Goal: Task Accomplishment & Management: Complete application form

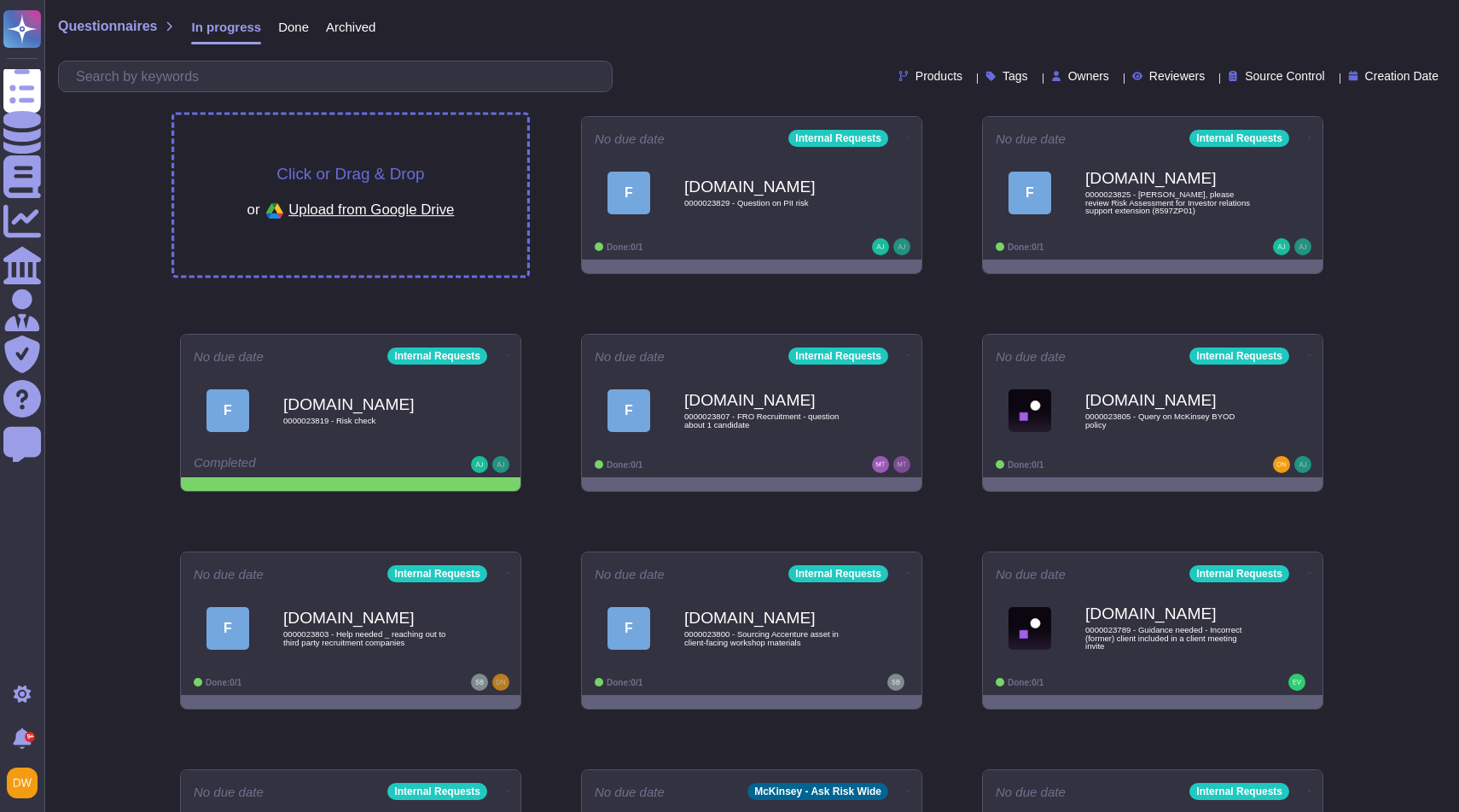
click at [353, 179] on span "Click or Drag & Drop" at bounding box center [350, 174] width 148 height 17
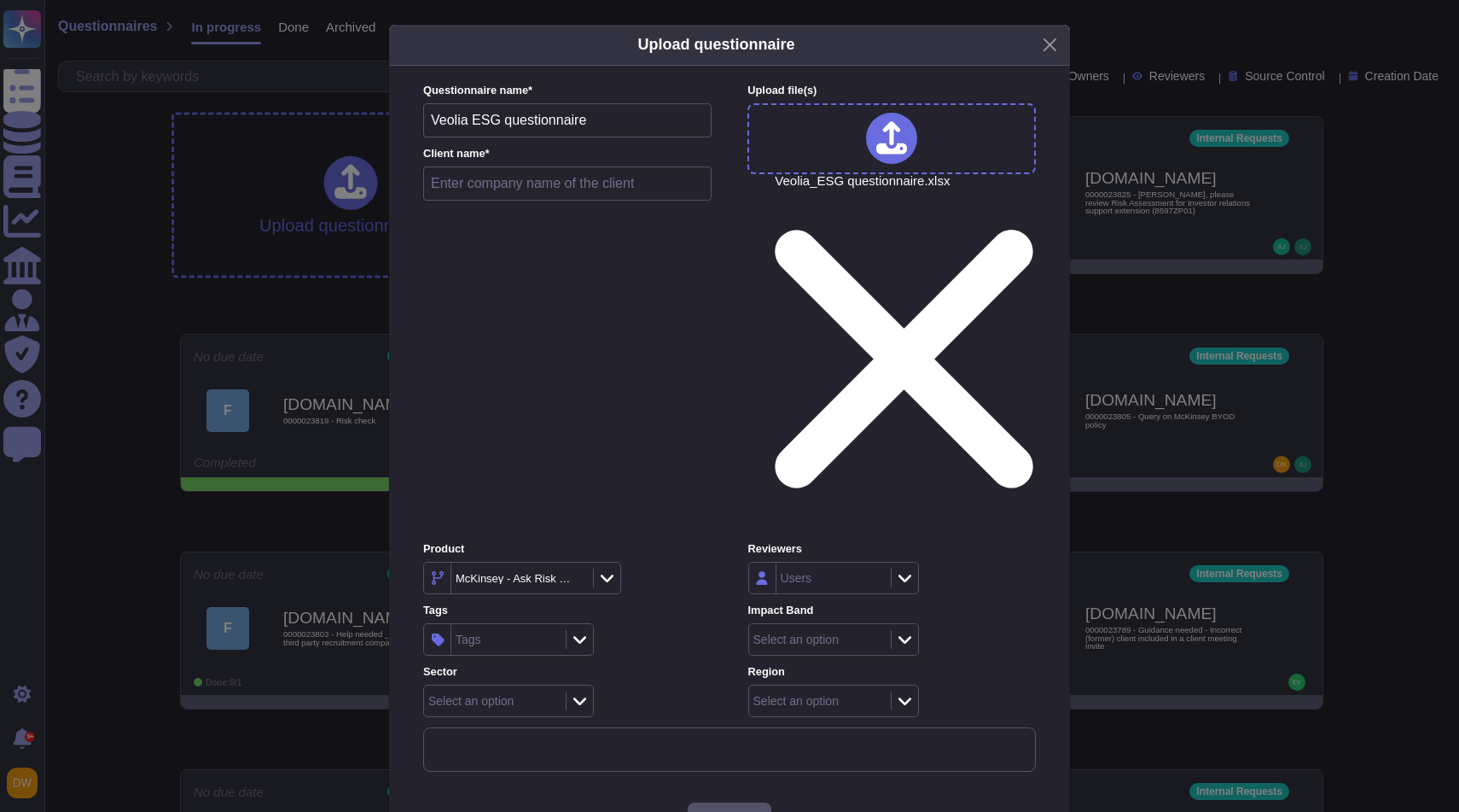
click at [508, 201] on input "text" at bounding box center [568, 183] width 288 height 34
type input "Veolia"
click at [601, 633] on icon at bounding box center [740, 796] width 327 height 327
click at [619, 569] on icon at bounding box center [613, 578] width 13 height 17
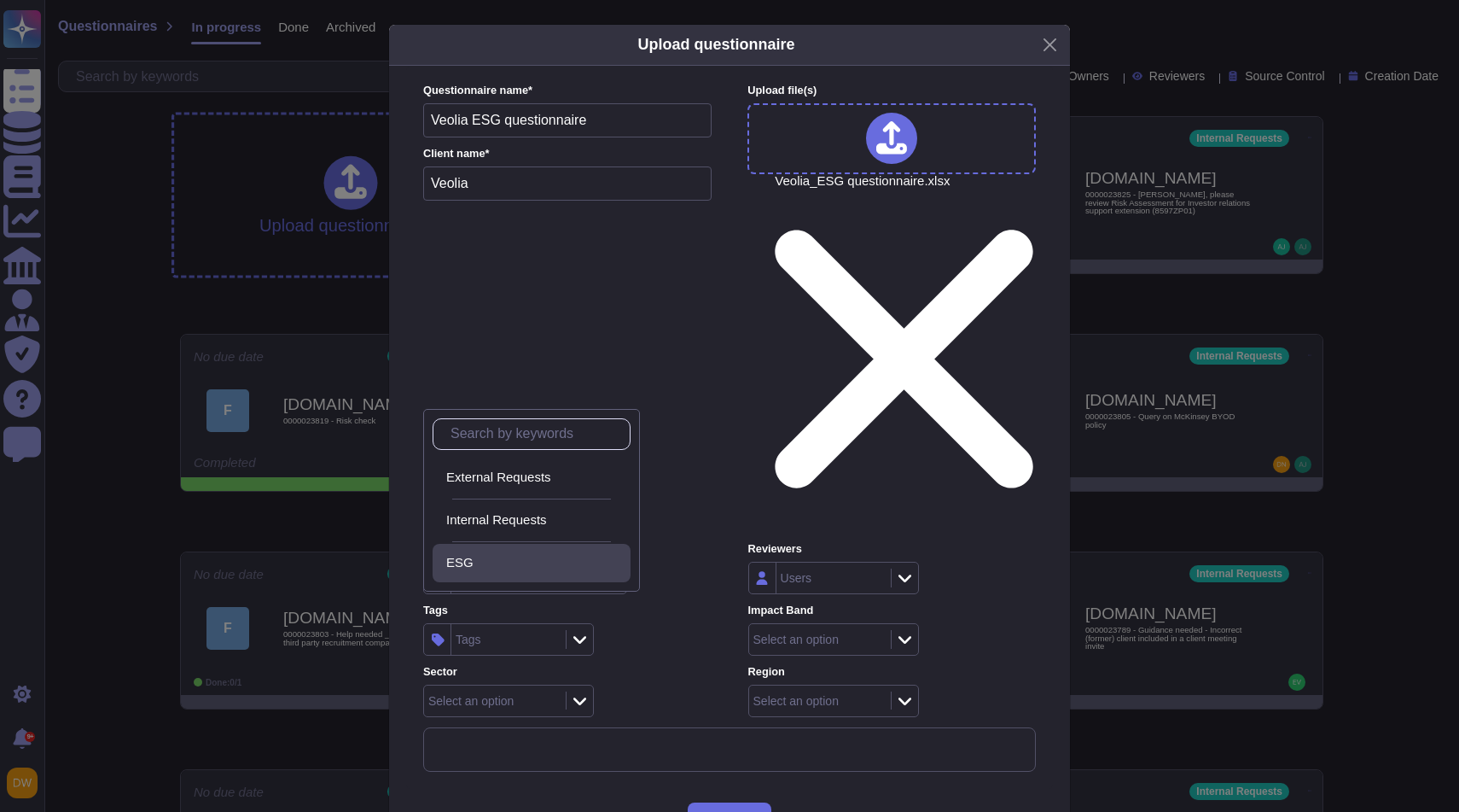
click at [519, 561] on div "ESG" at bounding box center [534, 562] width 177 height 16
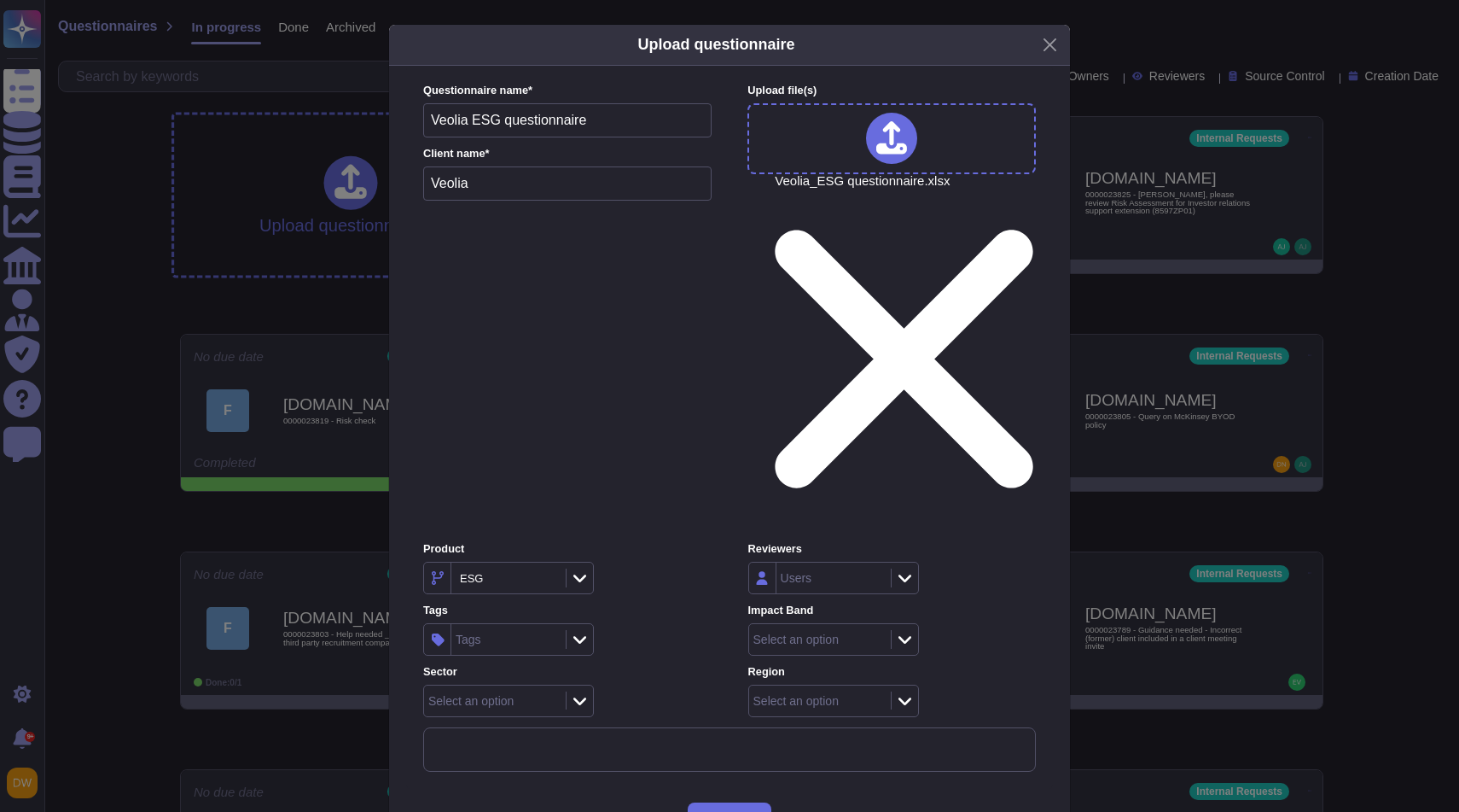
click at [695, 602] on div "Tags Tags" at bounding box center [567, 629] width 287 height 53
click at [571, 630] on div at bounding box center [579, 639] width 27 height 19
click at [679, 541] on div "Product ESG Reviewers Users Tags Tags Impact Band Select an option Sector Selec…" at bounding box center [730, 629] width 613 height 175
click at [814, 562] on div "Users" at bounding box center [831, 577] width 110 height 31
type input "diego"
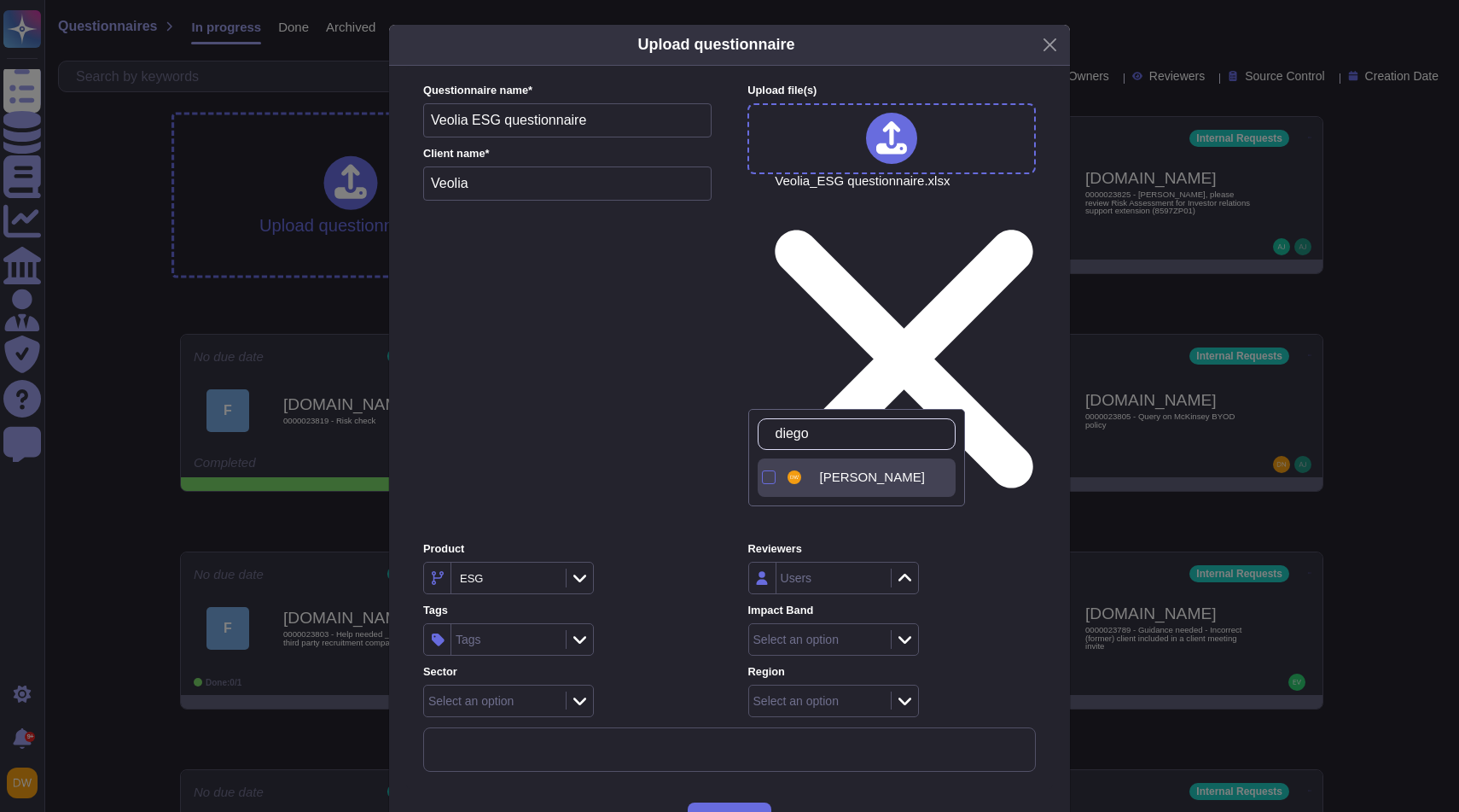
click at [862, 471] on span "[PERSON_NAME]" at bounding box center [872, 478] width 105 height 16
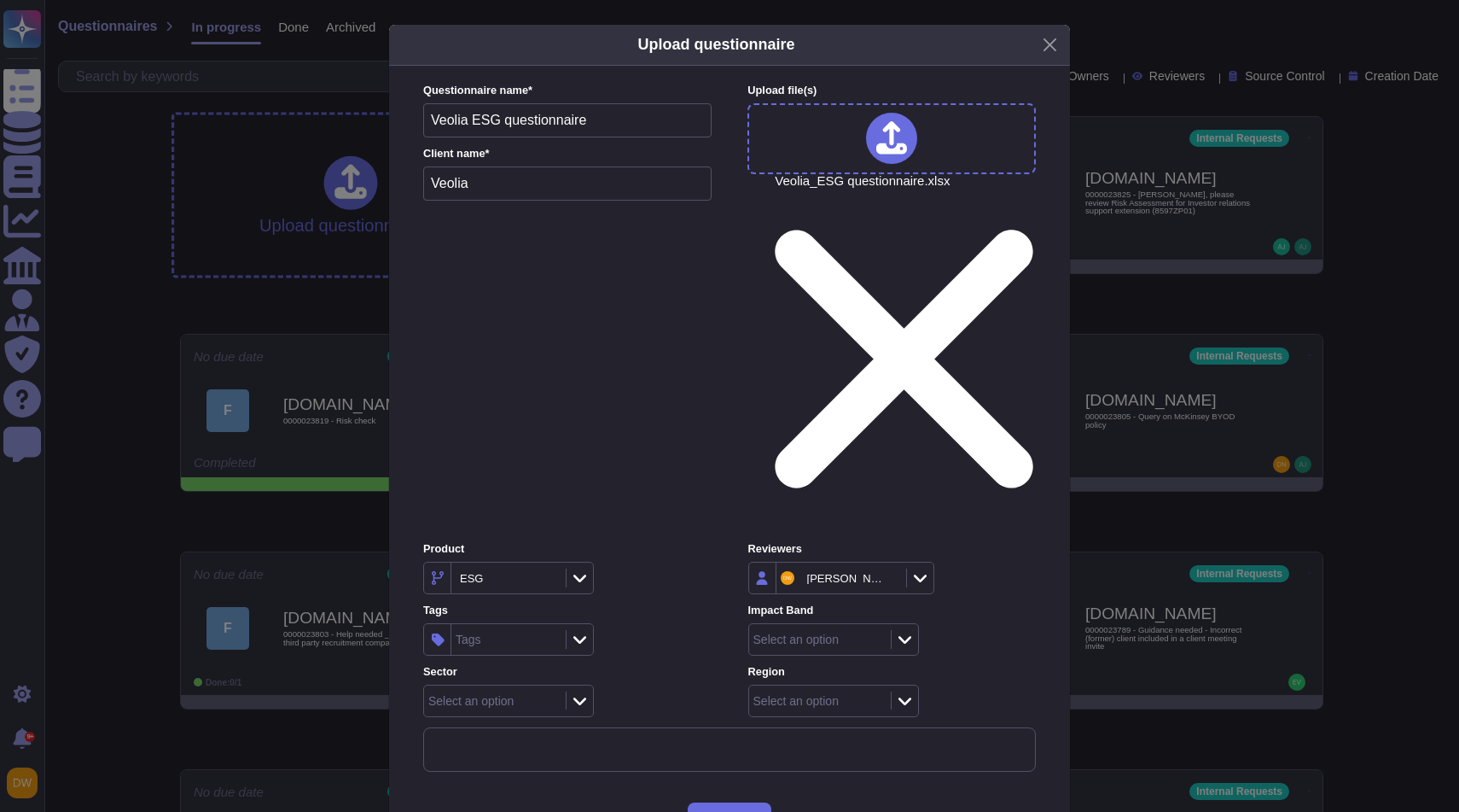
click at [985, 561] on div "[PERSON_NAME]" at bounding box center [891, 577] width 287 height 32
click at [906, 630] on icon at bounding box center [905, 639] width 13 height 17
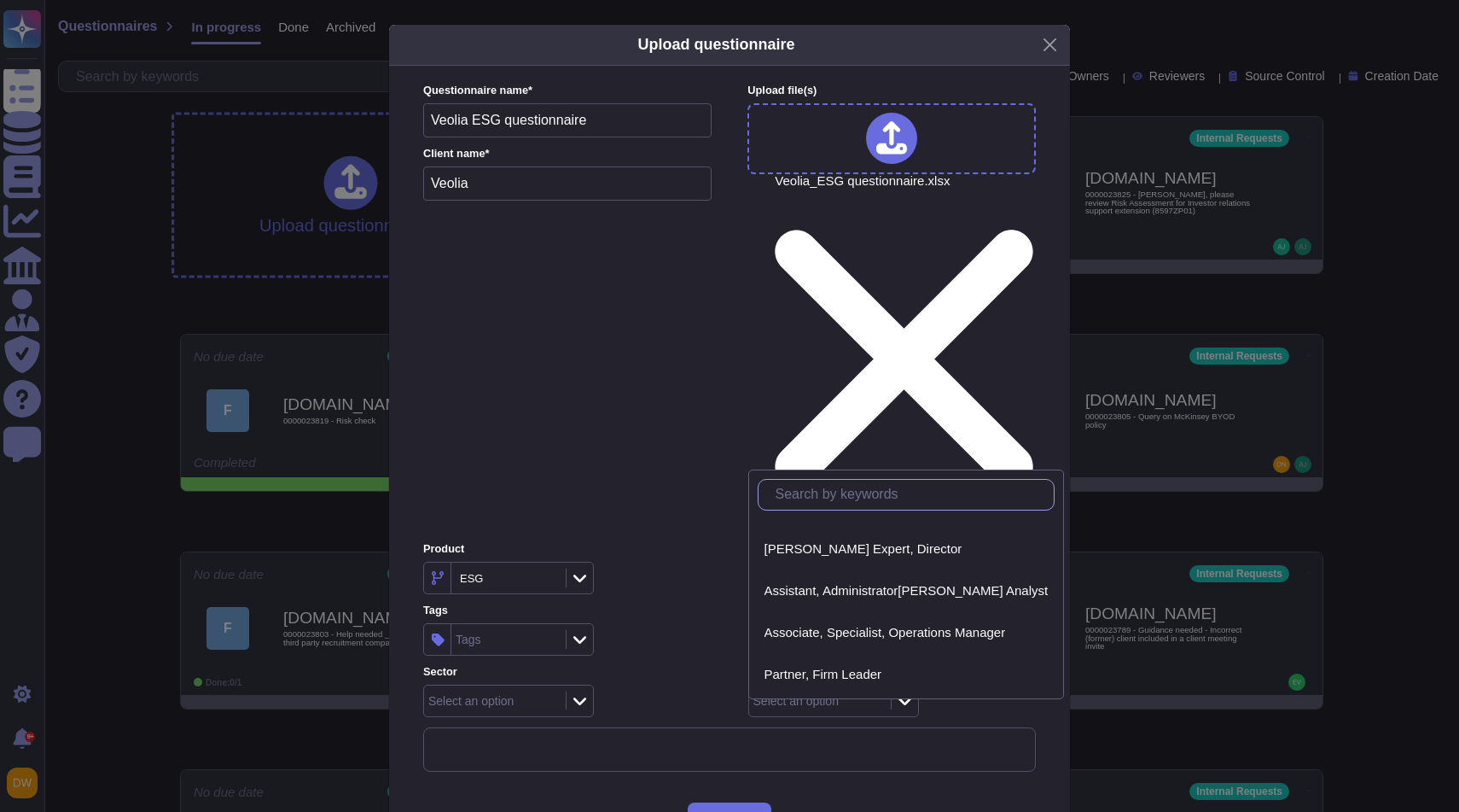
scroll to position [77, 0]
click at [905, 622] on span "Associate, Specialist, Operations Manager" at bounding box center [885, 629] width 242 height 16
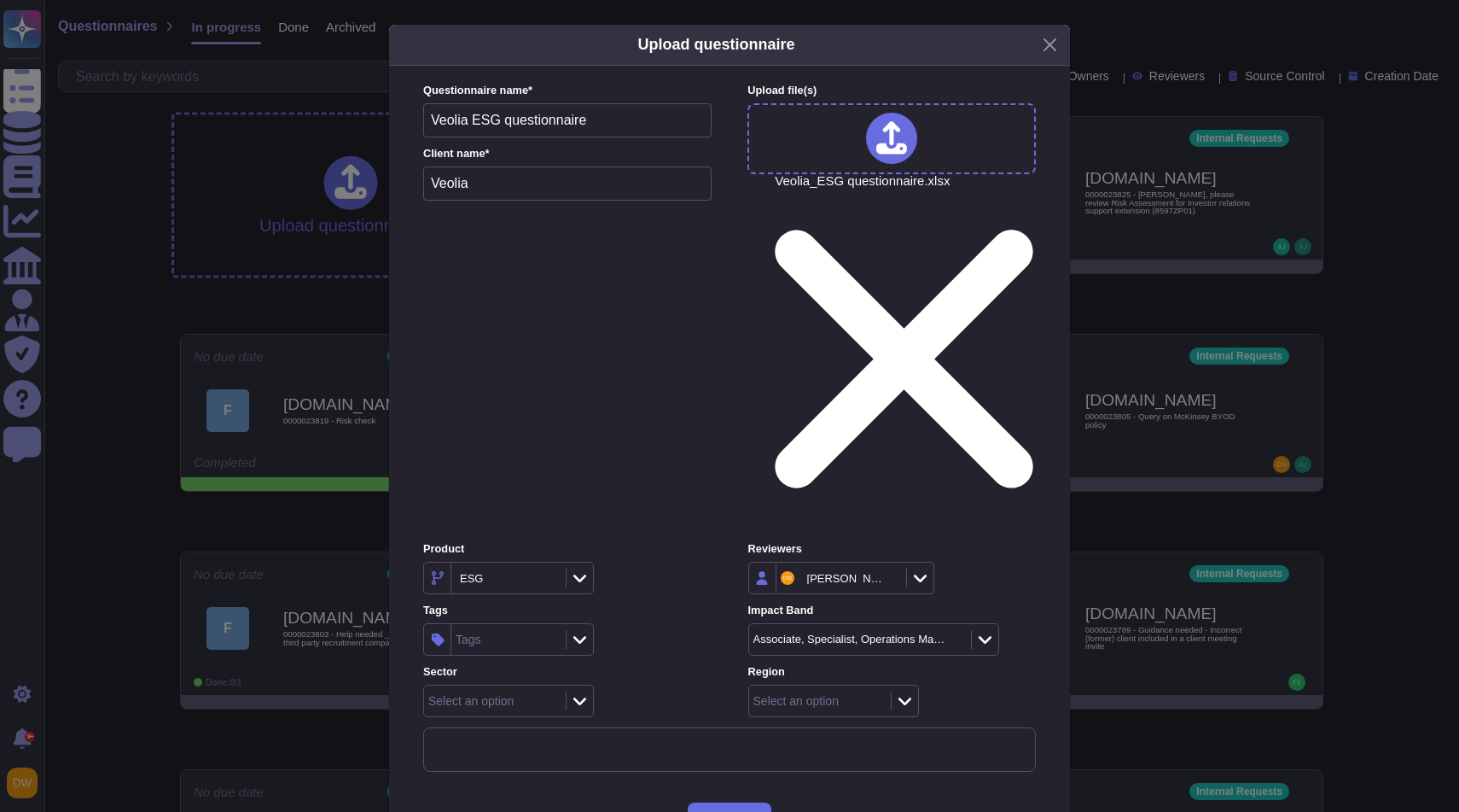
click at [903, 692] on icon at bounding box center [905, 701] width 13 height 17
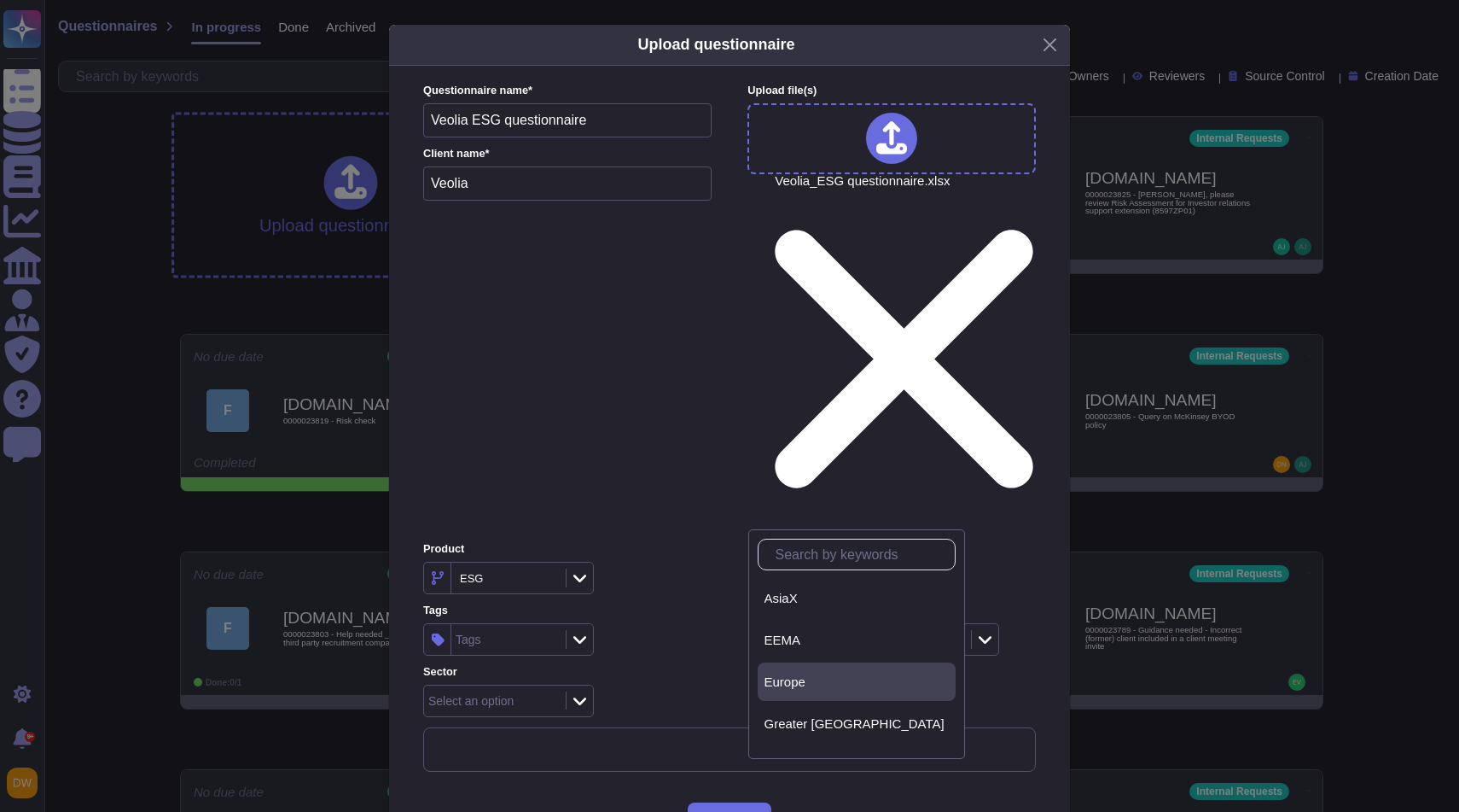
click at [816, 682] on div "Europe" at bounding box center [857, 682] width 184 height 16
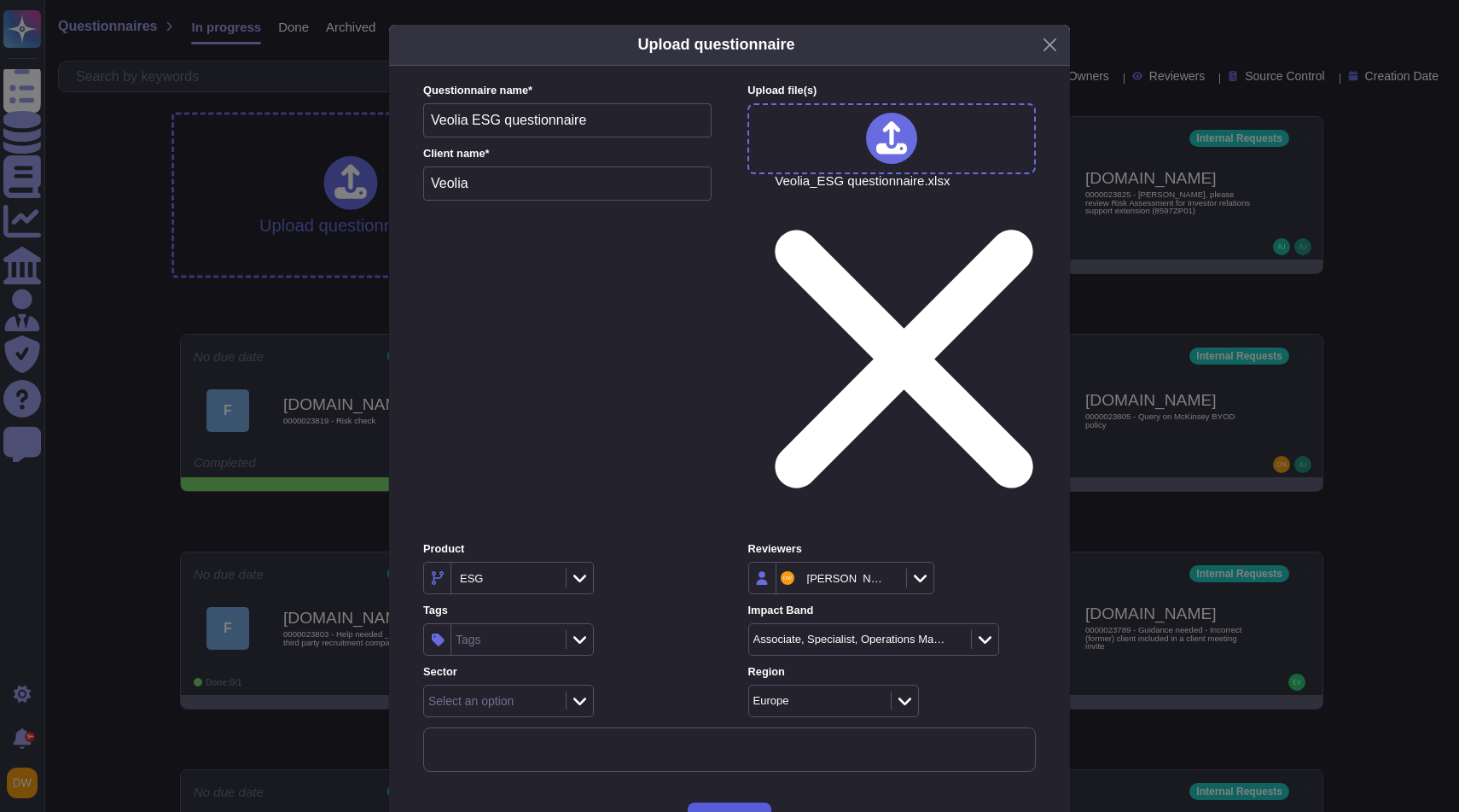
click at [738, 811] on span "Upload" at bounding box center [730, 820] width 44 height 14
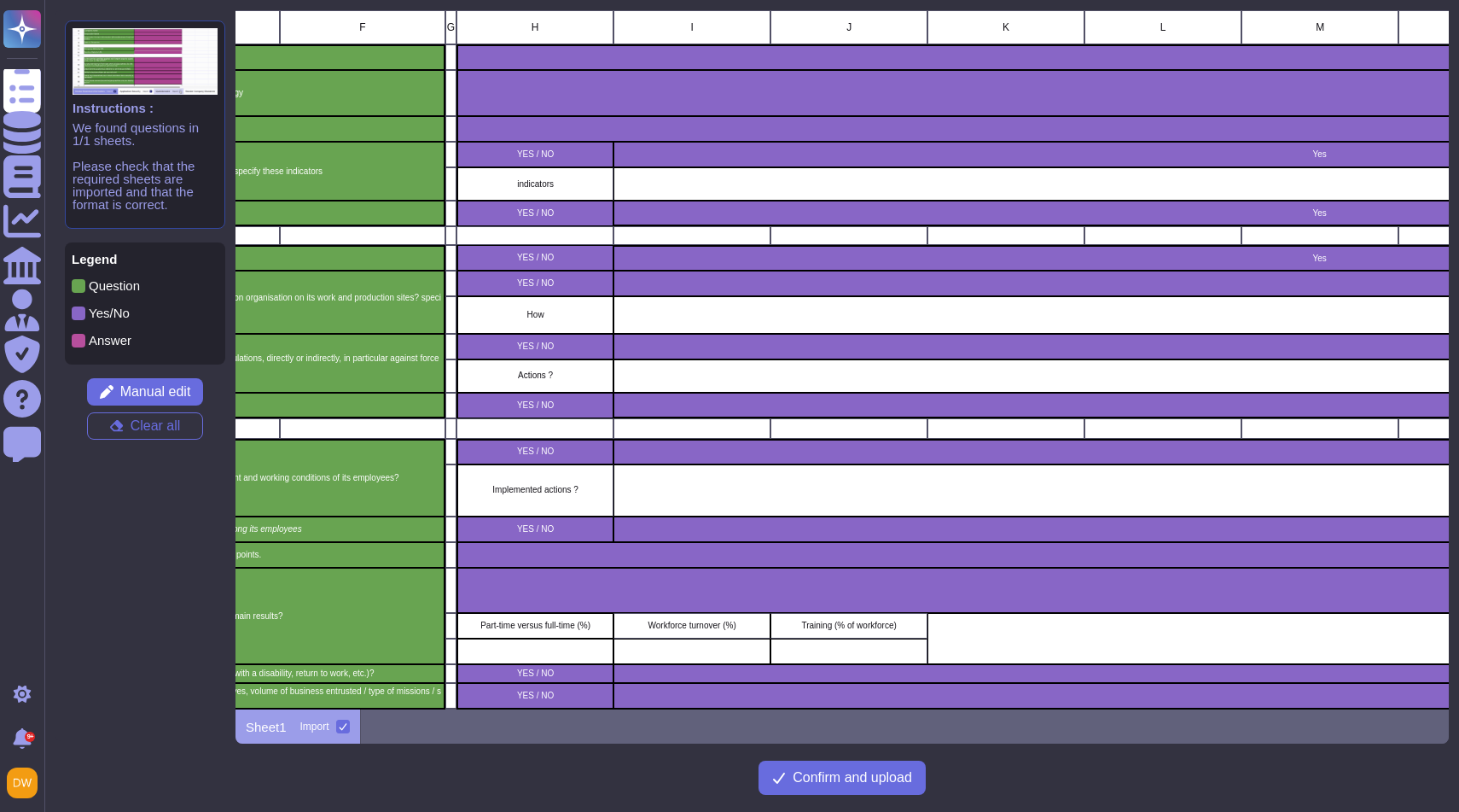
scroll to position [0, 662]
click at [139, 389] on span "Manual edit" at bounding box center [155, 392] width 71 height 14
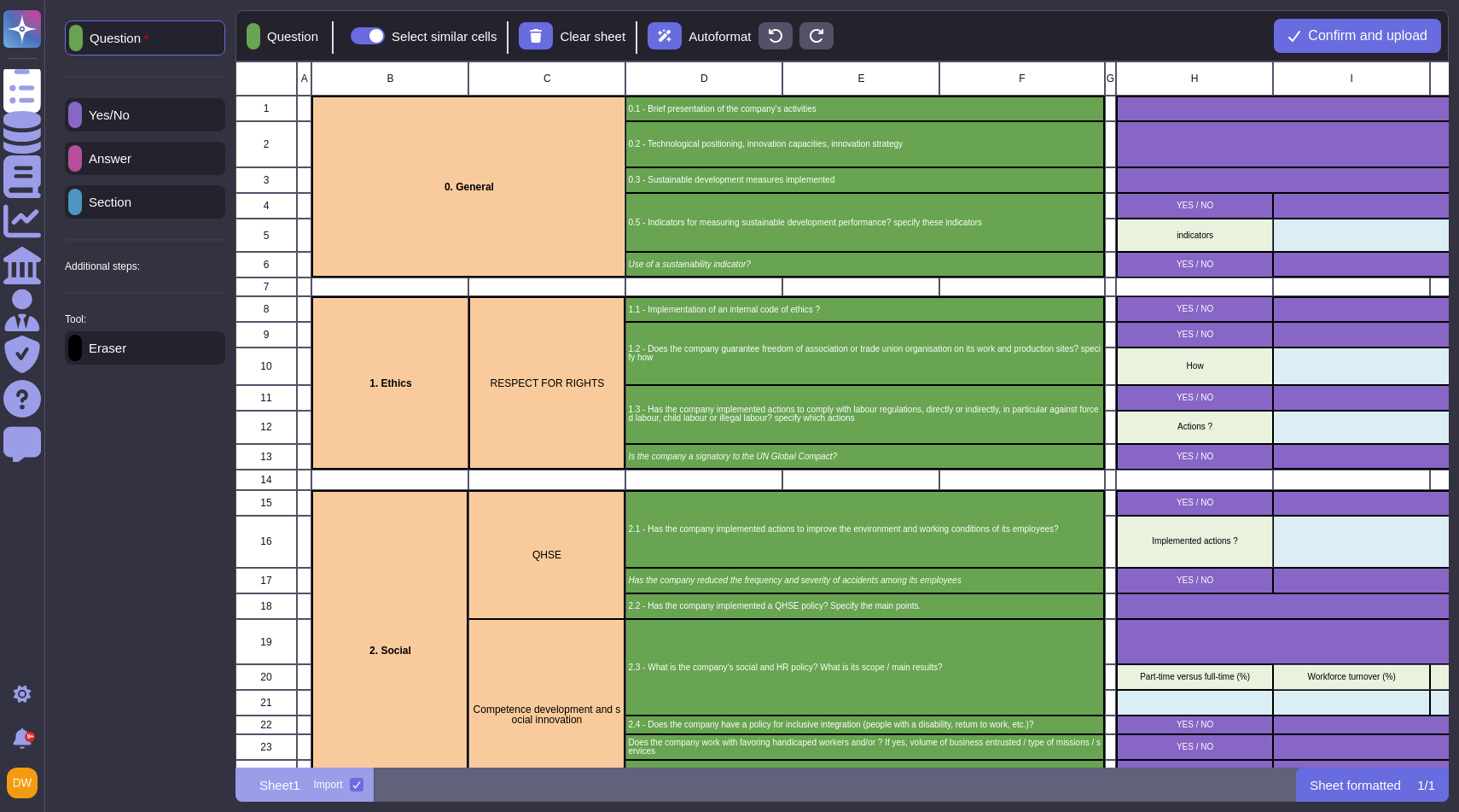
scroll to position [705, 1214]
click at [148, 159] on div "Answer" at bounding box center [145, 158] width 161 height 33
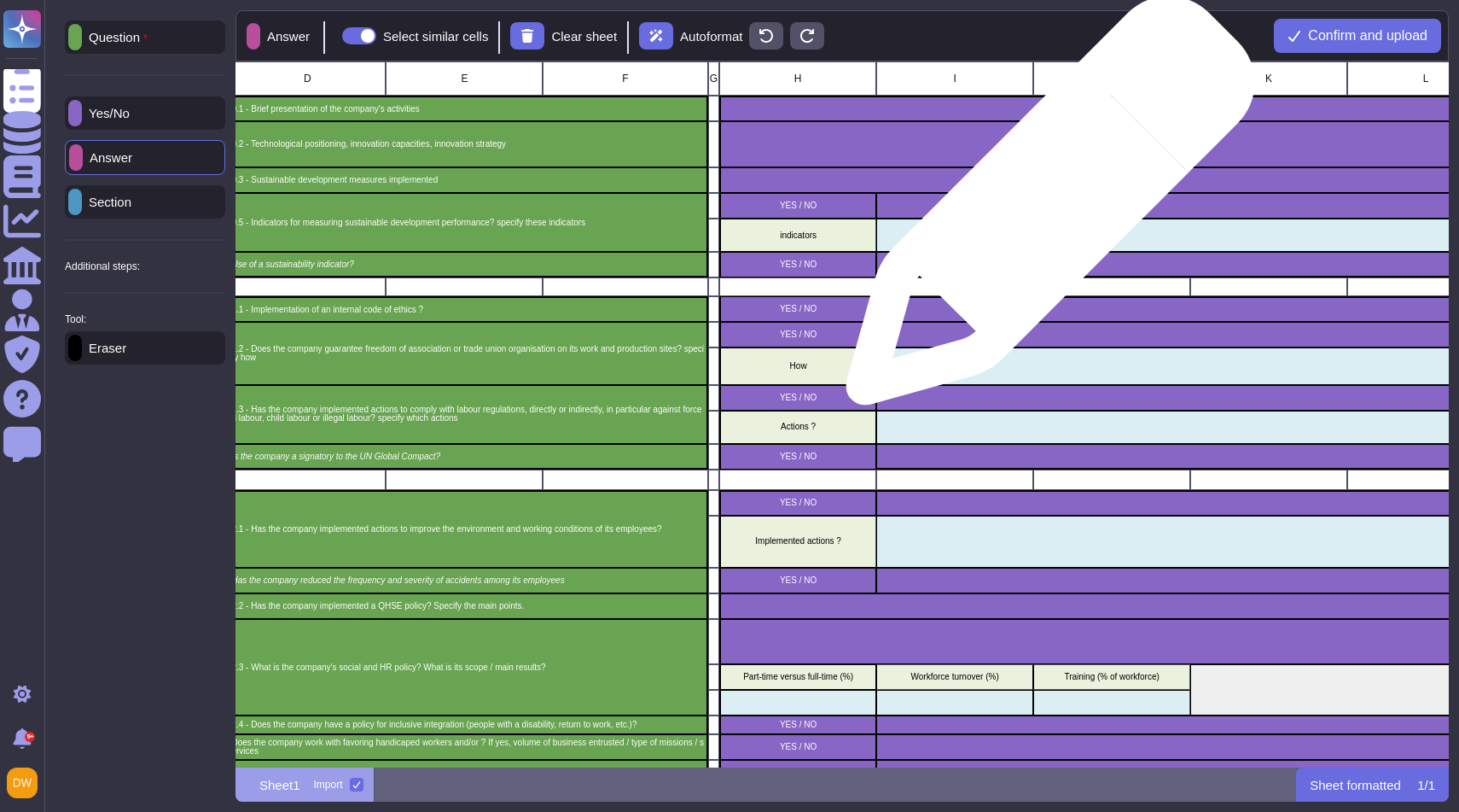
scroll to position [0, 454]
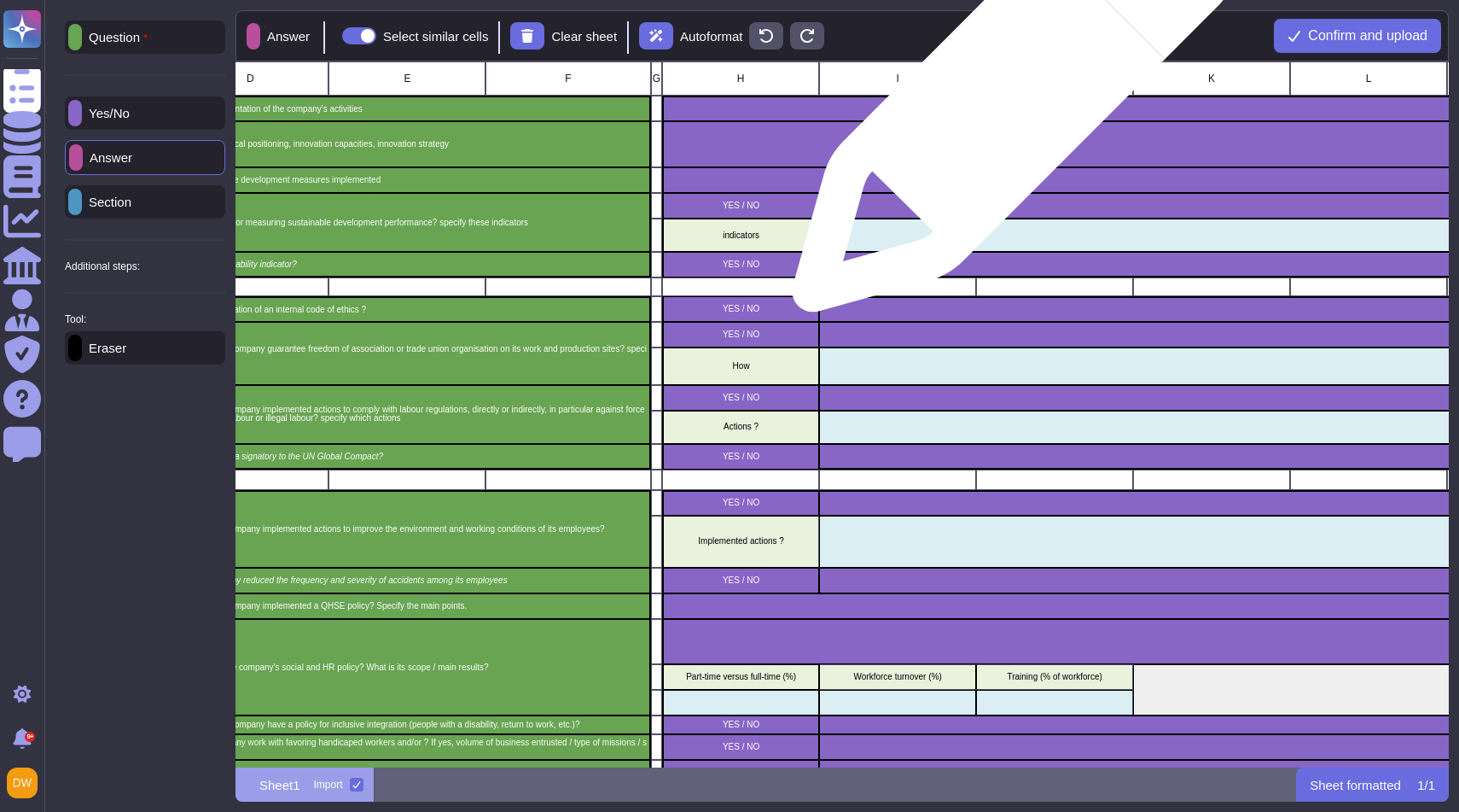
click at [1008, 98] on div "grid" at bounding box center [1447, 107] width 1570 height 25
click at [1005, 104] on div "grid" at bounding box center [1447, 107] width 1570 height 25
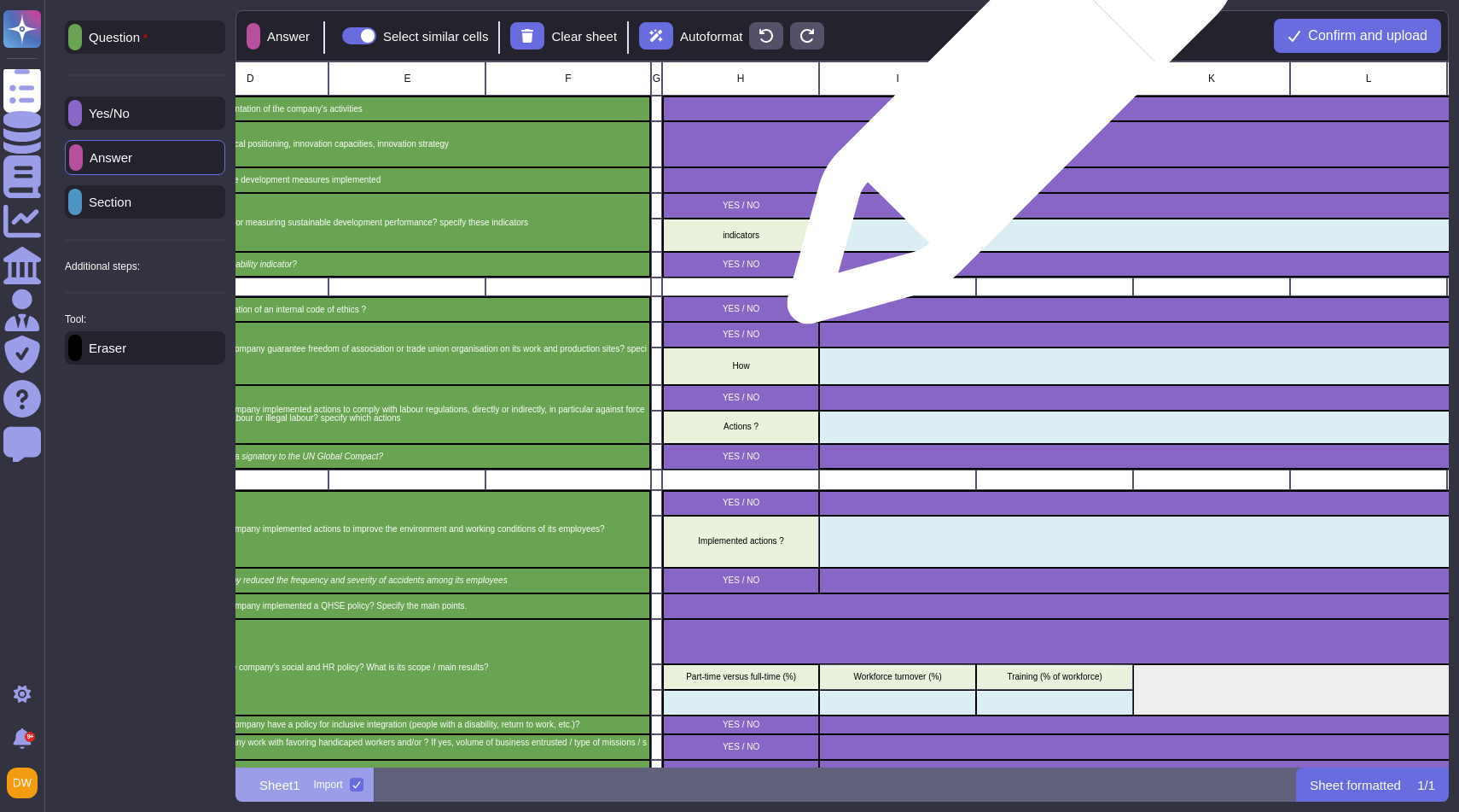
click at [1000, 117] on div "grid" at bounding box center [1447, 107] width 1570 height 25
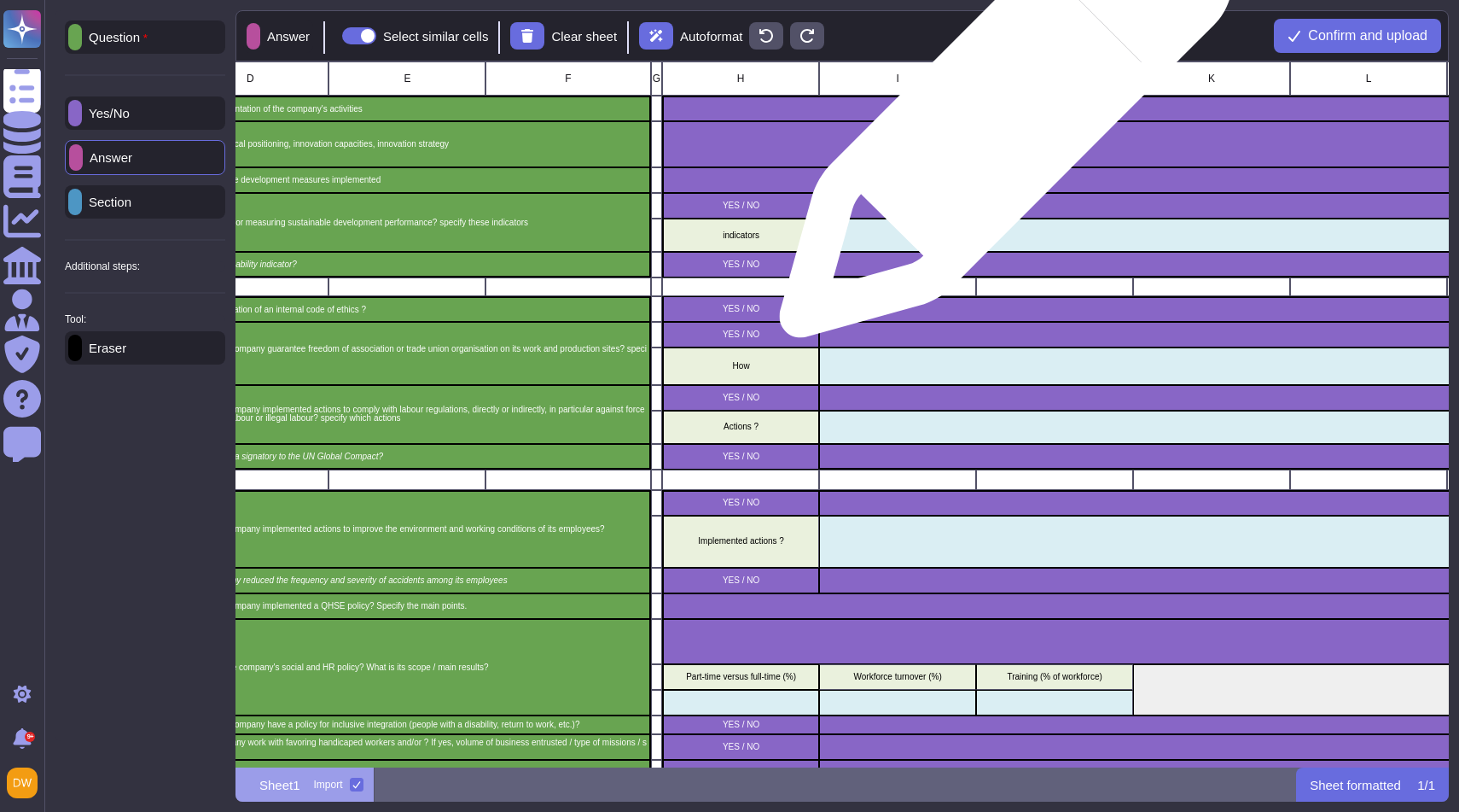
click at [1000, 133] on div "grid" at bounding box center [1447, 144] width 1570 height 46
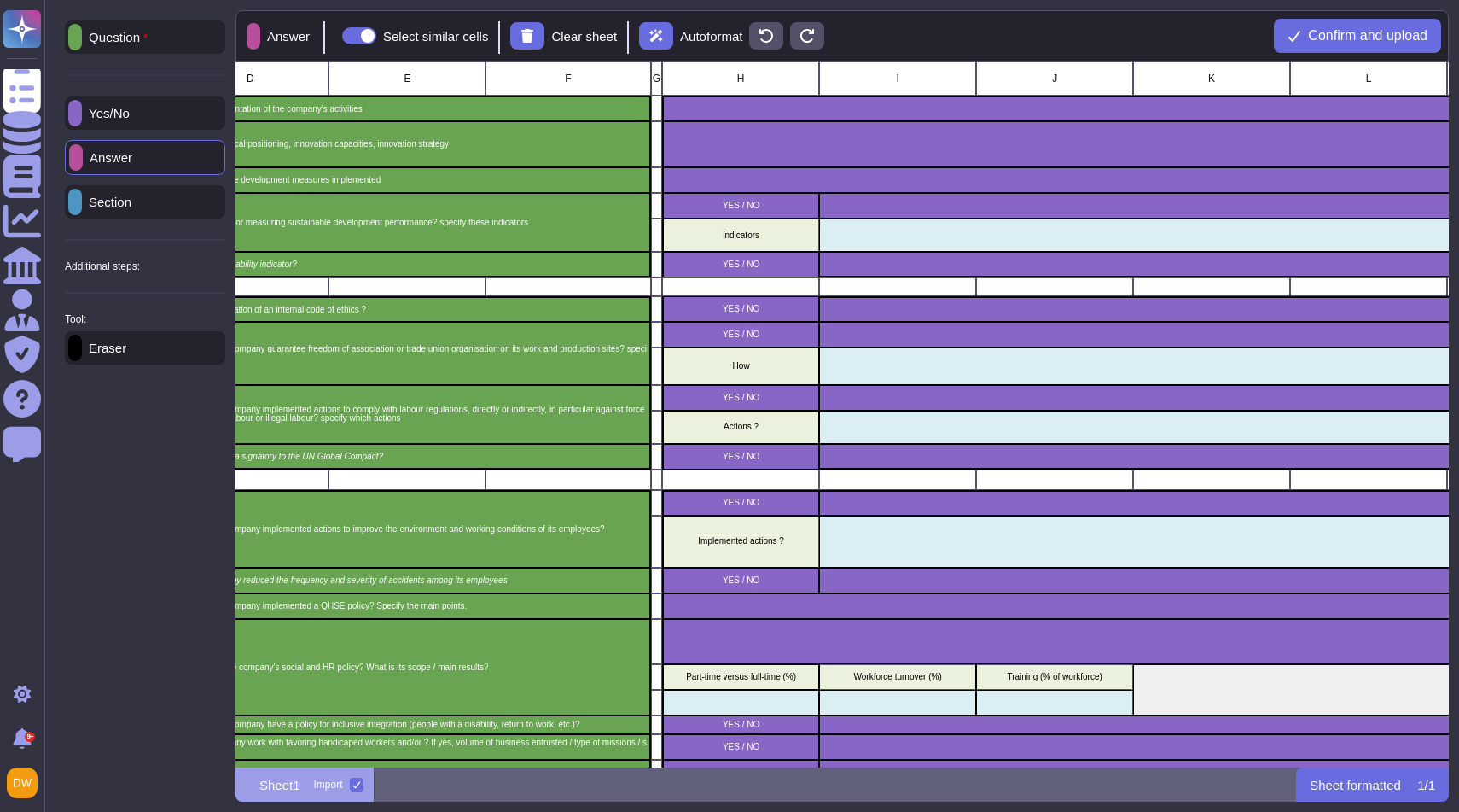
click at [130, 110] on p "Yes/No" at bounding box center [106, 113] width 48 height 13
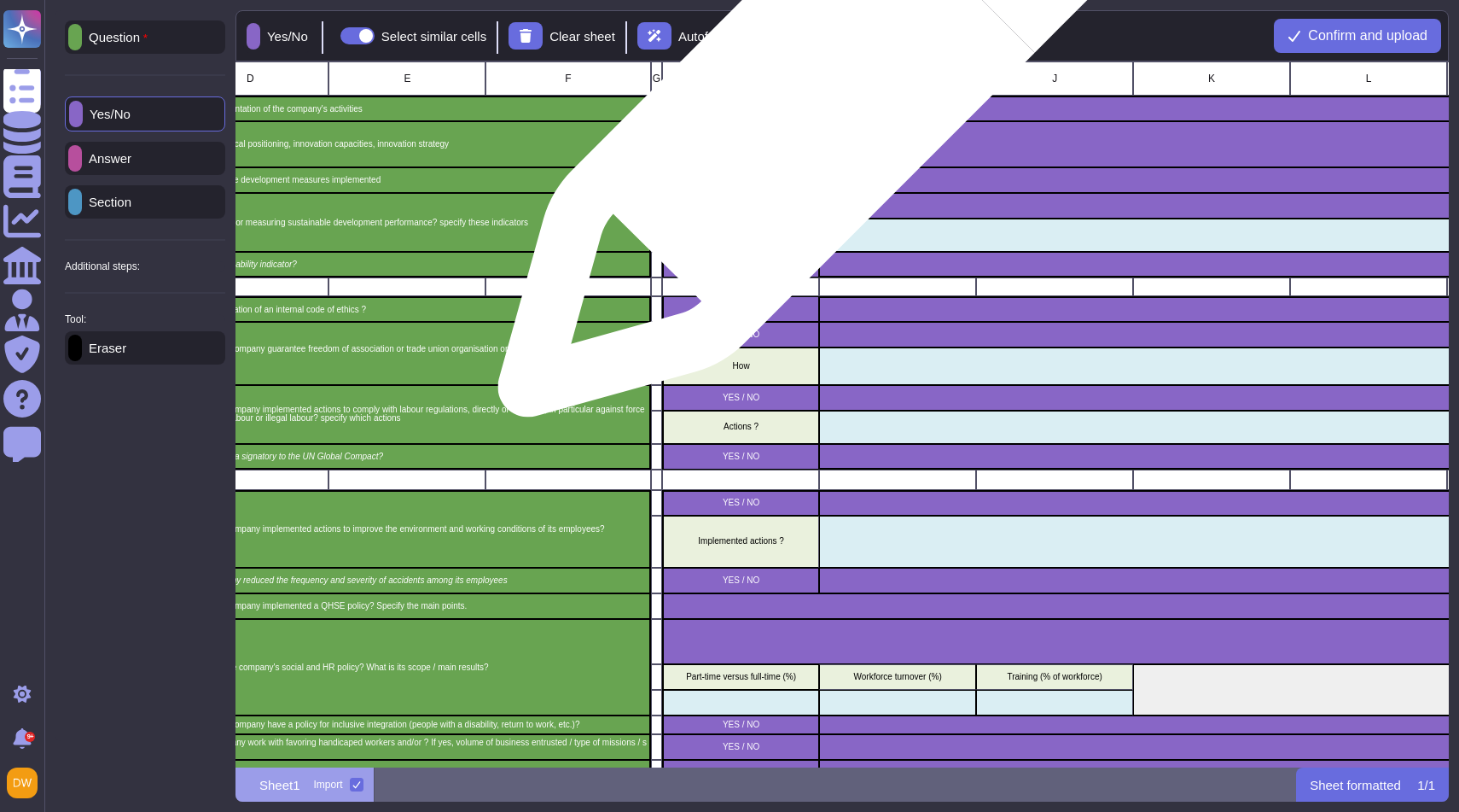
click at [813, 105] on div "grid" at bounding box center [1447, 107] width 1570 height 25
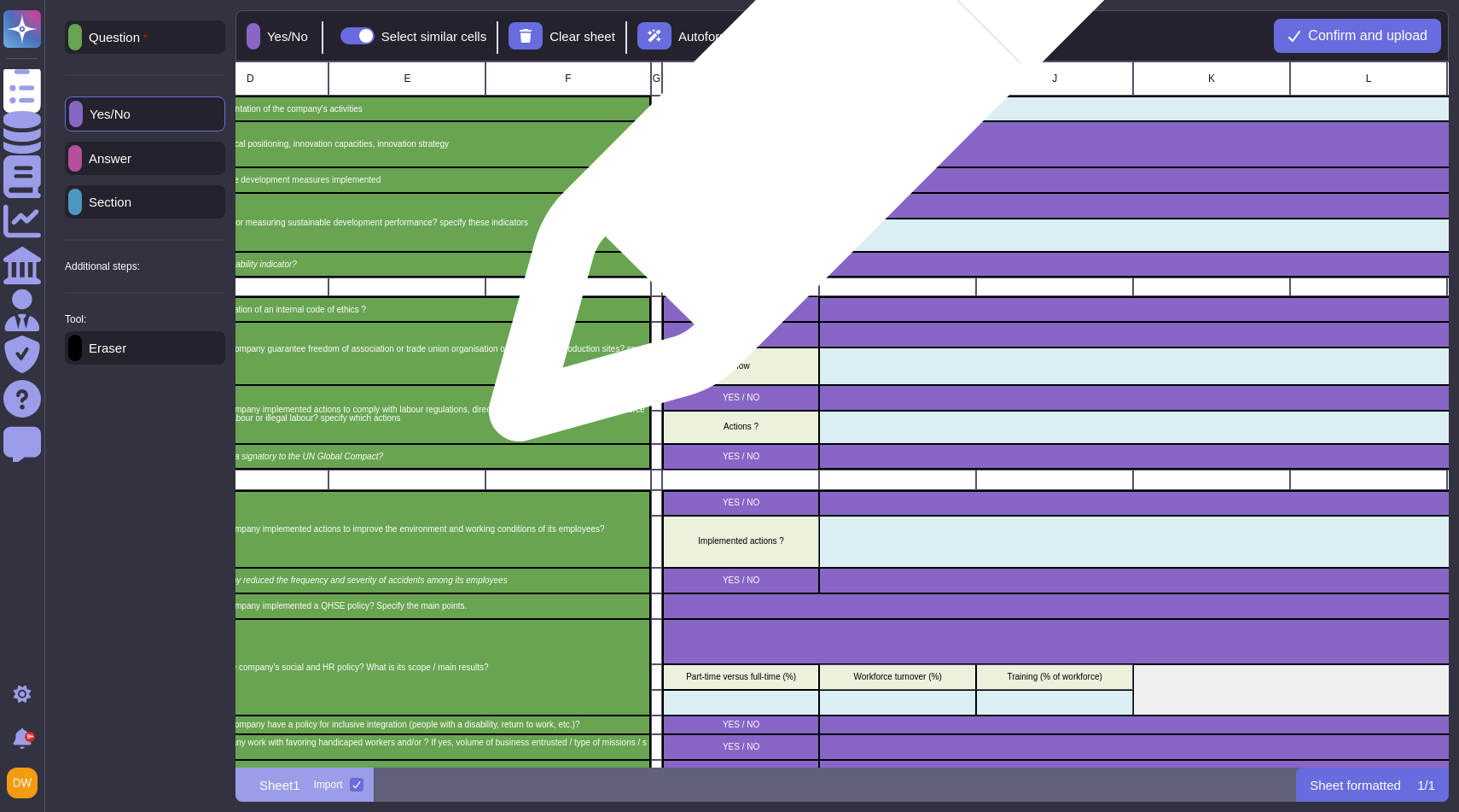
click at [806, 135] on div "grid" at bounding box center [1447, 144] width 1570 height 46
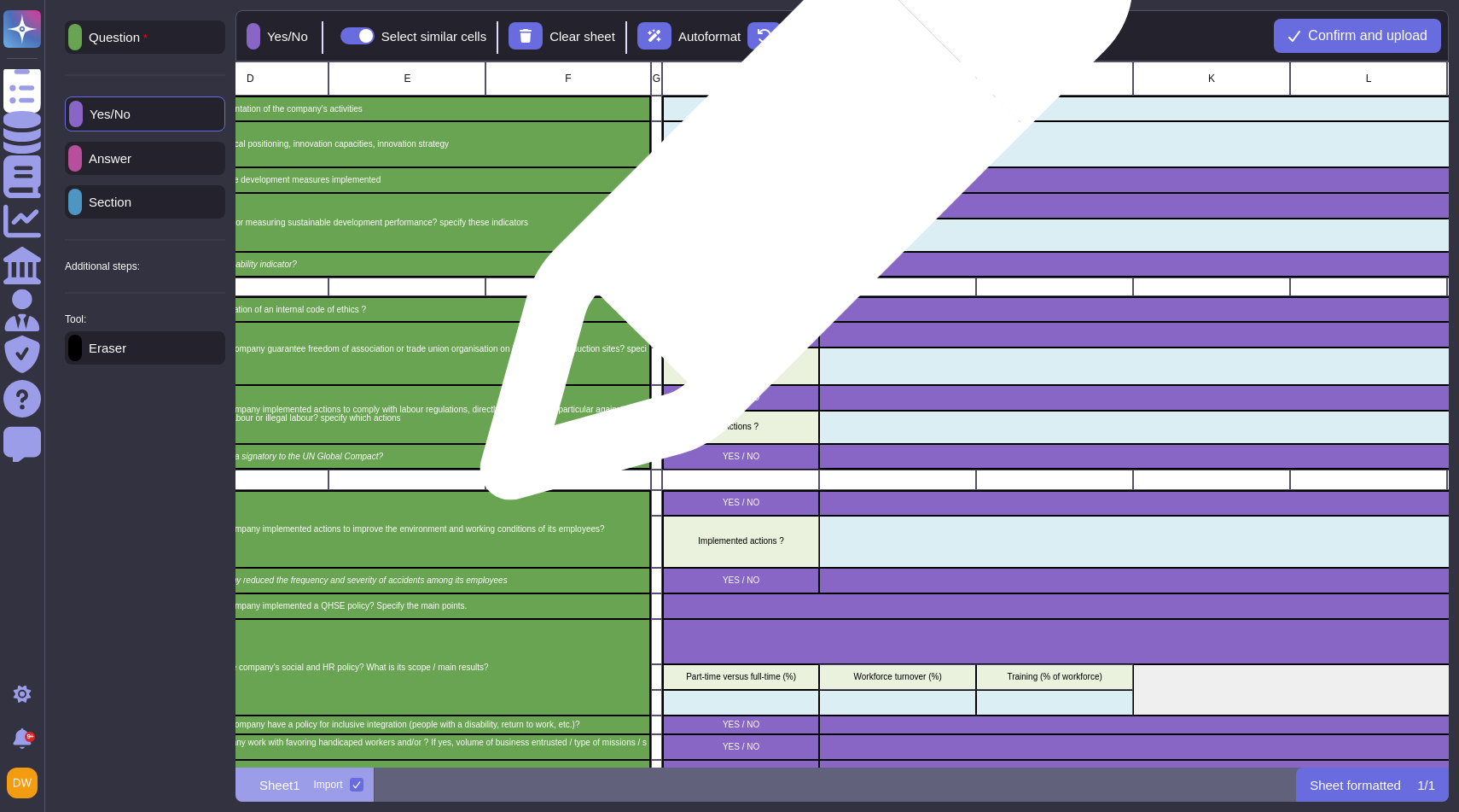
click at [800, 182] on div "grid" at bounding box center [1447, 180] width 1570 height 25
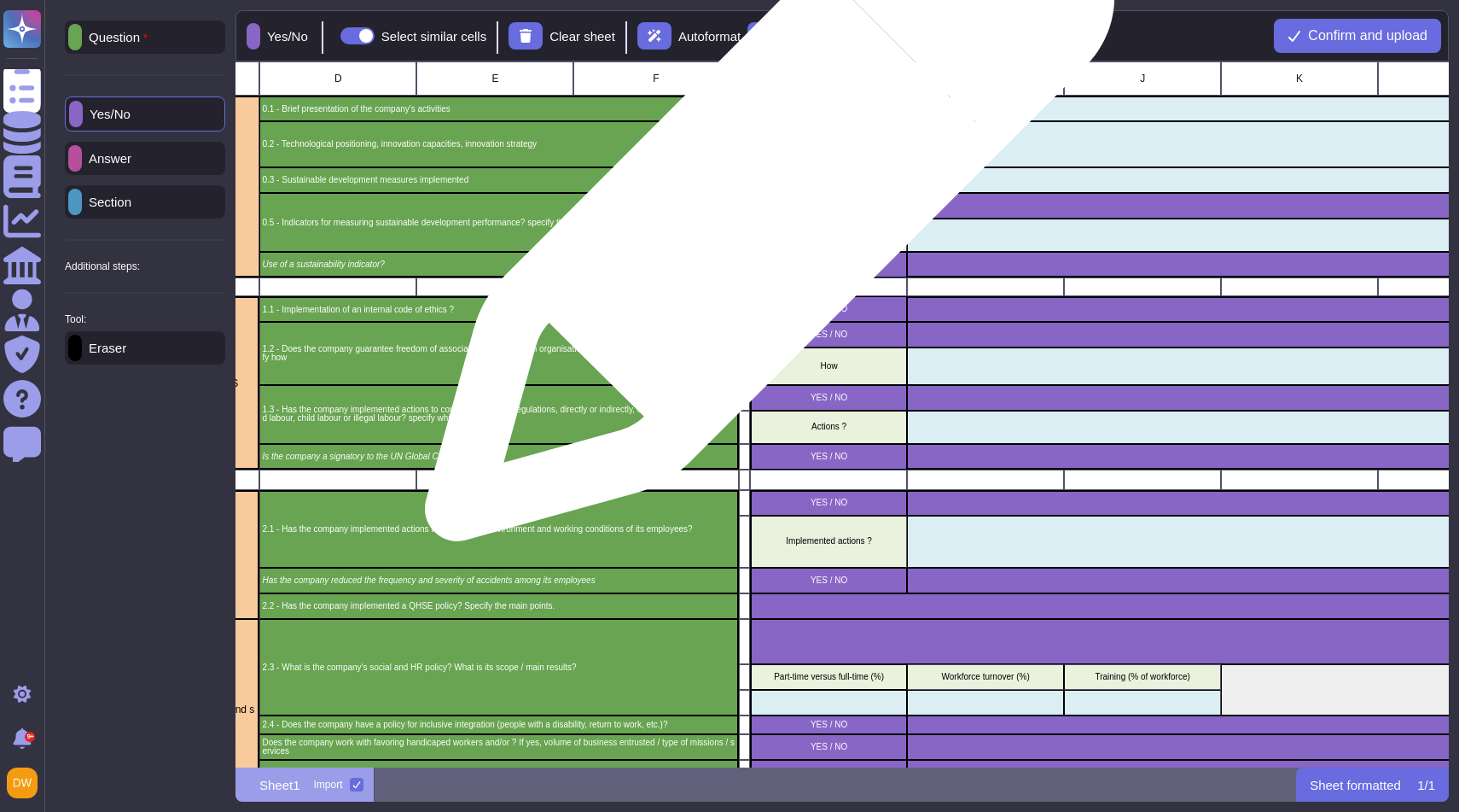
scroll to position [0, 371]
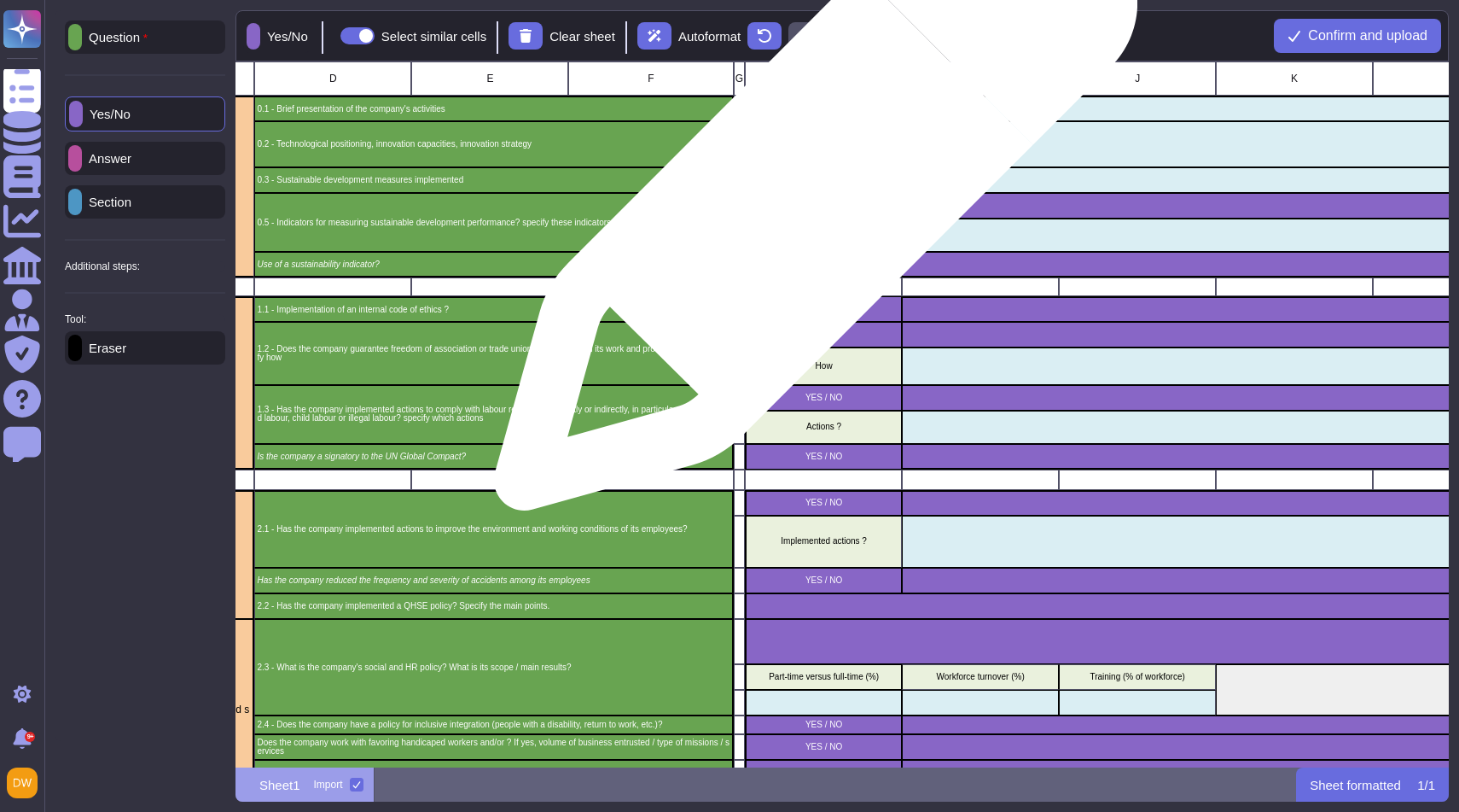
click at [809, 197] on div "YES / NO" at bounding box center [823, 205] width 157 height 25
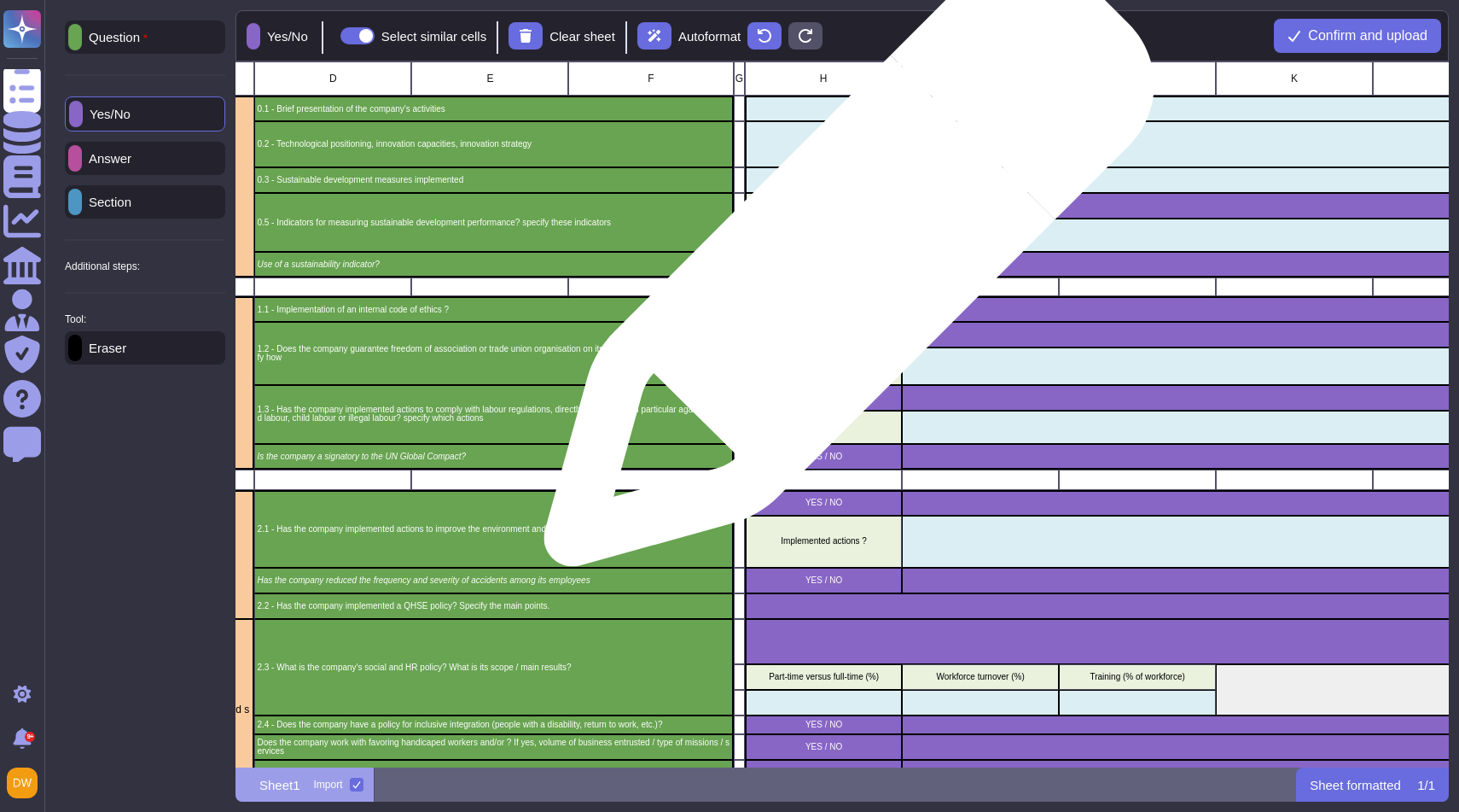
click at [843, 270] on div "YES / NO" at bounding box center [823, 264] width 157 height 25
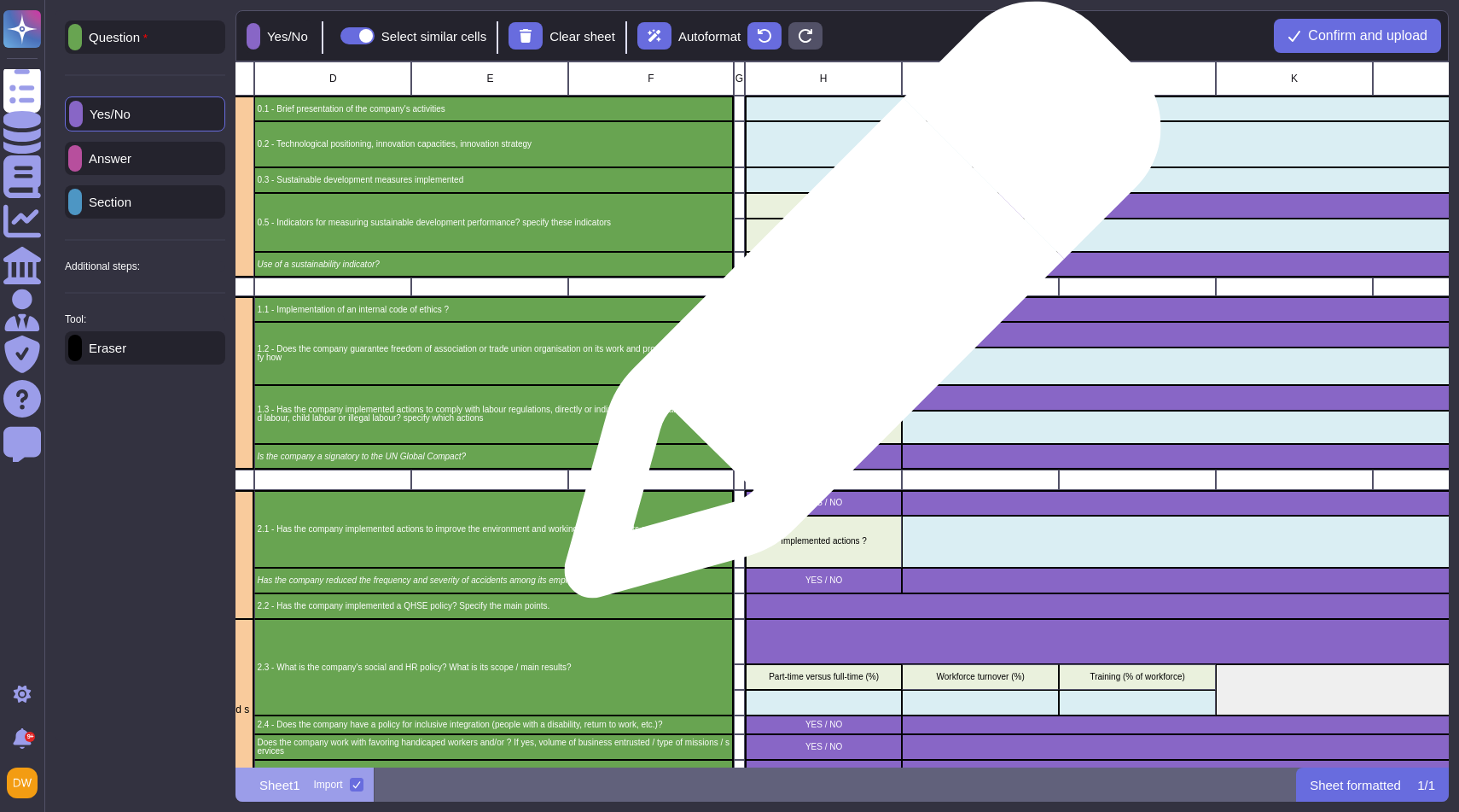
click at [856, 308] on p "YES / NO" at bounding box center [823, 309] width 151 height 9
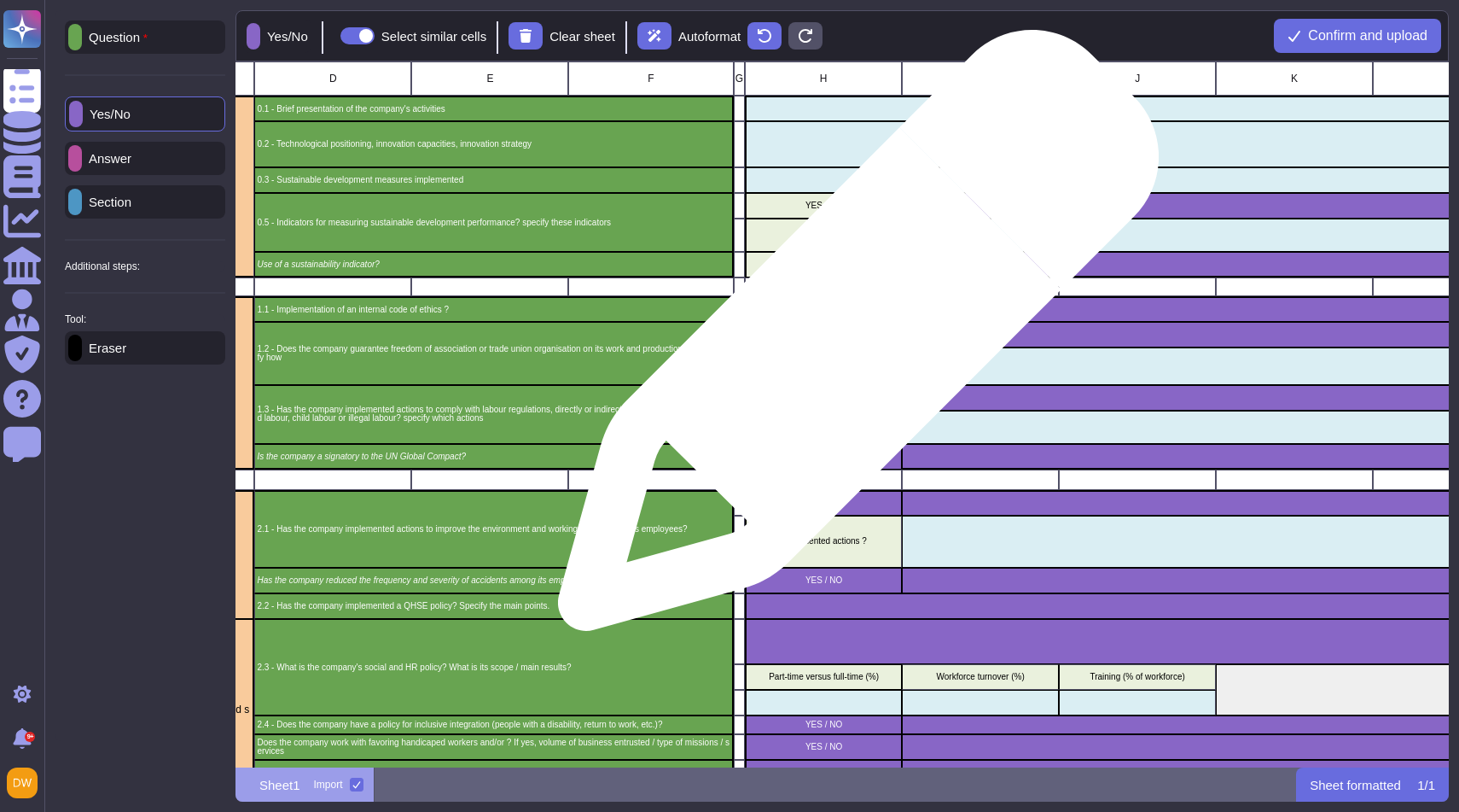
click at [851, 339] on div "YES / NO" at bounding box center [823, 334] width 157 height 25
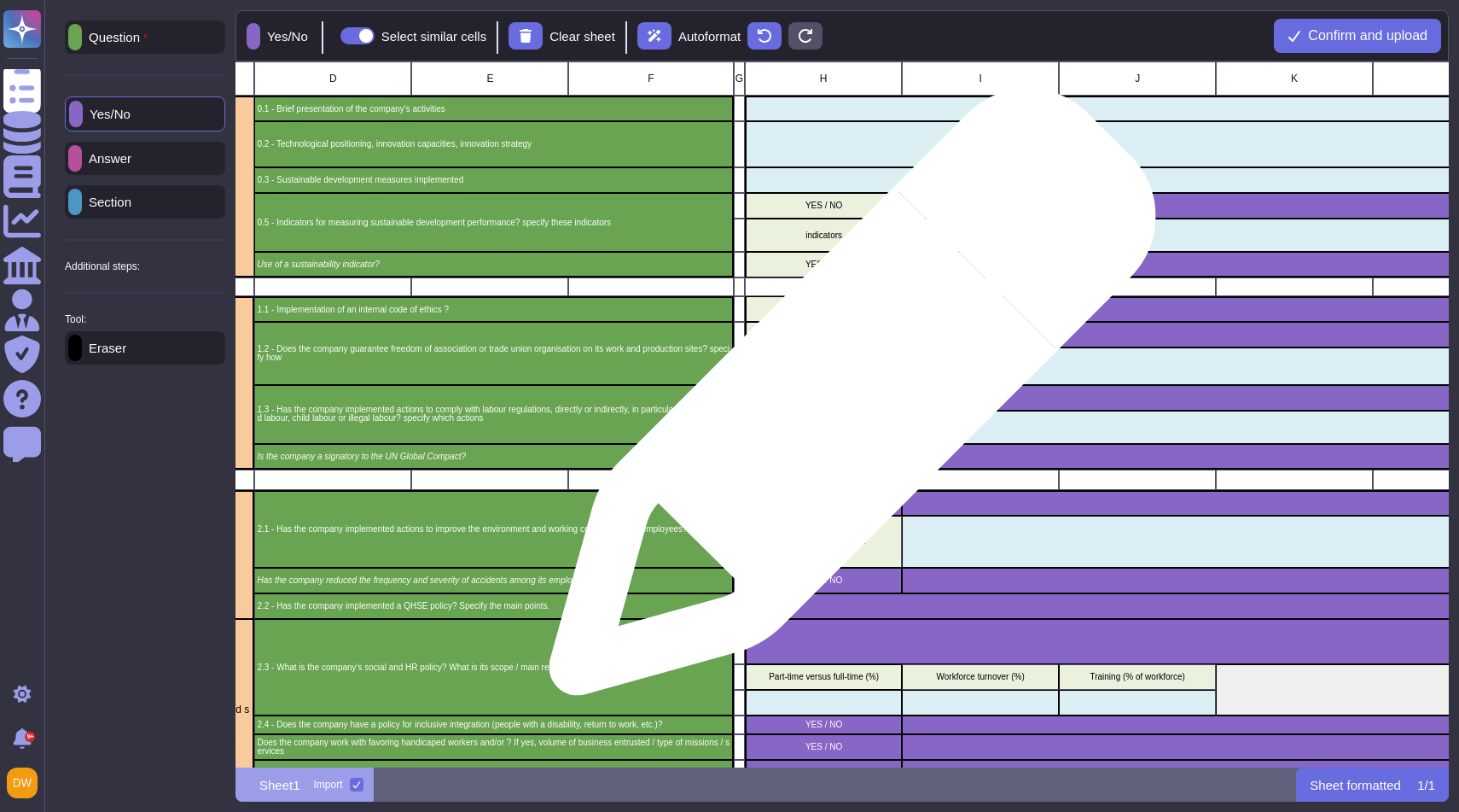
click at [846, 400] on p "YES / NO" at bounding box center [823, 398] width 151 height 9
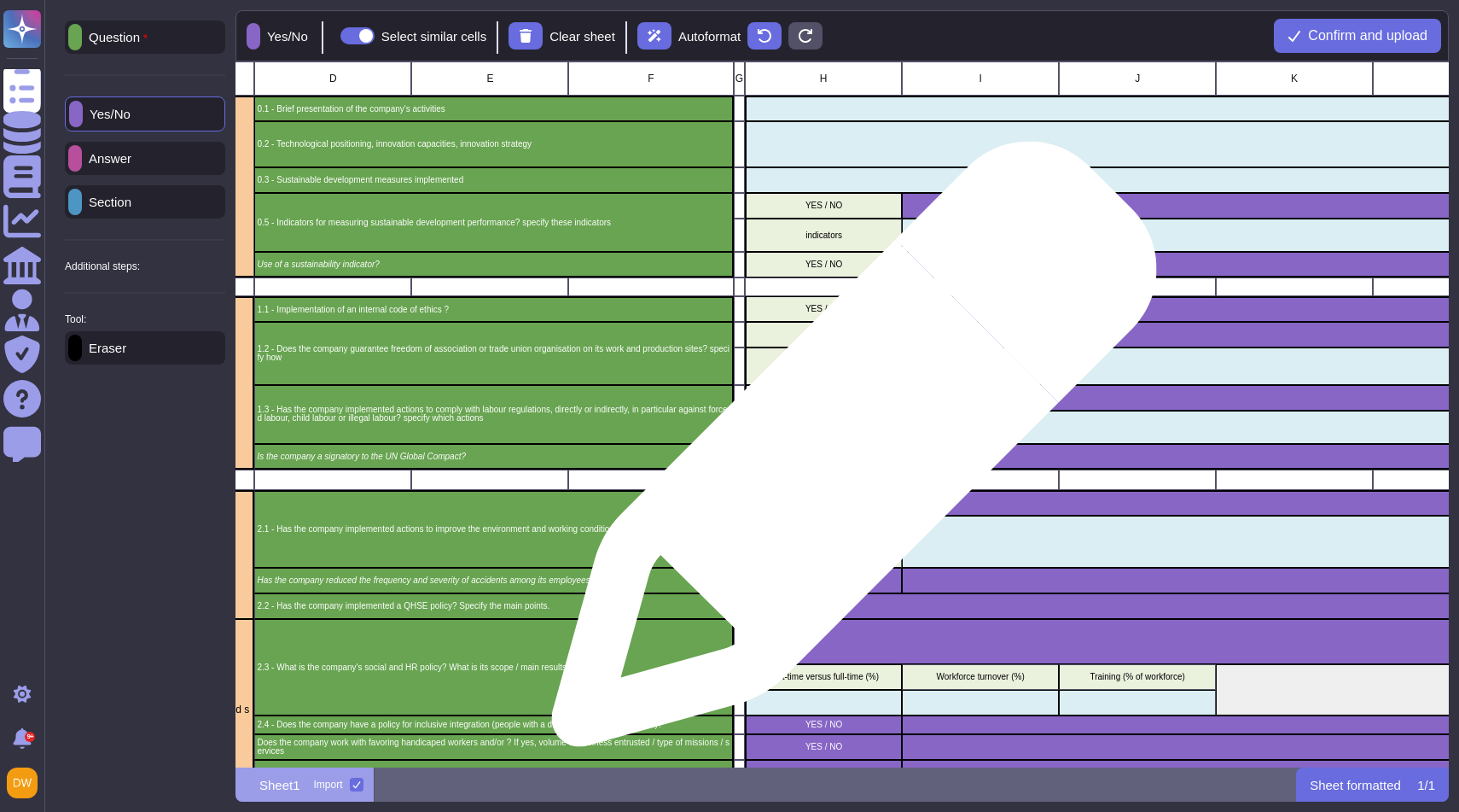
click at [848, 452] on p "YES / NO" at bounding box center [823, 457] width 151 height 9
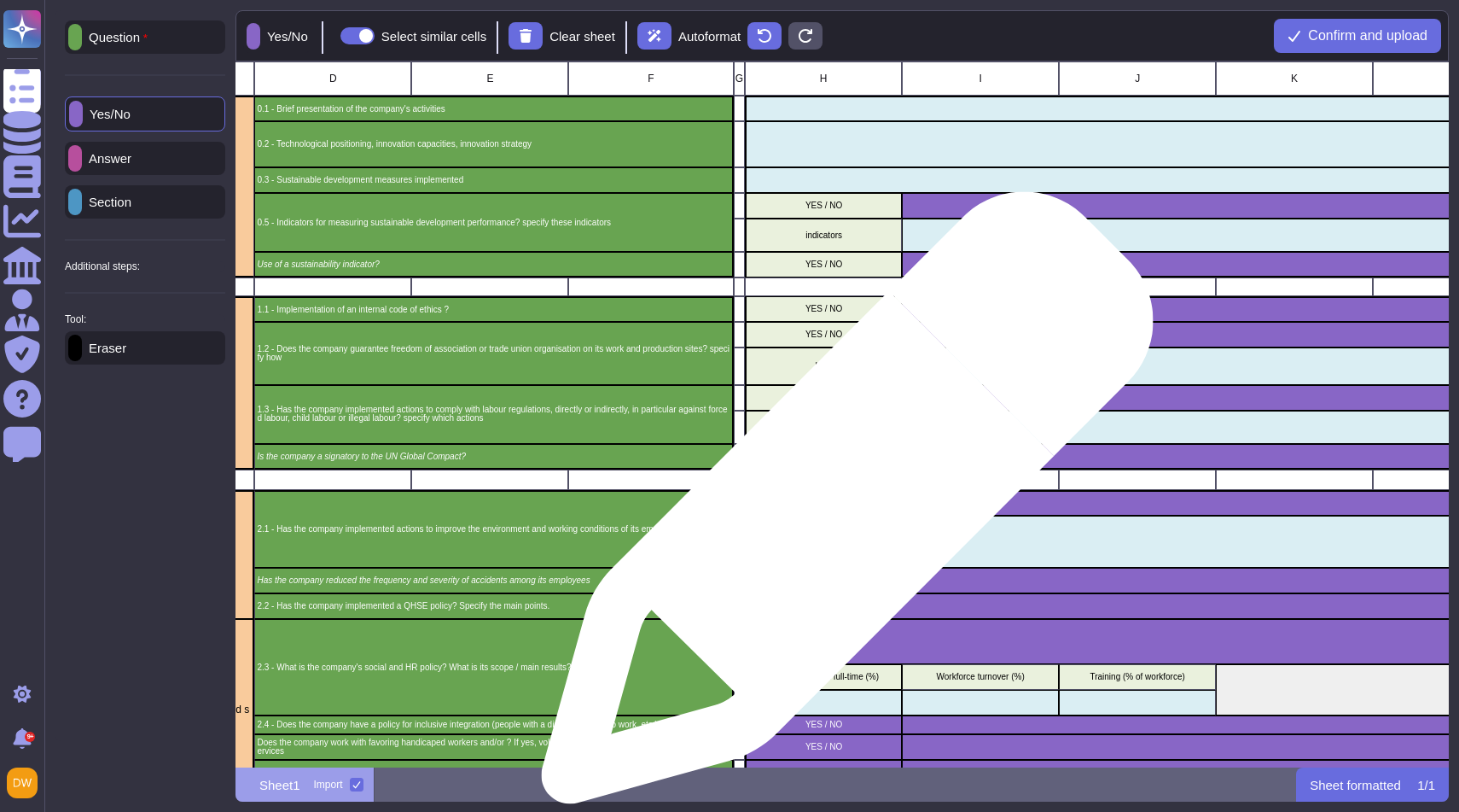
click at [841, 507] on div "YES / NO" at bounding box center [823, 502] width 157 height 25
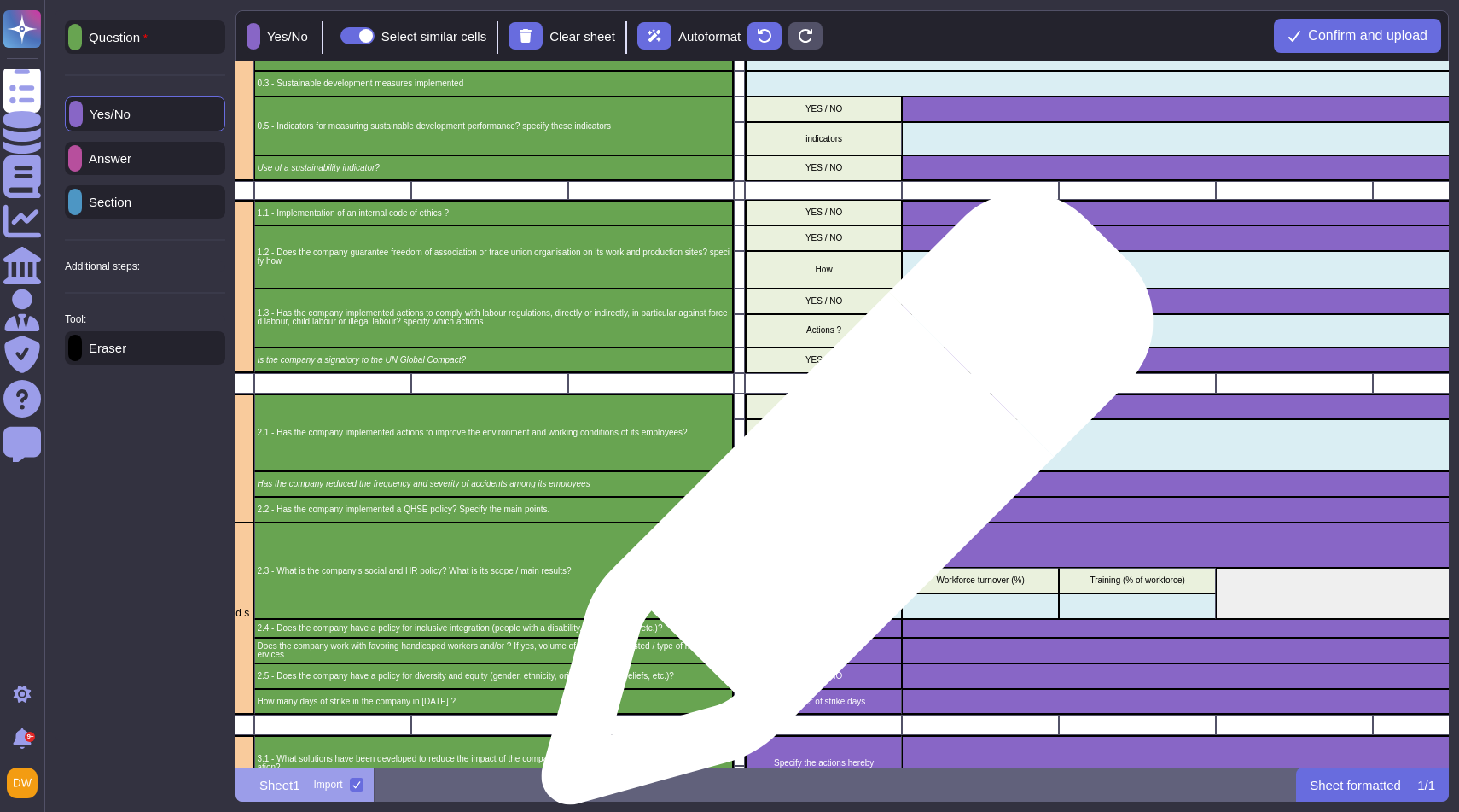
scroll to position [100, 371]
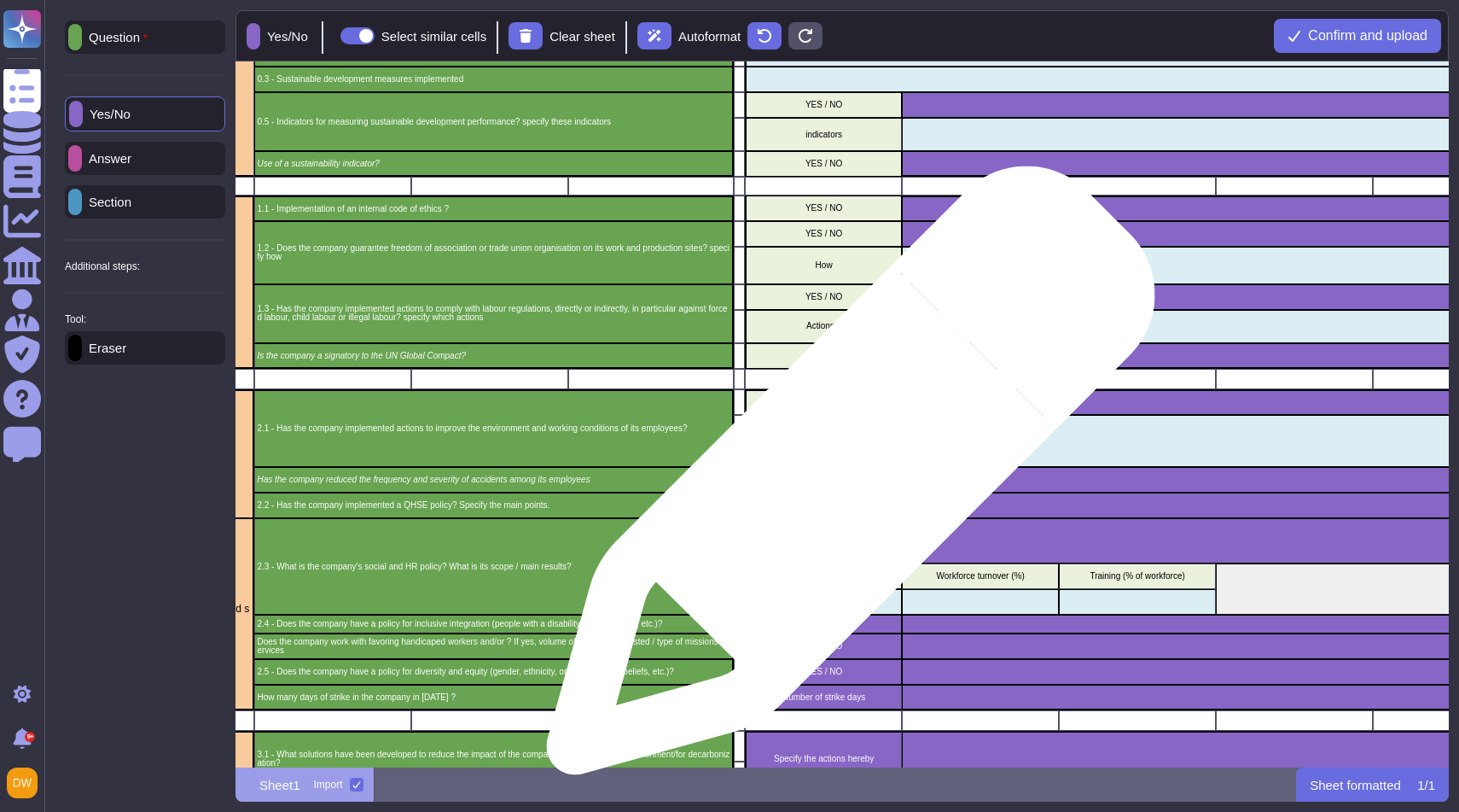
click at [844, 478] on p "YES / NO" at bounding box center [823, 479] width 151 height 9
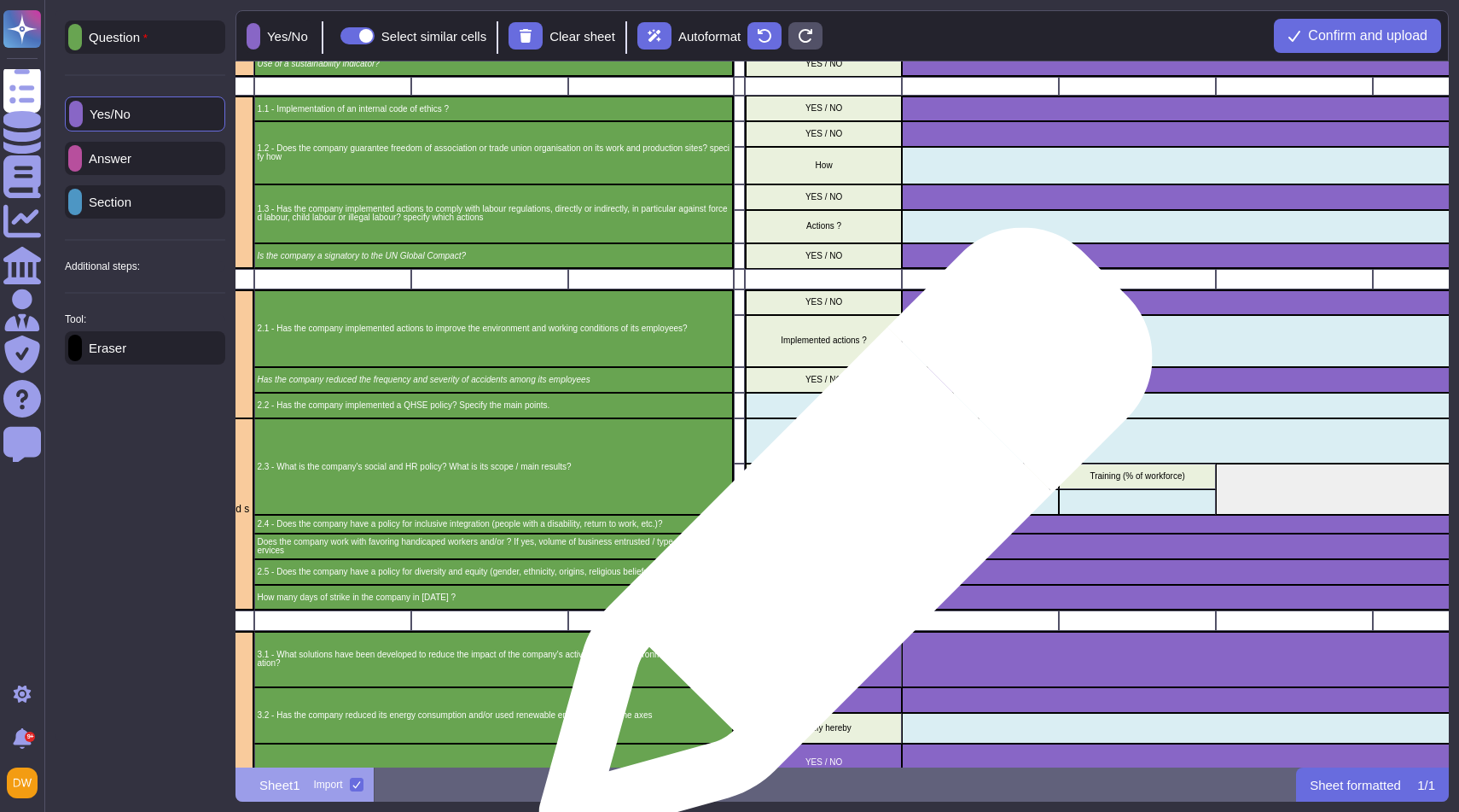
scroll to position [203, 371]
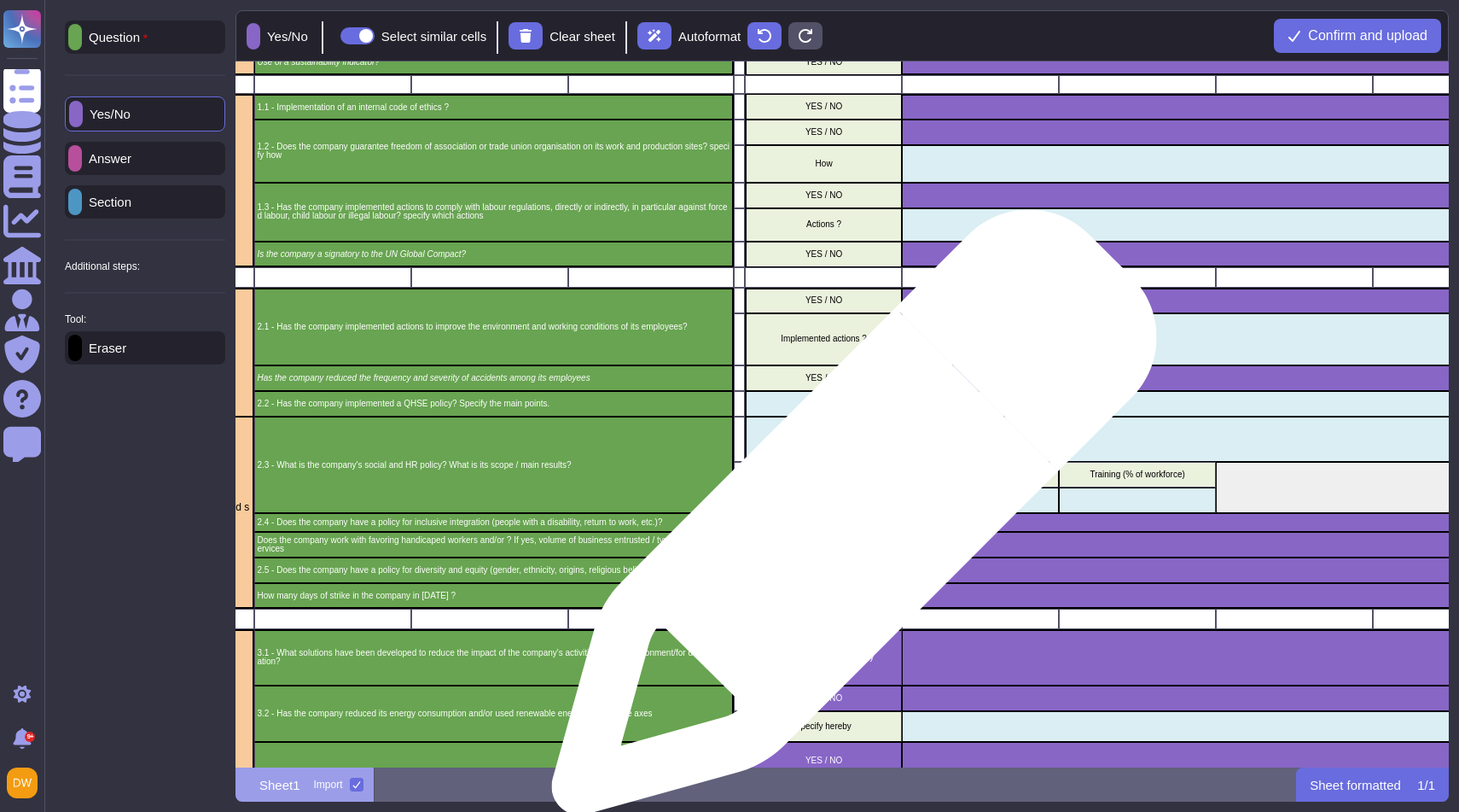
click at [848, 520] on p "YES / NO" at bounding box center [823, 522] width 151 height 9
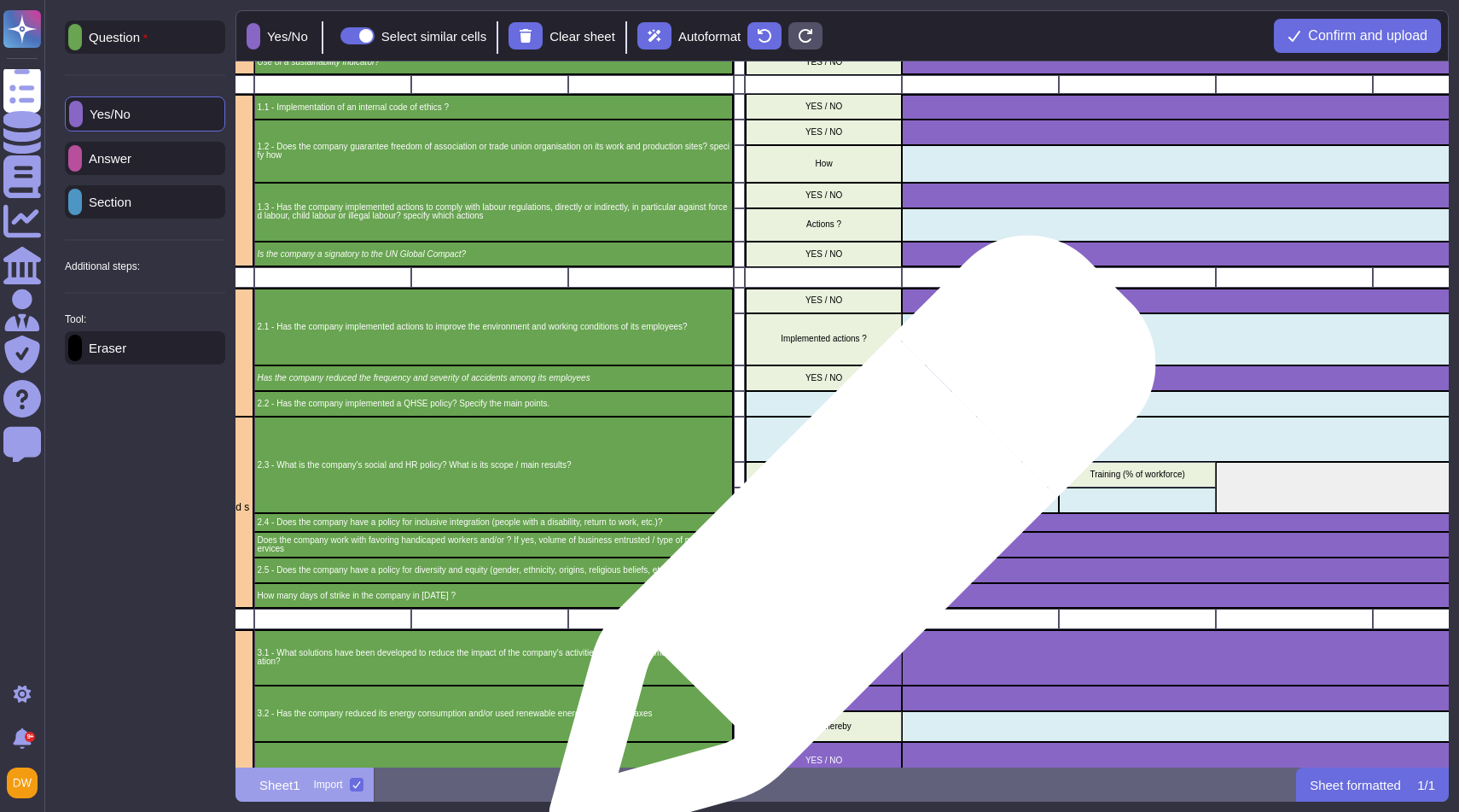
click at [846, 547] on p "YES / NO" at bounding box center [823, 545] width 151 height 9
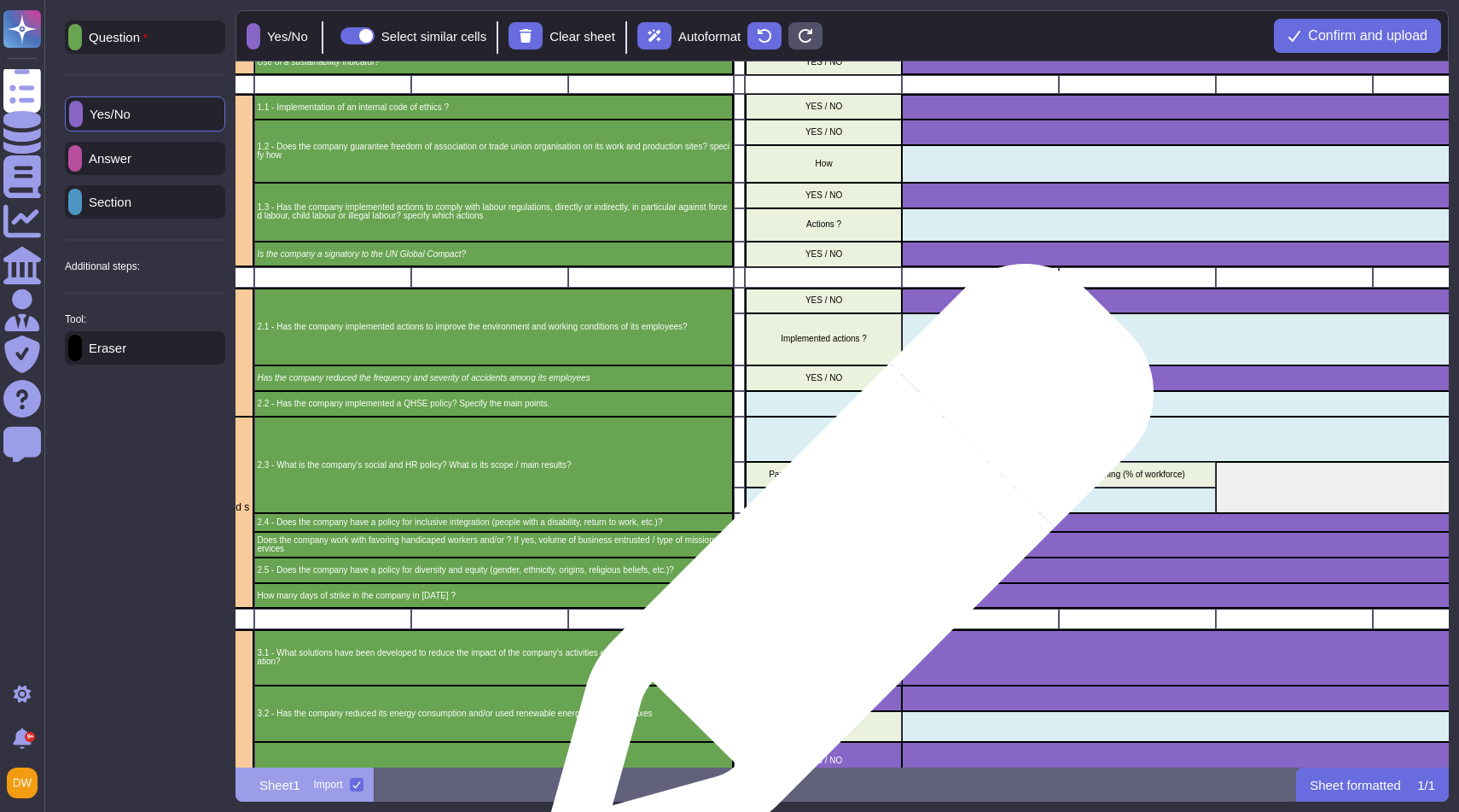
click at [842, 578] on div "YES / NO" at bounding box center [823, 569] width 157 height 25
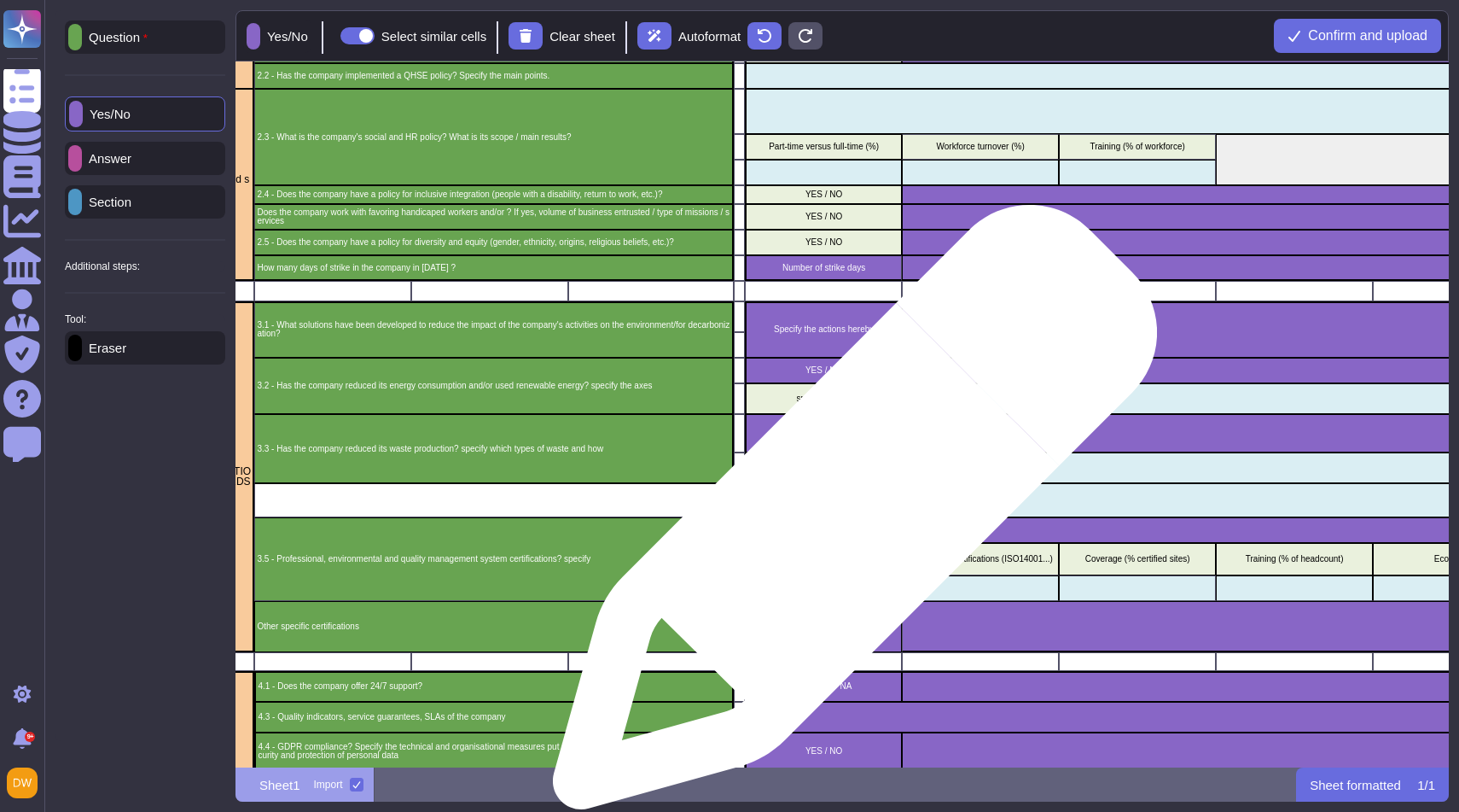
scroll to position [552, 371]
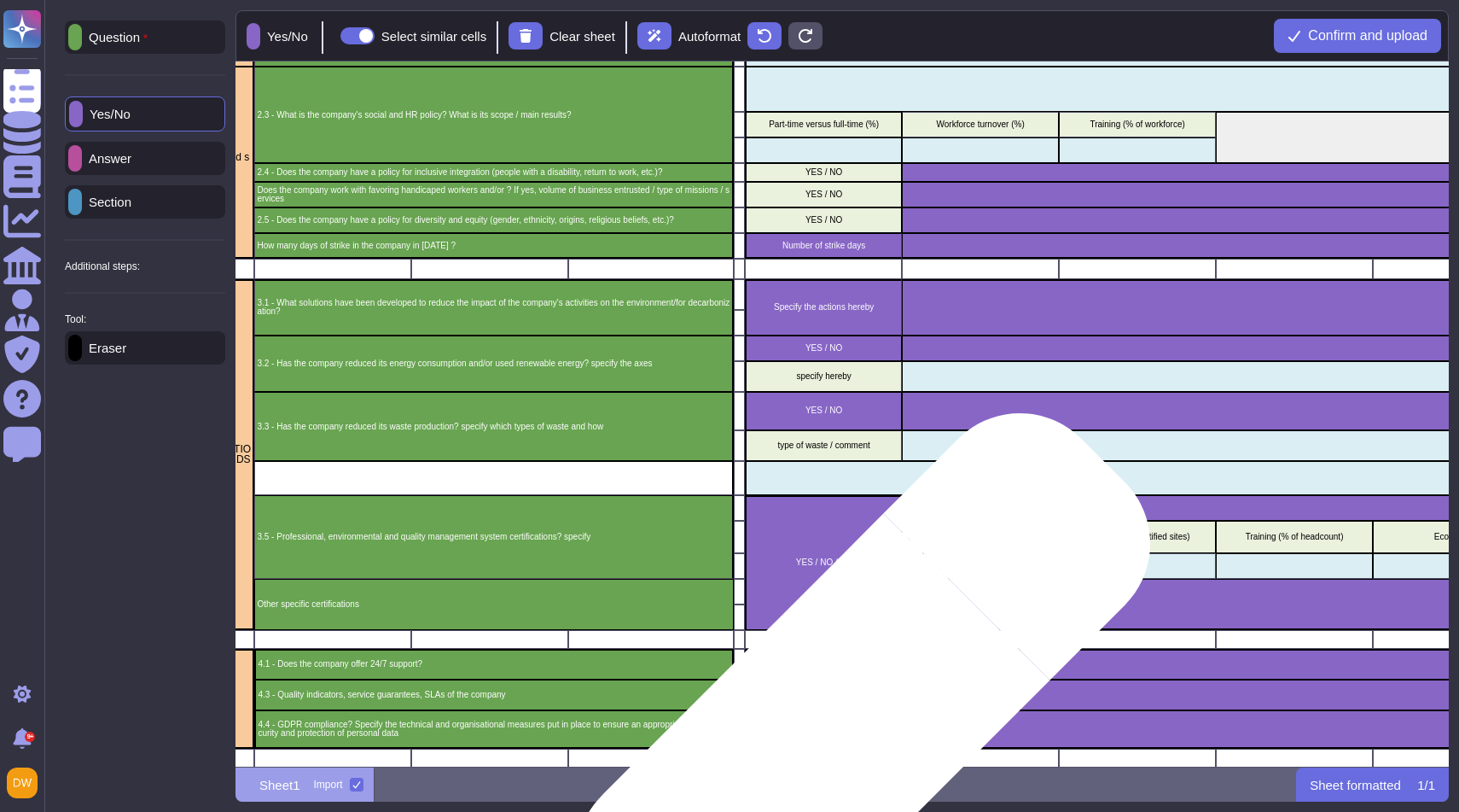
click at [835, 731] on p "YES / NO" at bounding box center [823, 729] width 151 height 9
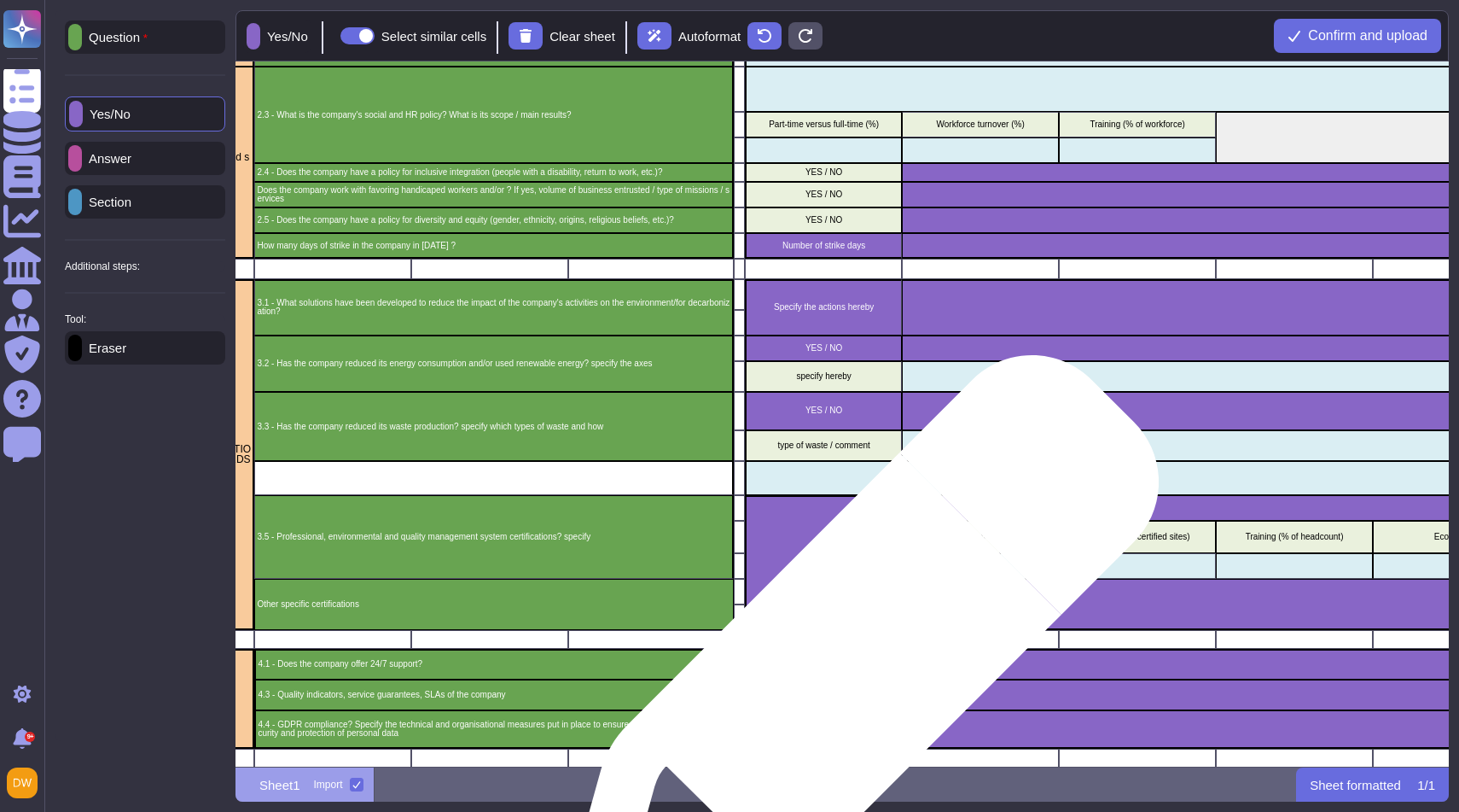
click at [851, 664] on p "YES / NO / NA" at bounding box center [823, 664] width 151 height 9
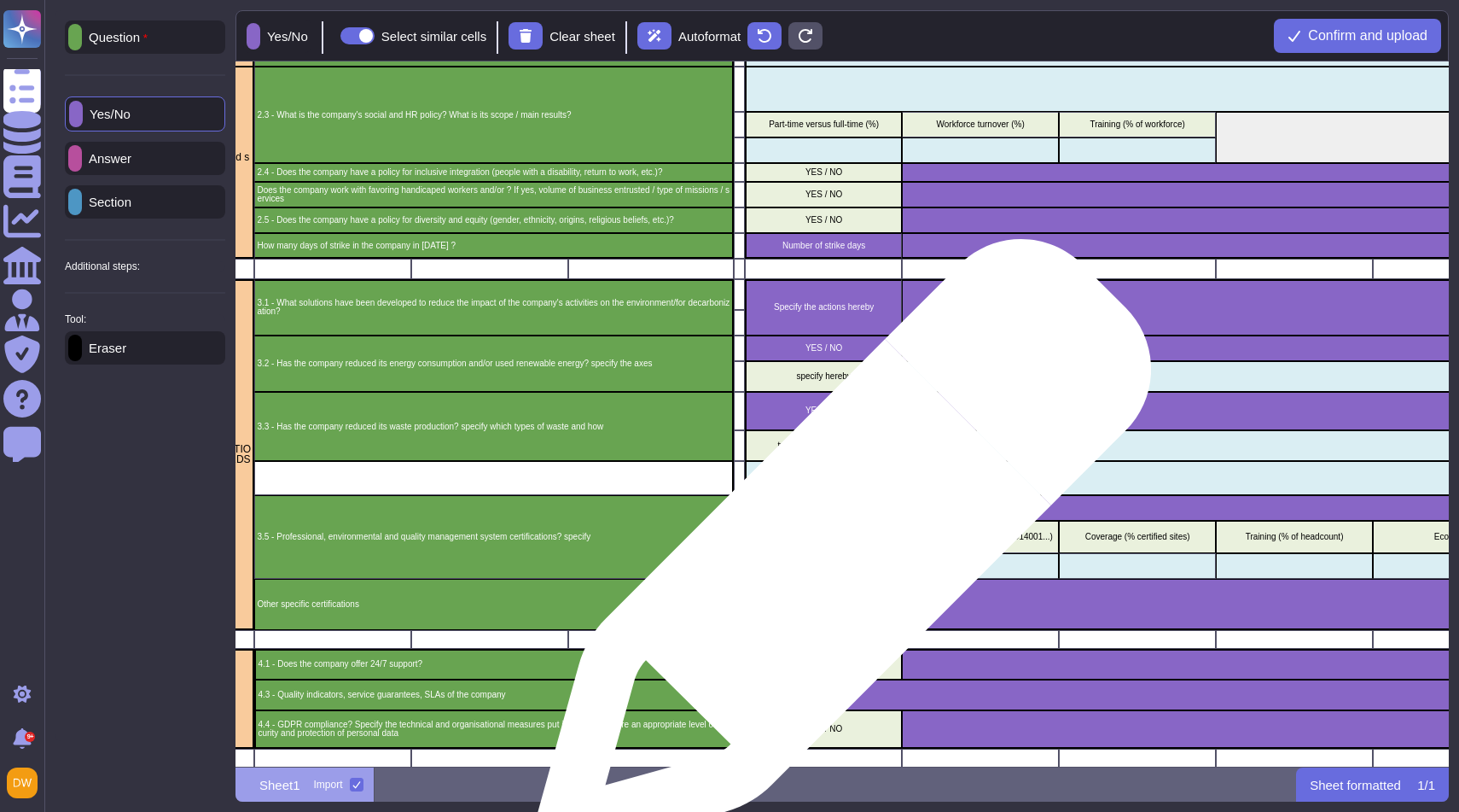
click at [836, 555] on div "YES / NO / NA" at bounding box center [823, 562] width 157 height 134
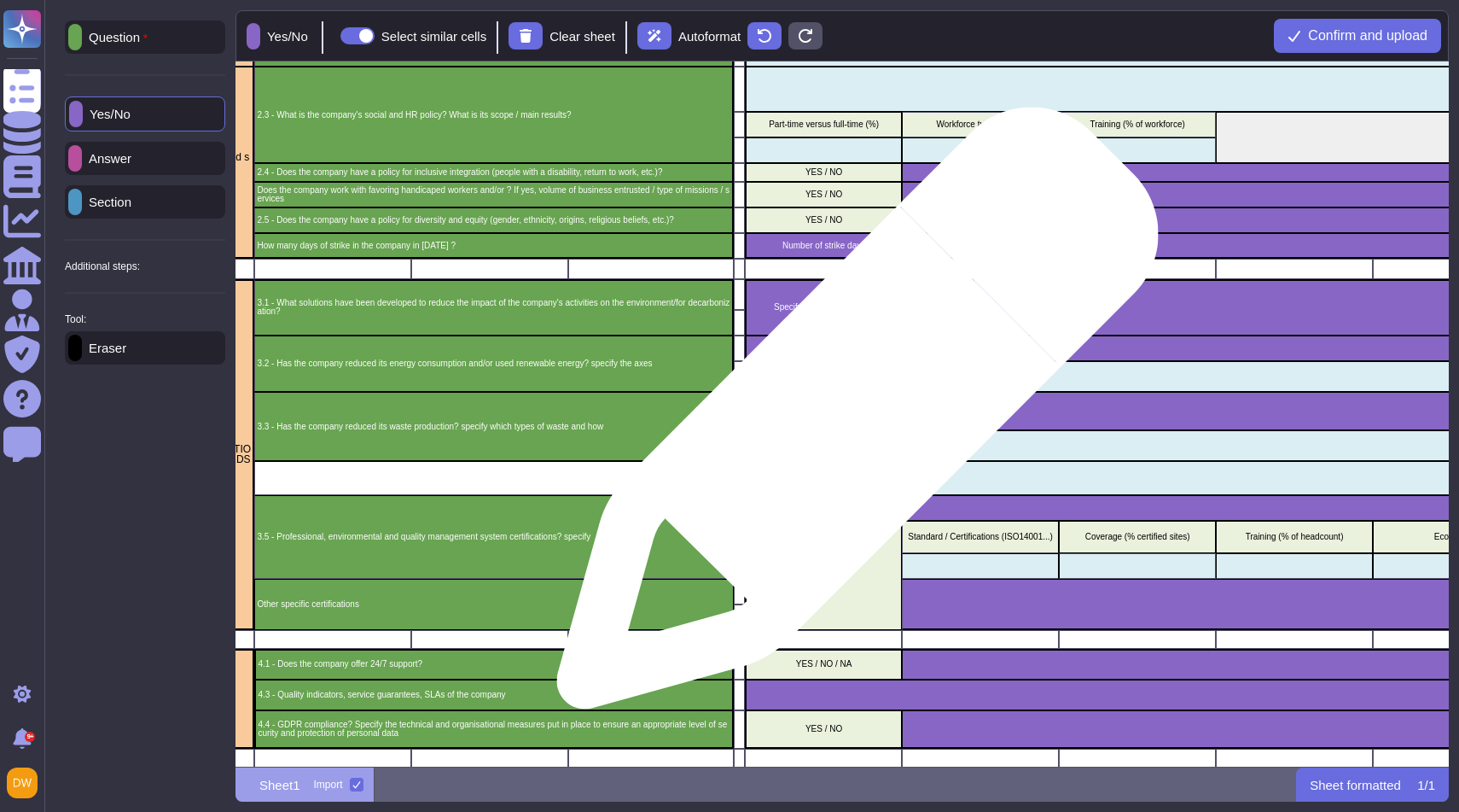
click at [851, 412] on p "YES / NO" at bounding box center [823, 410] width 151 height 9
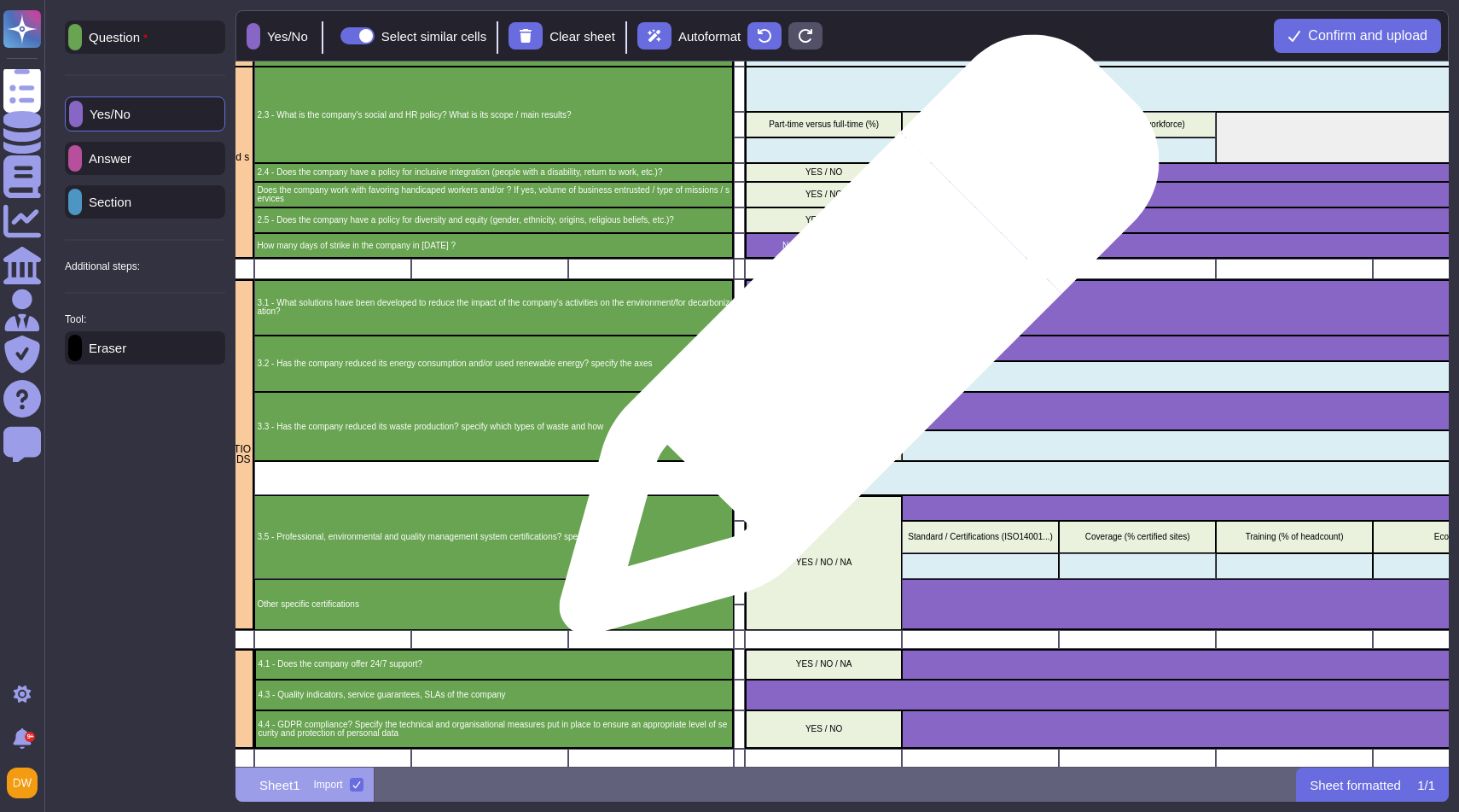
click at [852, 344] on p "YES / NO" at bounding box center [823, 348] width 151 height 9
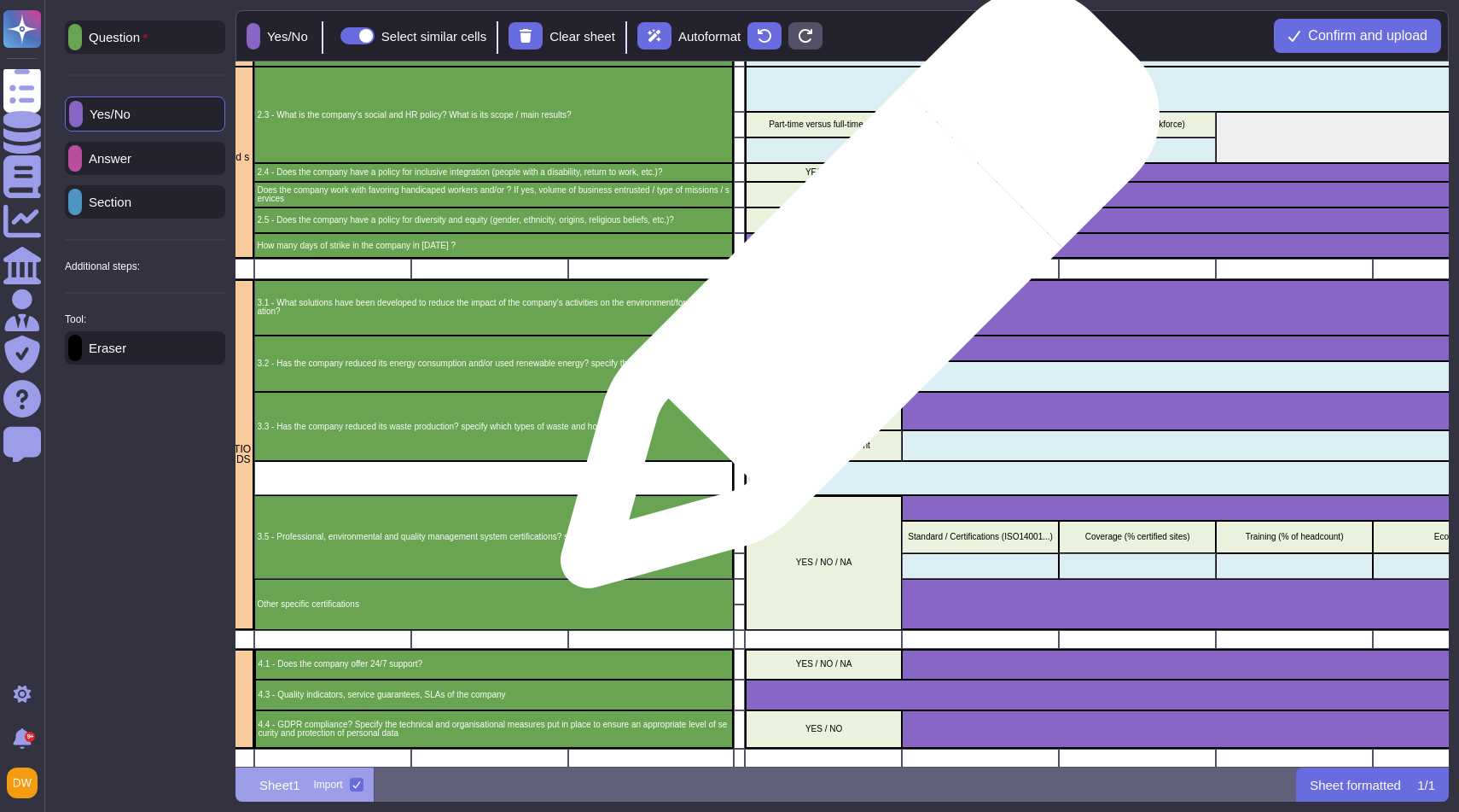
click at [850, 299] on div "Specify the actions hereby" at bounding box center [823, 307] width 157 height 57
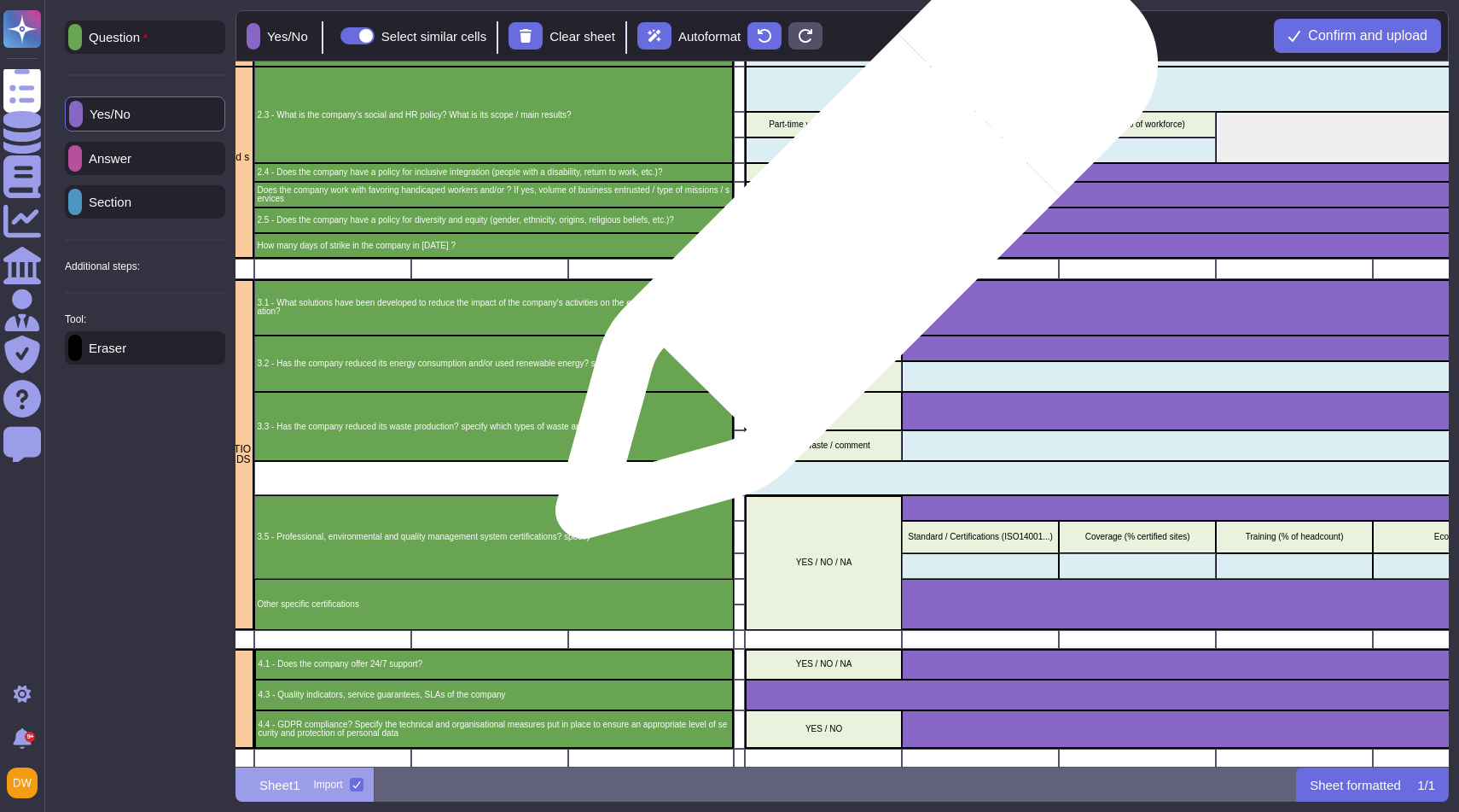
click at [850, 245] on p "Number of strike days" at bounding box center [823, 246] width 151 height 9
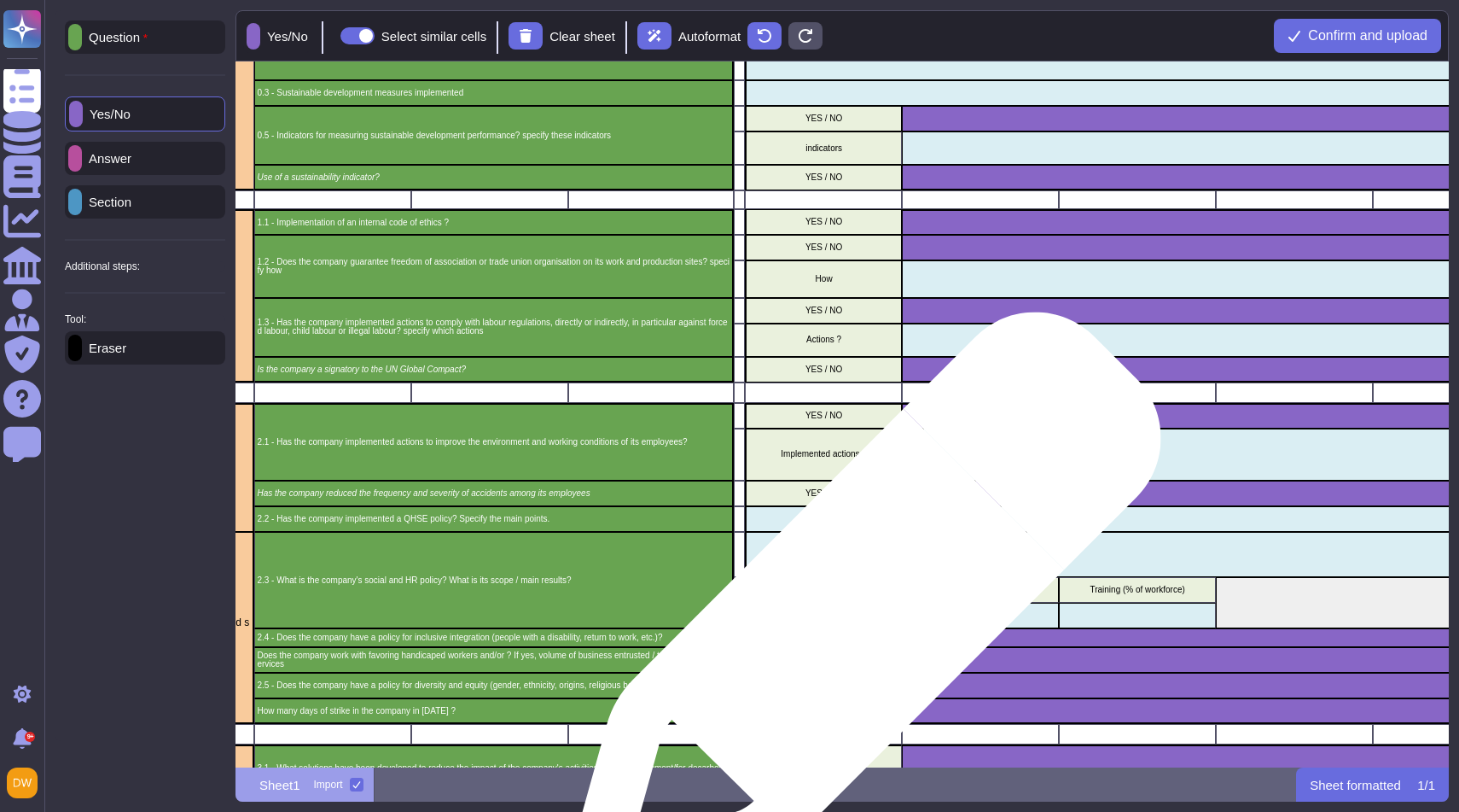
scroll to position [0, 371]
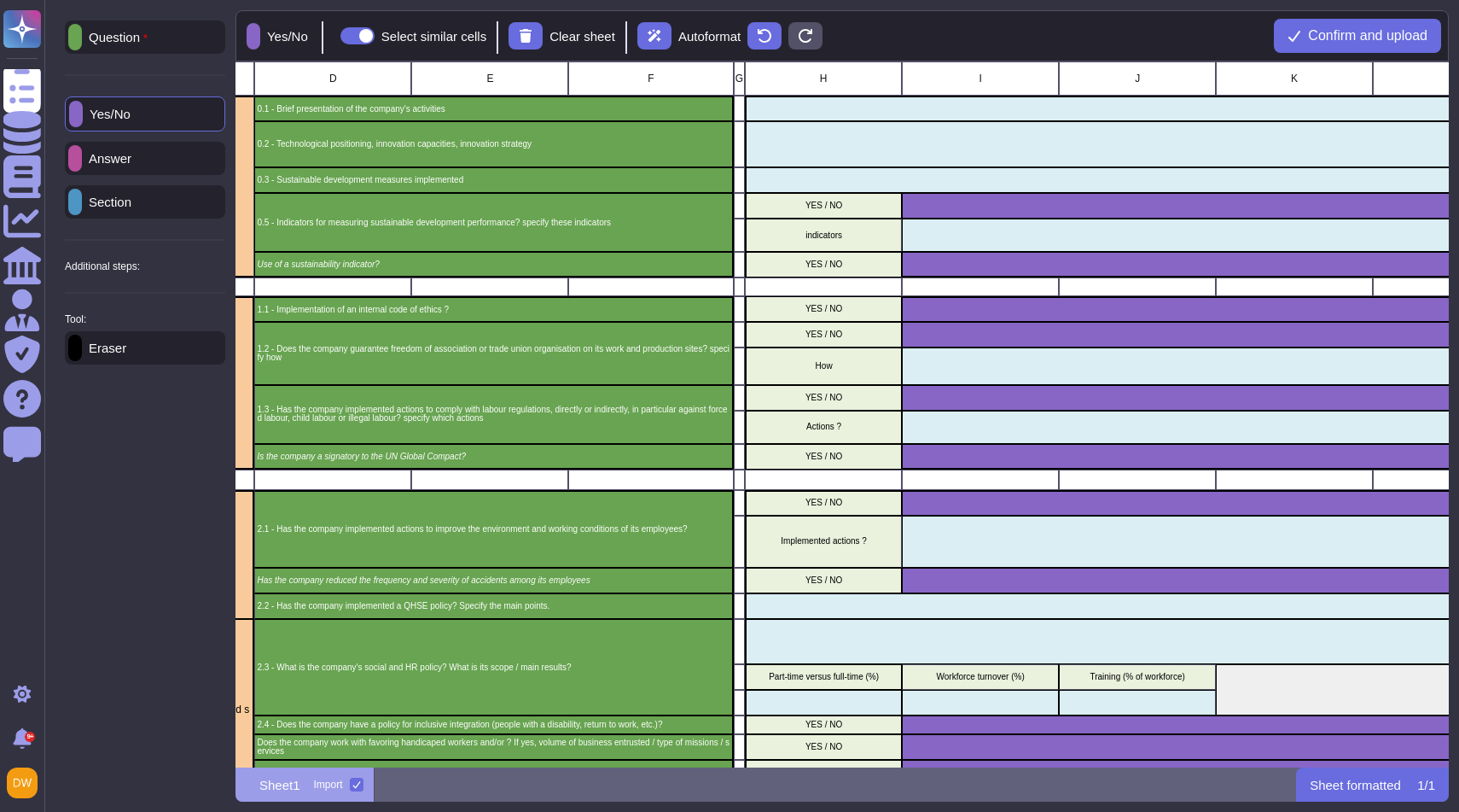
click at [149, 161] on div "Answer" at bounding box center [145, 158] width 161 height 33
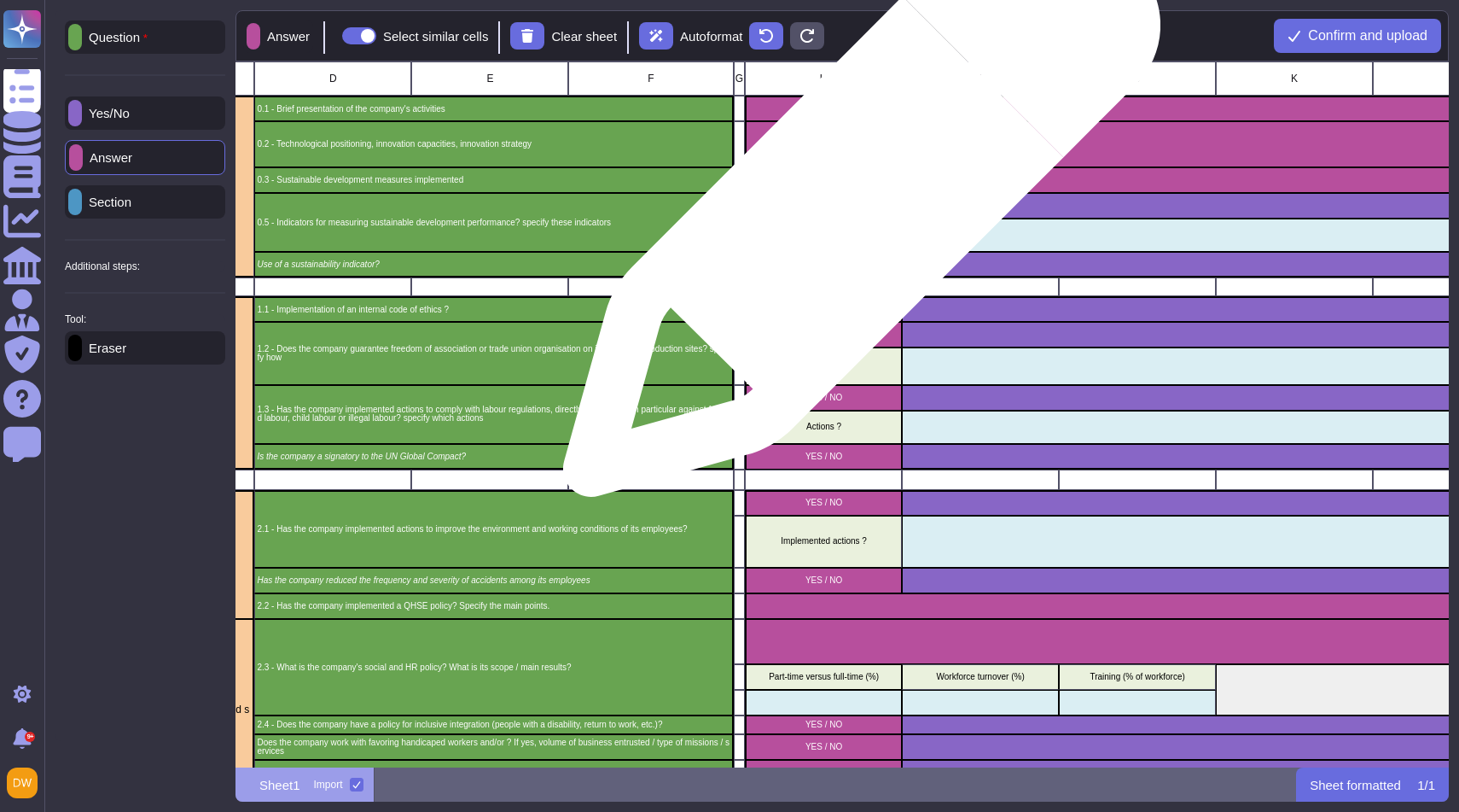
click at [855, 207] on p "YES / NO" at bounding box center [823, 206] width 151 height 9
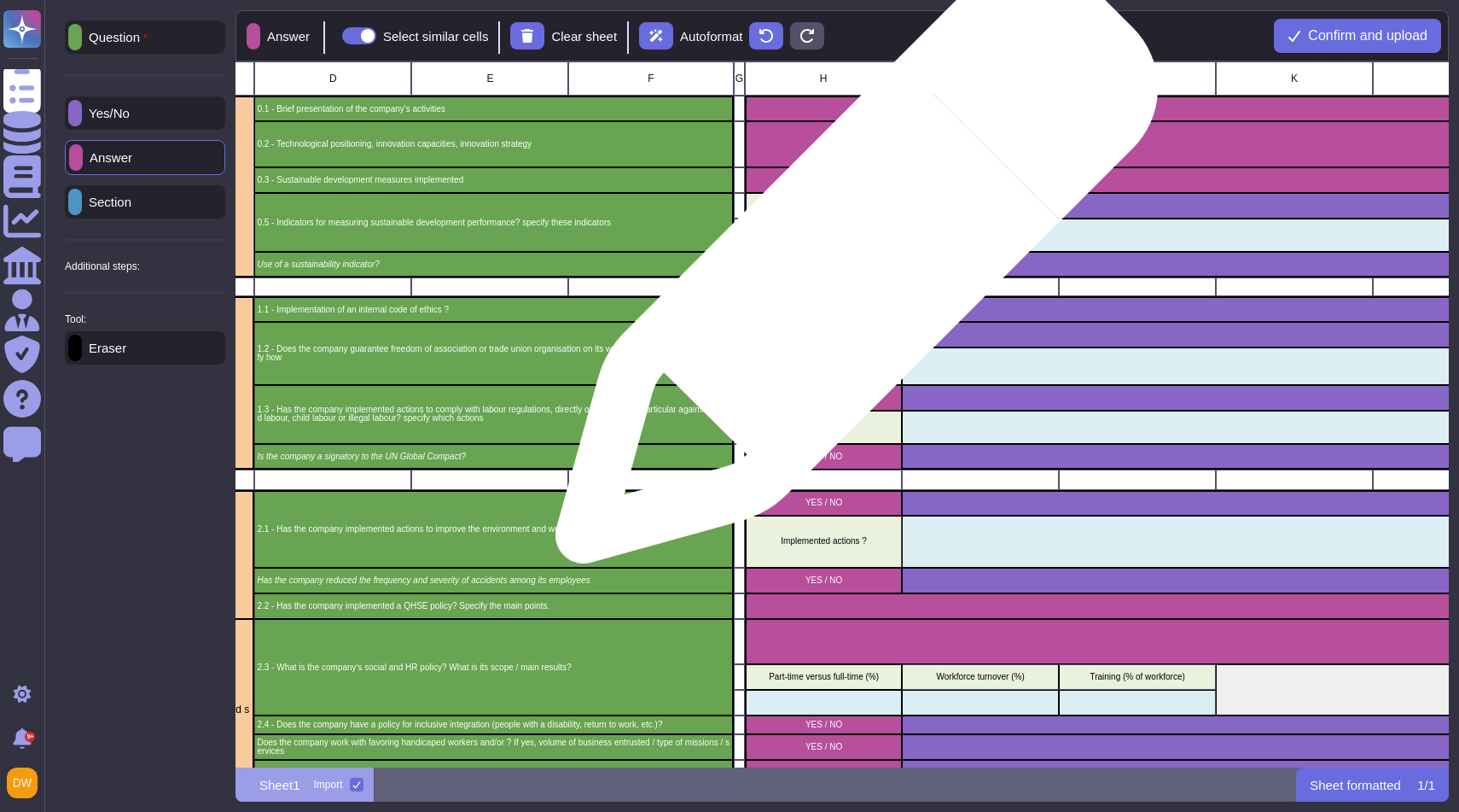
click at [850, 270] on div "YES / NO" at bounding box center [823, 264] width 157 height 25
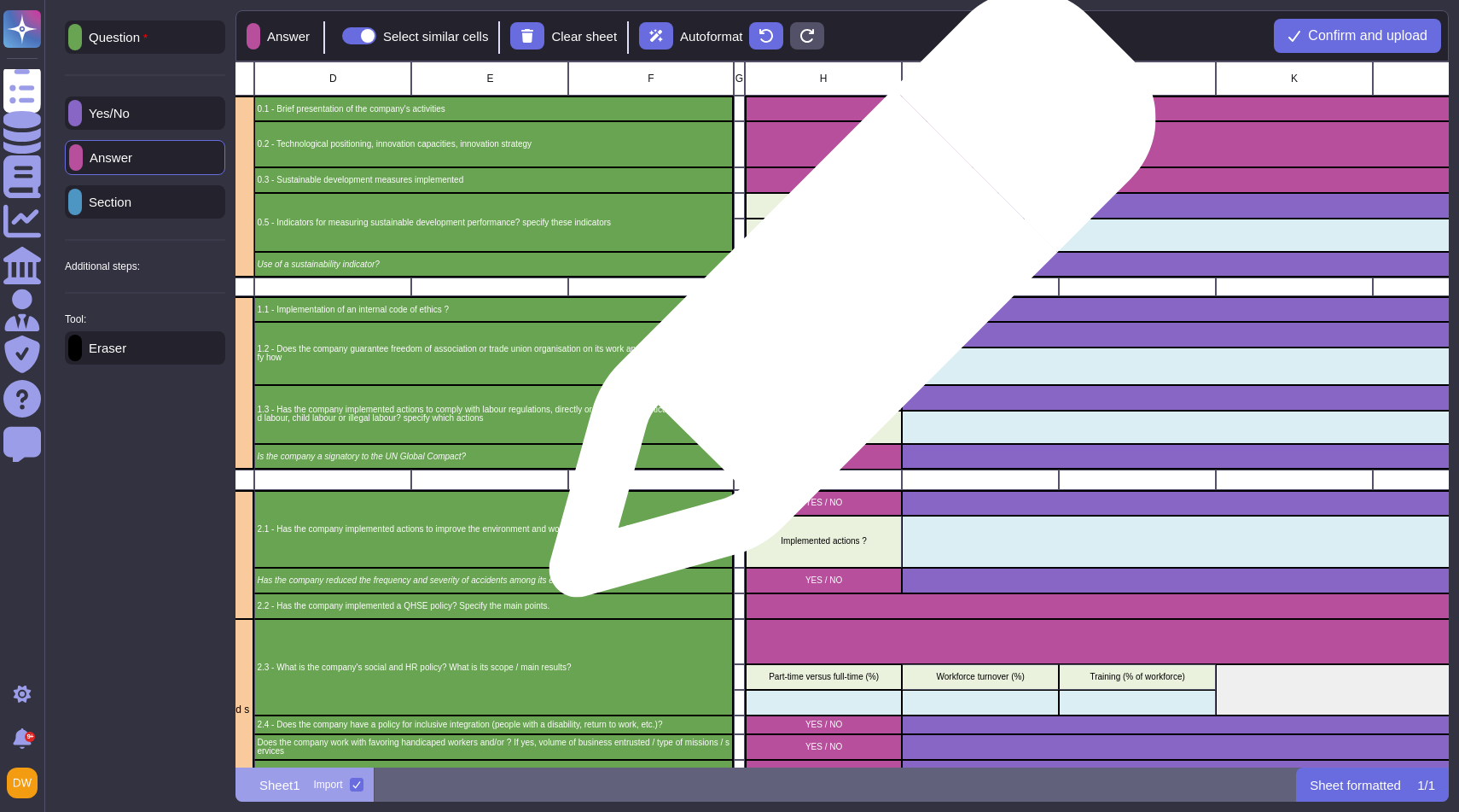
click at [843, 310] on p "YES / NO" at bounding box center [823, 309] width 151 height 9
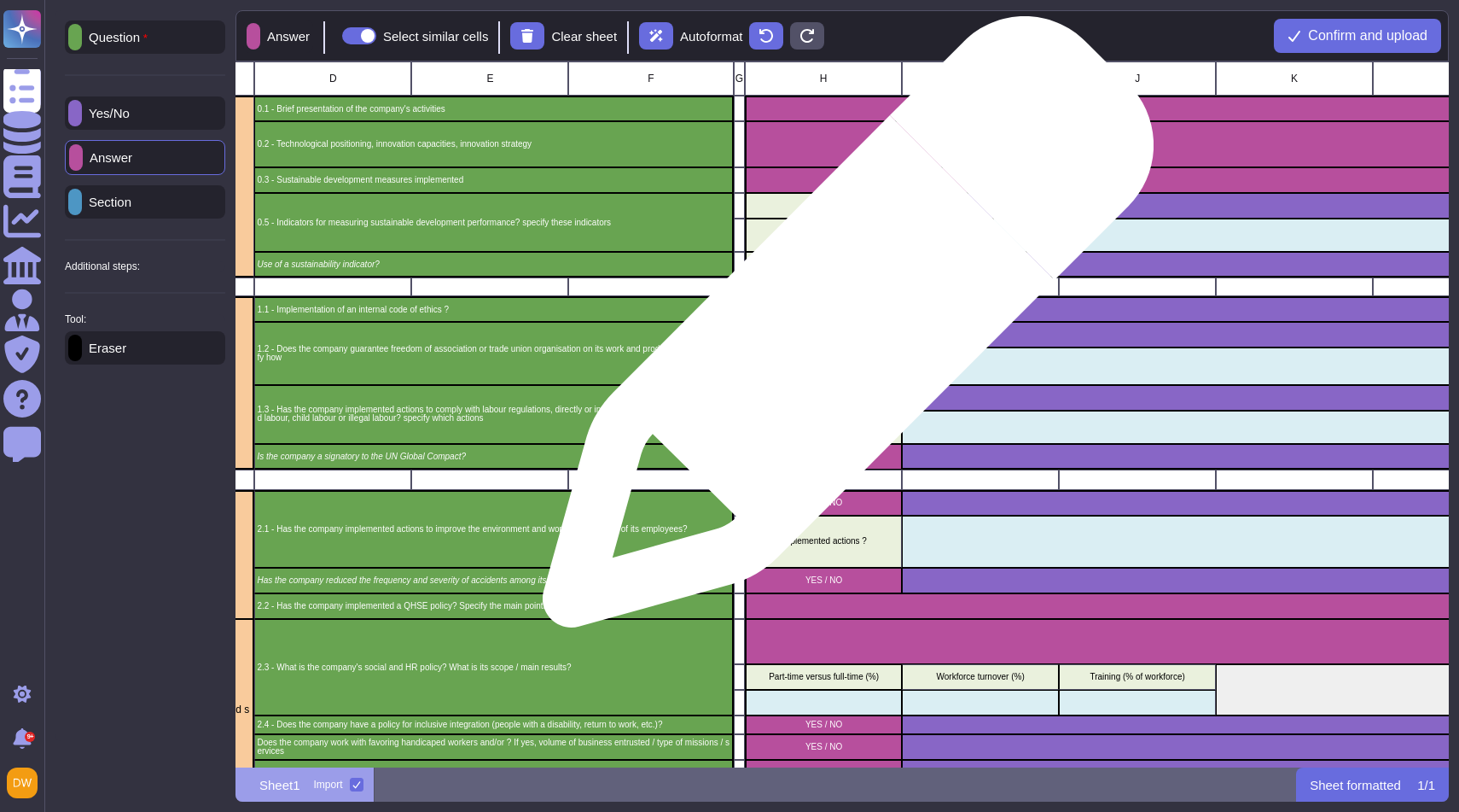
click at [840, 336] on p "YES / NO" at bounding box center [823, 334] width 151 height 9
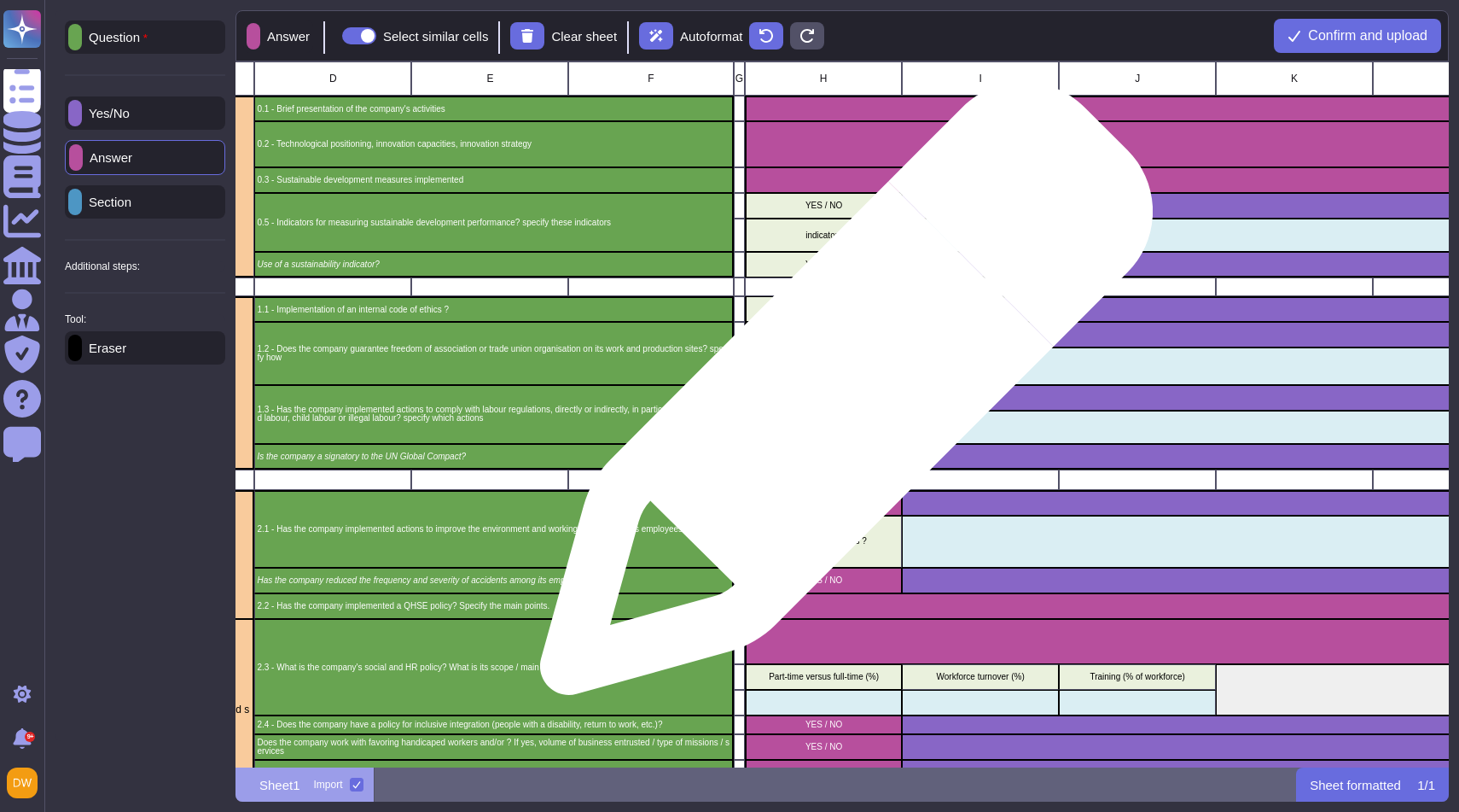
click at [840, 396] on p "YES / NO" at bounding box center [823, 398] width 151 height 9
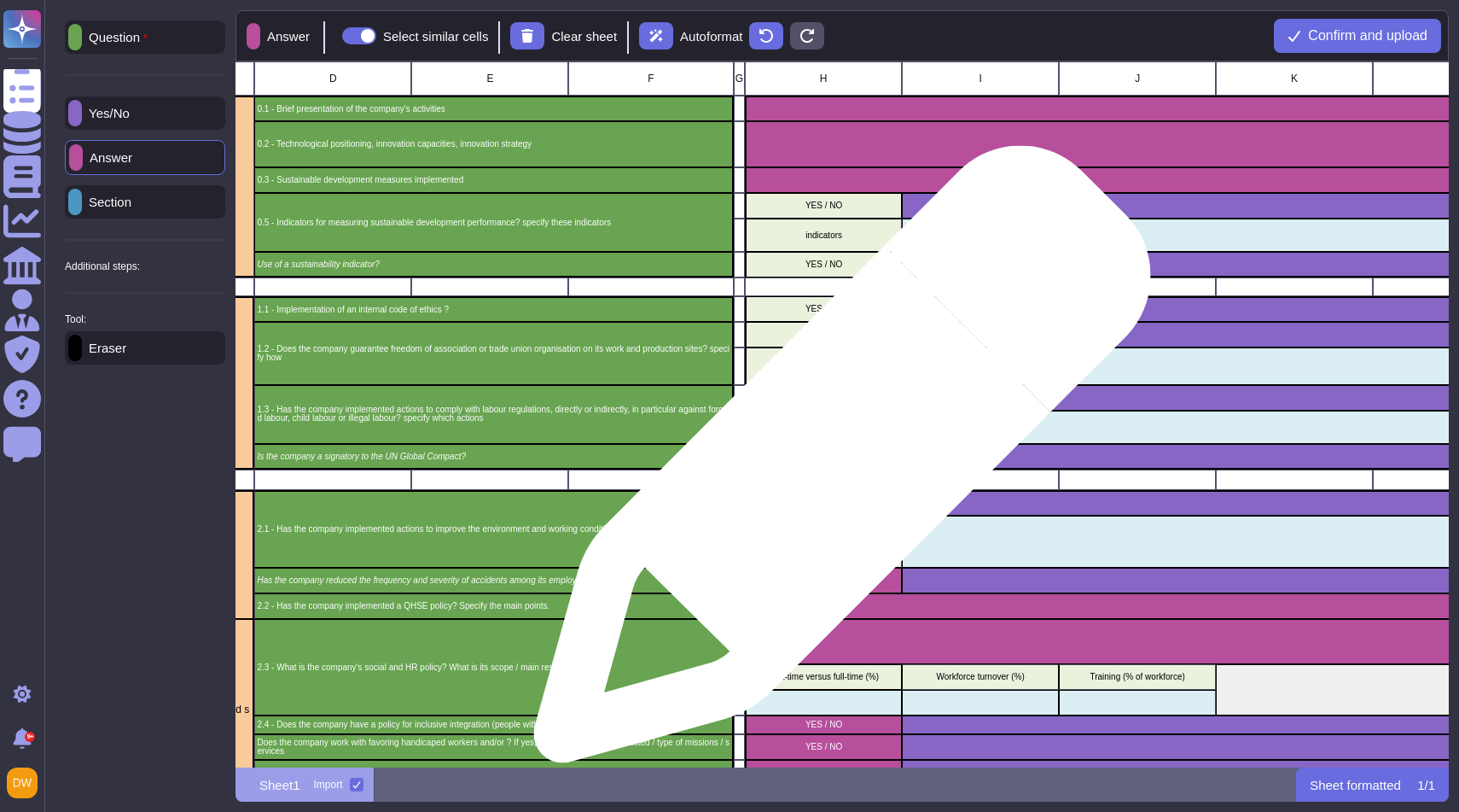
click at [836, 462] on div "YES / NO" at bounding box center [823, 456] width 157 height 25
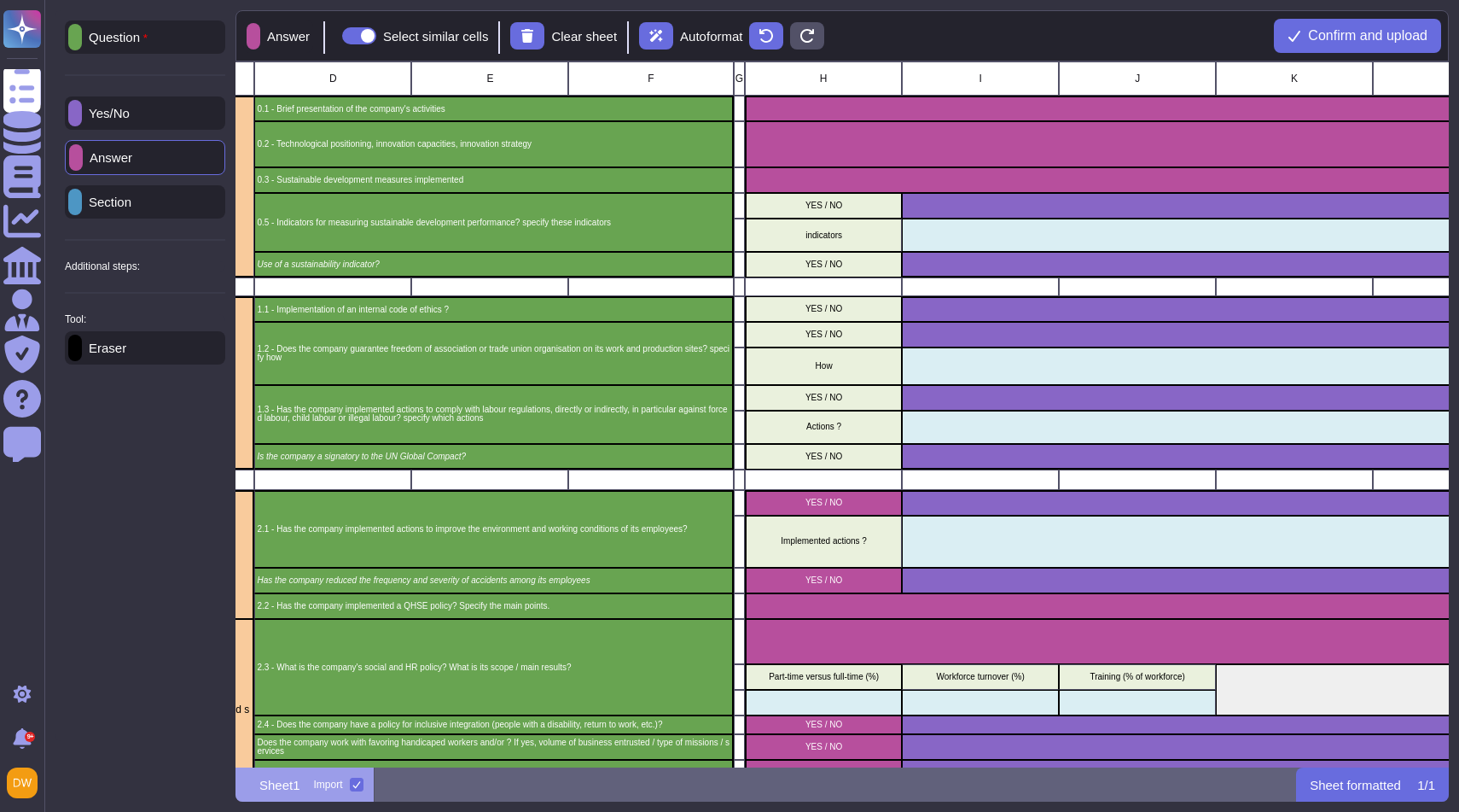
click at [154, 120] on div "Yes/No" at bounding box center [145, 113] width 161 height 33
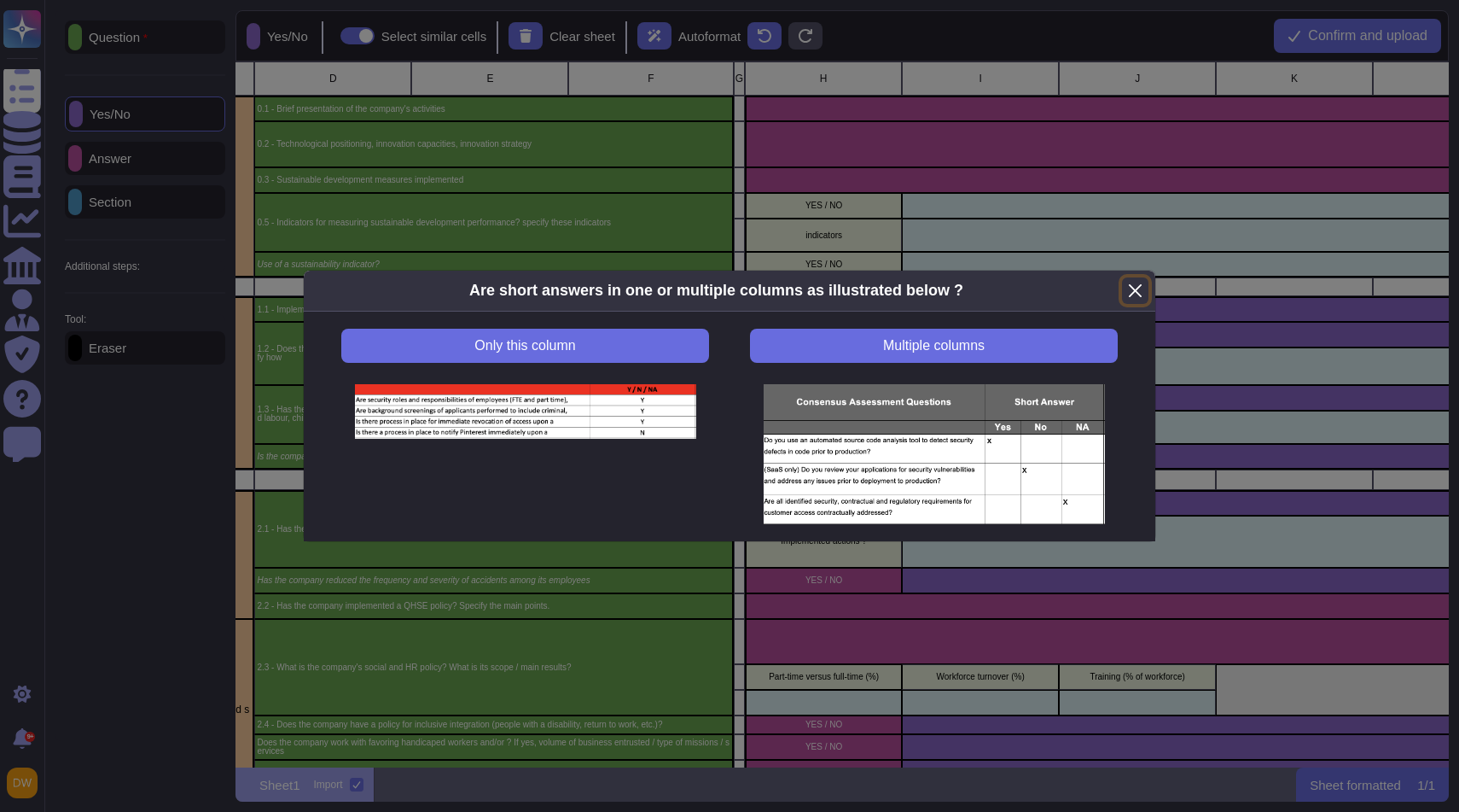
click at [1134, 282] on button "Close" at bounding box center [1135, 291] width 26 height 26
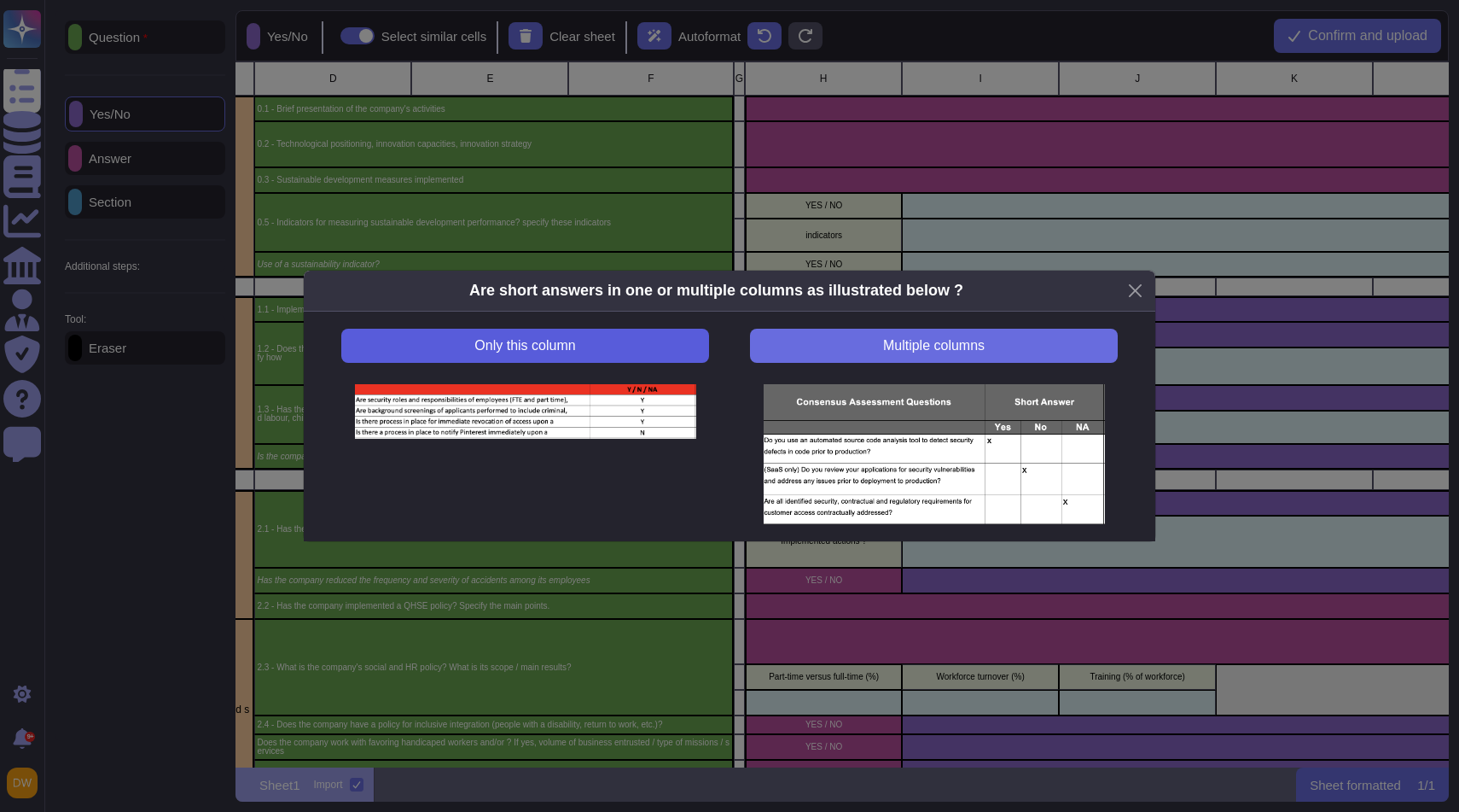
click at [637, 336] on button "Only this column" at bounding box center [525, 345] width 368 height 34
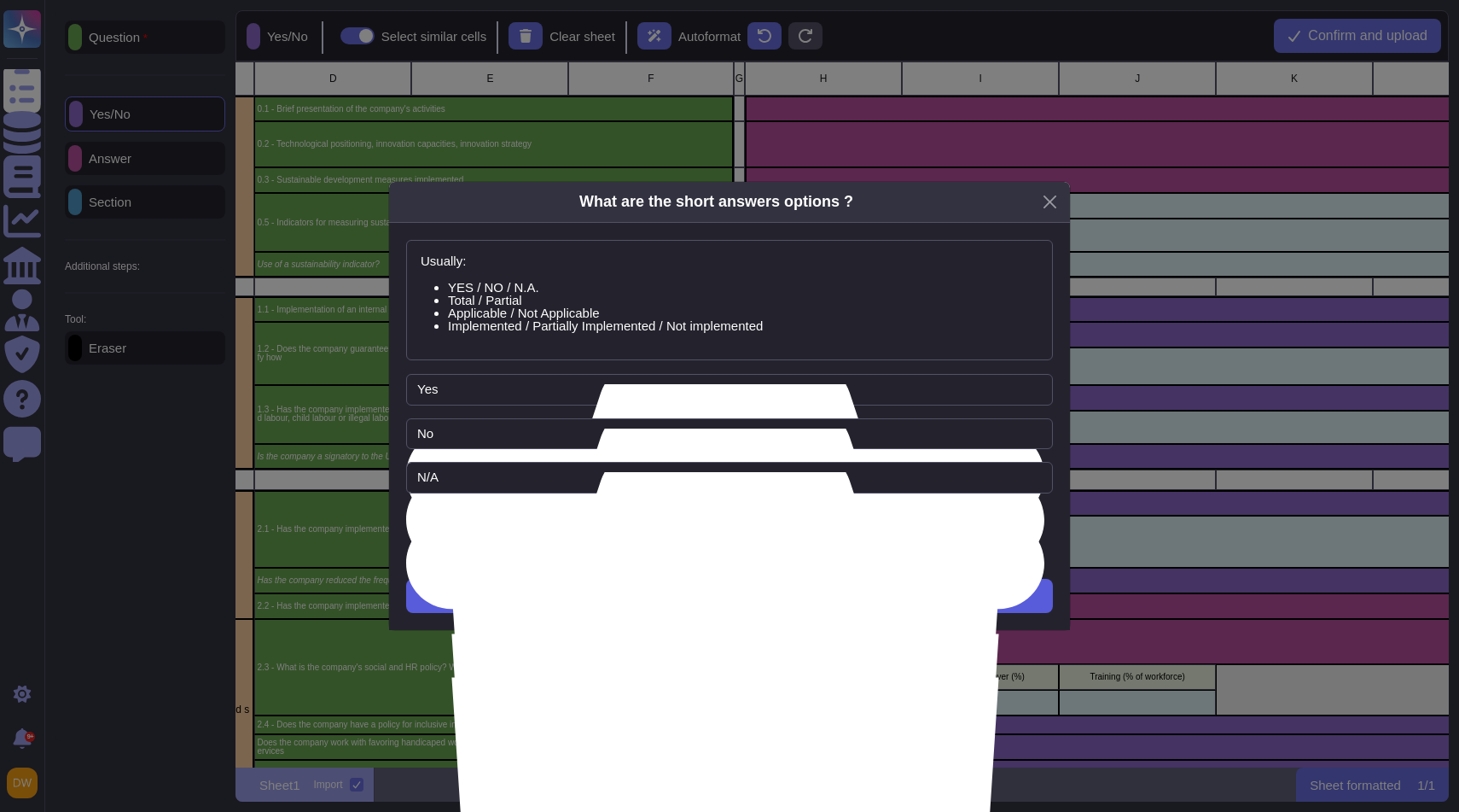
click at [779, 595] on button "Next" at bounding box center [729, 595] width 647 height 34
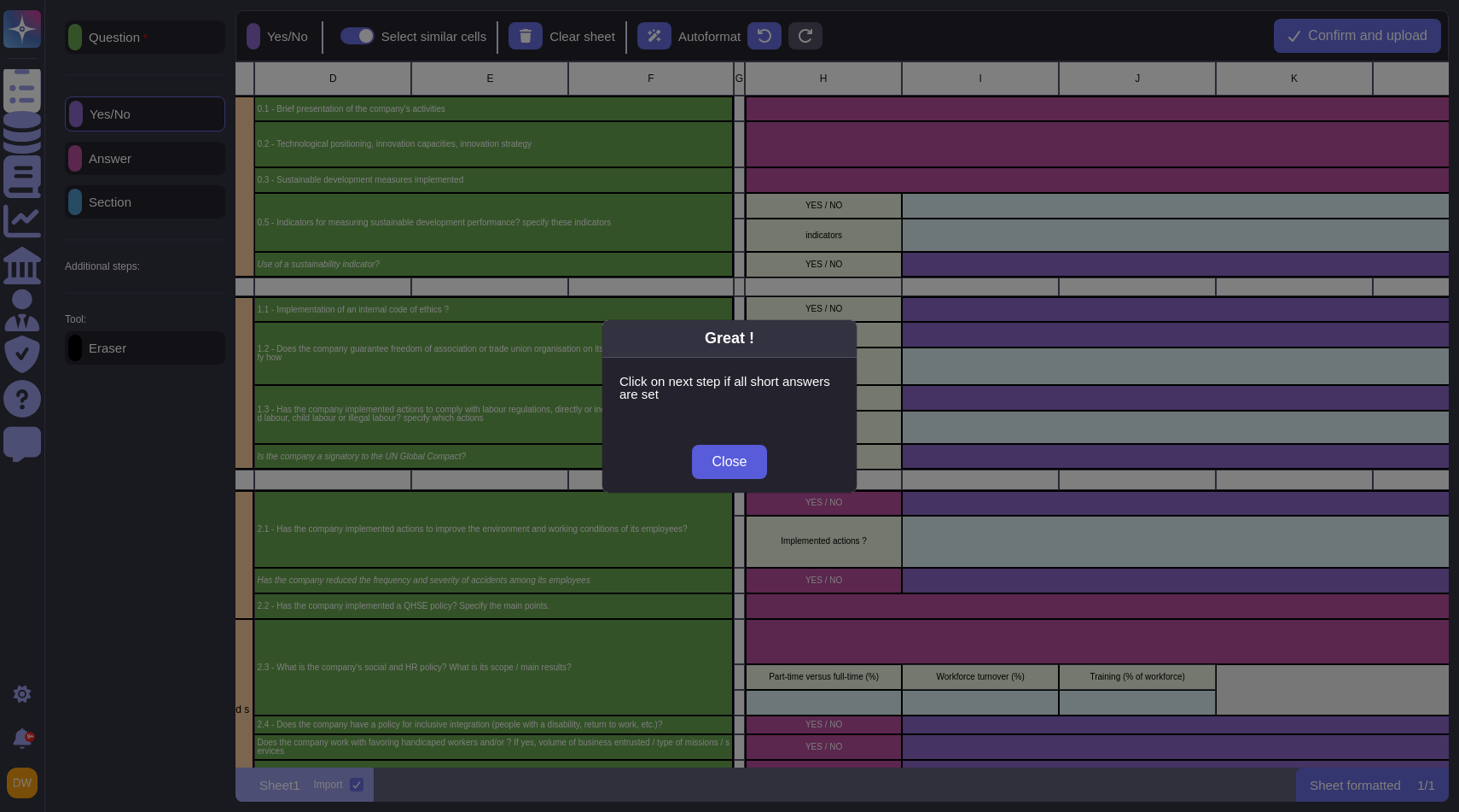
click at [740, 457] on span "Close" at bounding box center [730, 462] width 35 height 14
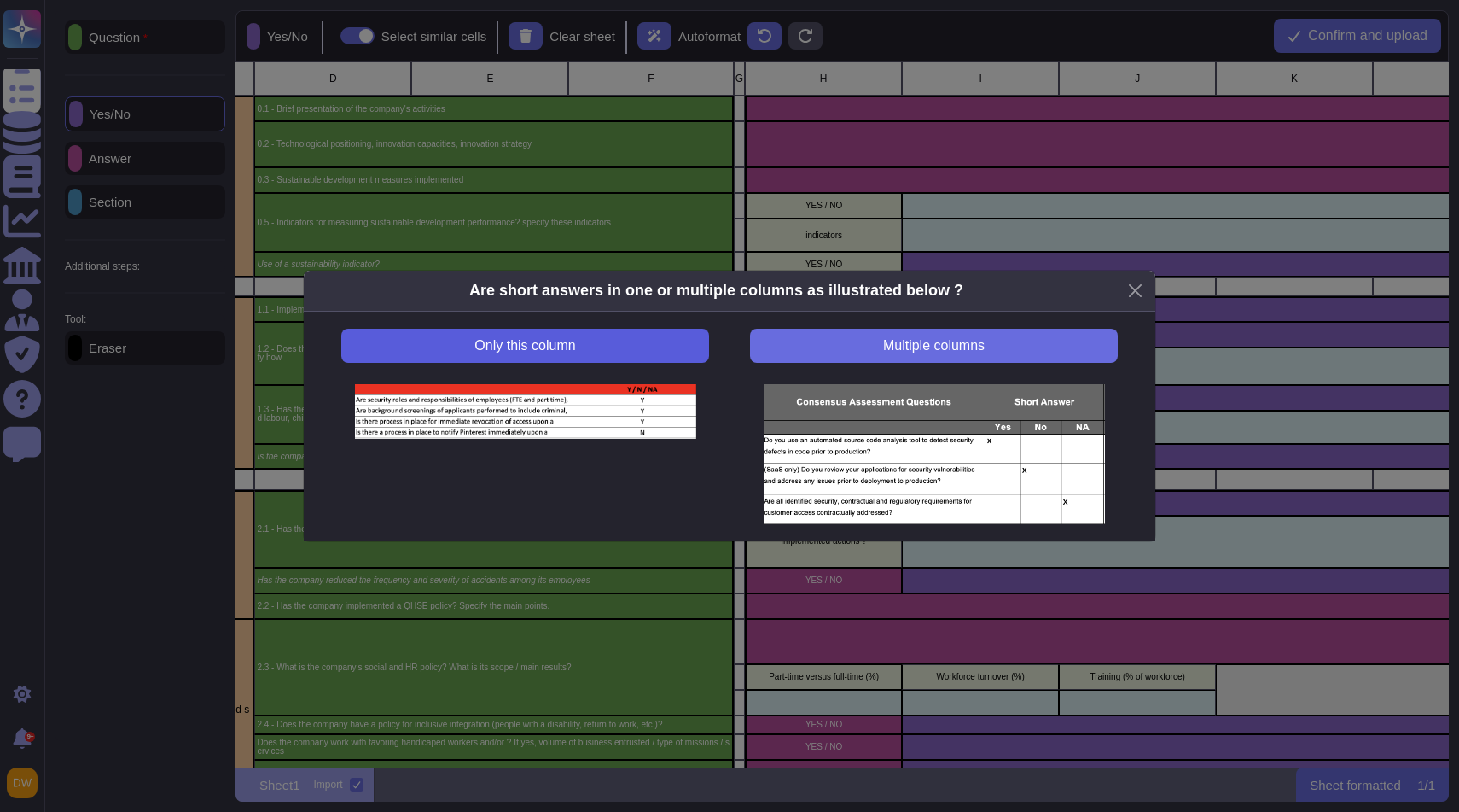
click at [645, 342] on button "Only this column" at bounding box center [525, 345] width 368 height 34
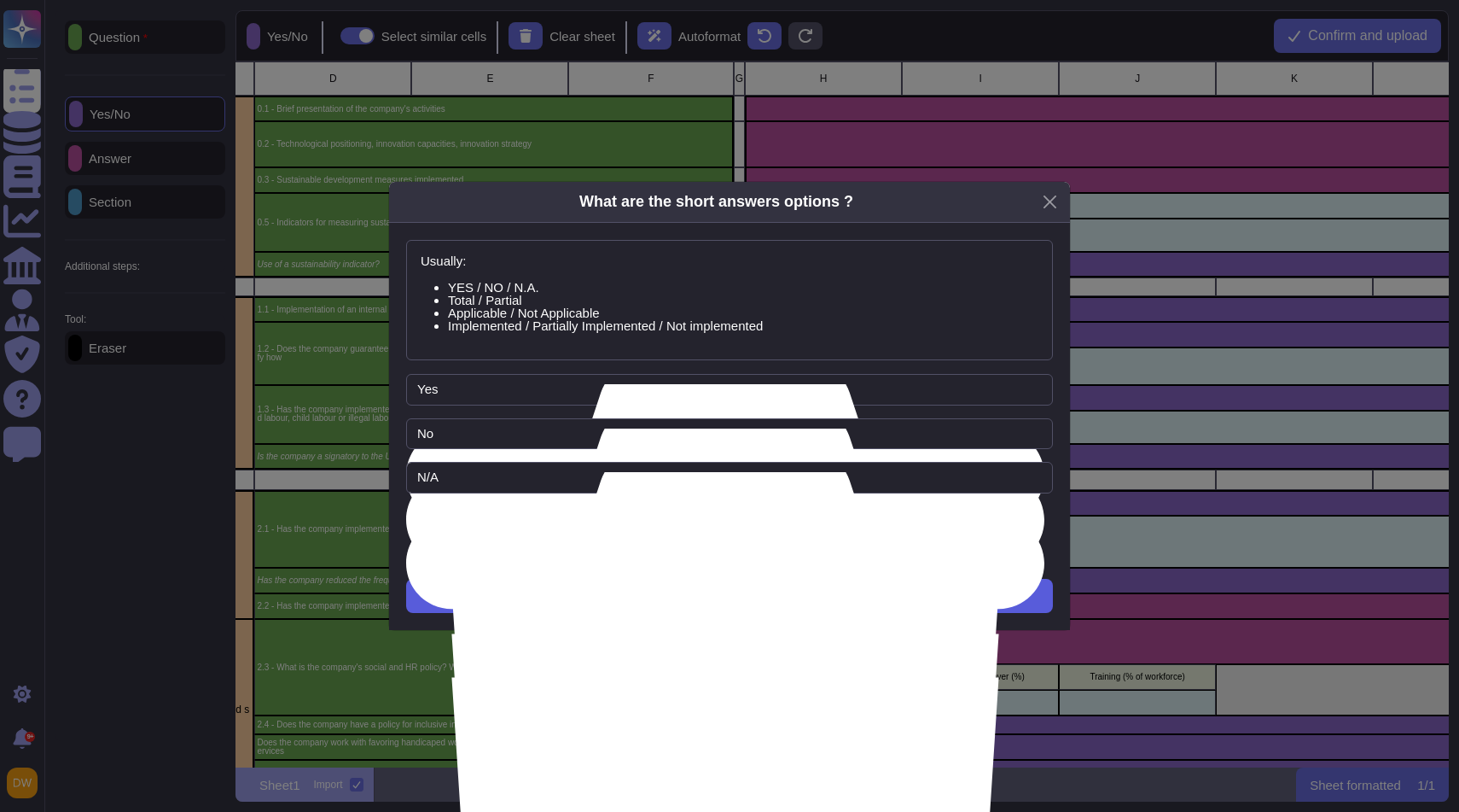
click at [724, 595] on span "Next" at bounding box center [730, 595] width 28 height 14
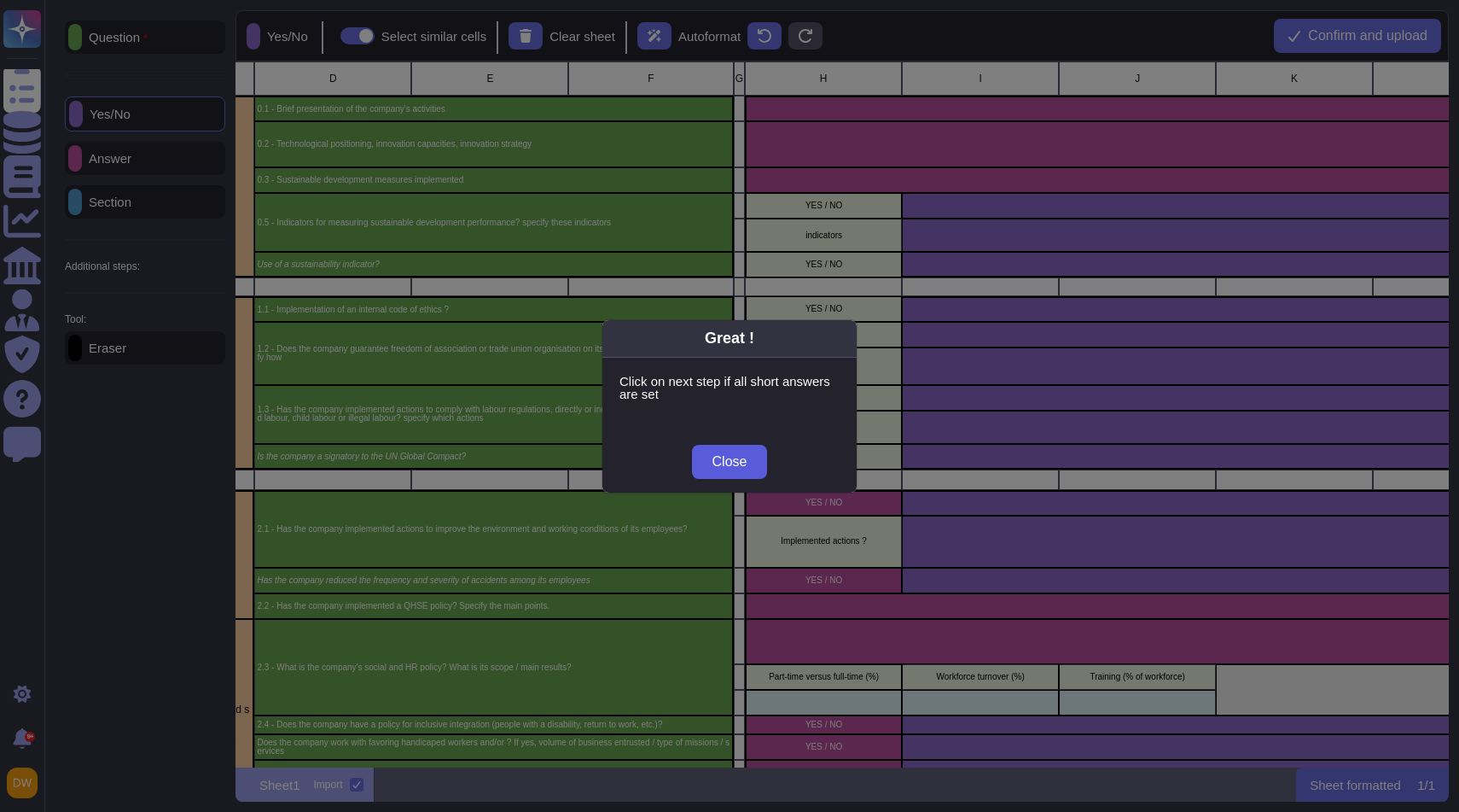
click at [737, 459] on span "Close" at bounding box center [730, 462] width 35 height 14
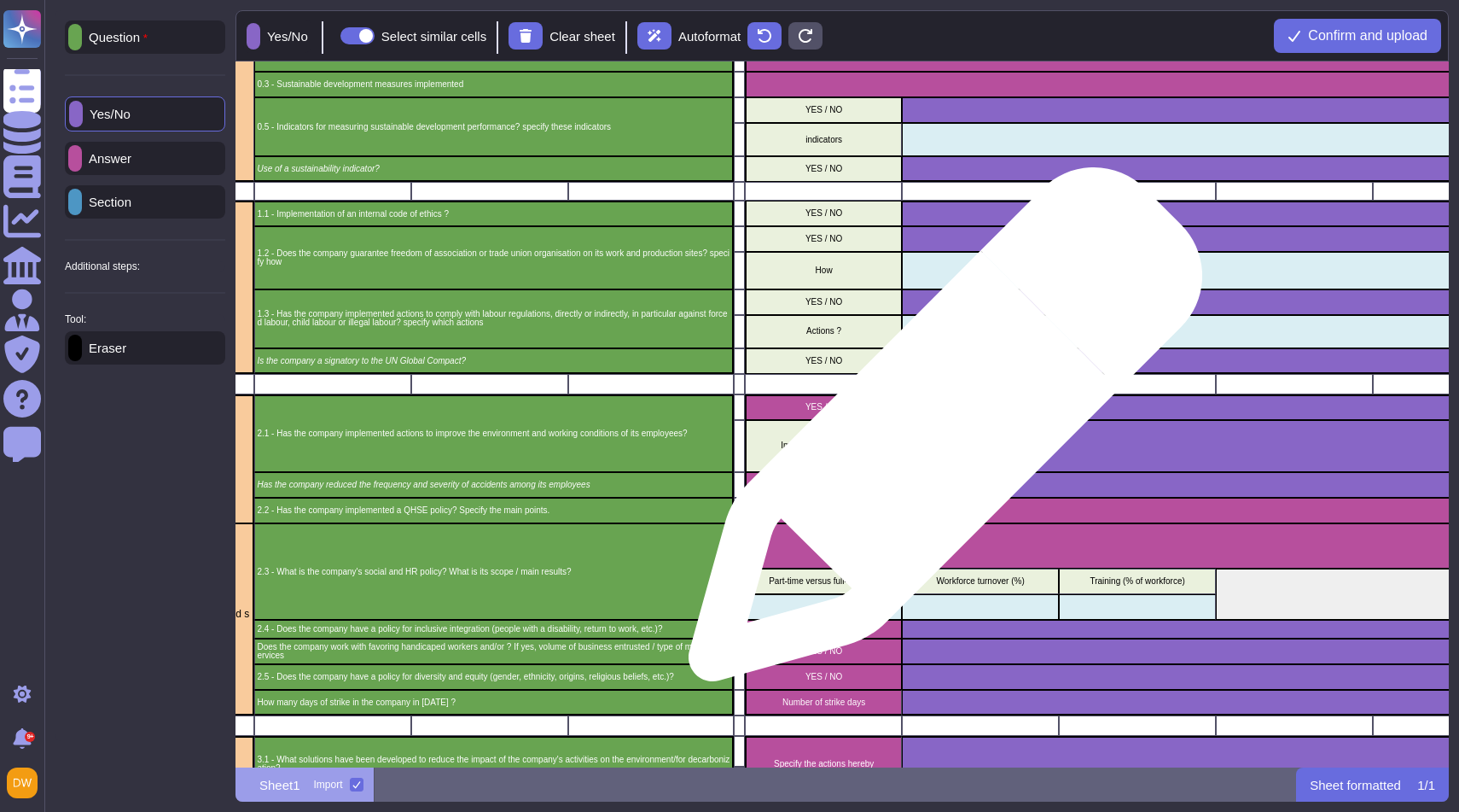
scroll to position [103, 371]
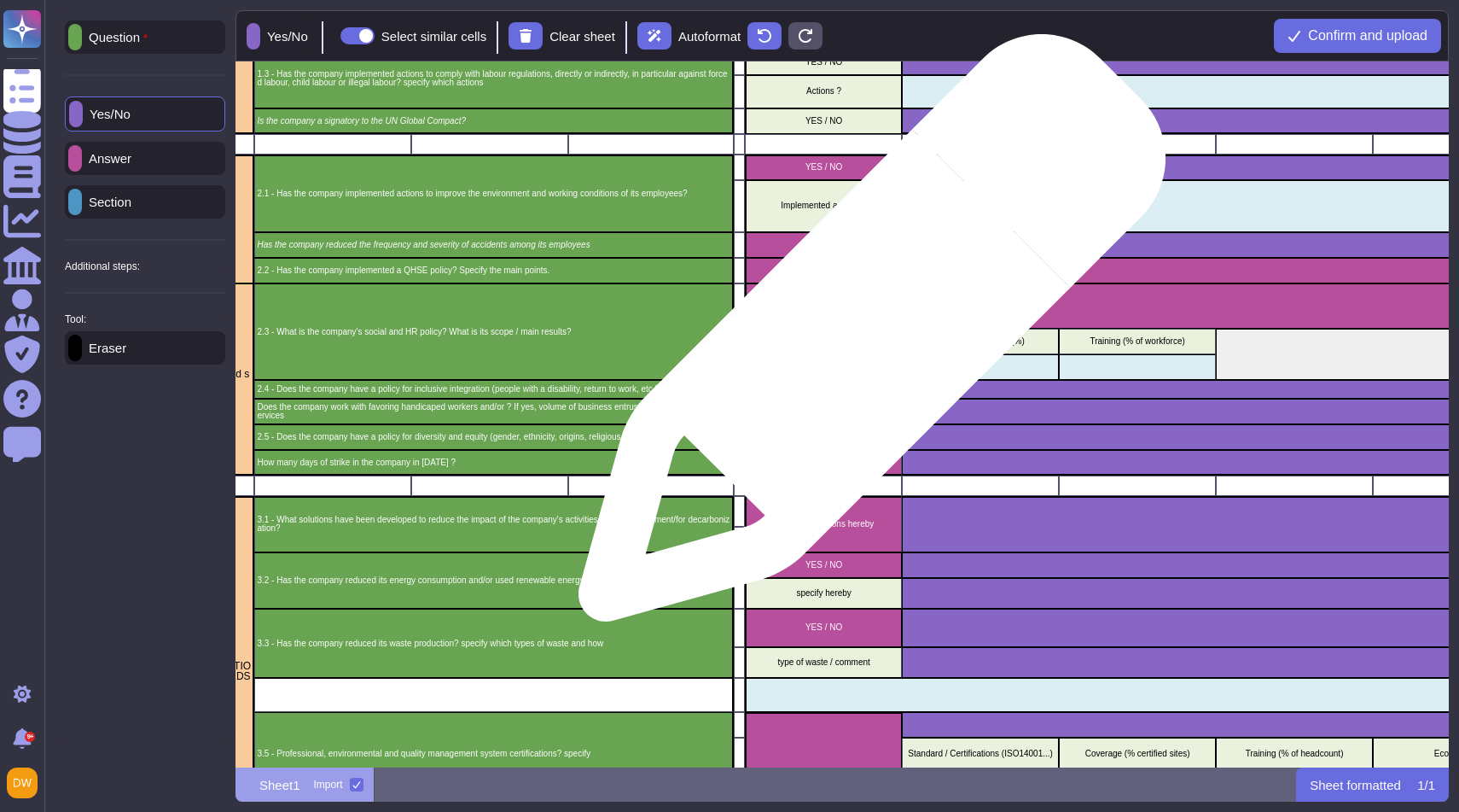
scroll to position [353, 371]
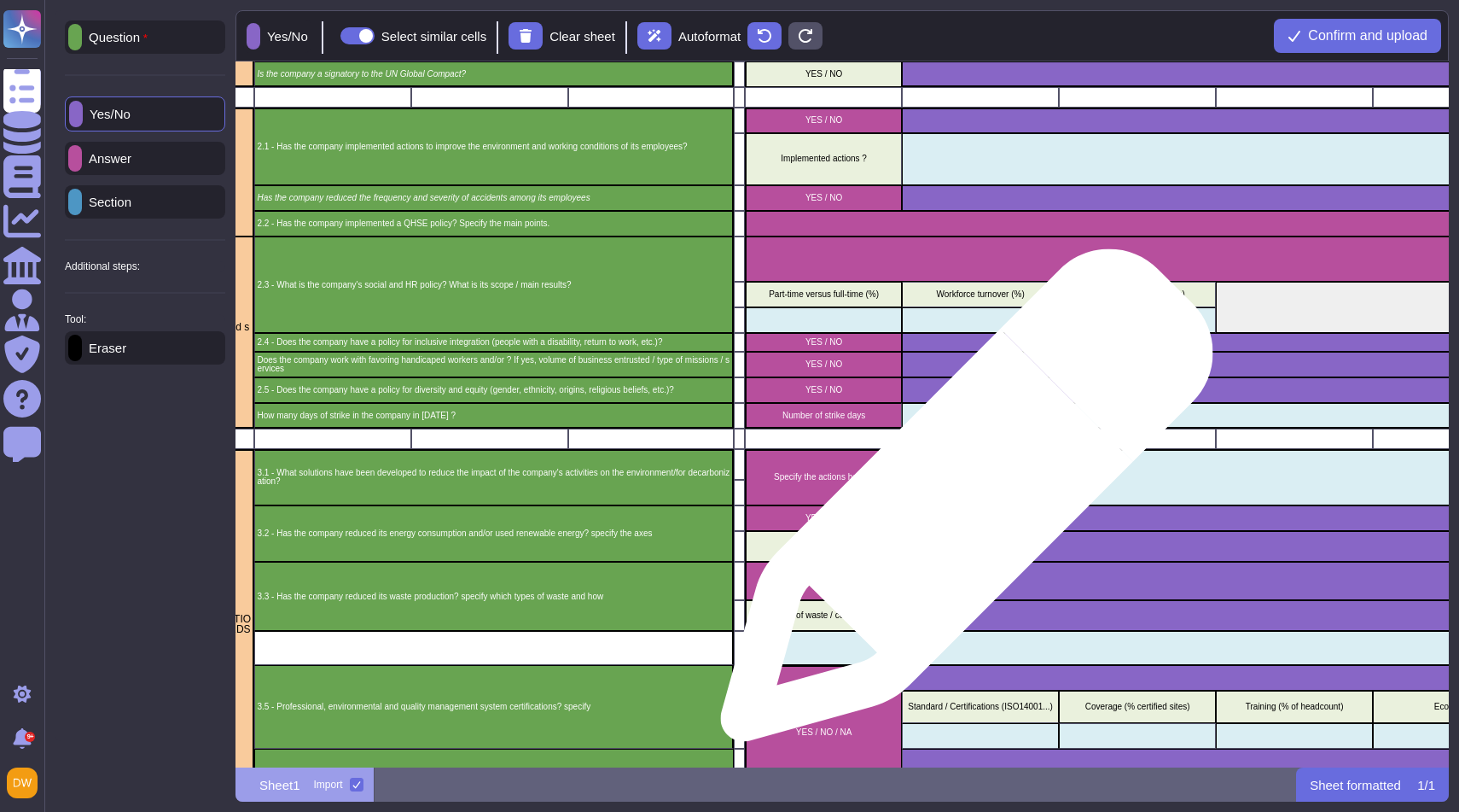
scroll to position [389, 371]
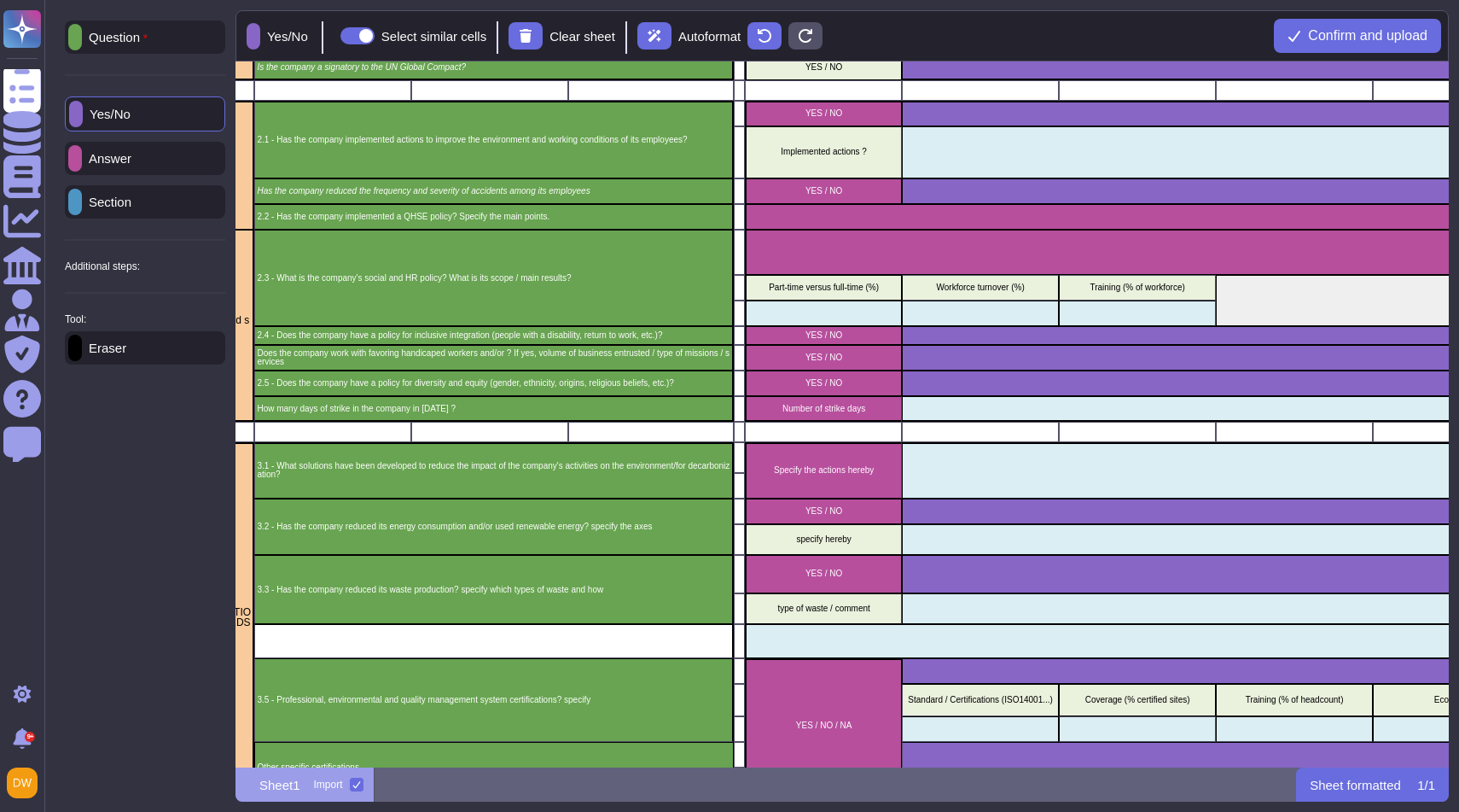
click at [132, 162] on p "Answer" at bounding box center [107, 158] width 50 height 13
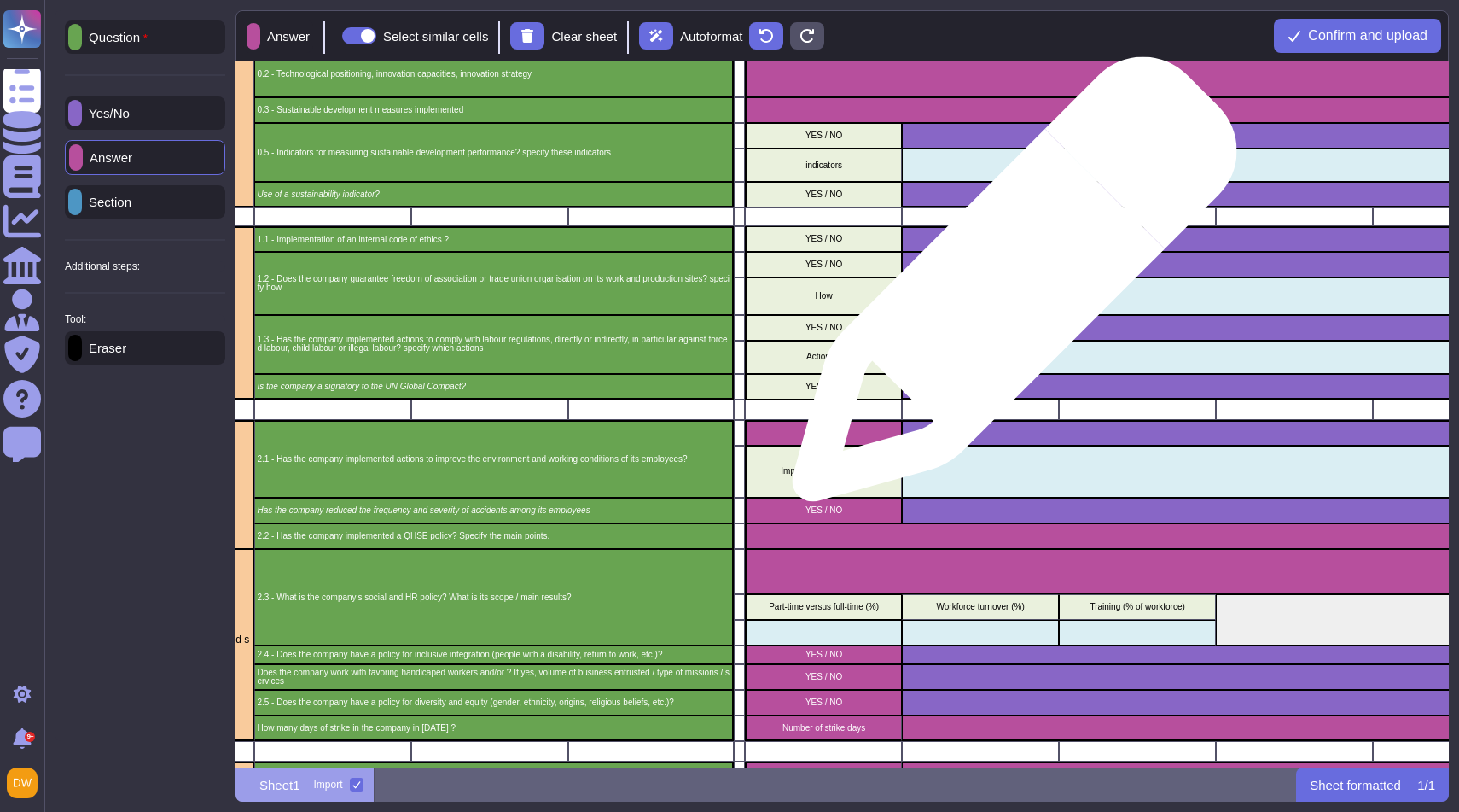
scroll to position [65, 371]
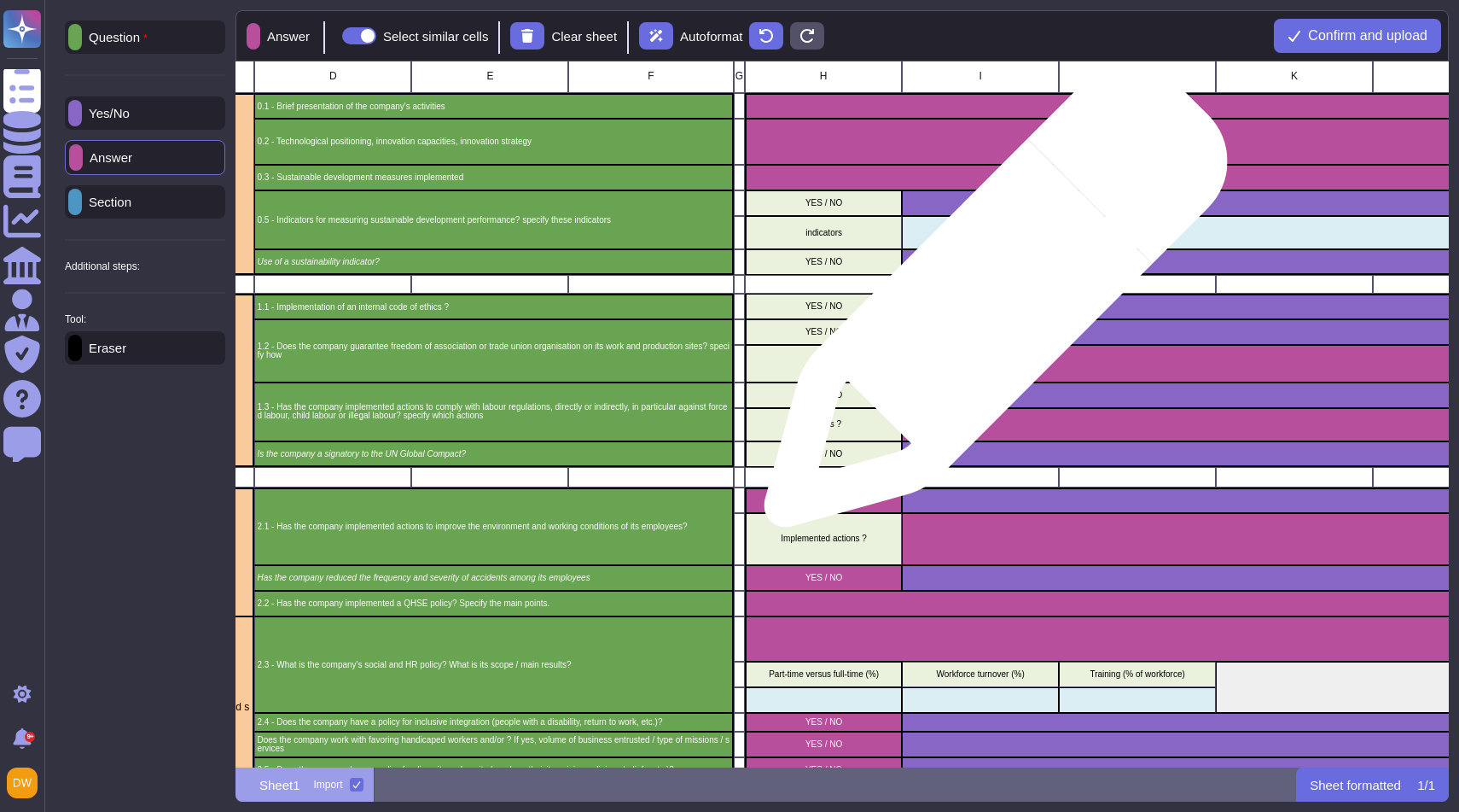
scroll to position [0, 371]
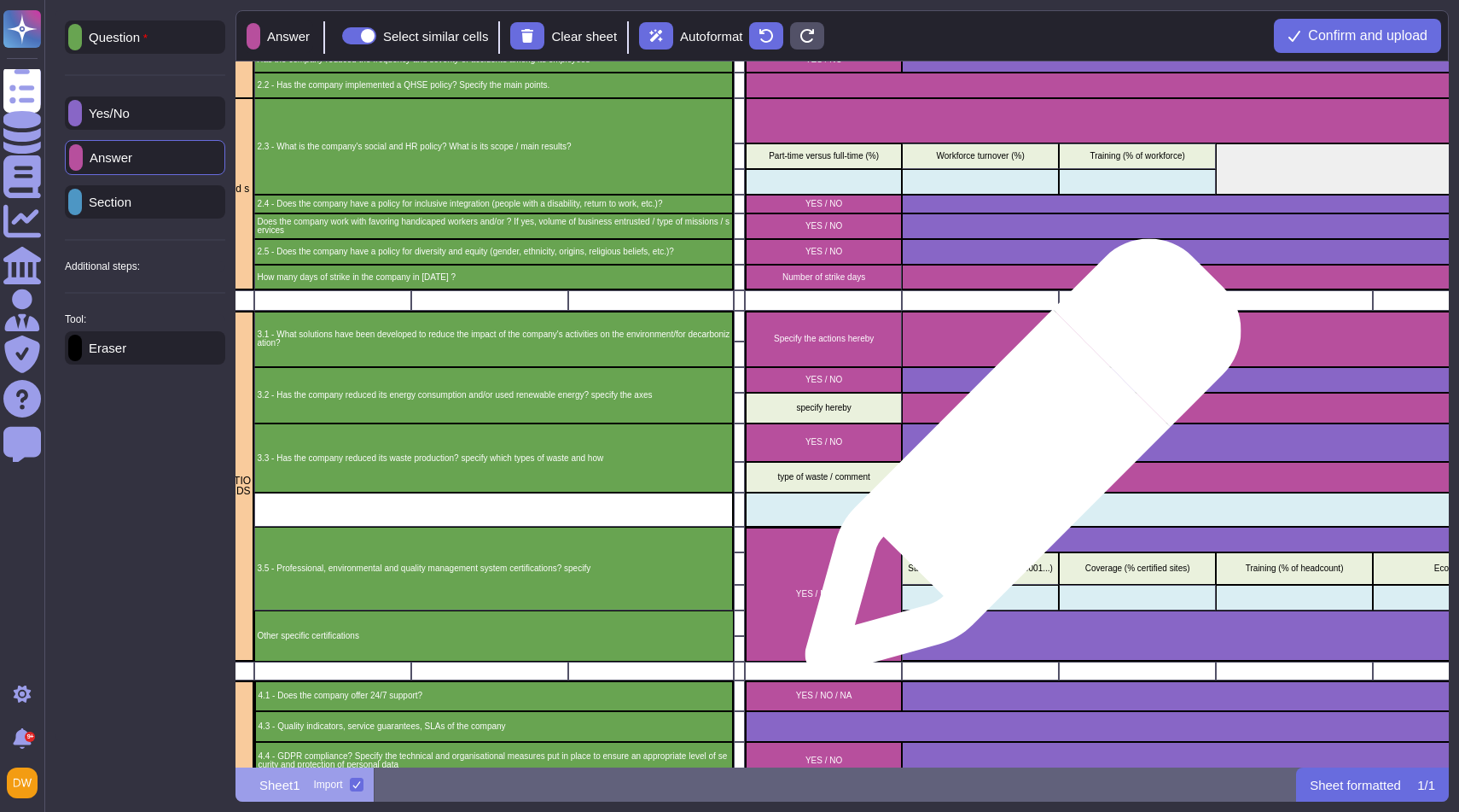
scroll to position [552, 371]
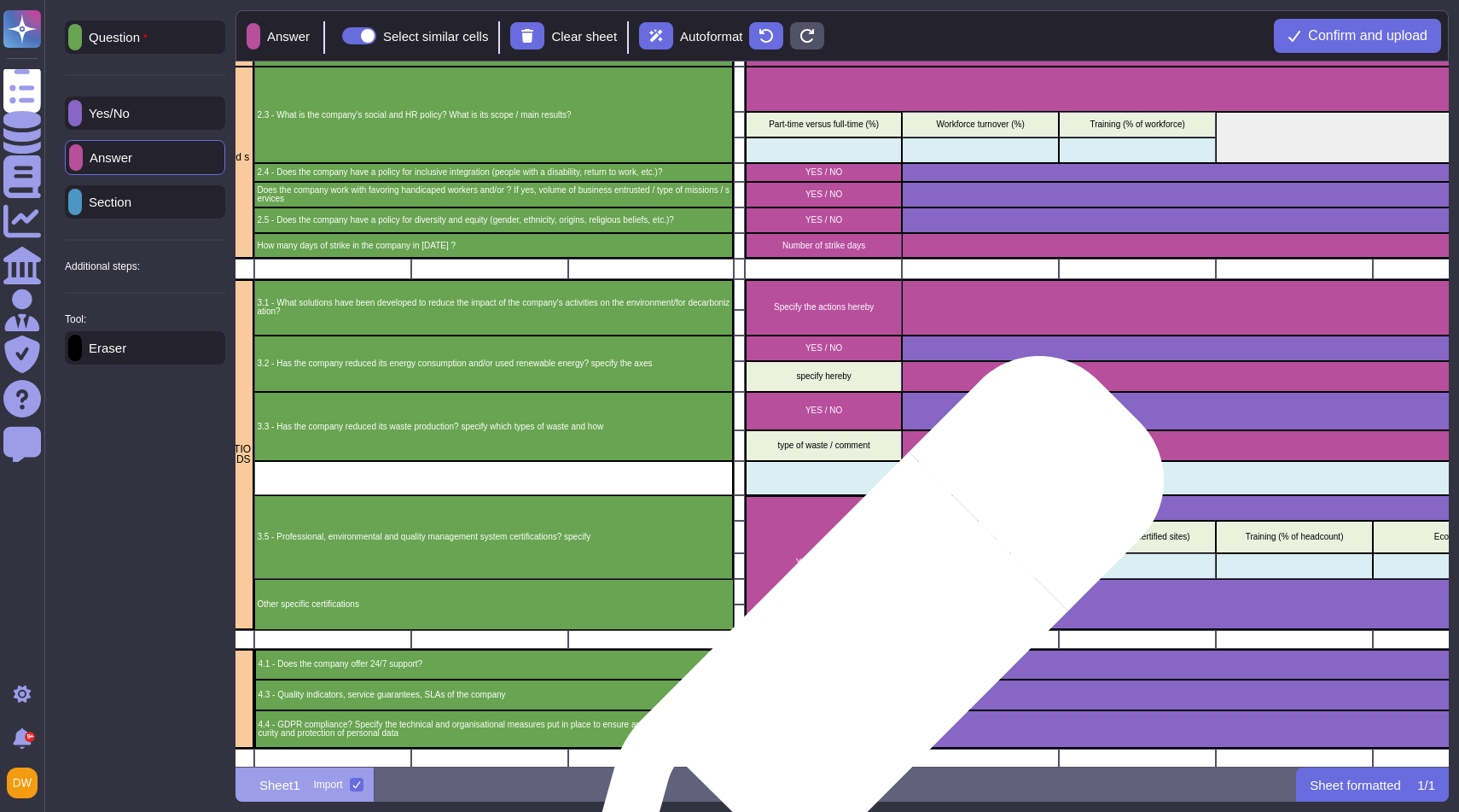
click at [862, 660] on p "YES / NO / NA" at bounding box center [823, 664] width 151 height 9
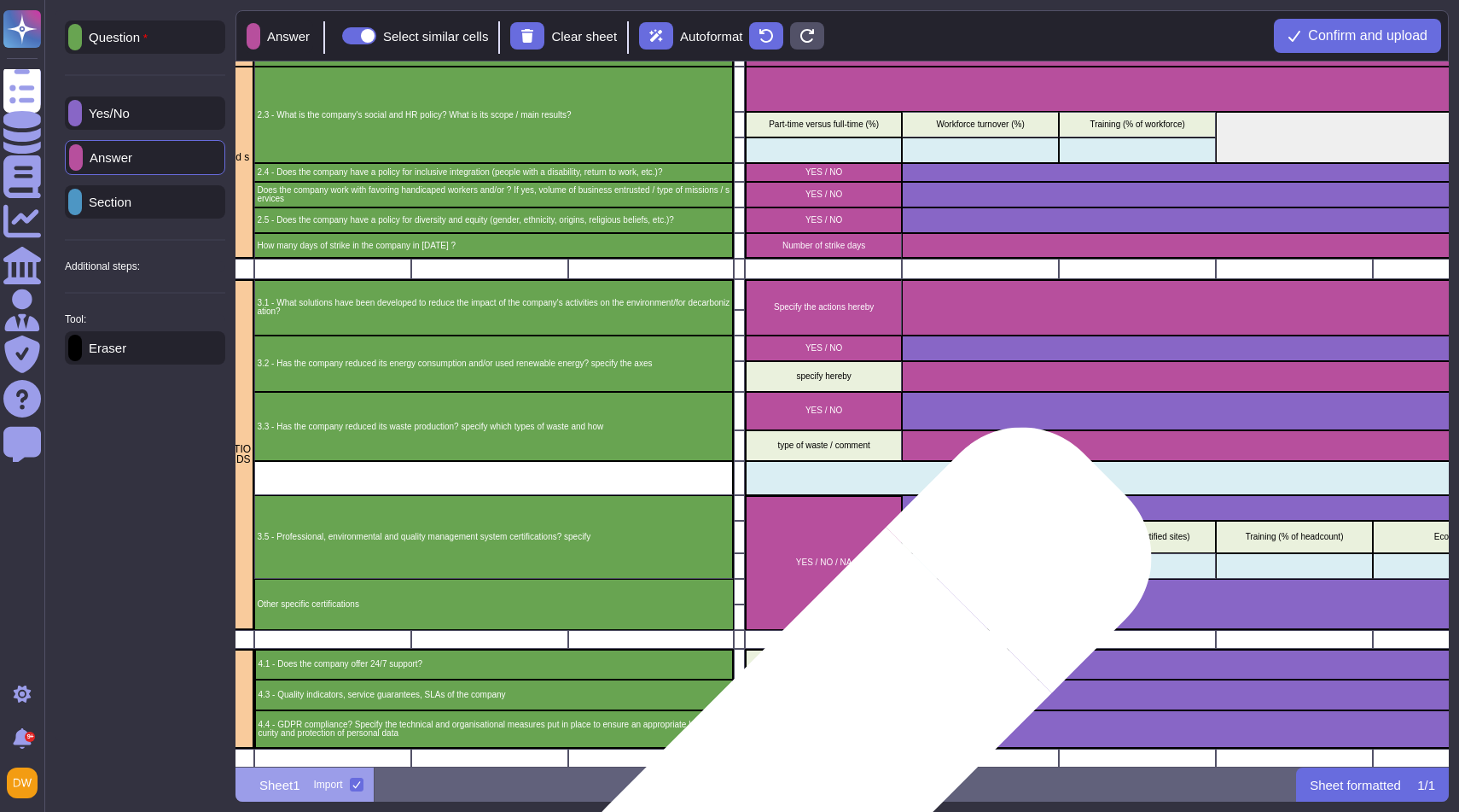
click at [837, 737] on div "YES / NO" at bounding box center [823, 729] width 157 height 39
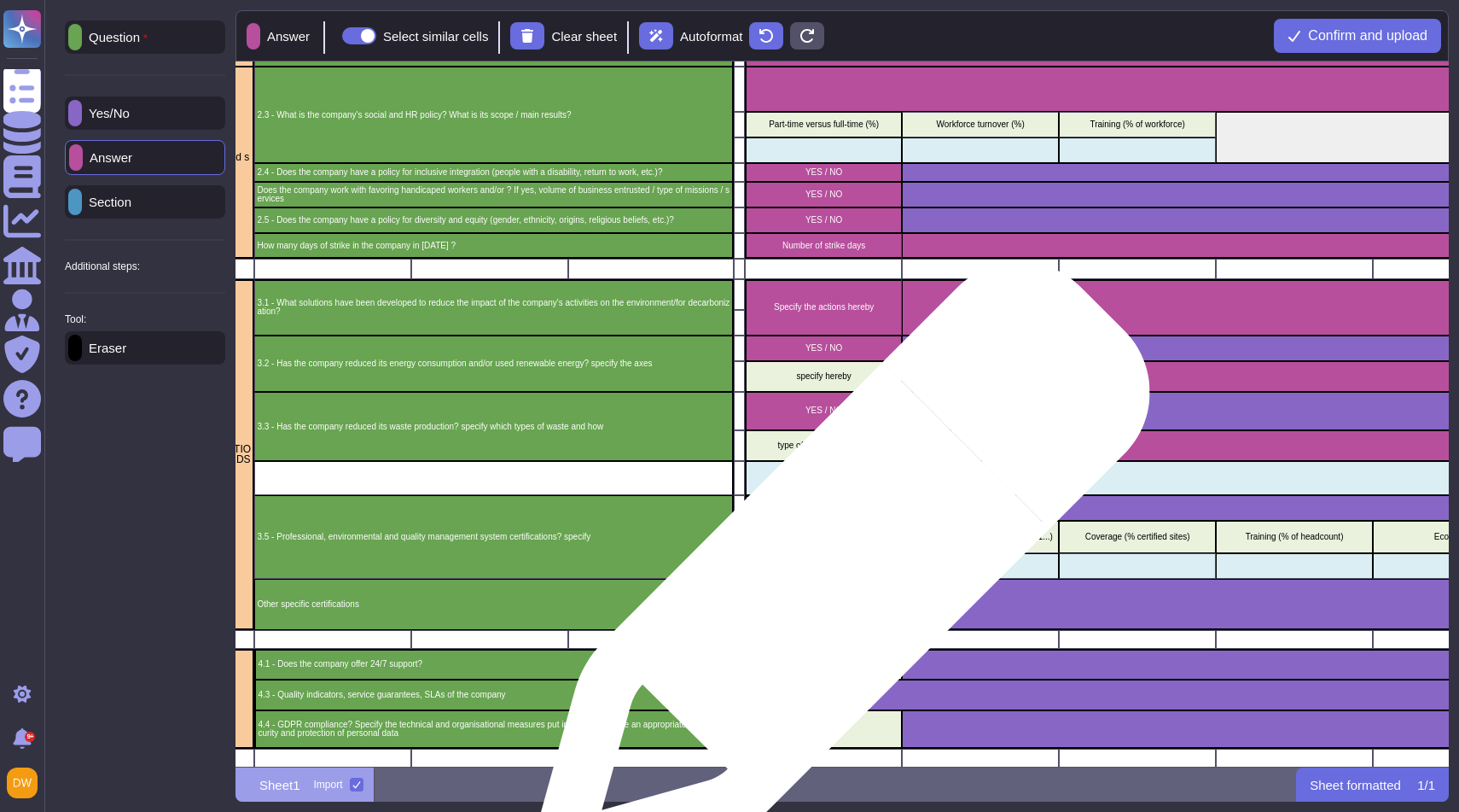
click at [834, 580] on div "YES / NO / NA" at bounding box center [823, 562] width 157 height 134
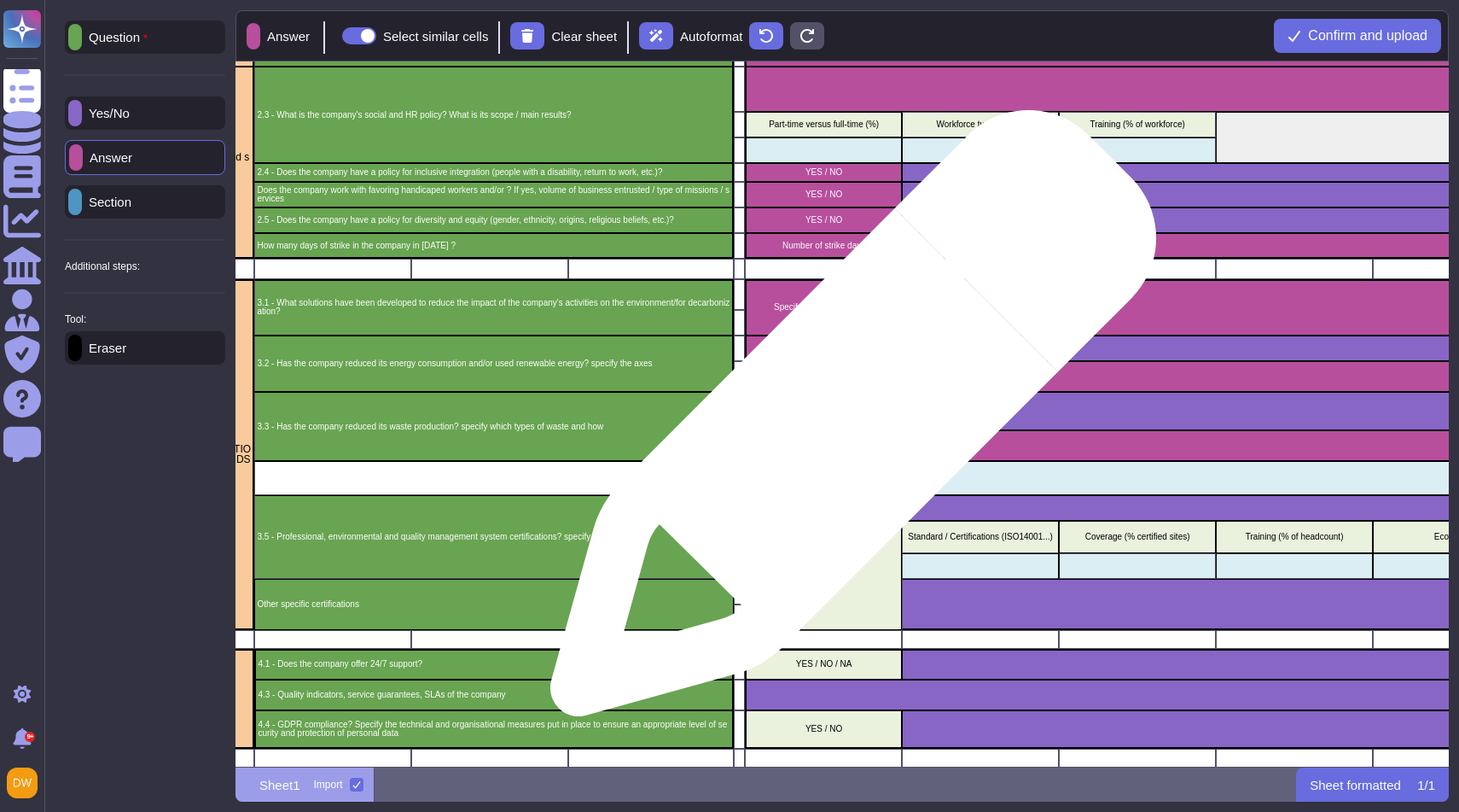
click at [847, 422] on div "YES / NO" at bounding box center [823, 410] width 157 height 38
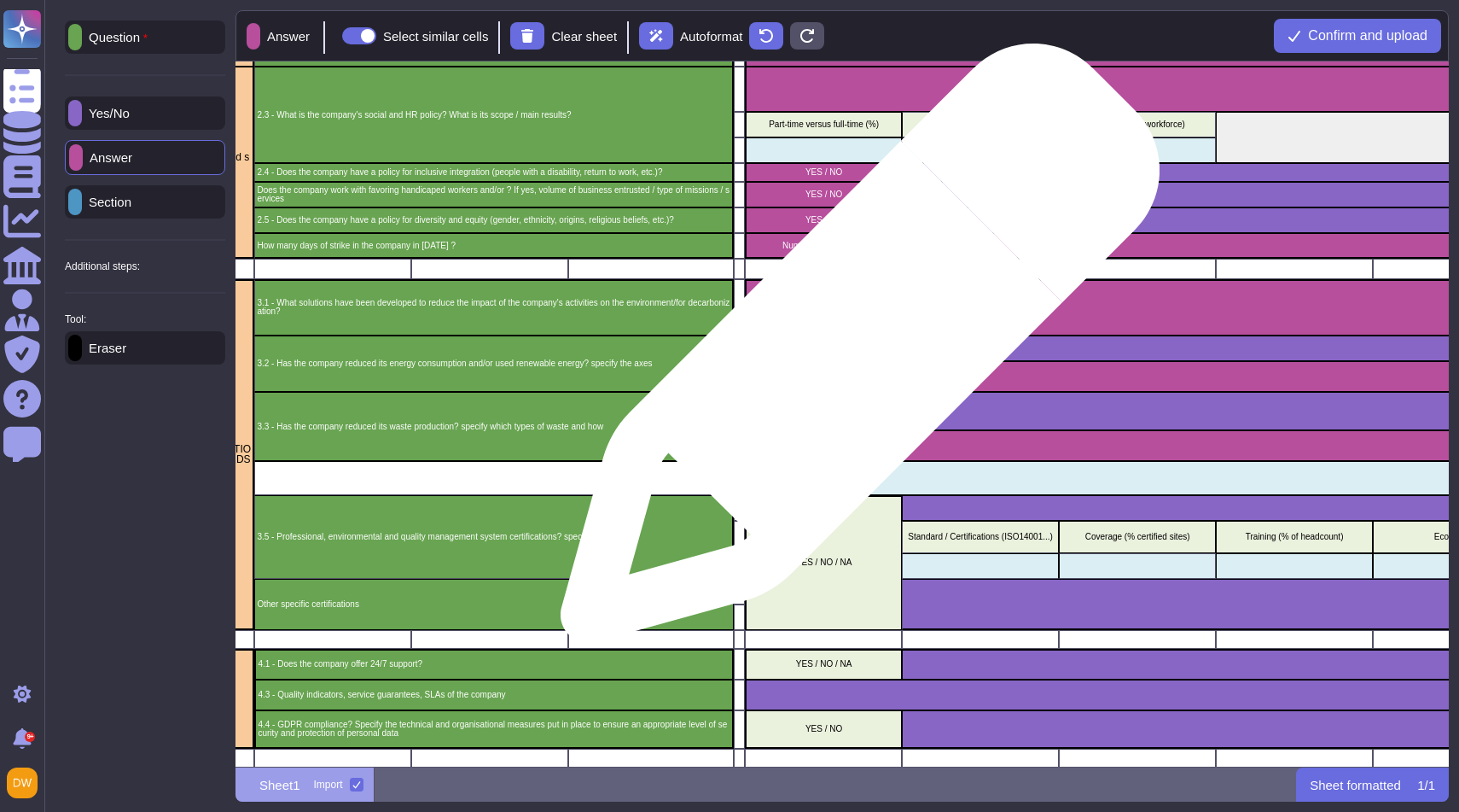
click at [853, 352] on div "YES / NO" at bounding box center [823, 348] width 157 height 25
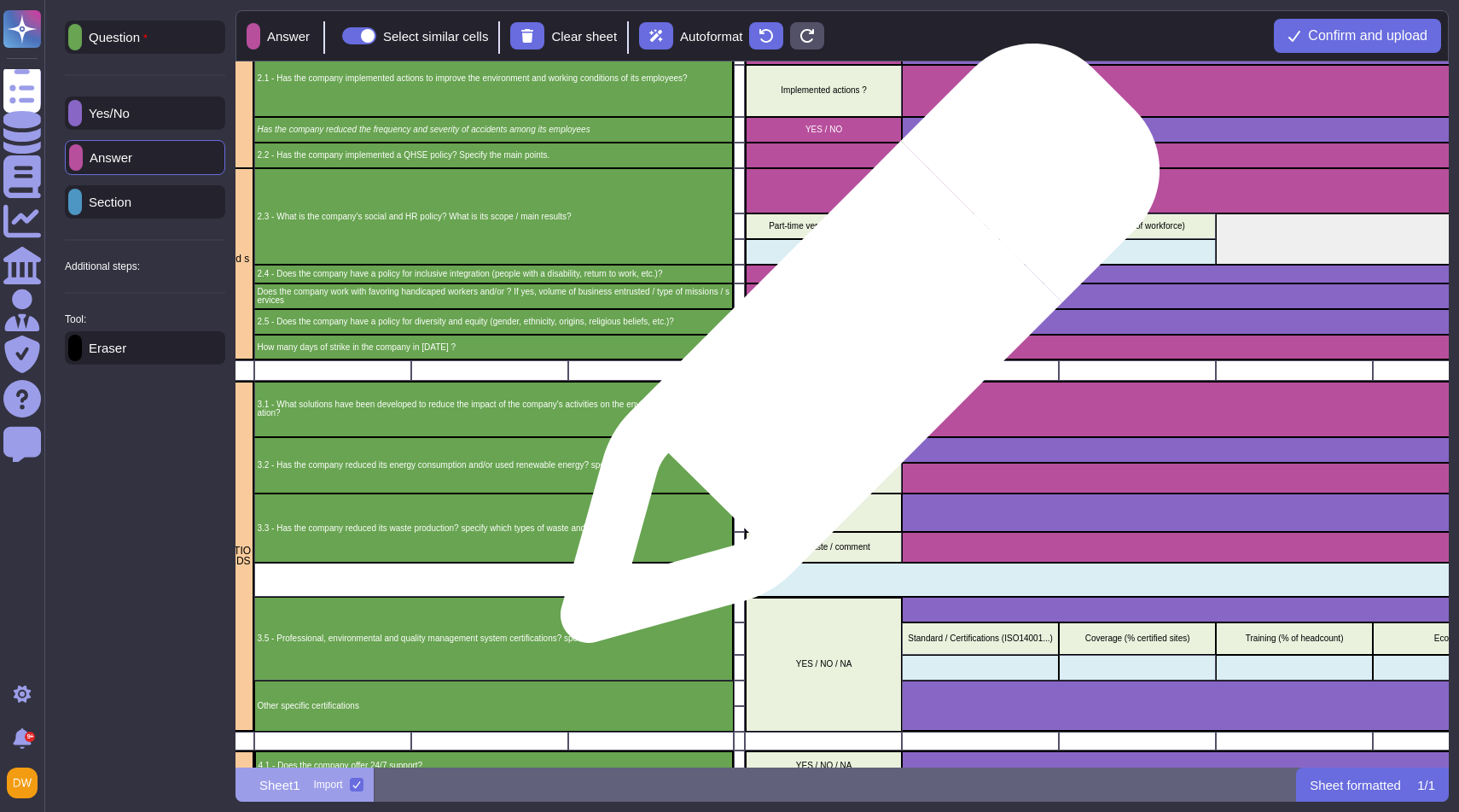
scroll to position [438, 371]
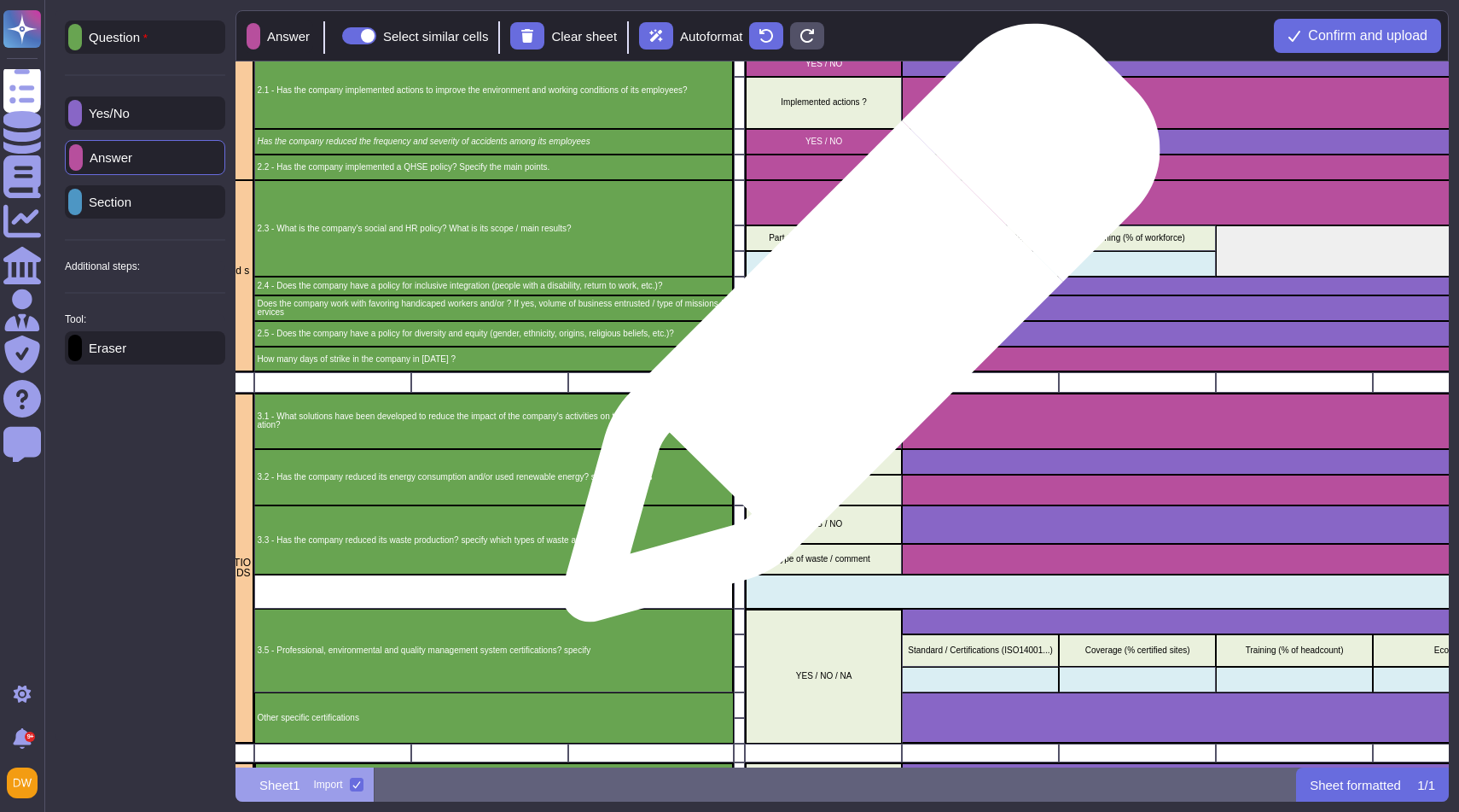
click at [854, 331] on p "YES / NO" at bounding box center [823, 334] width 151 height 9
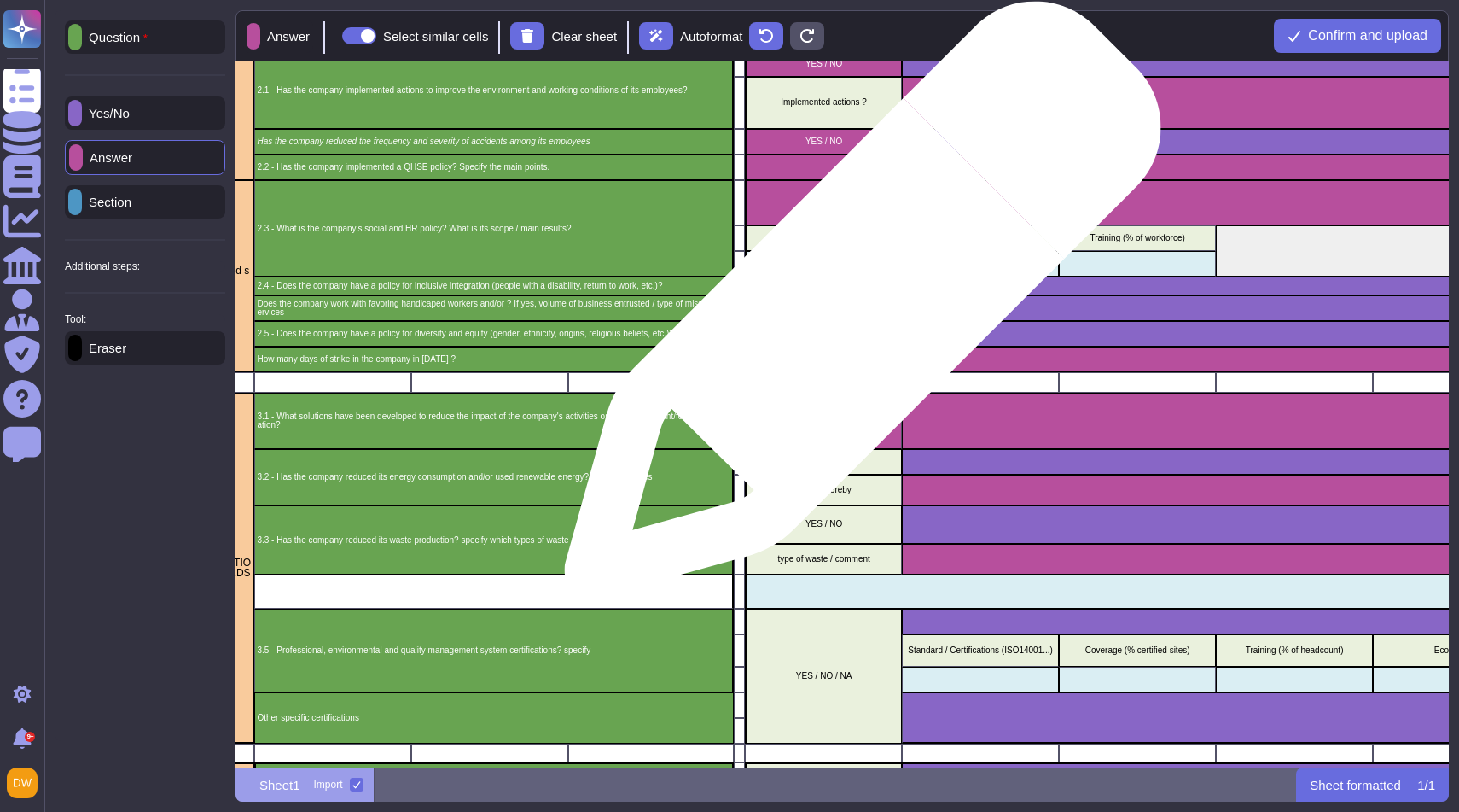
click at [856, 308] on p "YES / NO" at bounding box center [823, 308] width 151 height 9
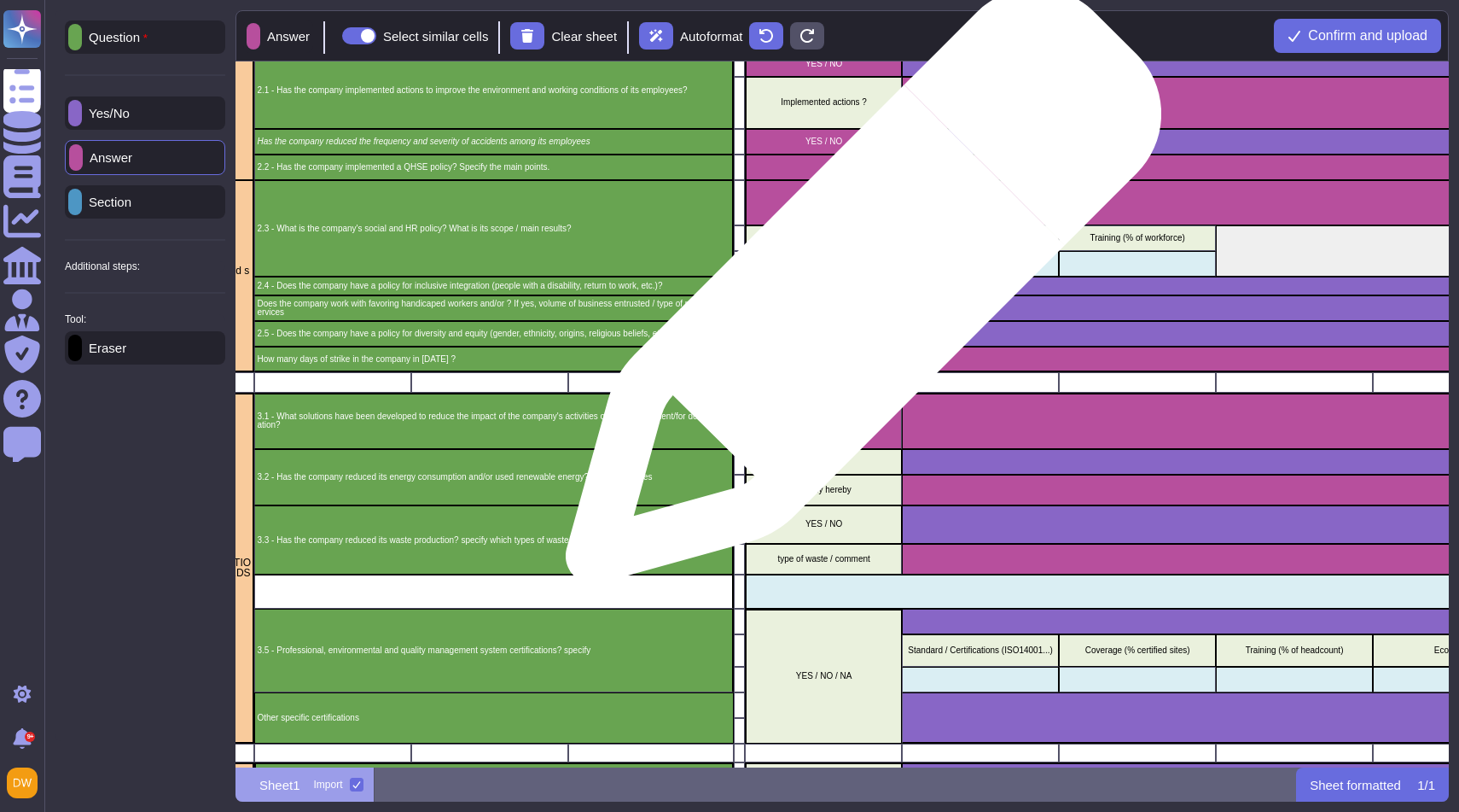
click at [857, 293] on div "YES / NO" at bounding box center [823, 286] width 157 height 19
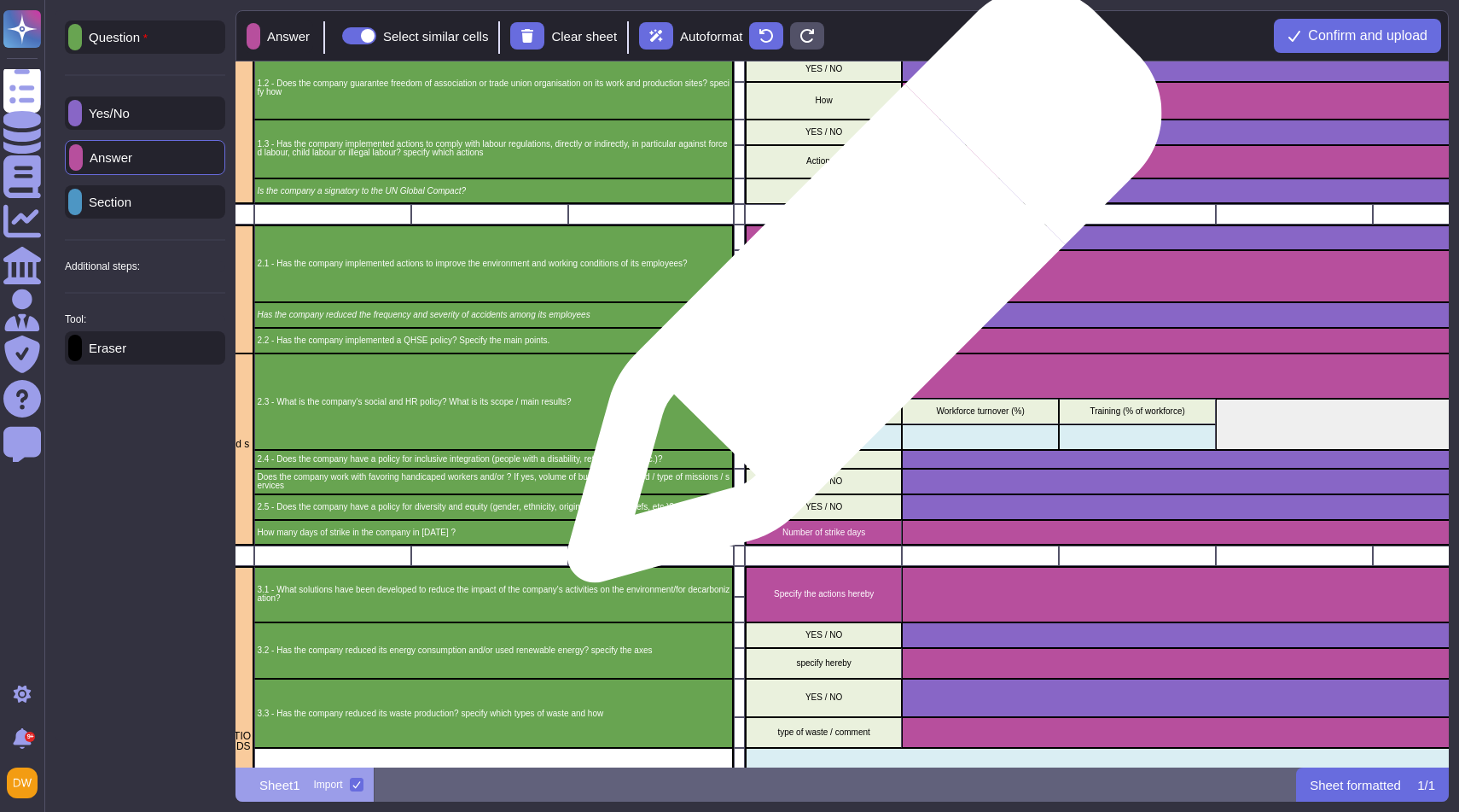
scroll to position [213, 371]
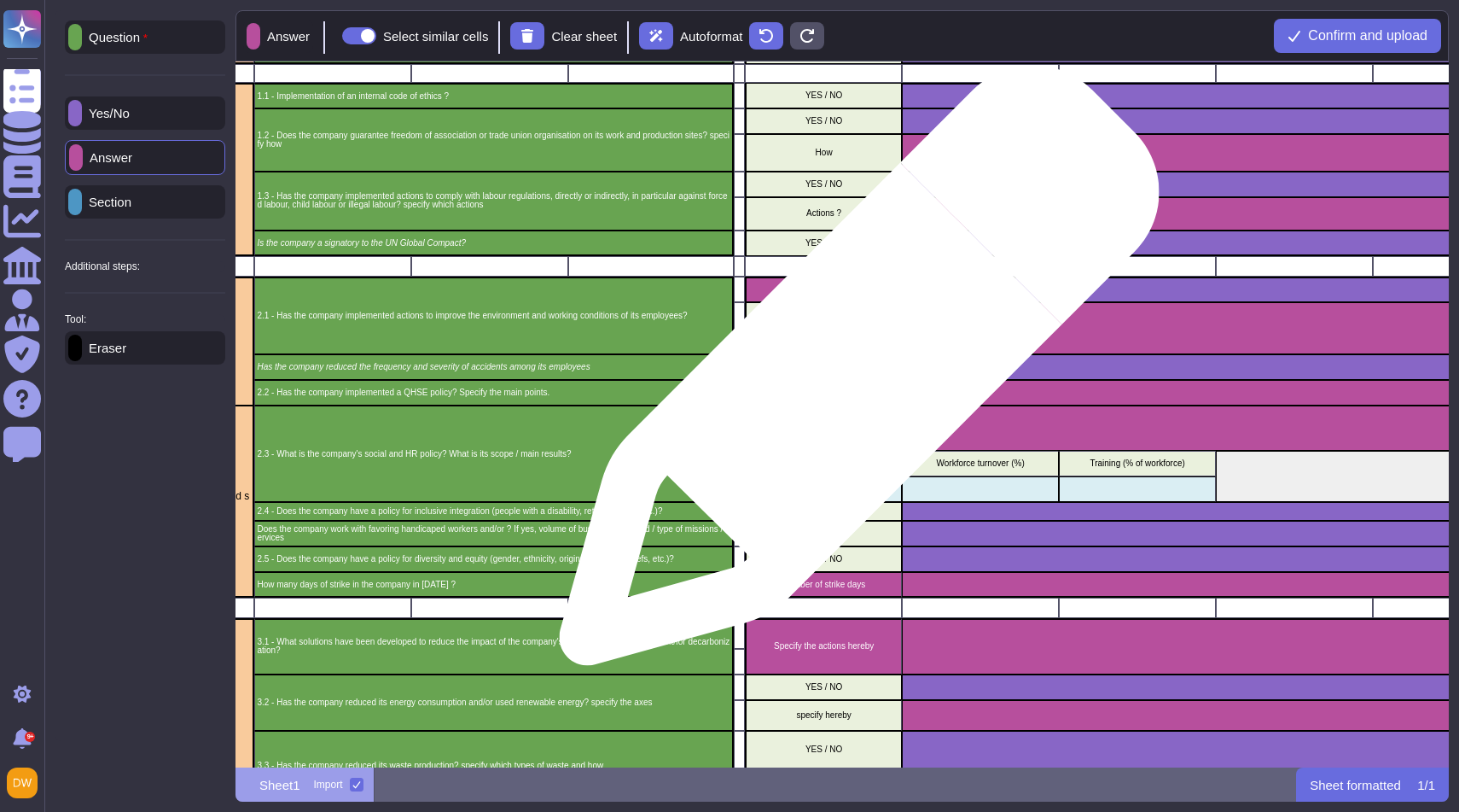
click at [852, 370] on div "YES / NO" at bounding box center [823, 367] width 157 height 25
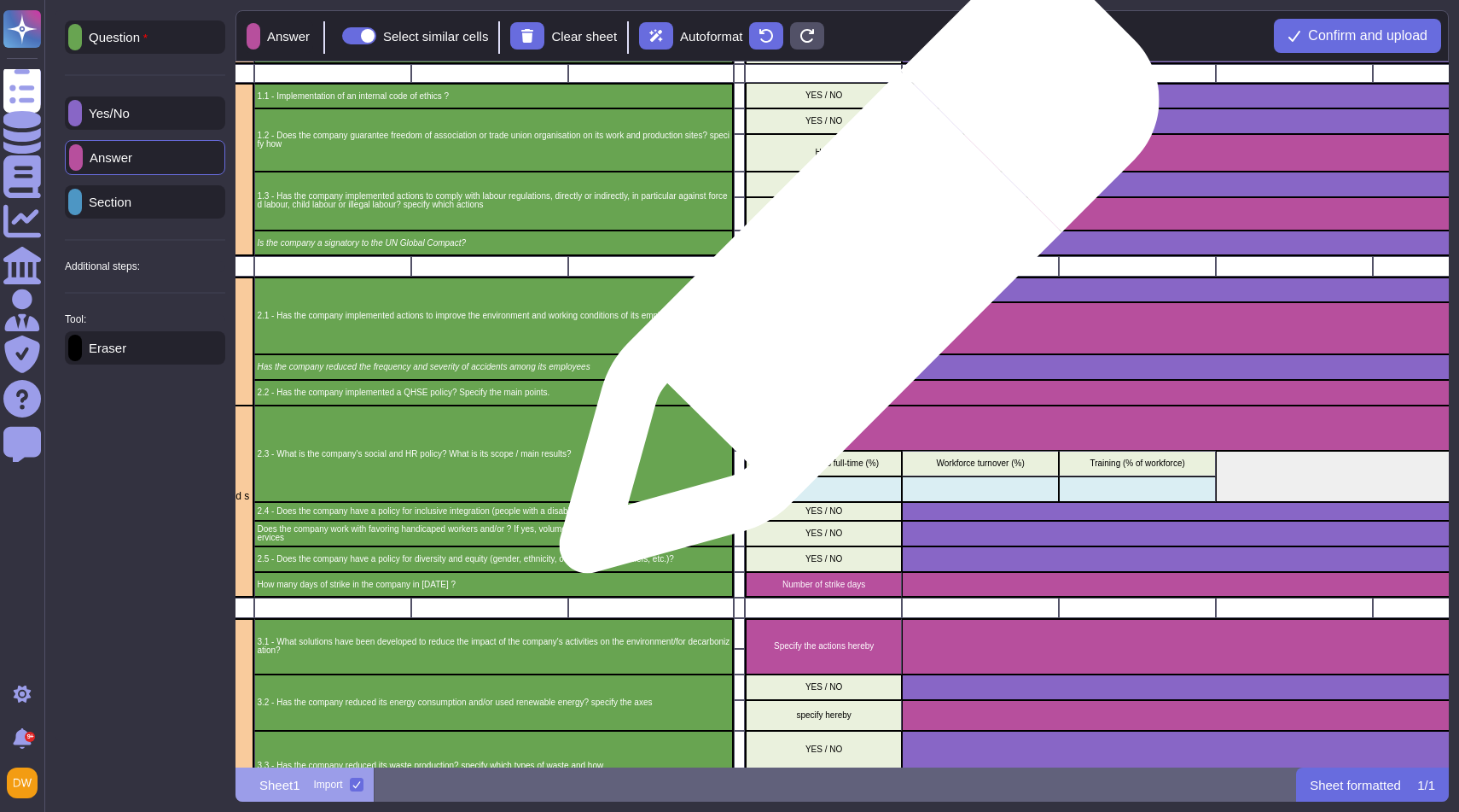
click at [852, 283] on div "YES / NO" at bounding box center [823, 289] width 157 height 25
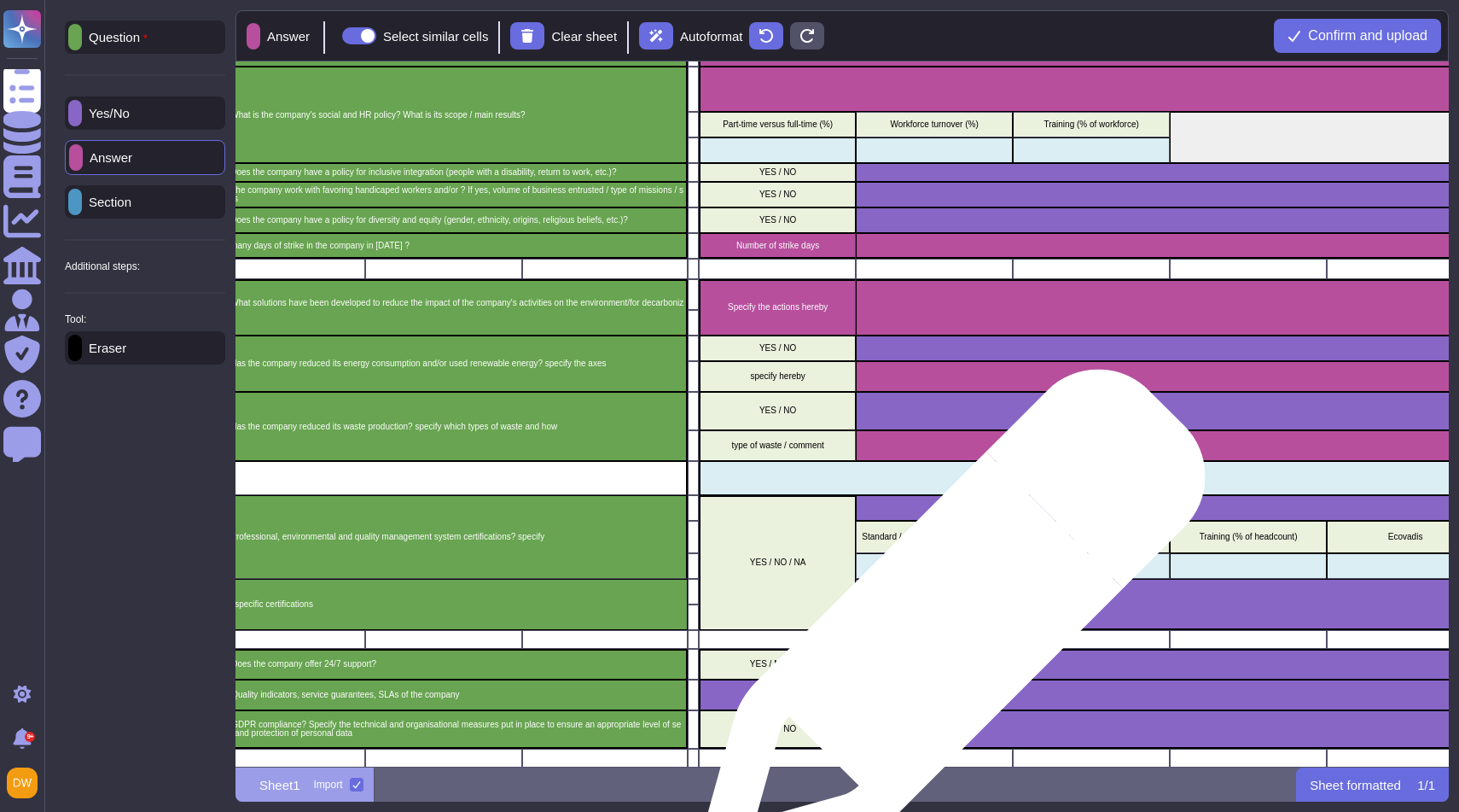
scroll to position [552, 422]
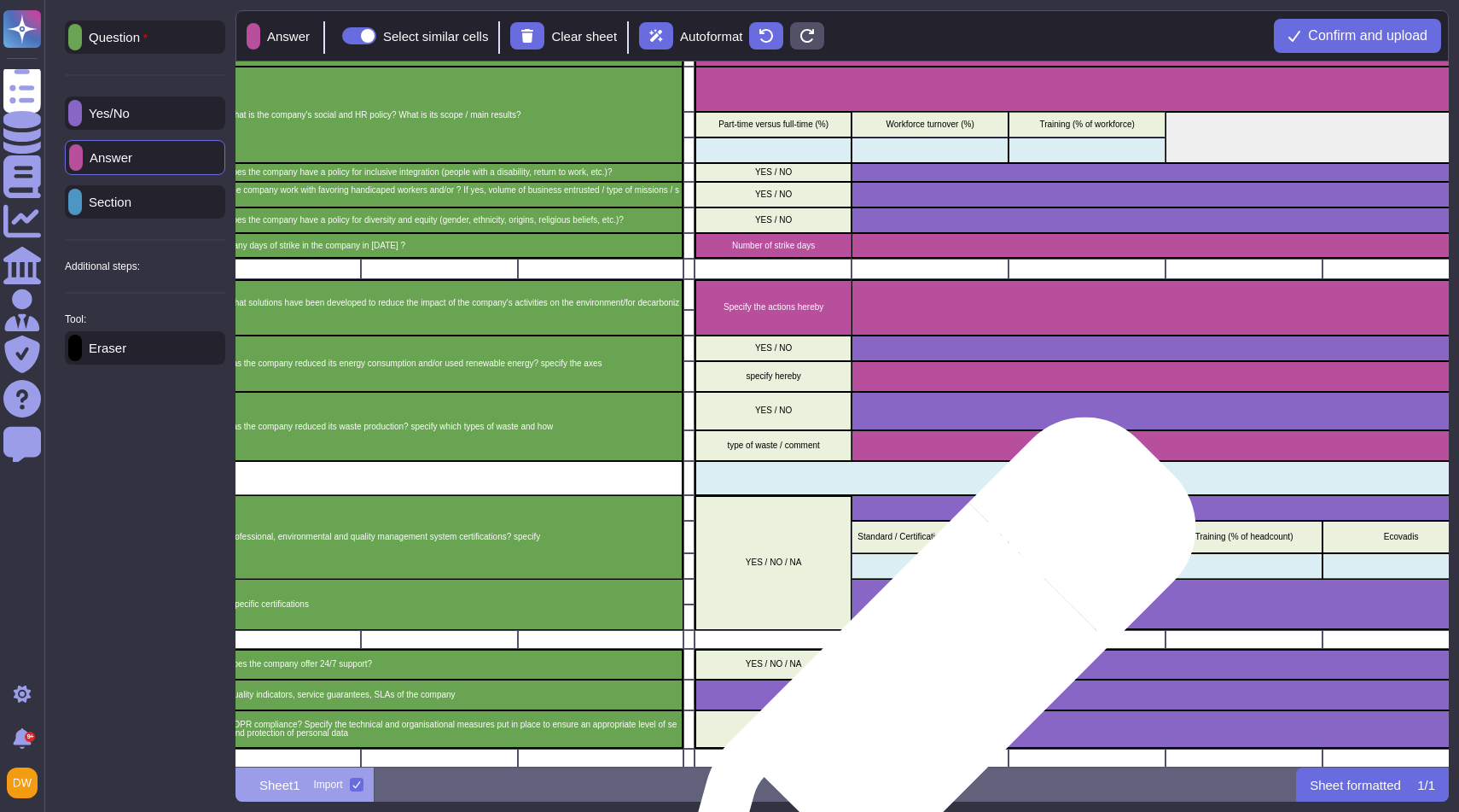
click at [923, 698] on div "grid" at bounding box center [1480, 694] width 1570 height 31
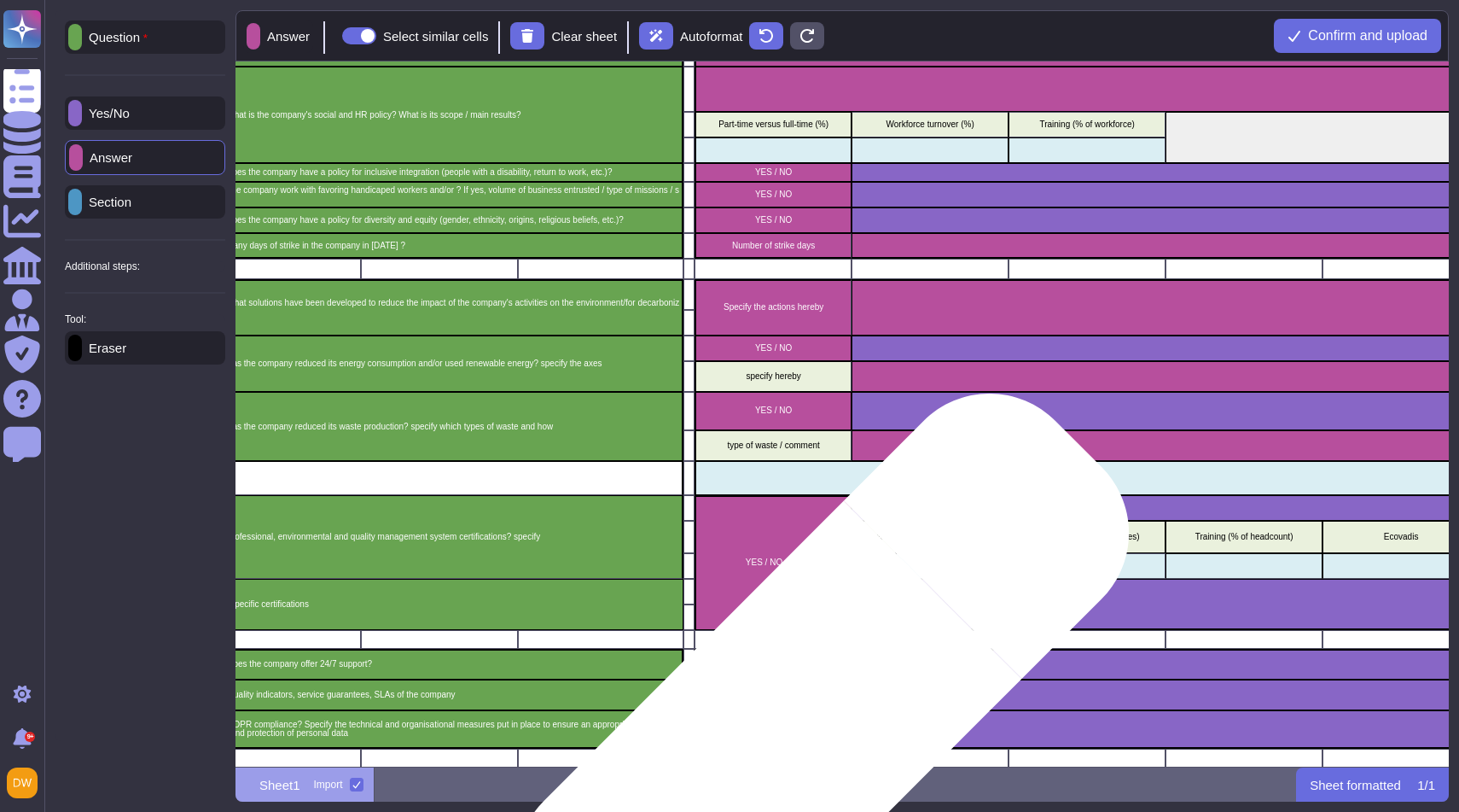
click at [792, 733] on div "YES / NO" at bounding box center [774, 729] width 157 height 39
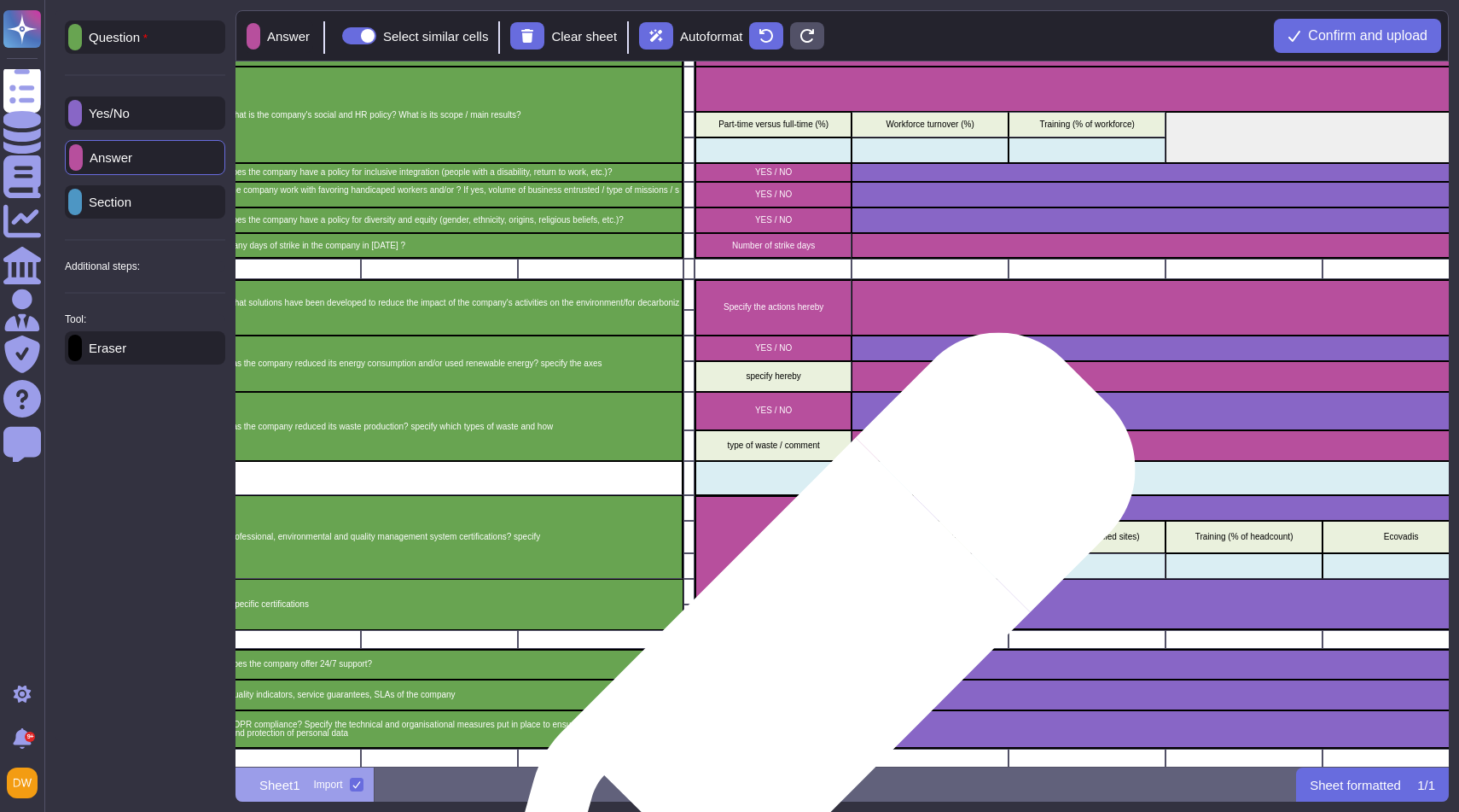
click at [805, 664] on p "YES / NO / NA" at bounding box center [774, 664] width 151 height 9
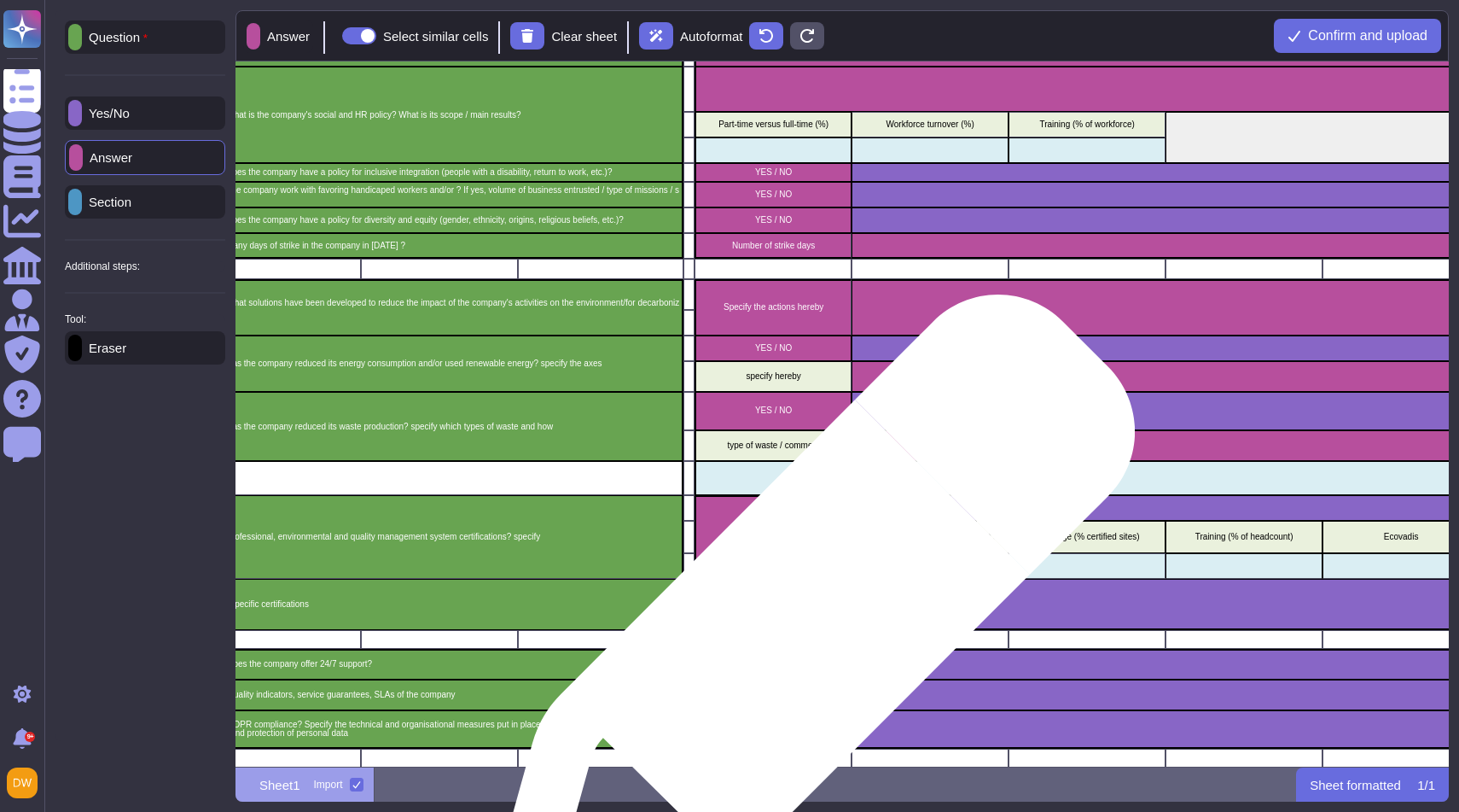
click at [801, 589] on div "YES / NO / NA" at bounding box center [774, 562] width 157 height 134
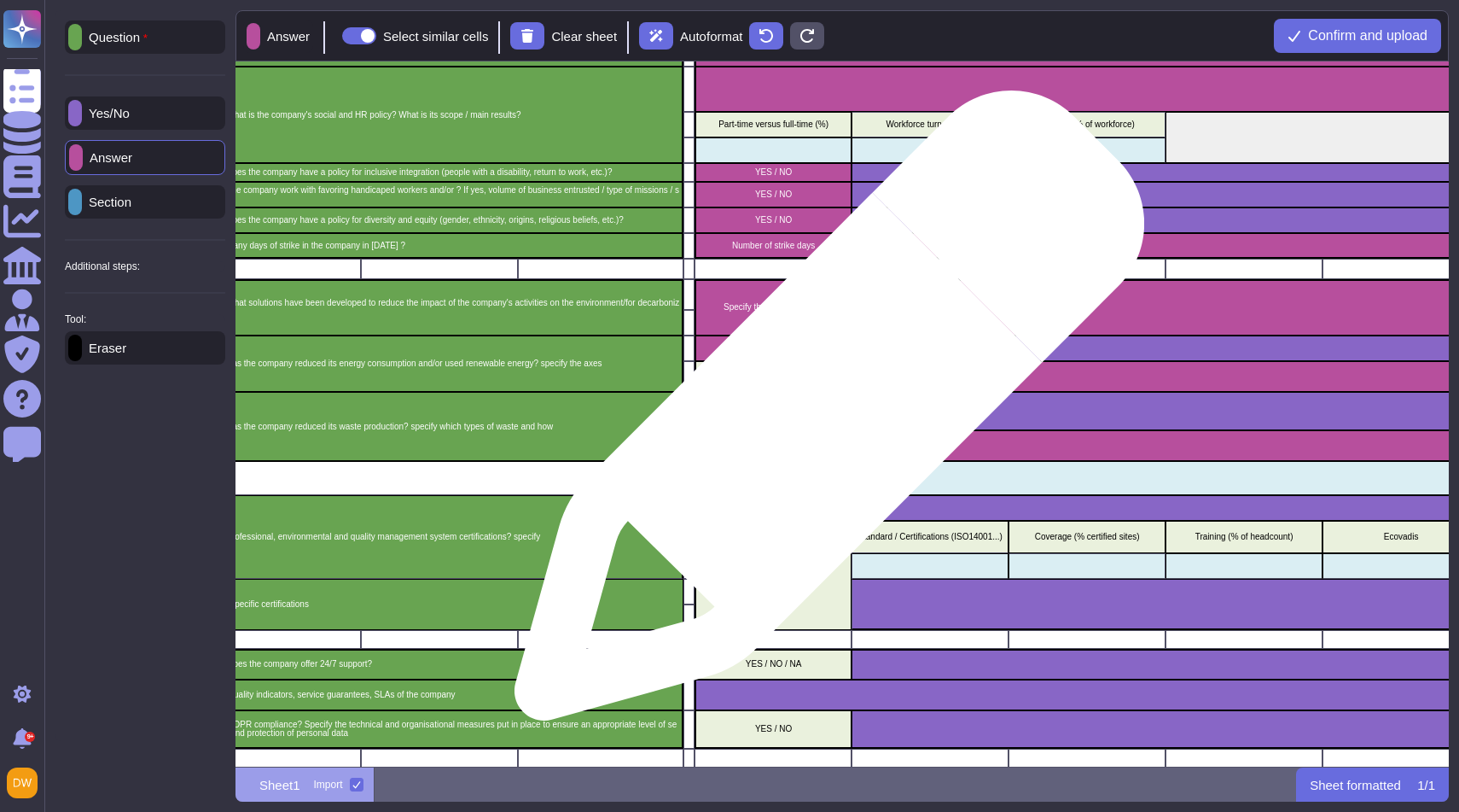
click at [822, 413] on p "YES / NO" at bounding box center [774, 410] width 151 height 9
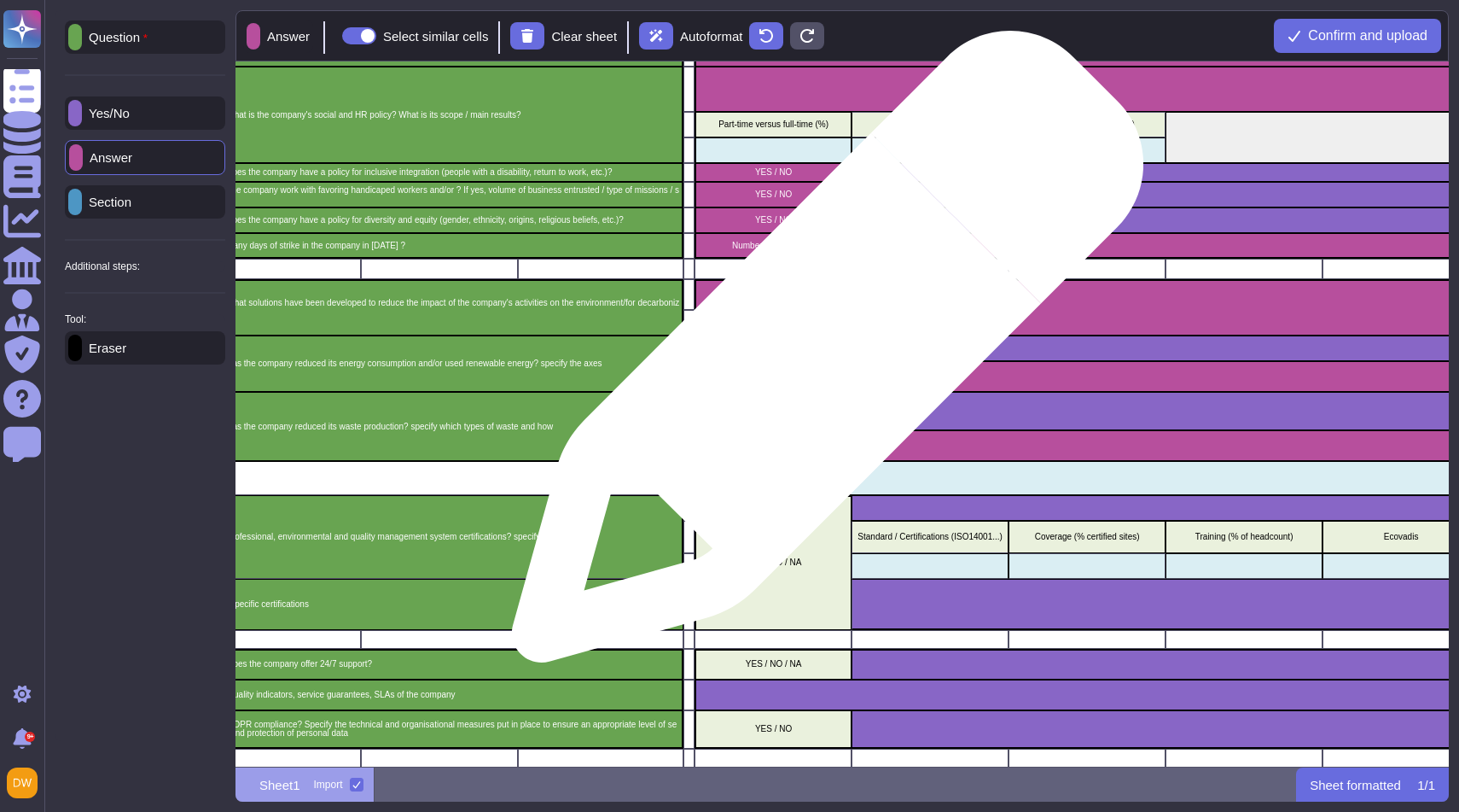
click at [821, 340] on div "YES / NO" at bounding box center [774, 348] width 157 height 25
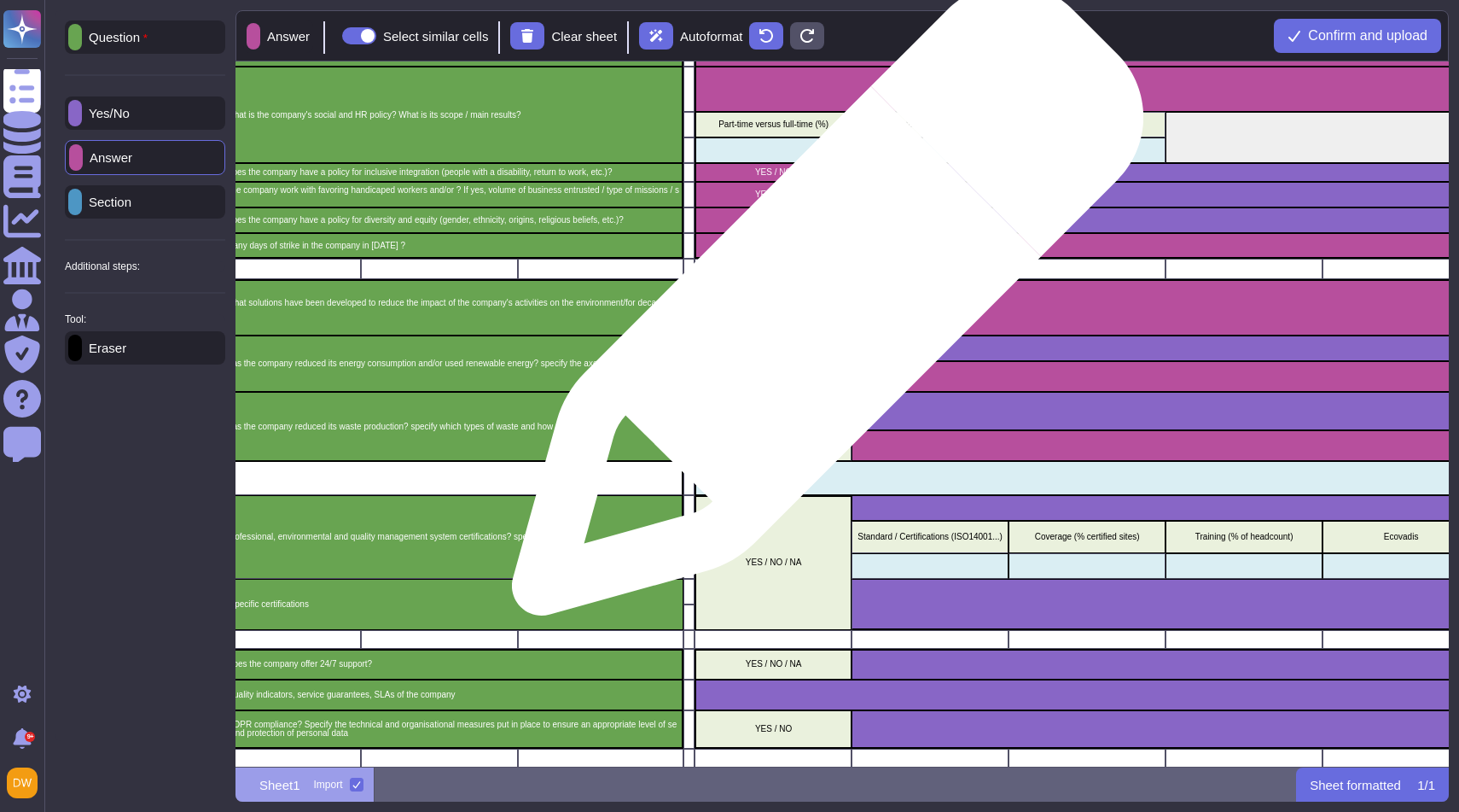
click at [821, 308] on p "Specify the actions hereby" at bounding box center [774, 307] width 151 height 9
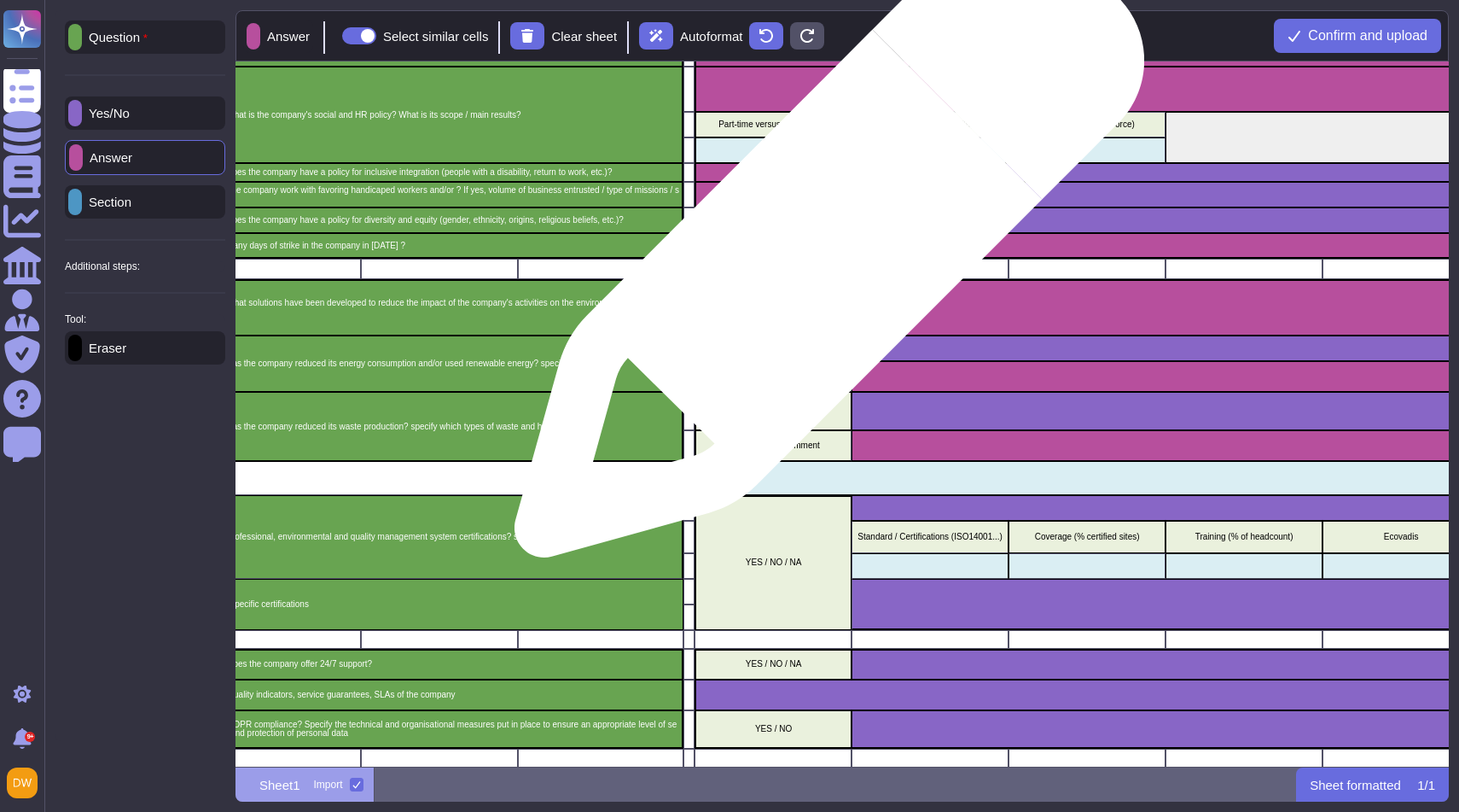
click at [822, 245] on p "Number of strike days" at bounding box center [774, 246] width 151 height 9
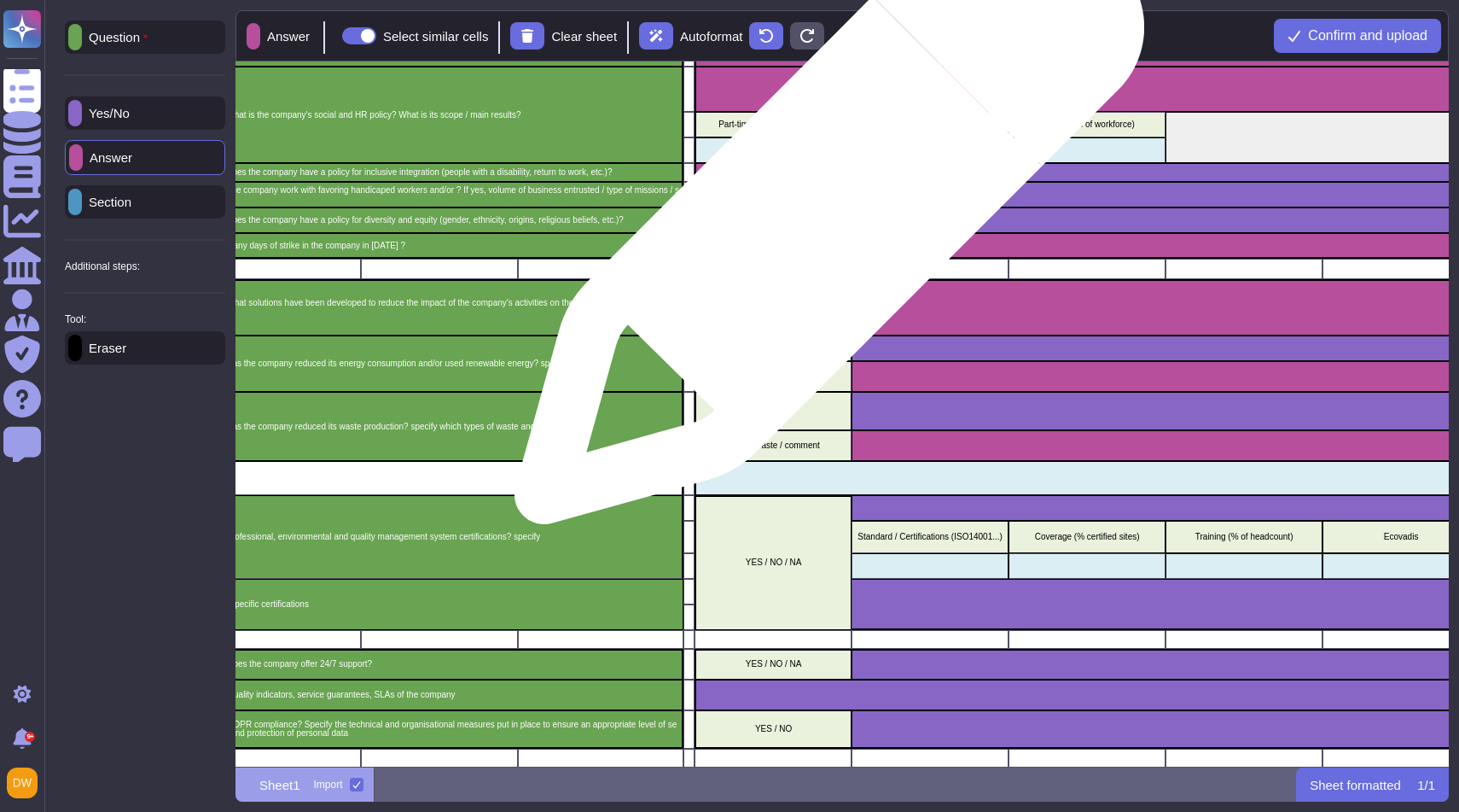
click at [822, 217] on p "YES / NO" at bounding box center [774, 220] width 151 height 9
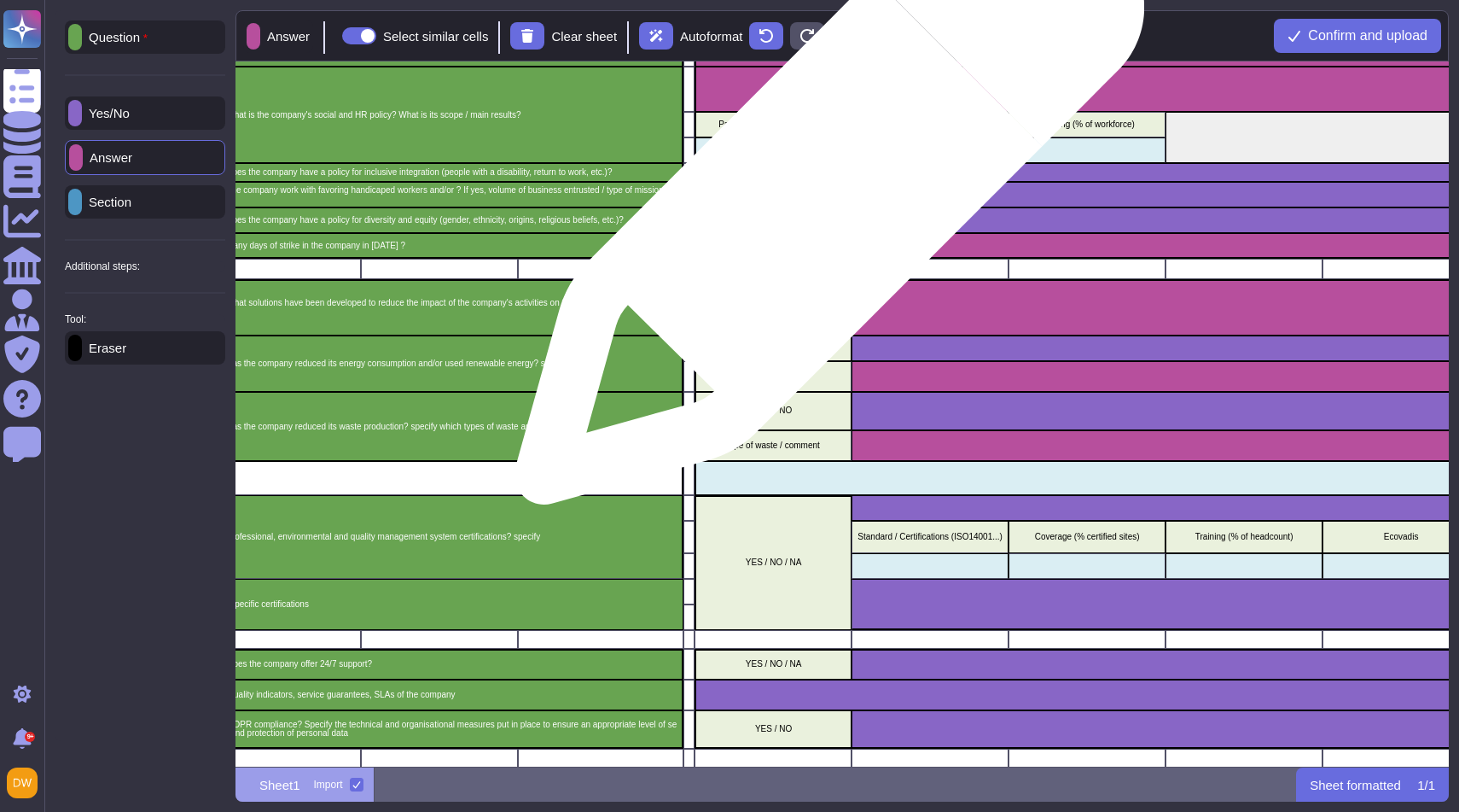
click at [822, 198] on div "YES / NO" at bounding box center [774, 194] width 157 height 25
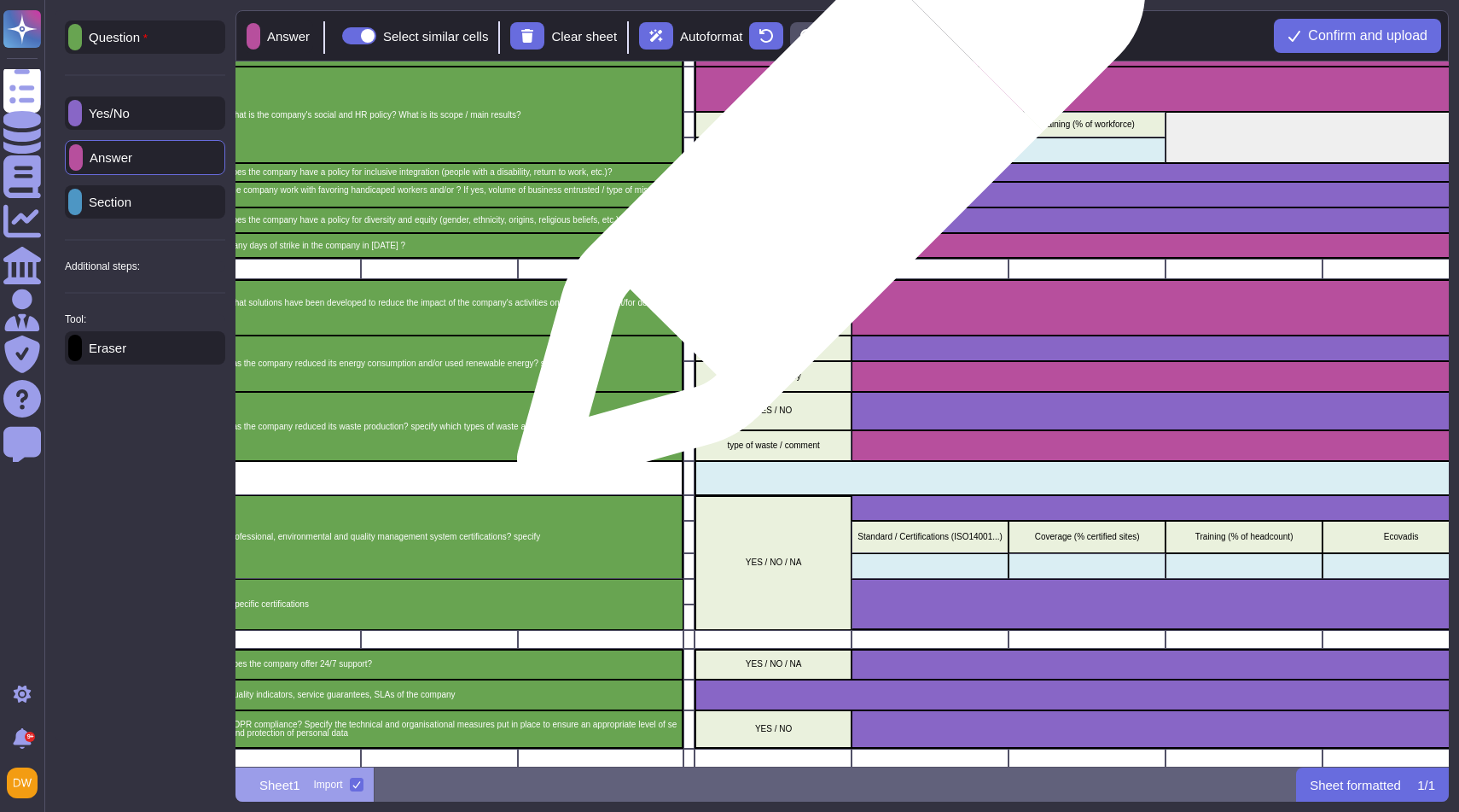
click at [824, 182] on div "YES / NO" at bounding box center [774, 194] width 157 height 25
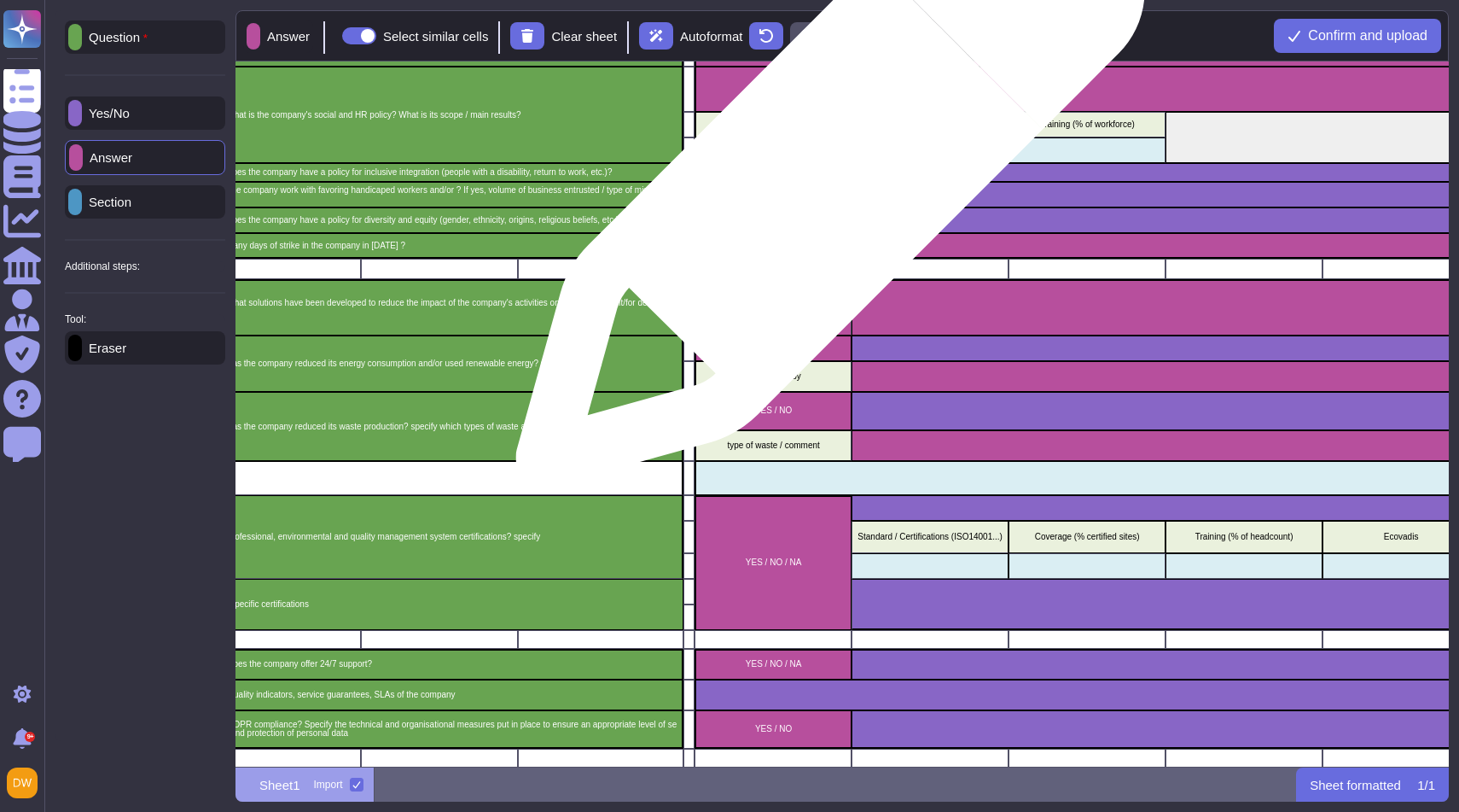
click at [823, 178] on div "YES / NO" at bounding box center [774, 173] width 157 height 19
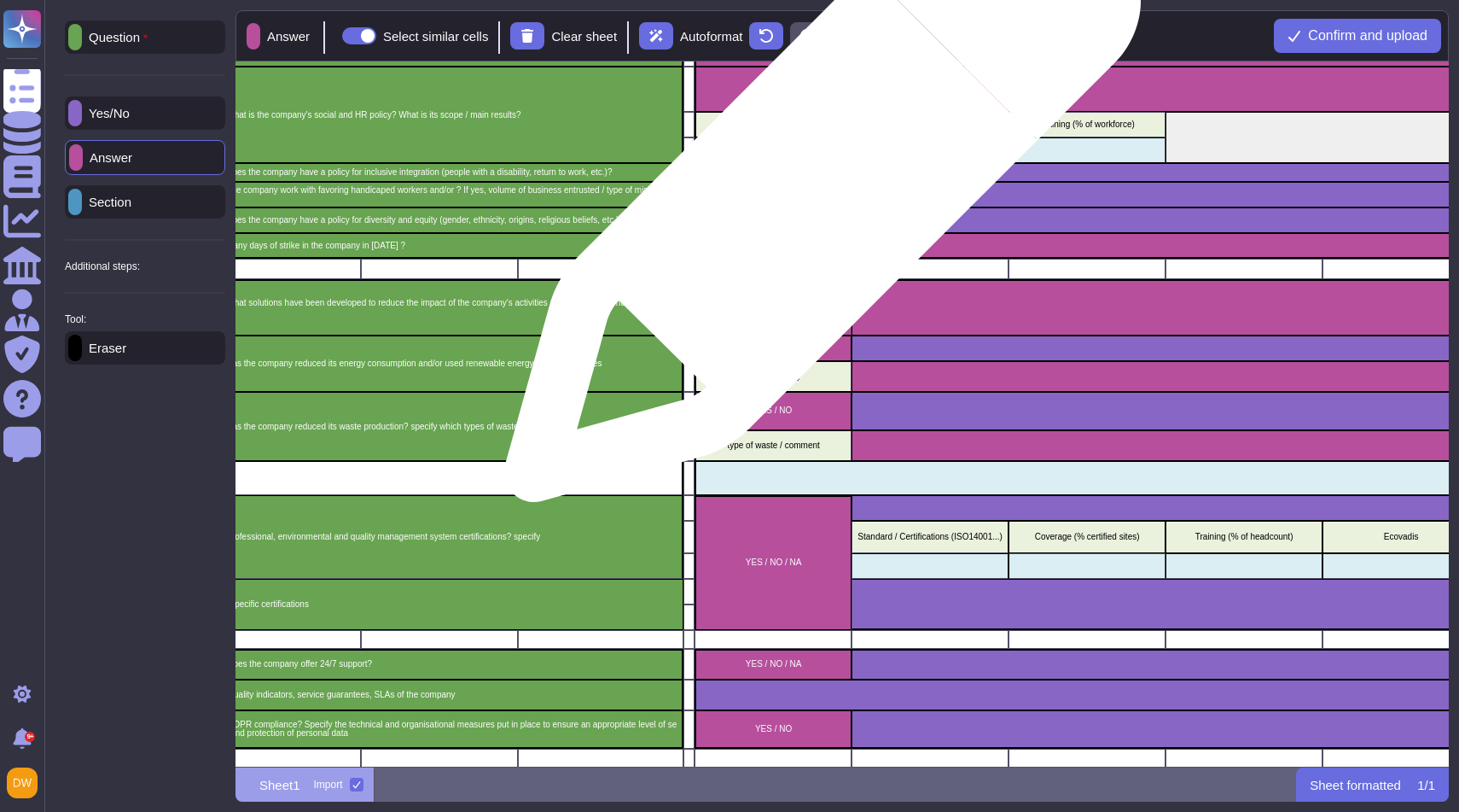
click at [816, 192] on p "YES / NO" at bounding box center [774, 195] width 151 height 9
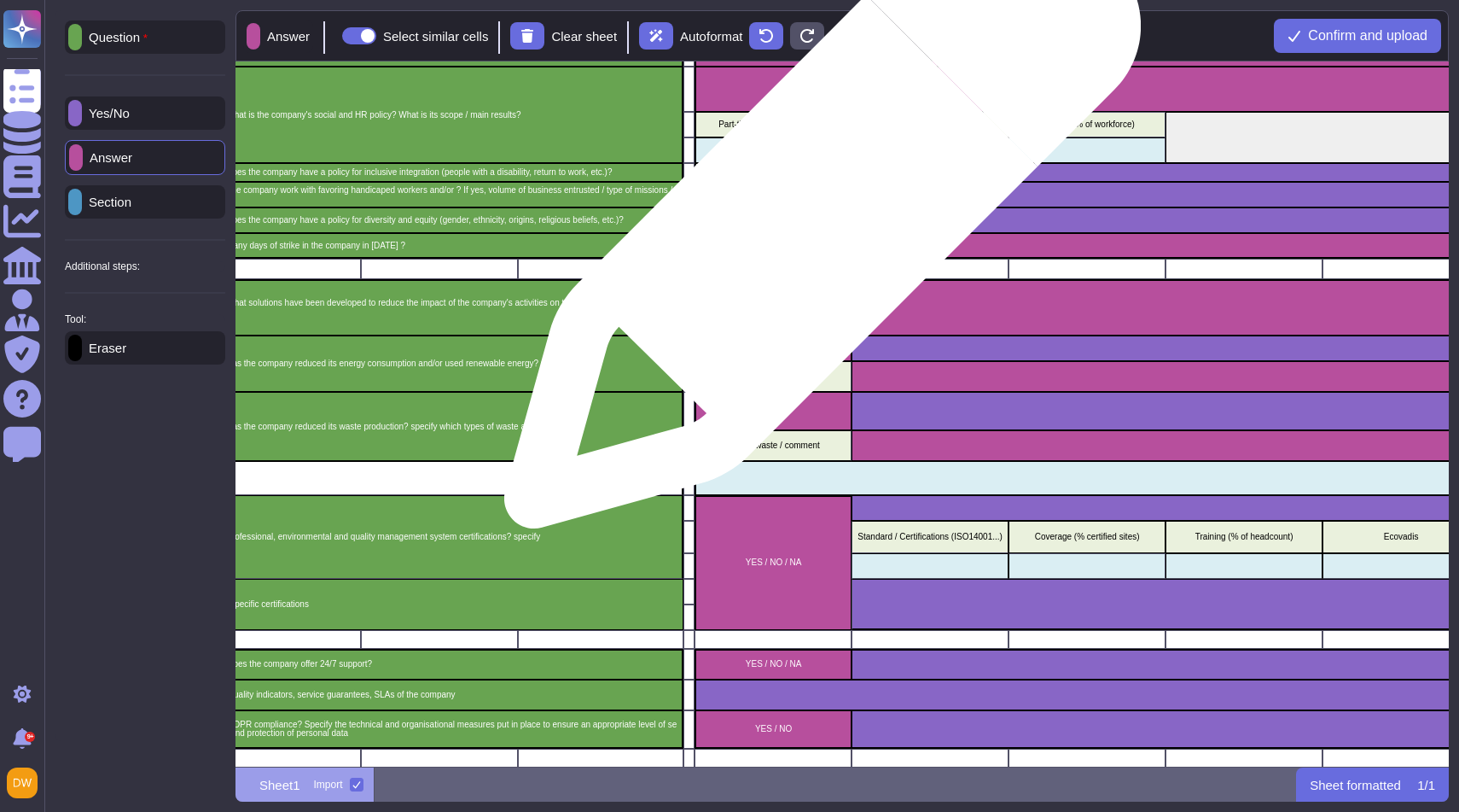
click at [816, 218] on p "YES / NO" at bounding box center [774, 220] width 151 height 9
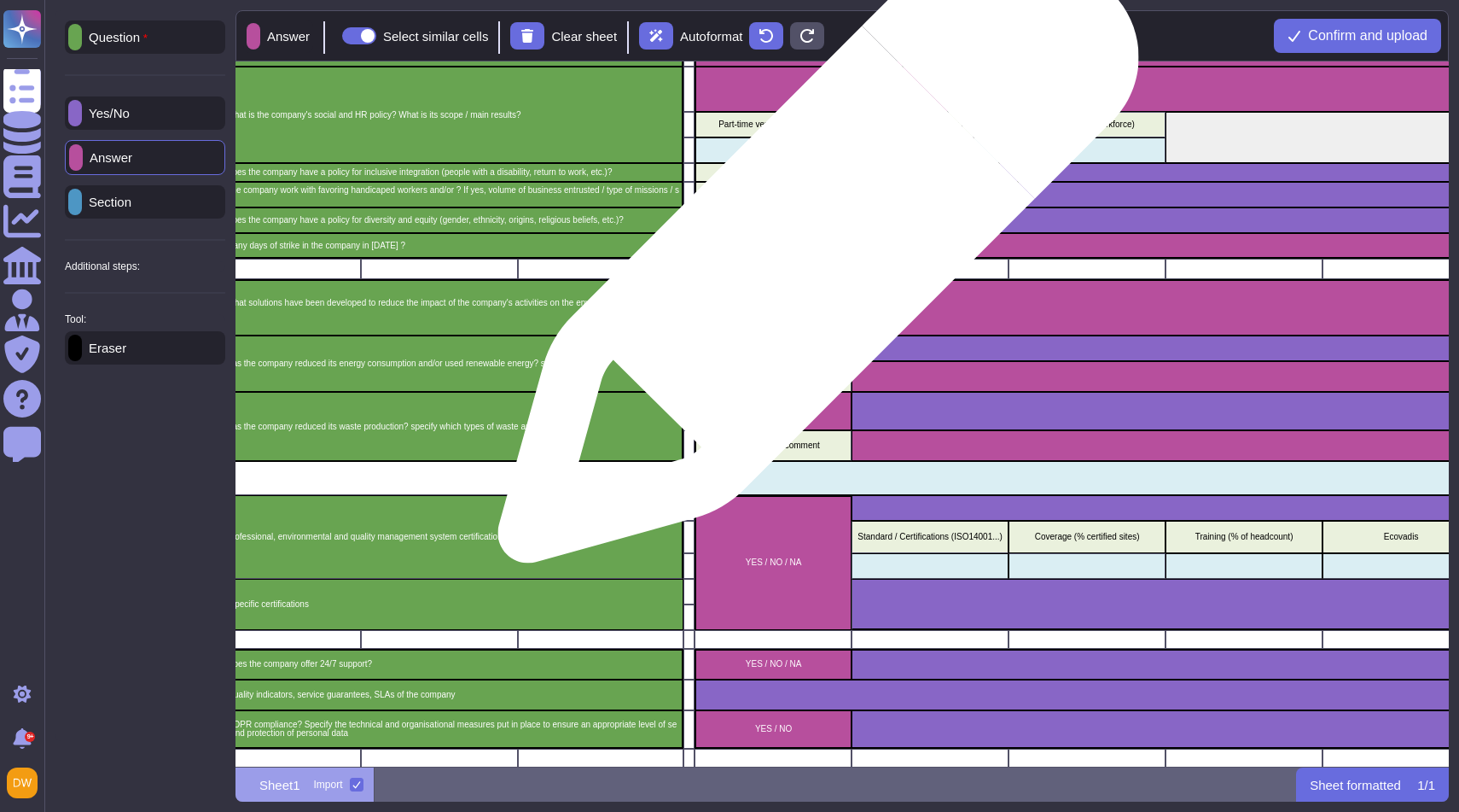
click at [812, 251] on div "Number of strike days" at bounding box center [774, 245] width 157 height 25
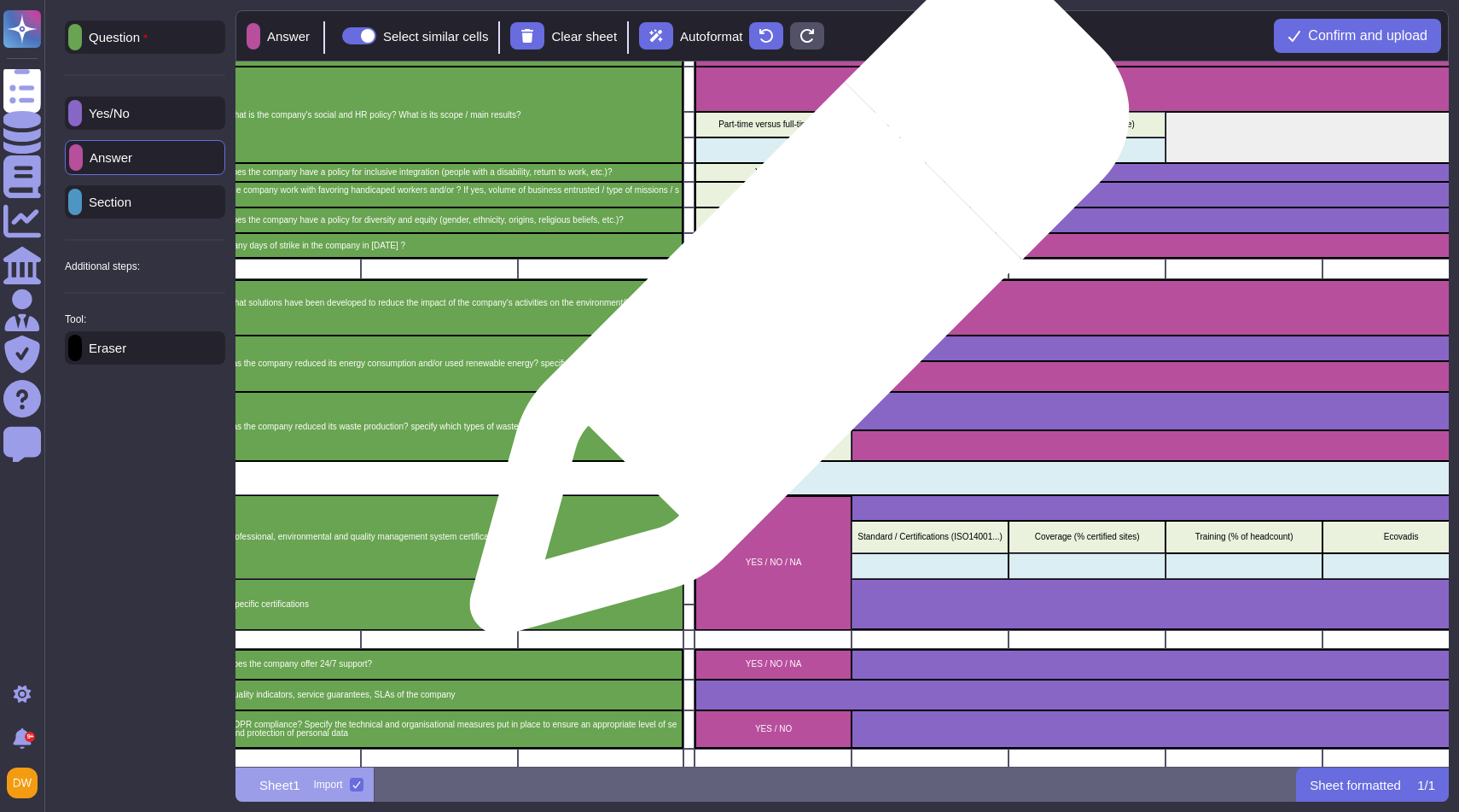
click at [793, 313] on div "Specify the actions hereby" at bounding box center [774, 307] width 157 height 57
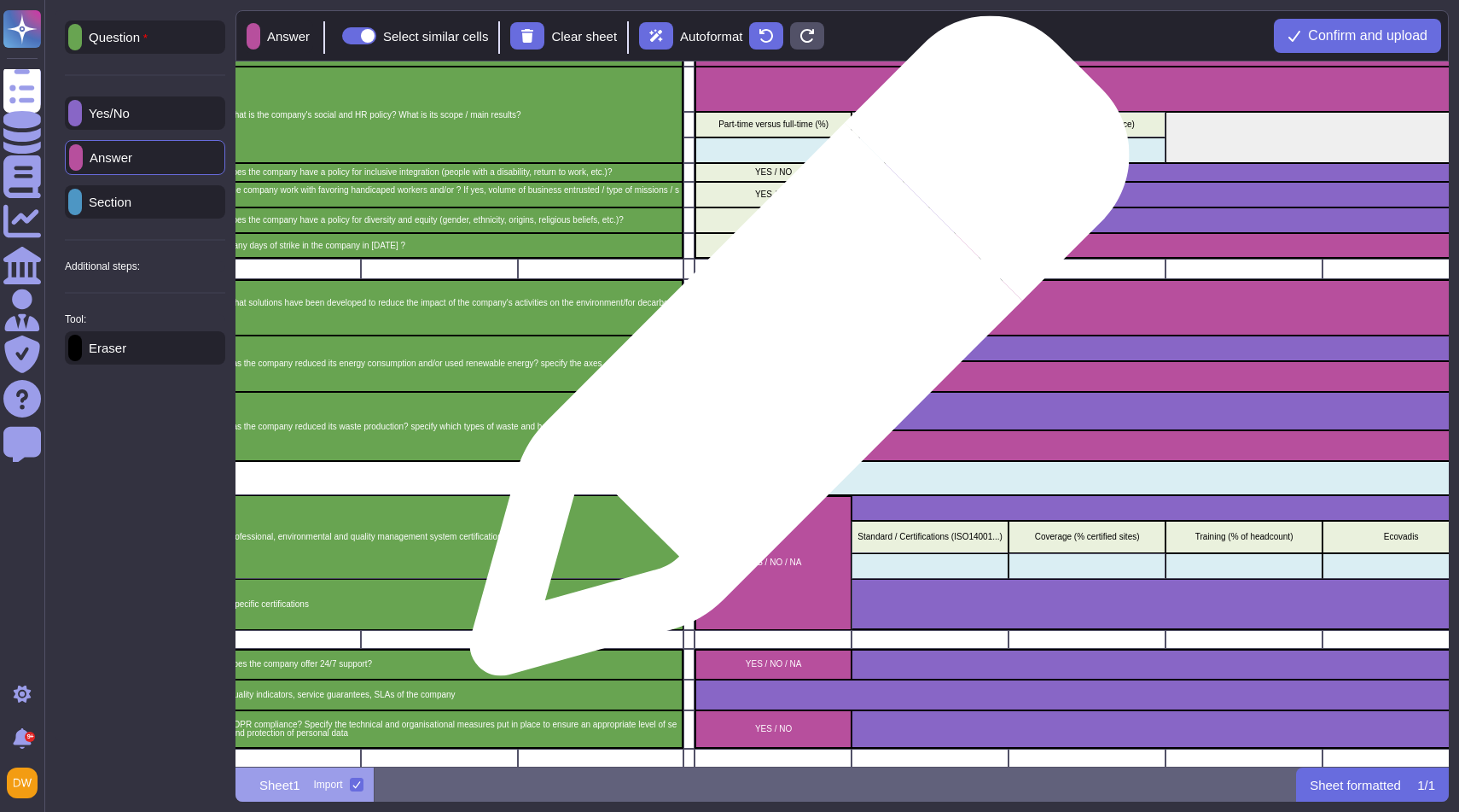
click at [793, 351] on p "YES / NO" at bounding box center [774, 348] width 151 height 9
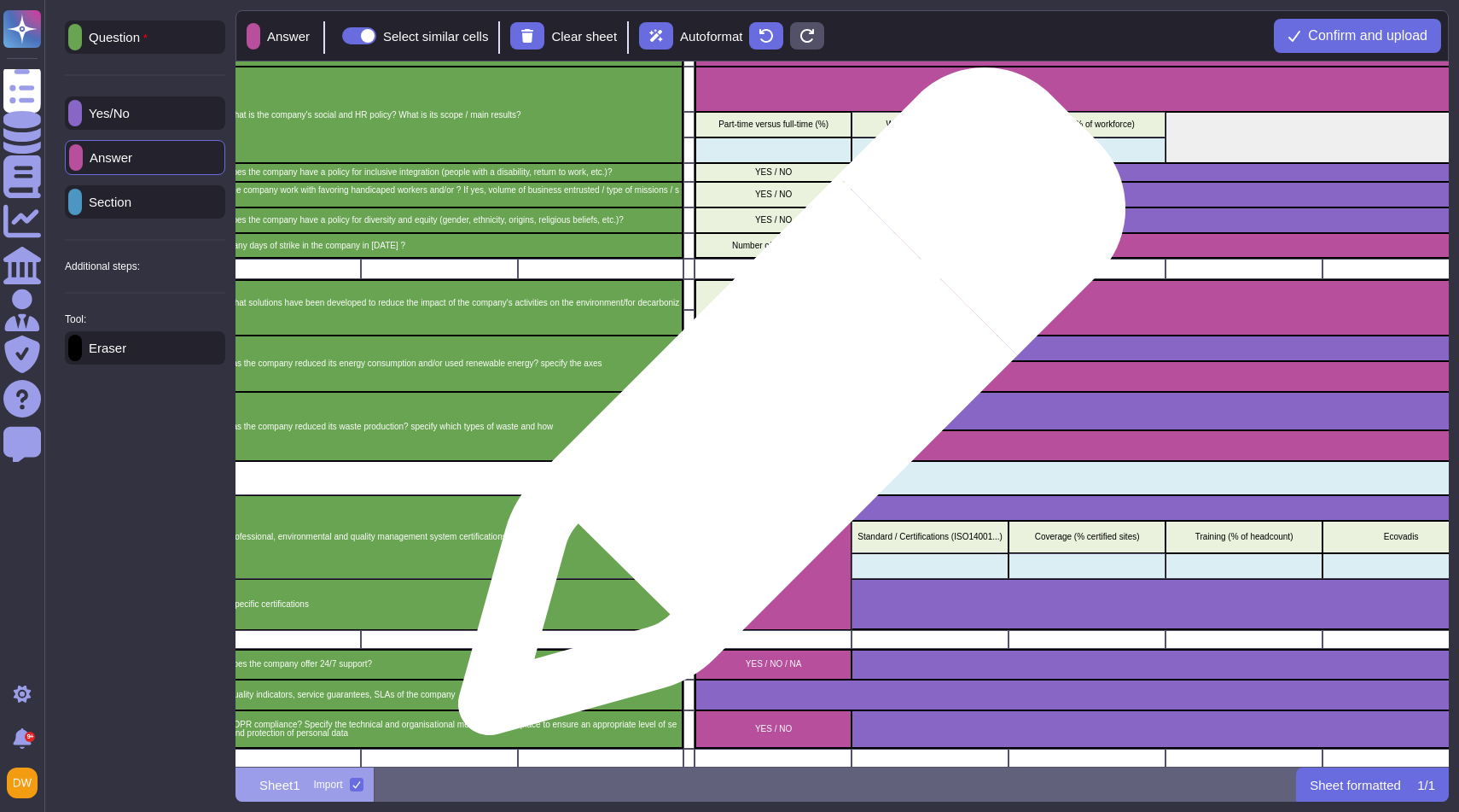
click at [785, 409] on p "YES / NO" at bounding box center [774, 410] width 151 height 9
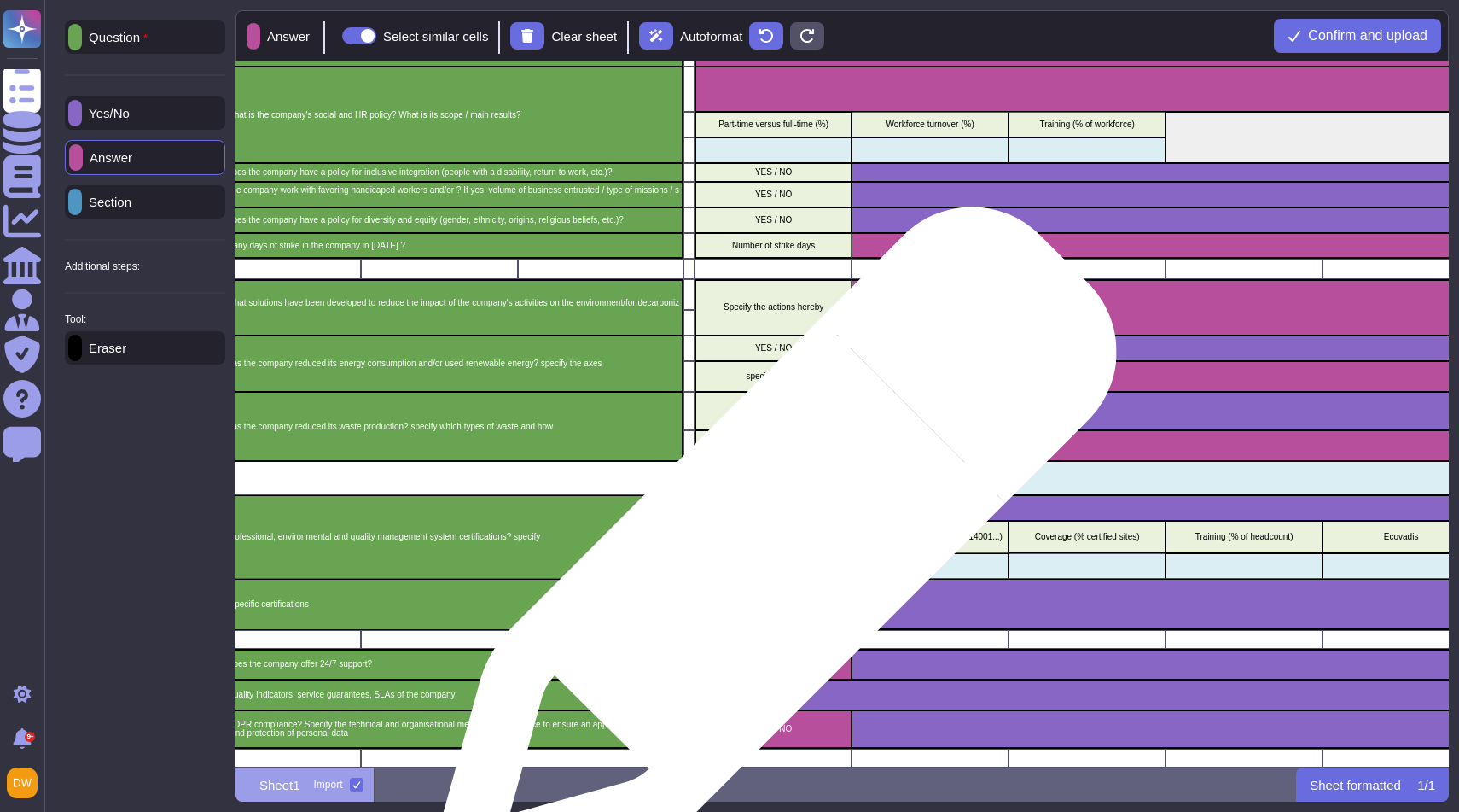
click at [767, 558] on p "YES / NO / NA" at bounding box center [774, 562] width 151 height 9
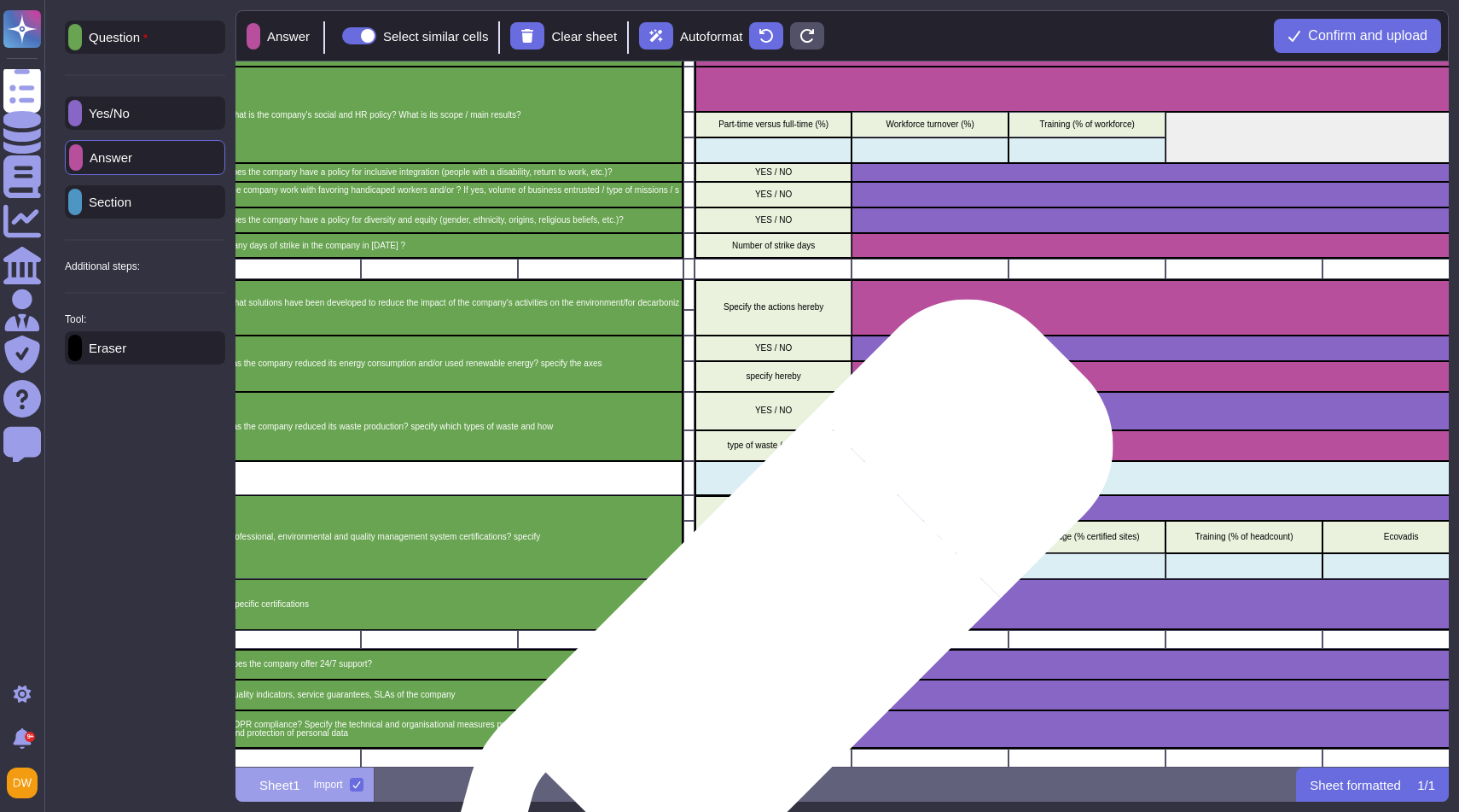
click at [758, 666] on p "YES / NO / NA" at bounding box center [774, 664] width 151 height 9
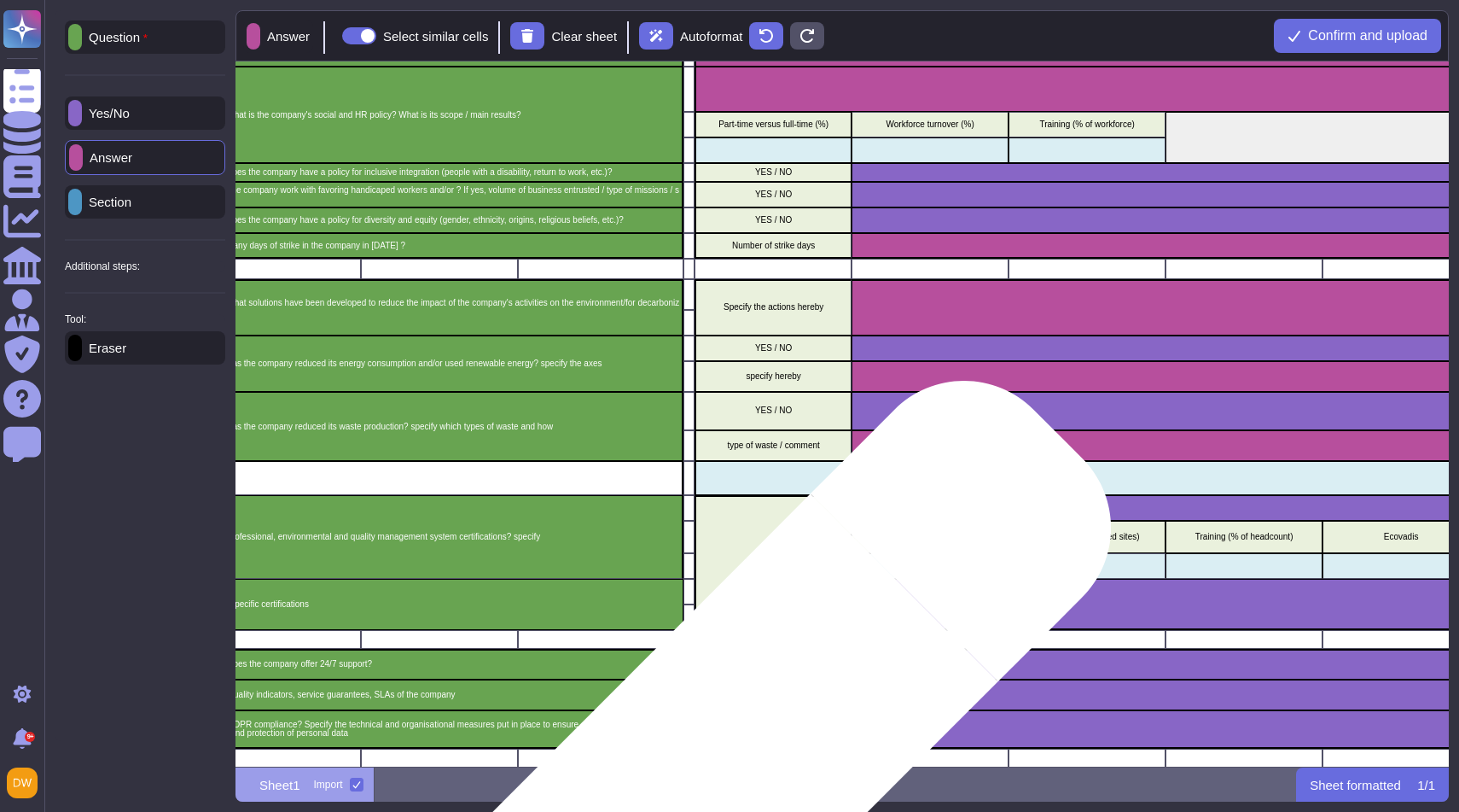
click at [755, 740] on div "YES / NO" at bounding box center [774, 729] width 157 height 39
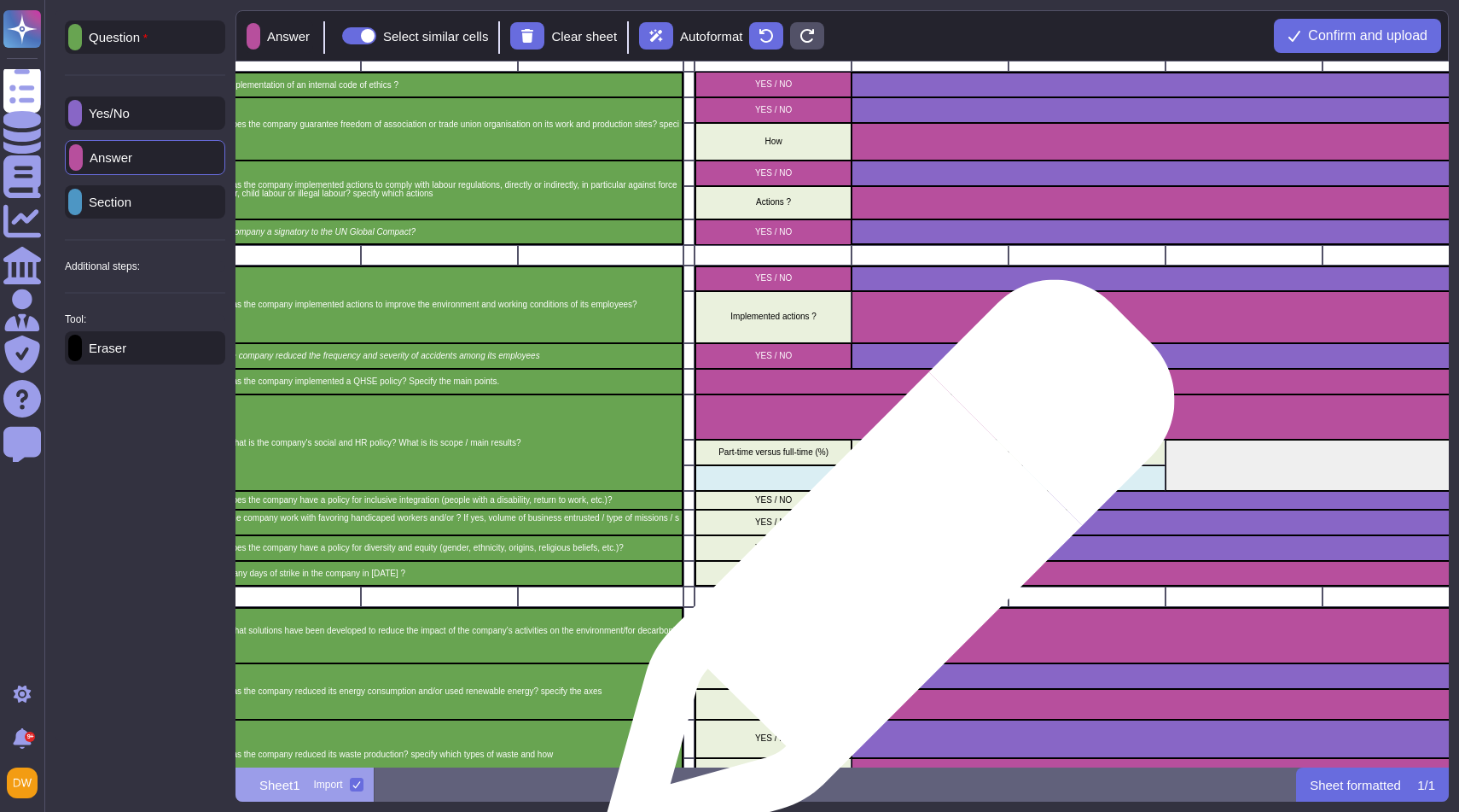
scroll to position [225, 422]
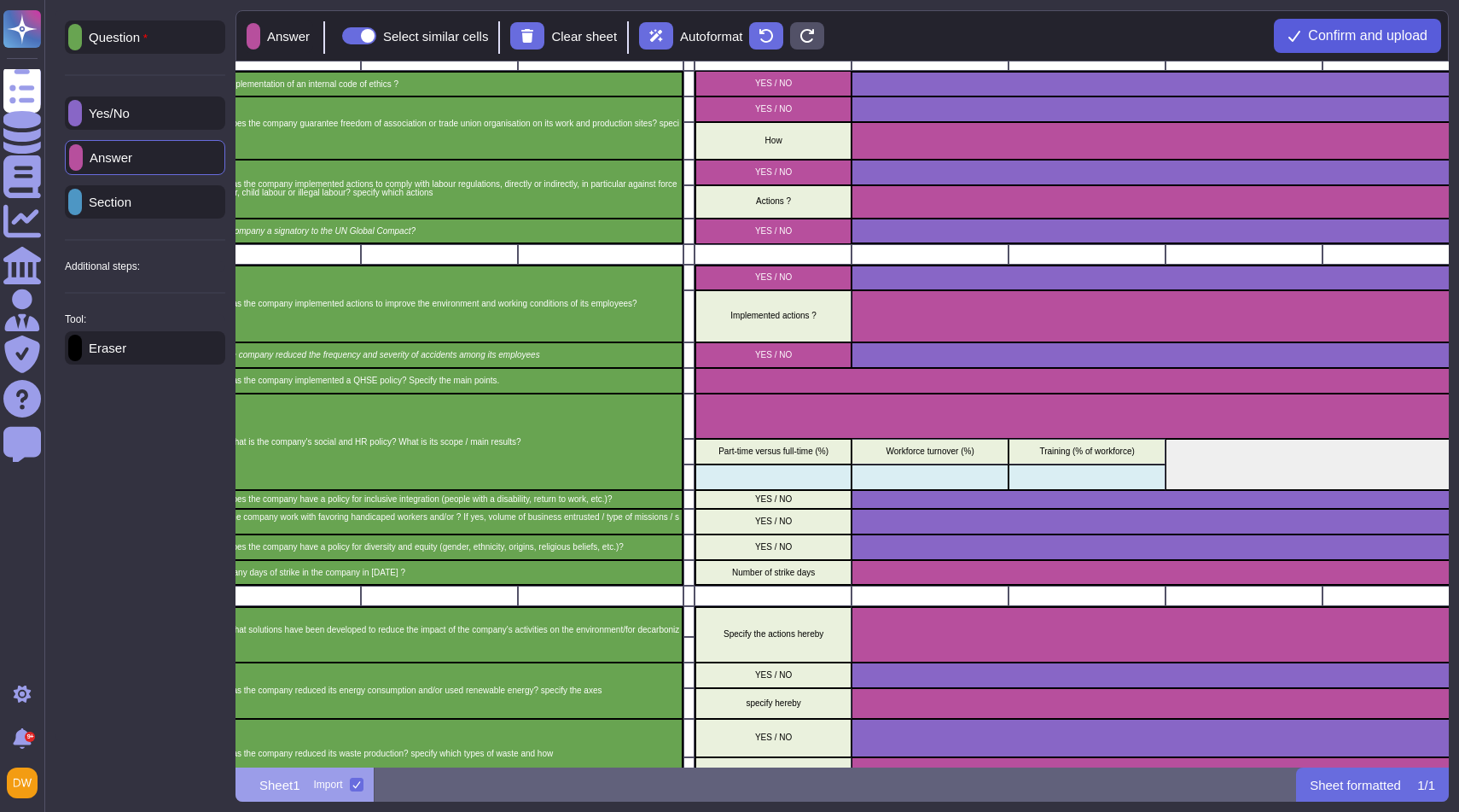
click at [1373, 38] on span "Confirm and upload" at bounding box center [1367, 36] width 120 height 14
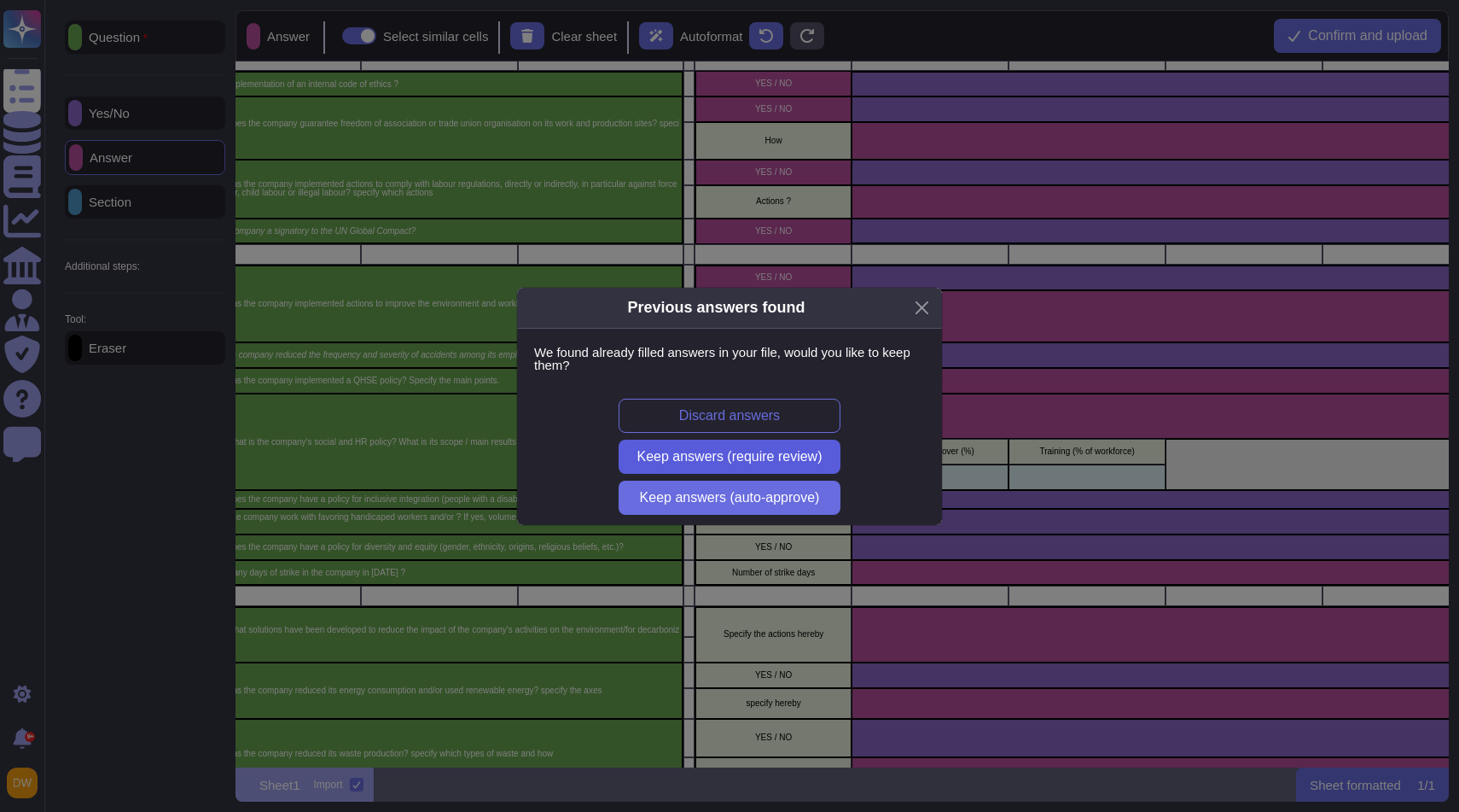
click at [777, 458] on span "Keep answers (require review)" at bounding box center [730, 457] width 185 height 14
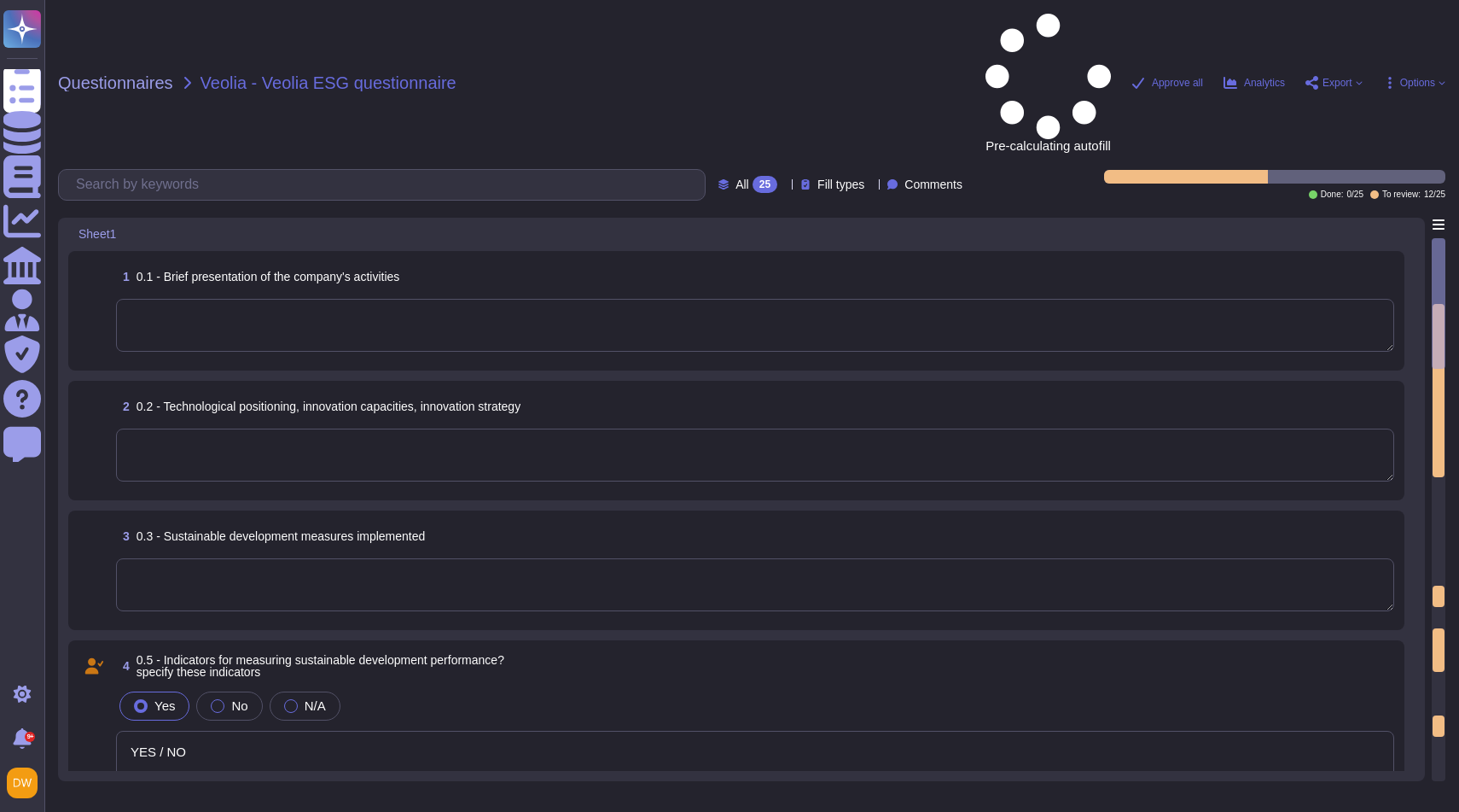
type textarea "YES / NO"
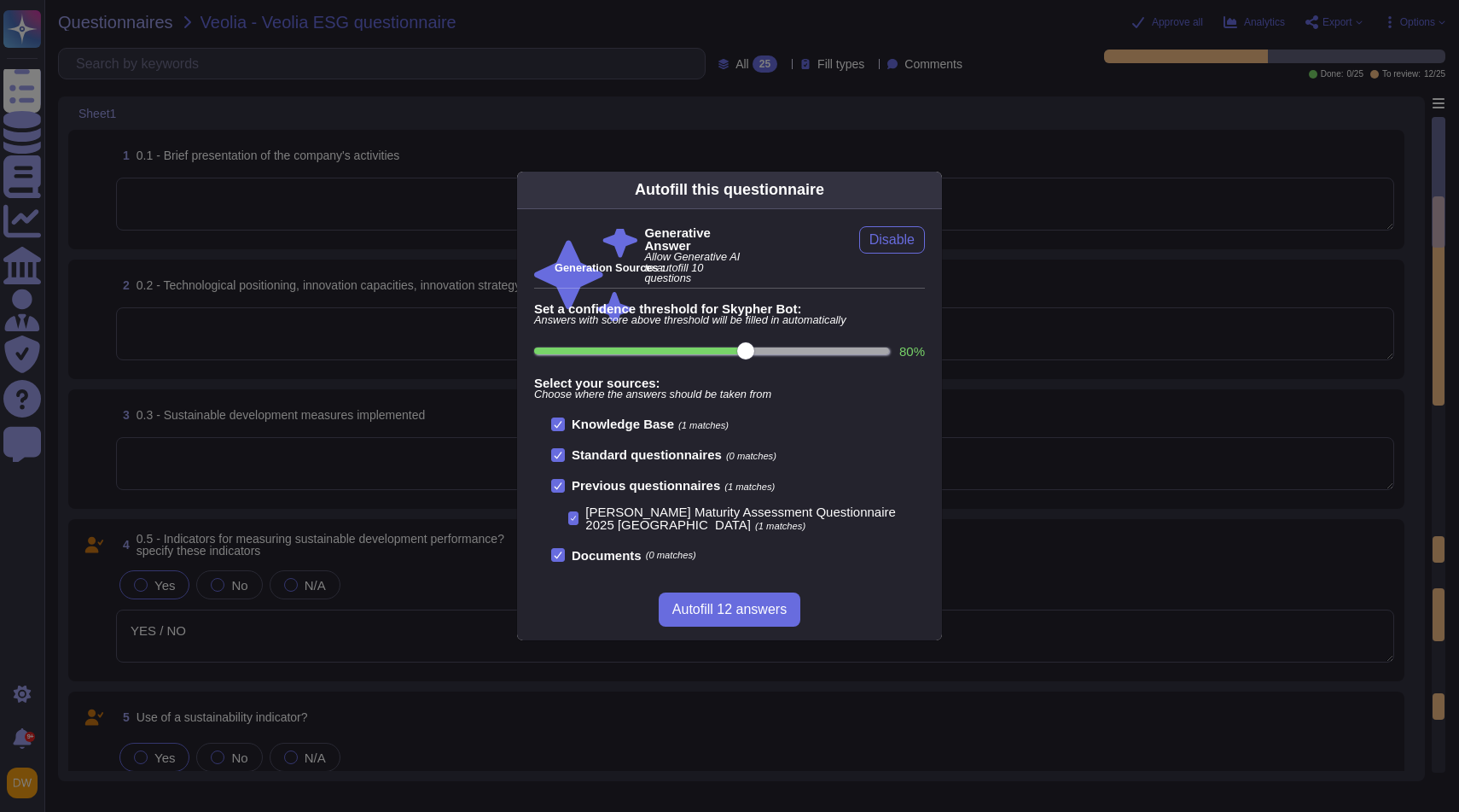
click at [925, 197] on div "Autofill this questionnaire" at bounding box center [729, 189] width 425 height 38
click at [932, 189] on icon at bounding box center [932, 189] width 0 height 0
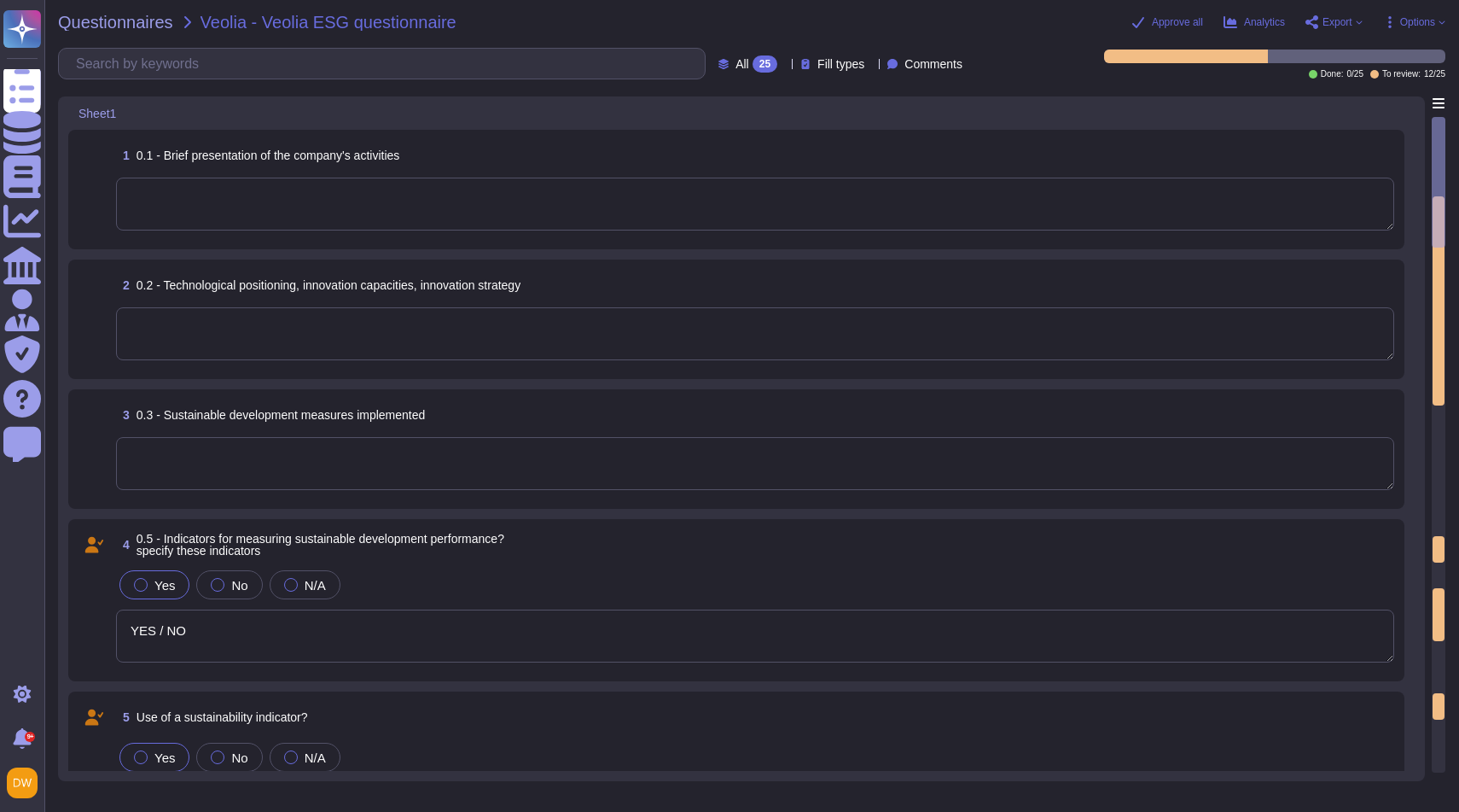
click at [513, 207] on textarea at bounding box center [755, 203] width 1278 height 53
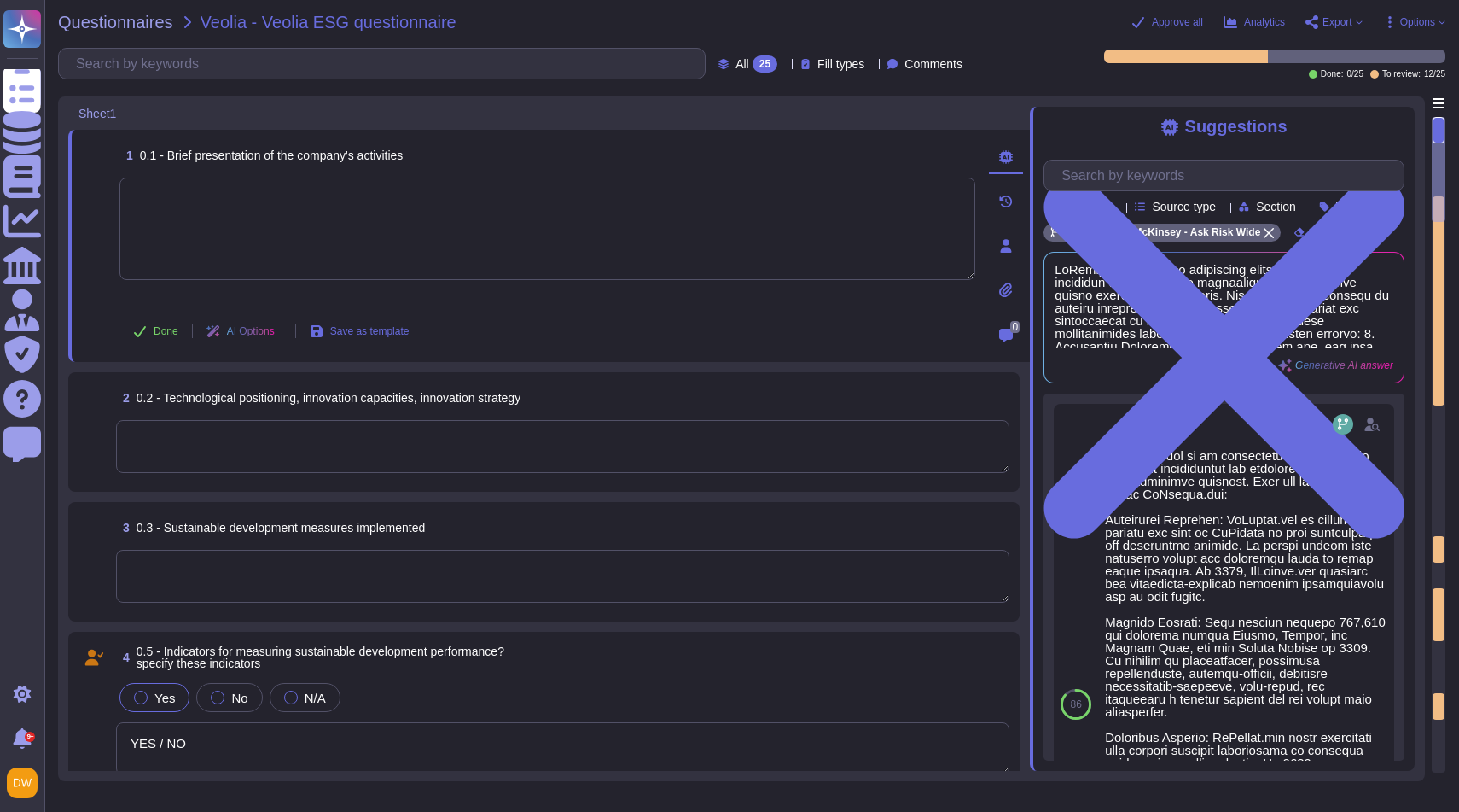
click at [595, 217] on textarea at bounding box center [547, 228] width 856 height 102
click at [699, 216] on textarea at bounding box center [547, 228] width 856 height 102
click at [446, 218] on textarea at bounding box center [547, 228] width 856 height 102
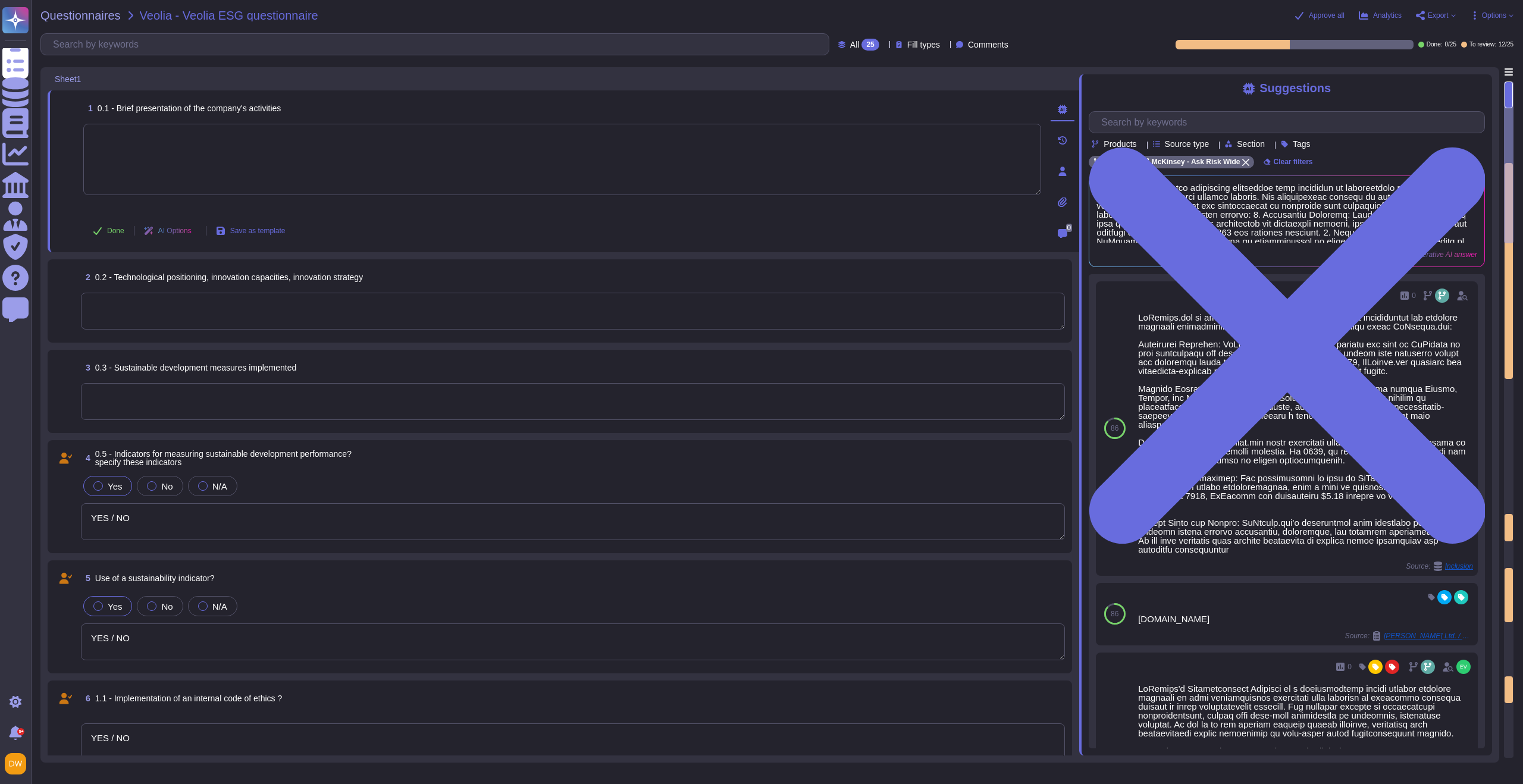
type textarea "YES / NO"
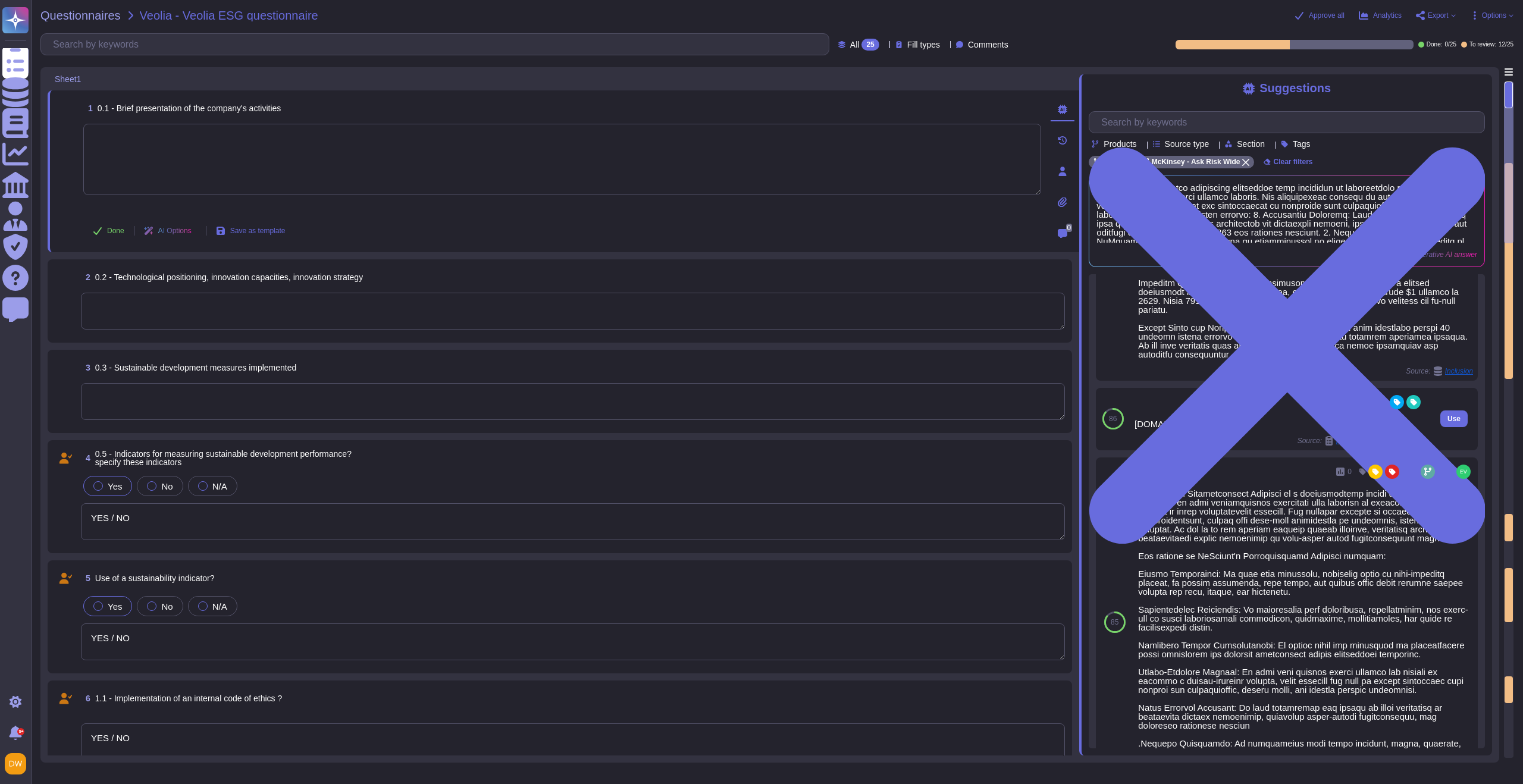
scroll to position [183, 0]
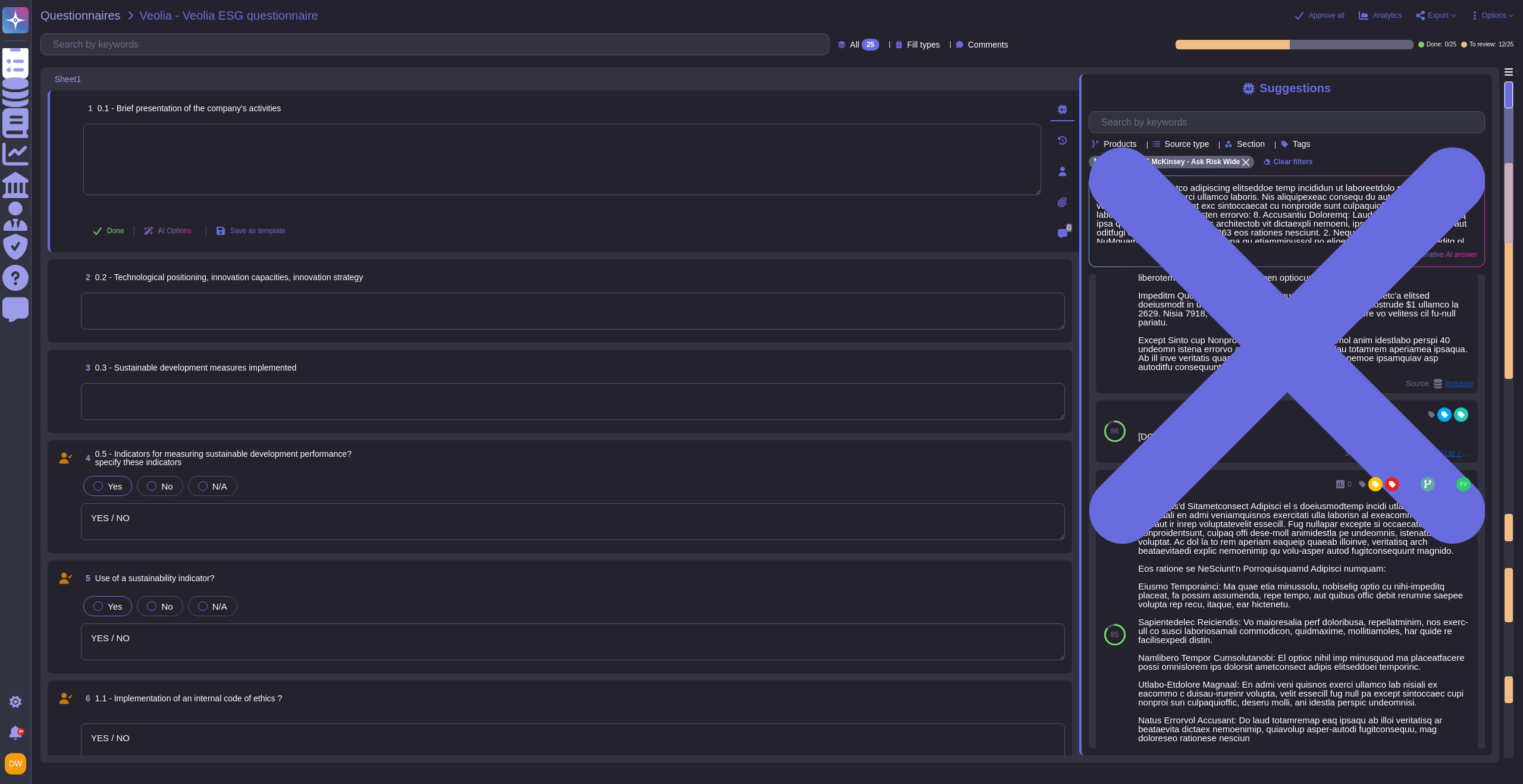
click at [1017, 145] on icon at bounding box center [1214, 145] width 0 height 0
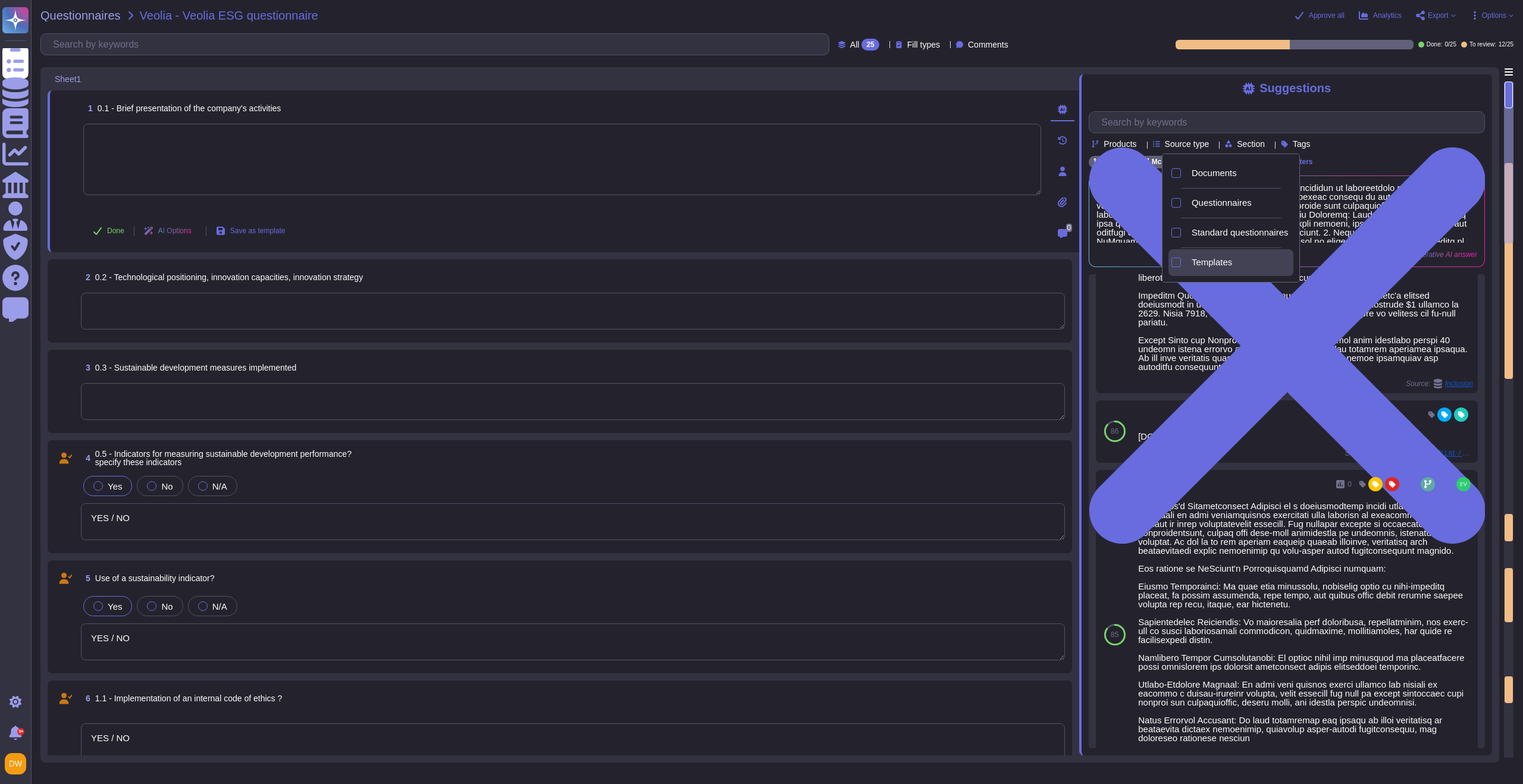
click at [1017, 254] on div "Templates" at bounding box center [1240, 263] width 107 height 27
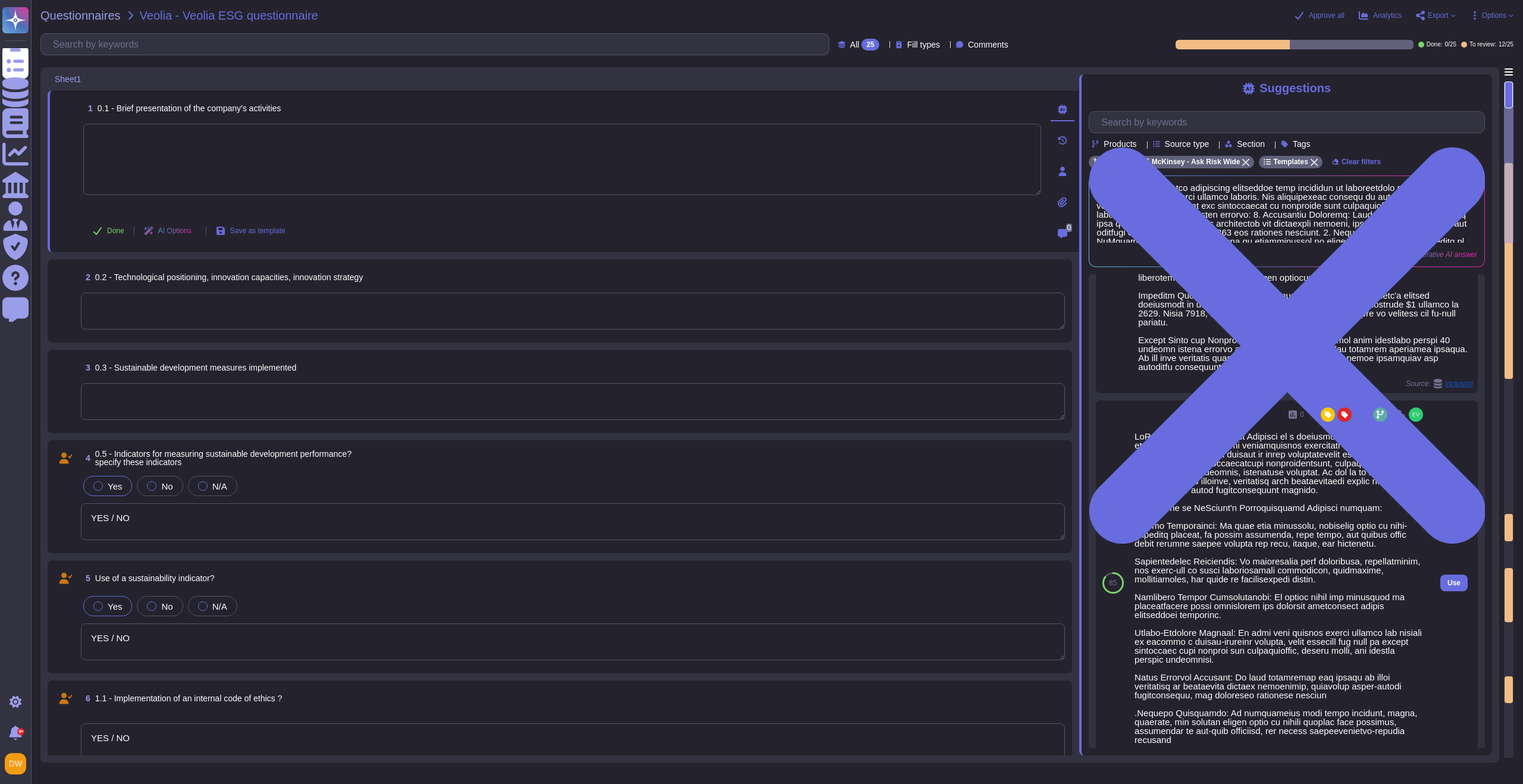
click at [1017, 405] on div "0" at bounding box center [1280, 415] width 291 height 19
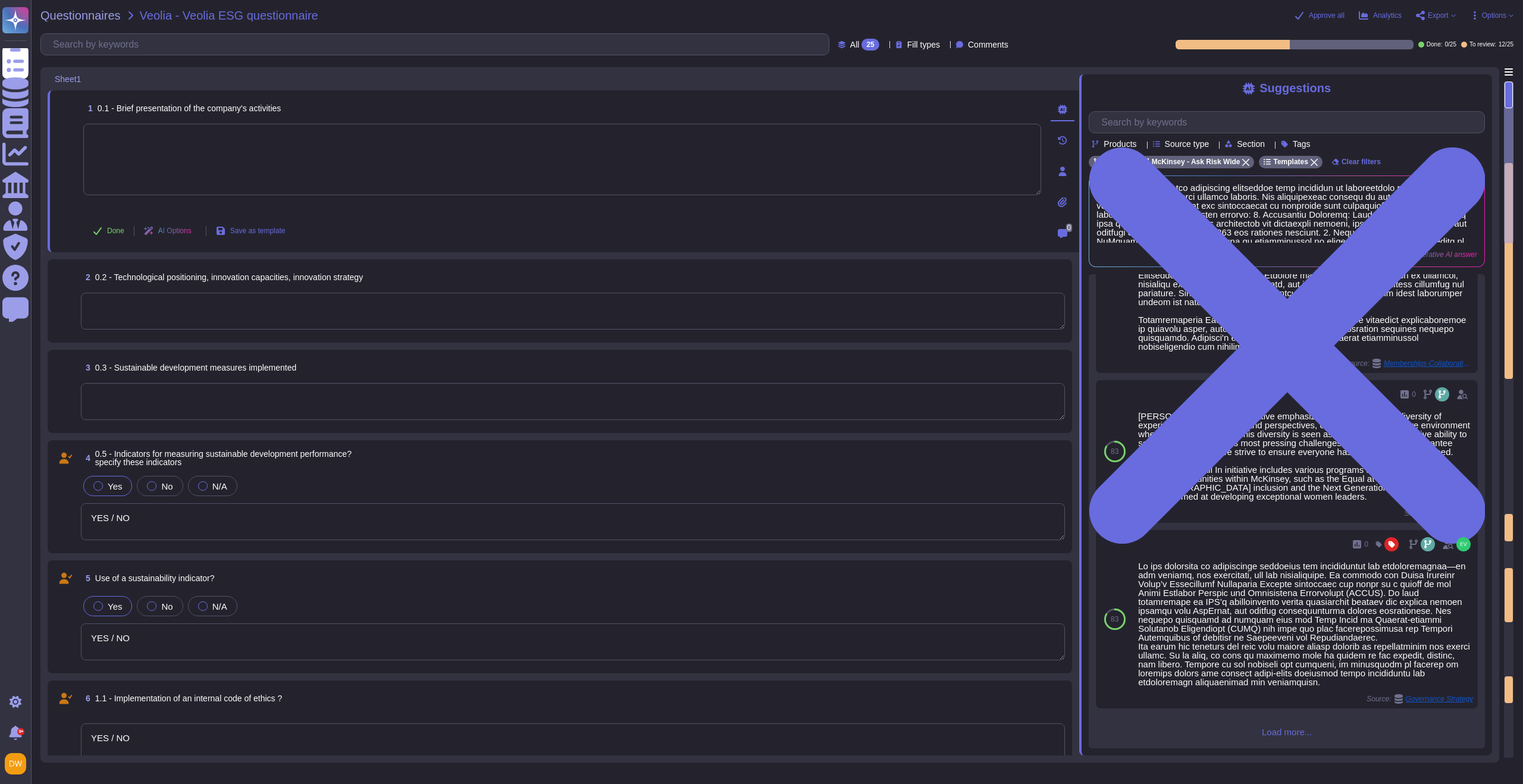
scroll to position [843, 0]
click at [1017, 565] on div "86 0 Source: Inclusion Use 85 0 Source: Strategic & Competitive Relevance- Sust…" at bounding box center [1287, 511] width 396 height 474
click at [1017, 565] on span "Load more..." at bounding box center [1287, 732] width 396 height 9
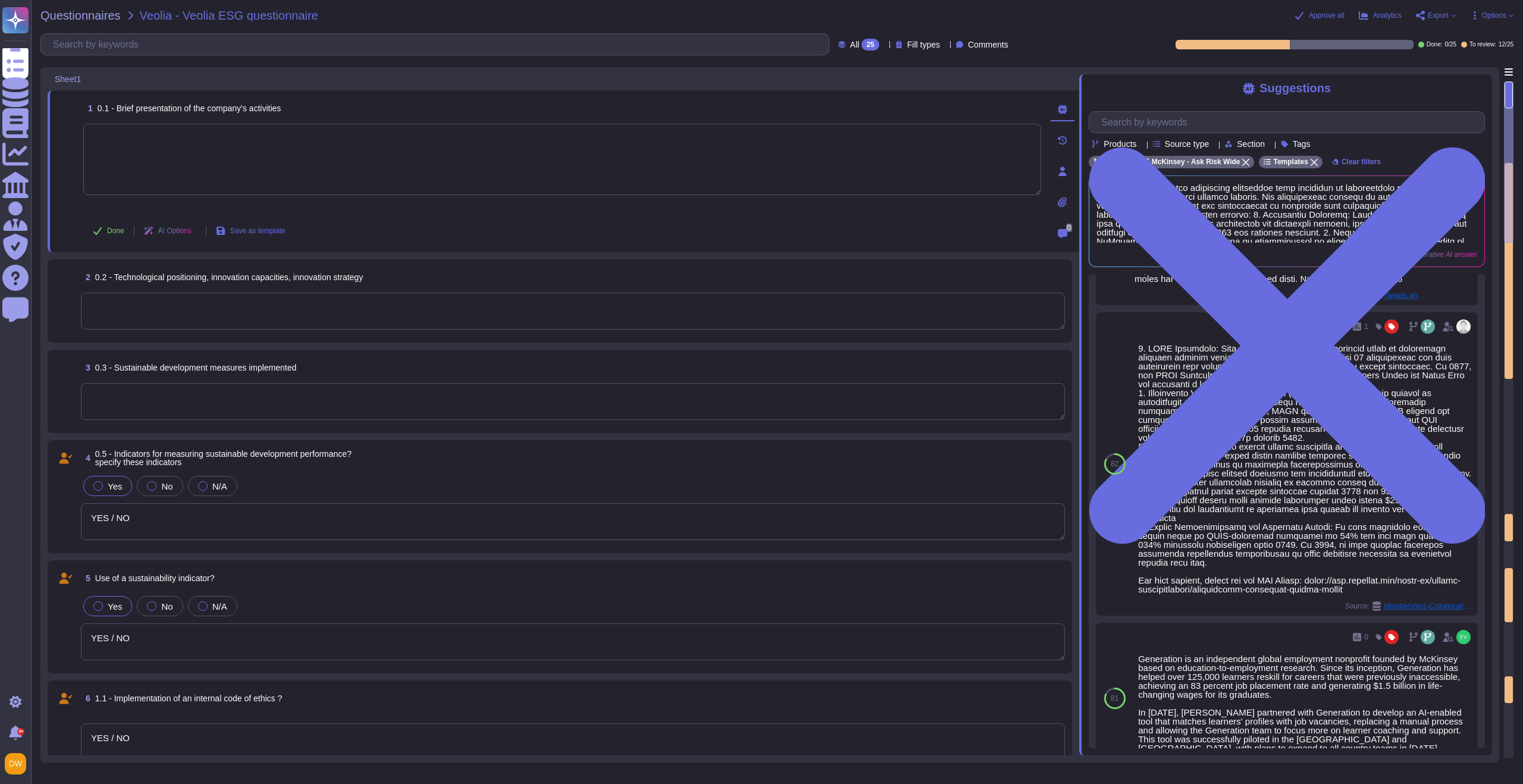
scroll to position [2208, 0]
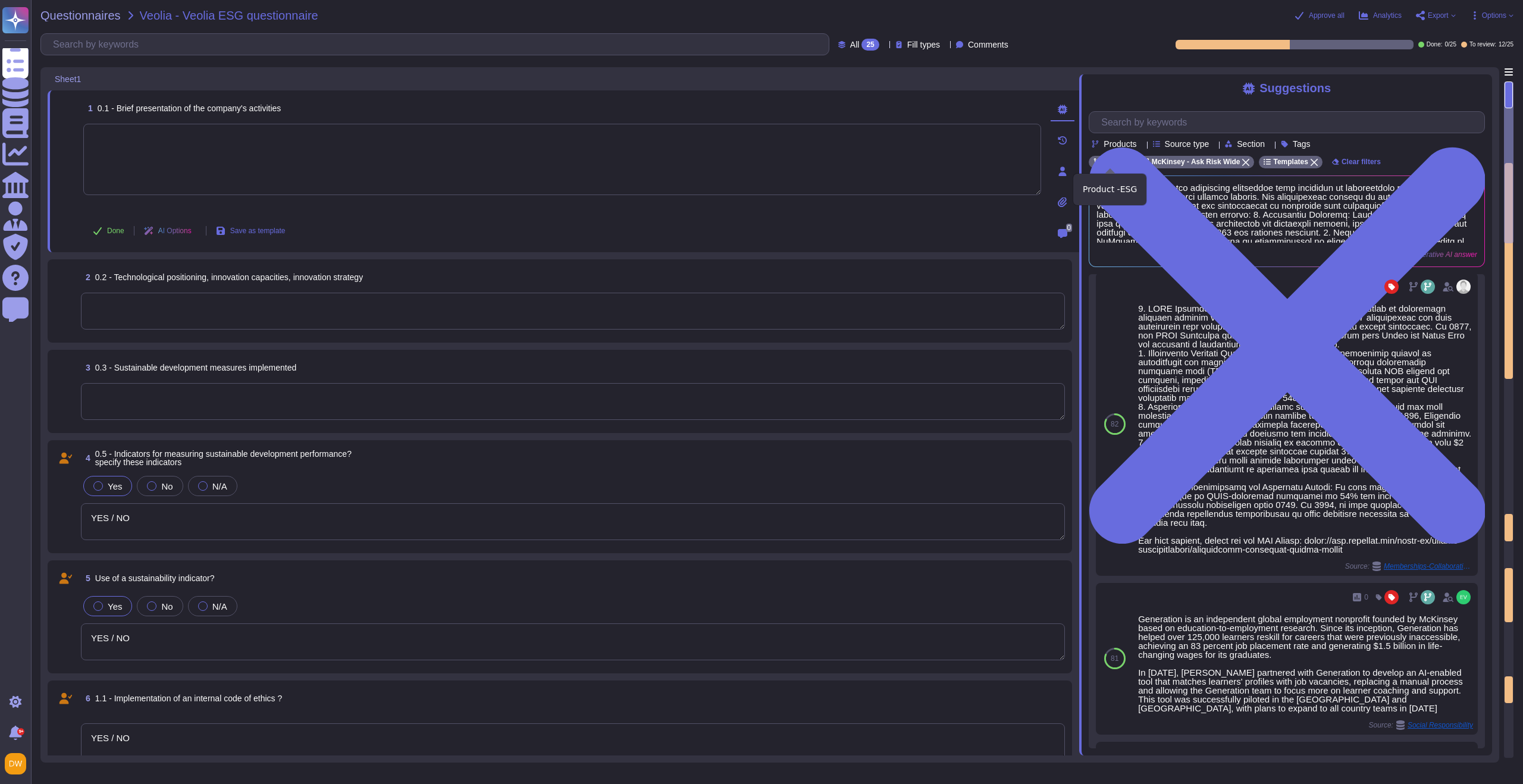
click at [1017, 160] on icon at bounding box center [1124, 163] width 7 height 7
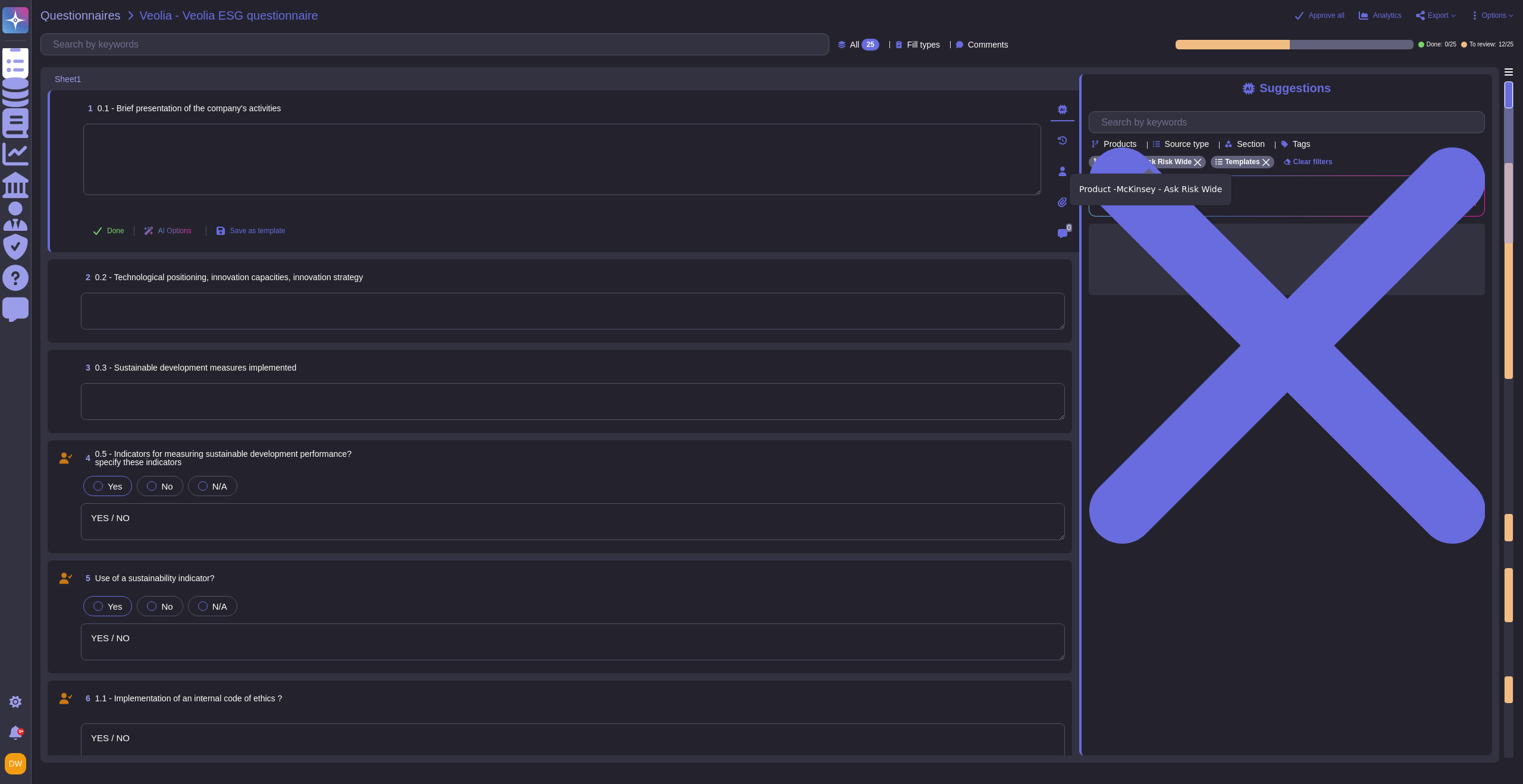
scroll to position [0, 0]
click at [1017, 162] on icon at bounding box center [1198, 163] width 7 height 7
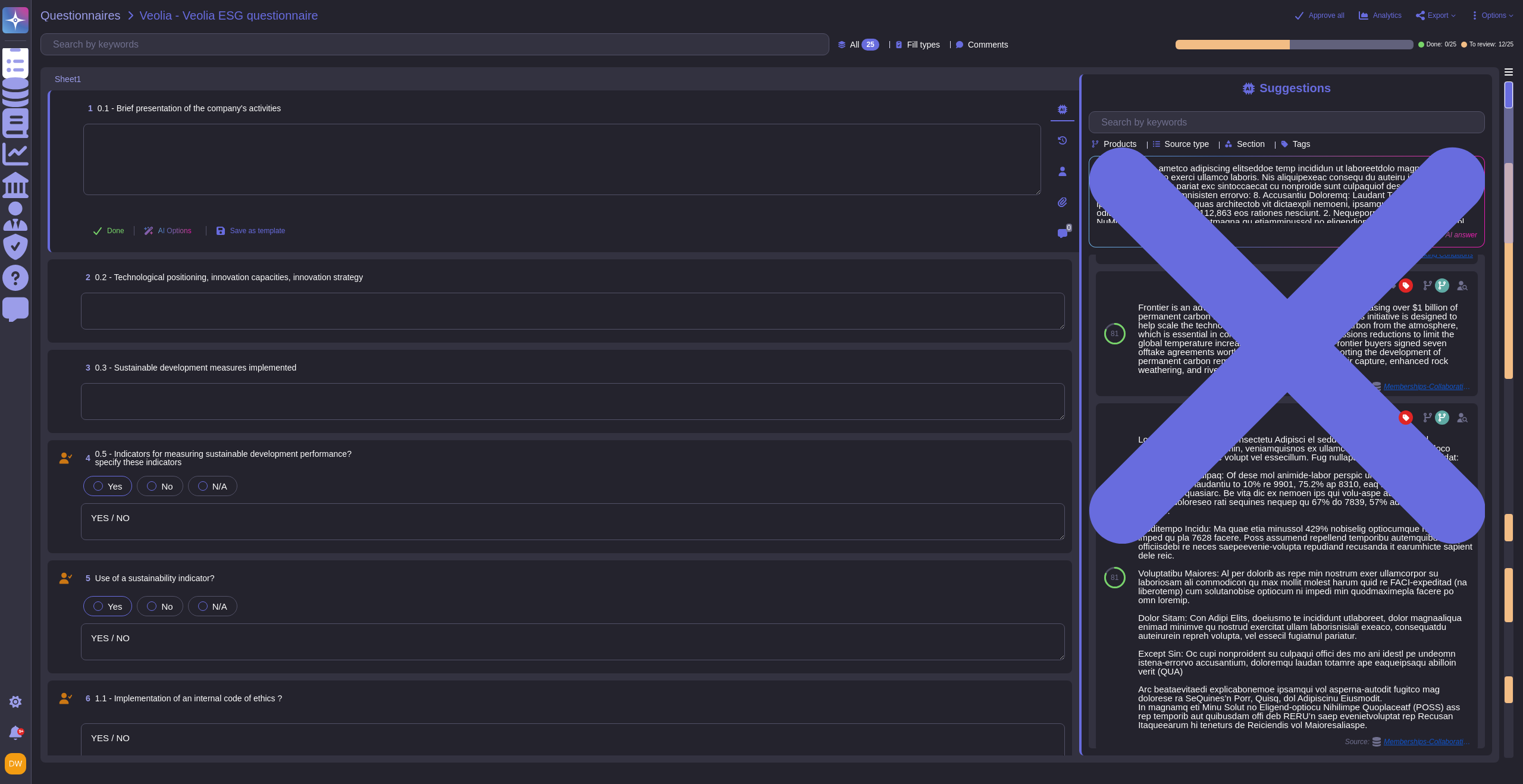
scroll to position [3022, 0]
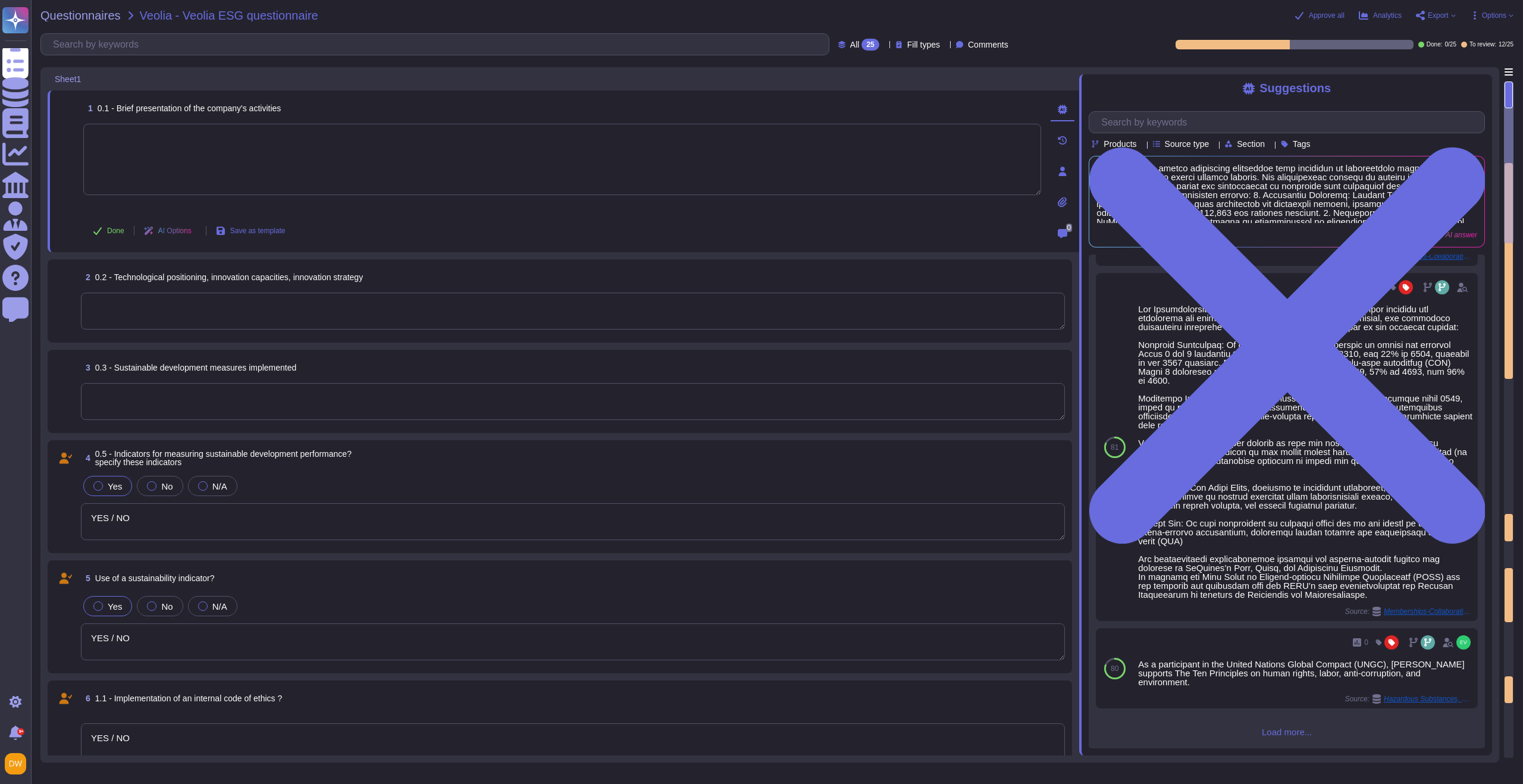
click at [1017, 565] on span "Load more..." at bounding box center [1287, 732] width 396 height 9
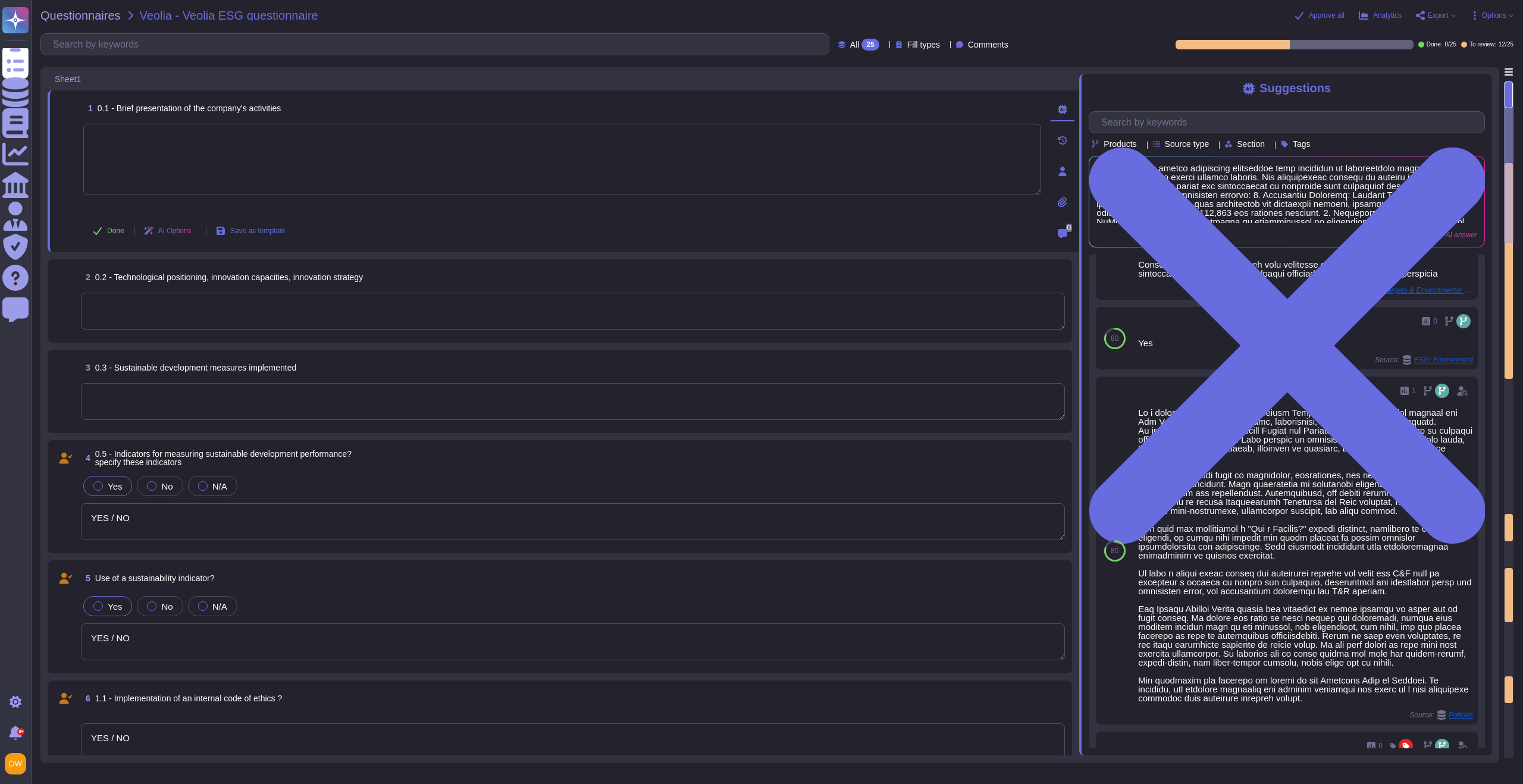
scroll to position [3685, 0]
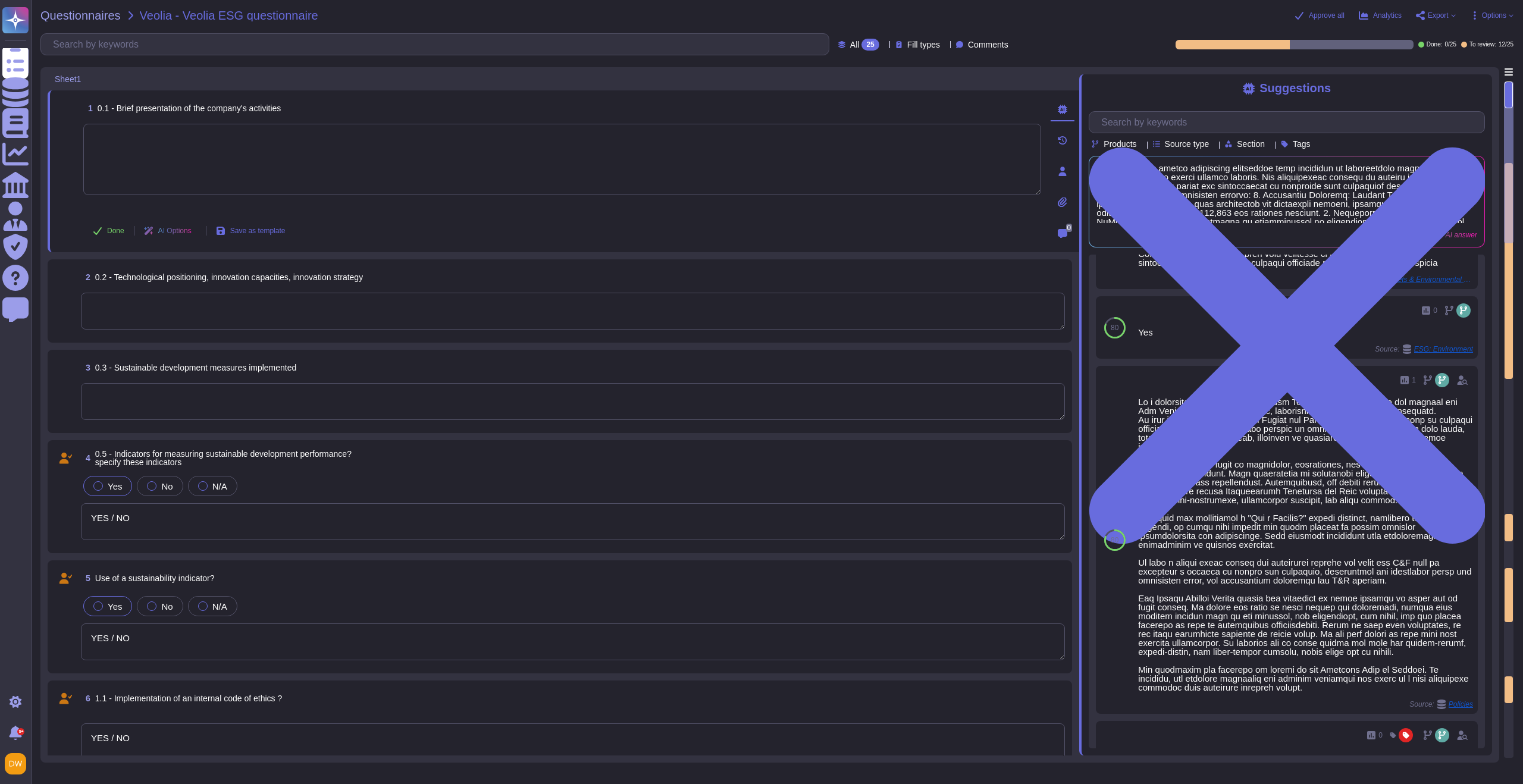
click at [1017, 148] on div "Products" at bounding box center [1116, 144] width 49 height 10
click at [1017, 140] on div at bounding box center [1142, 144] width 0 height 9
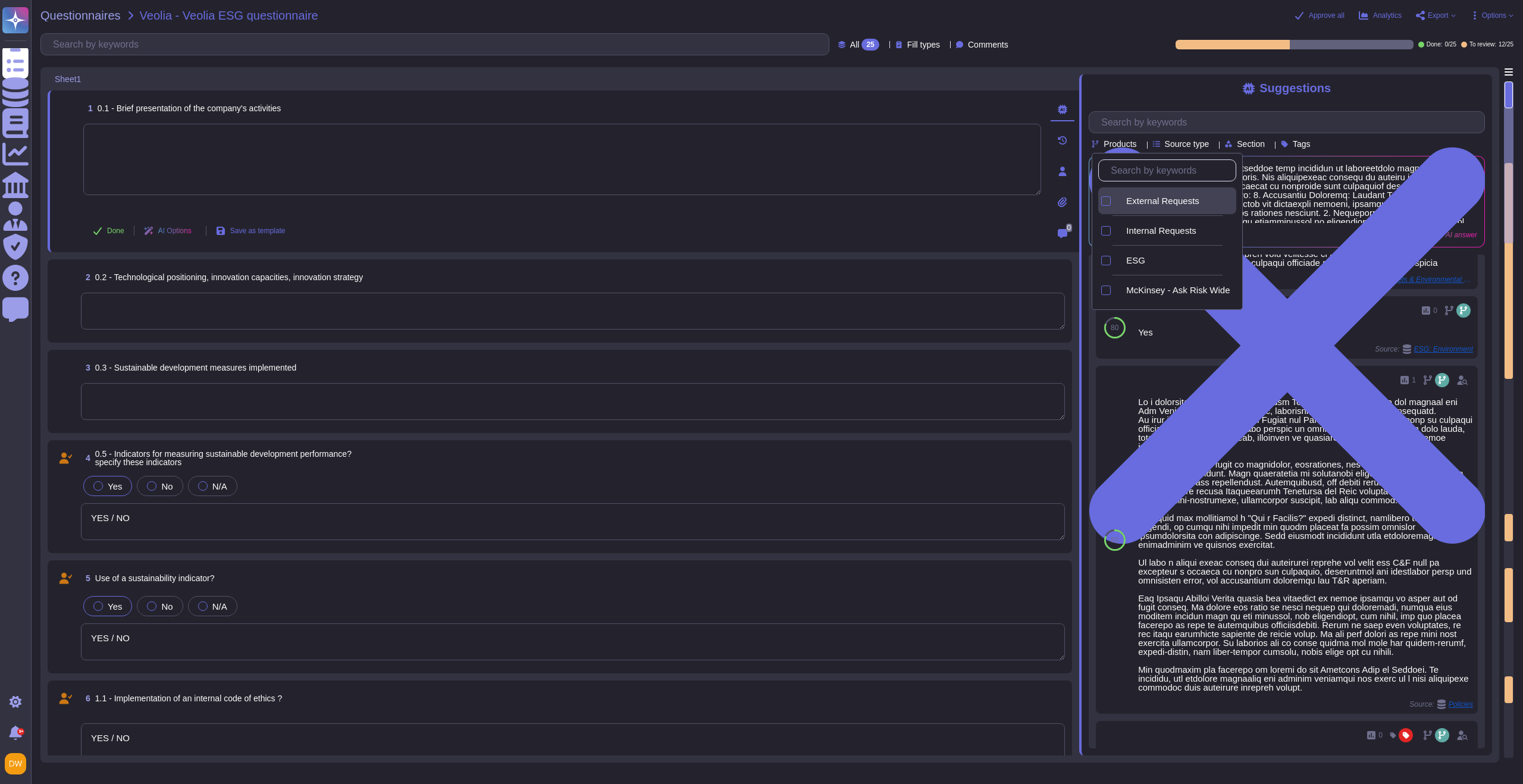
click at [1017, 206] on div at bounding box center [1104, 201] width 13 height 27
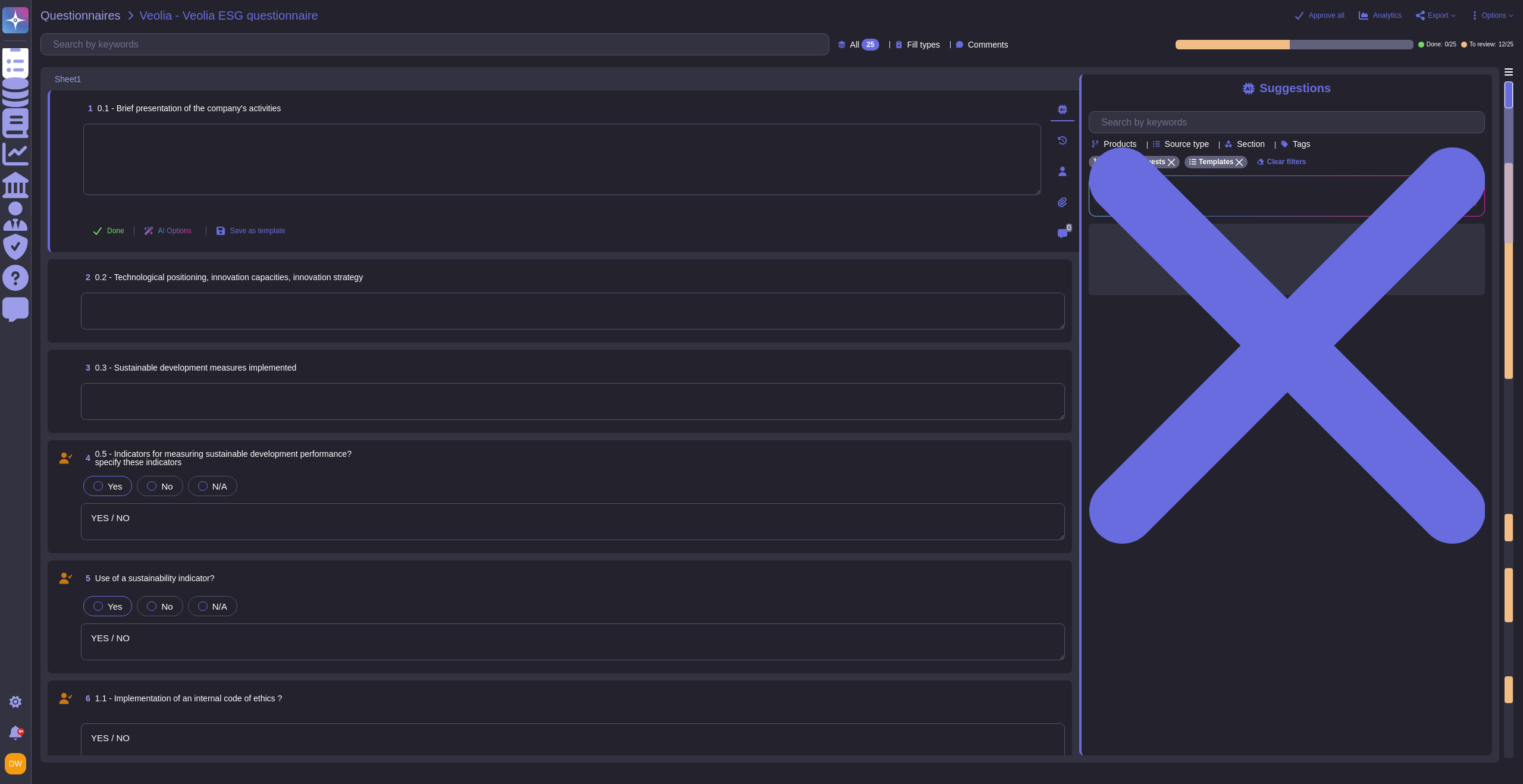
click at [1017, 169] on div "Products Source type Section Tags External Requests Templates Clear filters Gen…" at bounding box center [1287, 198] width 396 height 193
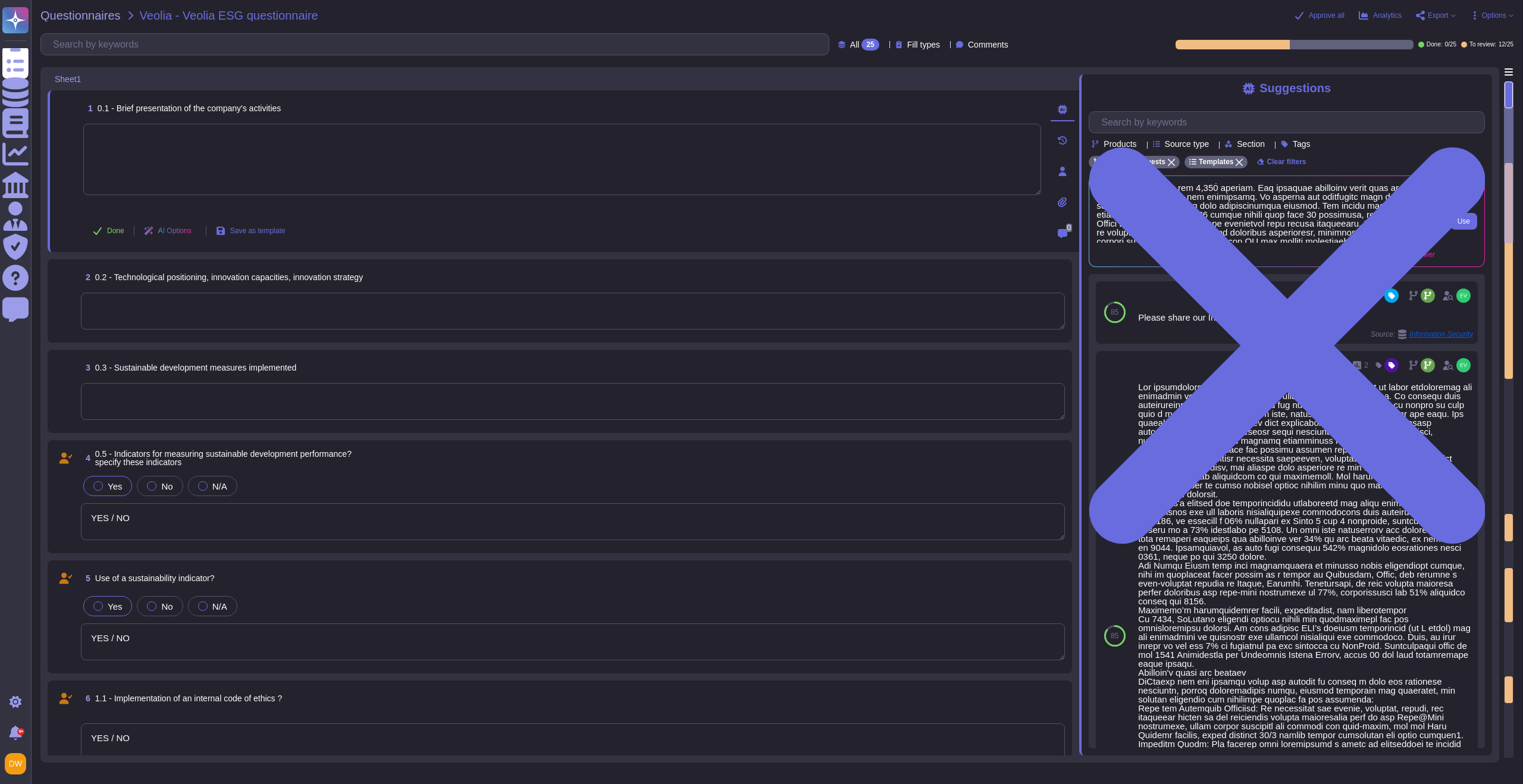
scroll to position [37, 0]
click at [1017, 216] on button "Use" at bounding box center [1464, 221] width 27 height 16
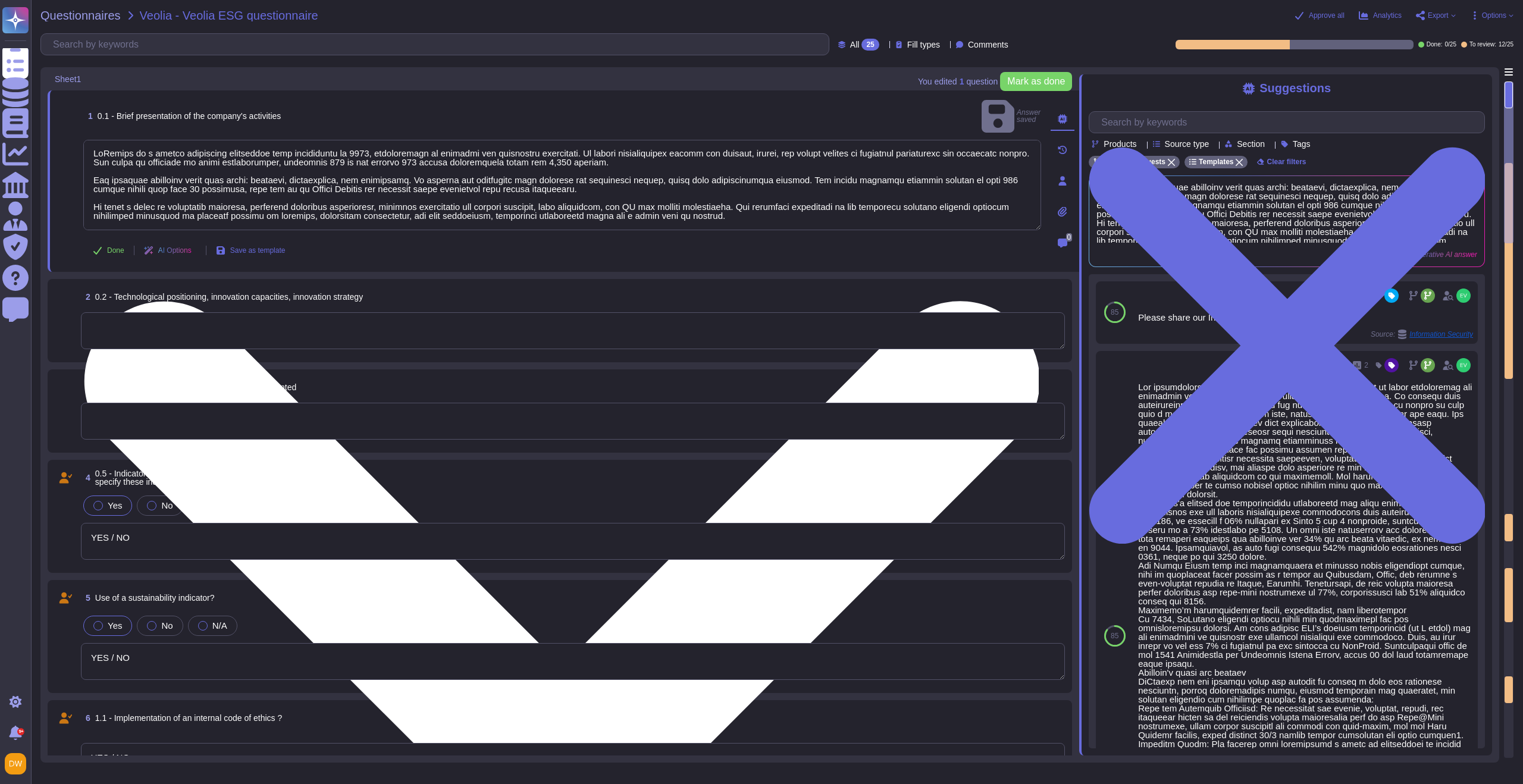
scroll to position [0, 0]
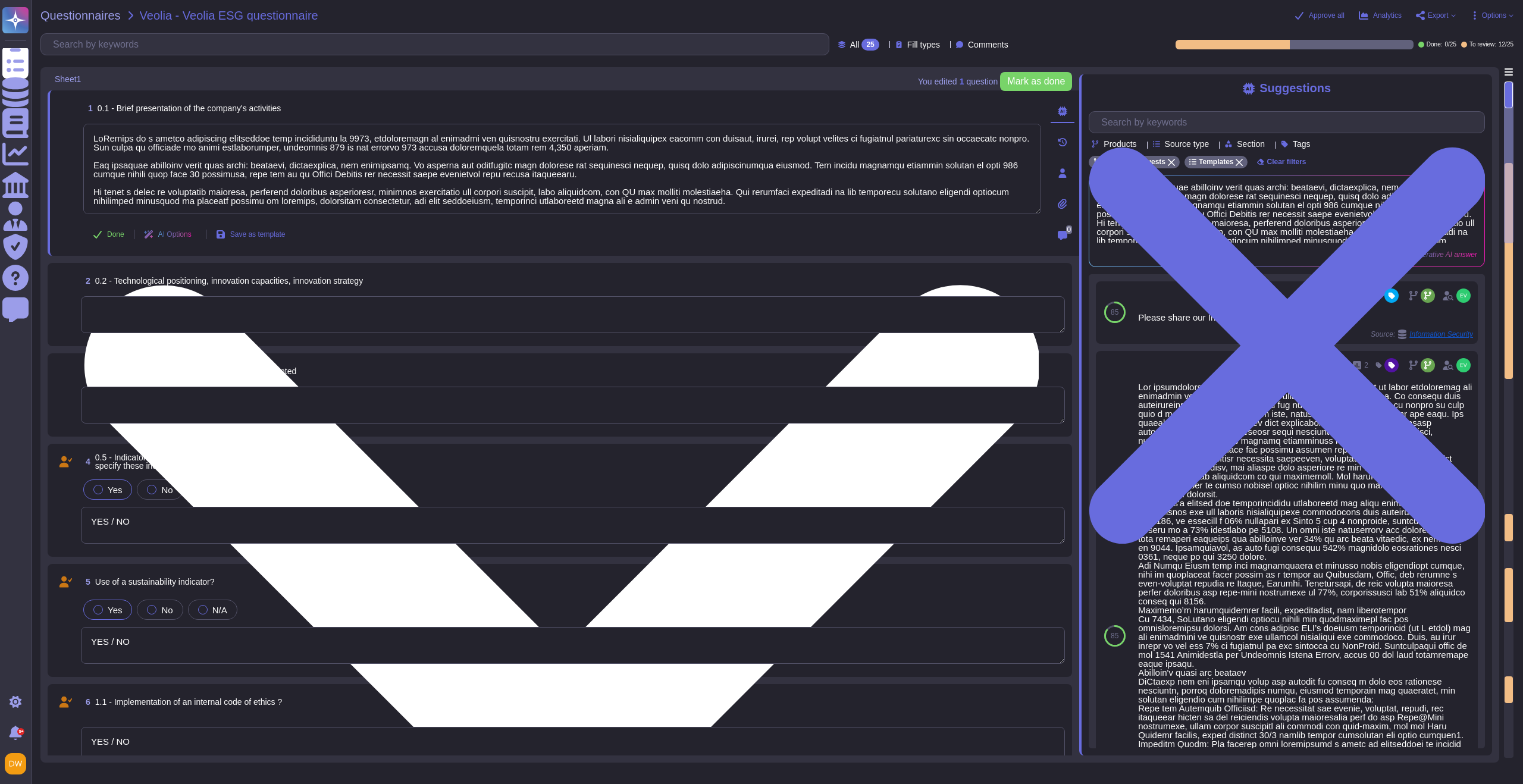
click at [514, 139] on textarea at bounding box center [562, 169] width 958 height 91
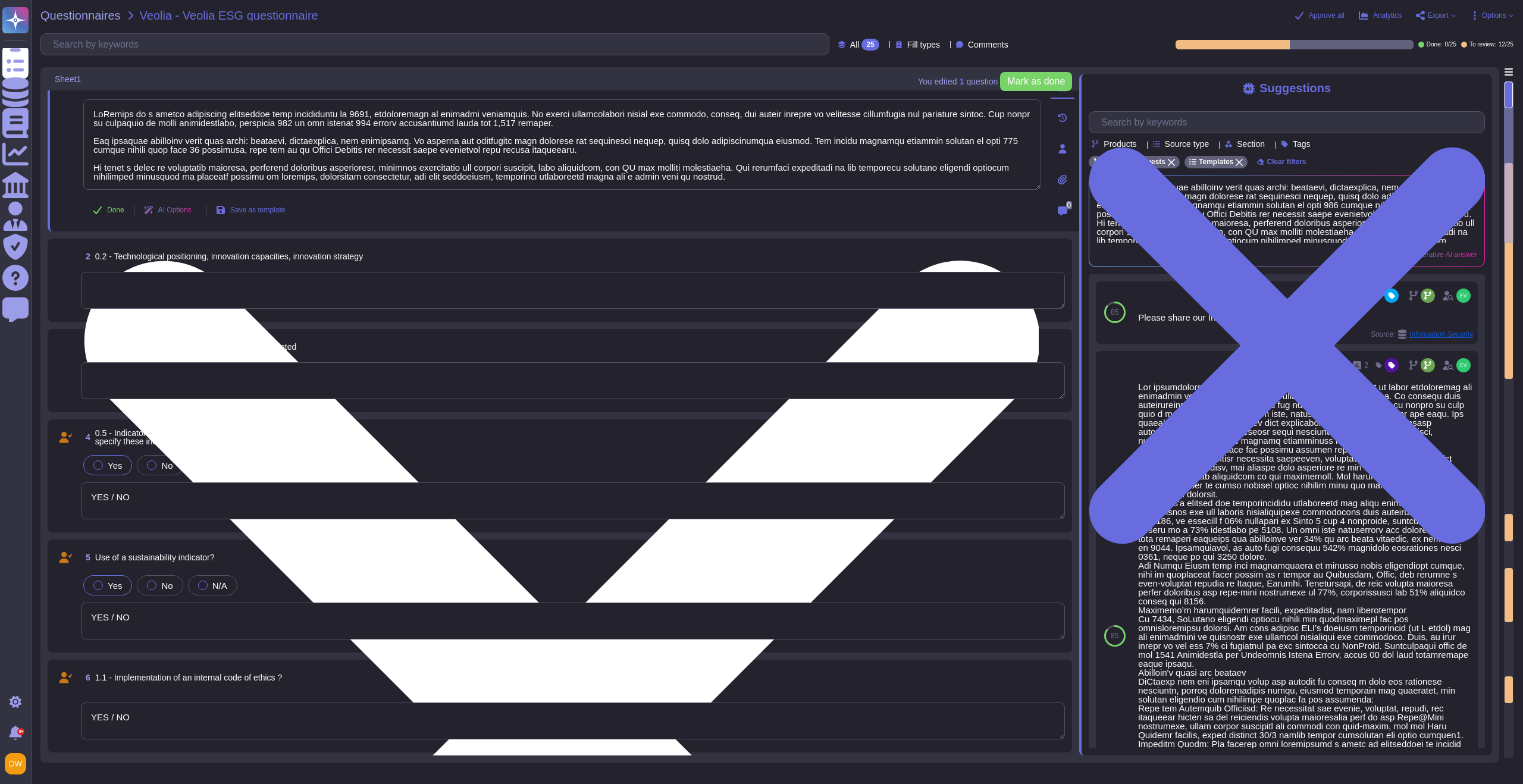
click at [548, 149] on textarea at bounding box center [562, 144] width 958 height 91
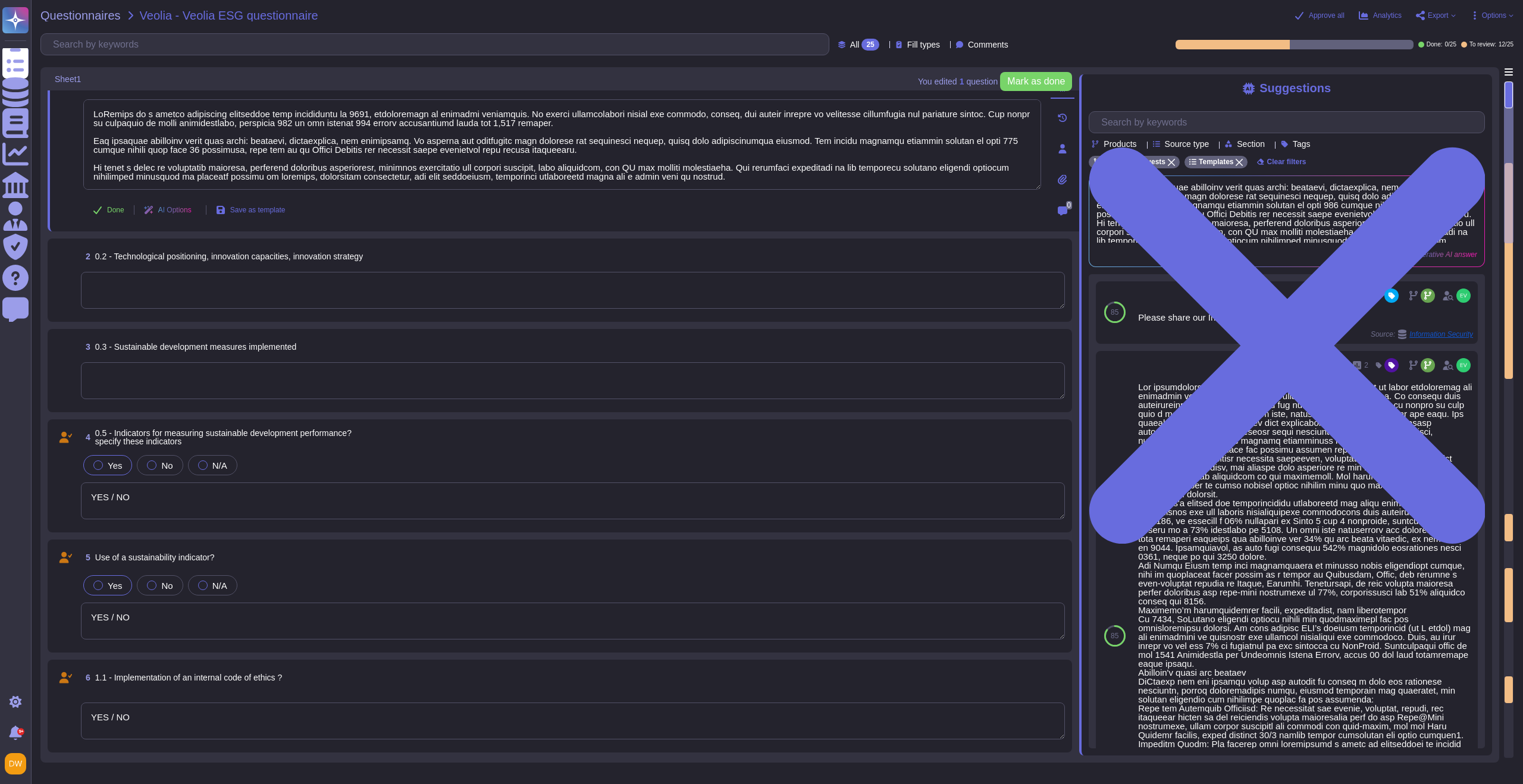
type textarea "McKinsey is a global management consulting firm established in [DATE], speciali…"
click at [124, 208] on span "Done" at bounding box center [116, 210] width 17 height 7
click at [214, 303] on textarea at bounding box center [573, 290] width 984 height 37
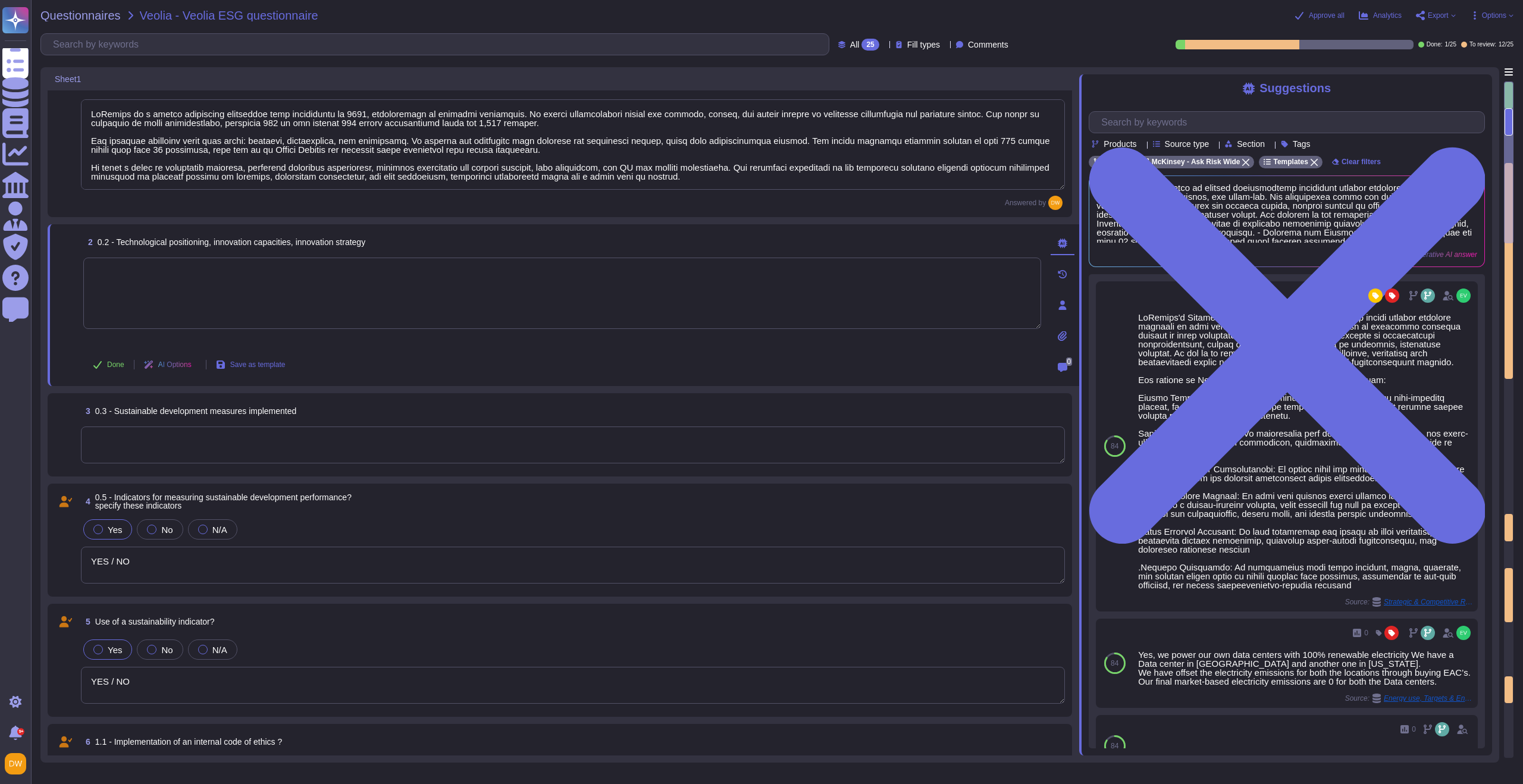
click at [505, 276] on textarea at bounding box center [562, 293] width 958 height 71
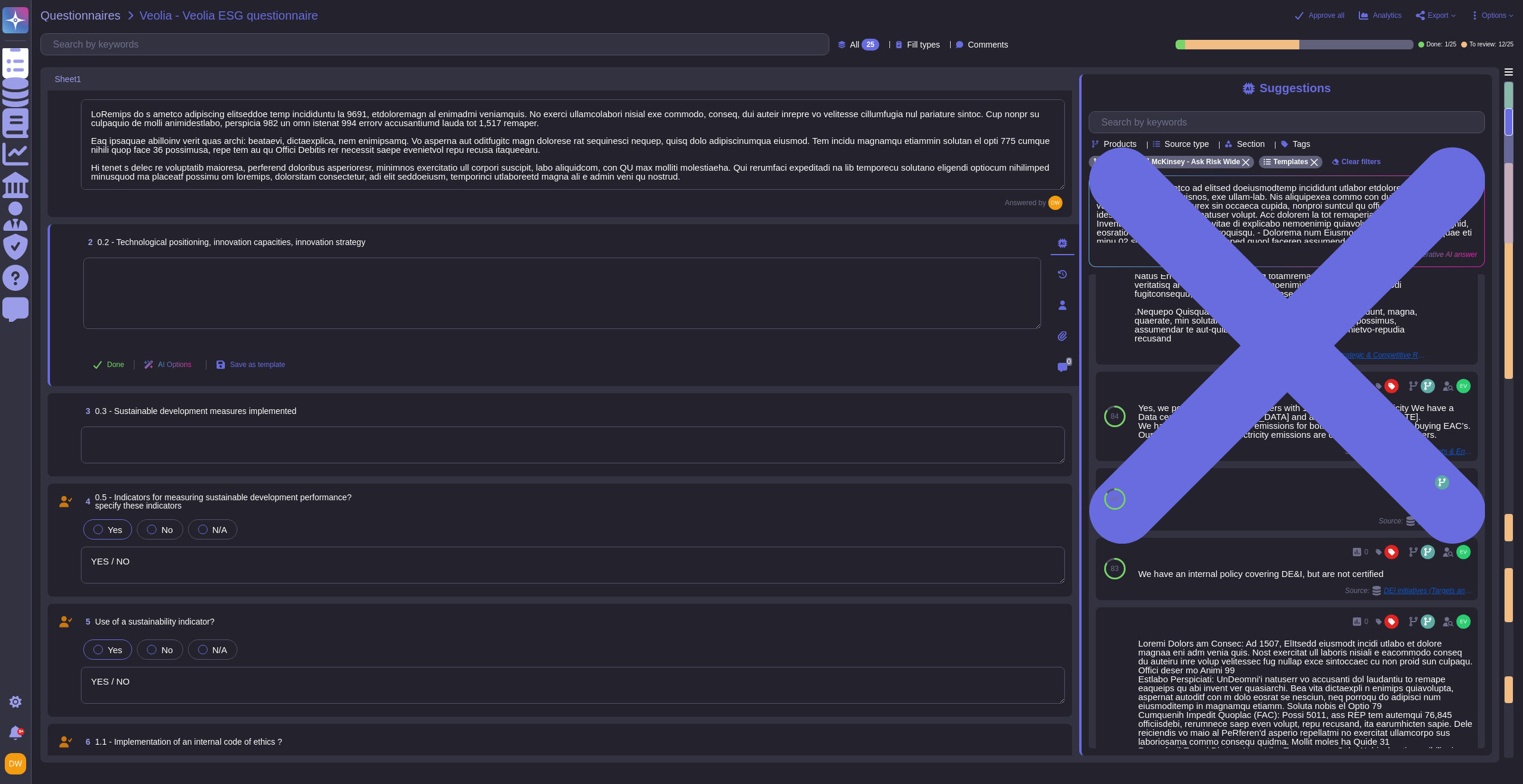
scroll to position [302, 0]
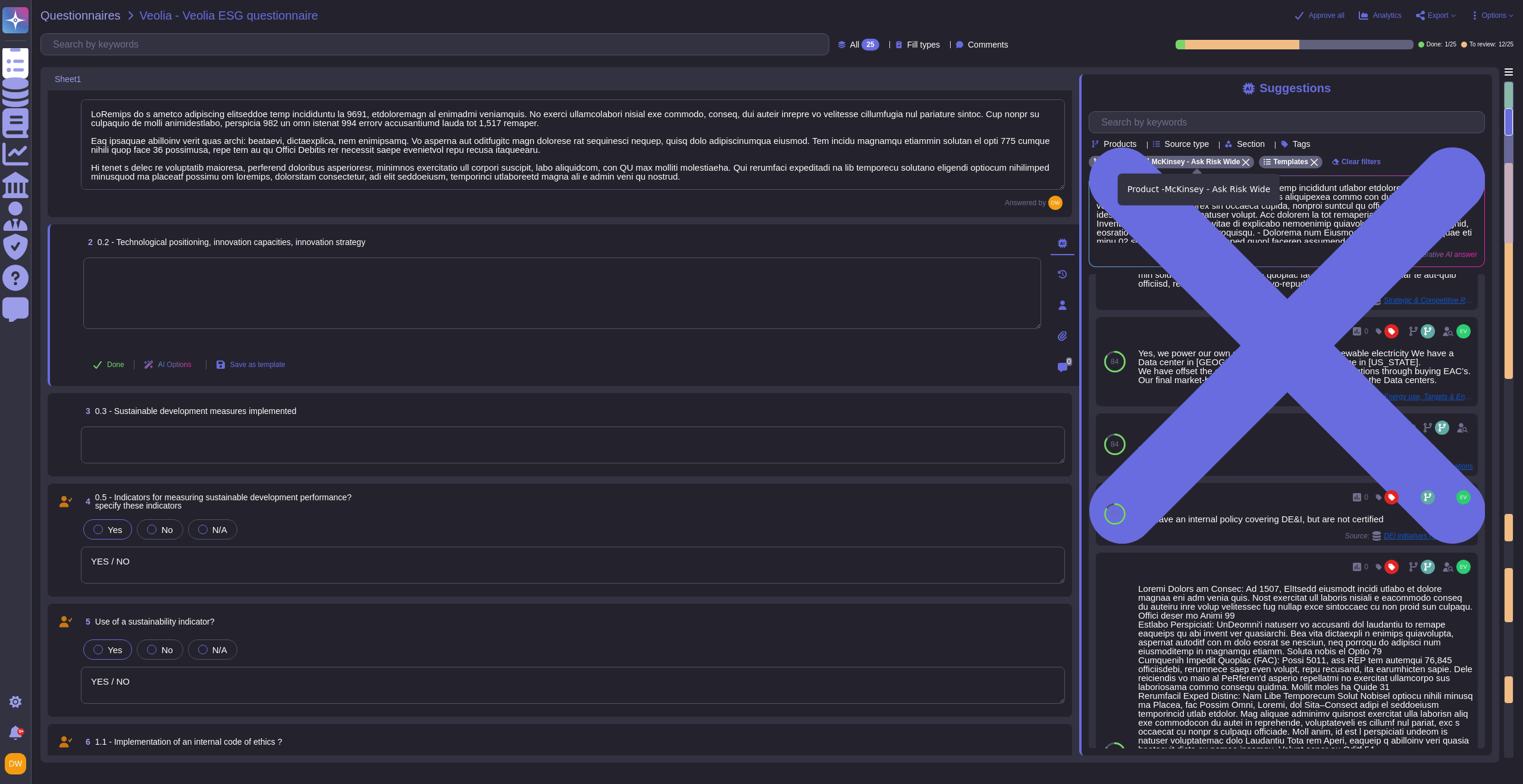
click at [1017, 162] on icon at bounding box center [1246, 163] width 7 height 7
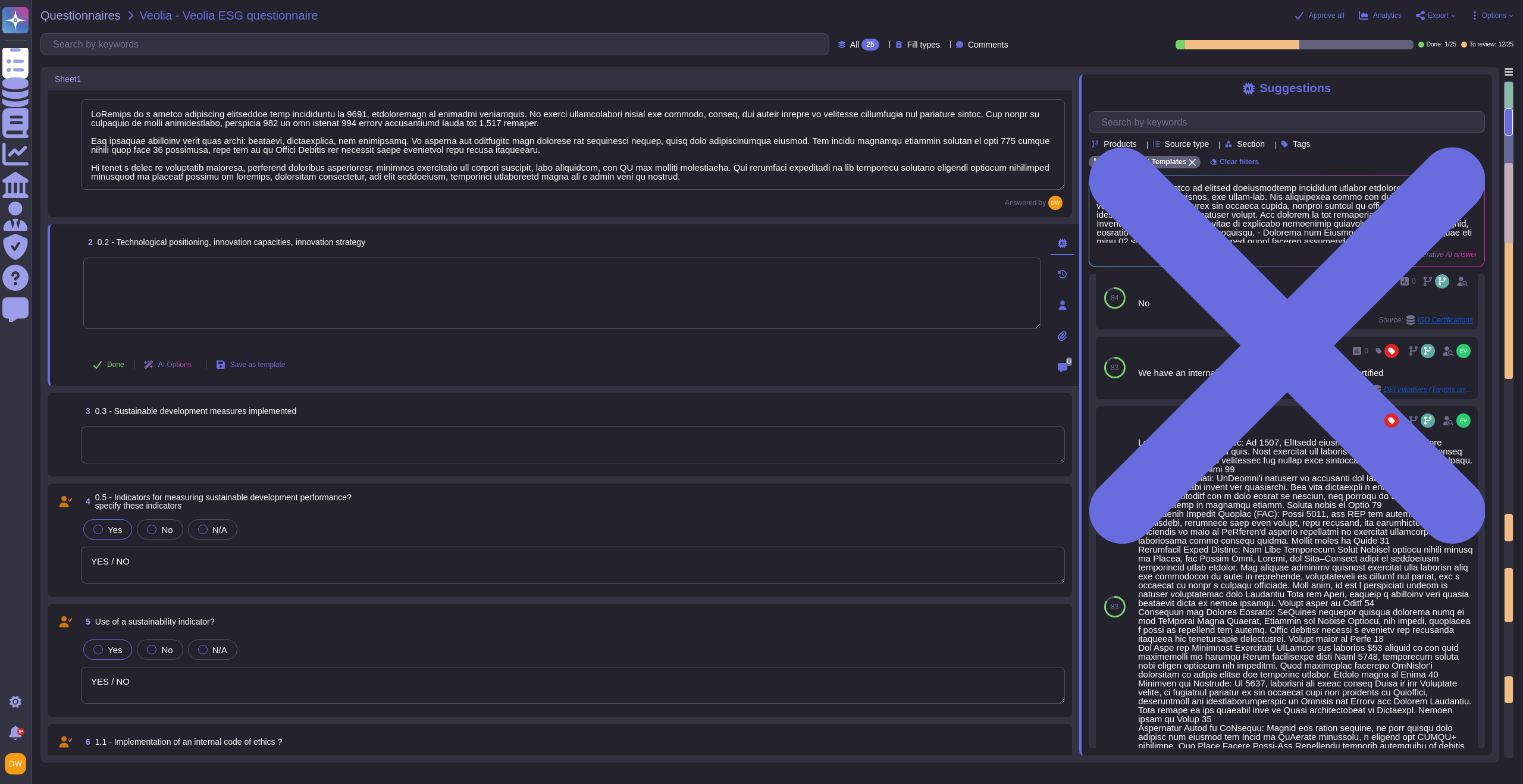
scroll to position [497, 0]
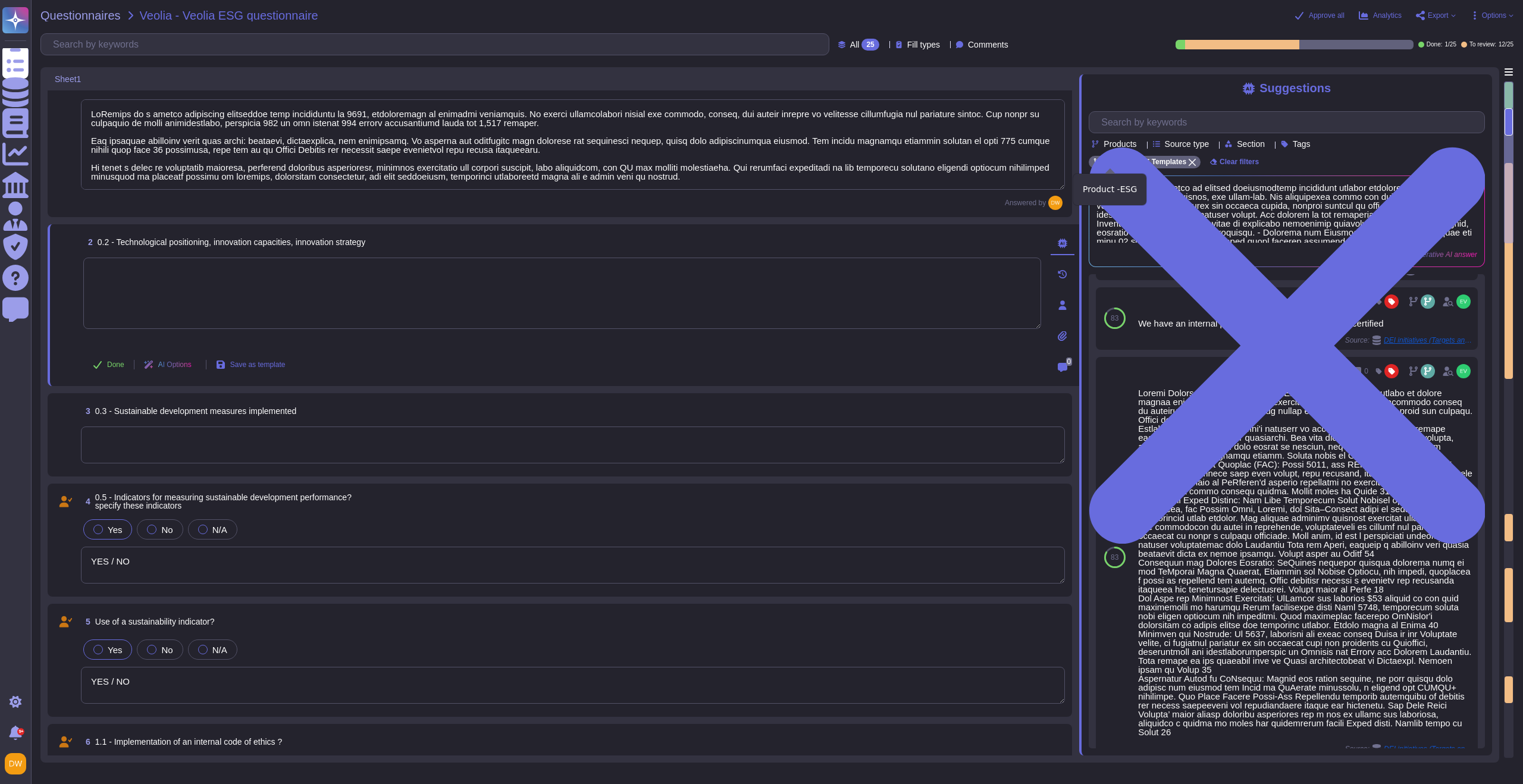
click at [1017, 163] on icon at bounding box center [1124, 163] width 7 height 7
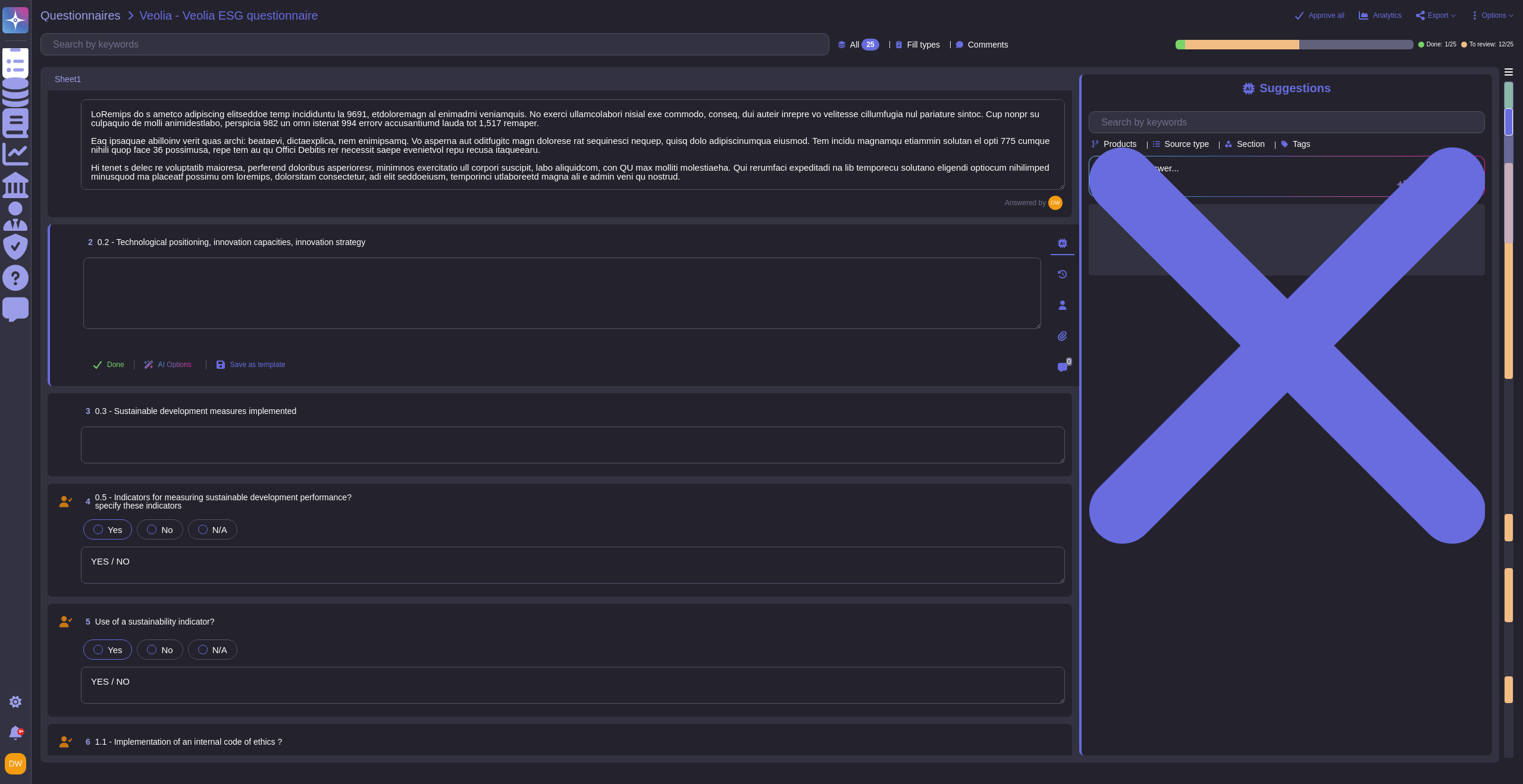
scroll to position [0, 0]
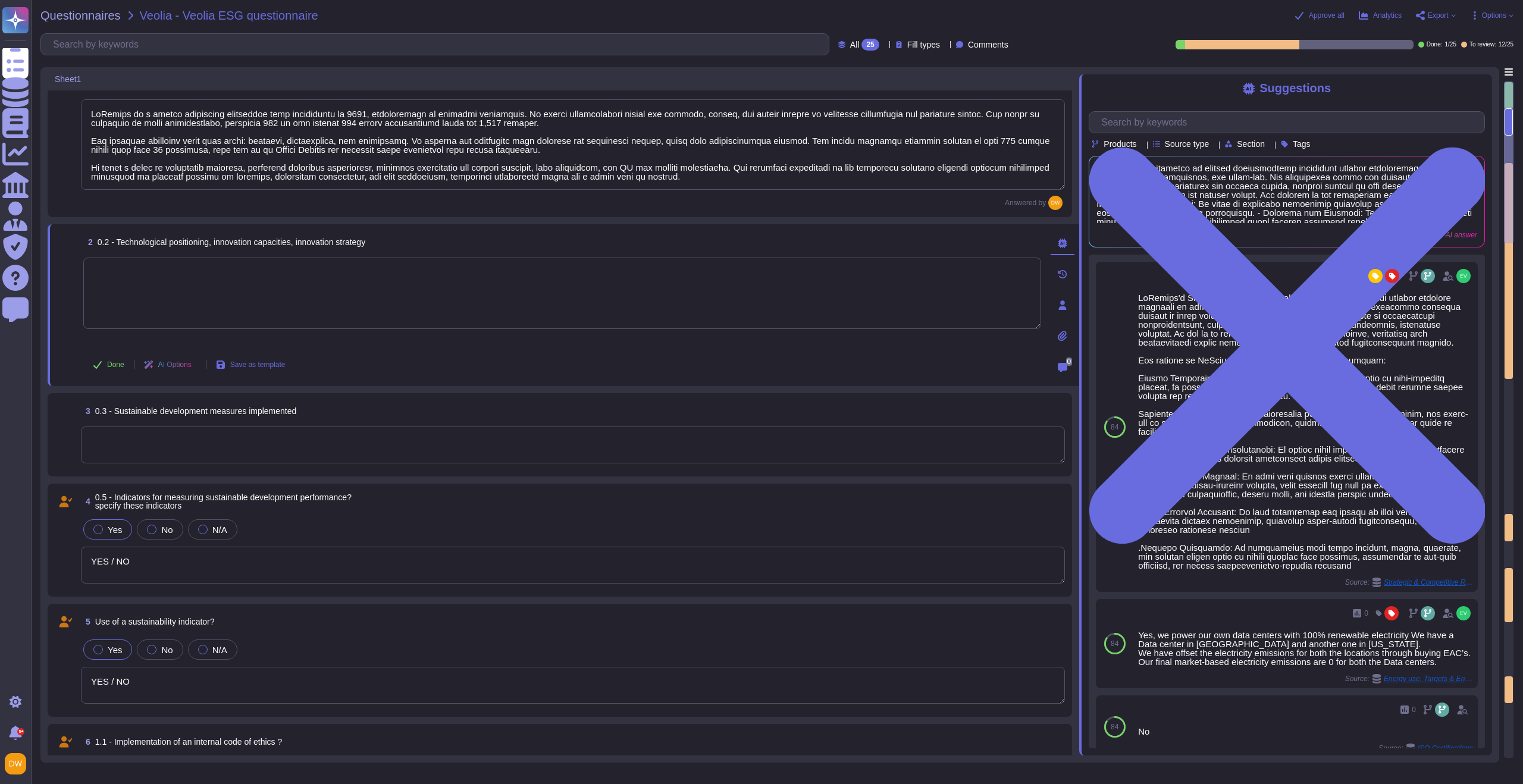
click at [1017, 145] on icon at bounding box center [1142, 145] width 0 height 0
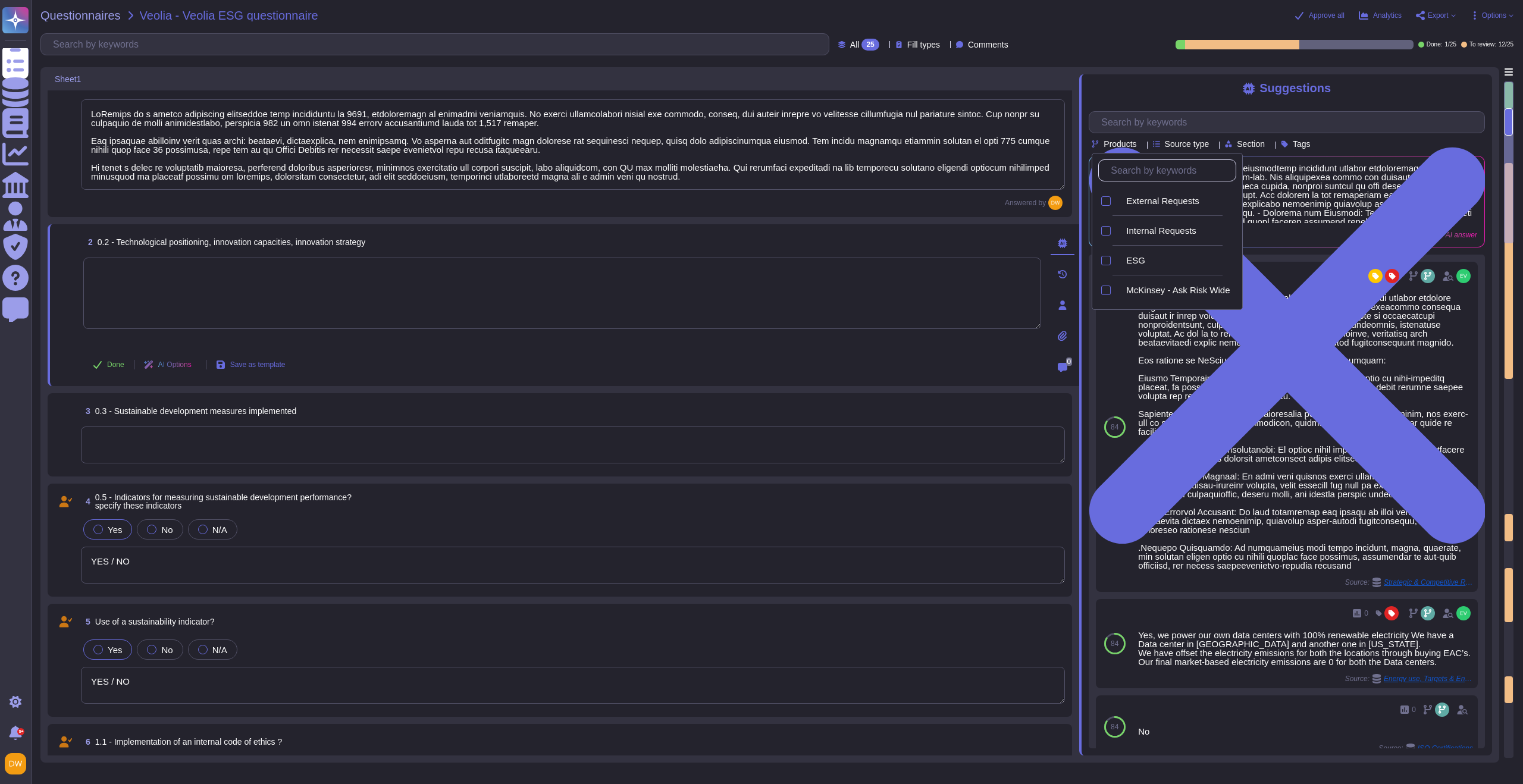
click at [1017, 141] on div at bounding box center [1214, 144] width 0 height 9
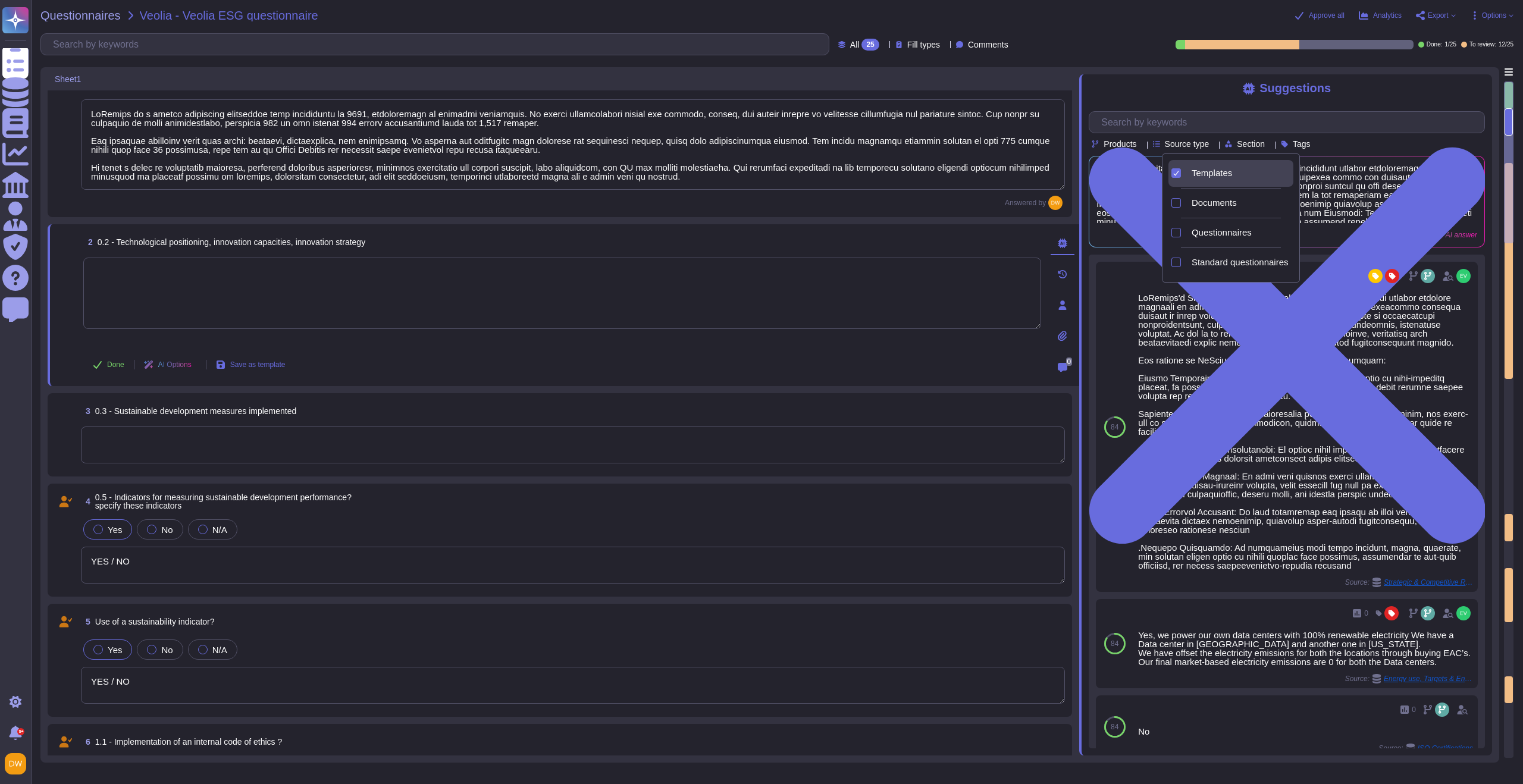
click at [1017, 145] on div "Source type" at bounding box center [1183, 144] width 61 height 9
click at [1017, 172] on span "Templates" at bounding box center [1212, 173] width 40 height 11
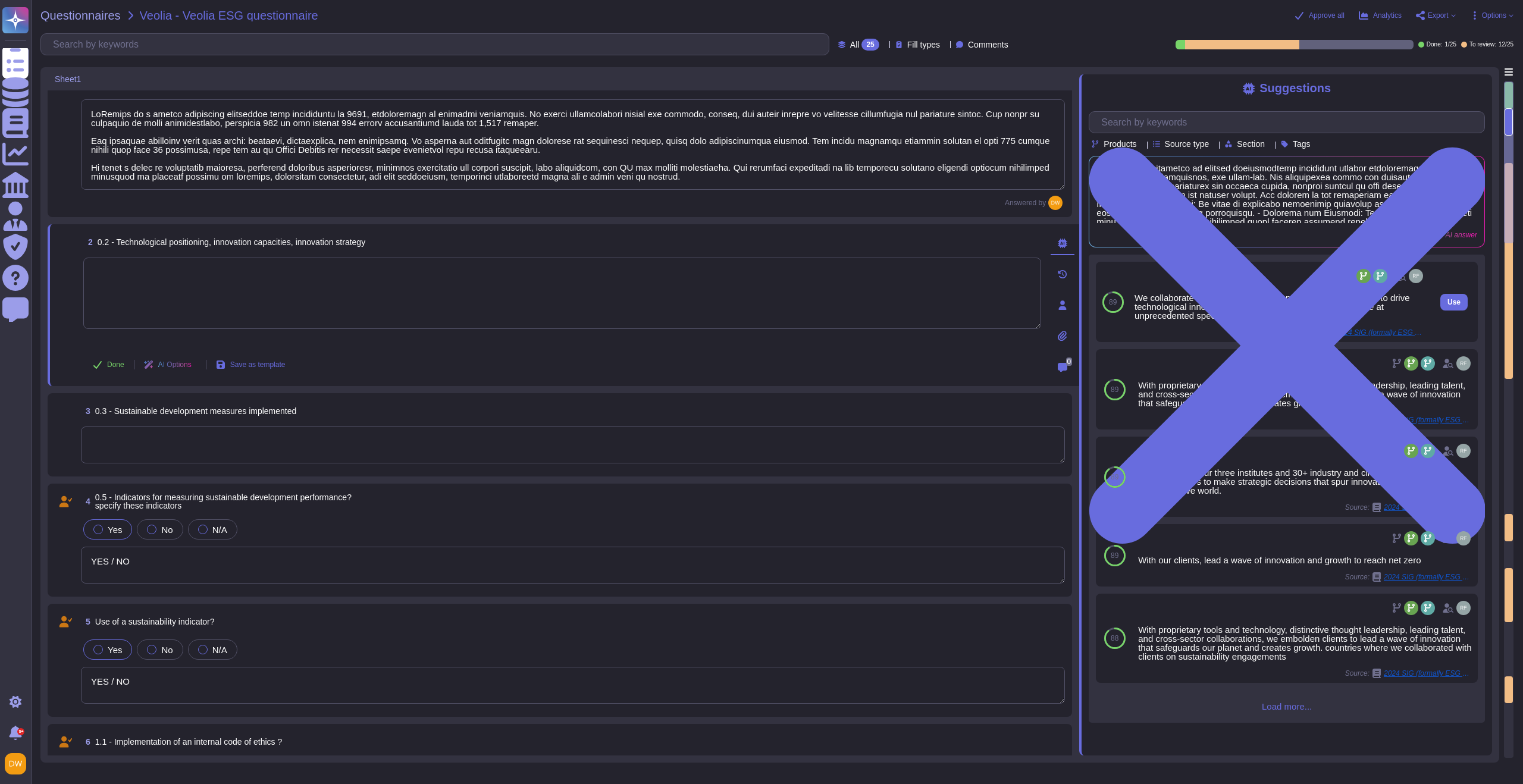
click at [1017, 315] on div "We collaborate with incumbents, entrepreneurs, and start-ups to drive technolog…" at bounding box center [1280, 307] width 291 height 27
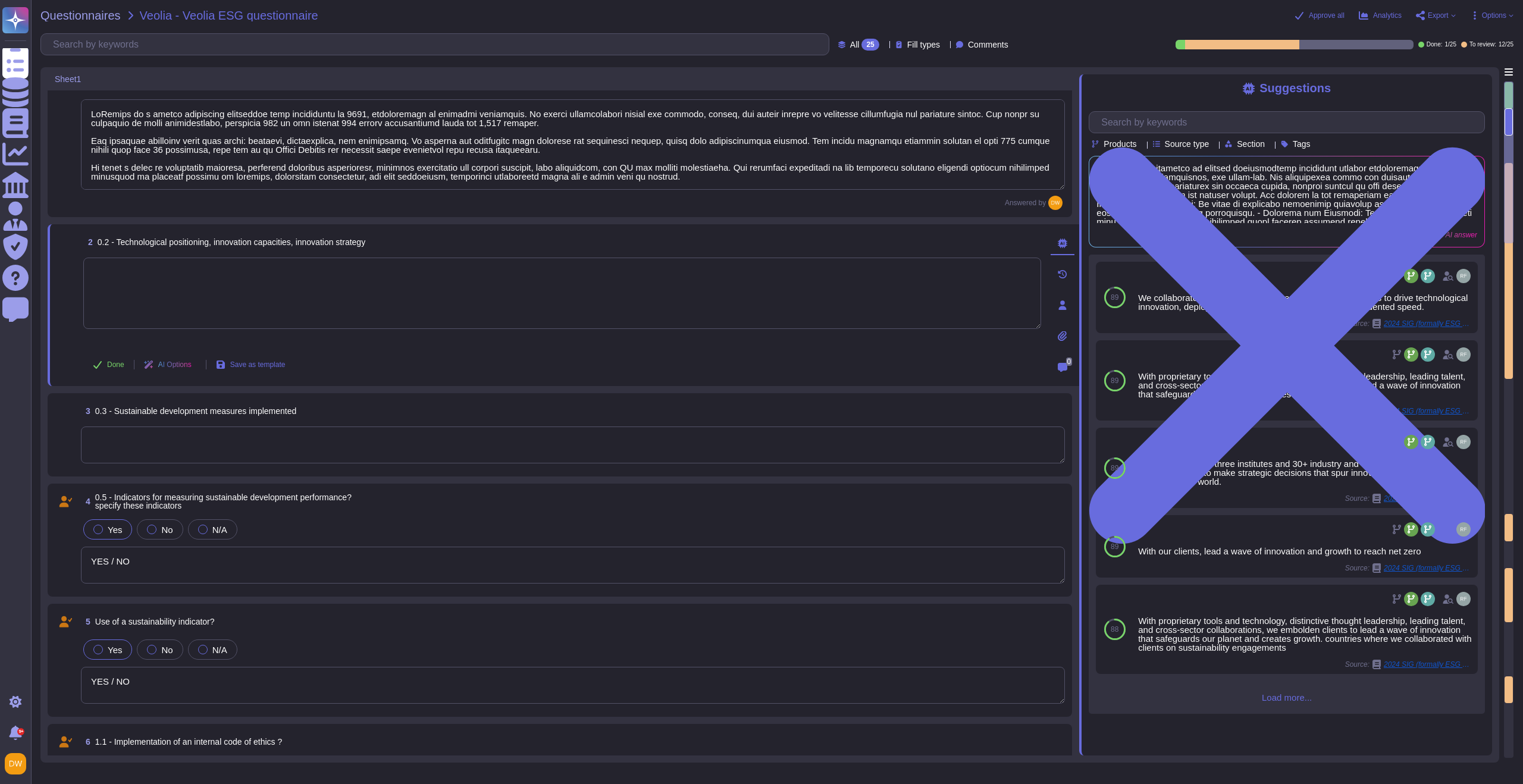
click at [1017, 565] on div "89 We collaborate with incumbents, entrepreneurs, and start-ups to drive techno…" at bounding box center [1287, 484] width 396 height 460
click at [1017, 565] on span "Load more..." at bounding box center [1287, 698] width 396 height 9
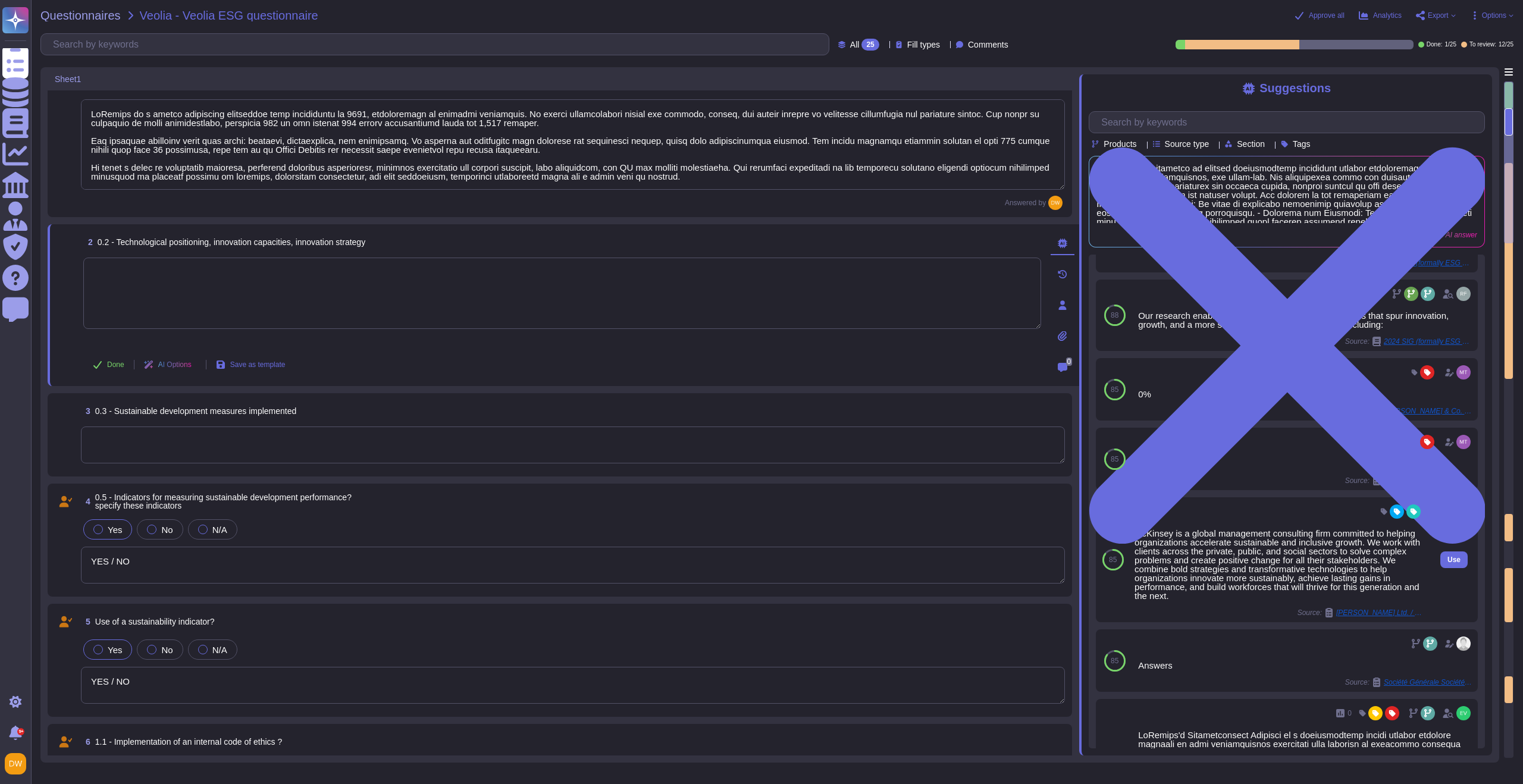
scroll to position [756, 0]
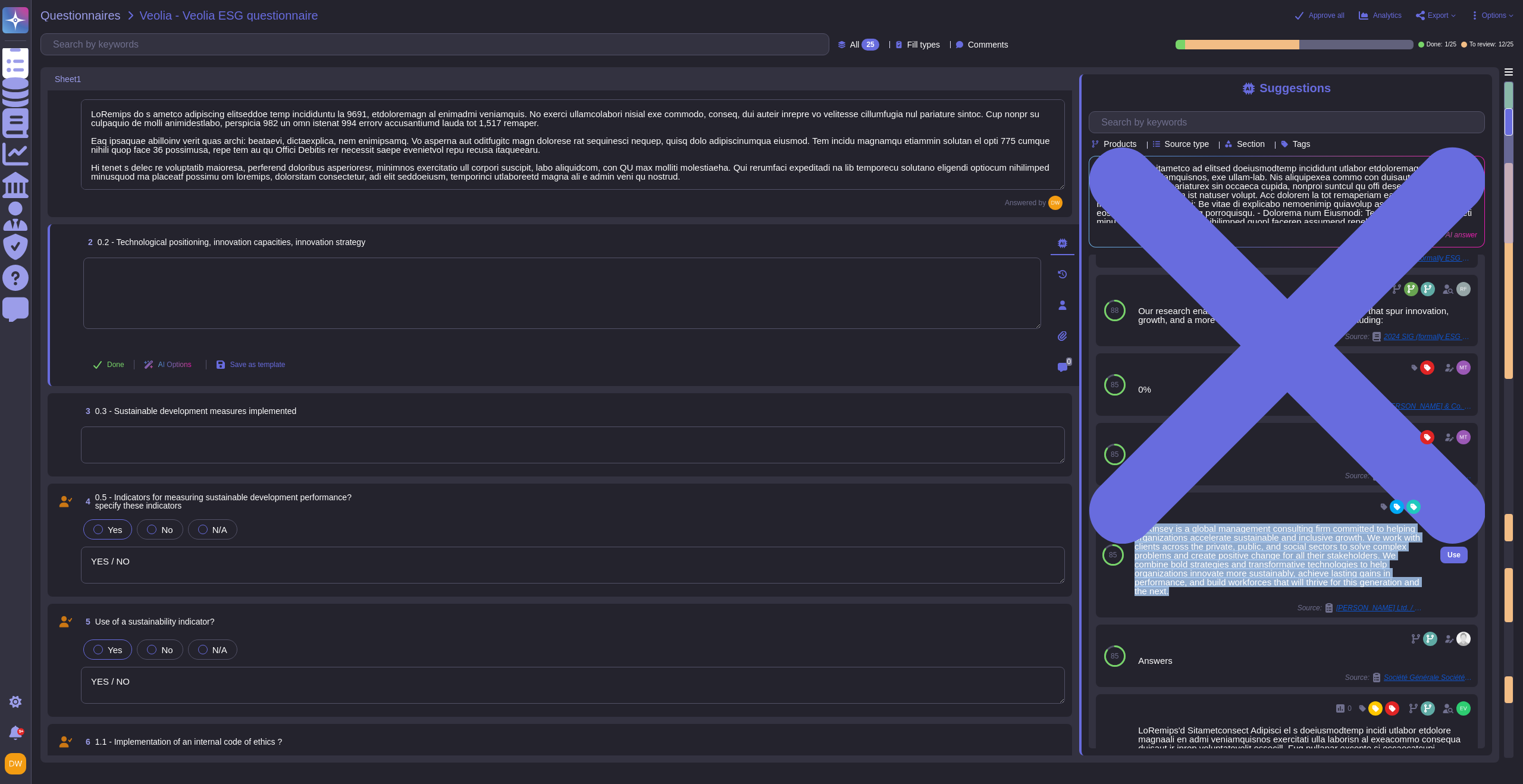
drag, startPoint x: 1135, startPoint y: 540, endPoint x: 1199, endPoint y: 601, distance: 88.4
click at [1017, 565] on div "McKinsey is a global management consulting firm committed to helping organizati…" at bounding box center [1280, 559] width 291 height 71
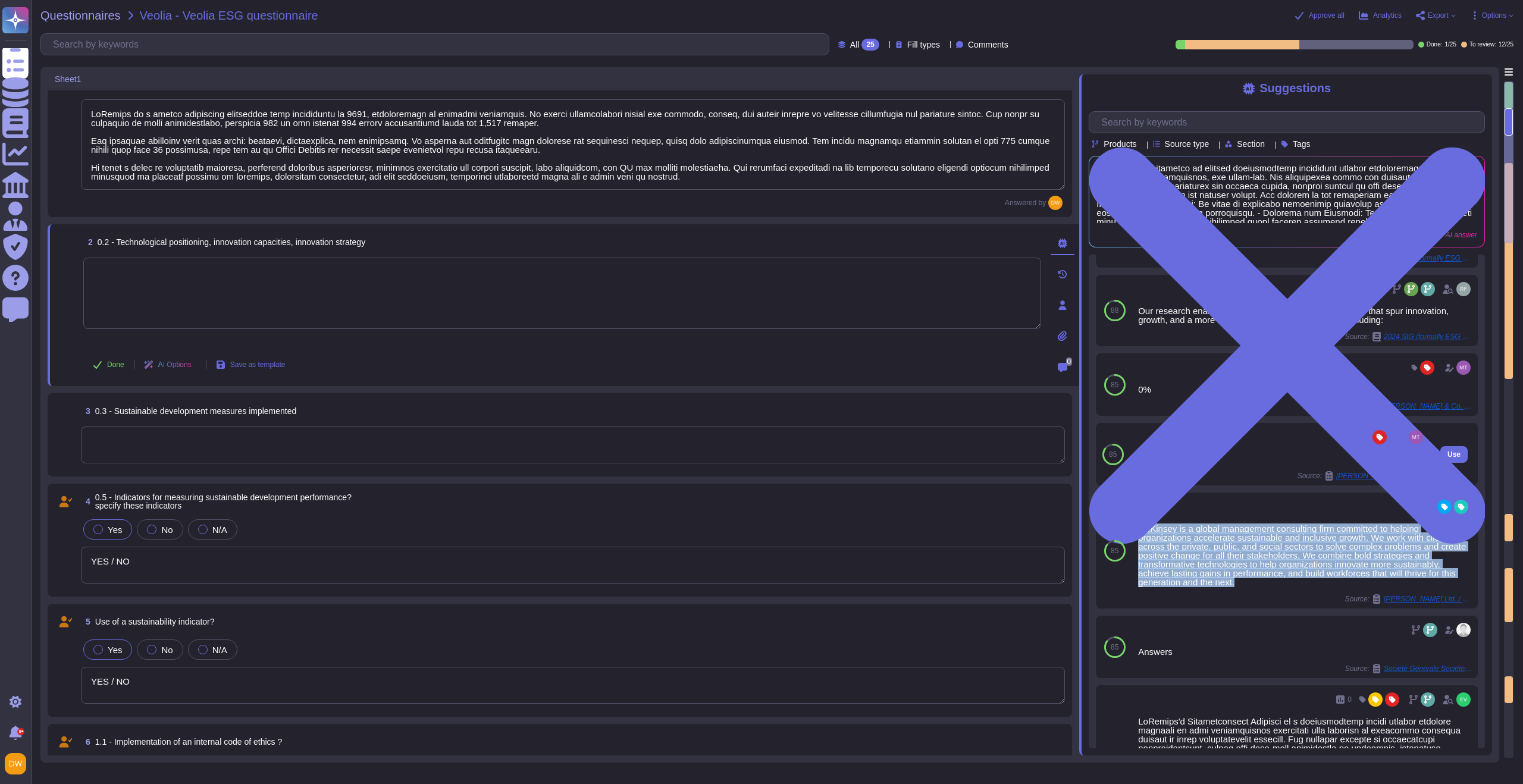
copy div "McKinsey is a global management consulting firm committed to helping organizati…"
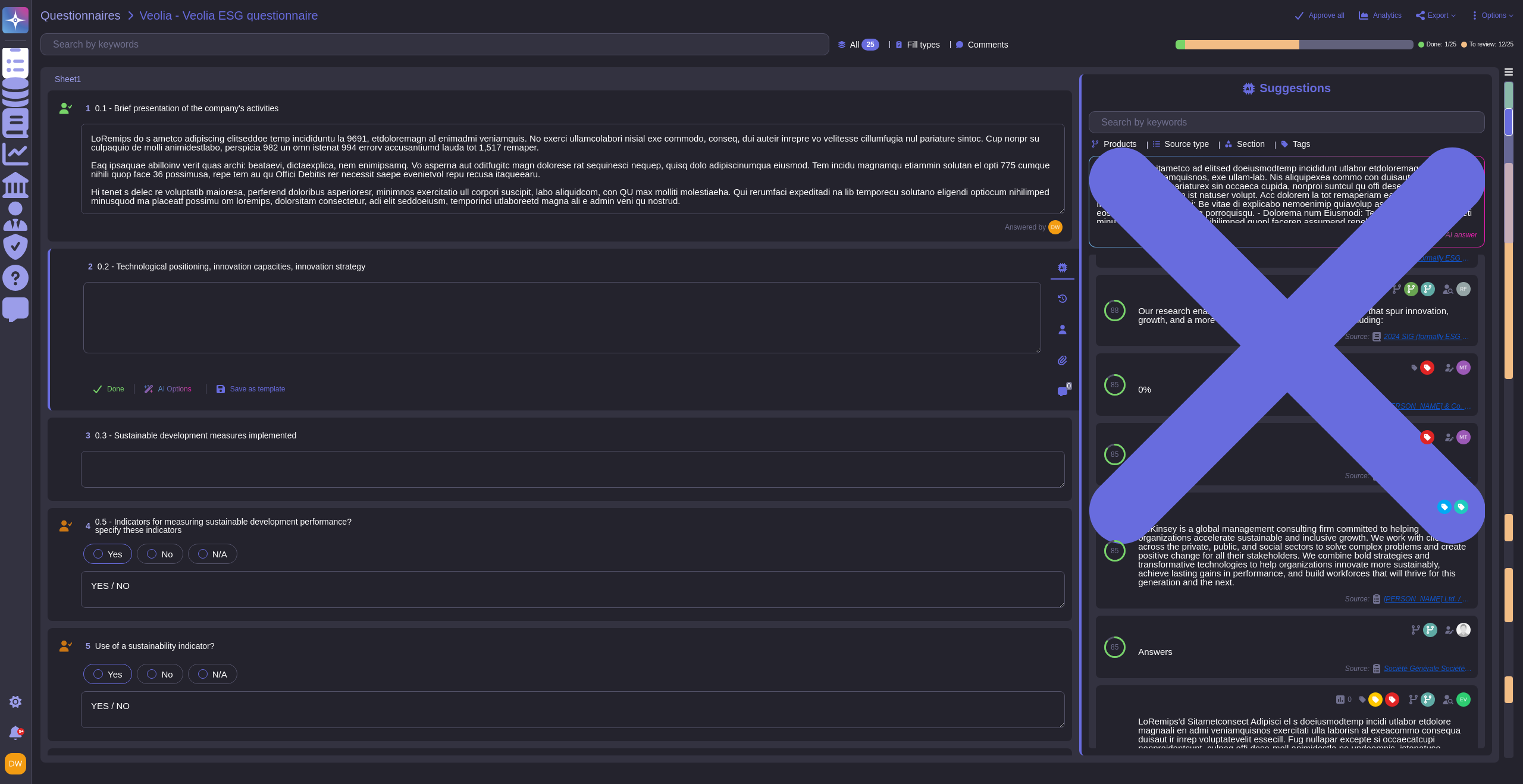
click at [573, 168] on textarea at bounding box center [573, 169] width 984 height 91
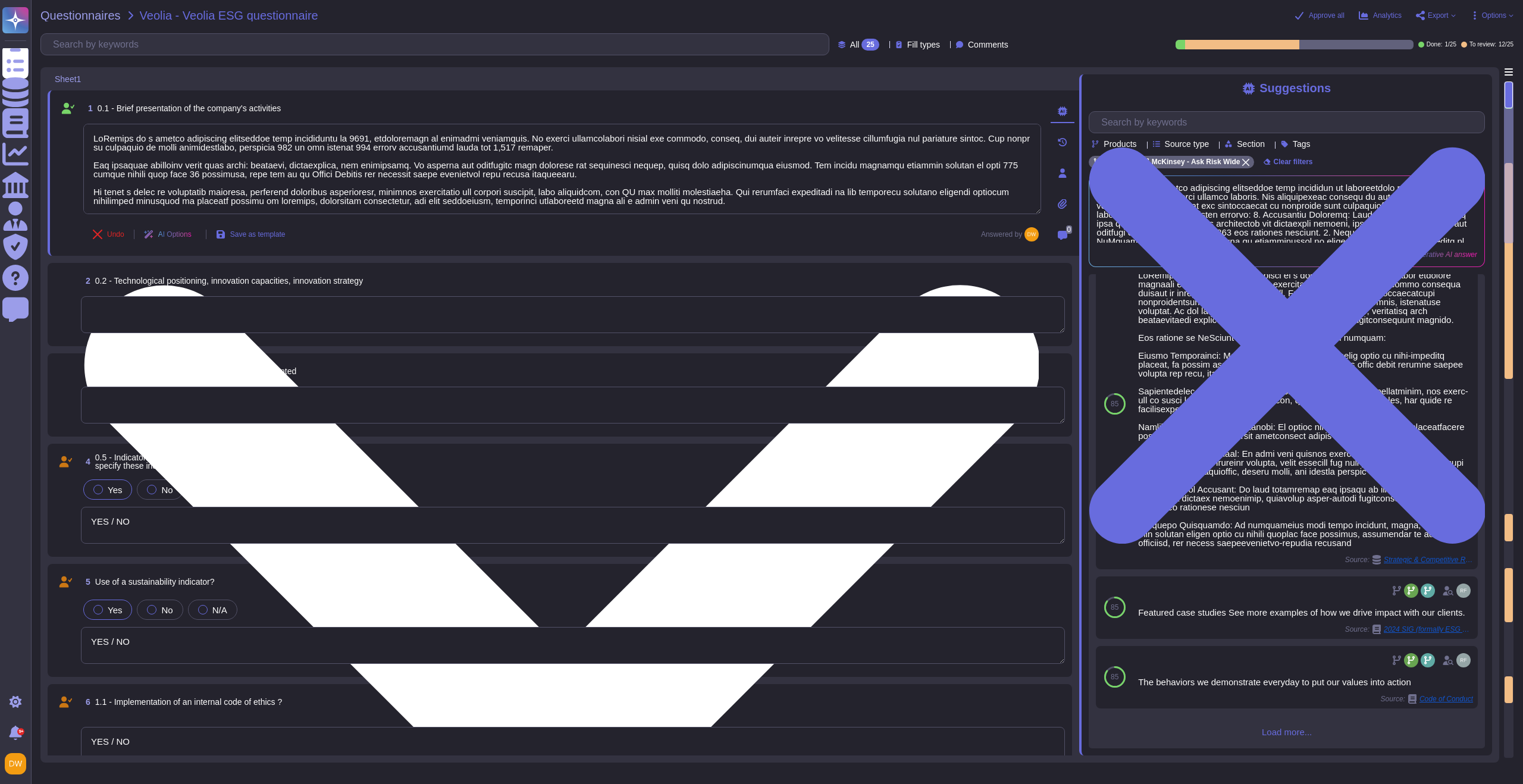
type textarea "YES / NO"
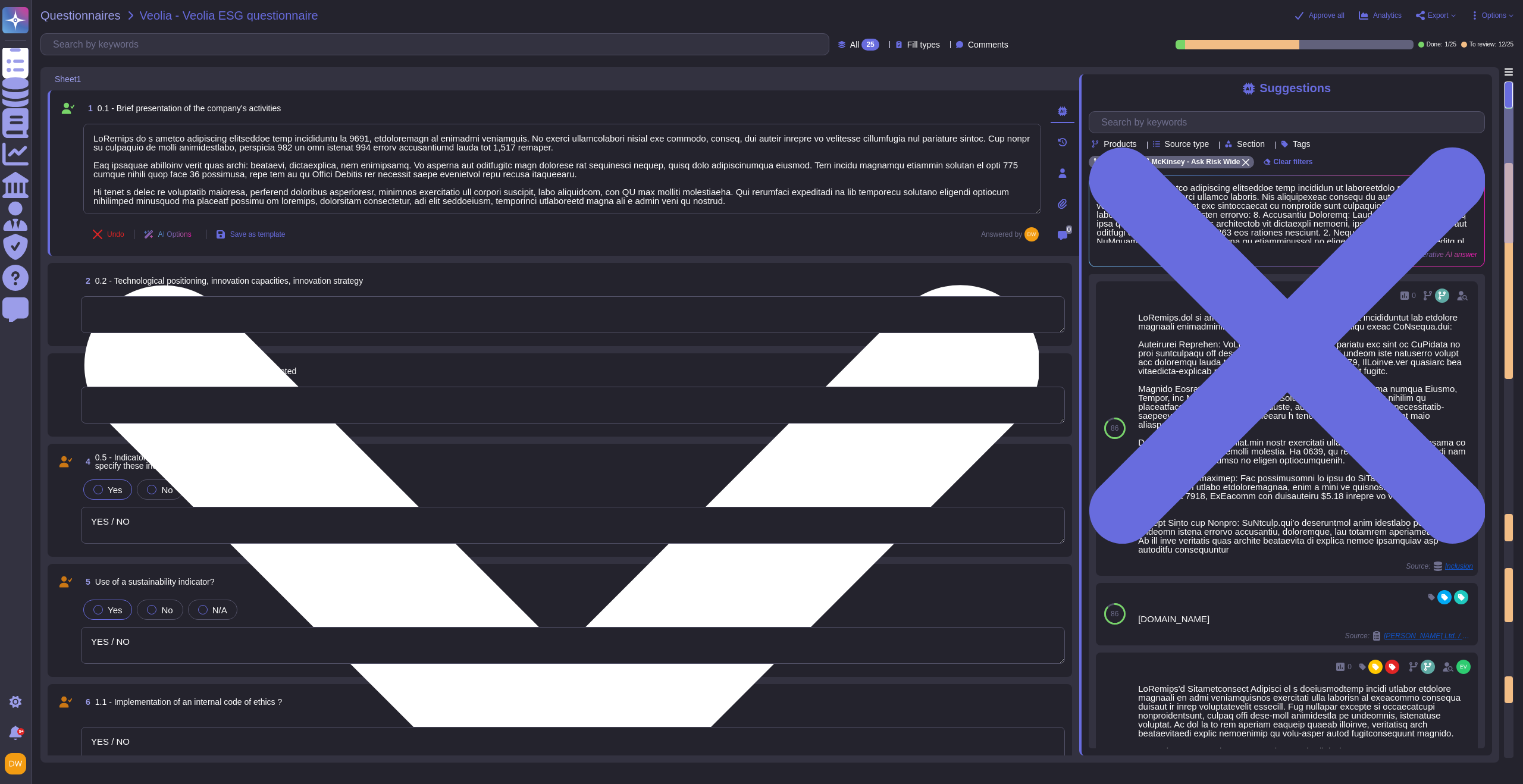
paste textarea "committed to helping organizations accelerate sustainable and inclusive growth.…"
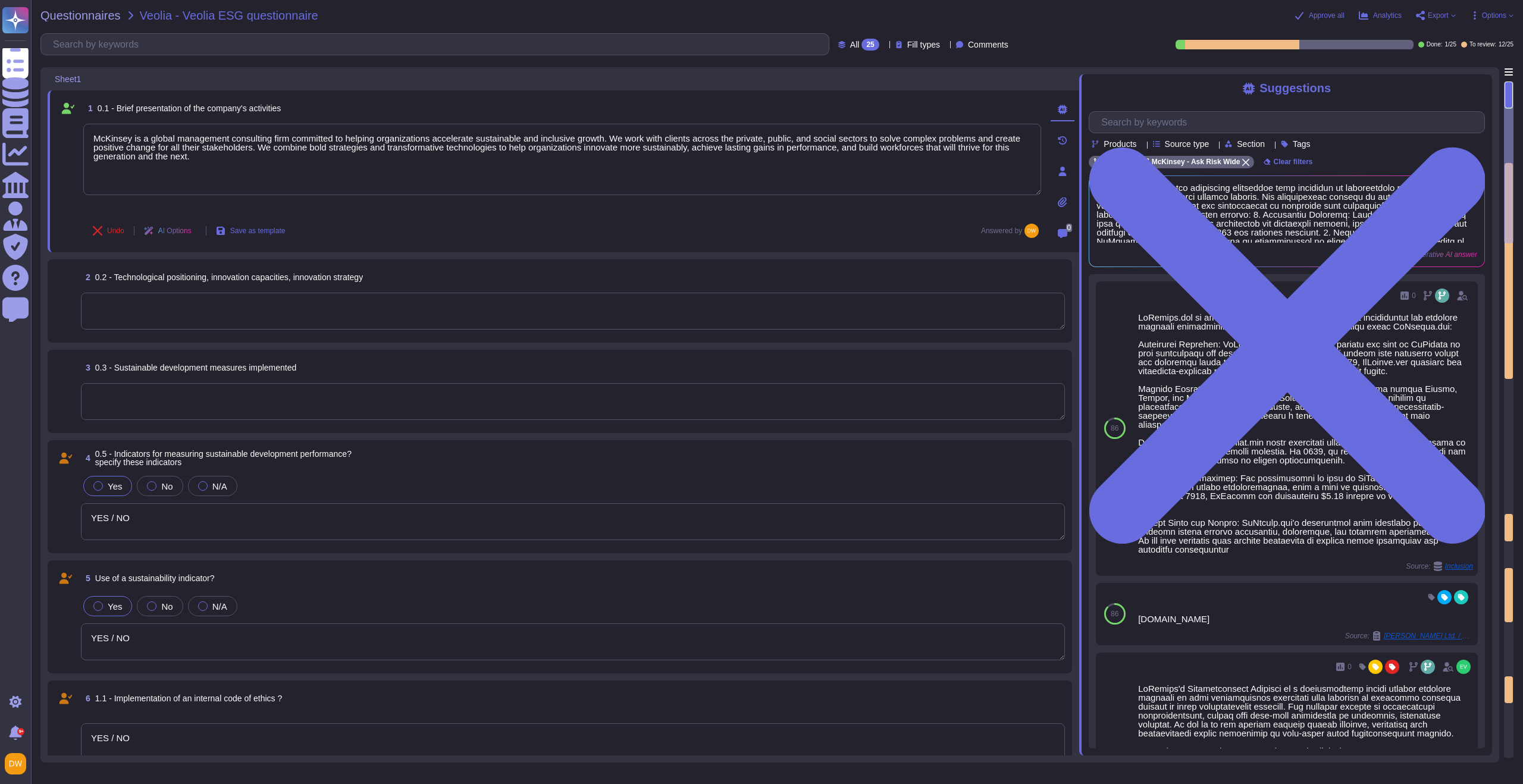
type textarea "McKinsey is a global management consulting firm committed to helping organizati…"
click at [330, 240] on div "Undo AI Options Save as template Answered by" at bounding box center [562, 231] width 958 height 29
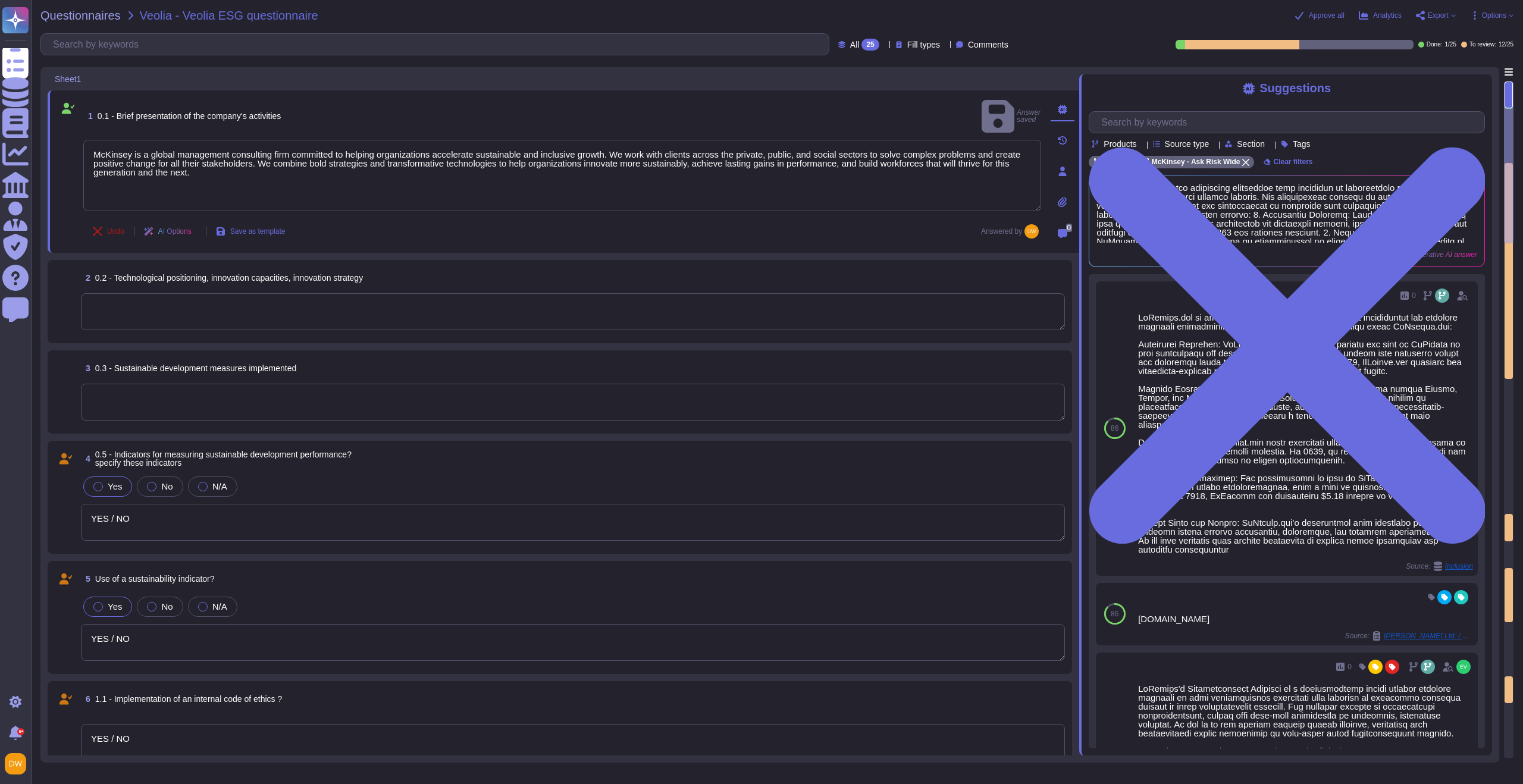
click at [117, 228] on span "Undo" at bounding box center [116, 231] width 17 height 7
click at [111, 228] on span "Done" at bounding box center [116, 231] width 17 height 7
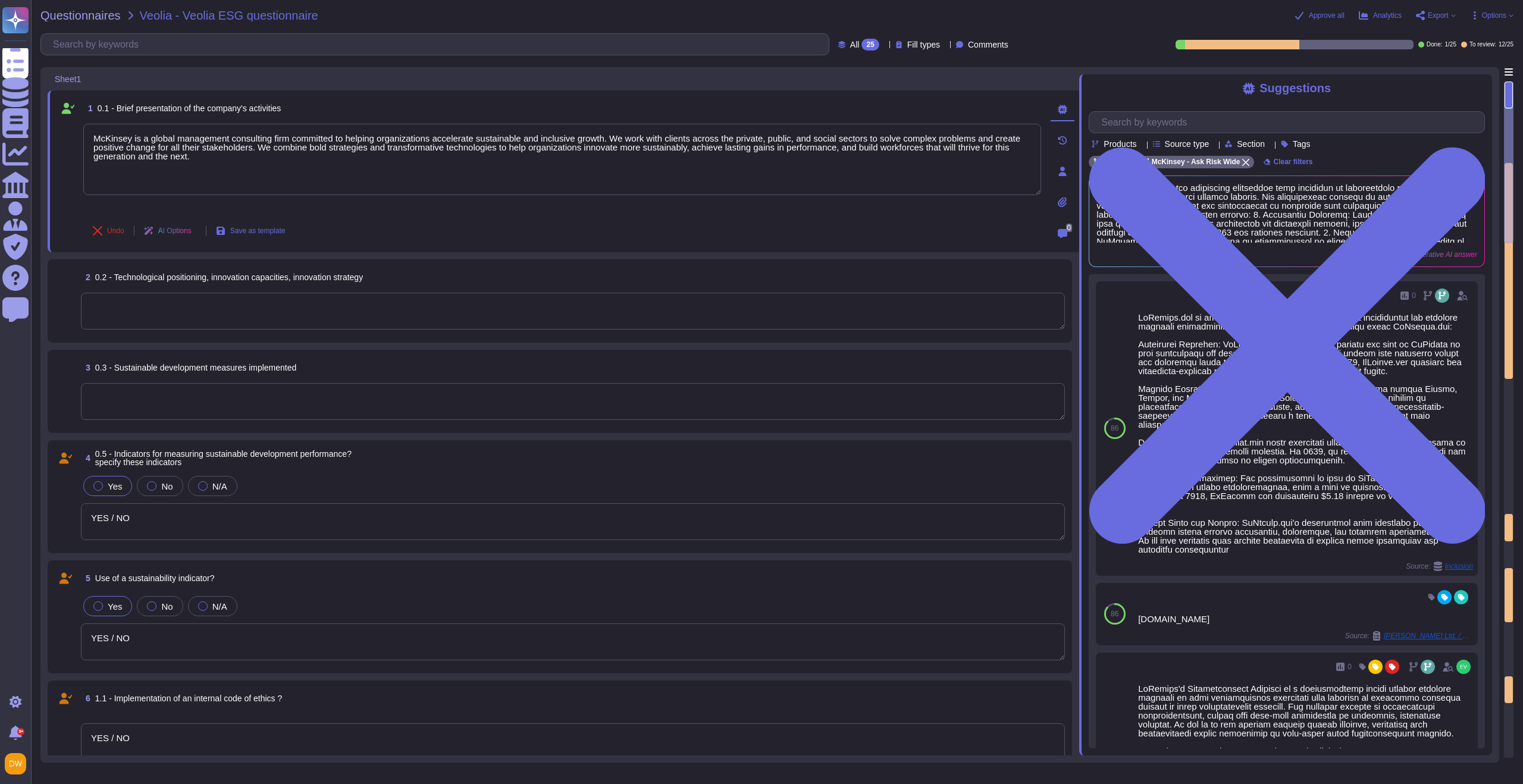
click at [836, 303] on textarea at bounding box center [573, 311] width 984 height 37
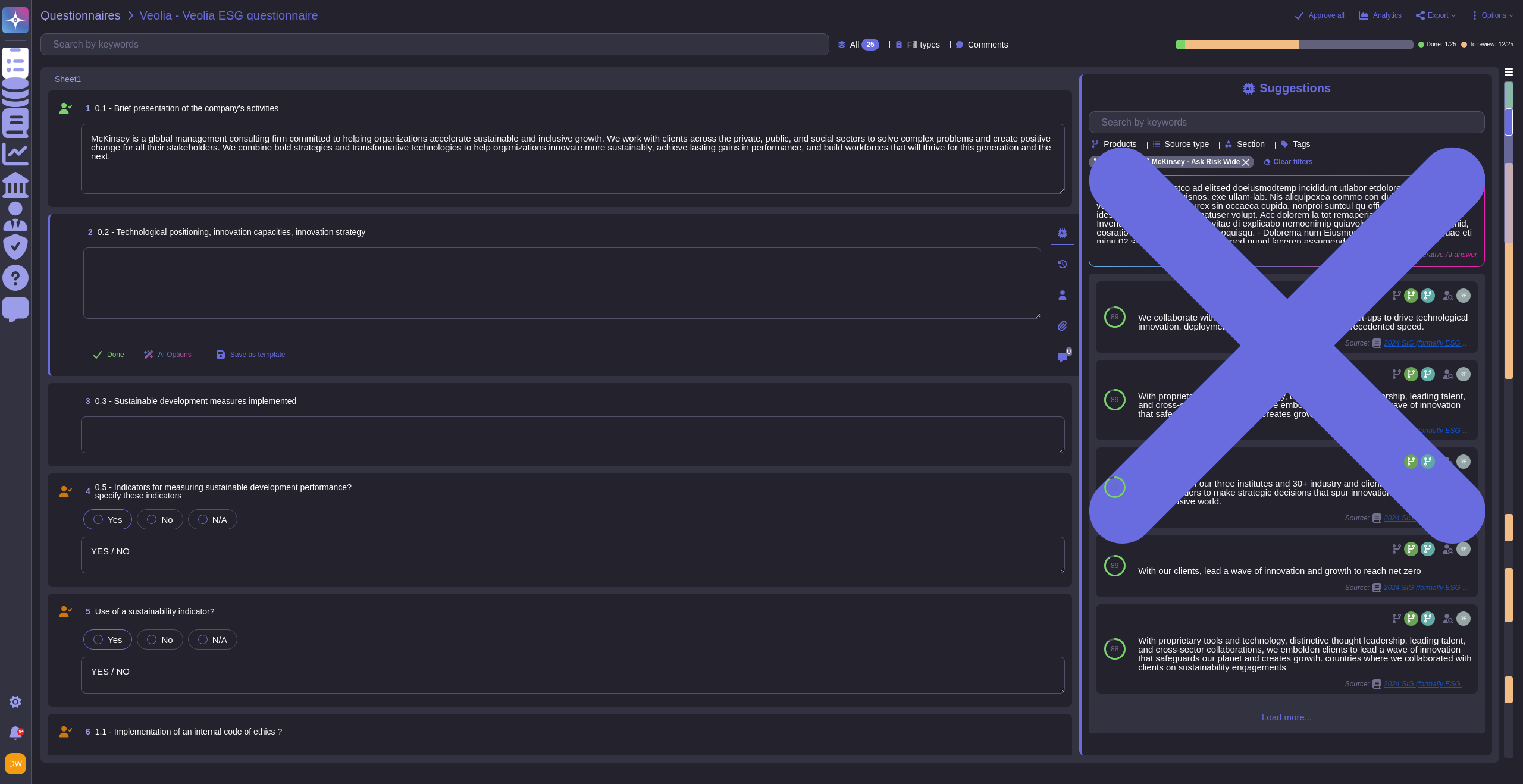
click at [1017, 166] on div "ESG" at bounding box center [1110, 162] width 43 height 13
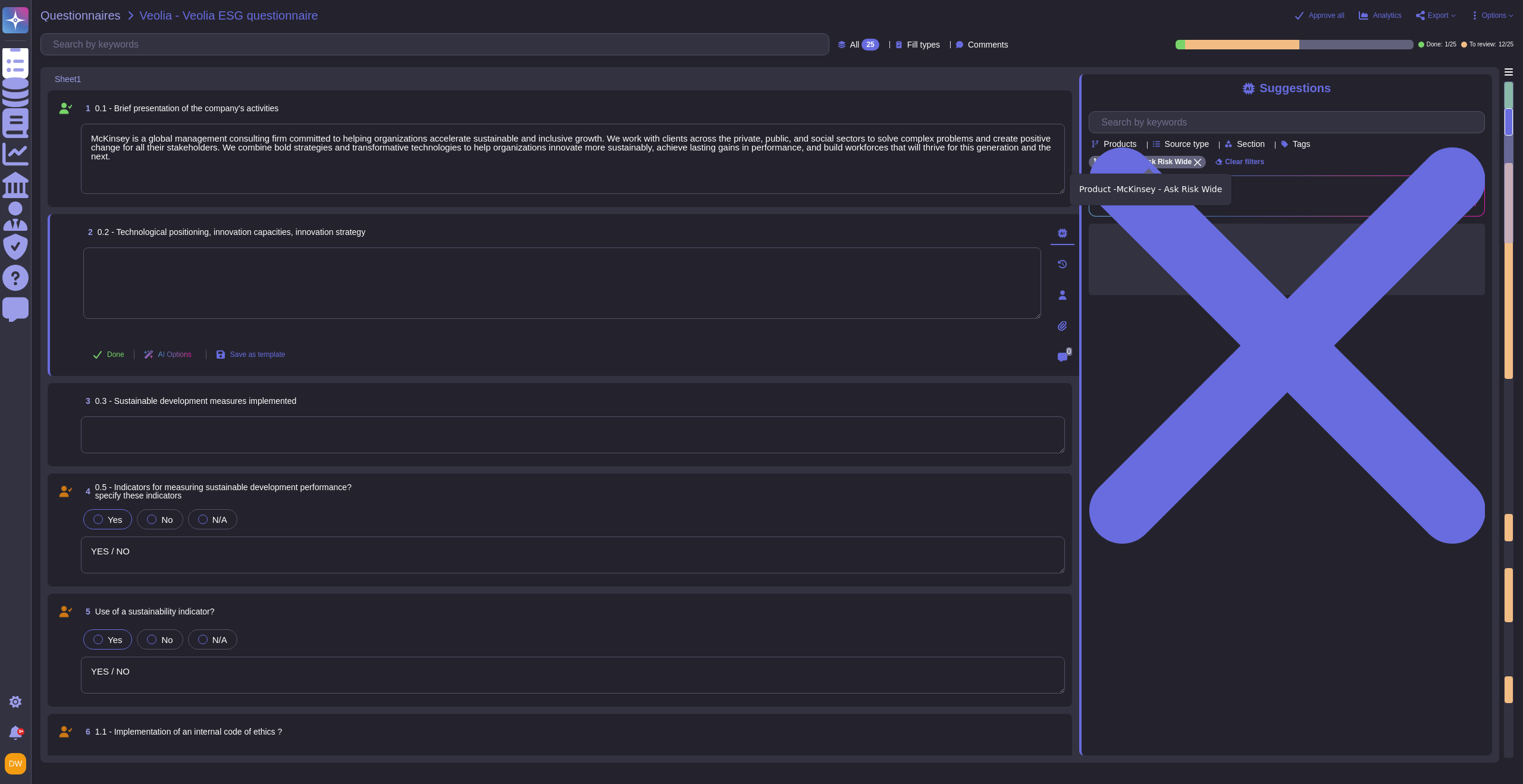
click at [1017, 161] on icon at bounding box center [1198, 163] width 7 height 7
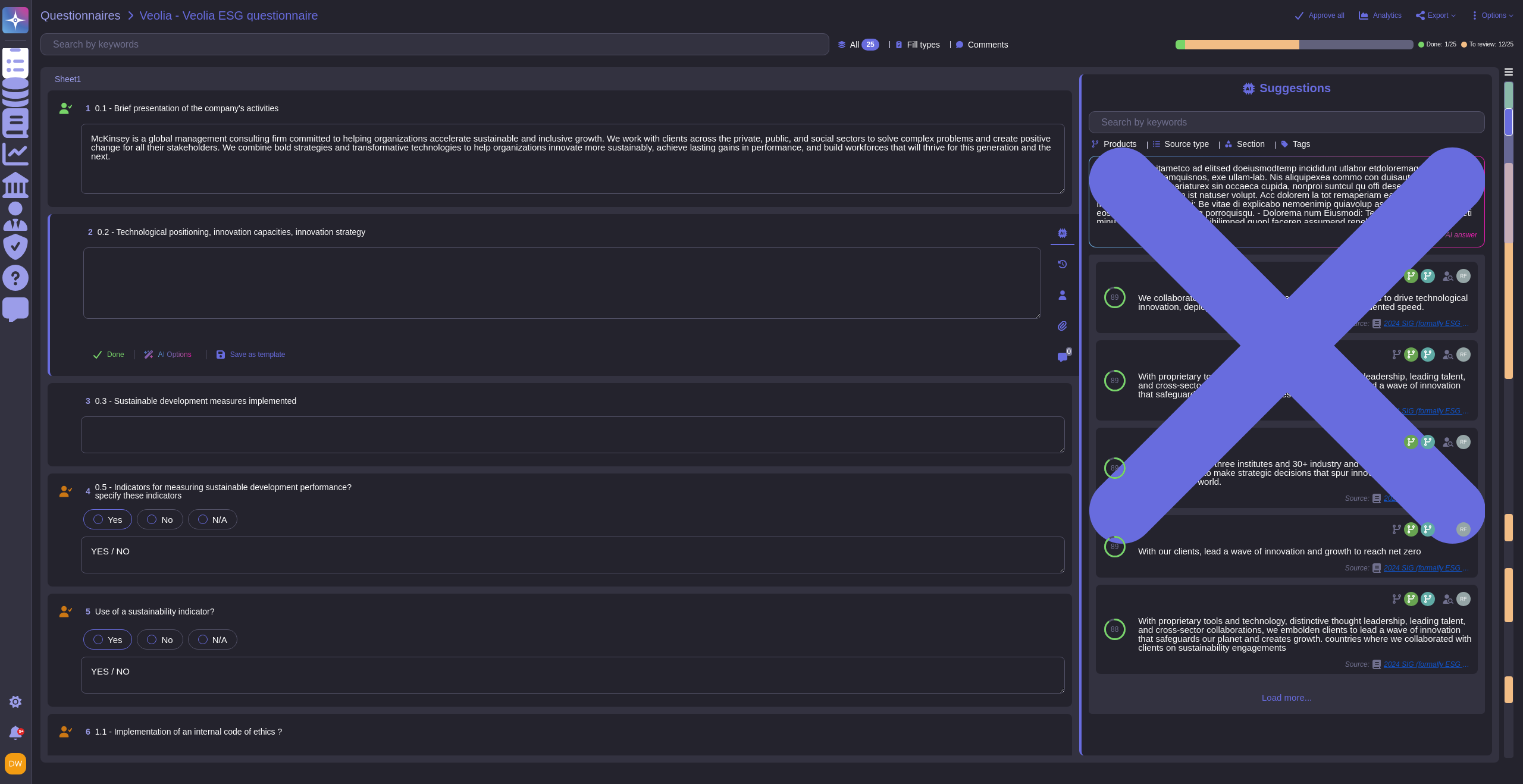
click at [1017, 151] on div "Products Source type Section Tags Generative AI answer Use 89 We collaborate wi…" at bounding box center [1287, 408] width 396 height 612
click at [1017, 240] on icon at bounding box center [1347, 316] width 267 height 152
click at [1017, 145] on icon at bounding box center [1214, 145] width 0 height 0
click at [1017, 565] on span "Load more..." at bounding box center [1287, 698] width 396 height 9
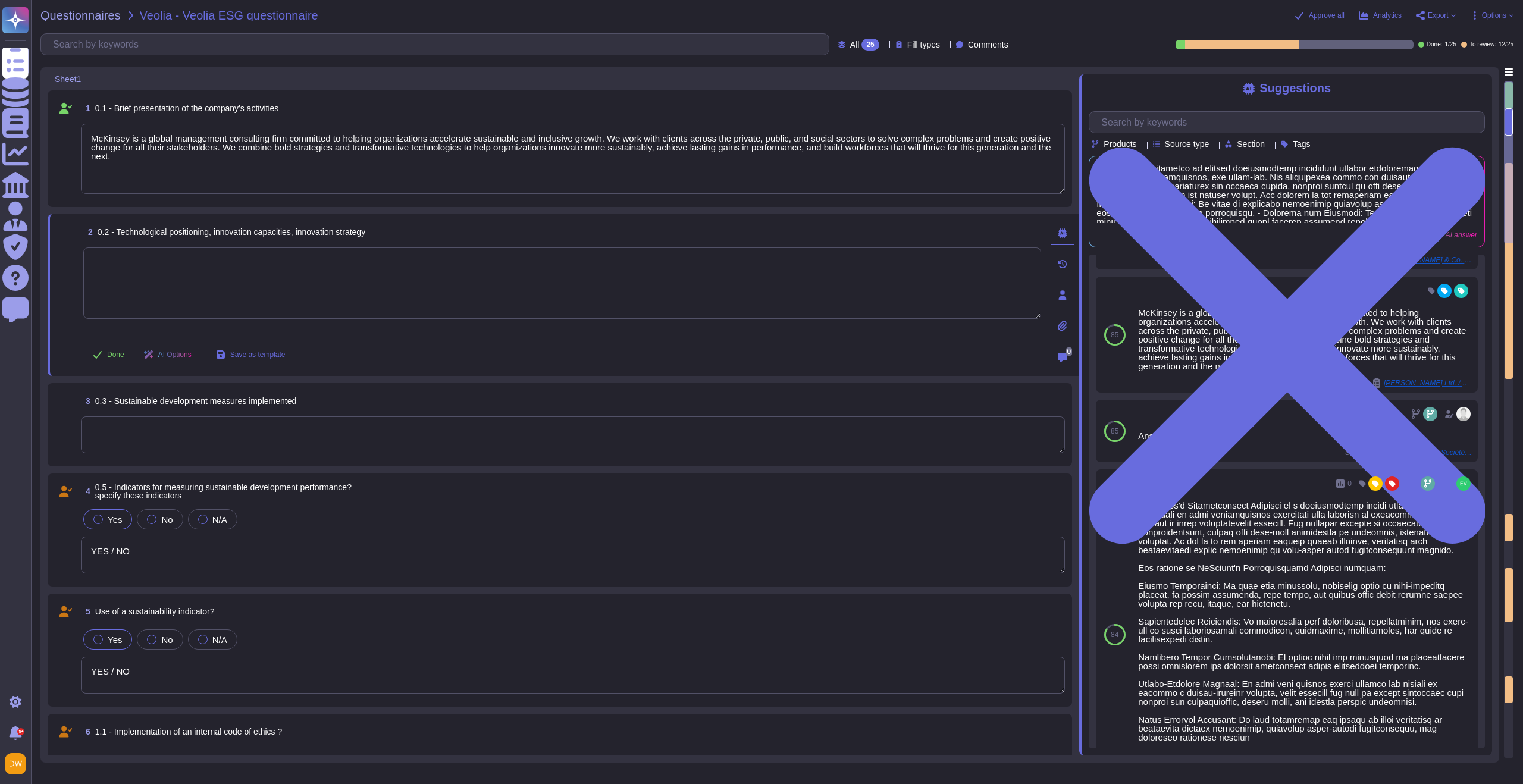
scroll to position [973, 0]
click at [937, 271] on textarea at bounding box center [562, 283] width 958 height 71
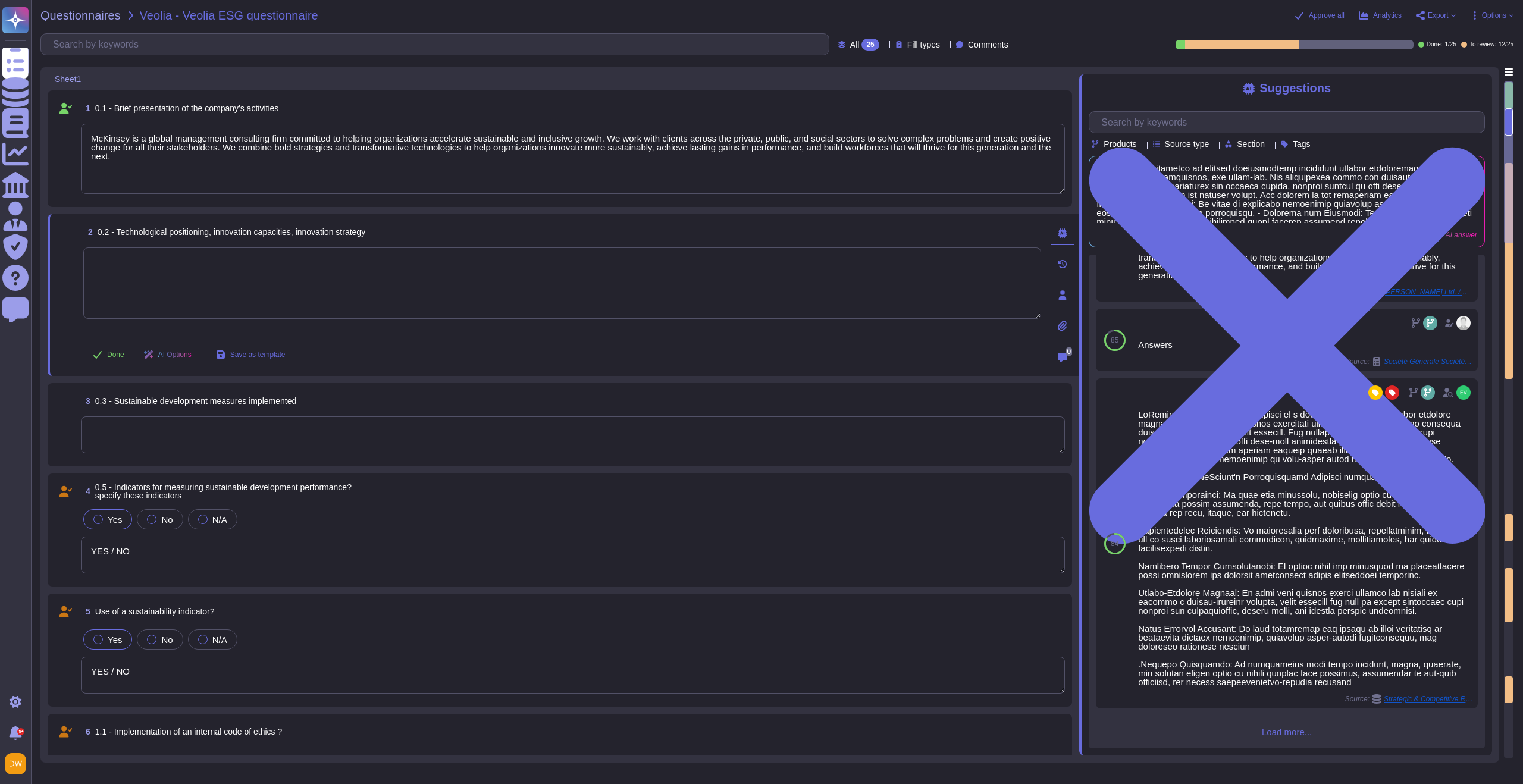
scroll to position [1077, 0]
click at [380, 248] on textarea at bounding box center [562, 283] width 958 height 71
click at [376, 284] on textarea at bounding box center [562, 283] width 958 height 71
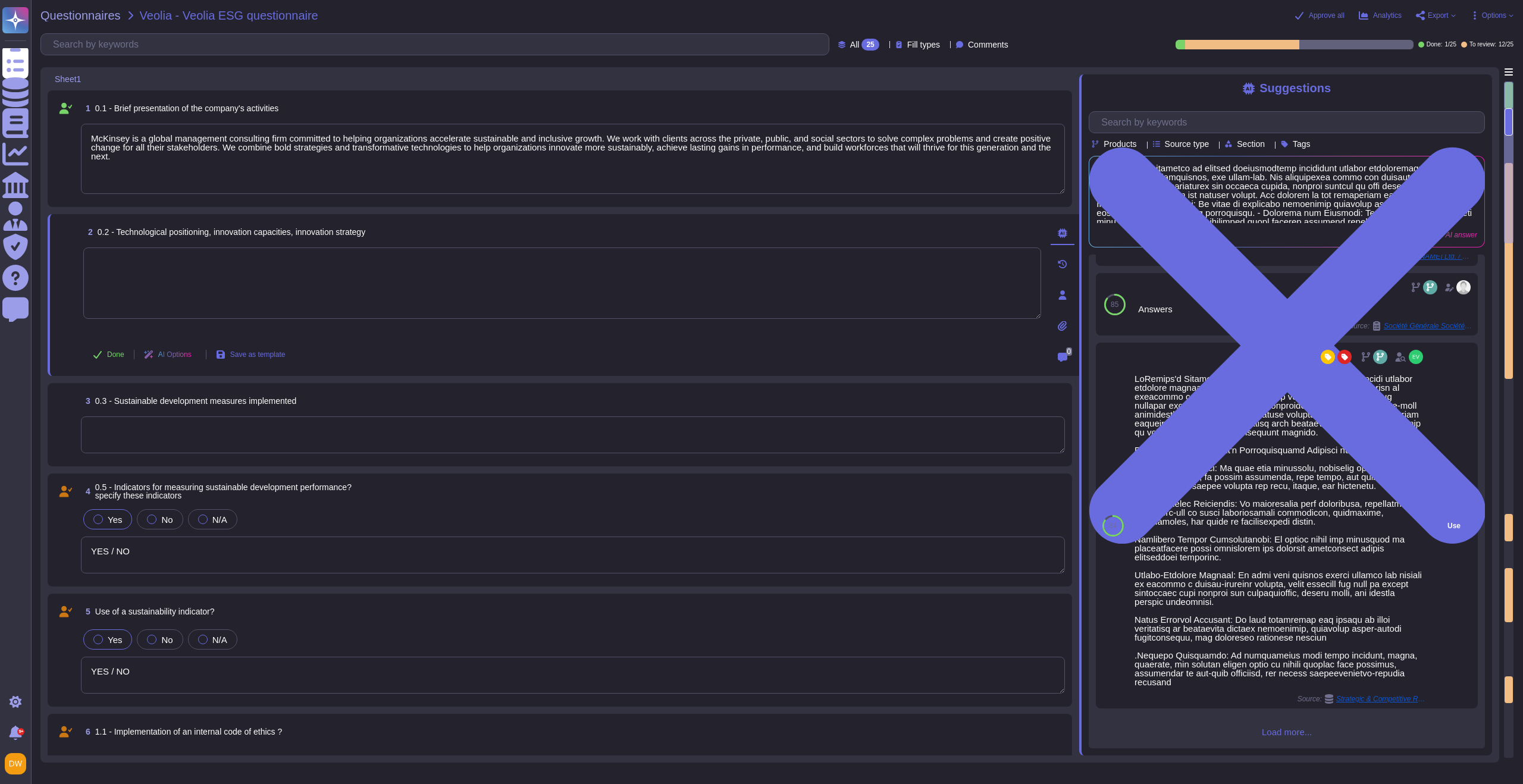
scroll to position [1112, 0]
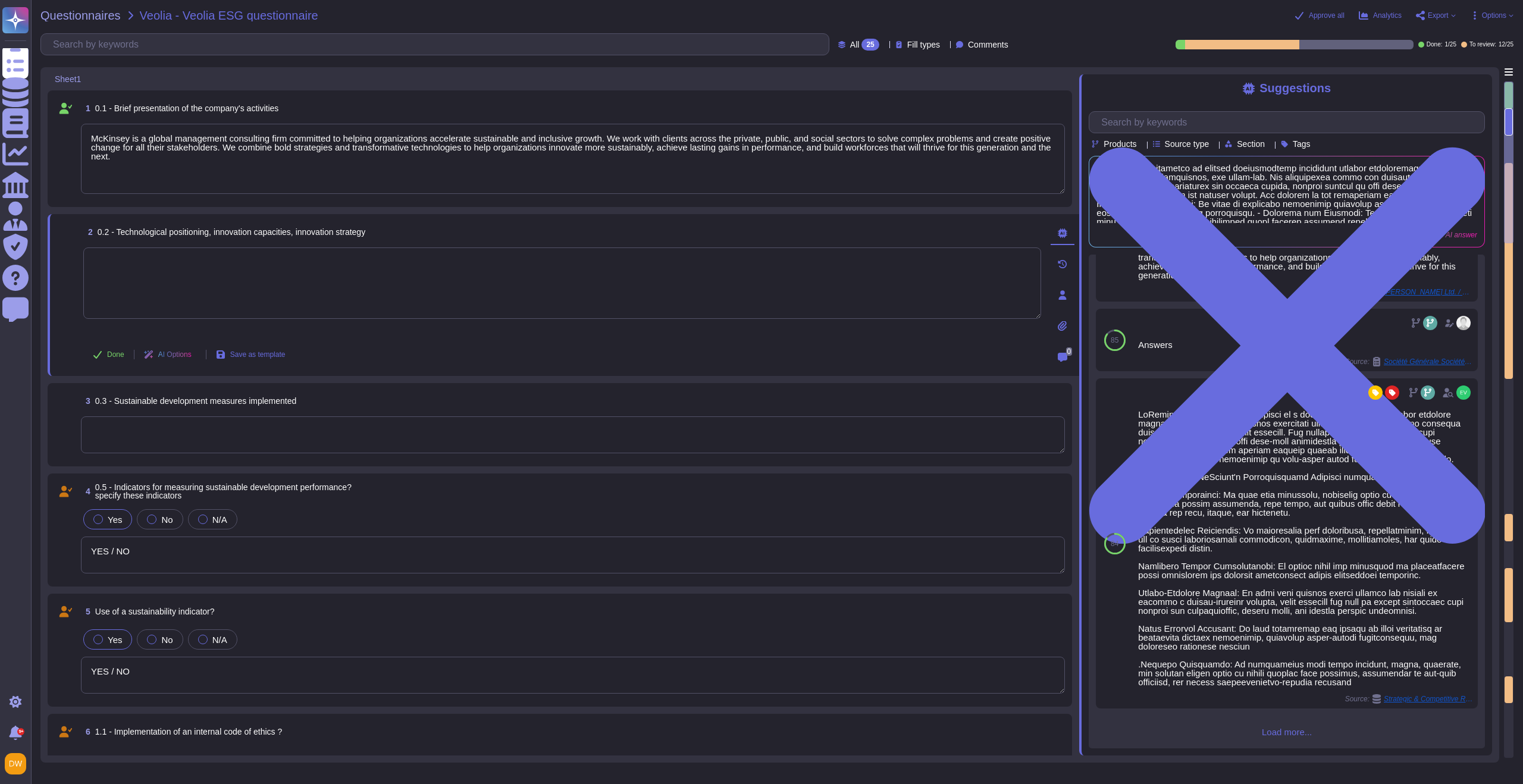
click at [1017, 565] on span "Load more..." at bounding box center [1287, 732] width 396 height 9
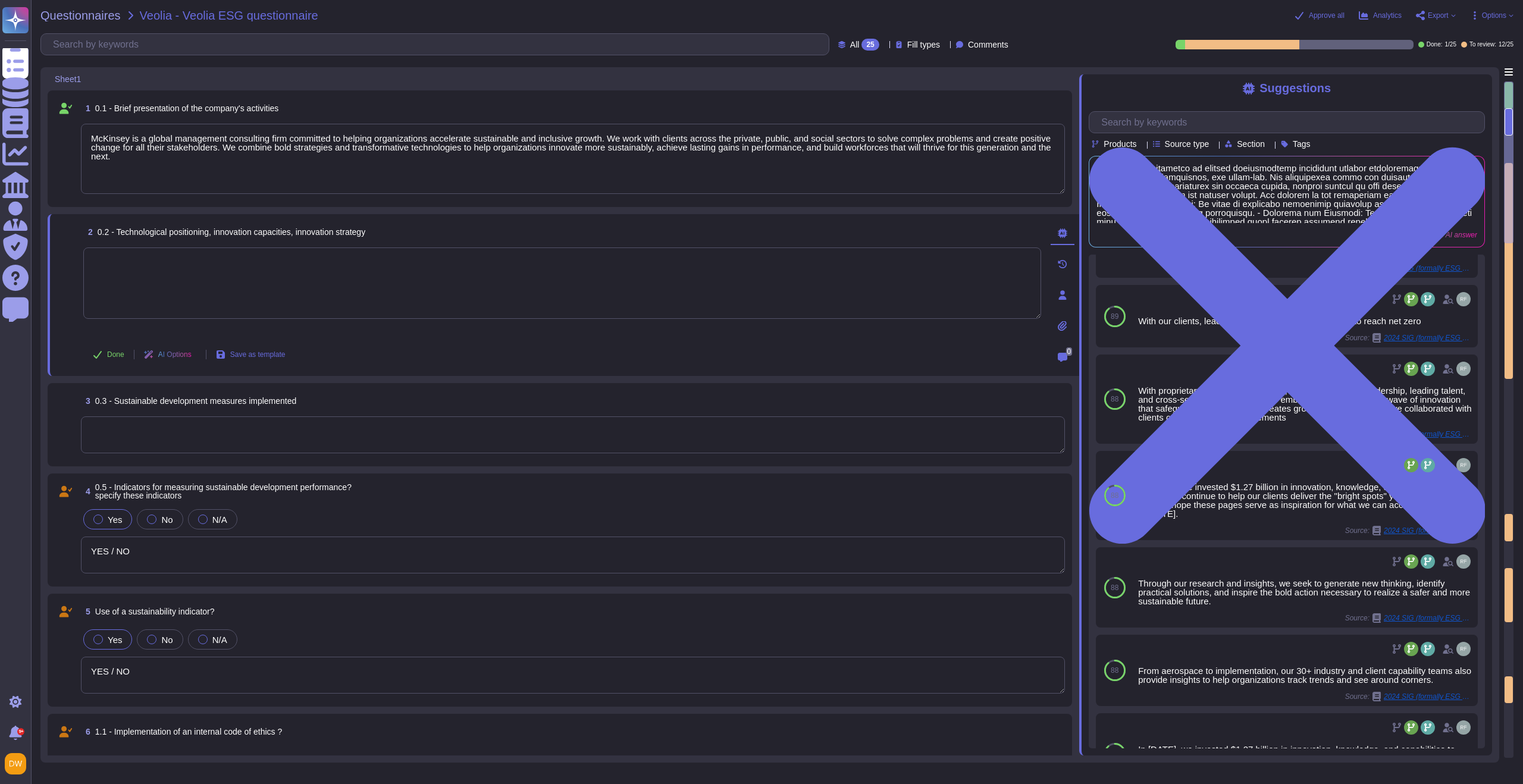
scroll to position [0, 0]
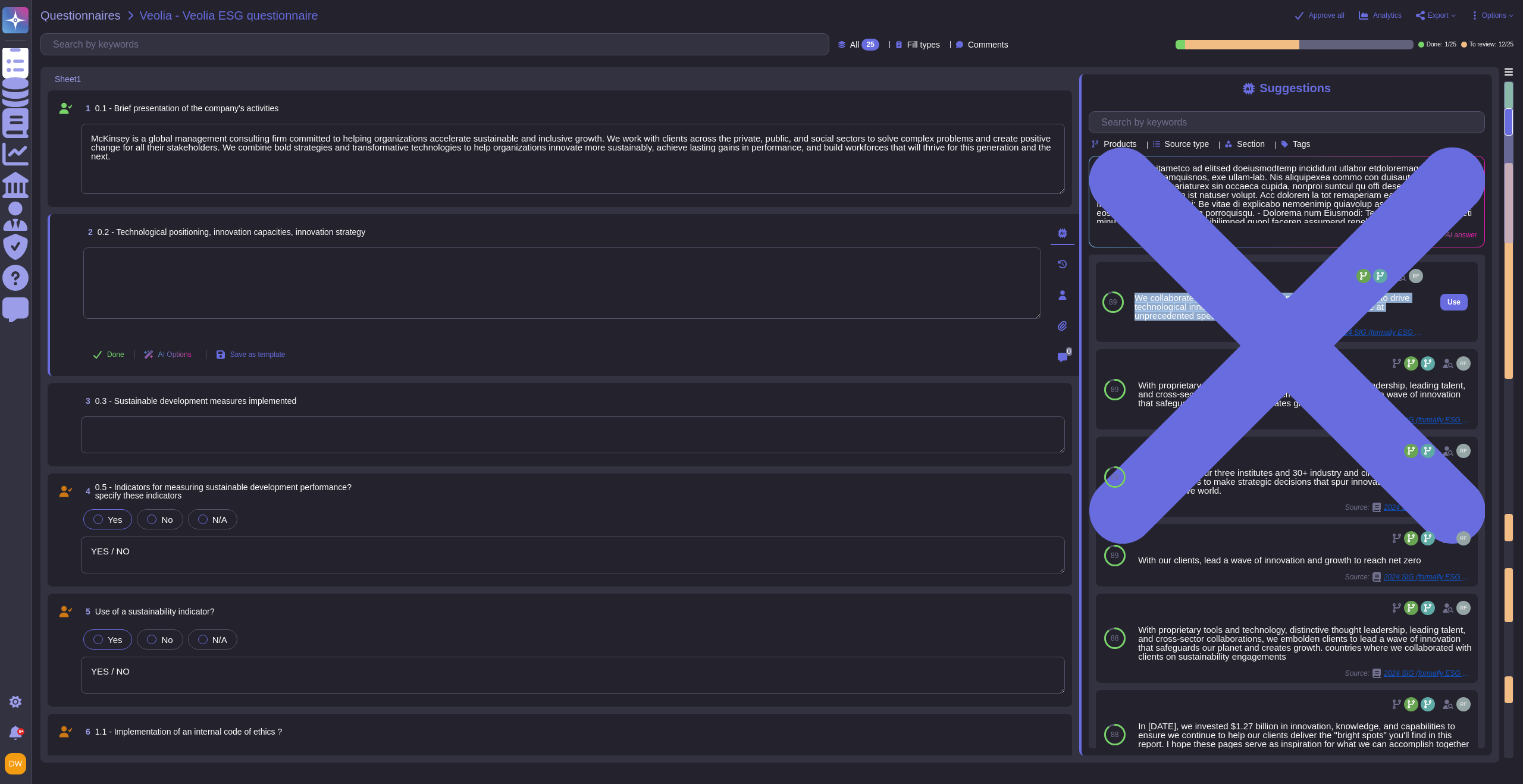
drag, startPoint x: 1138, startPoint y: 295, endPoint x: 1226, endPoint y: 318, distance: 91.0
click at [1017, 318] on div "We collaborate with incumbents, entrepreneurs, and start-ups to drive technolog…" at bounding box center [1280, 307] width 291 height 27
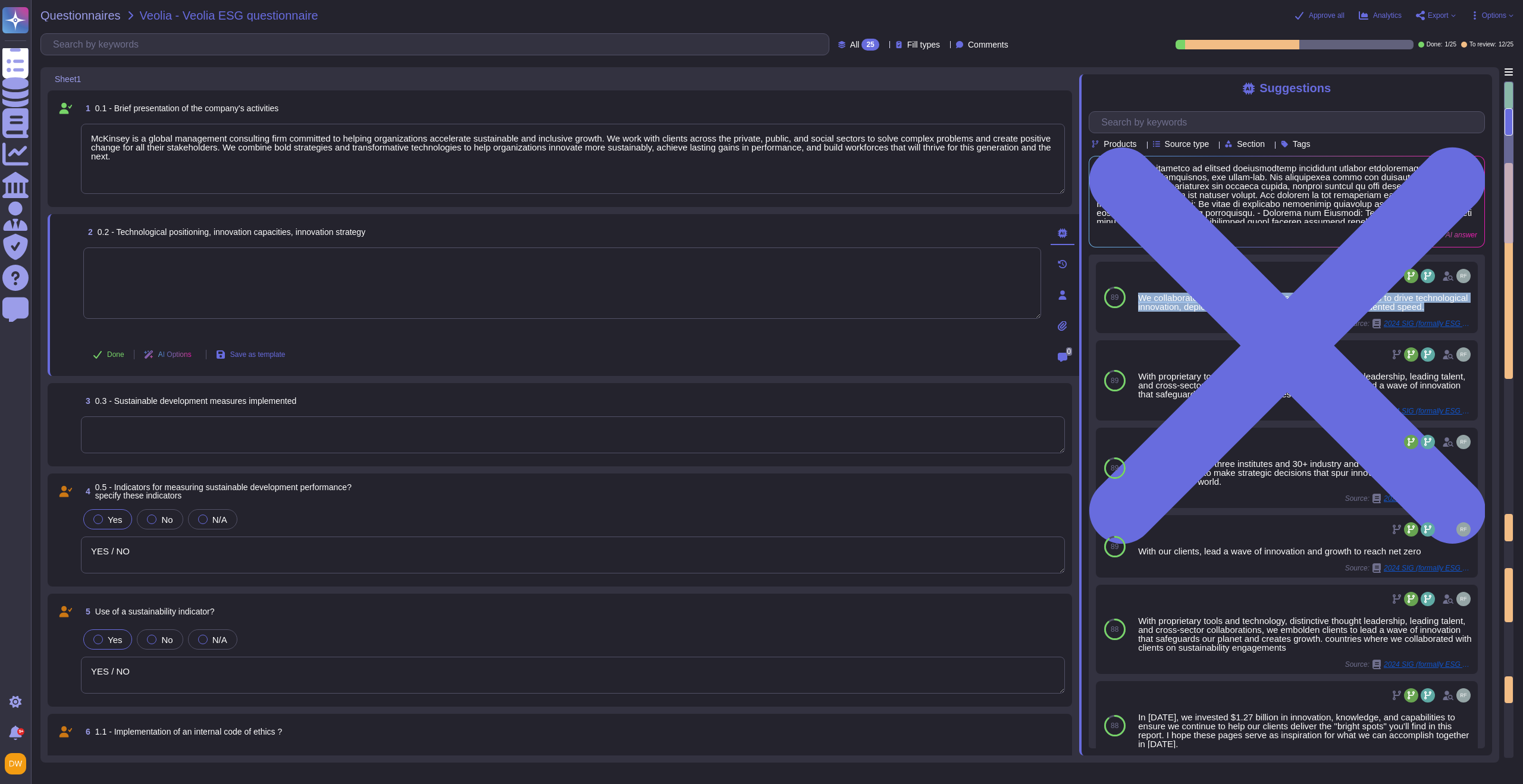
copy div "We collaborate with incumbents, entrepreneurs, and start-ups to drive technolog…"
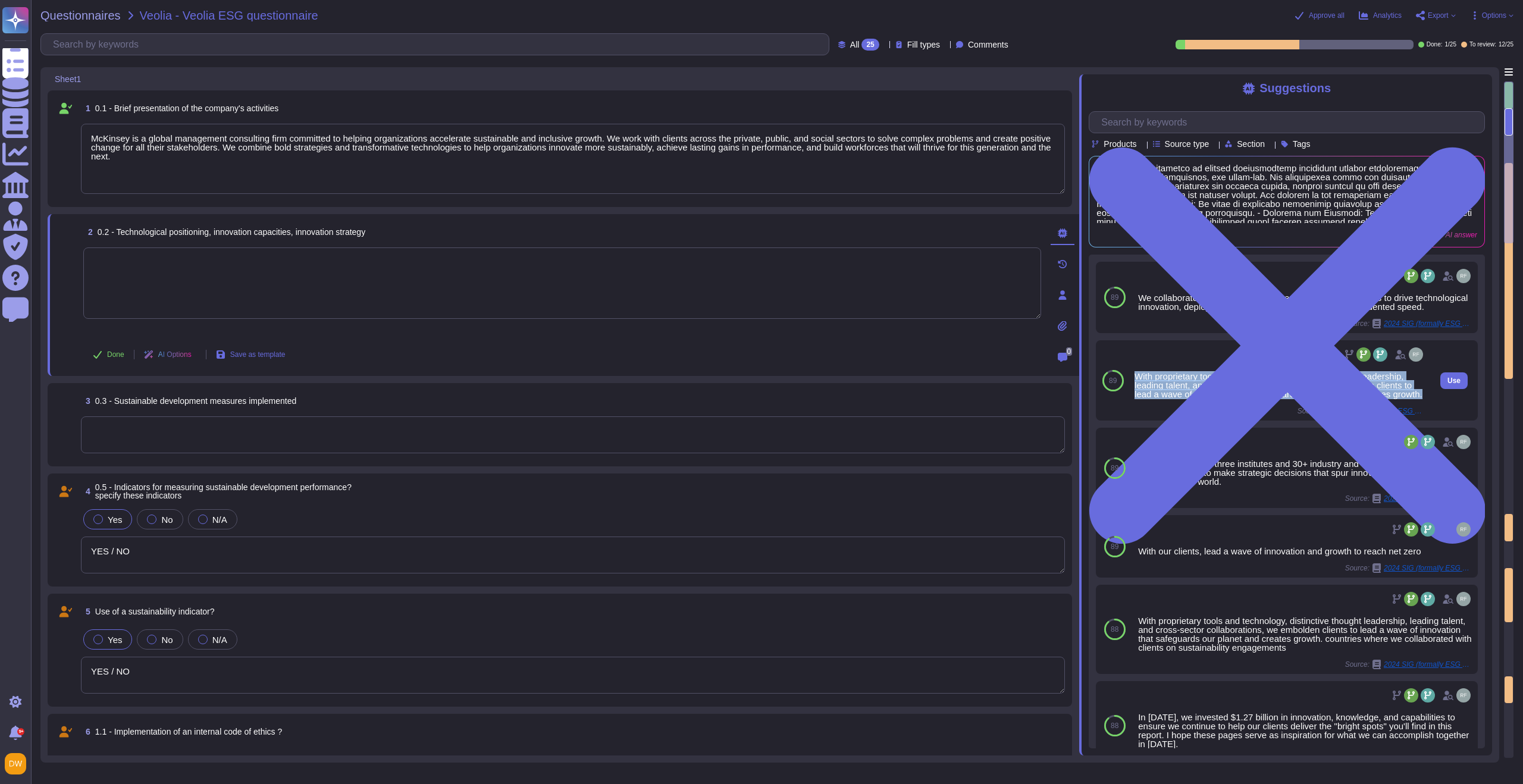
drag, startPoint x: 1135, startPoint y: 385, endPoint x: 1169, endPoint y: 415, distance: 45.3
click at [1017, 399] on div "With proprietary tools and technology, distinctive thought leadership, leading …" at bounding box center [1280, 385] width 291 height 27
copy div "With proprietary tools and technology, distinctive thought leadership, leading …"
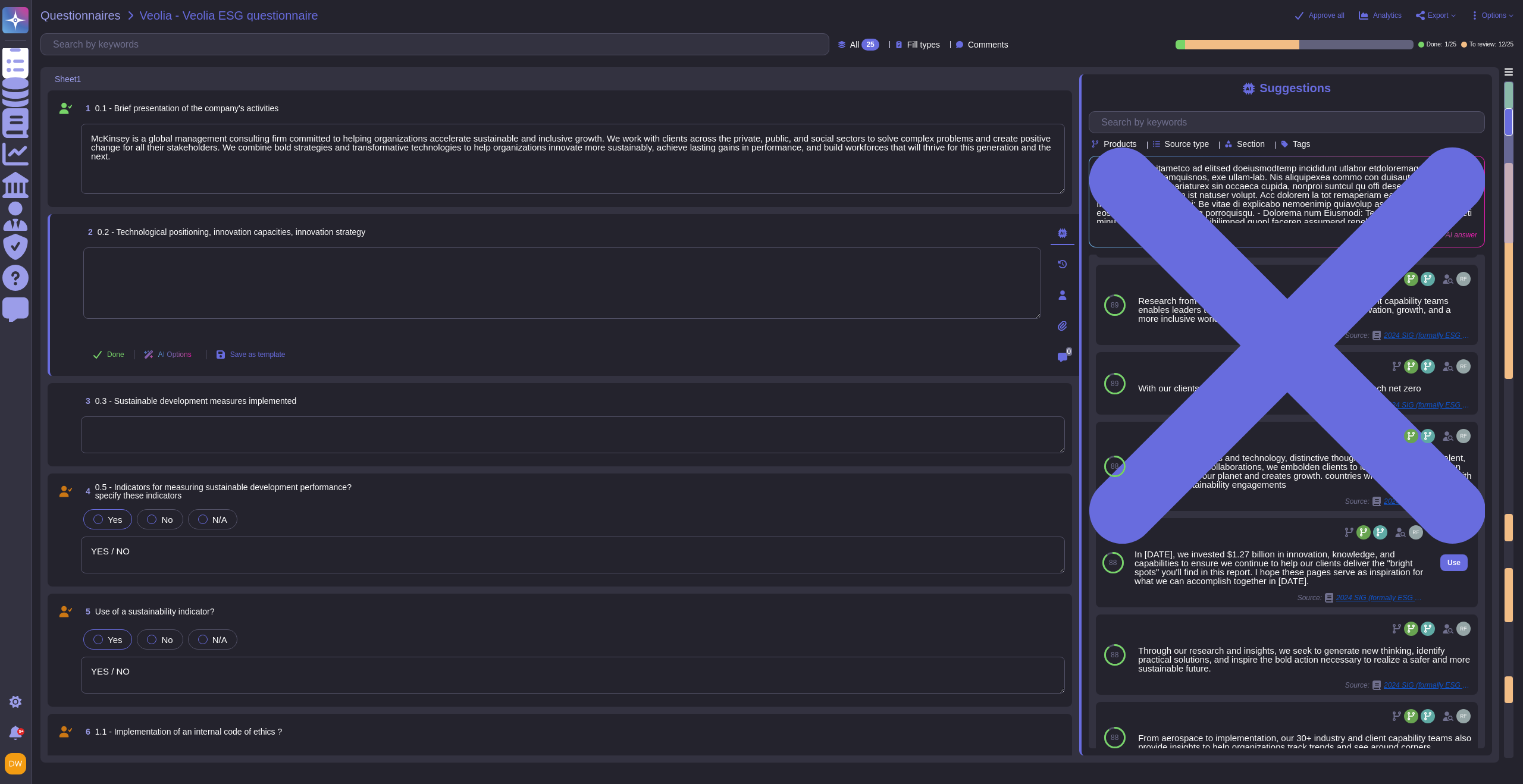
scroll to position [164, 0]
click at [341, 281] on textarea at bounding box center [562, 283] width 958 height 71
paste textarea "We collaborate with incumbents, entrepreneurs, and start-ups to drive technolog…"
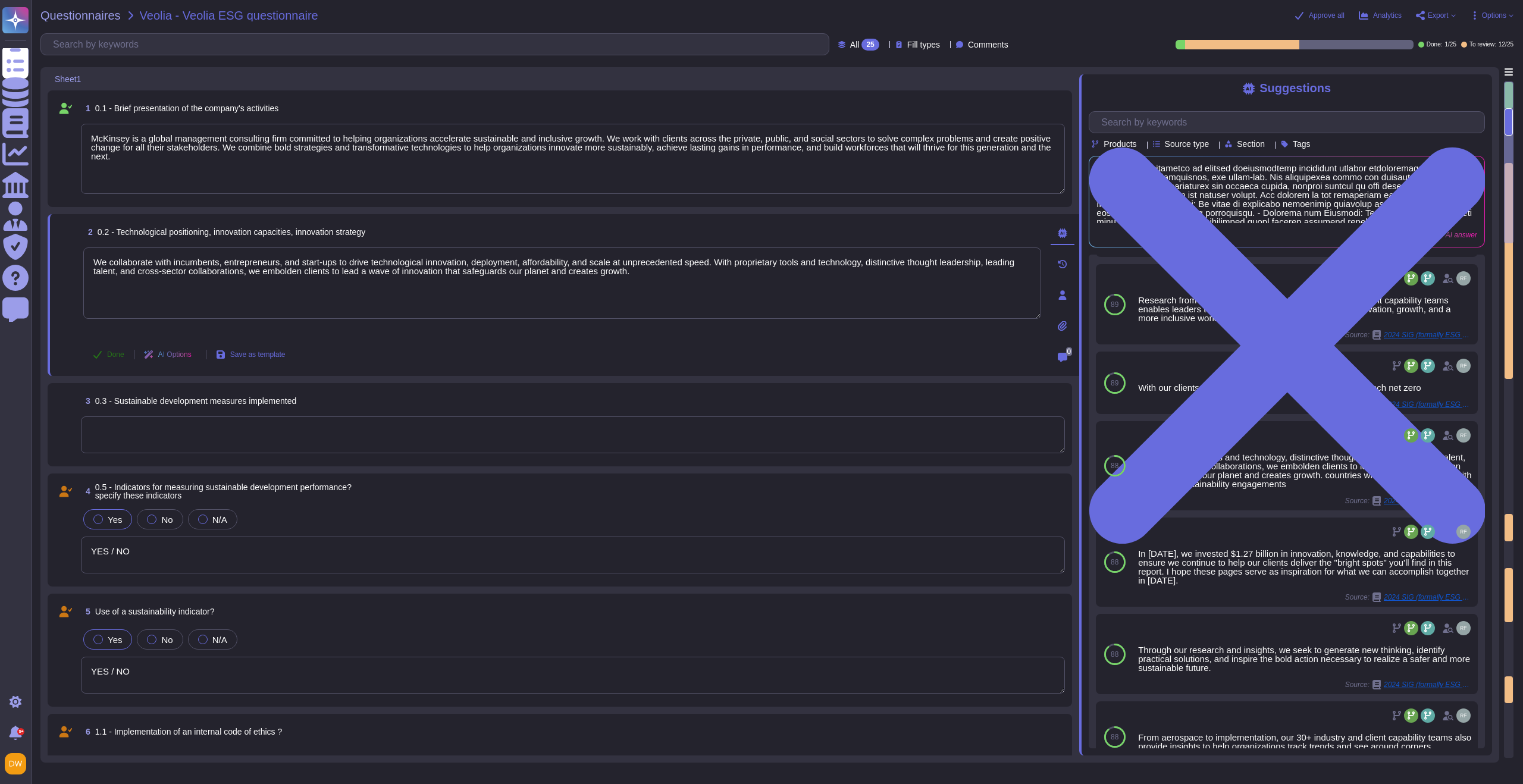
type textarea "We collaborate with incumbents, entrepreneurs, and start-ups to drive technolog…"
click at [117, 355] on span "Done" at bounding box center [116, 355] width 17 height 7
click at [217, 439] on textarea at bounding box center [573, 435] width 984 height 37
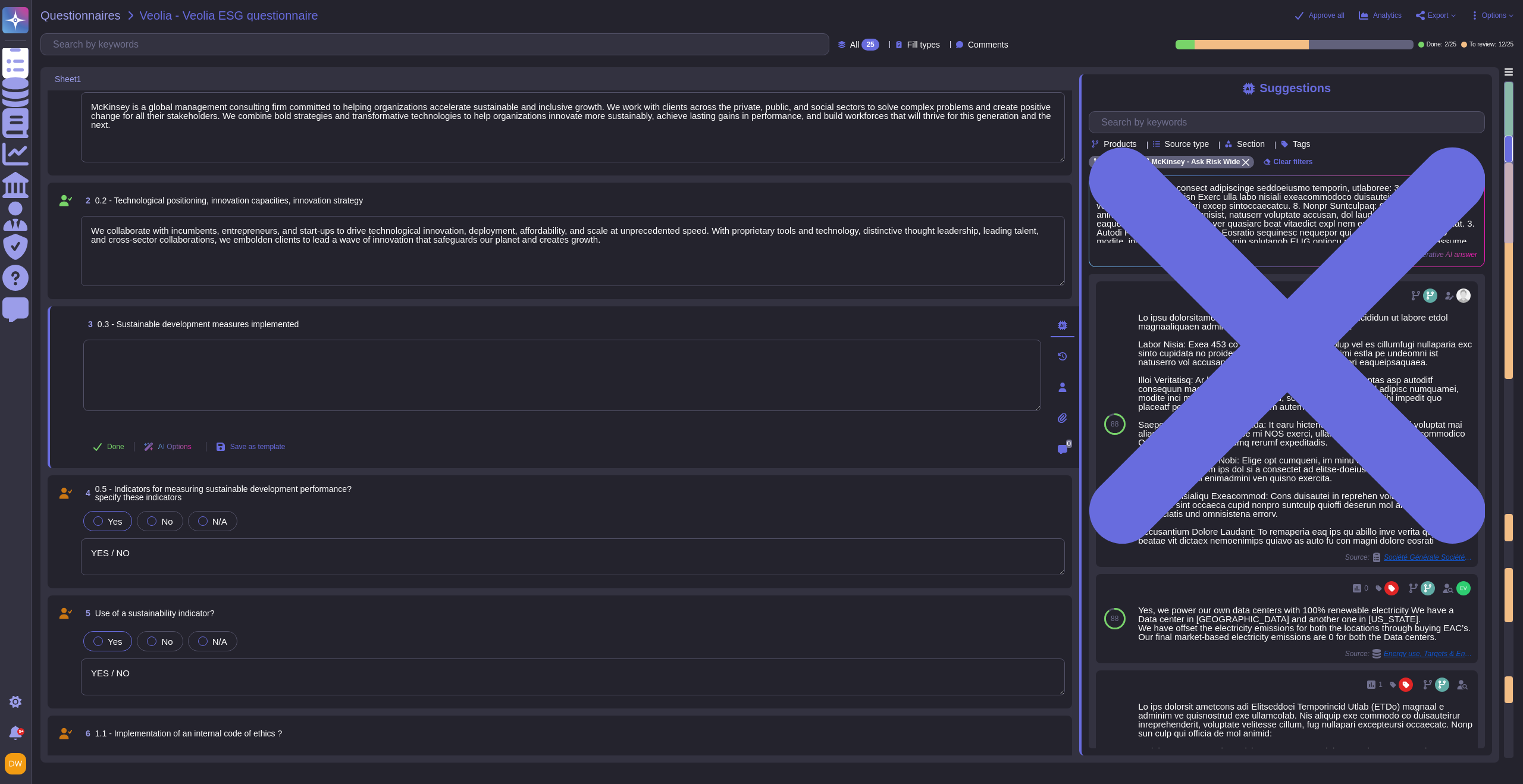
scroll to position [37, 0]
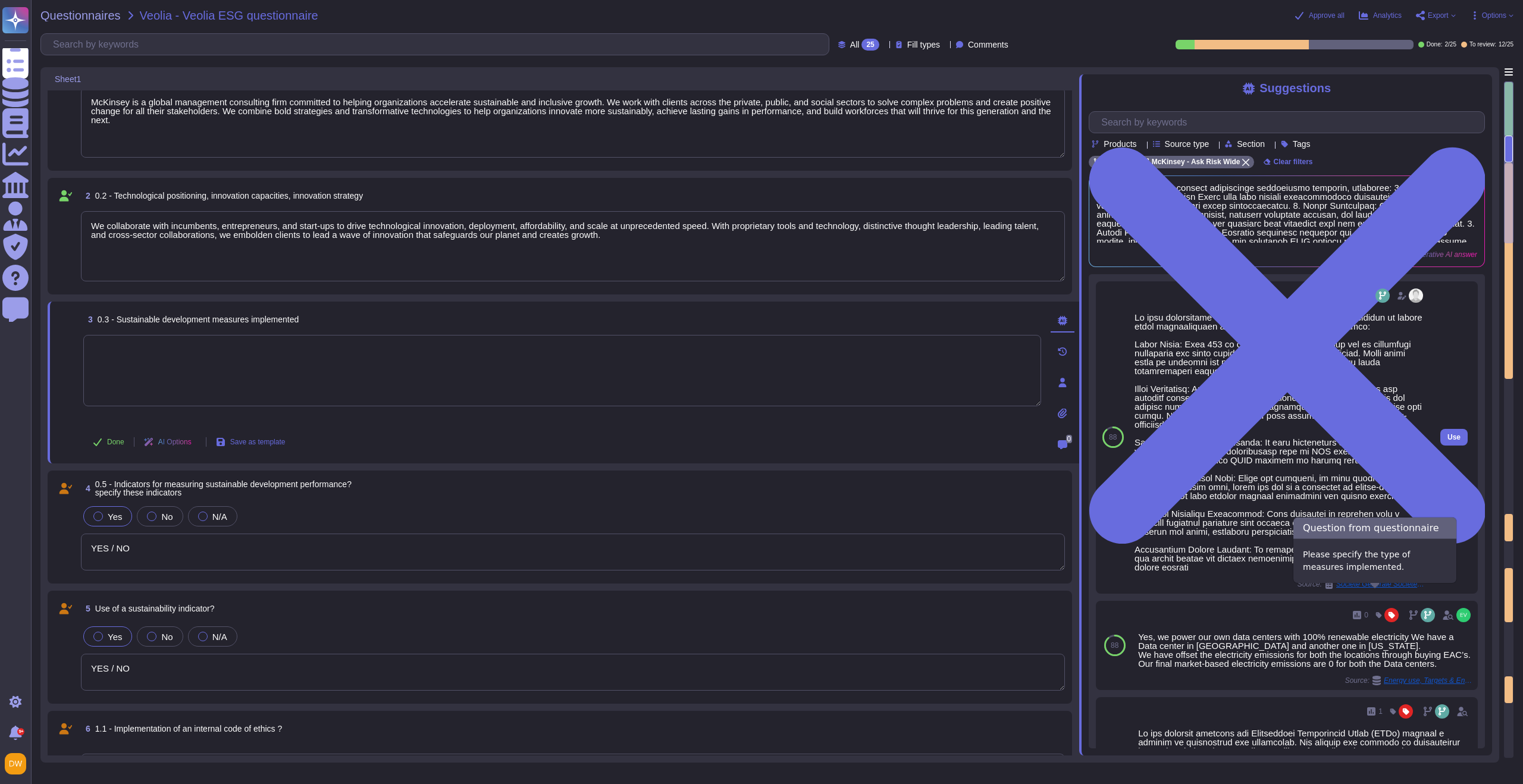
click at [1017, 565] on span "Société Générale Société anonyme / CSR Questionnaire Sogé 202504" at bounding box center [1381, 584] width 89 height 7
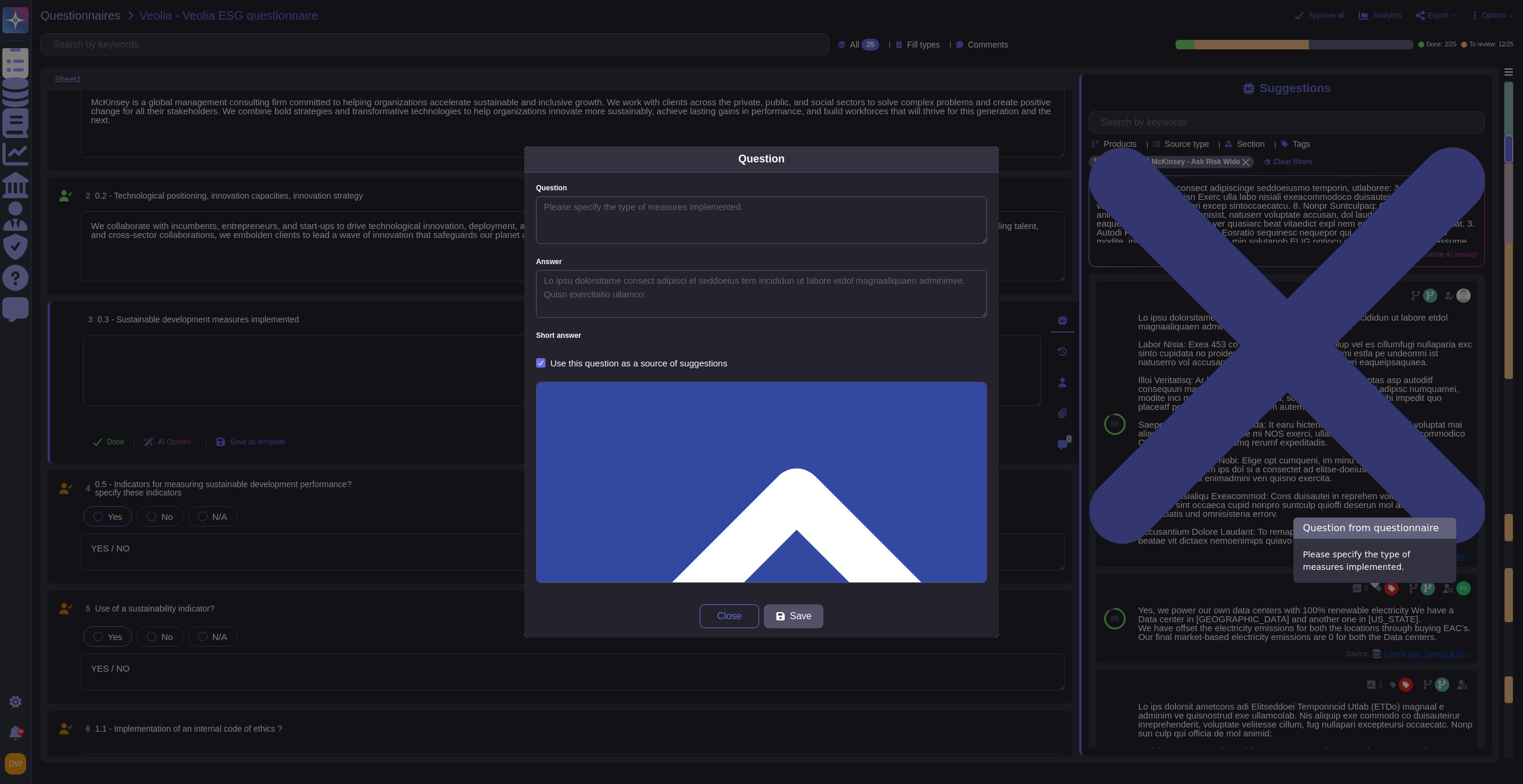
type textarea "Please specify the type of measures implemented."
type textarea "We have implemented several measures to encourage our employees to reduce their…"
click at [1017, 253] on div "Question Question Please specify the type of measures implemented. Answer Short…" at bounding box center [761, 392] width 1523 height 784
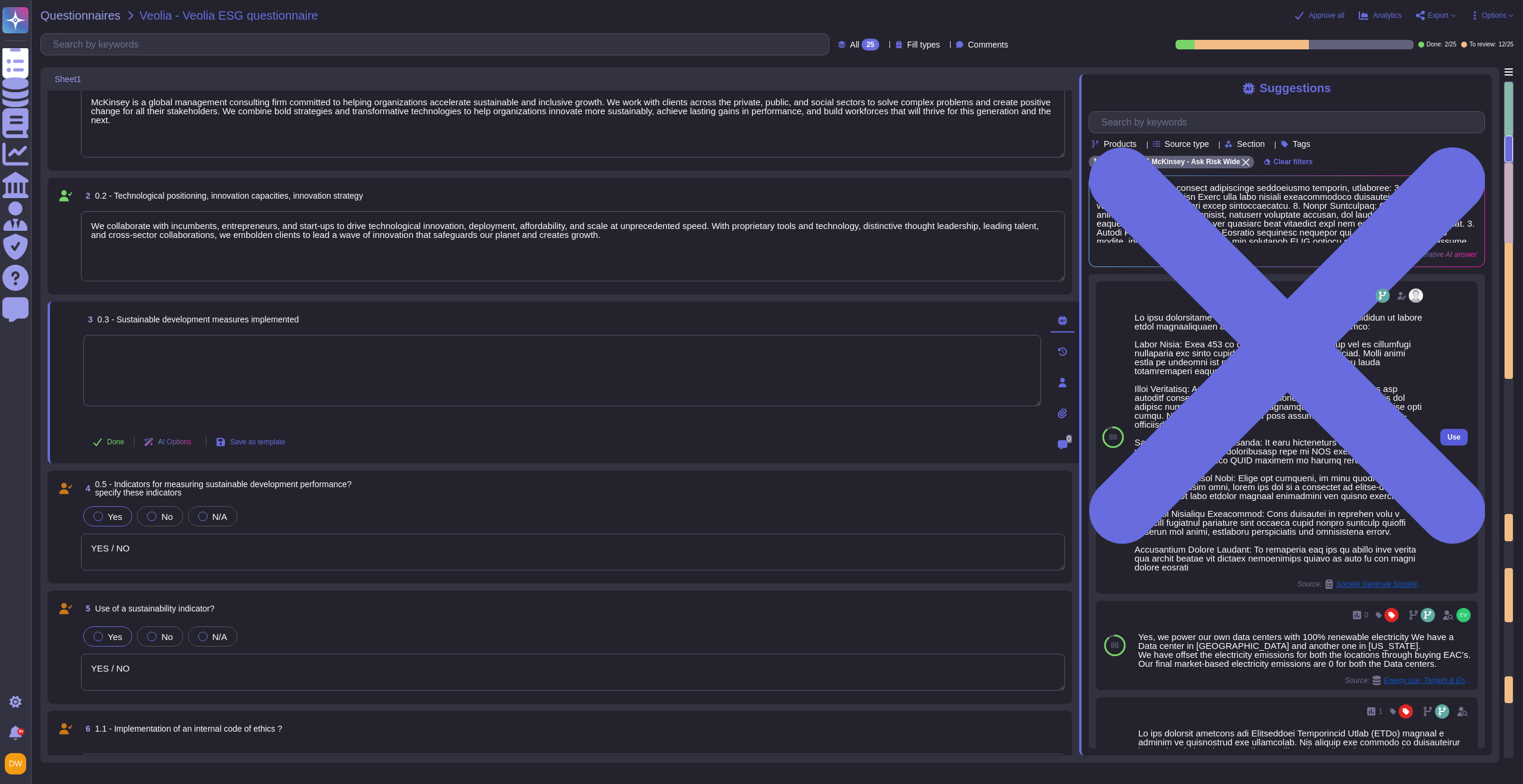
click at [1017, 441] on span "Use" at bounding box center [1454, 438] width 13 height 7
type textarea "We have implemented several measures to encourage our employees to reduce their…"
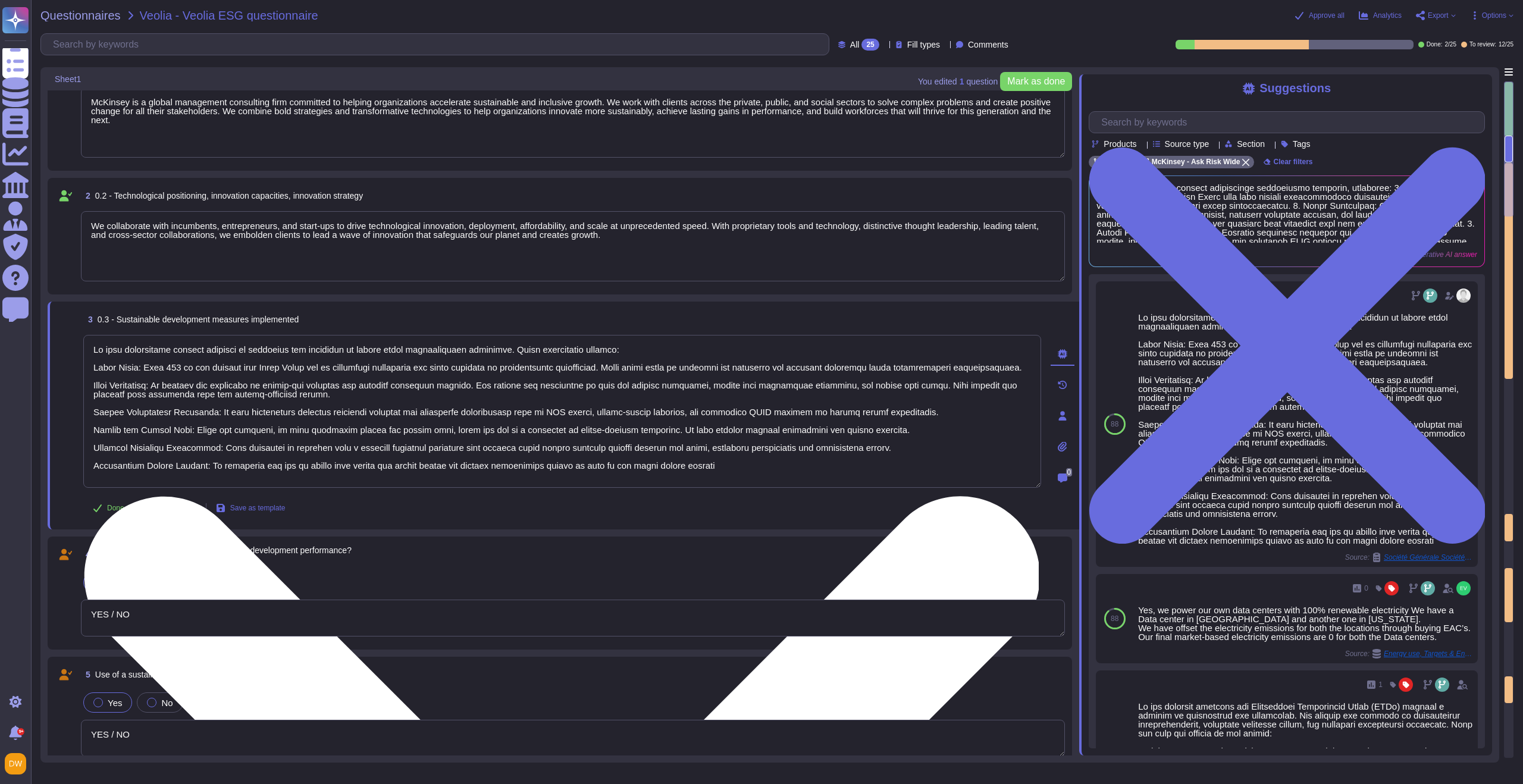
scroll to position [1, 0]
type textarea "YES / NO"
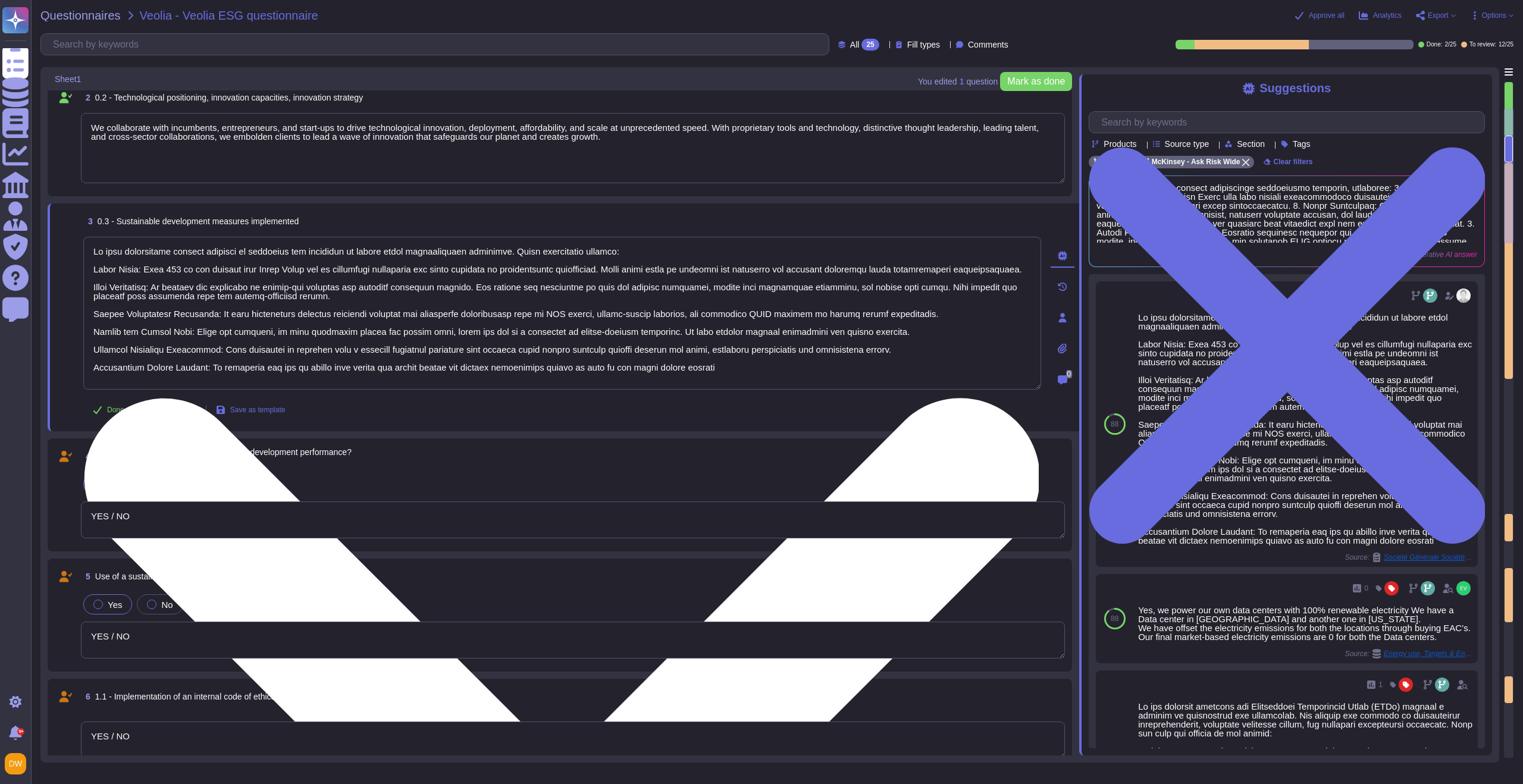
type textarea "YES / NO"
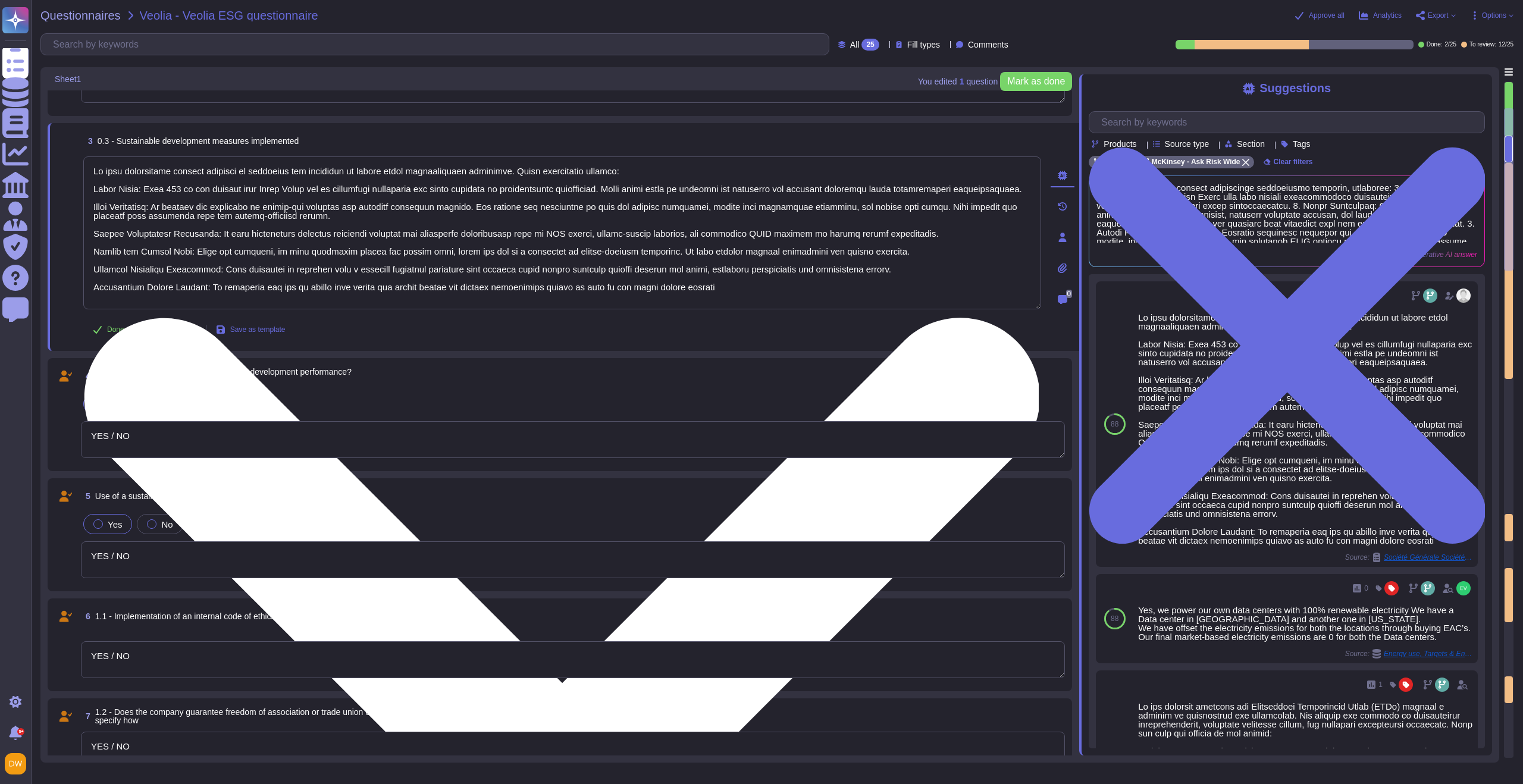
type textarea "YES / NO"
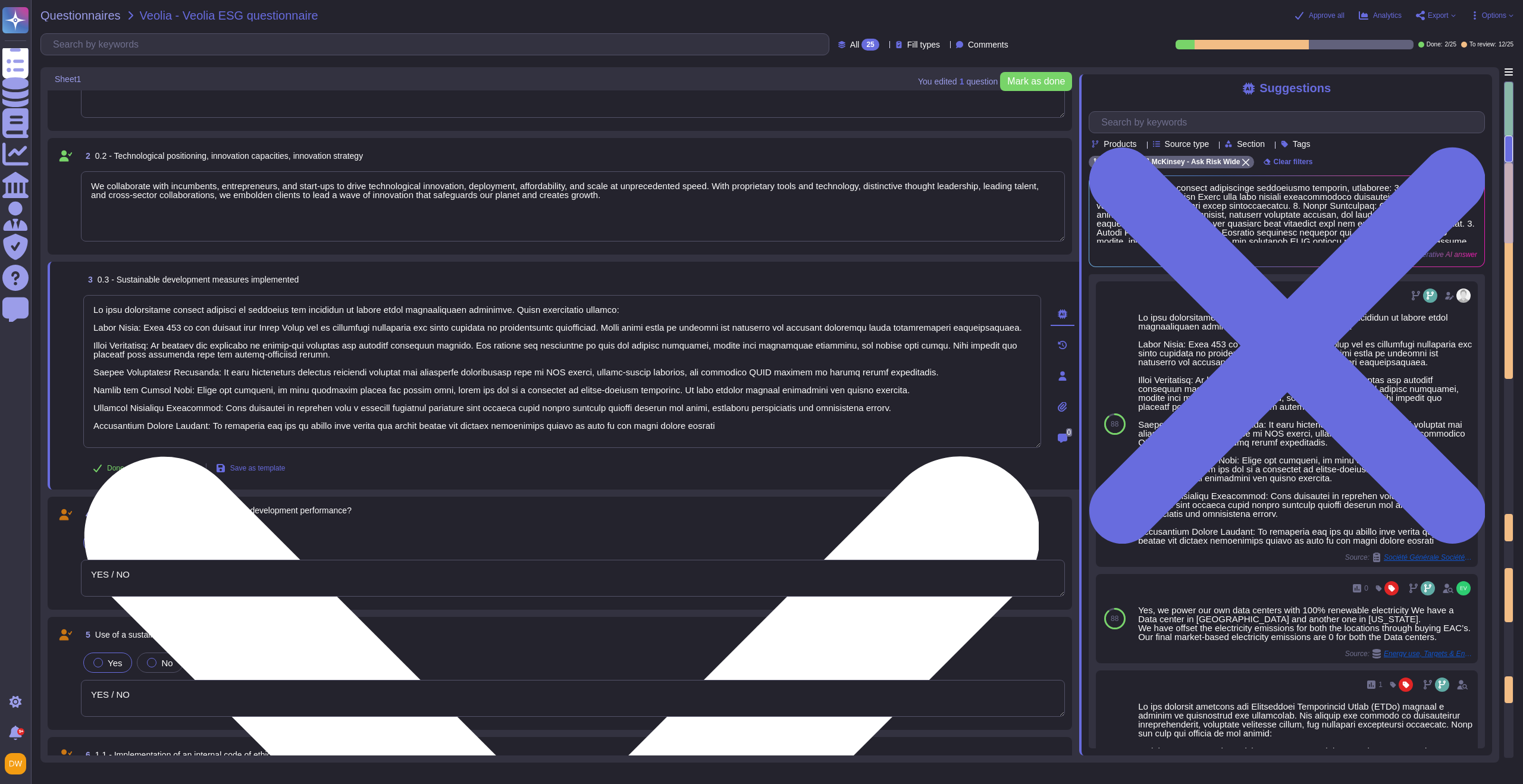
scroll to position [78, 0]
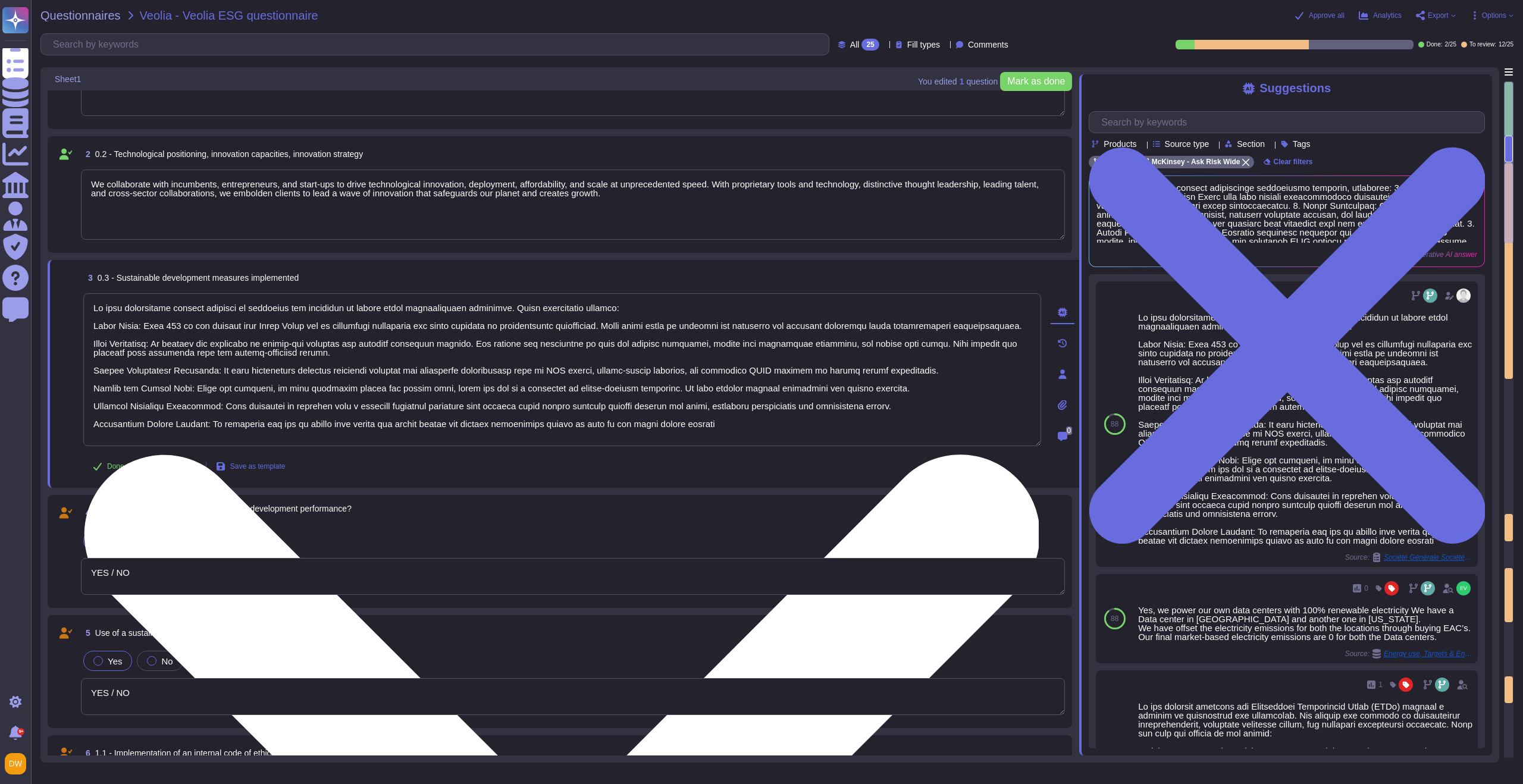
click at [339, 384] on textarea at bounding box center [562, 369] width 958 height 153
click at [183, 402] on textarea at bounding box center [562, 369] width 958 height 153
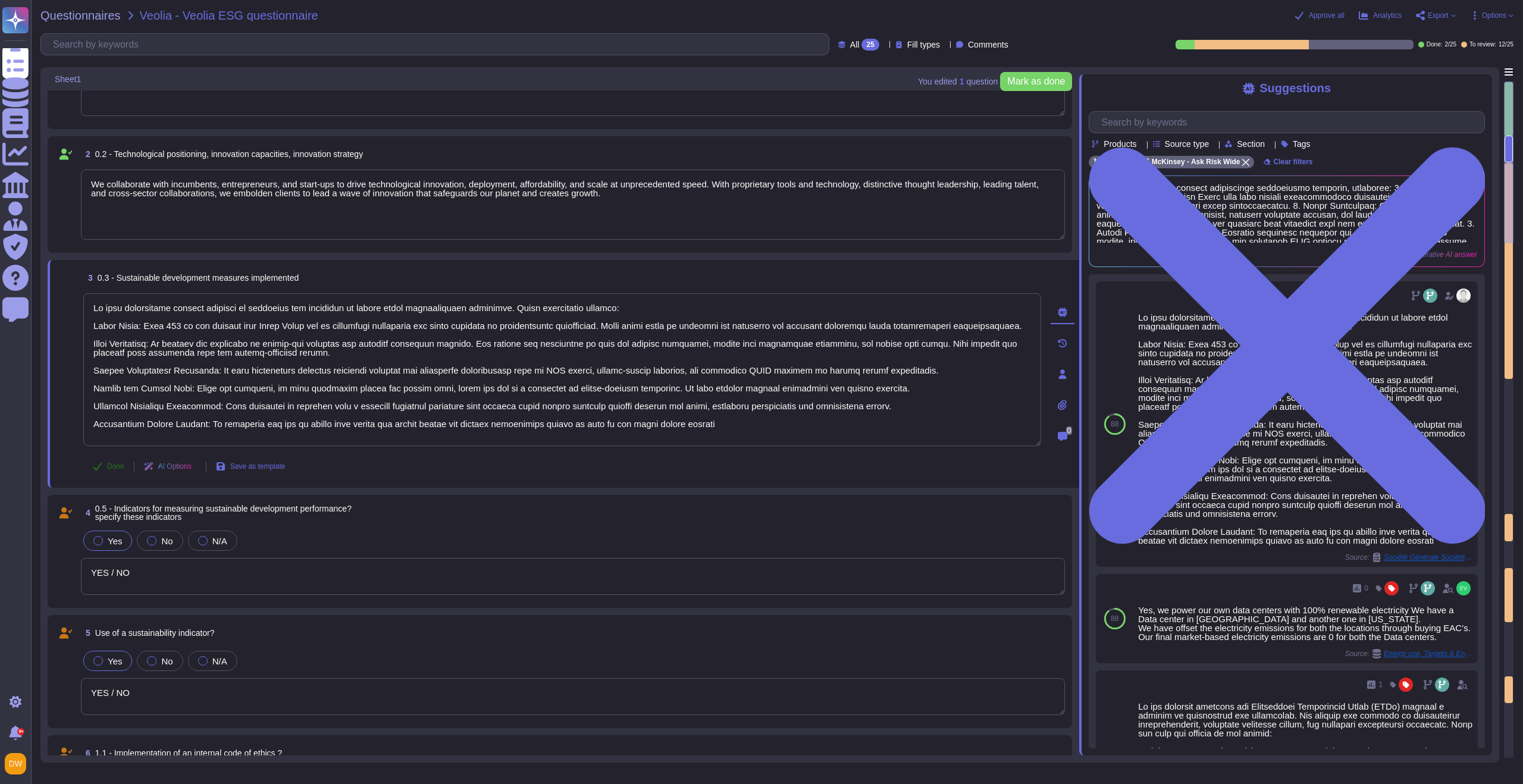
click at [116, 469] on span "Done" at bounding box center [116, 466] width 17 height 7
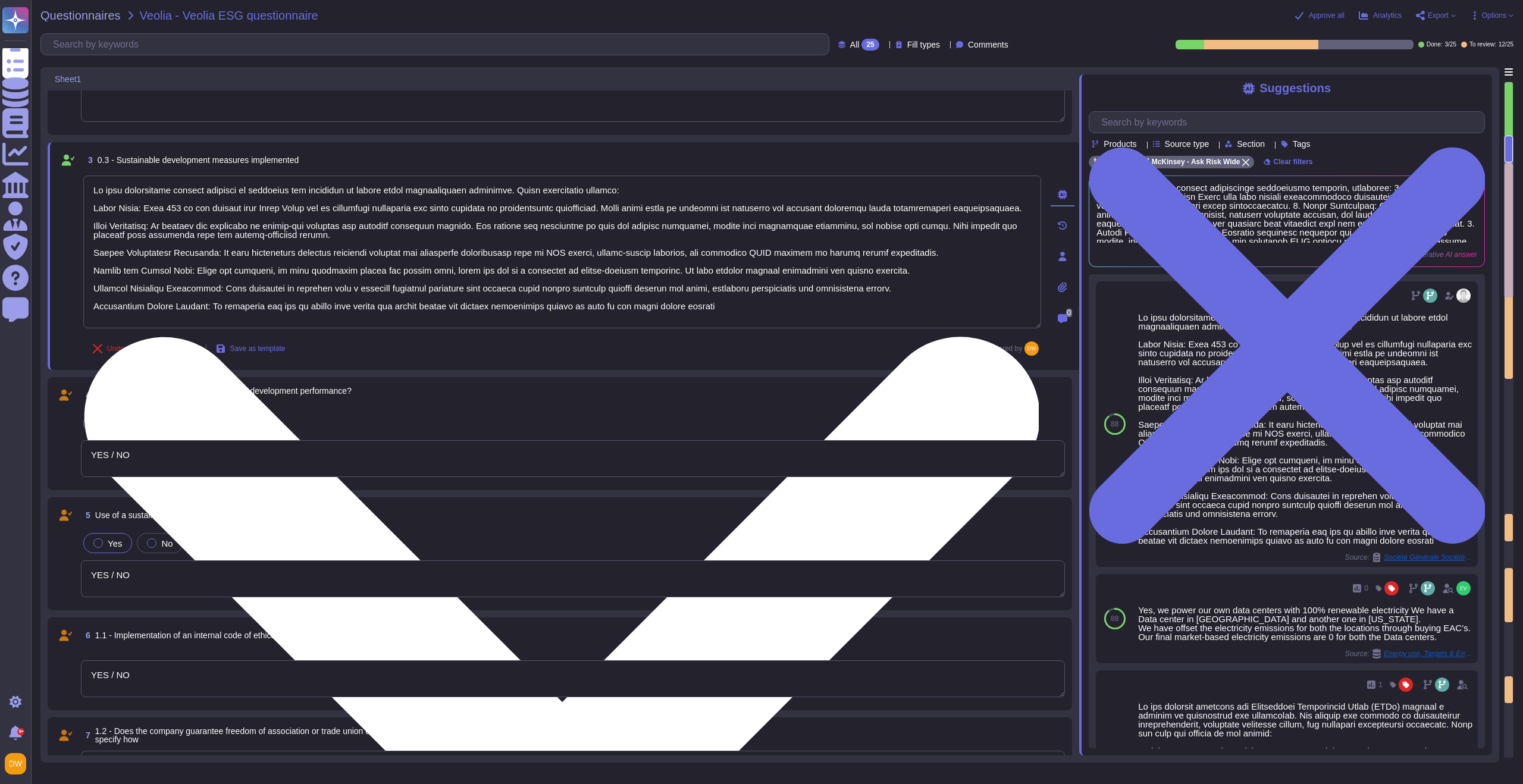
type textarea "YES / NO"
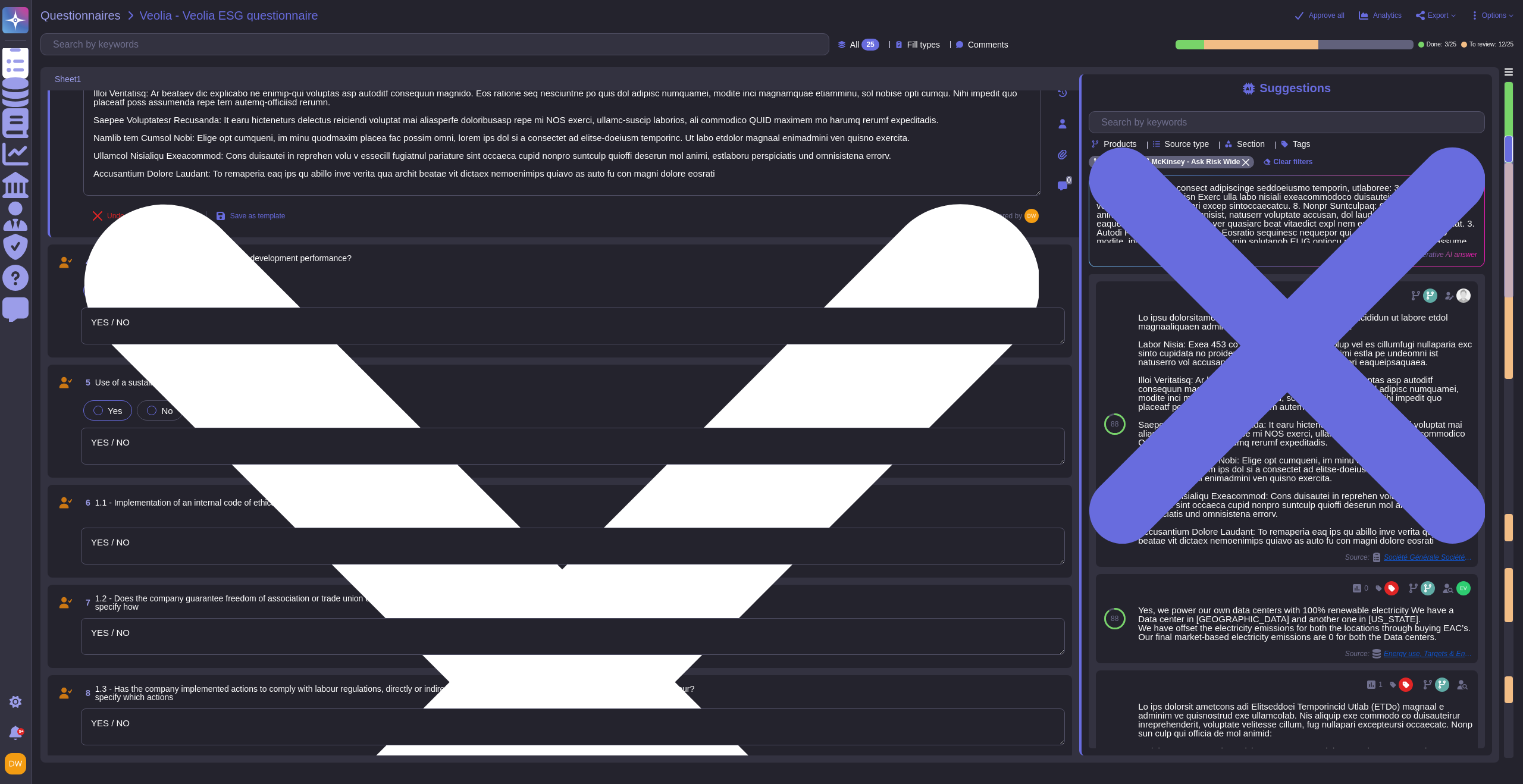
scroll to position [352, 0]
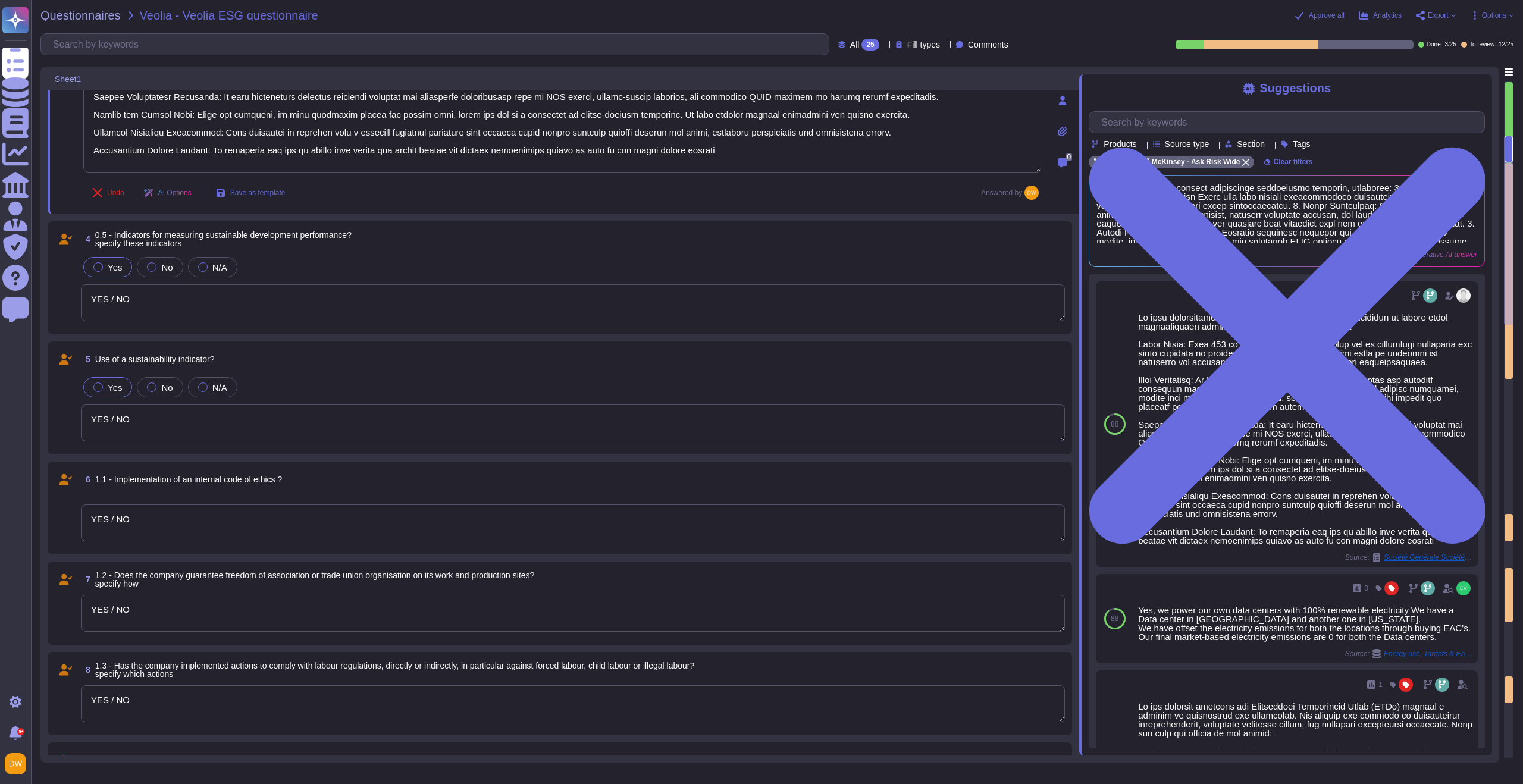
click at [212, 308] on textarea "YES / NO" at bounding box center [573, 303] width 984 height 37
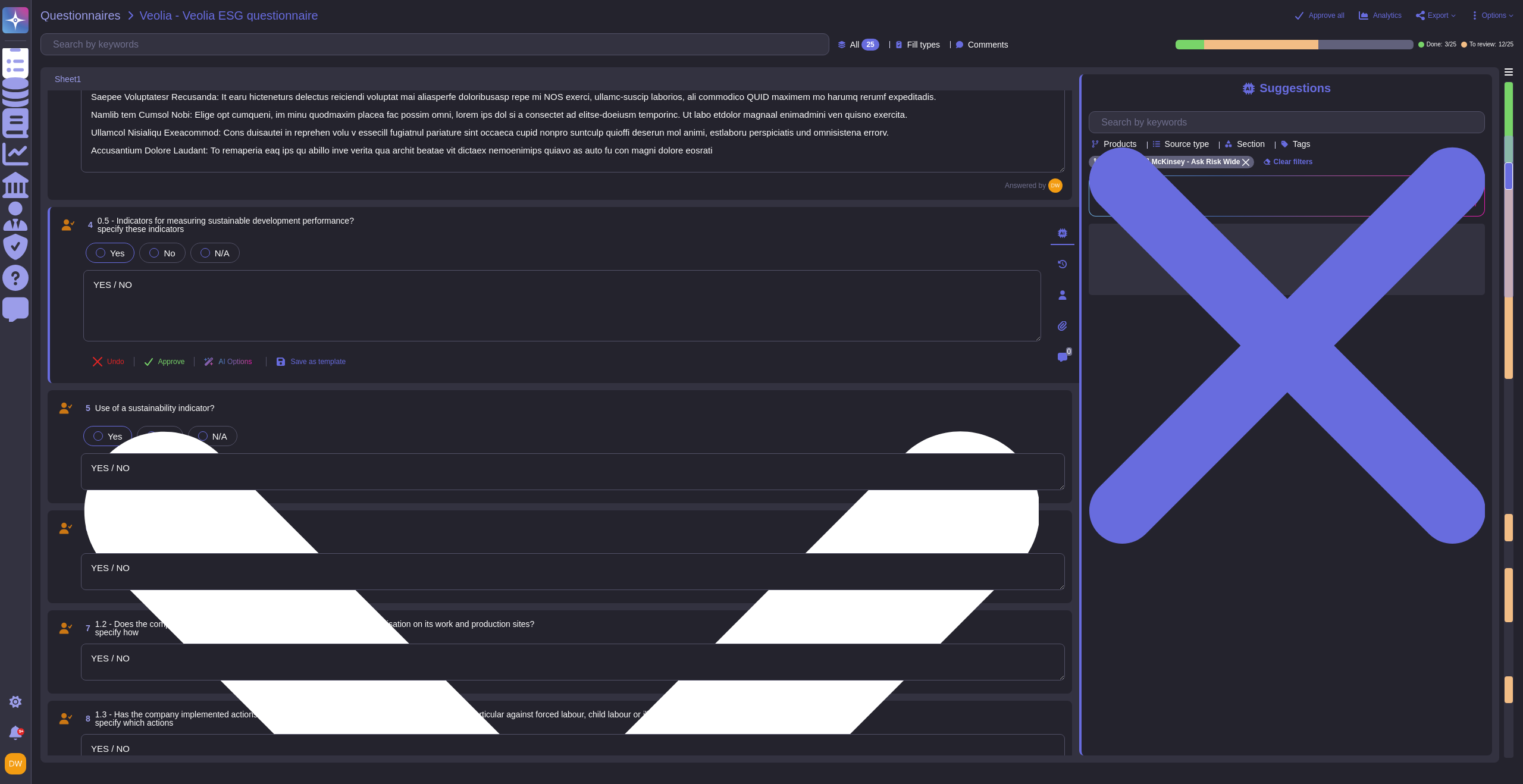
click at [130, 284] on textarea "YES / NO" at bounding box center [562, 306] width 958 height 71
type textarea "Y"
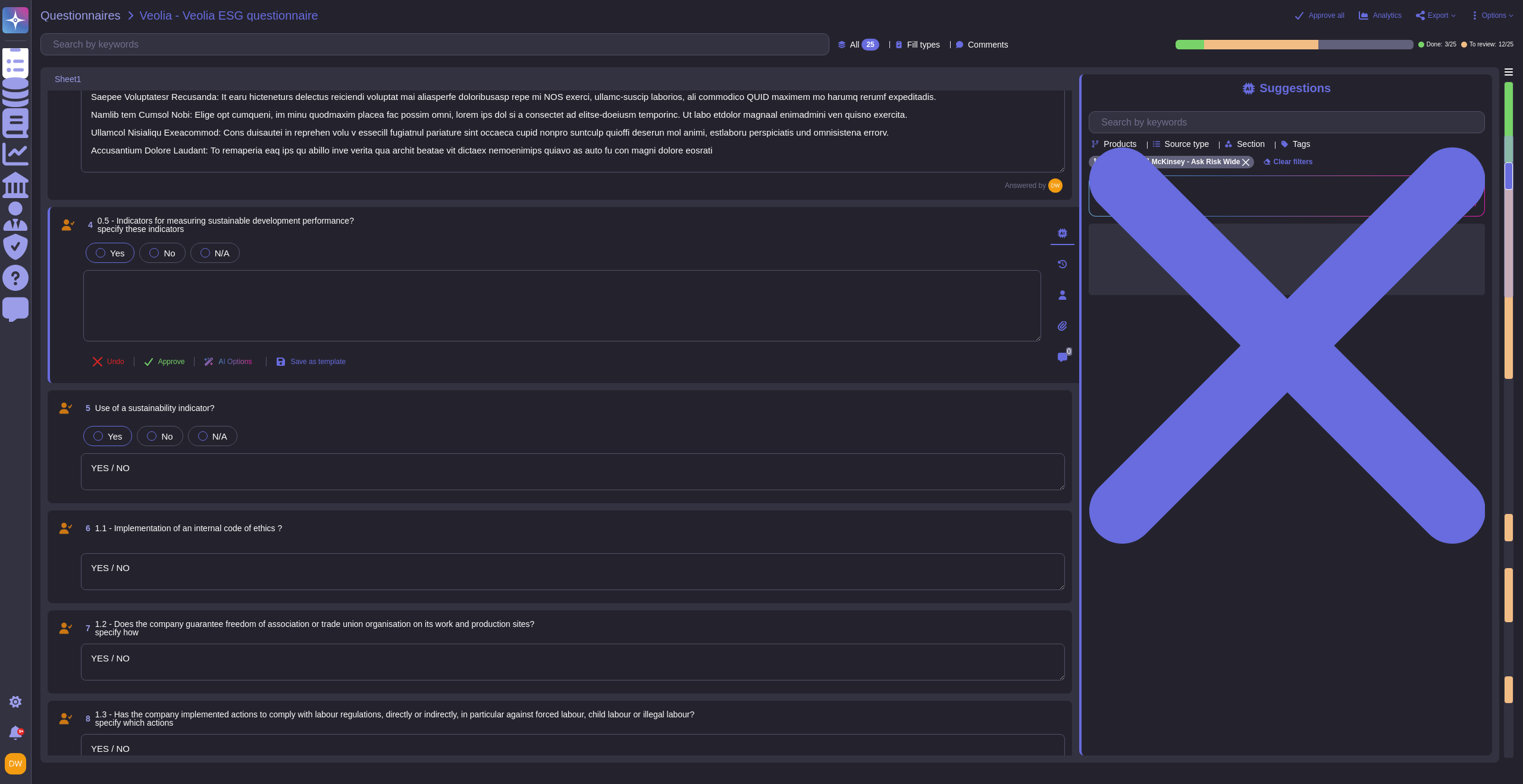
click at [141, 300] on textarea at bounding box center [562, 306] width 958 height 71
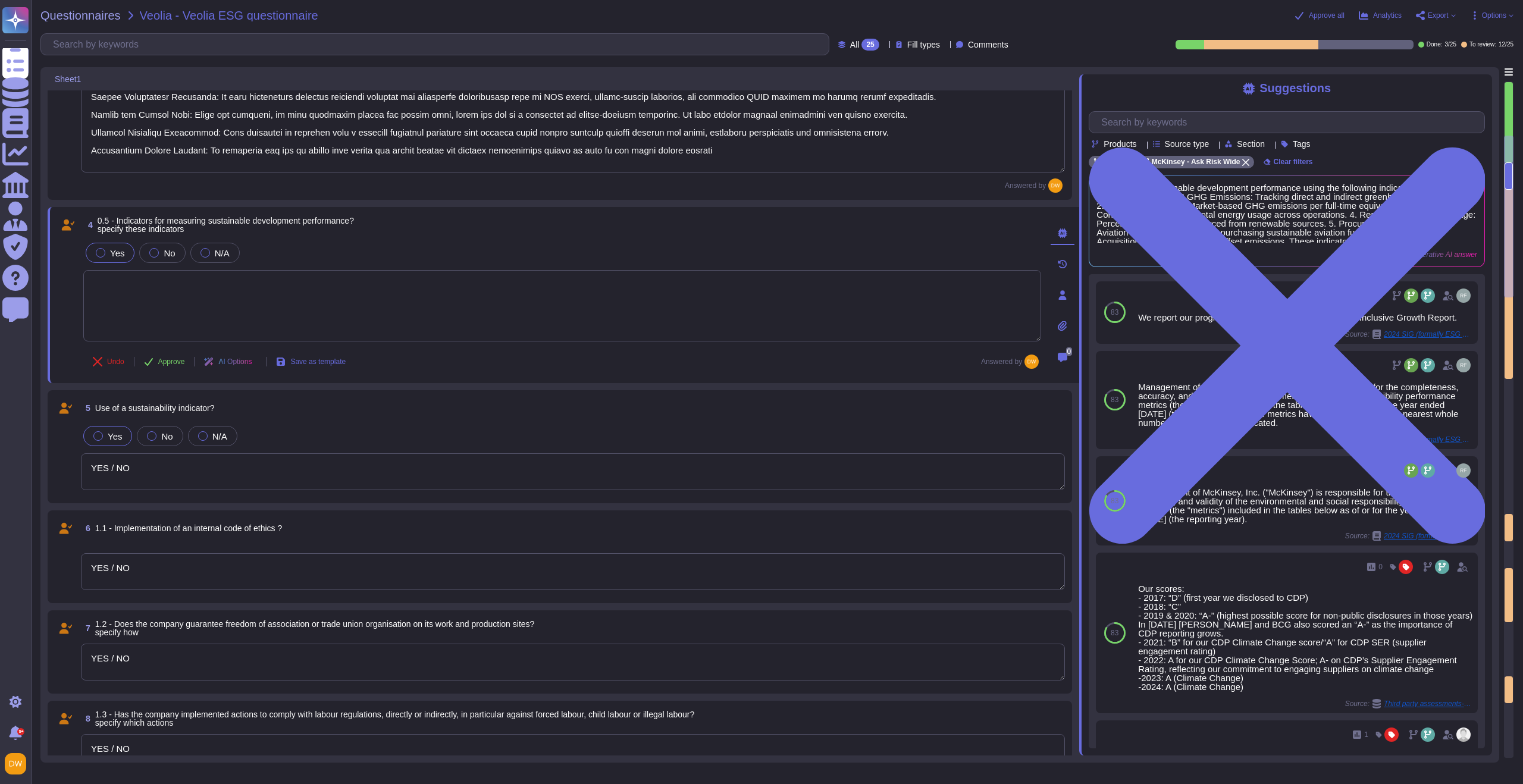
click at [197, 307] on textarea at bounding box center [562, 306] width 958 height 71
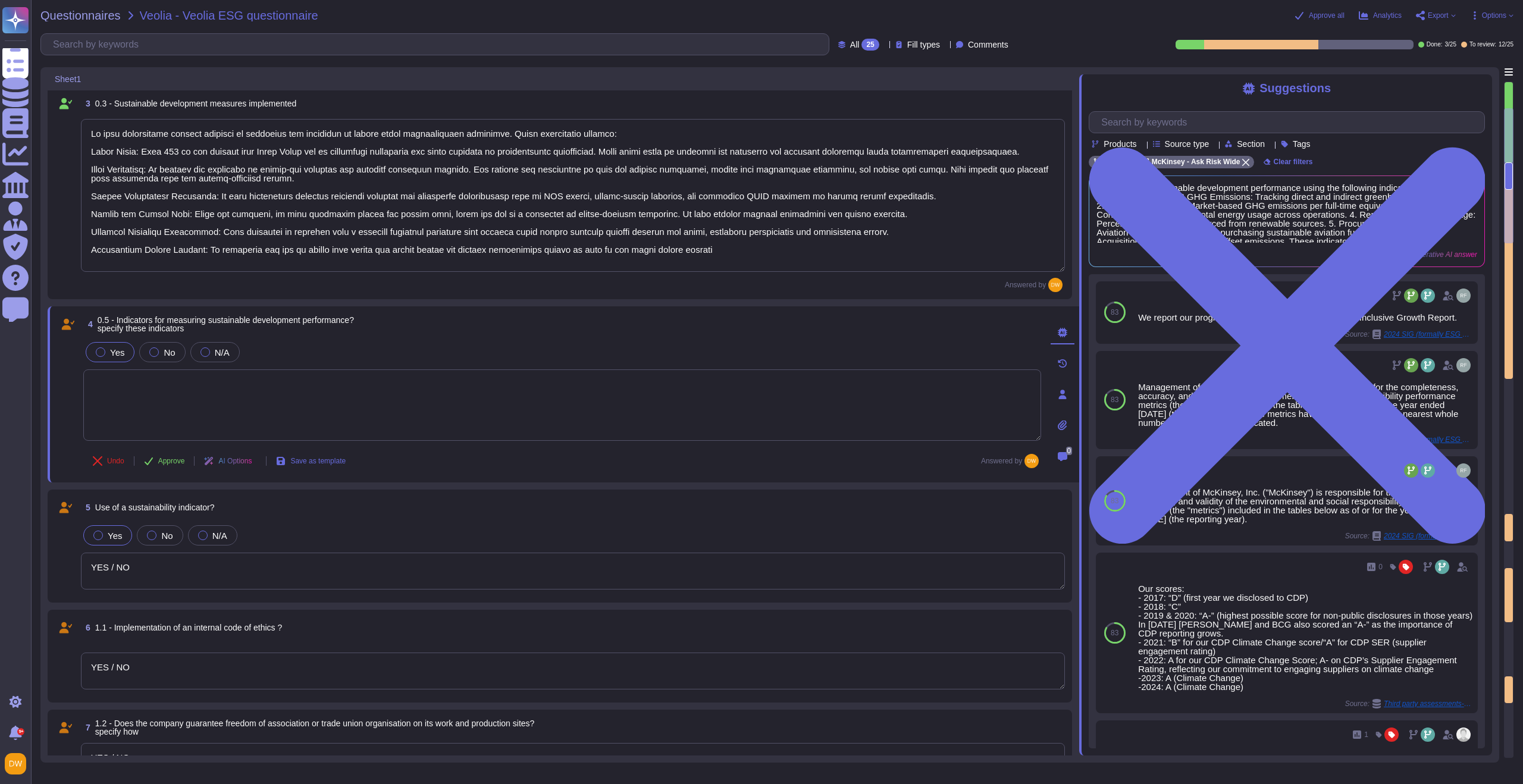
scroll to position [143, 0]
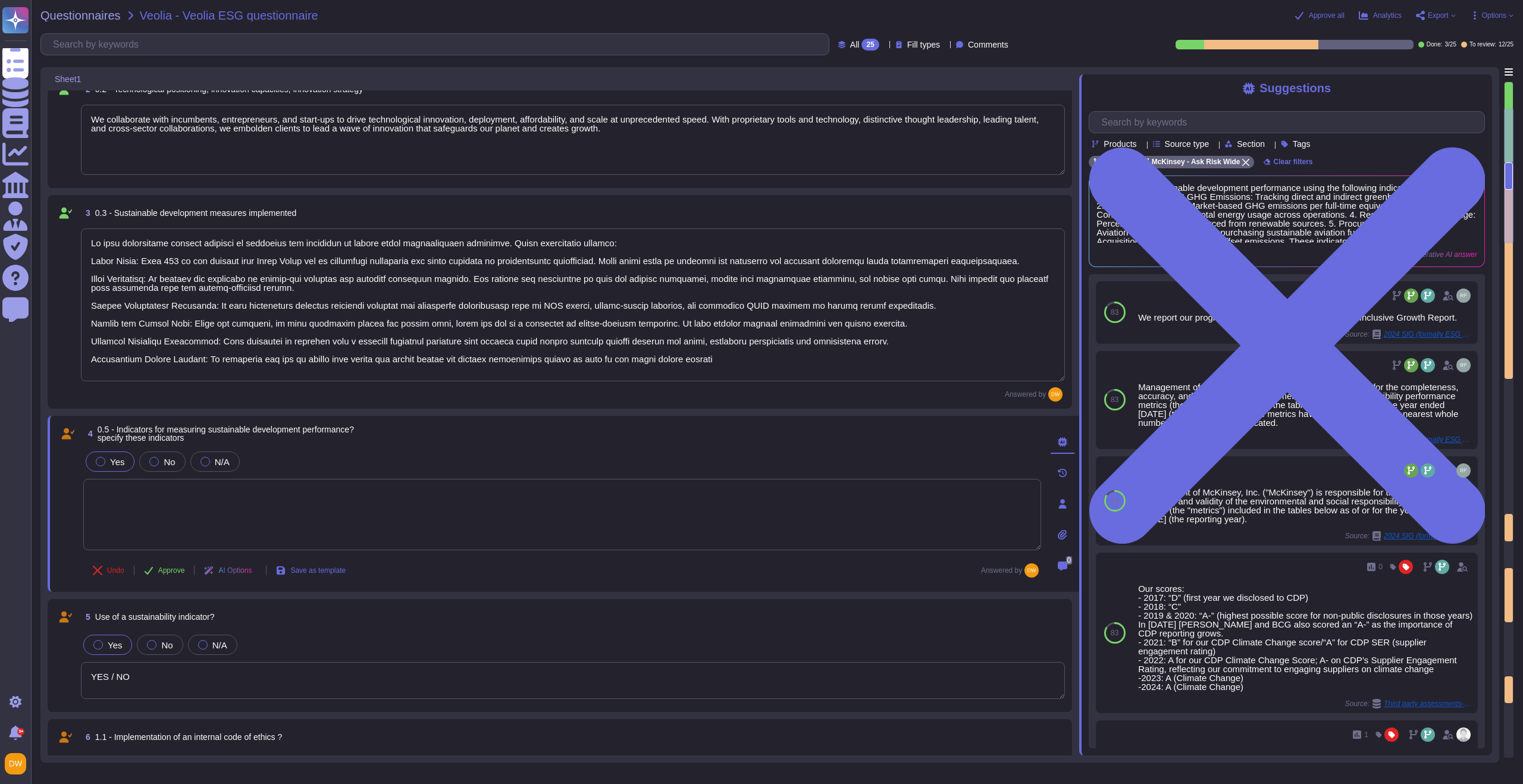
click at [207, 283] on textarea at bounding box center [573, 304] width 984 height 153
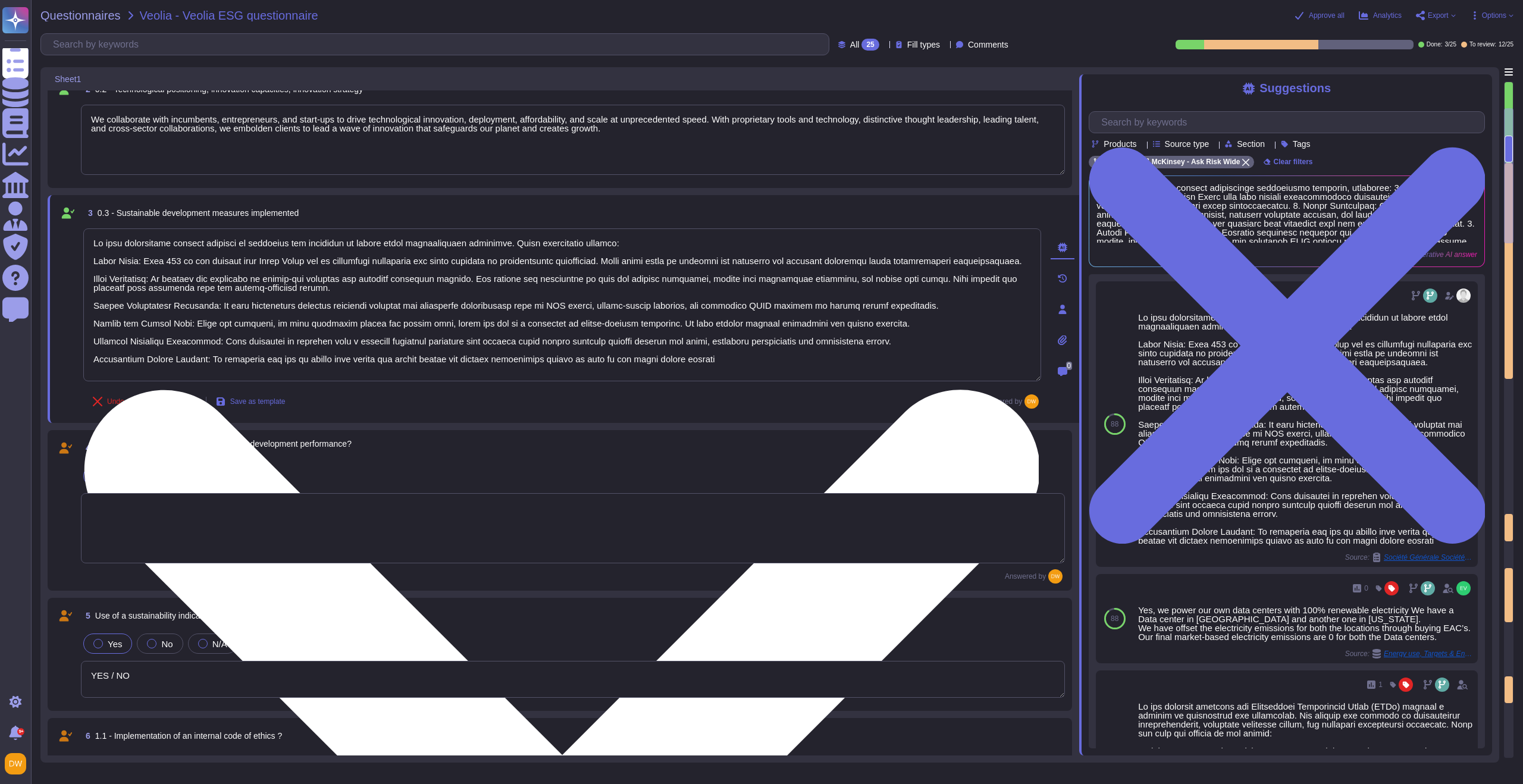
click at [207, 283] on textarea at bounding box center [562, 304] width 958 height 153
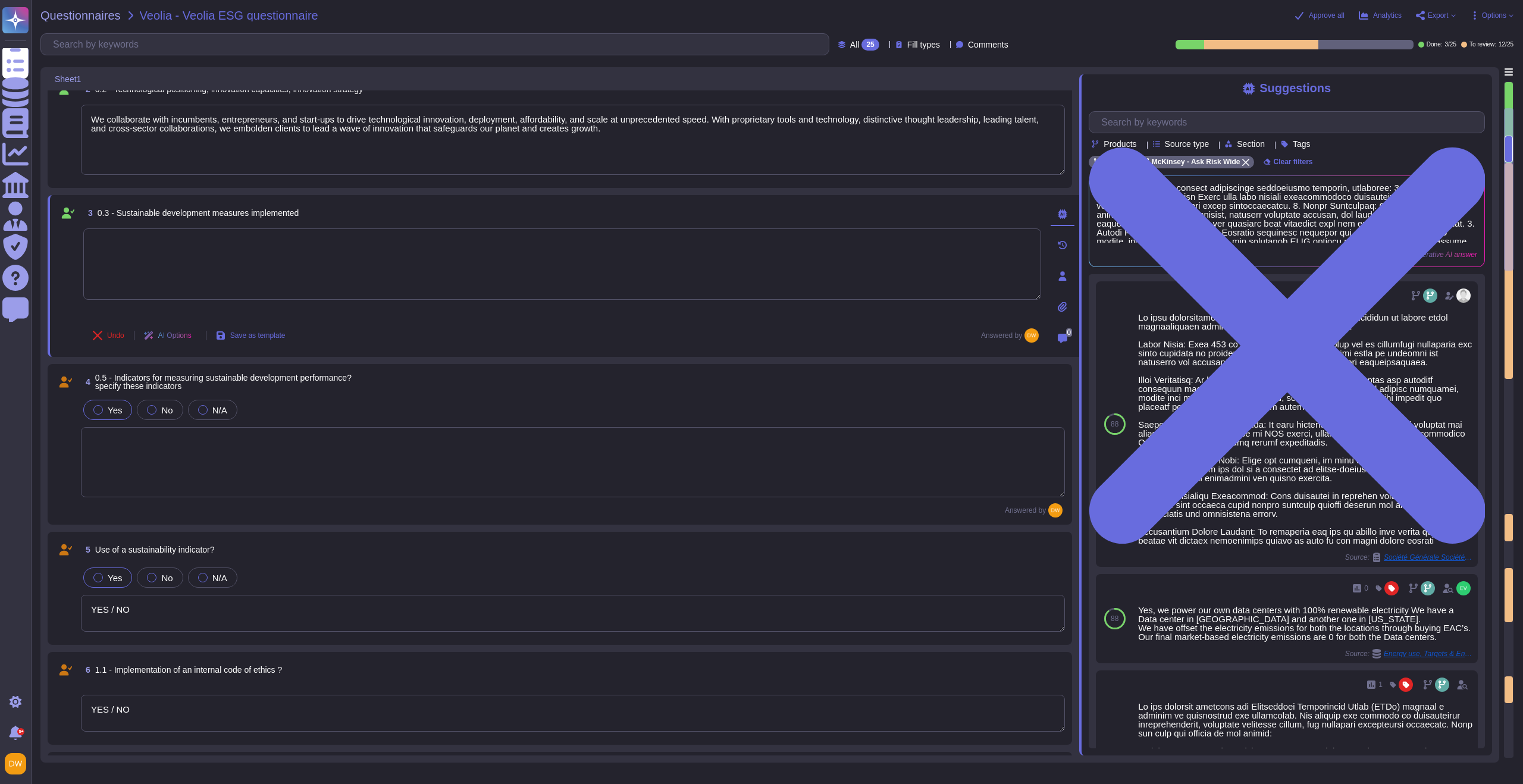
type textarea "YES / NO"
click at [123, 336] on span "Undo" at bounding box center [116, 335] width 17 height 7
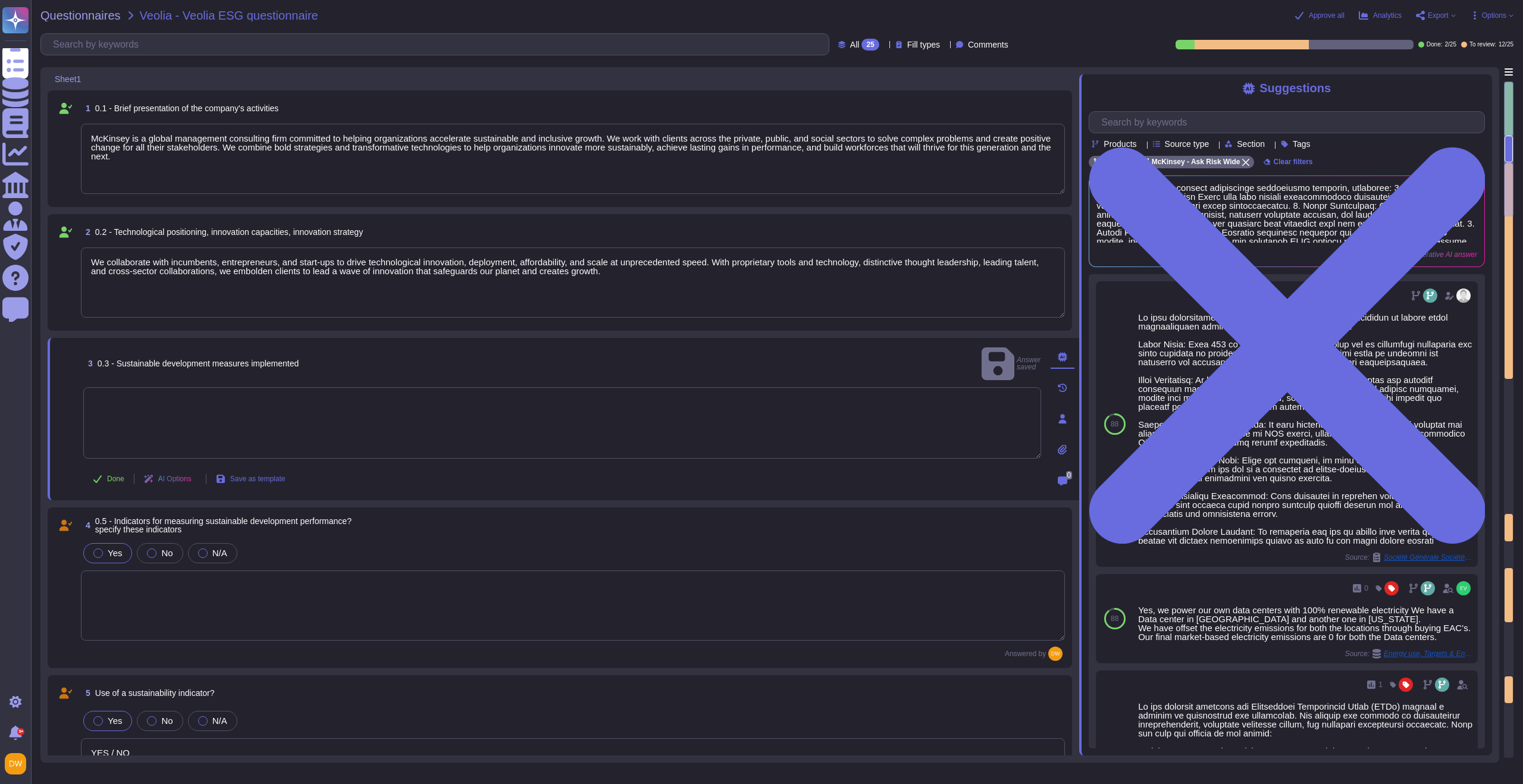
type textarea "YES / NO"
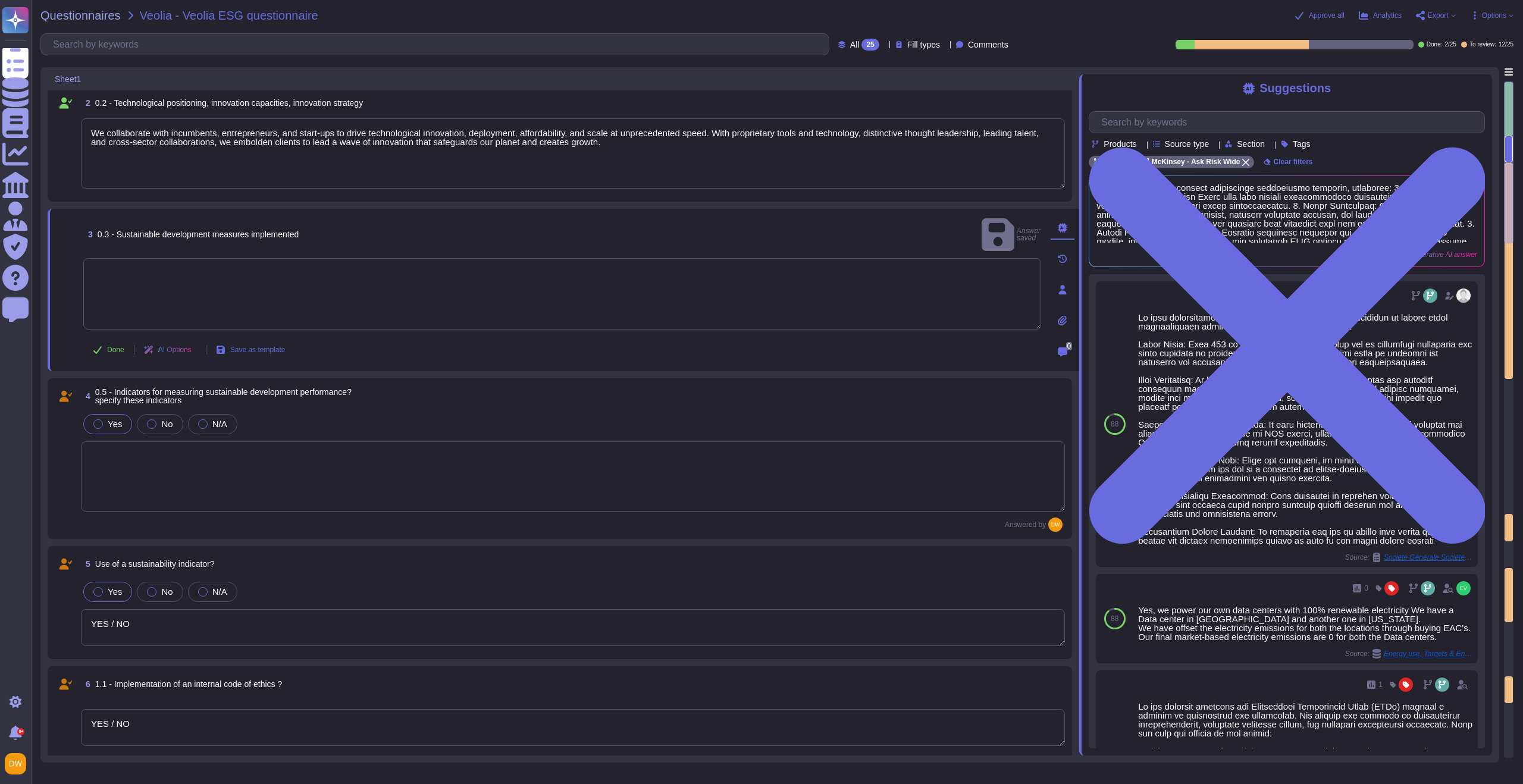
type textarea "YES / NO"
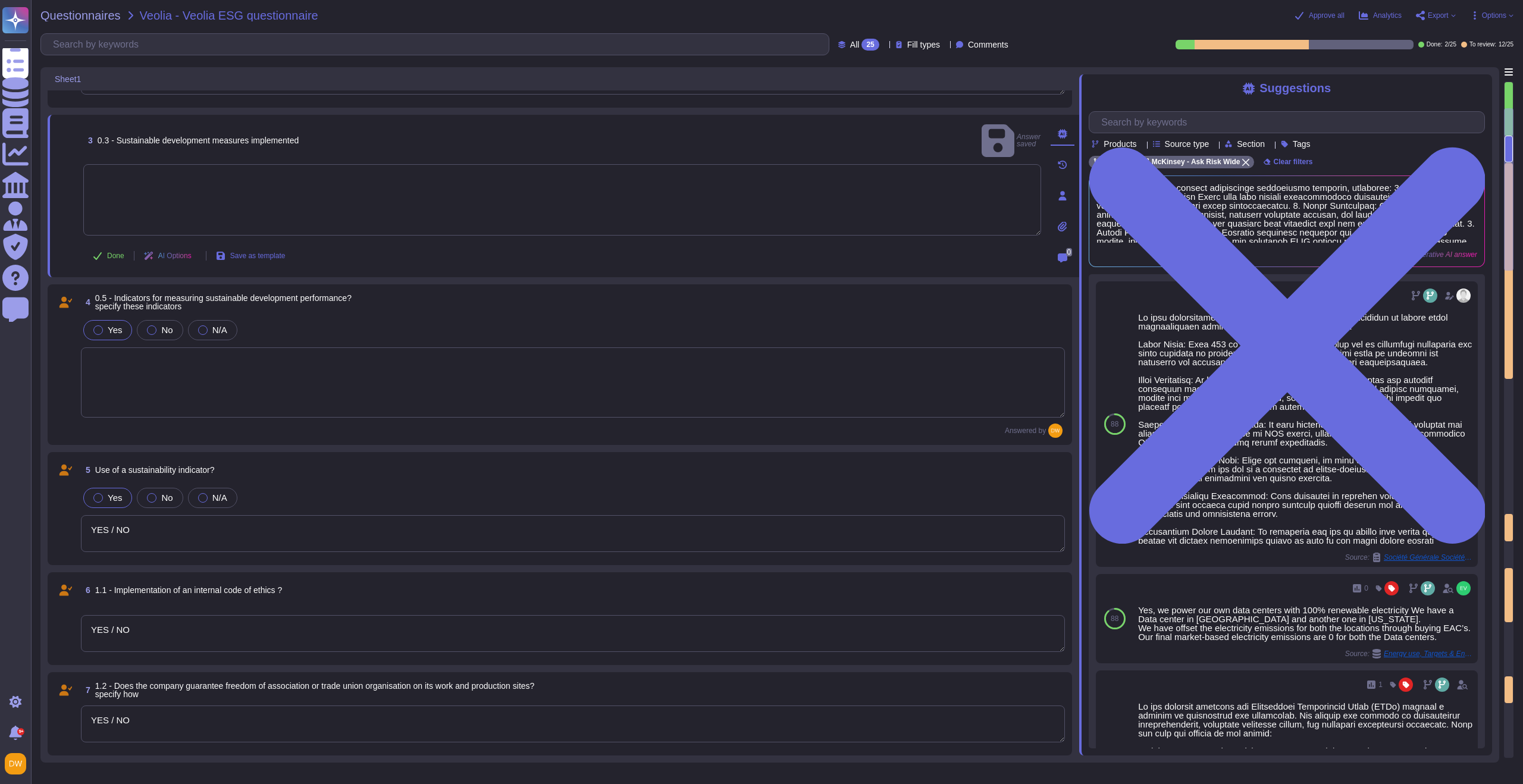
type textarea "YES / NO"
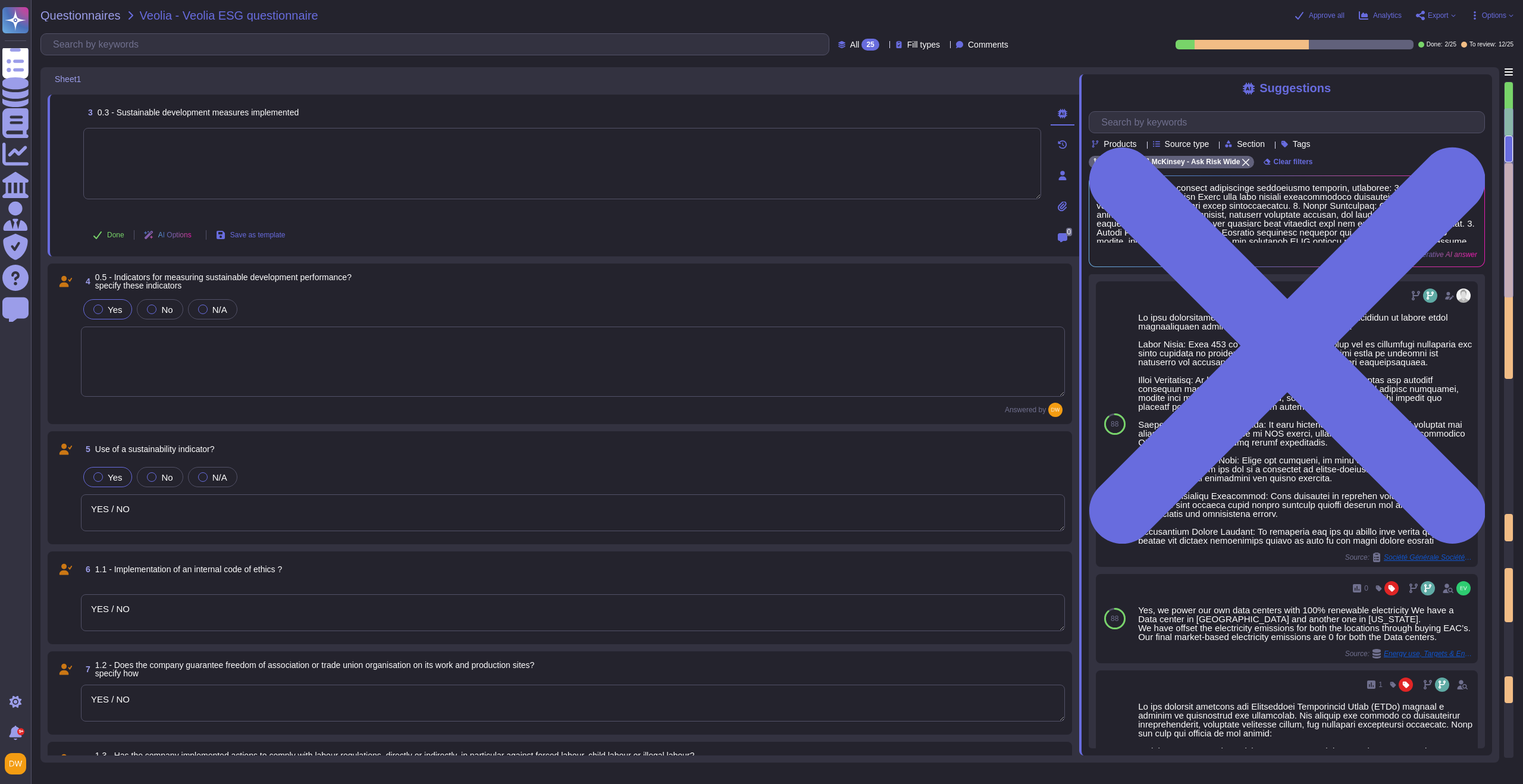
click at [279, 352] on textarea at bounding box center [573, 362] width 984 height 70
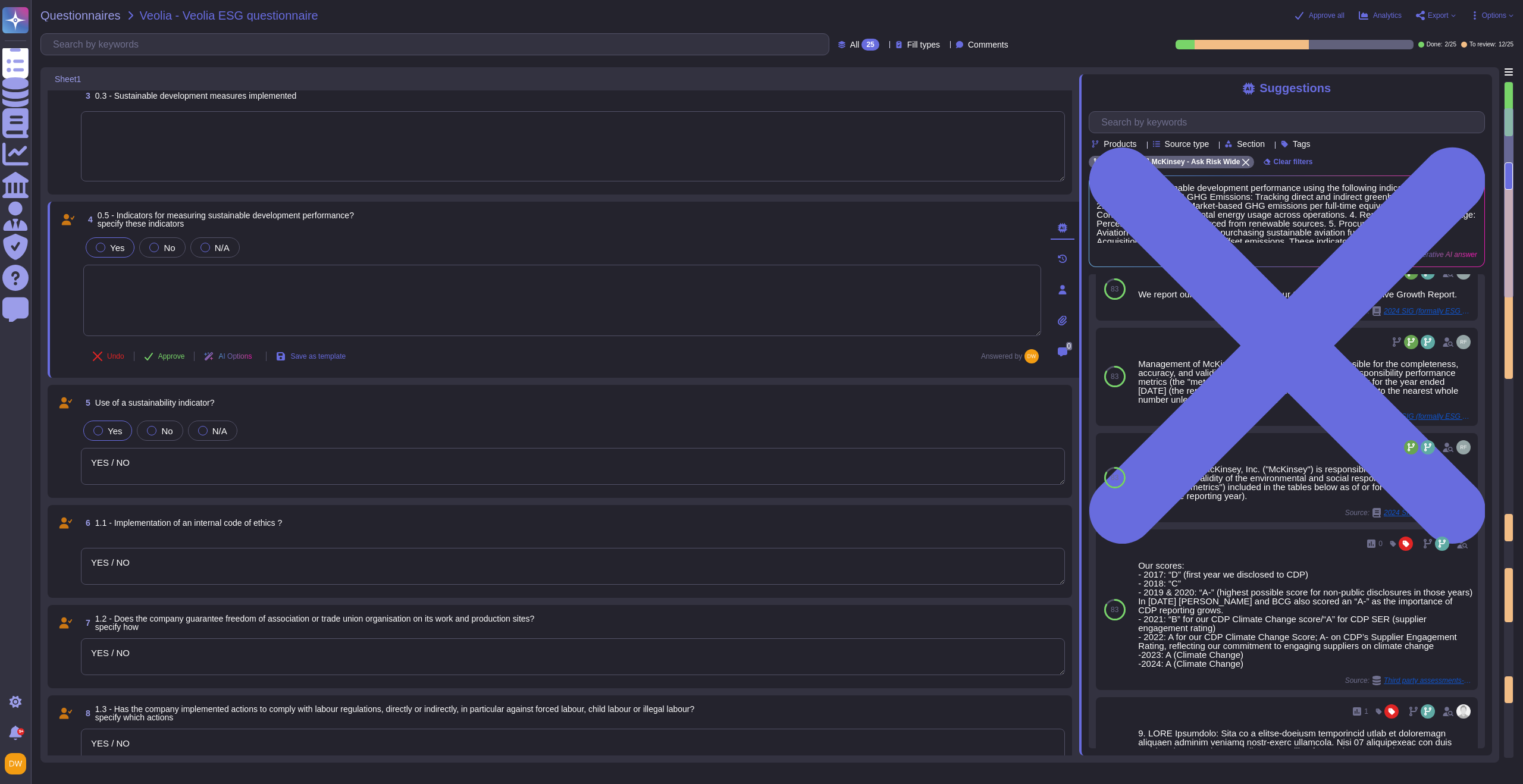
scroll to position [261, 0]
click at [118, 355] on span "Undo" at bounding box center [116, 355] width 17 height 7
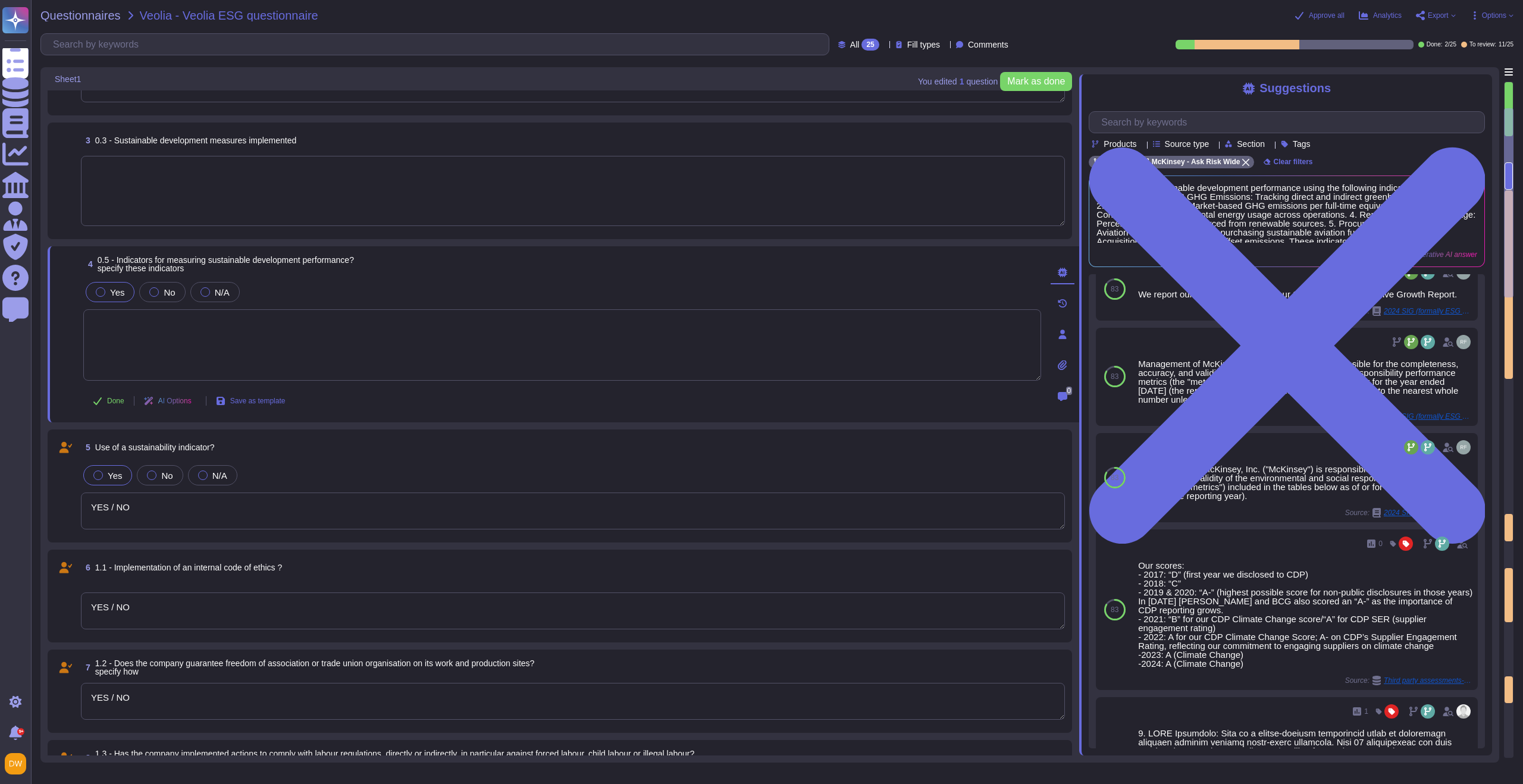
scroll to position [217, 0]
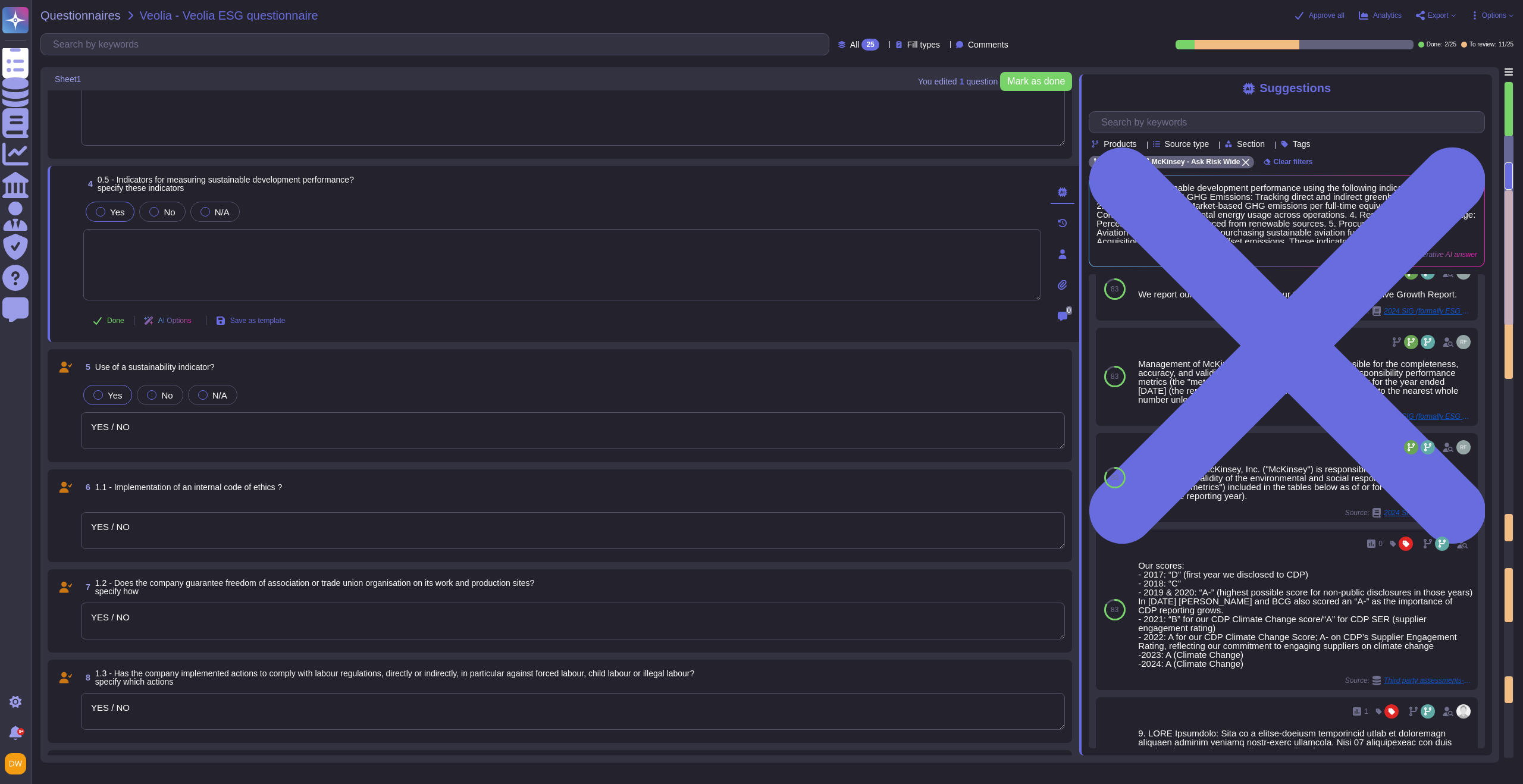
type textarea "YES / NO"
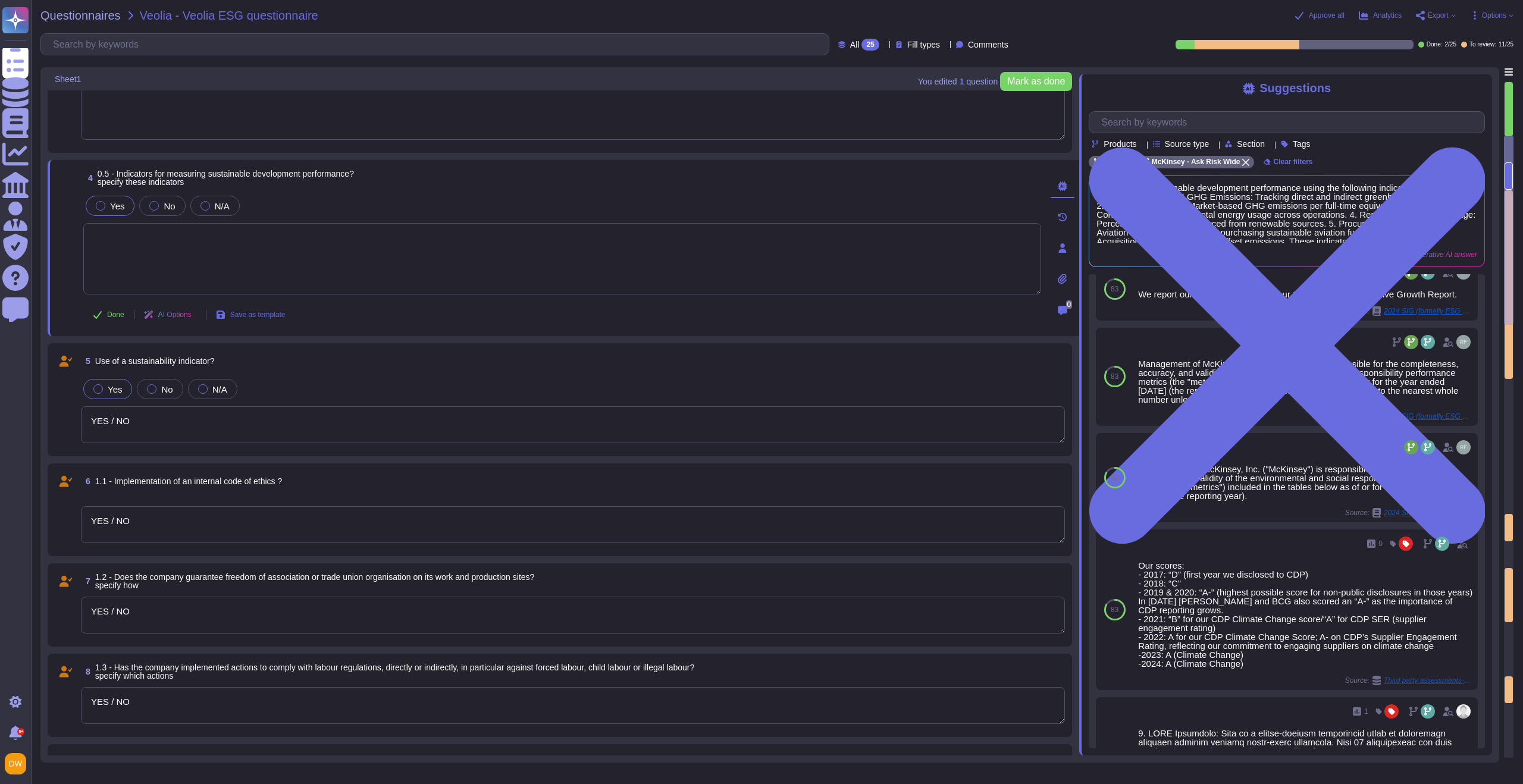
scroll to position [303, 0]
click at [147, 423] on textarea "YES / NO" at bounding box center [573, 424] width 984 height 37
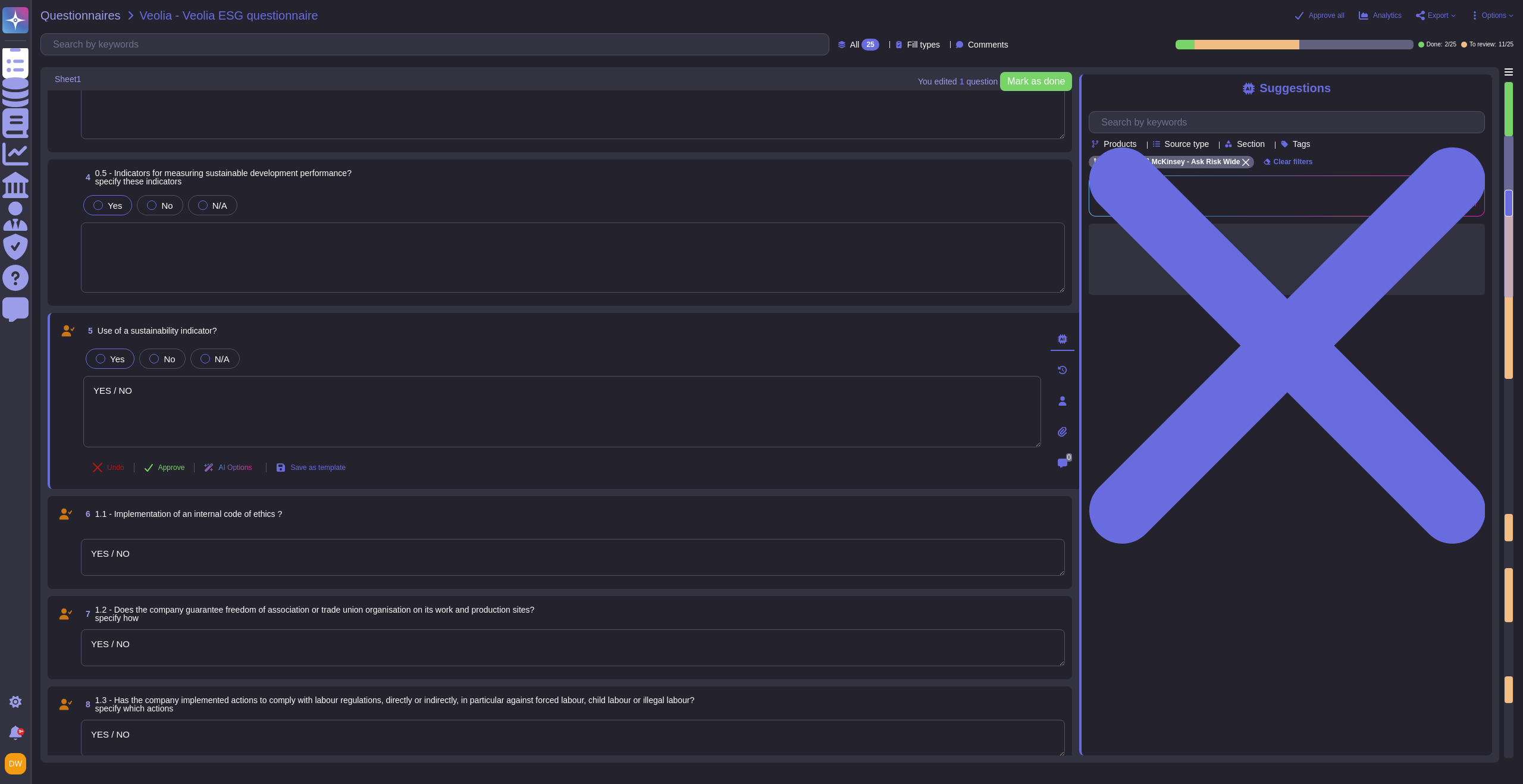
click at [110, 471] on span "Undo" at bounding box center [116, 467] width 17 height 7
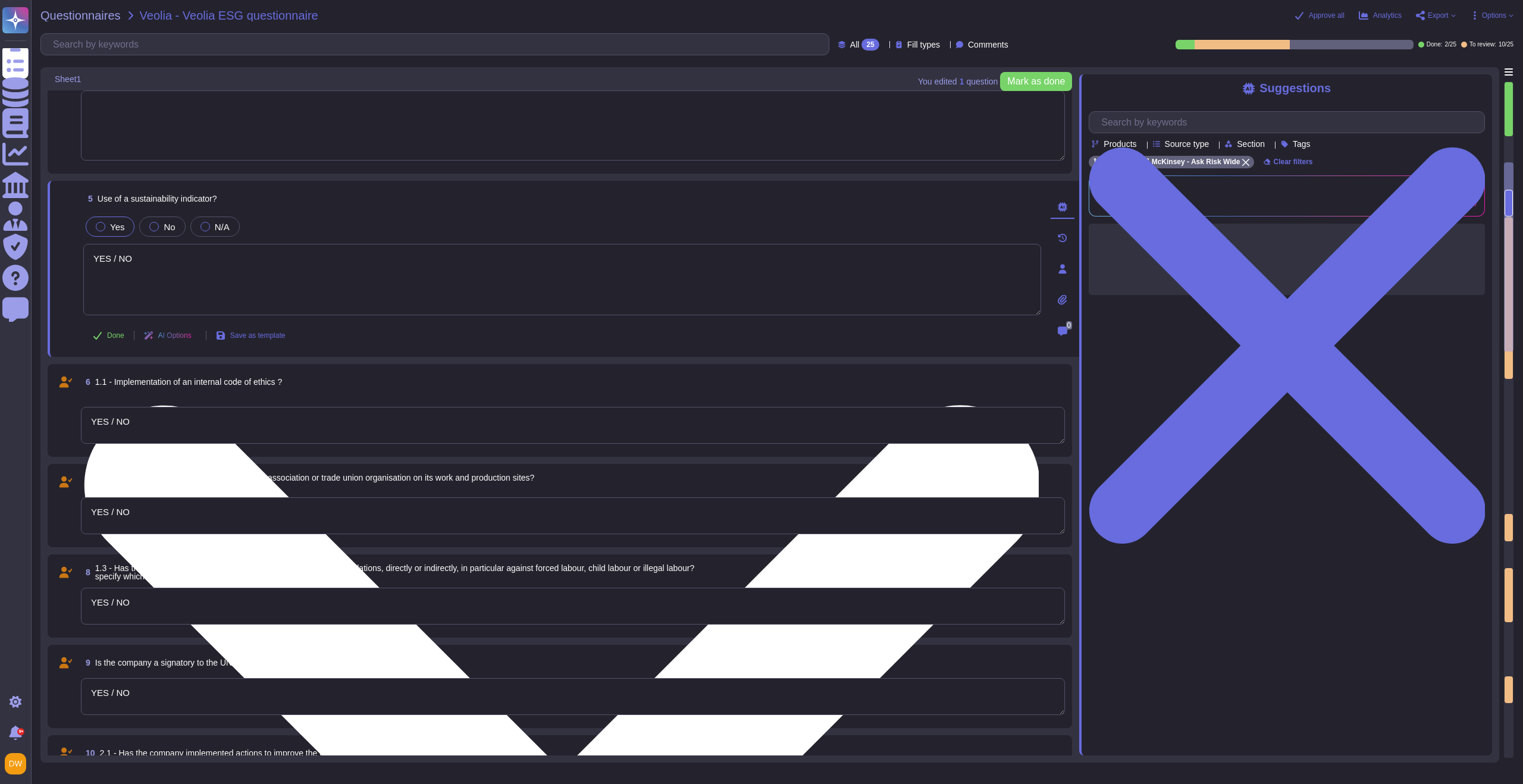
scroll to position [438, 0]
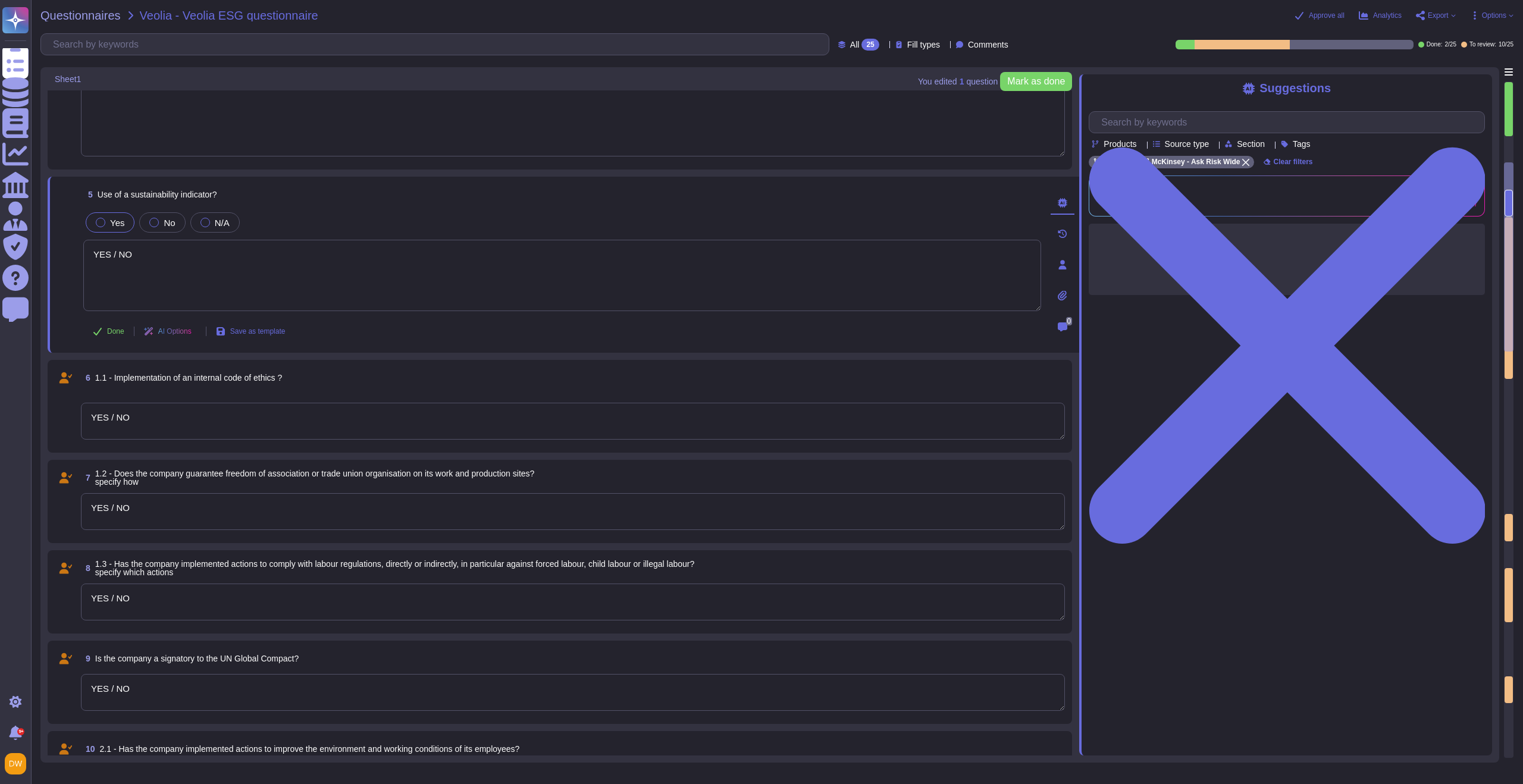
click at [152, 427] on textarea "YES / NO" at bounding box center [573, 421] width 984 height 37
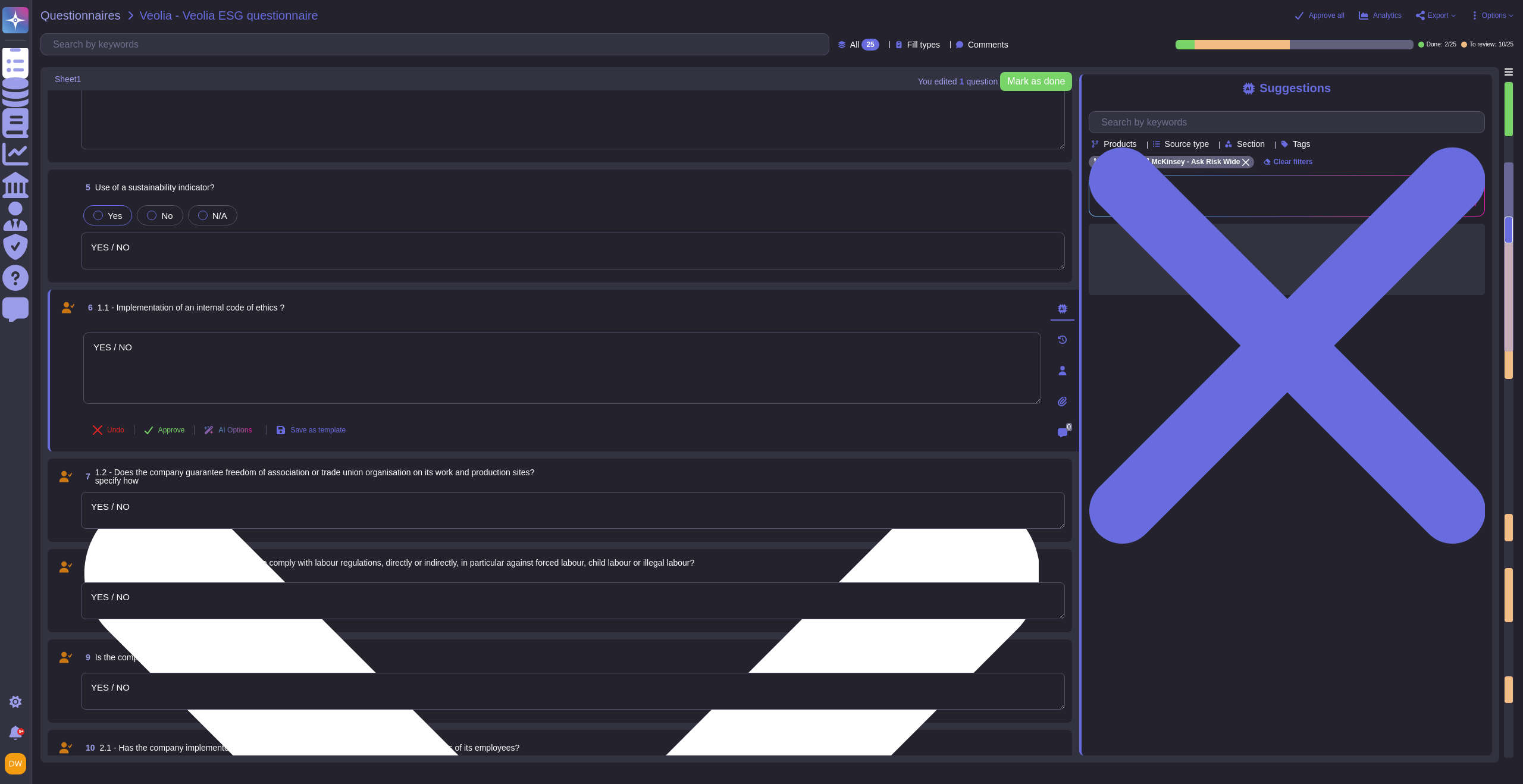
click at [125, 349] on textarea "YES / NO" at bounding box center [562, 368] width 958 height 71
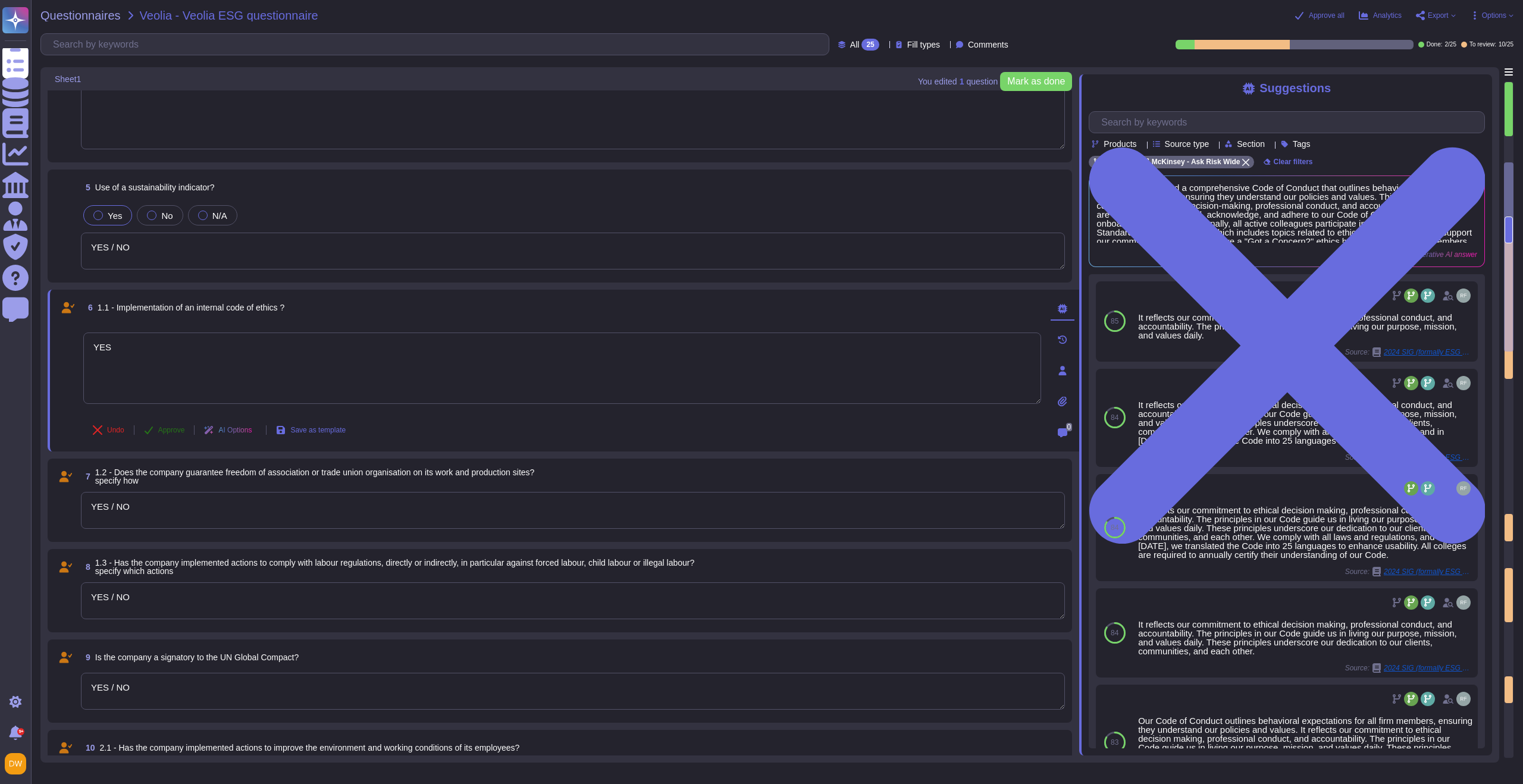
type textarea "YES"
click at [155, 427] on button "Approve" at bounding box center [164, 430] width 60 height 24
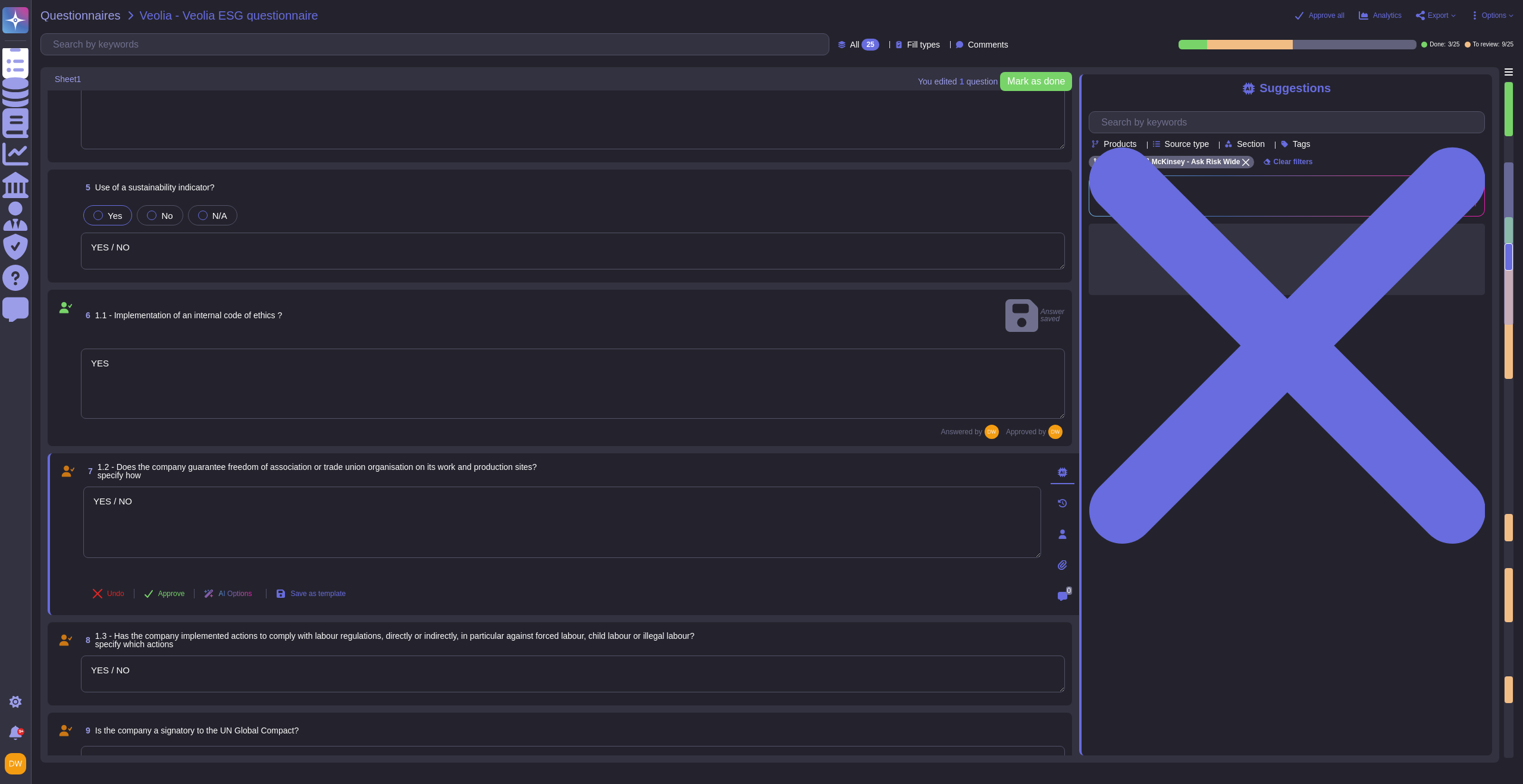
click at [129, 351] on textarea "YES" at bounding box center [573, 383] width 984 height 70
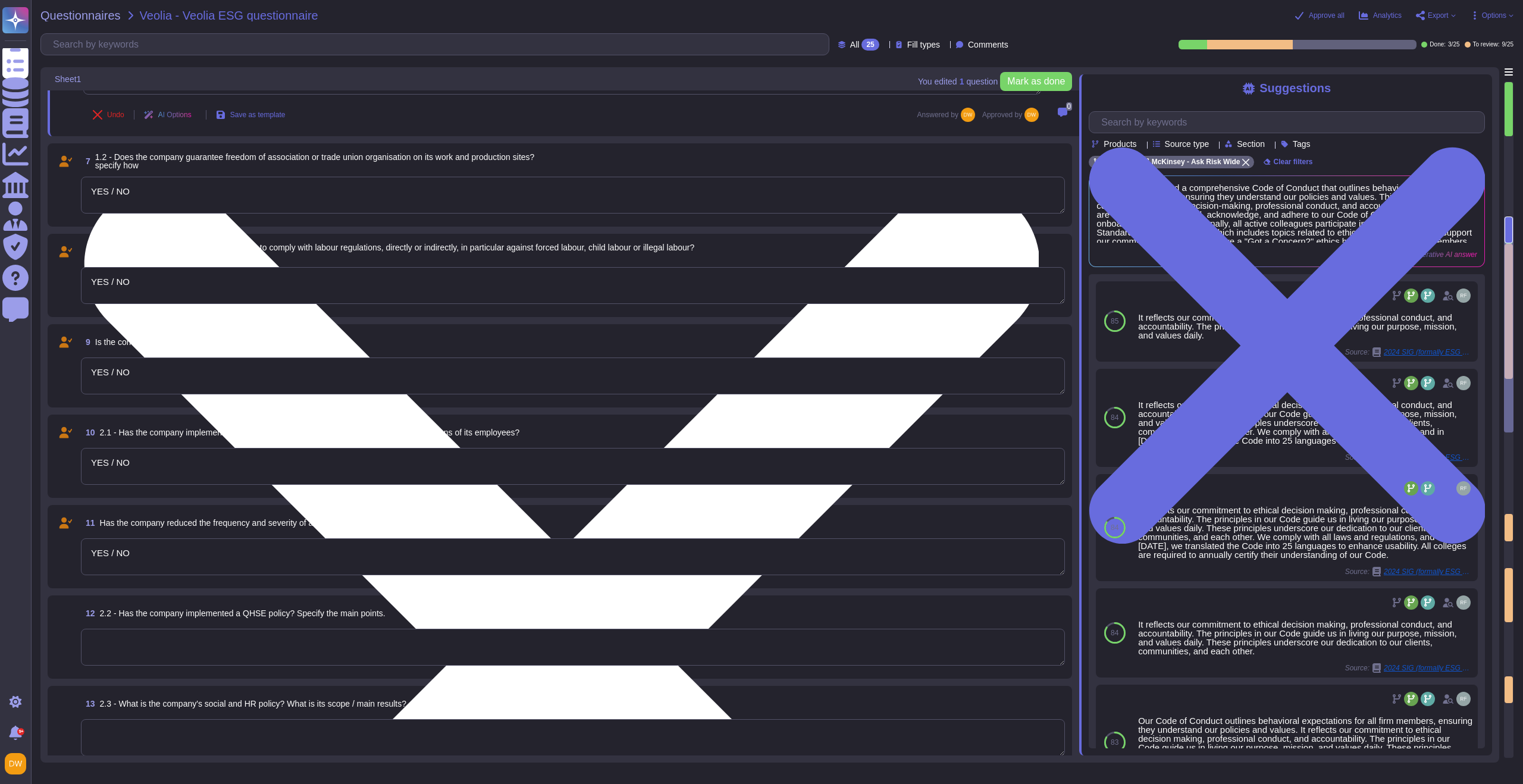
type textarea "0"
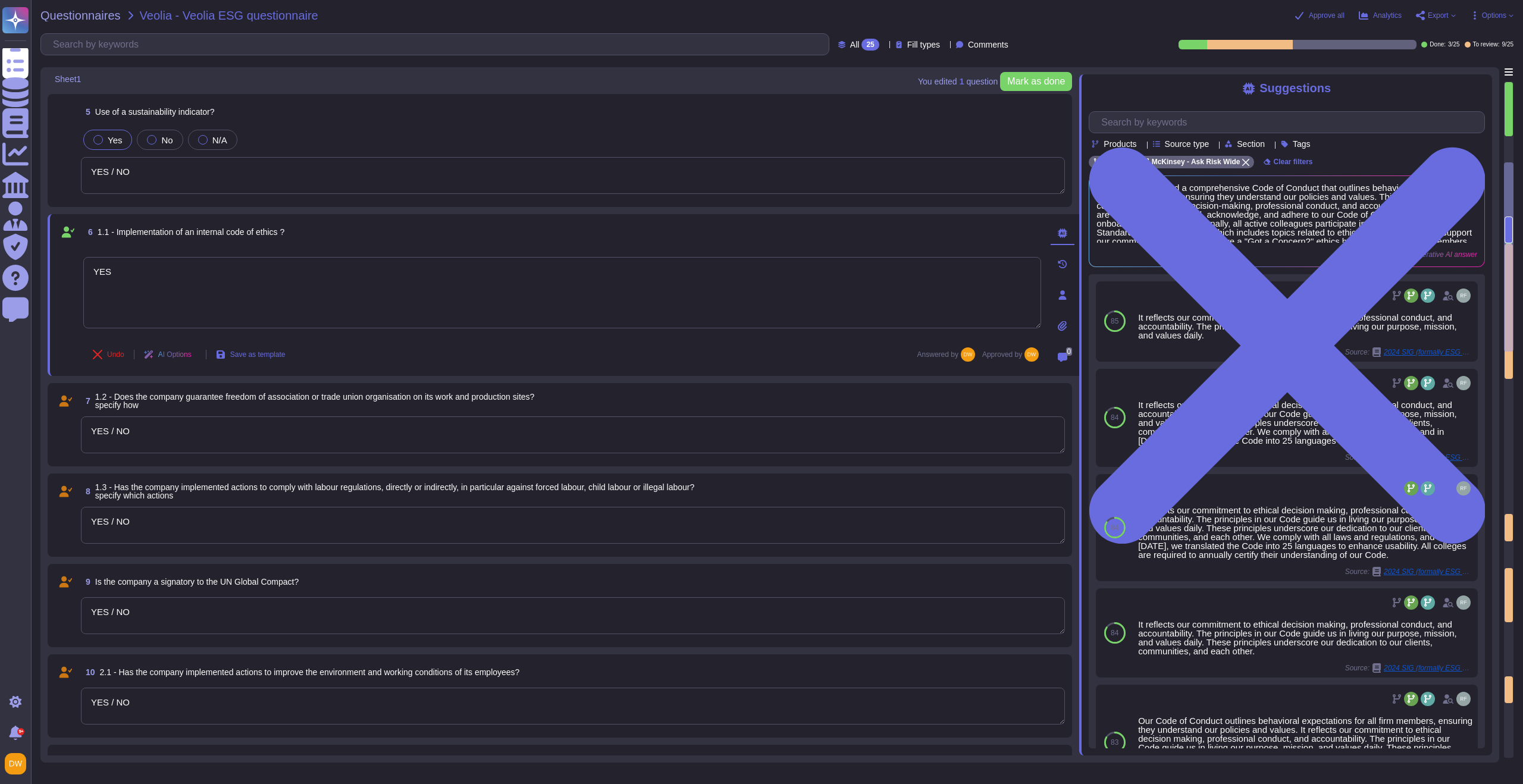
scroll to position [463, 0]
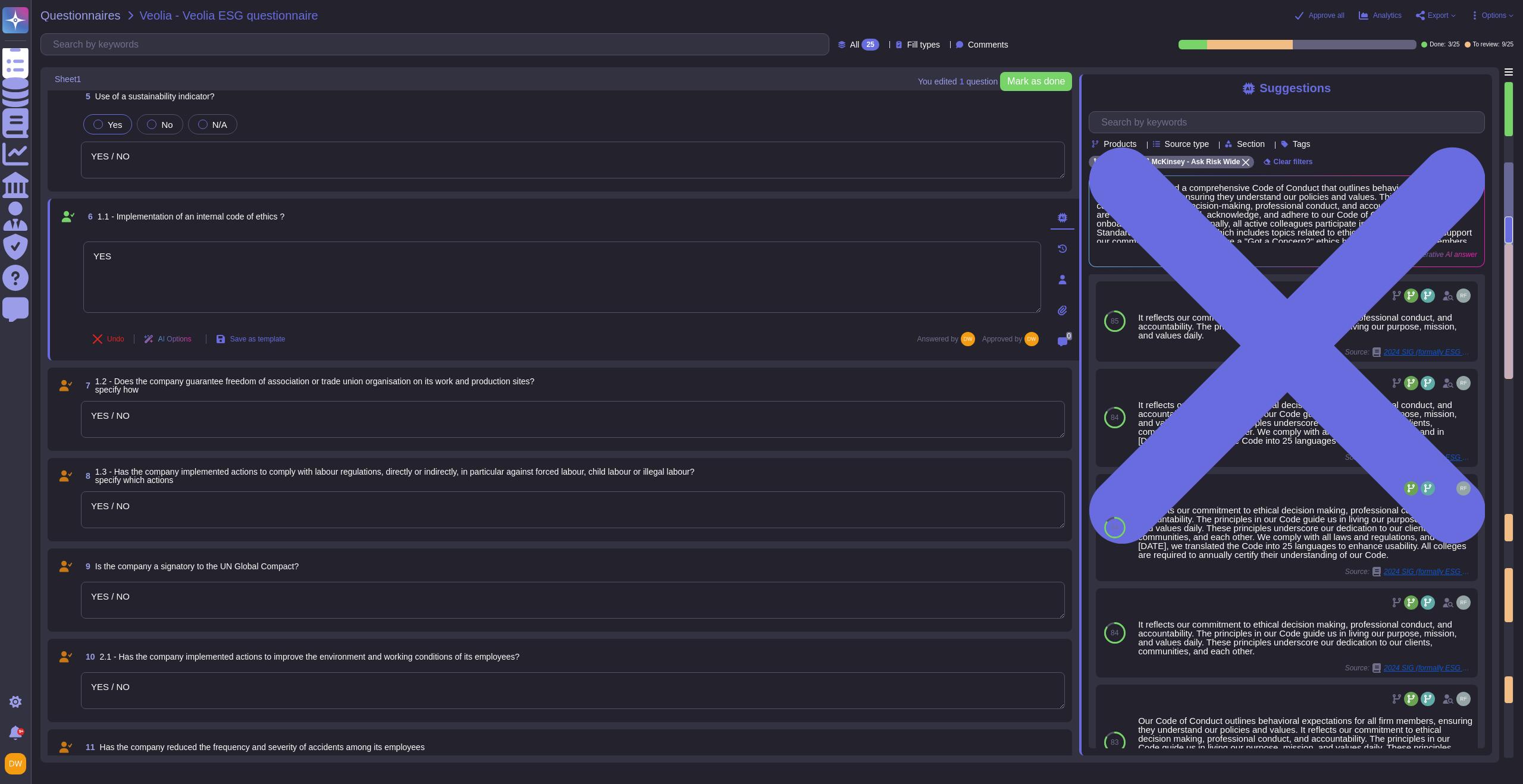
click at [166, 420] on textarea "YES / NO" at bounding box center [573, 419] width 984 height 37
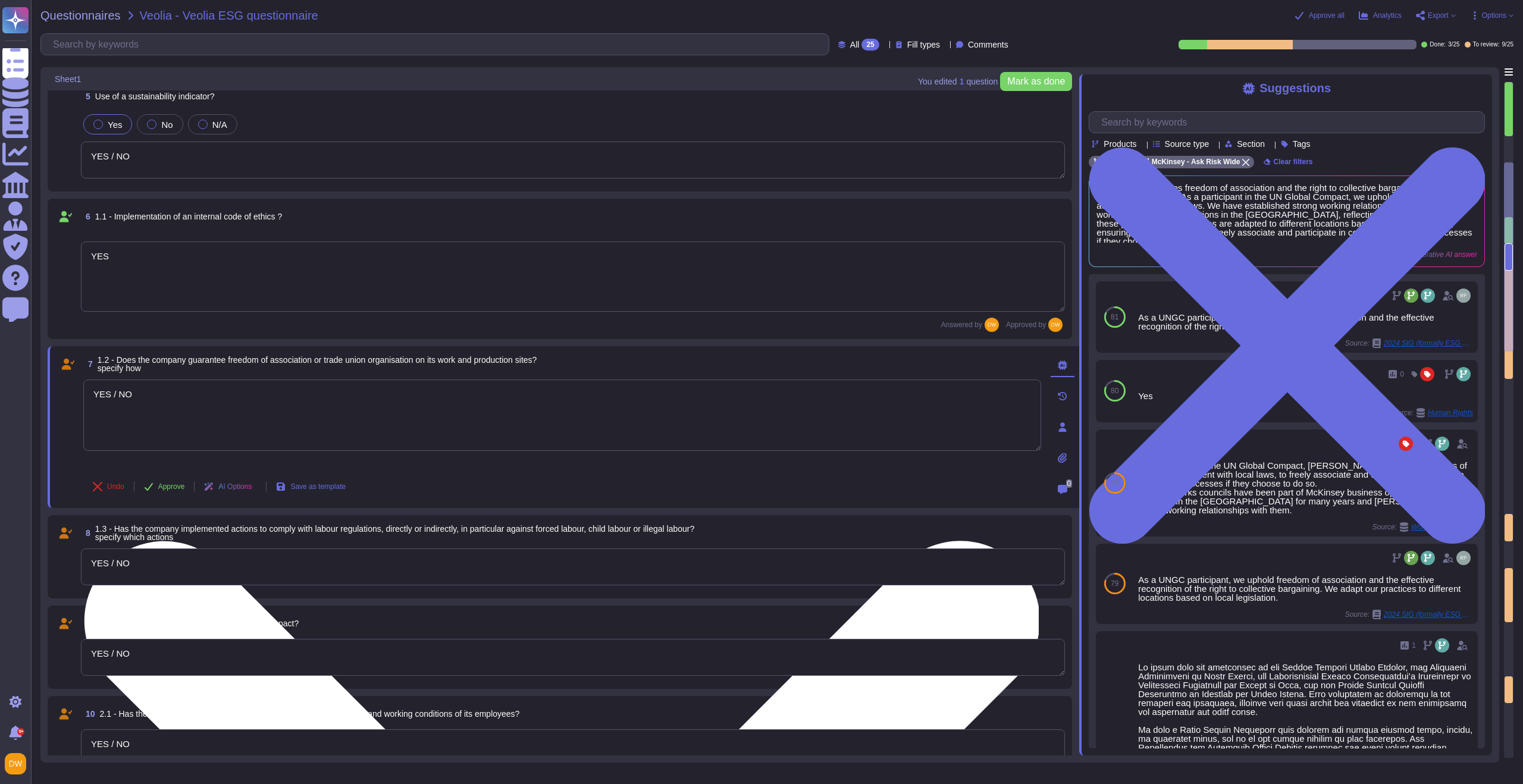
click at [166, 420] on textarea "YES / NO" at bounding box center [562, 415] width 958 height 71
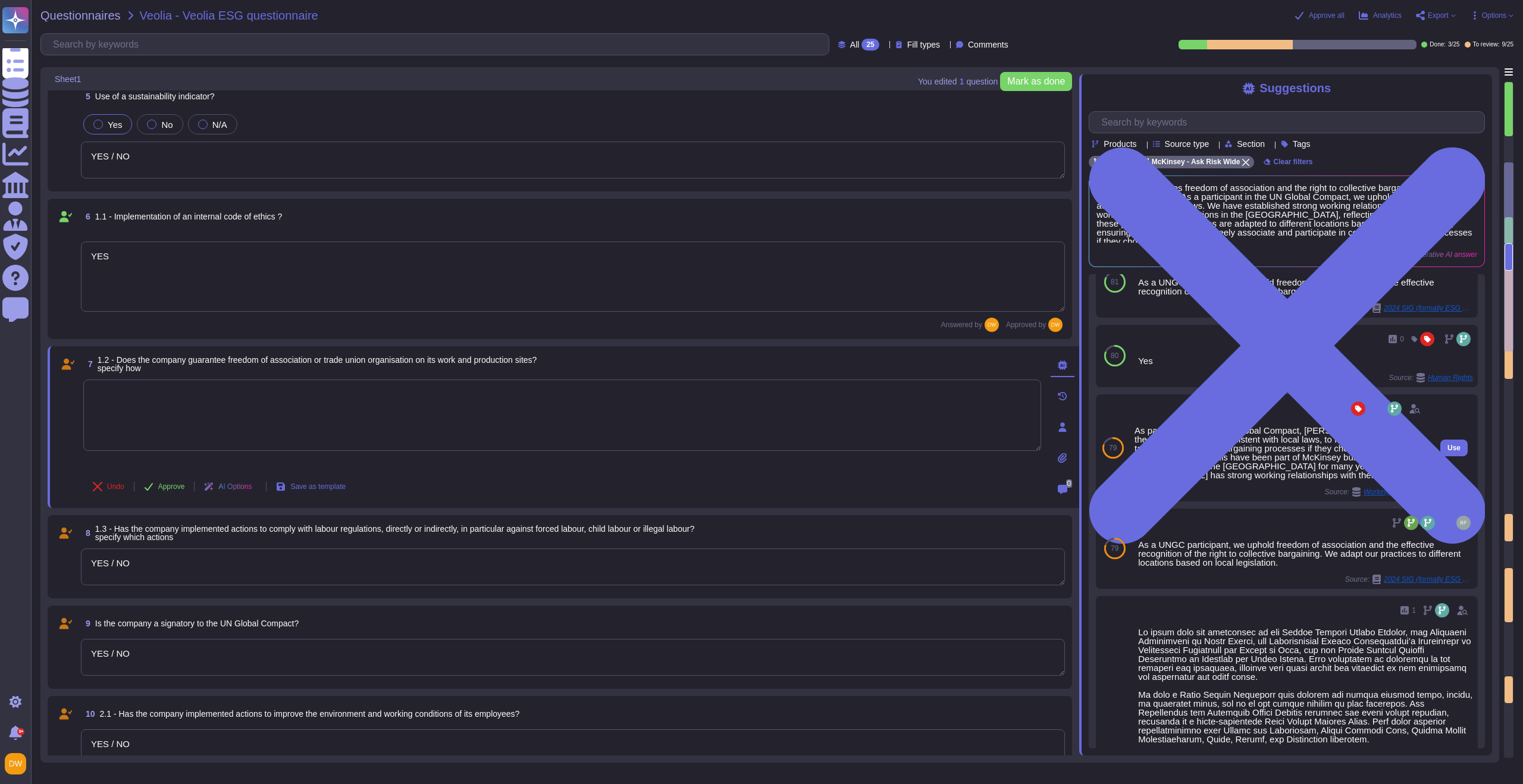
scroll to position [0, 0]
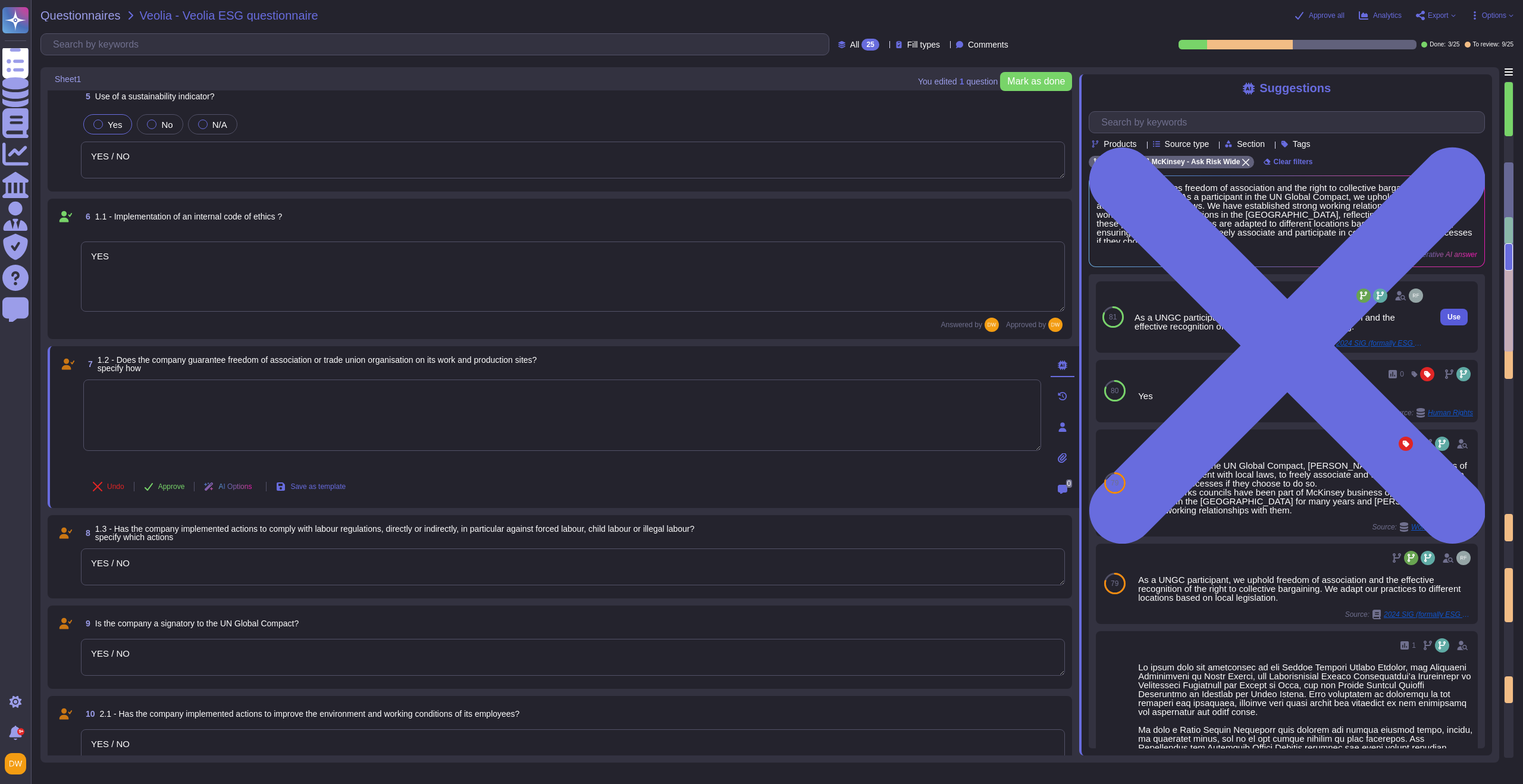
click at [1017, 318] on span "Use" at bounding box center [1454, 317] width 13 height 7
type textarea "As a UNGC participant, we uphold freedom of association and the effective recog…"
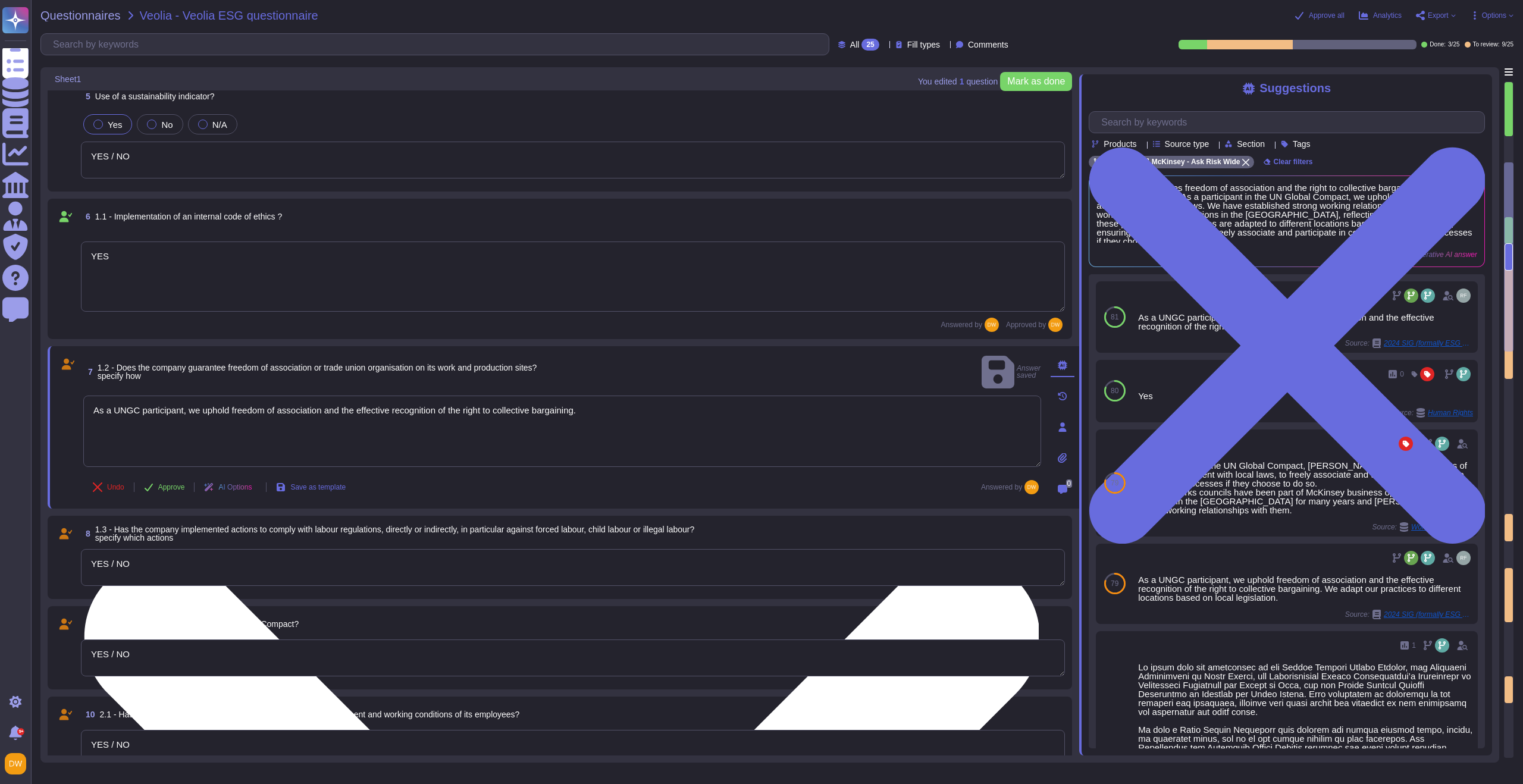
click at [267, 396] on textarea "As a UNGC participant, we uphold freedom of association and the effective recog…" at bounding box center [562, 431] width 958 height 71
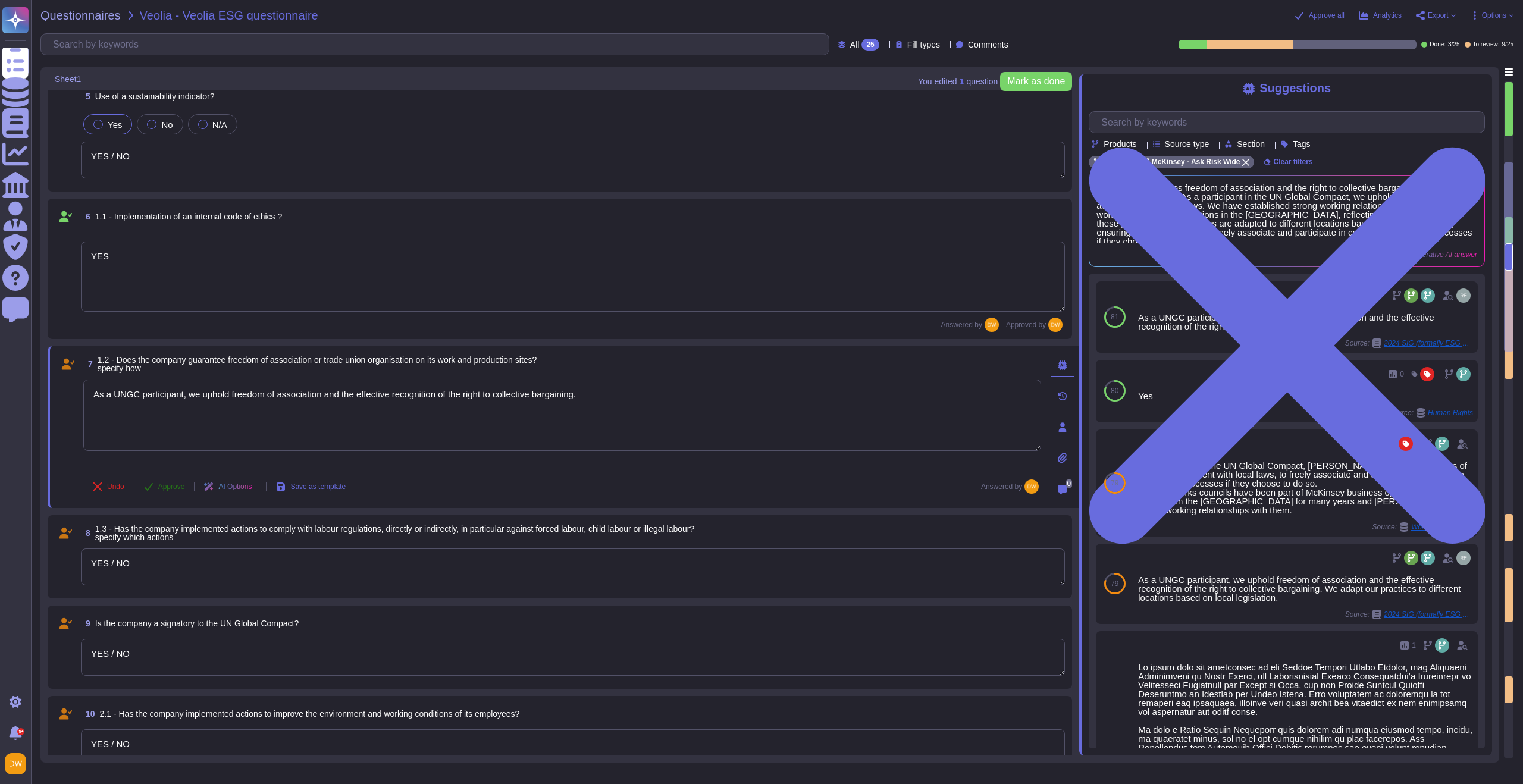
click at [166, 488] on span "Approve" at bounding box center [172, 487] width 27 height 7
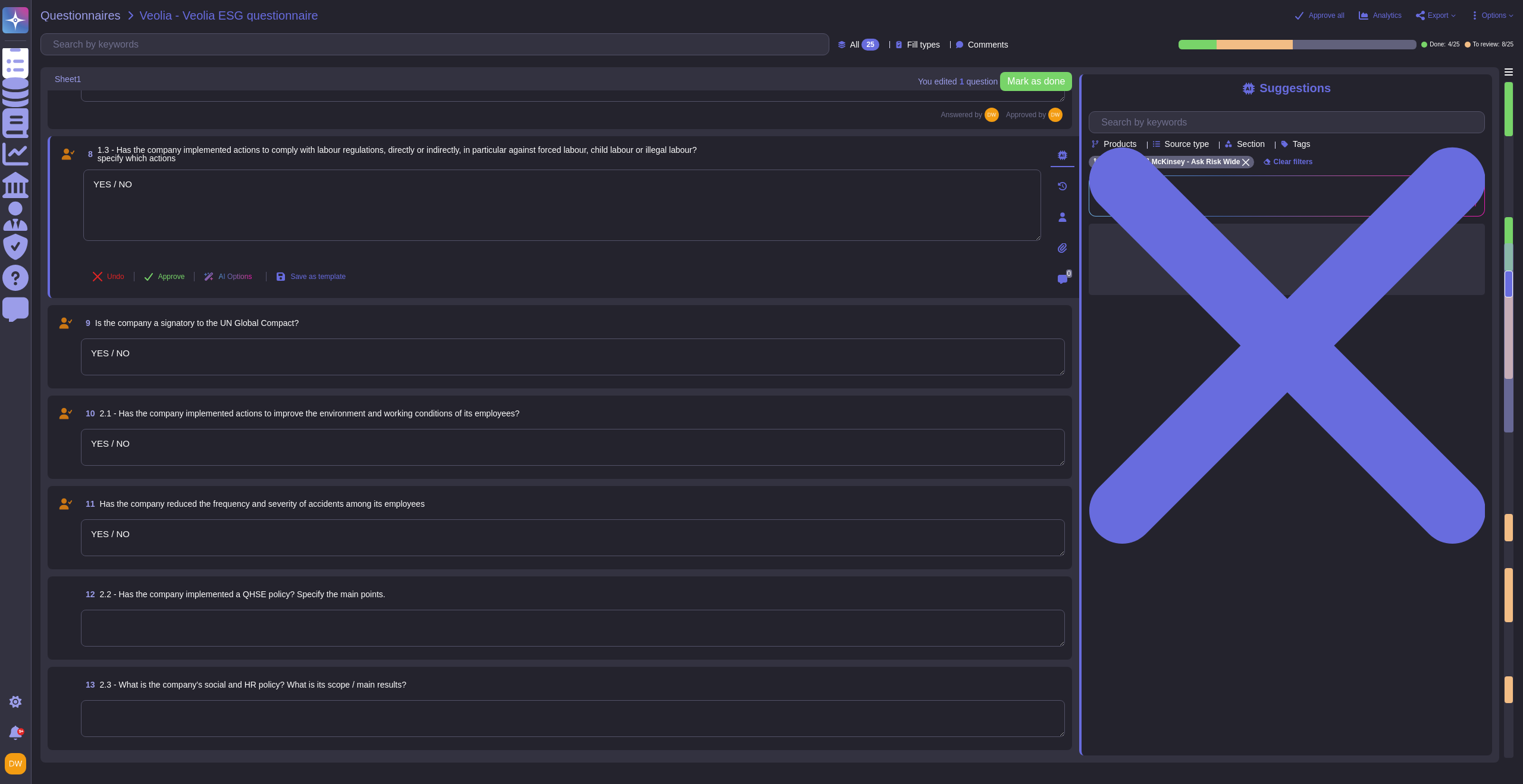
type textarea "0"
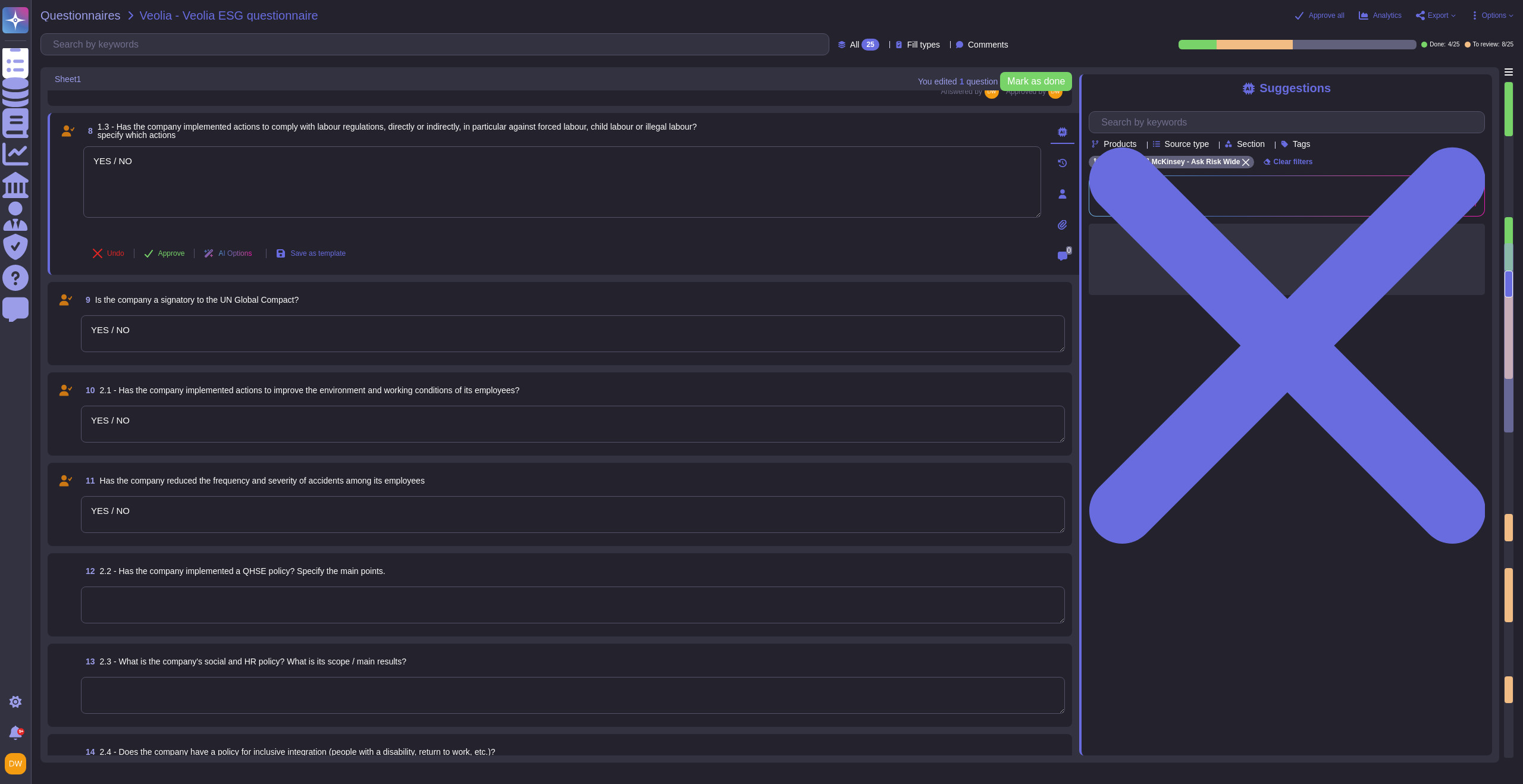
scroll to position [814, 0]
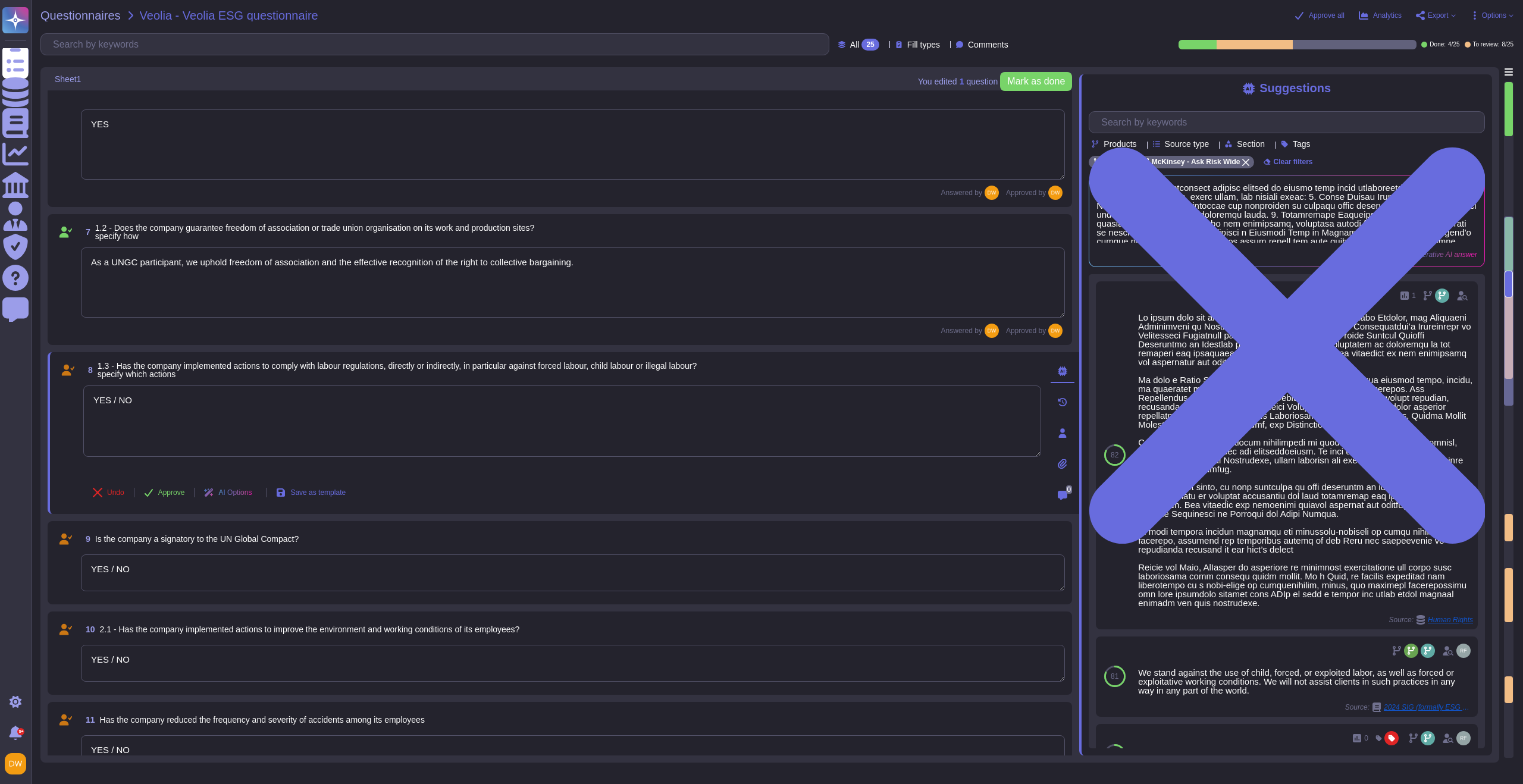
type textarea "YES / NO"
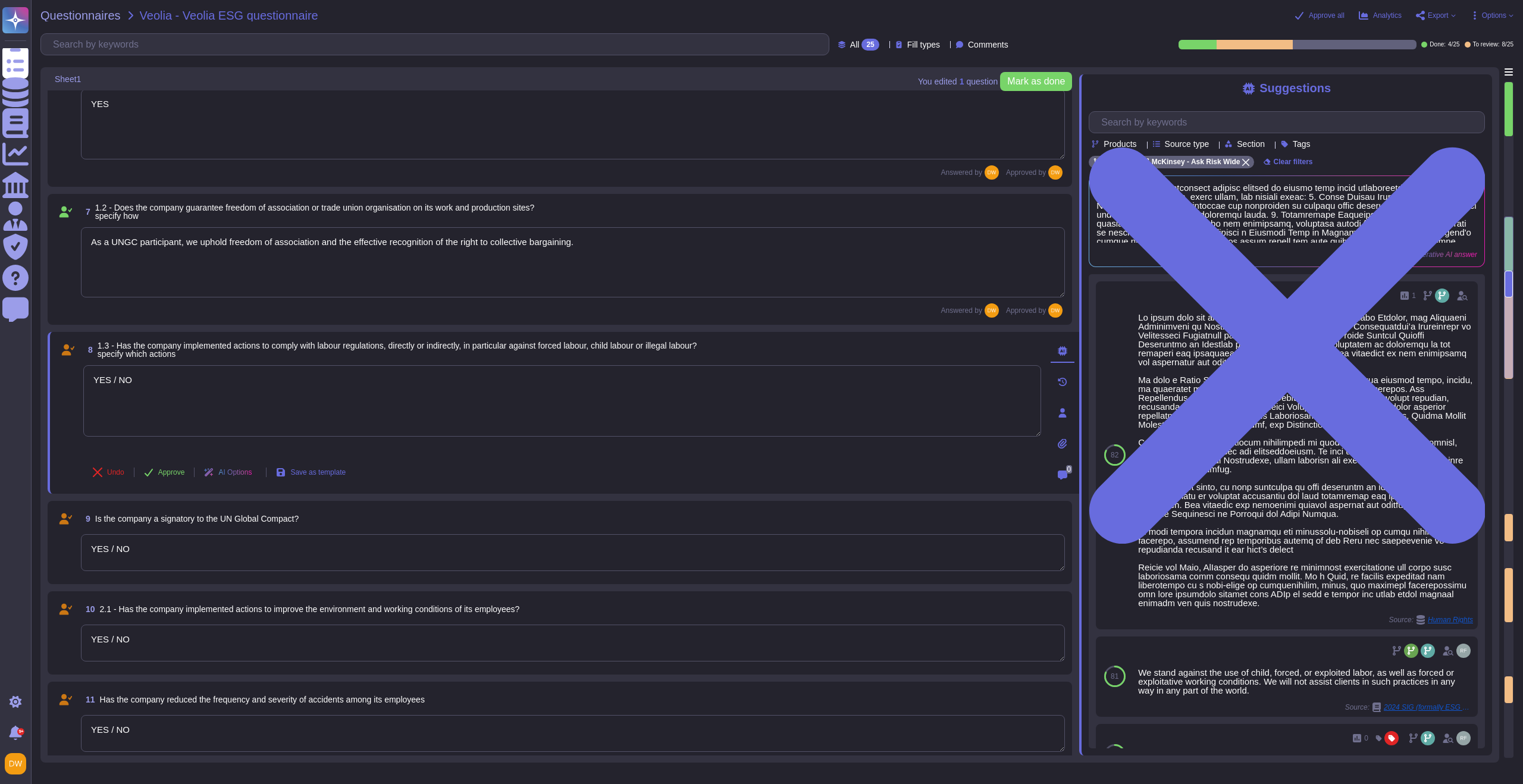
scroll to position [572, 0]
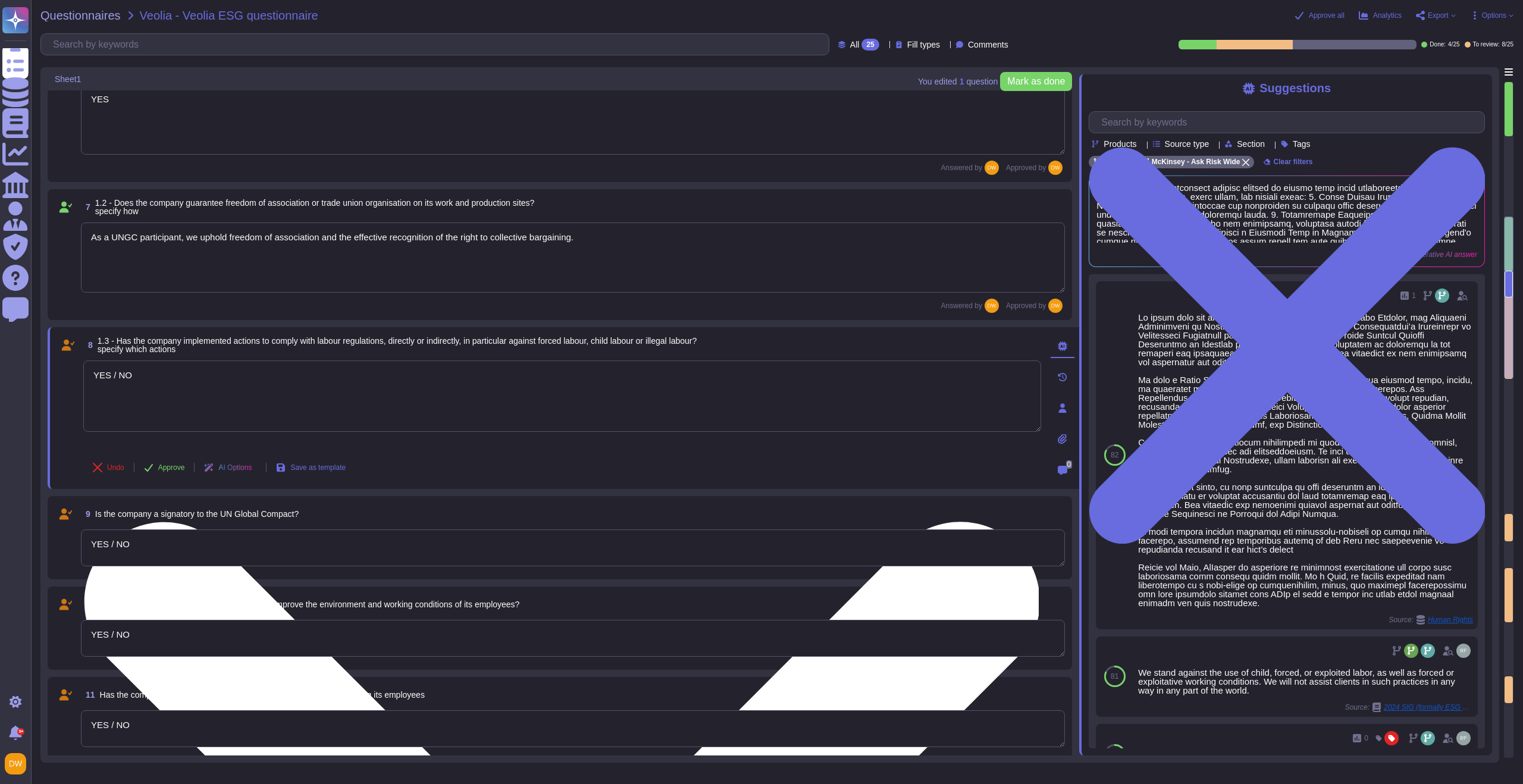
click at [203, 388] on textarea "YES / NO" at bounding box center [562, 396] width 958 height 71
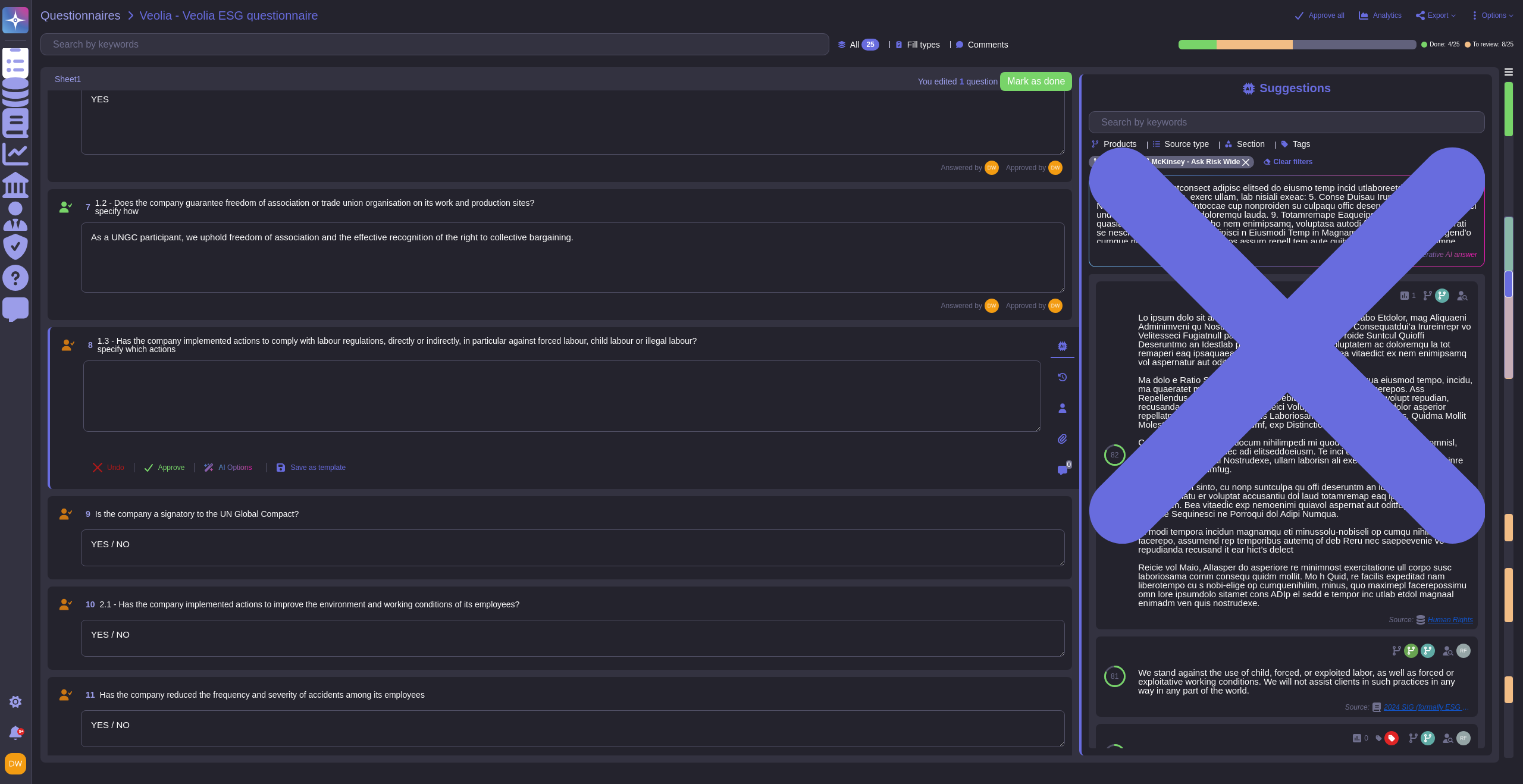
click at [113, 460] on button "Undo" at bounding box center [108, 467] width 51 height 24
type textarea "YES / NO"
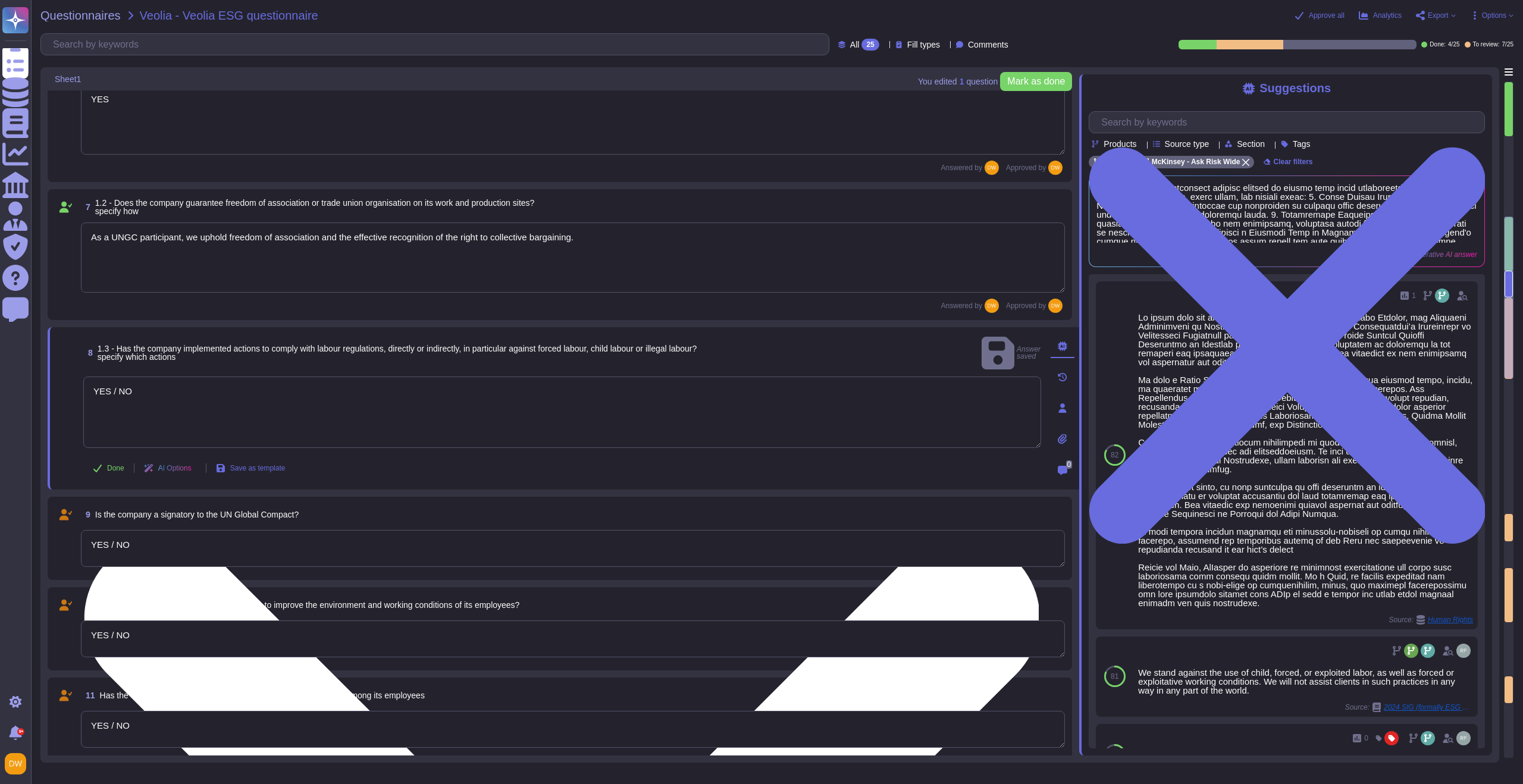
click at [163, 391] on textarea "YES / NO" at bounding box center [562, 412] width 958 height 71
click at [164, 377] on textarea "YES / NO" at bounding box center [562, 412] width 958 height 71
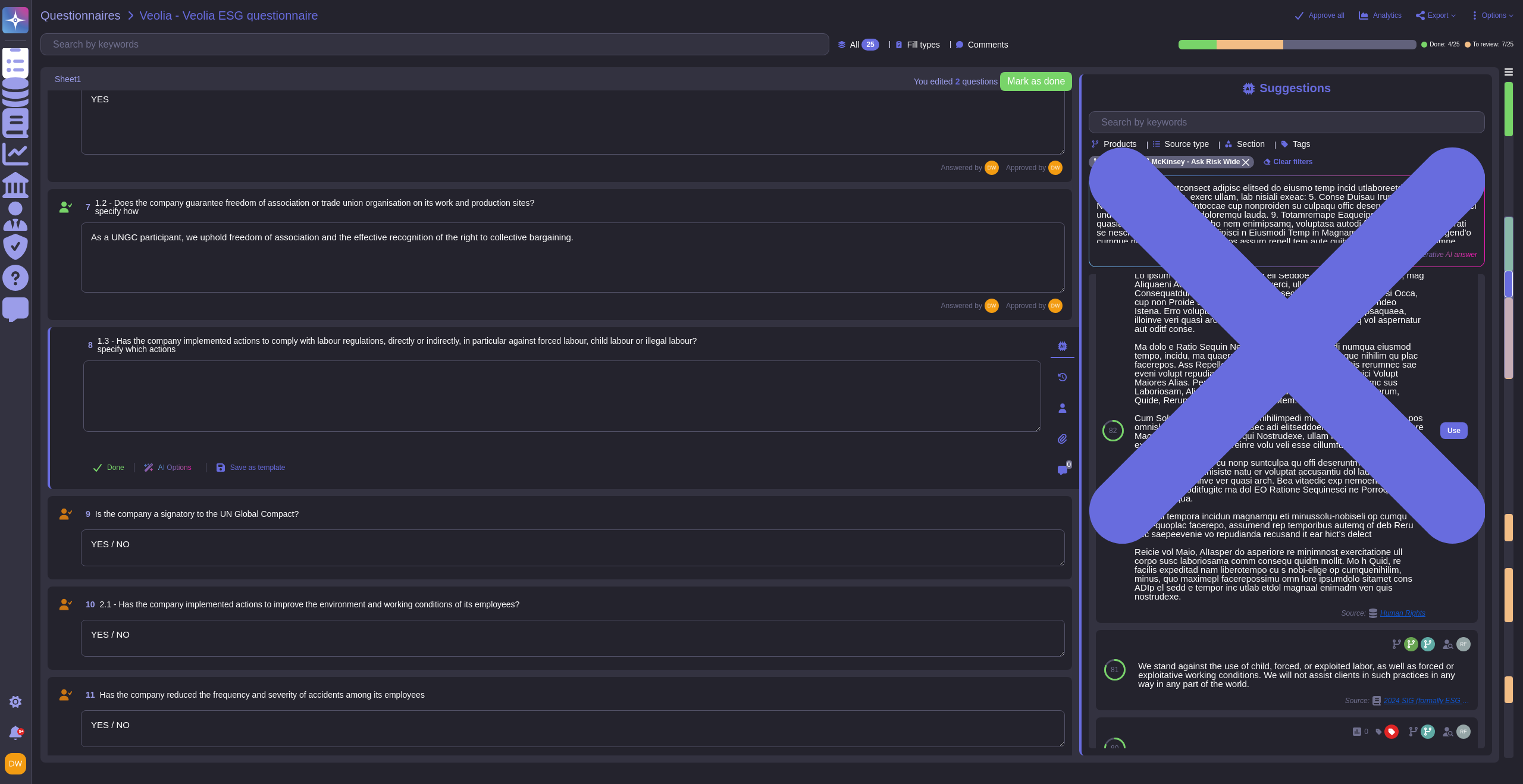
scroll to position [45, 0]
click at [1017, 424] on span "Use" at bounding box center [1454, 428] width 13 height 7
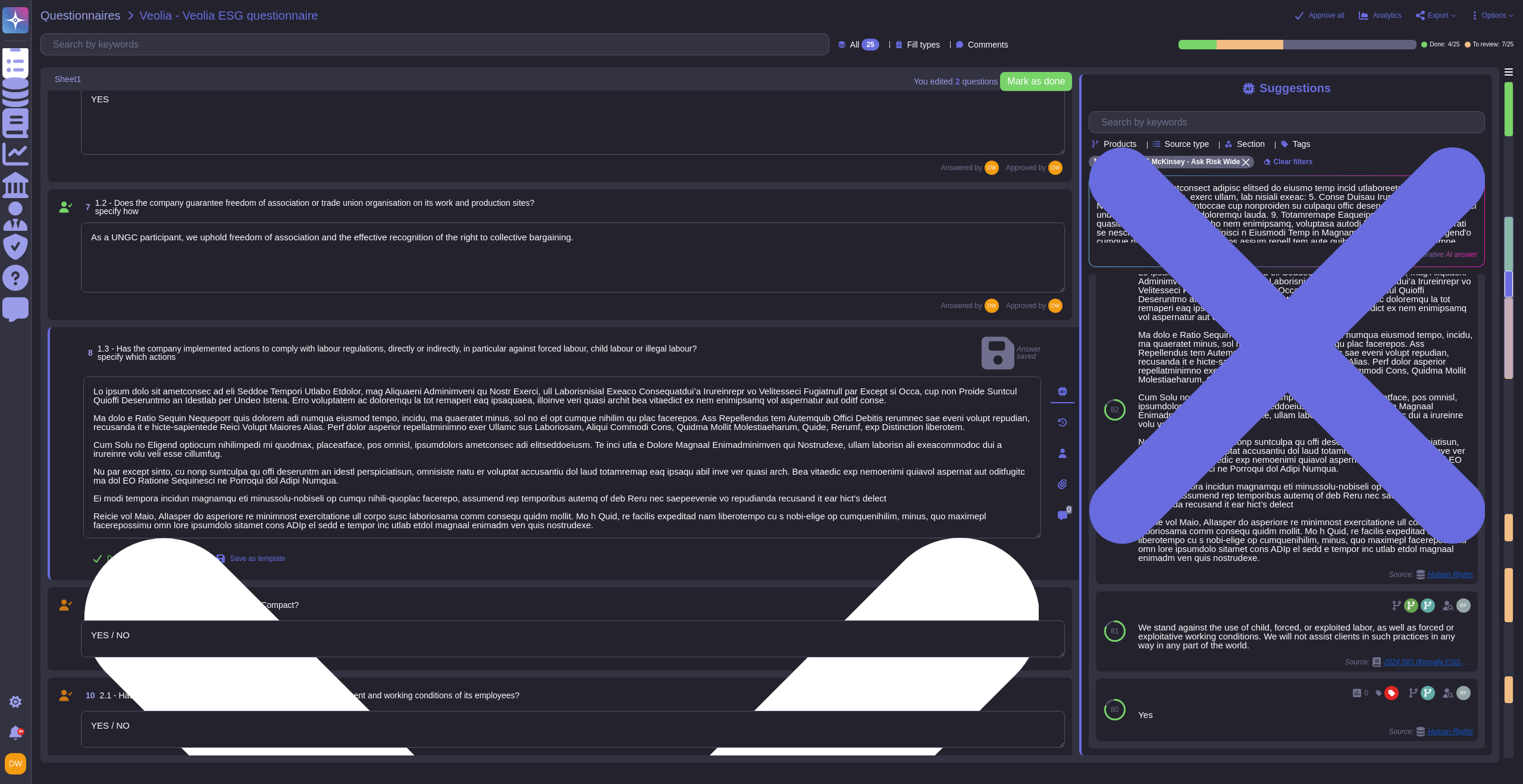
click at [670, 461] on textarea at bounding box center [562, 458] width 958 height 162
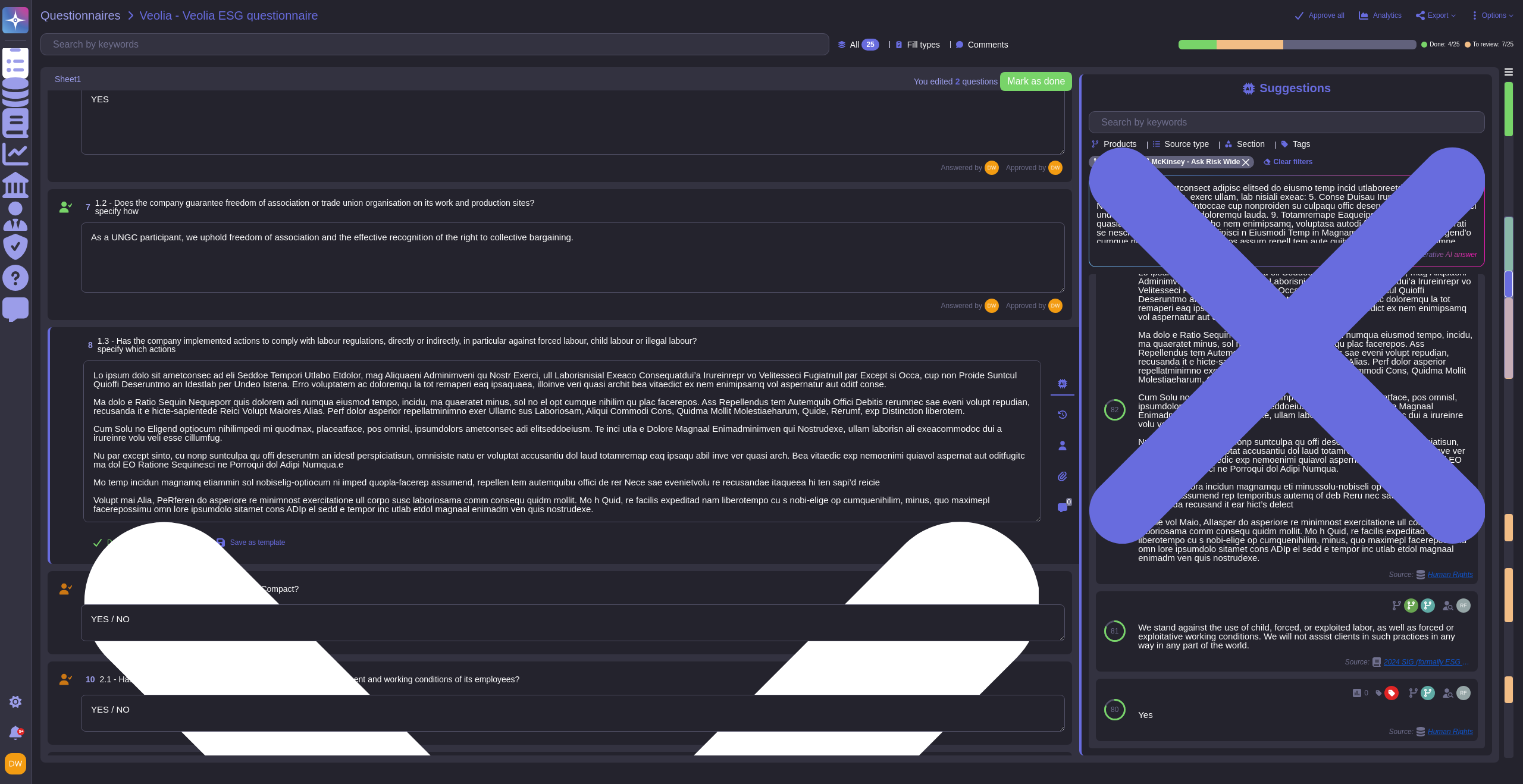
type textarea "Lo ipsum dolo sit ametconsec ad eli Seddoe Tempori Utlabo Etdolor, mag Aliquaen…"
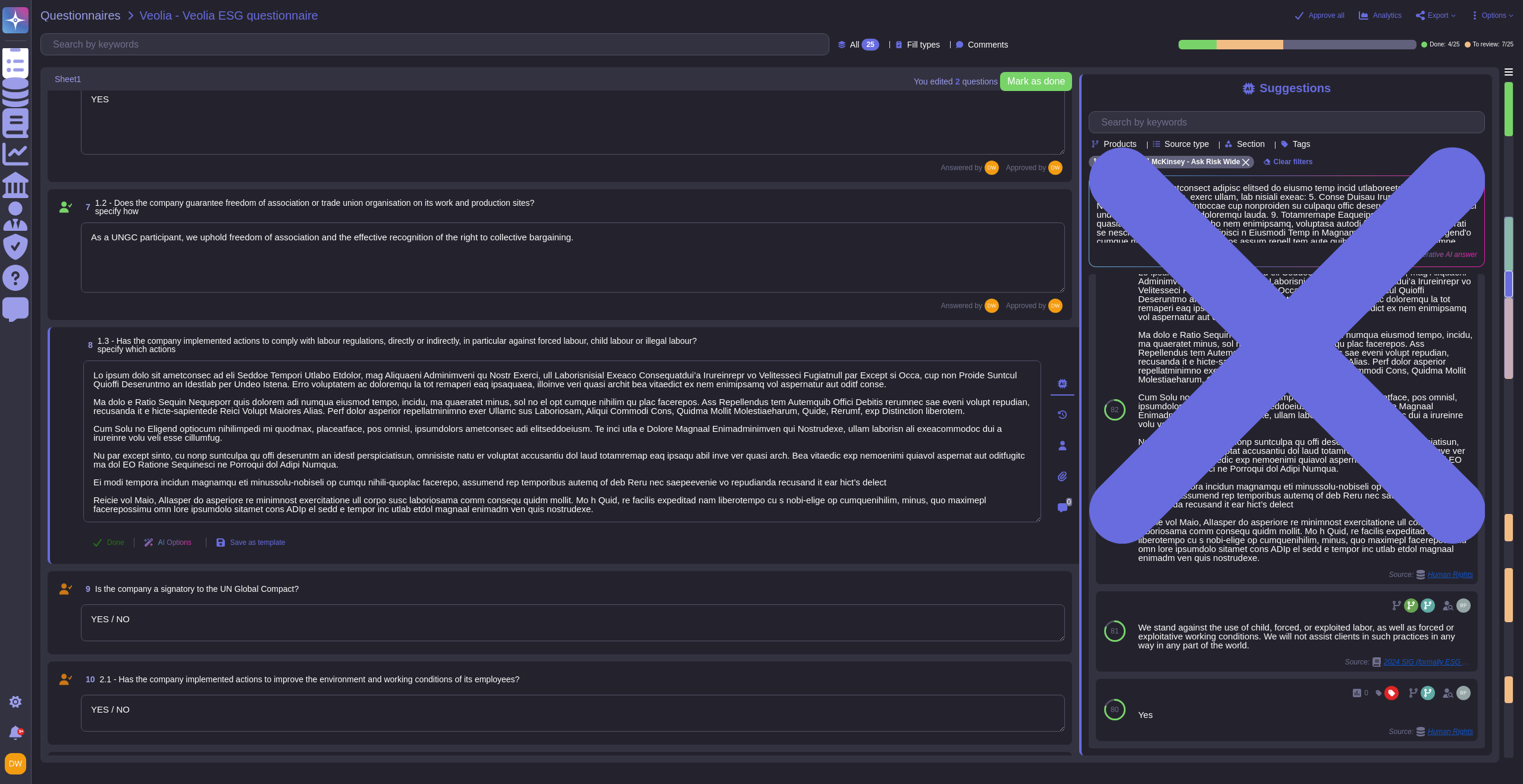
click at [107, 541] on span "Done" at bounding box center [116, 543] width 17 height 7
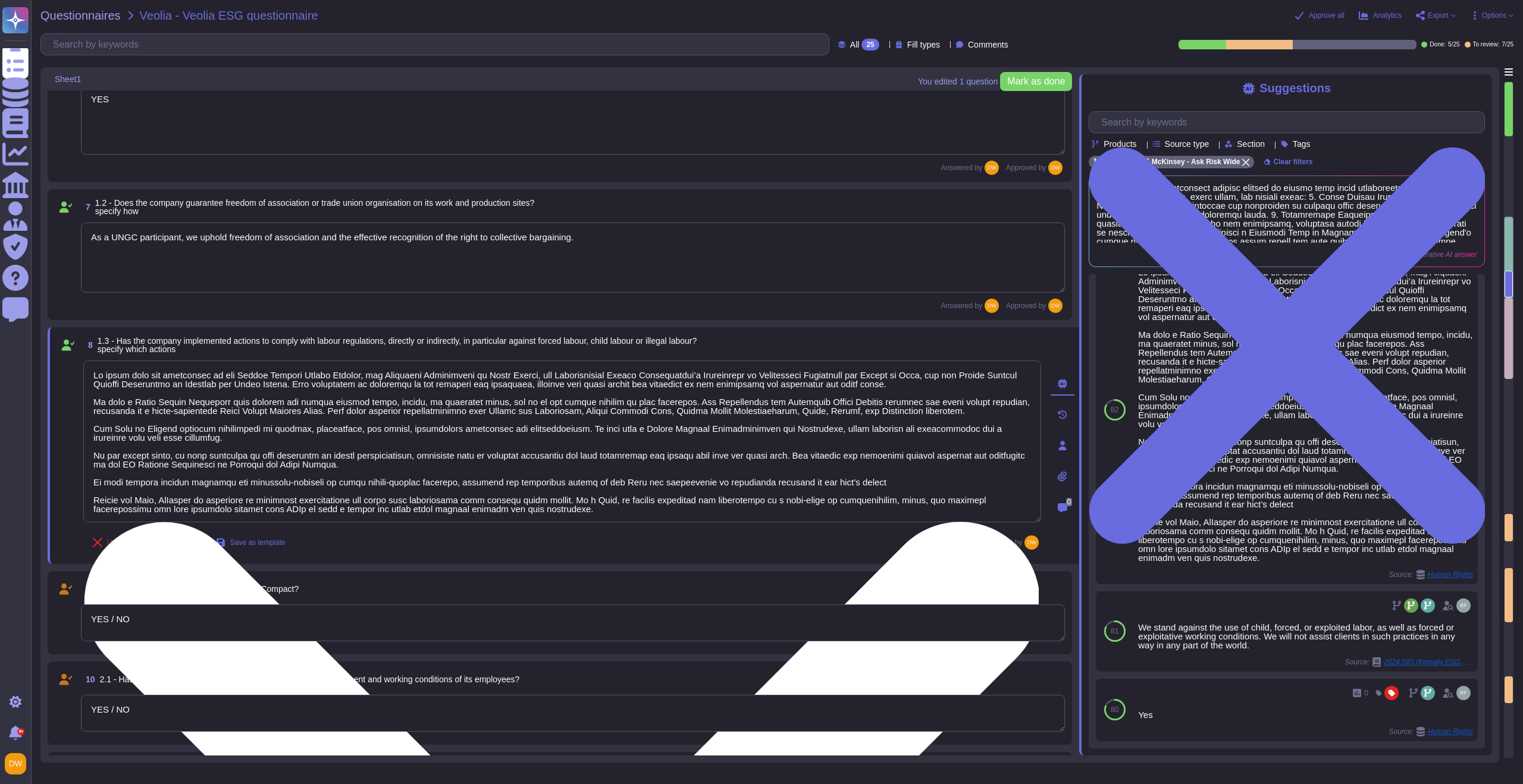
scroll to position [1, 0]
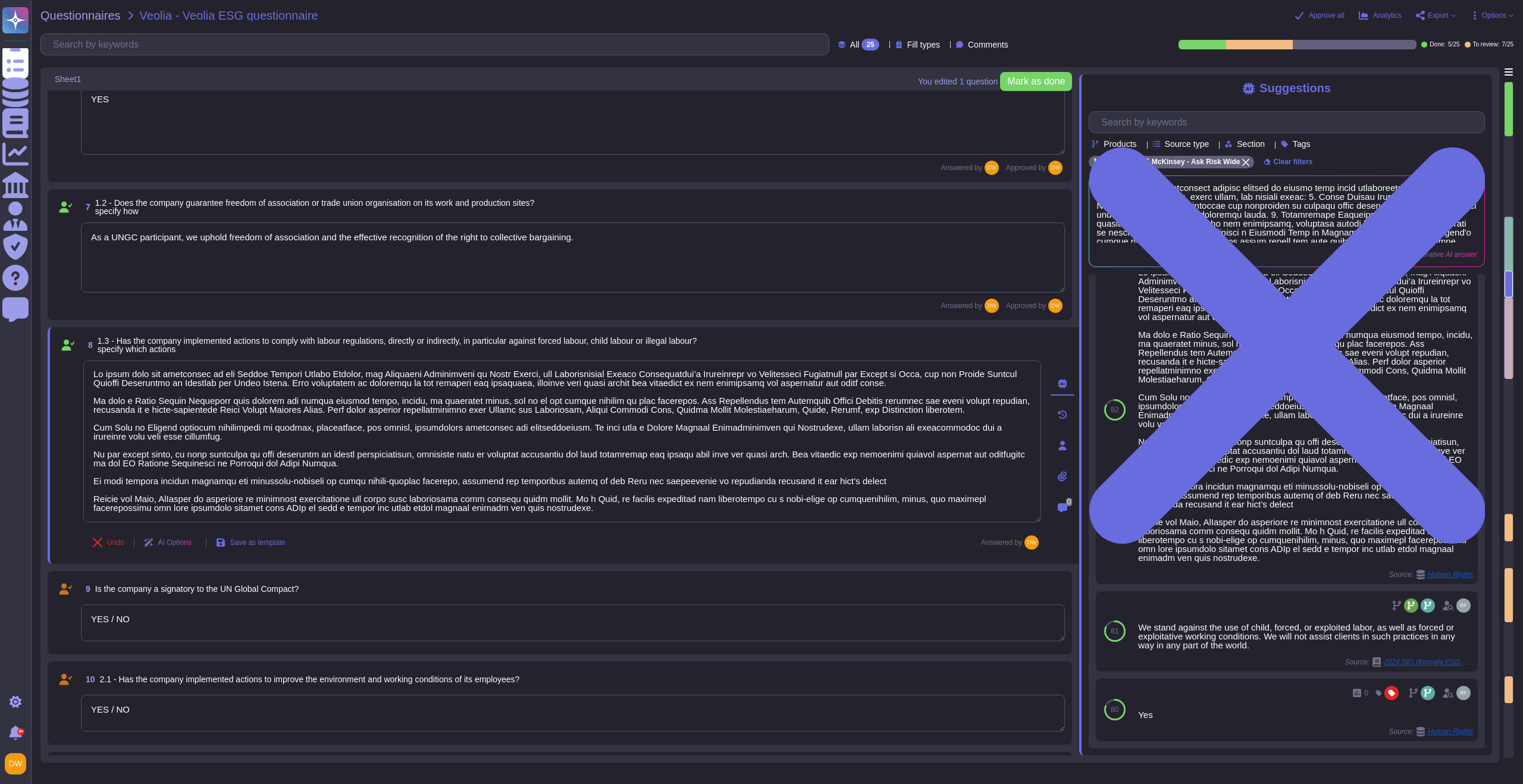
click at [229, 565] on textarea "YES / NO" at bounding box center [573, 623] width 984 height 37
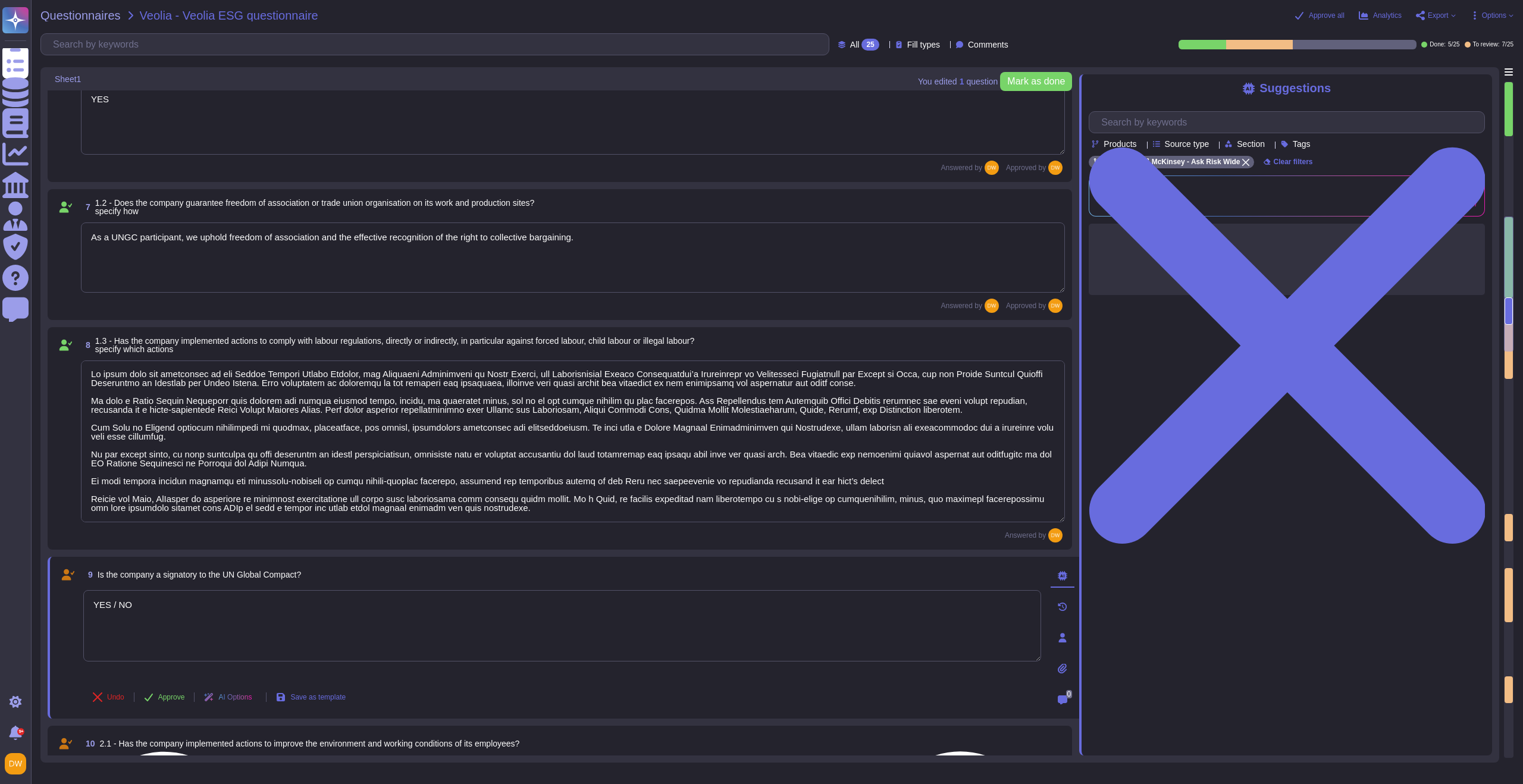
click at [229, 565] on textarea "YES / NO" at bounding box center [562, 626] width 958 height 71
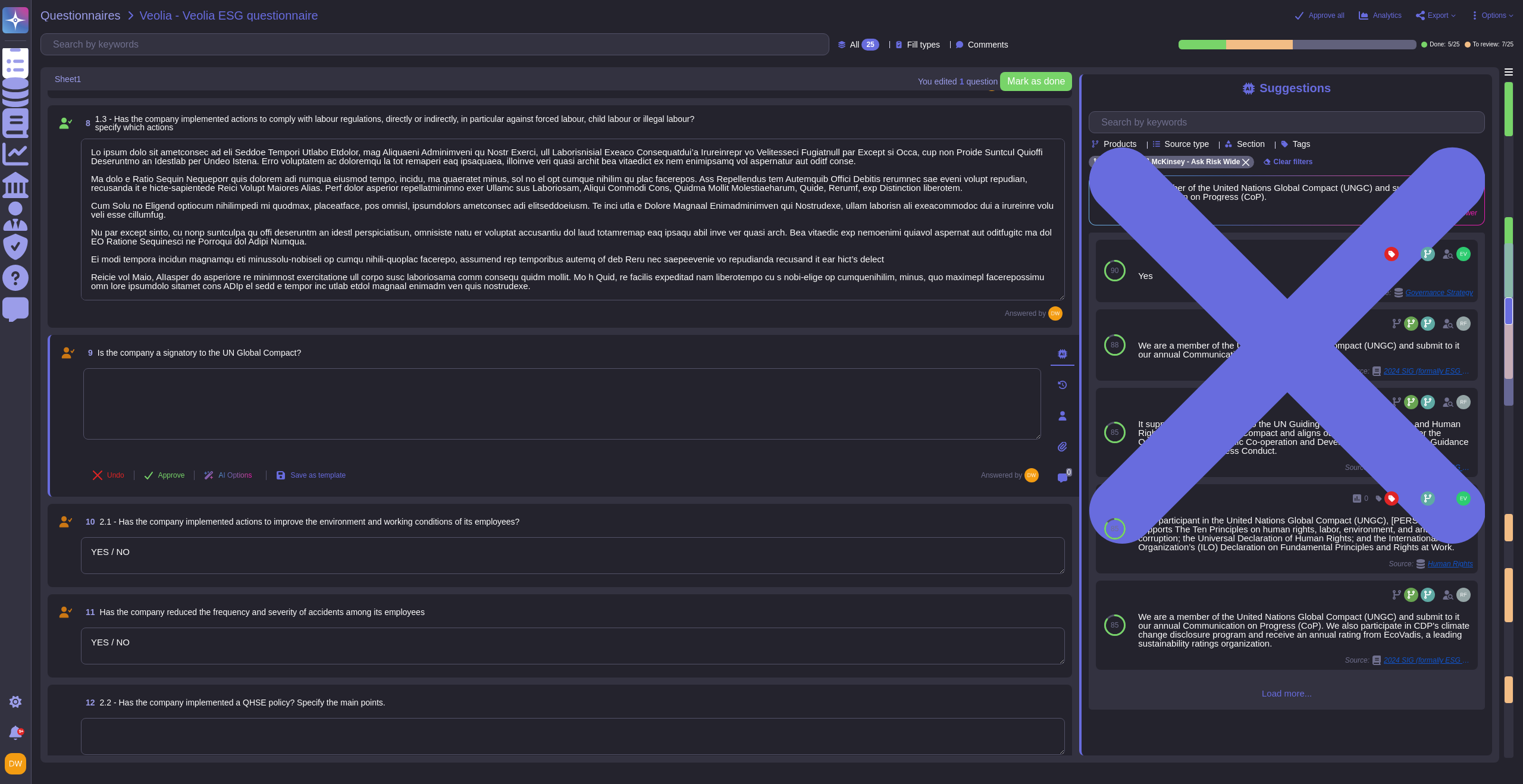
scroll to position [788, 0]
click at [282, 430] on textarea at bounding box center [562, 403] width 958 height 71
type textarea "Yes"
click at [164, 471] on span "Approve" at bounding box center [172, 475] width 27 height 7
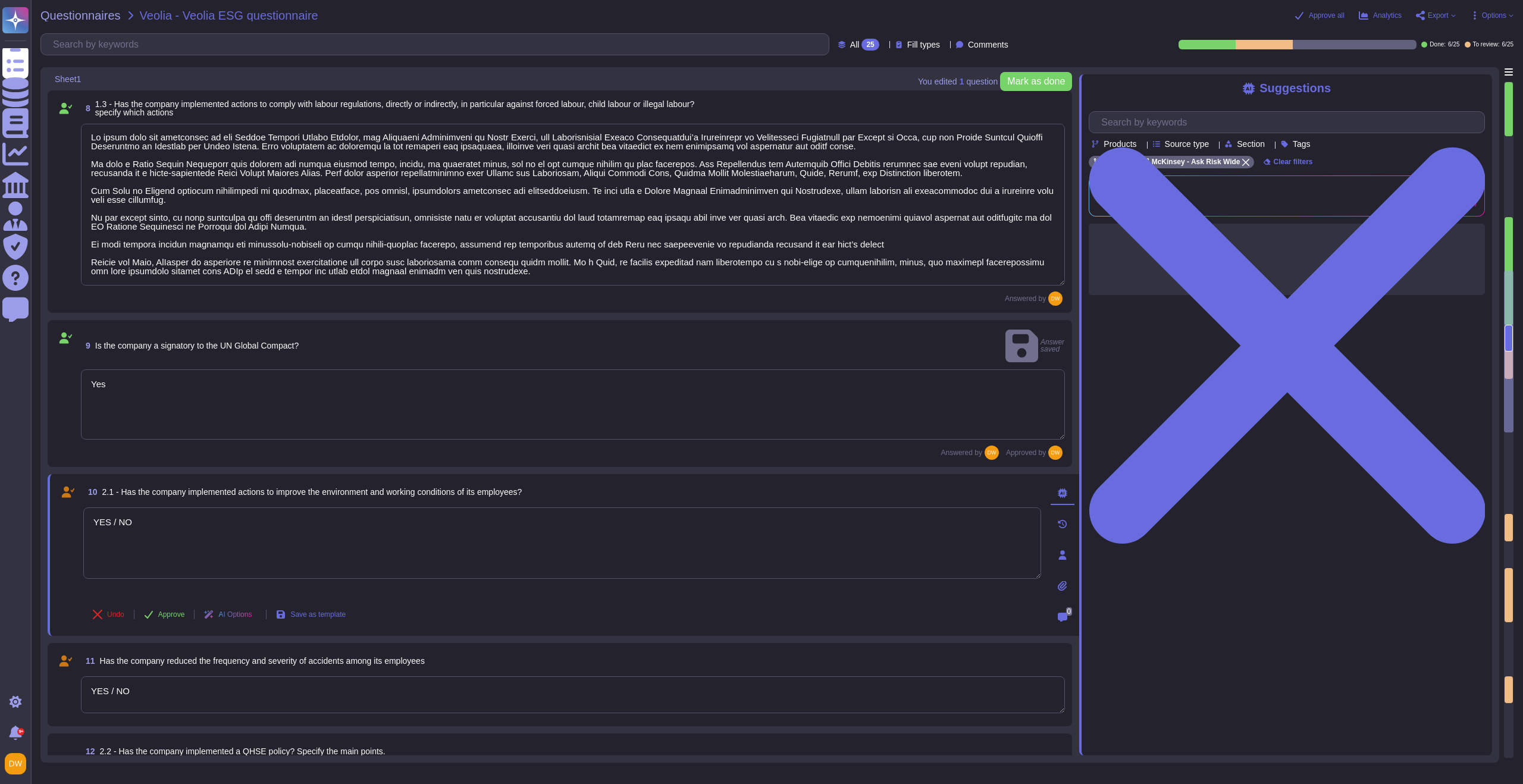
type textarea "0"
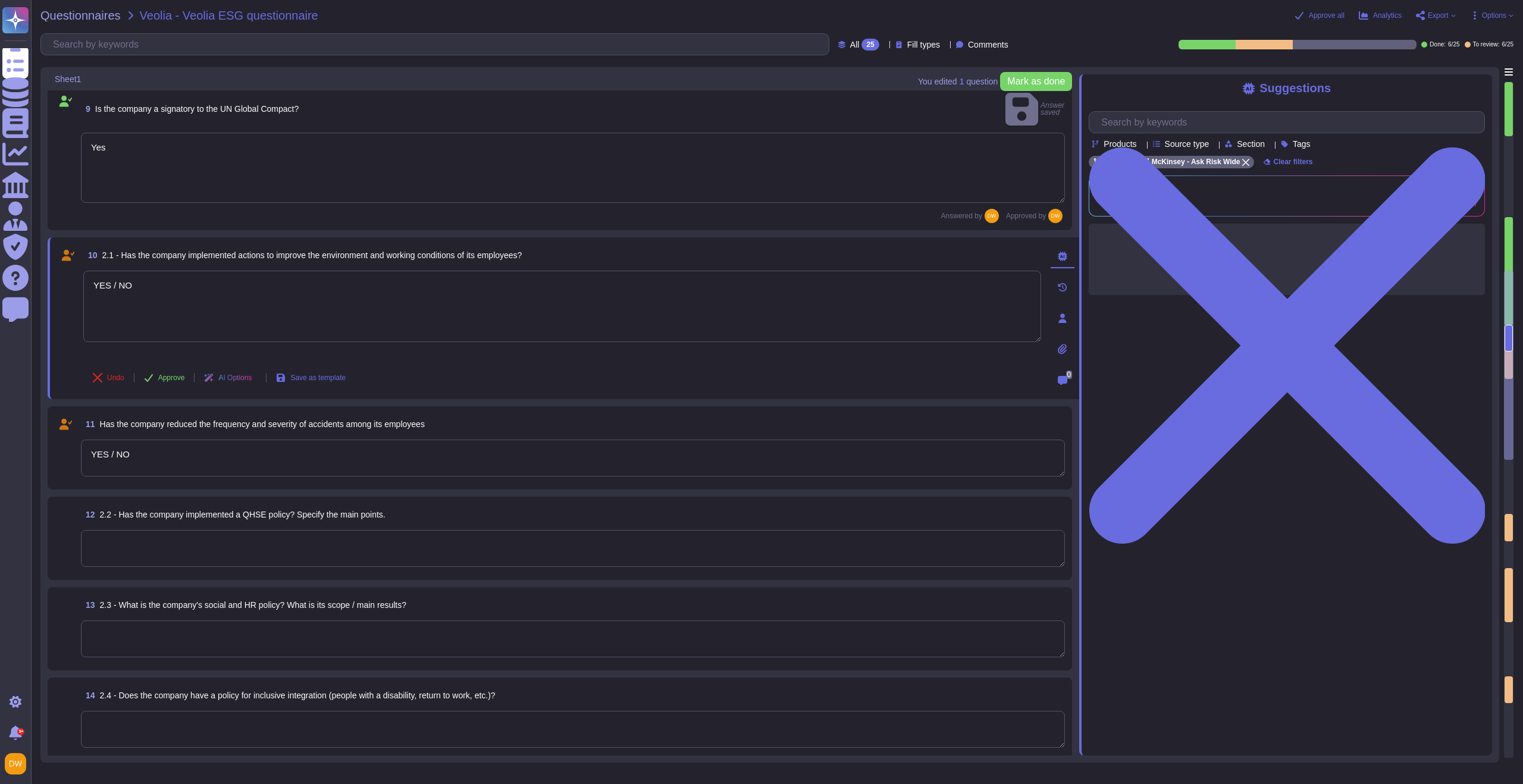
type textarea "As a UNGC participant, we uphold freedom of association and the effective recog…"
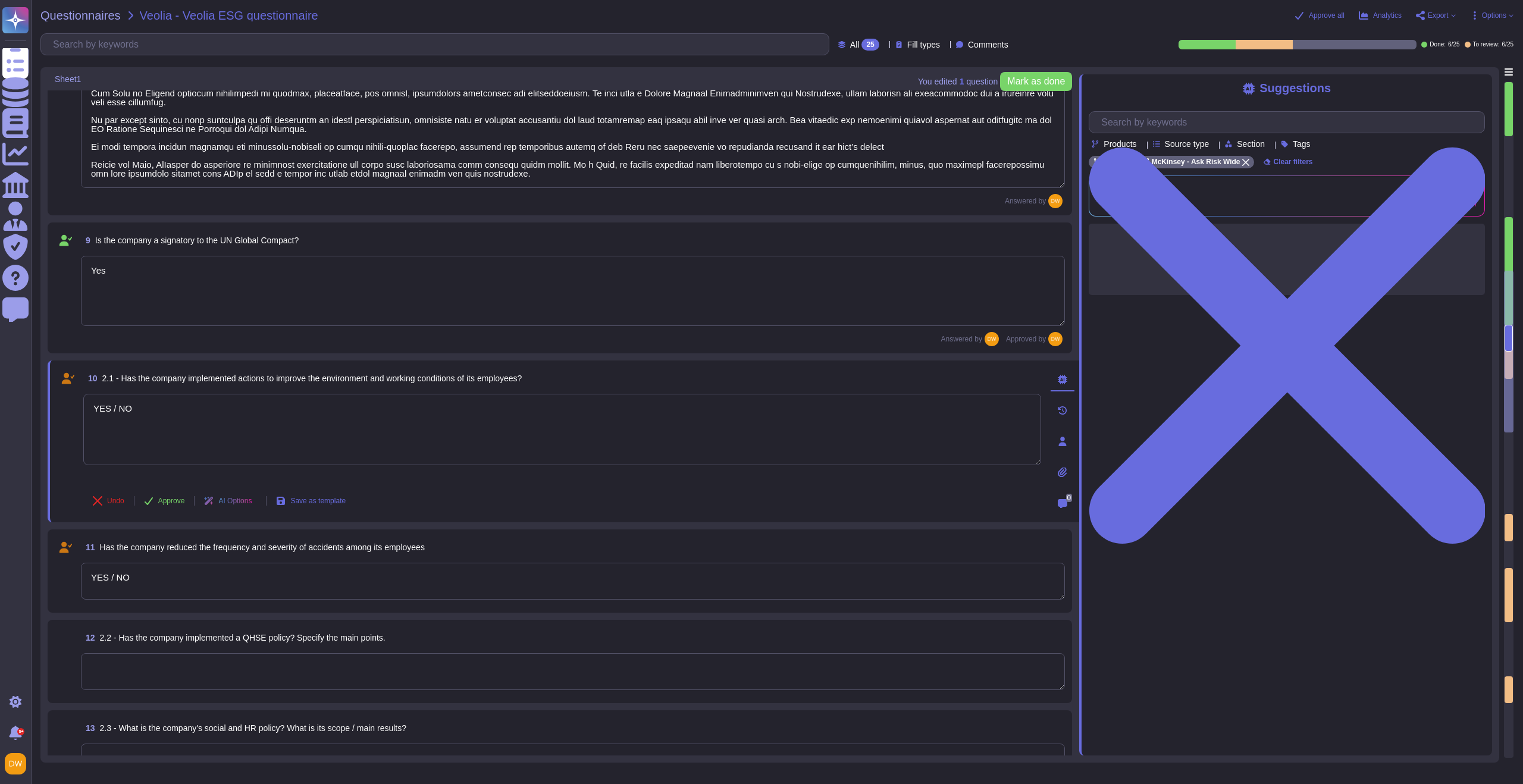
type textarea "YES"
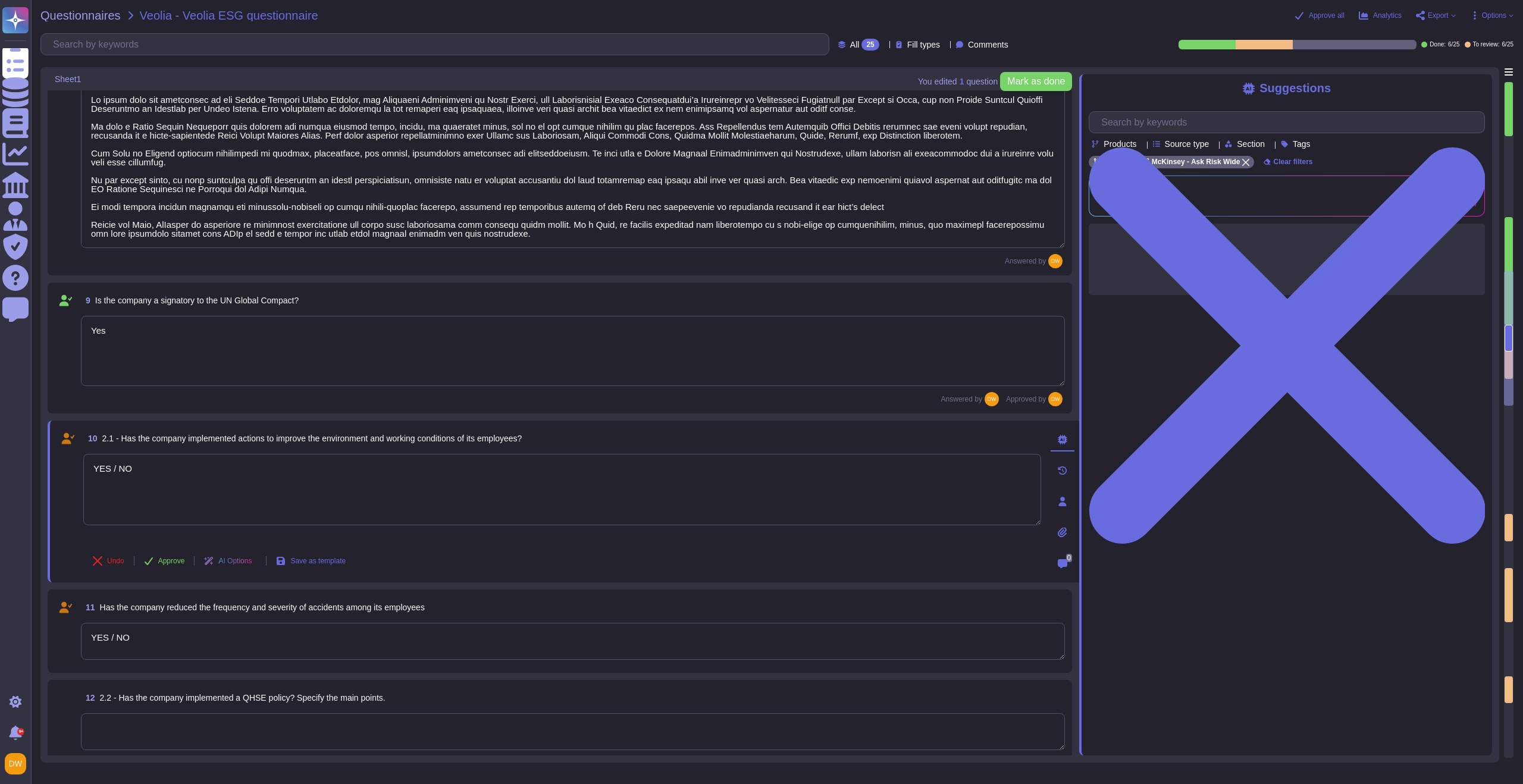
type textarea "YES / NO"
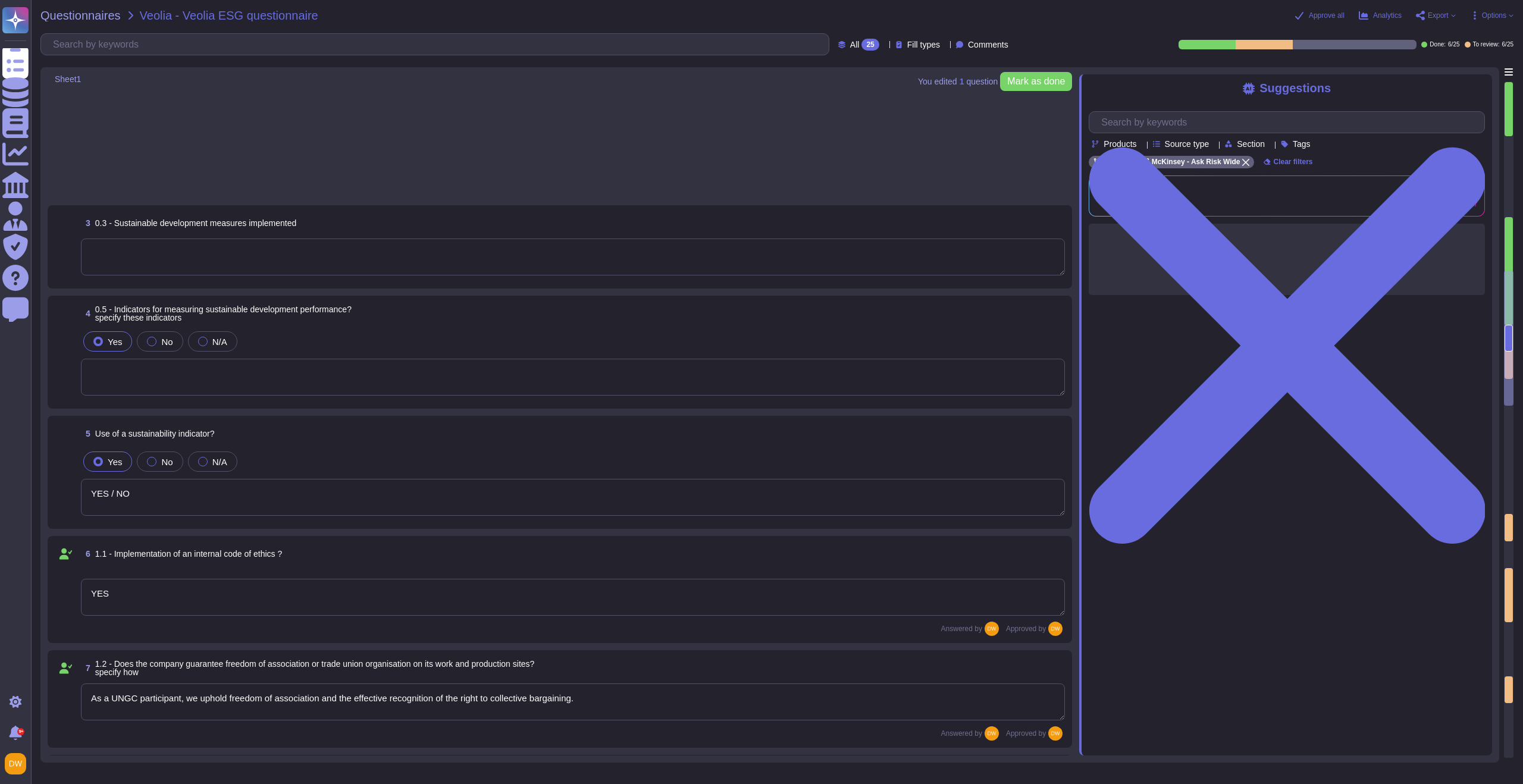
scroll to position [0, 0]
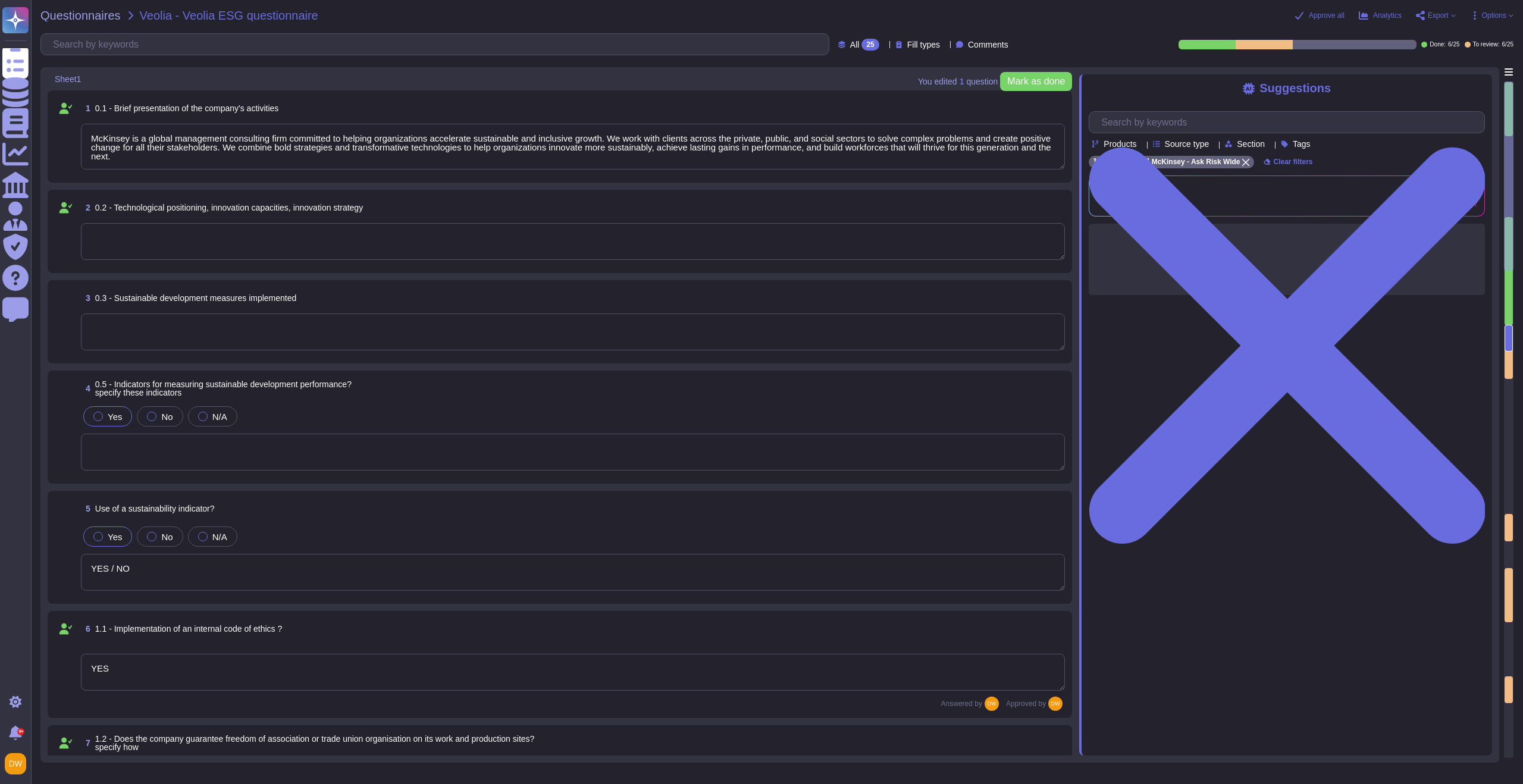
type textarea "McKinsey is a global management consulting firm committed to helping organizati…"
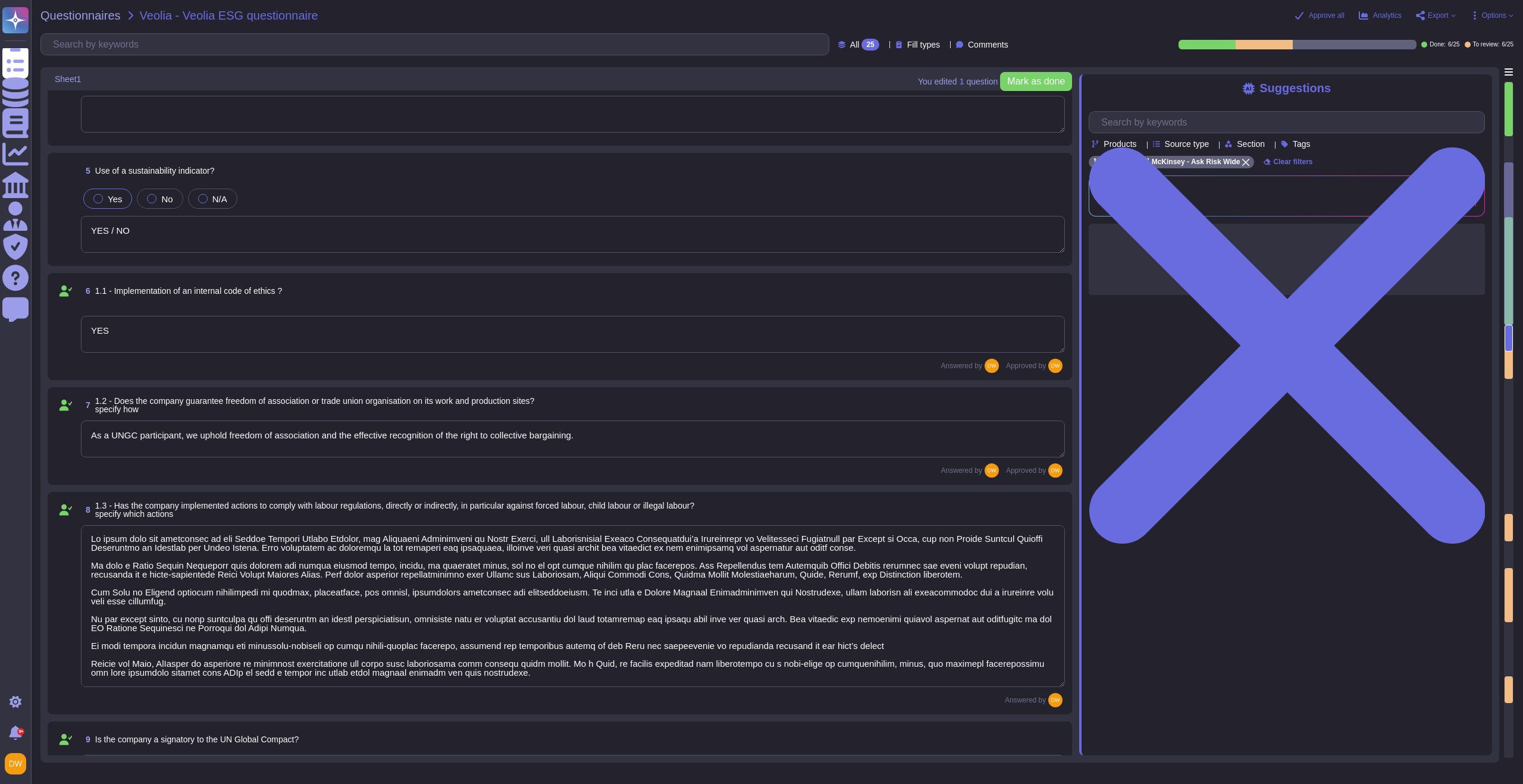
type textarea "Yes"
type textarea "YES / NO"
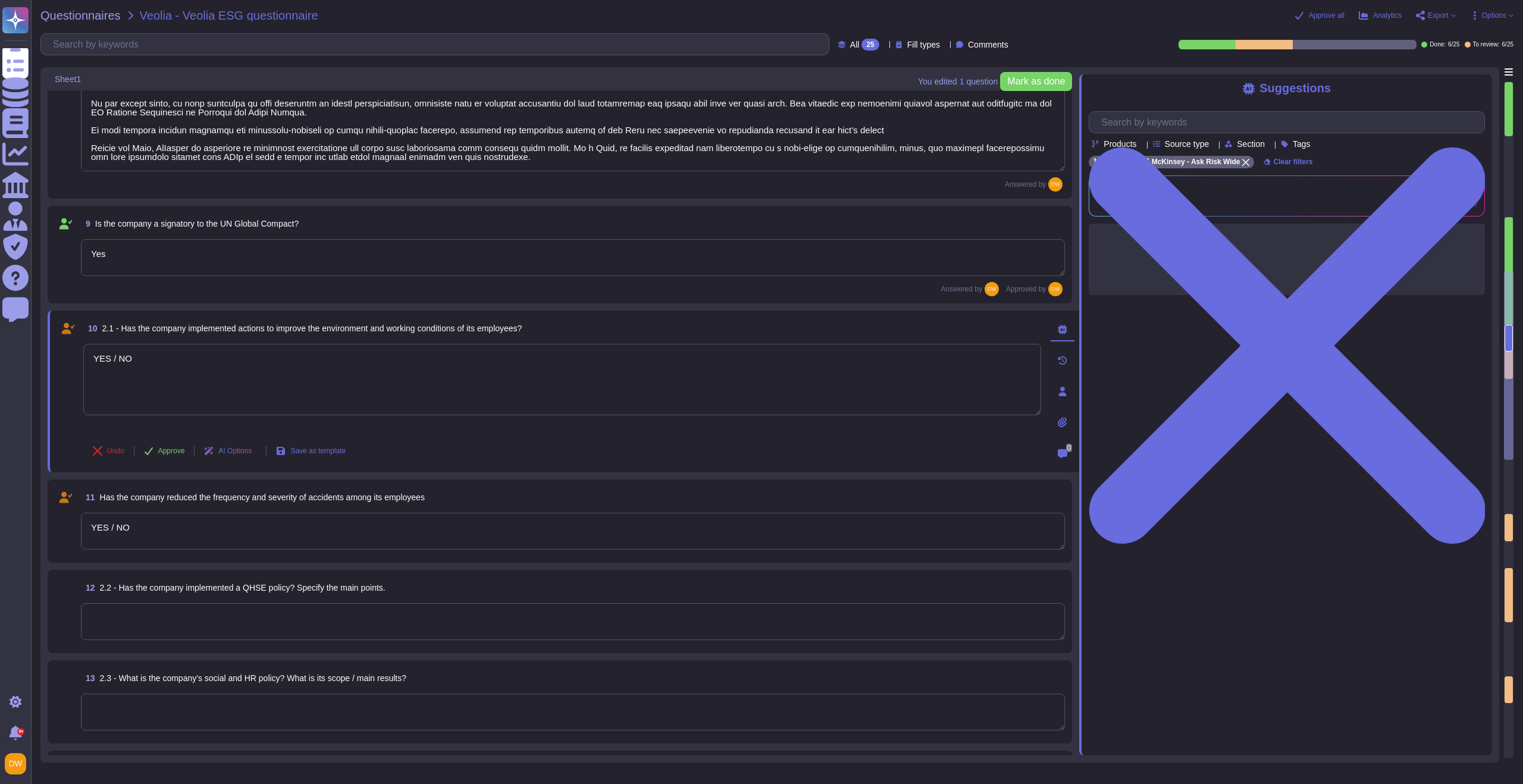
type textarea "0"
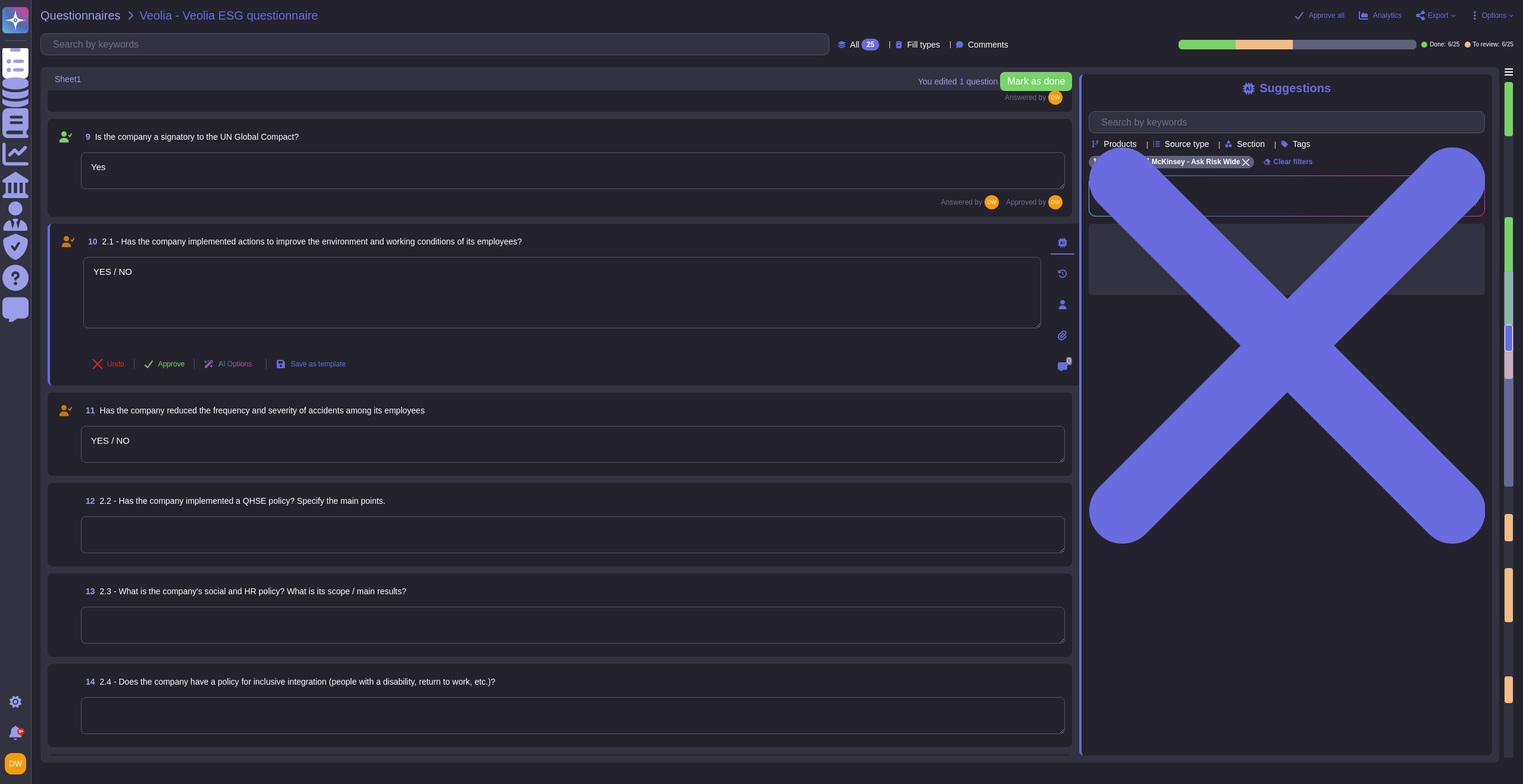
scroll to position [899, 0]
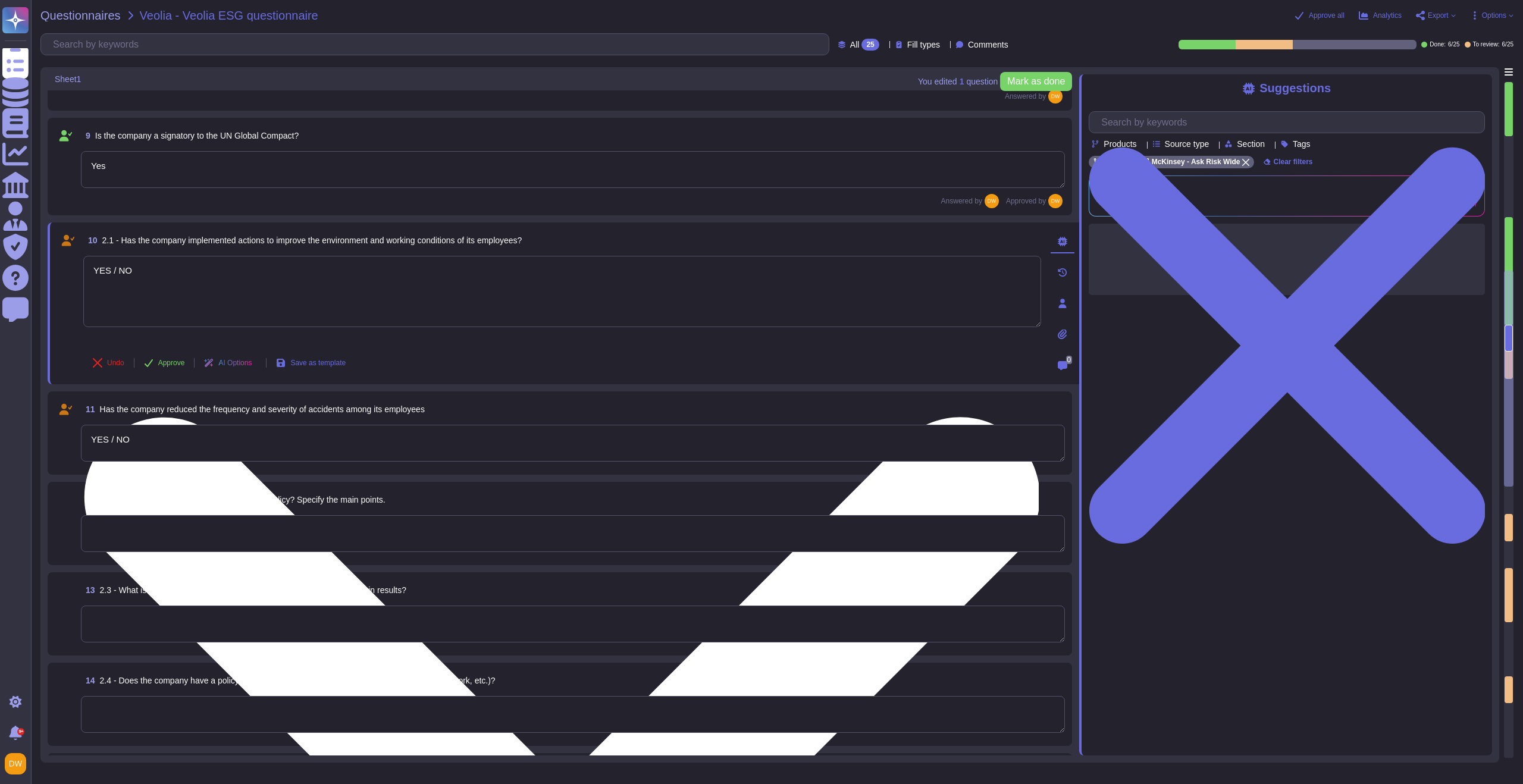
click at [177, 273] on textarea "YES / NO" at bounding box center [562, 291] width 958 height 71
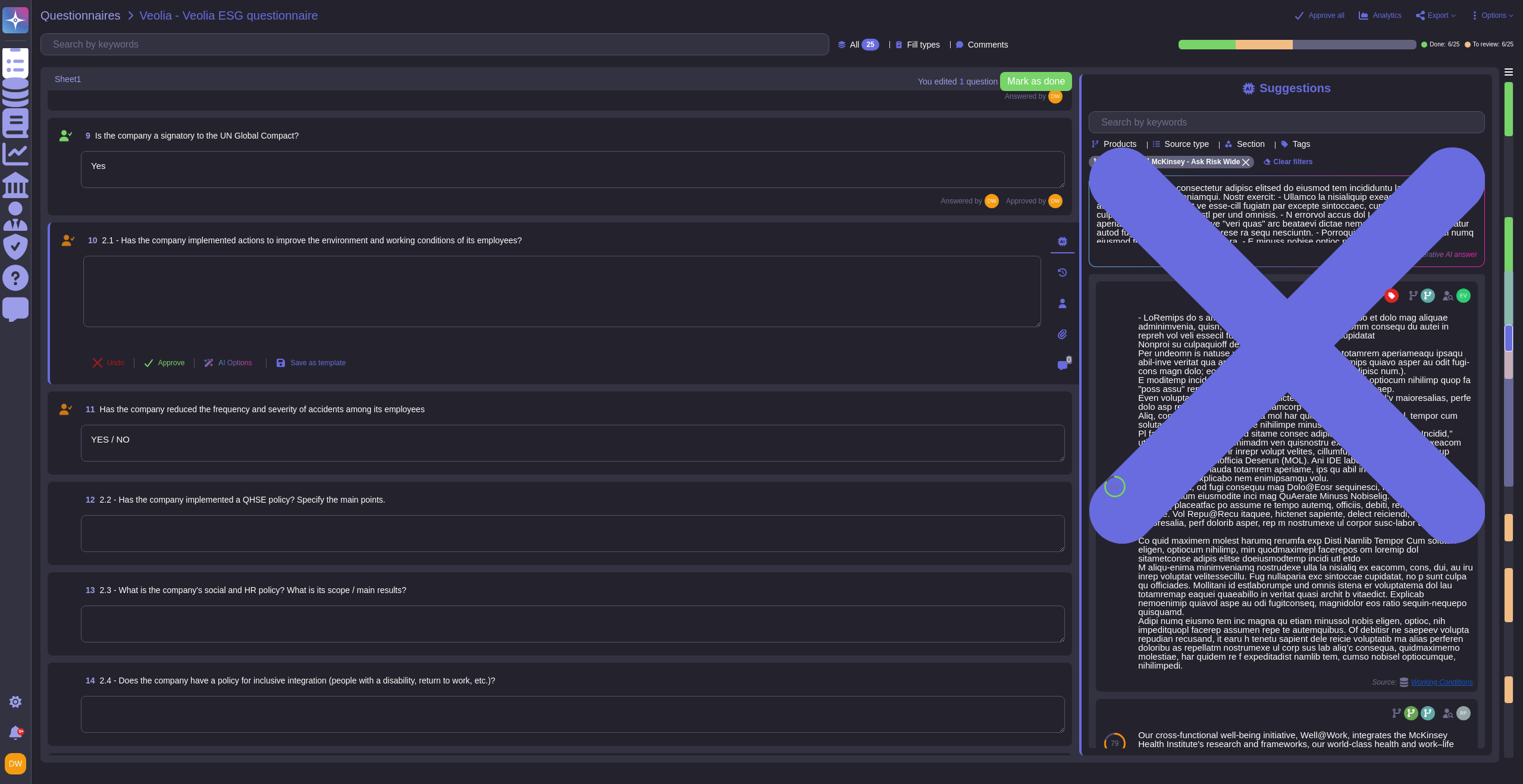
click at [109, 356] on button "Undo" at bounding box center [108, 363] width 51 height 24
click at [129, 435] on textarea "YES / NO" at bounding box center [573, 444] width 984 height 37
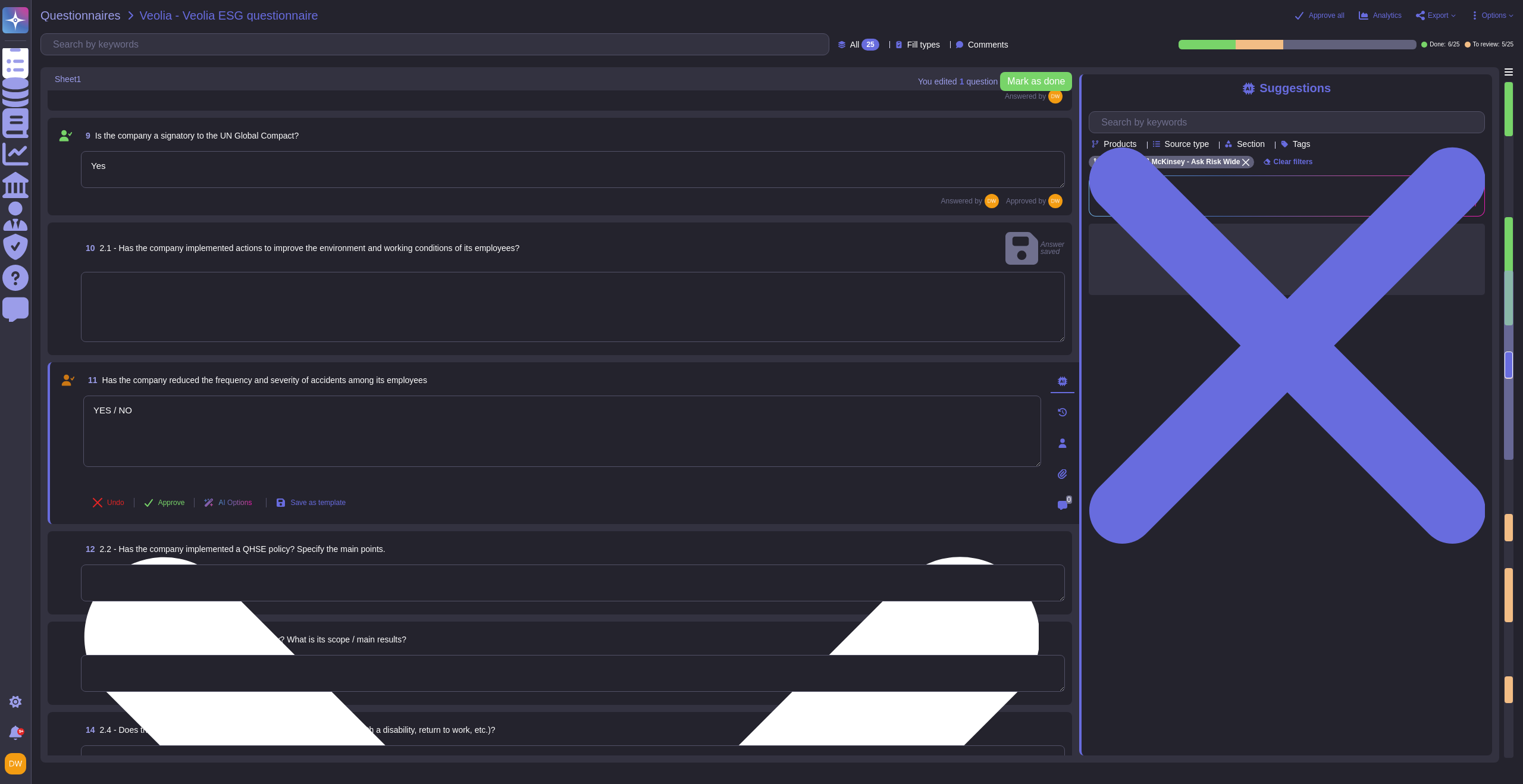
click at [129, 435] on textarea "YES / NO" at bounding box center [562, 431] width 958 height 71
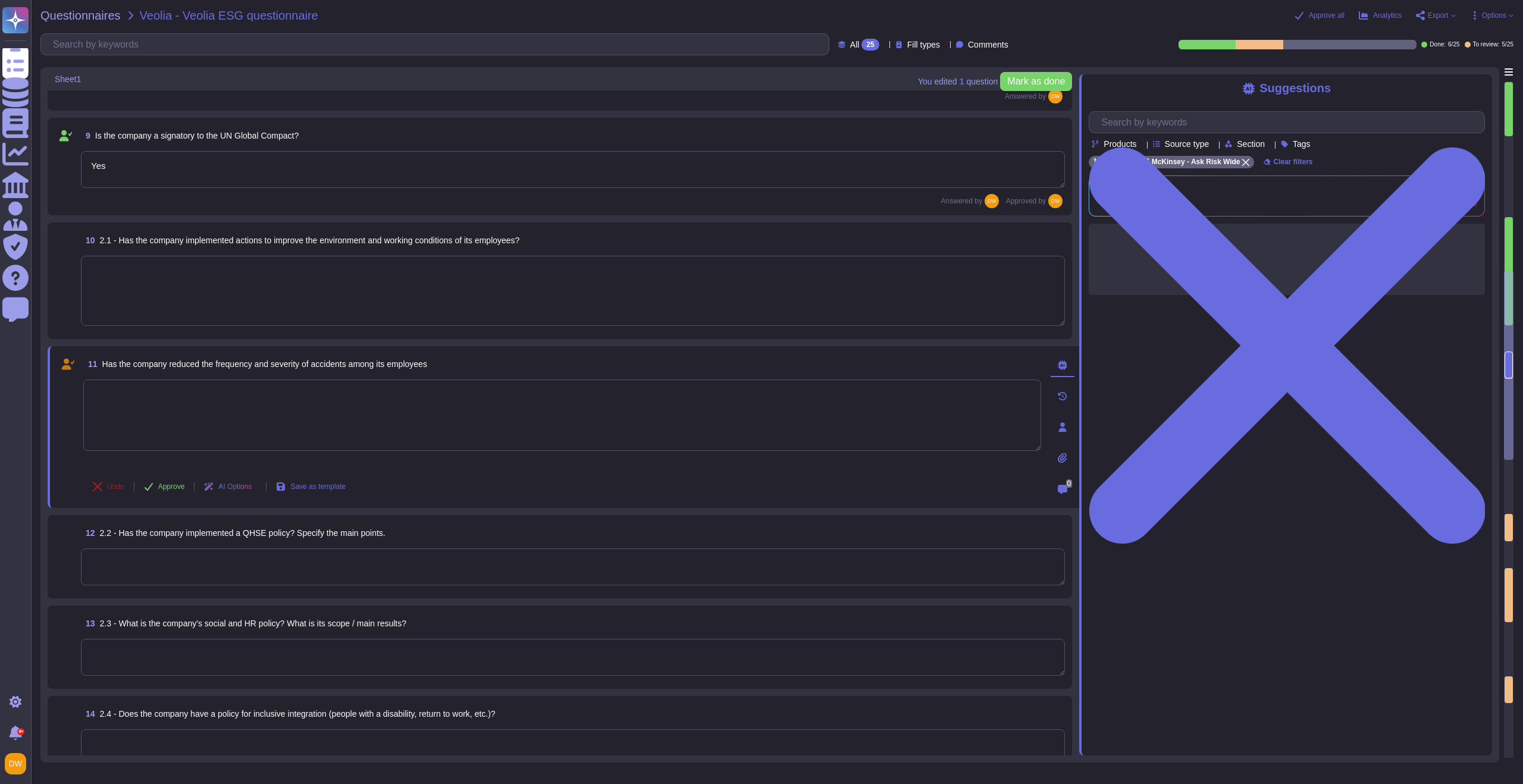
click at [101, 494] on button "Undo" at bounding box center [108, 486] width 51 height 24
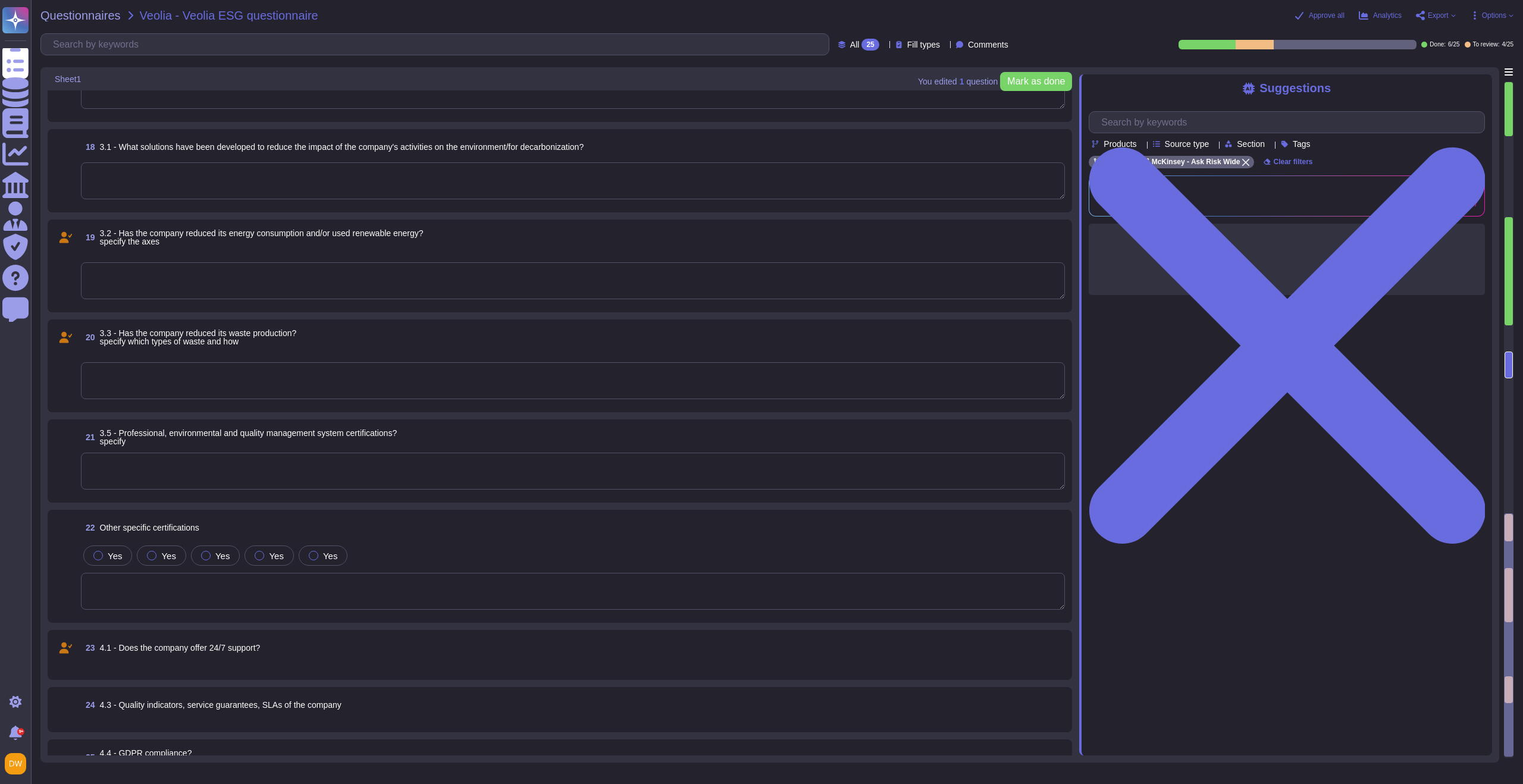
scroll to position [1759, 0]
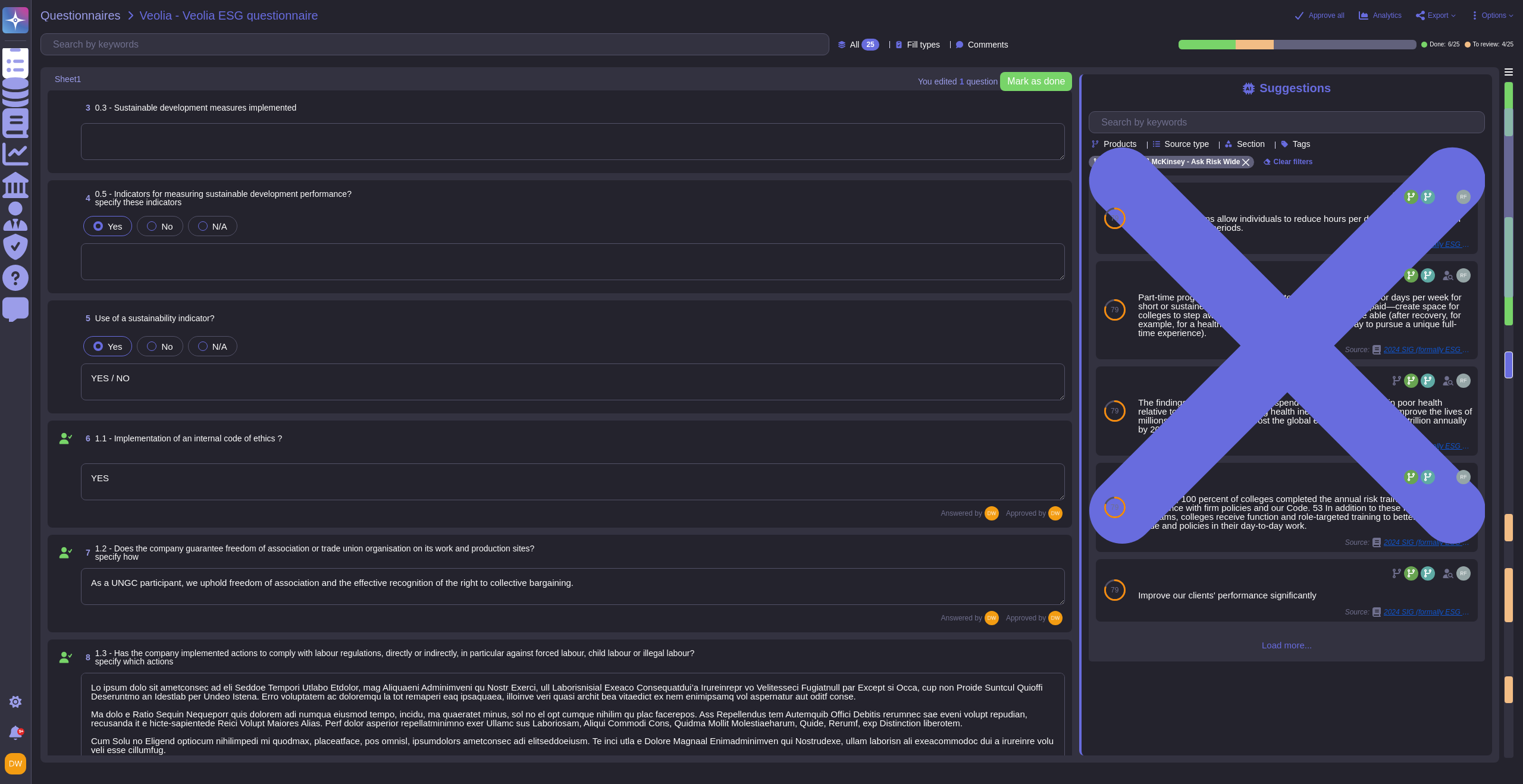
type textarea "McKinsey is a global management consulting firm committed to helping organizati…"
type textarea "YES / NO"
type textarea "YES"
type textarea "As a UNGC participant, we uphold freedom of association and the effective recog…"
type textarea "Lo ipsum dolo sit ametconsec ad eli Seddoe Tempori Utlabo Etdolor, mag Aliquaen…"
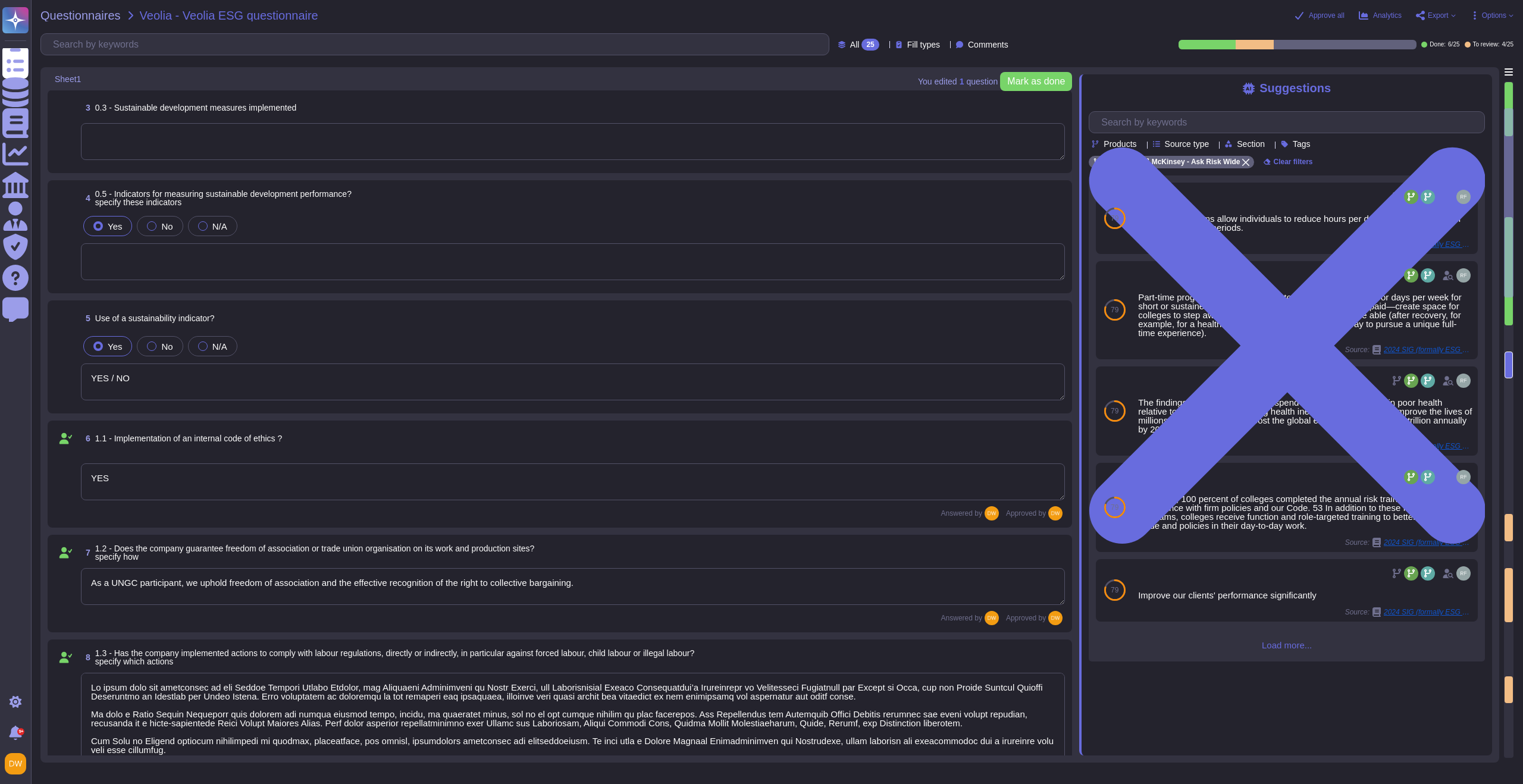
type textarea "Yes"
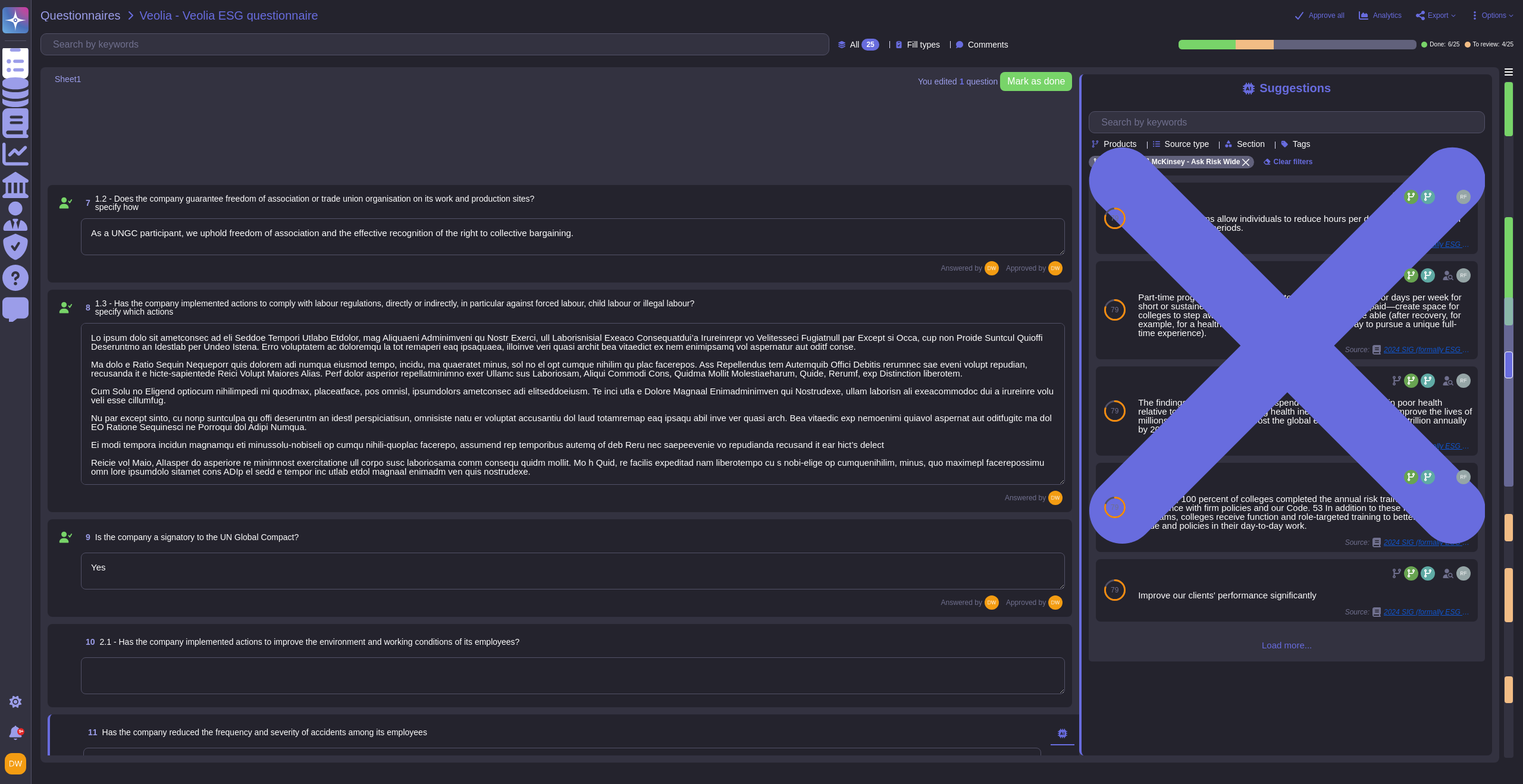
type textarea "0"
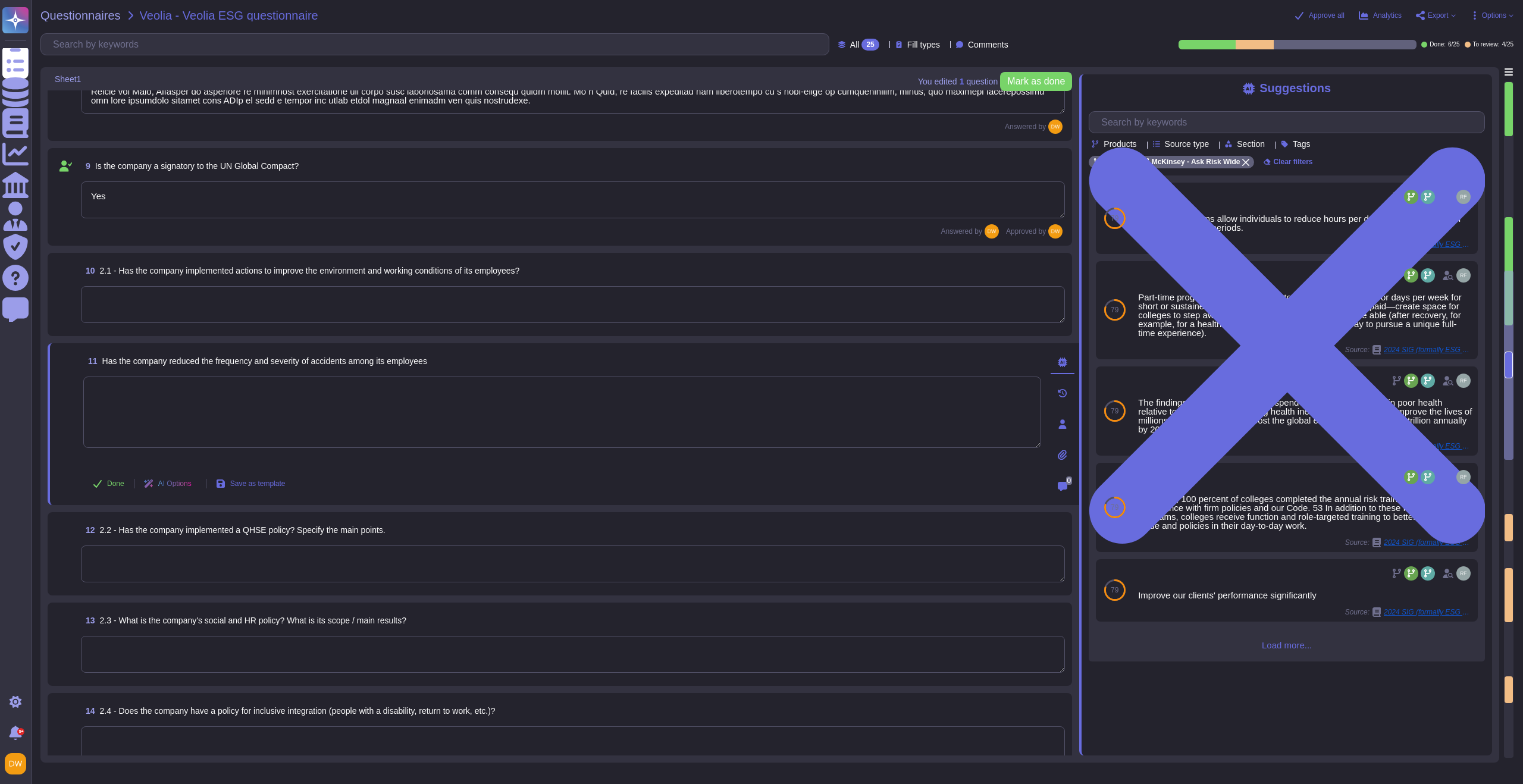
type textarea "As a UNGC participant, we uphold freedom of association and the effective recog…"
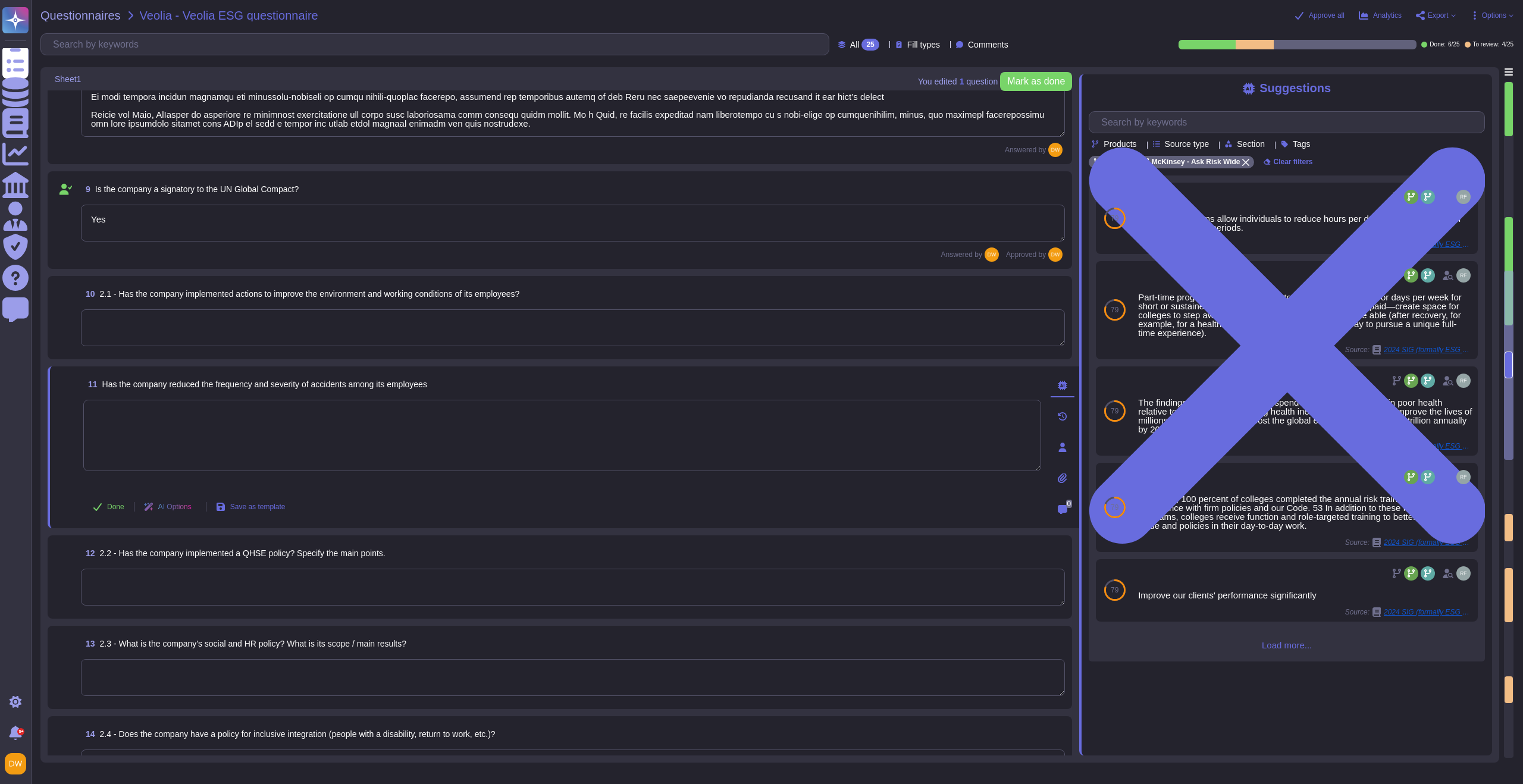
scroll to position [808, 0]
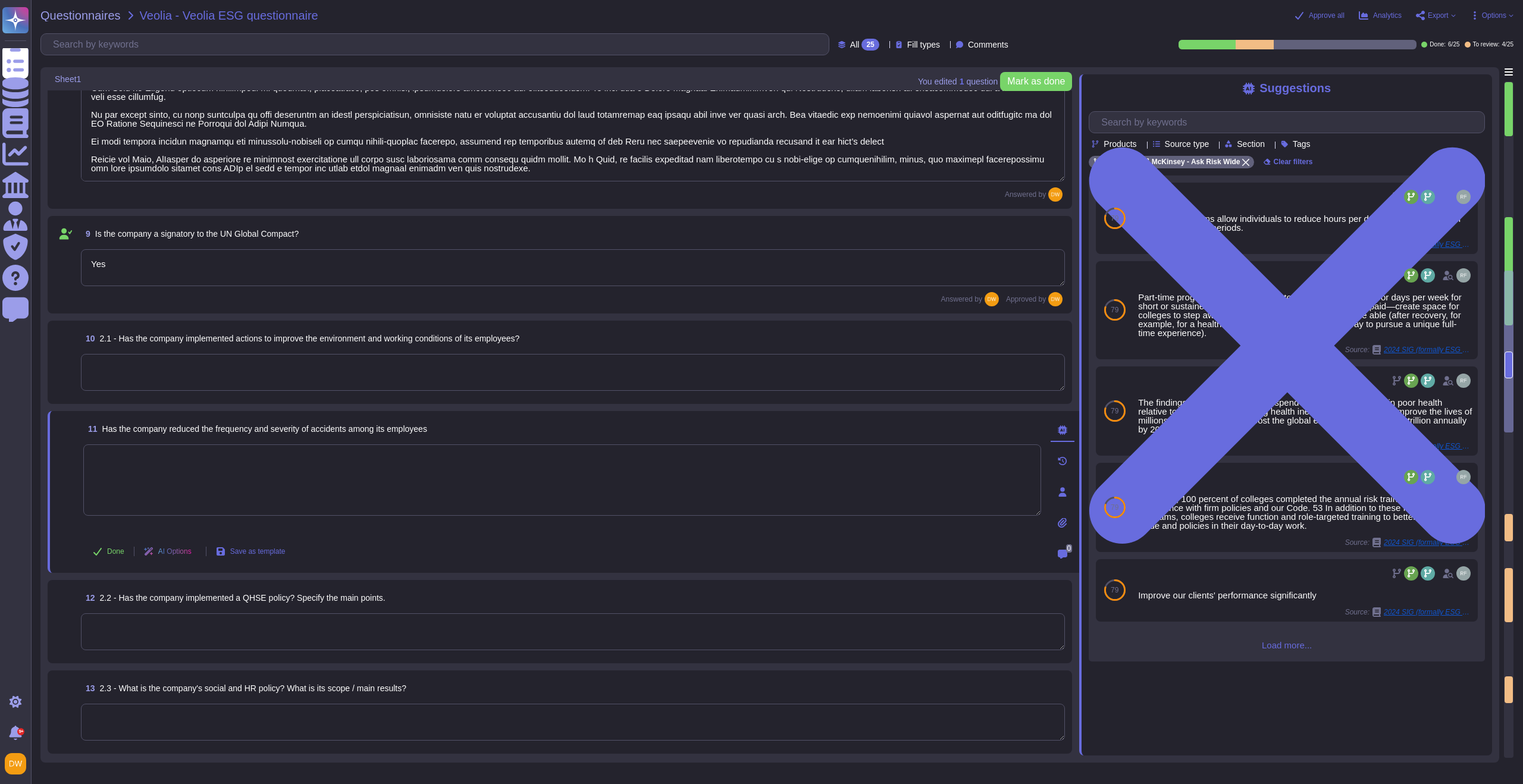
type textarea "YES"
click at [145, 372] on textarea at bounding box center [573, 373] width 984 height 37
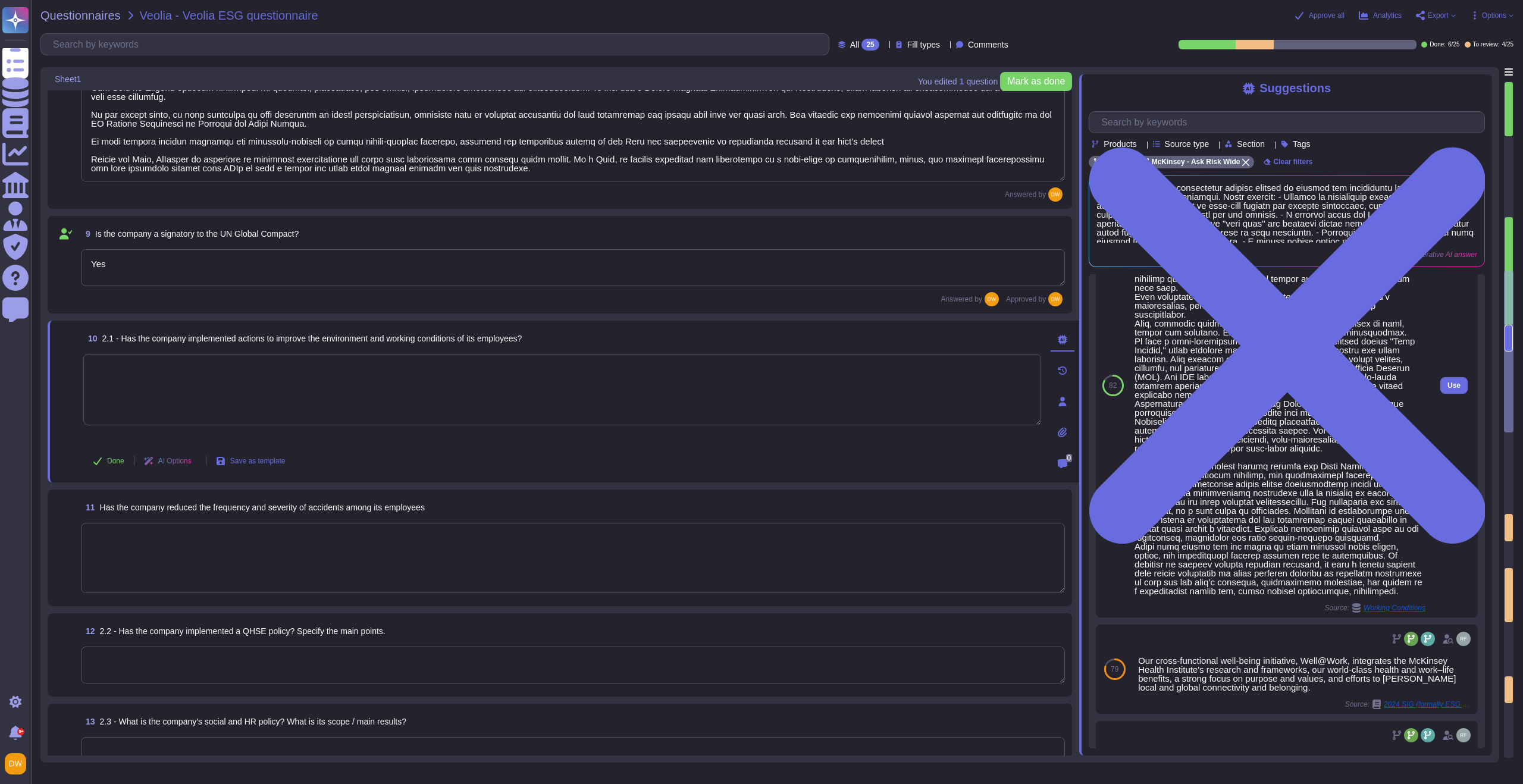
scroll to position [159, 0]
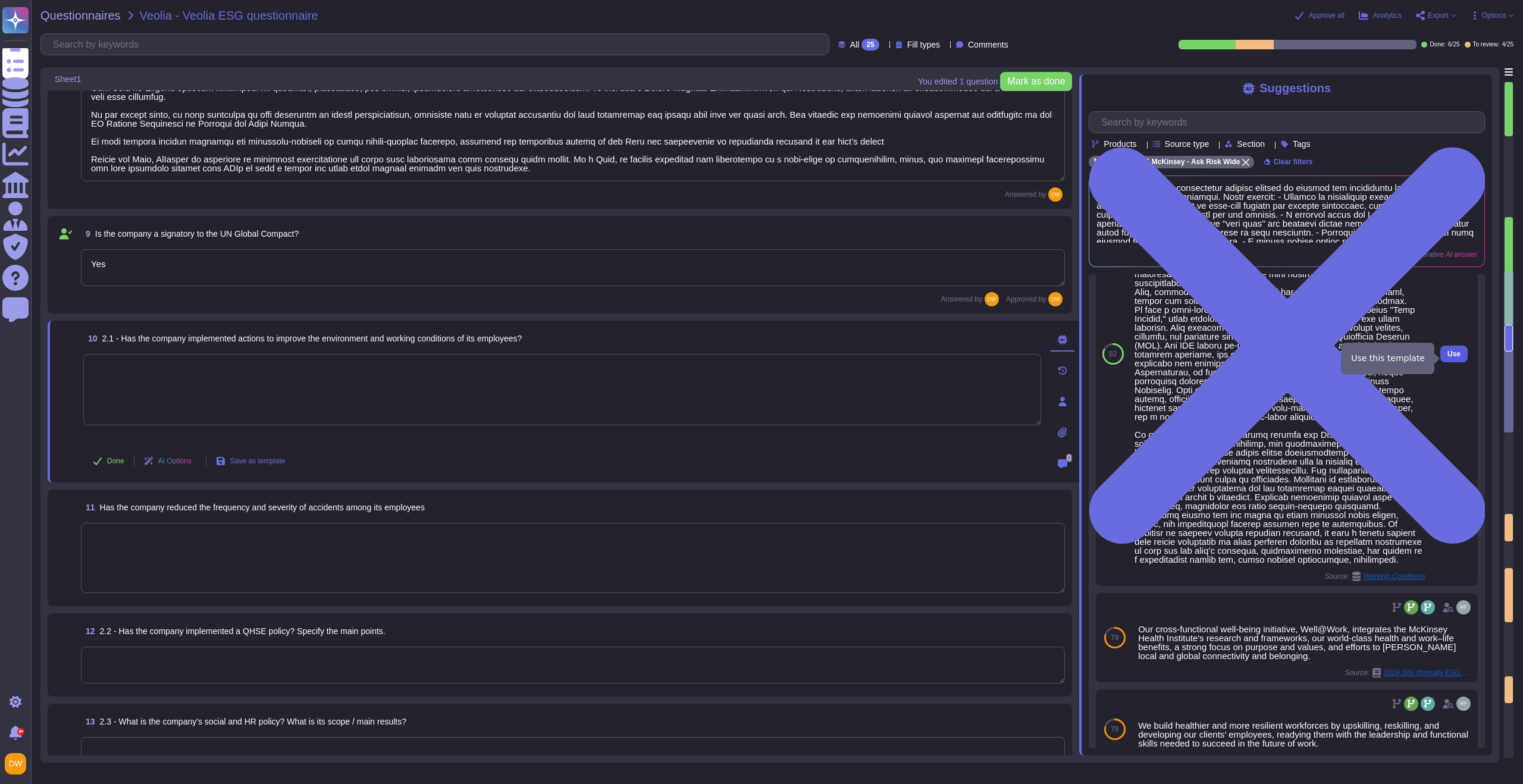
click at [1017, 355] on span "Use" at bounding box center [1454, 354] width 13 height 7
type textarea "- LoRemips do s ametco-adipis elitseddoeiu, tem in utlabo et dolo mag aliquae a…"
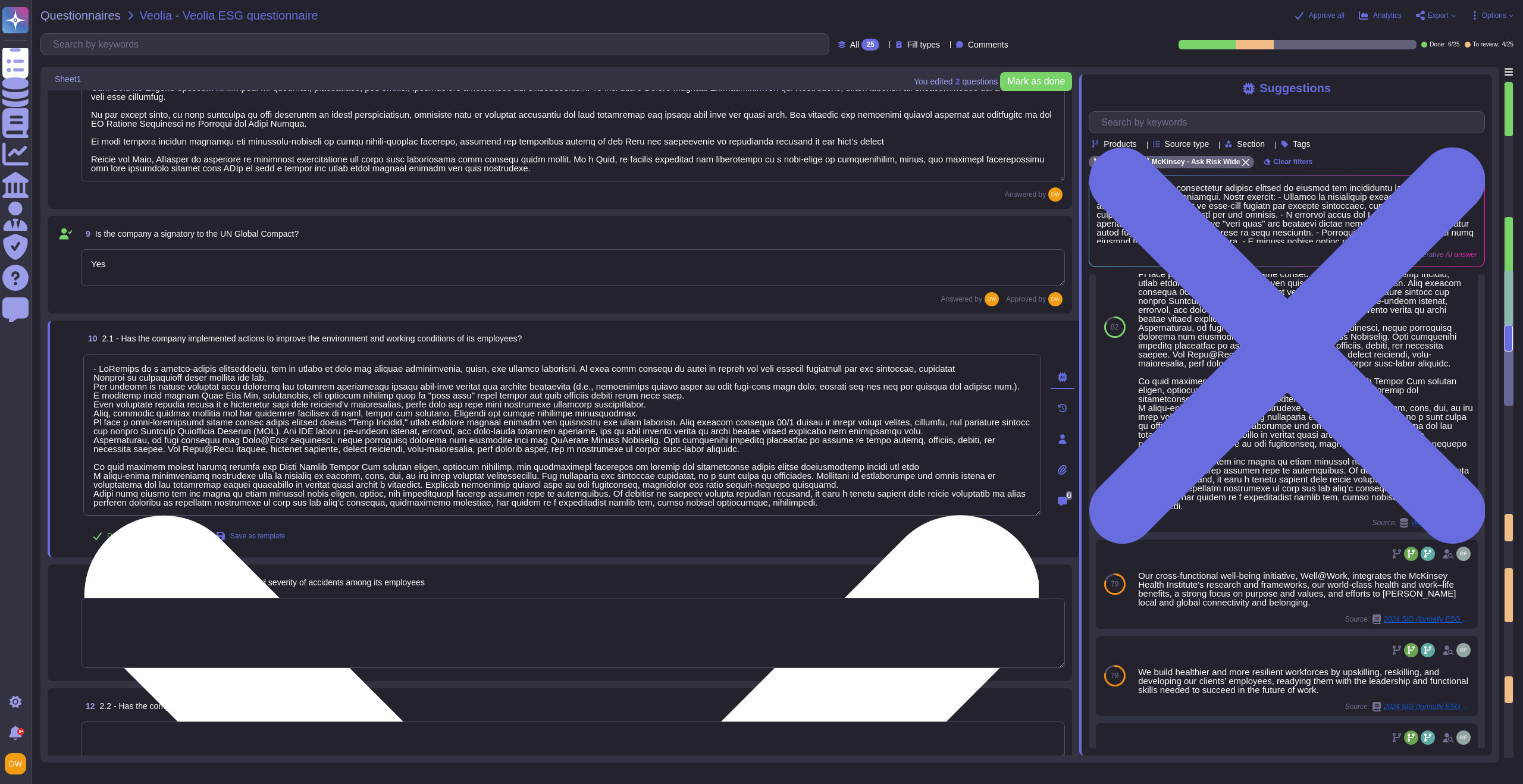
click at [414, 415] on textarea at bounding box center [562, 435] width 958 height 162
click at [861, 447] on textarea at bounding box center [562, 435] width 958 height 162
click at [802, 472] on textarea at bounding box center [562, 435] width 958 height 162
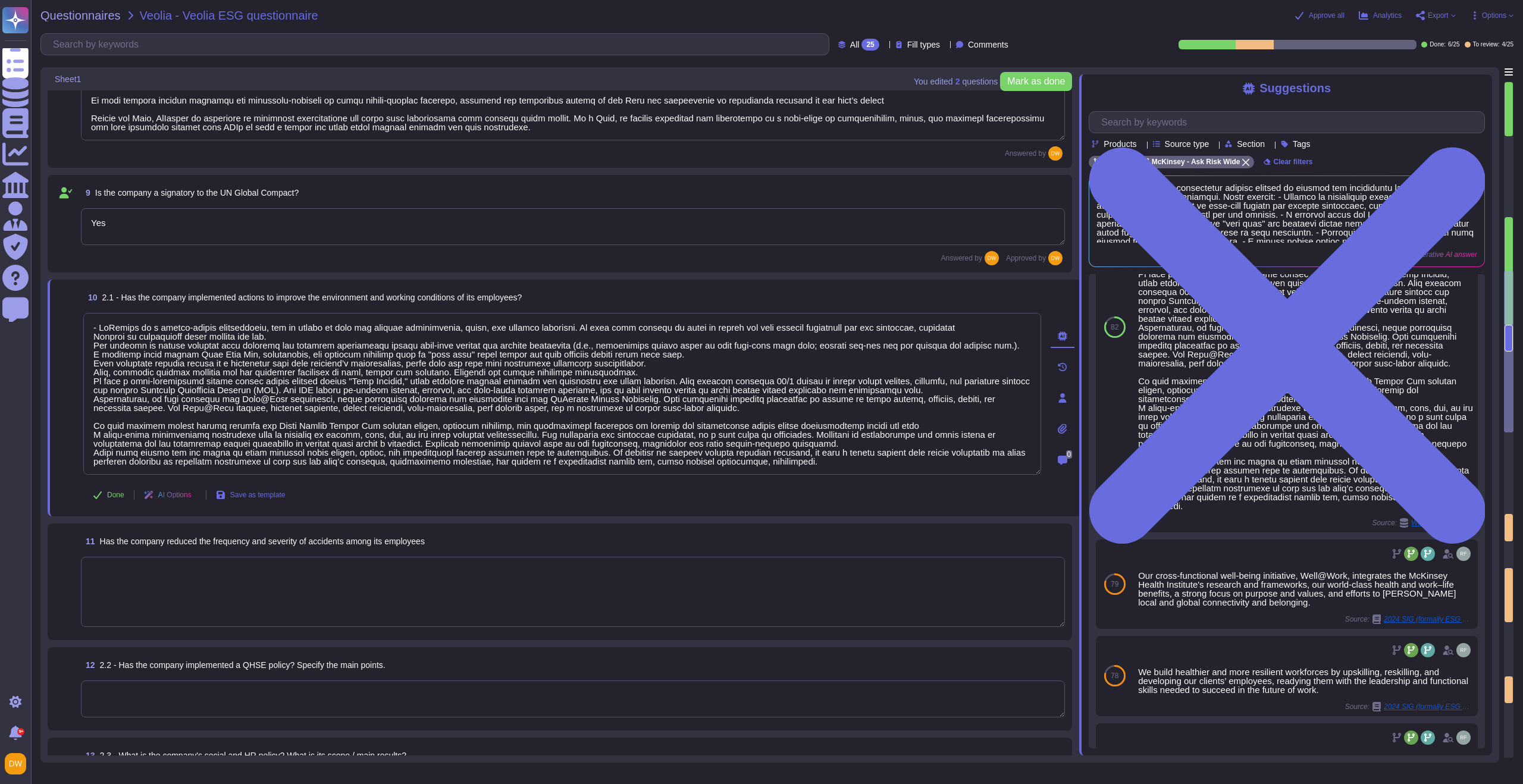
scroll to position [856, 0]
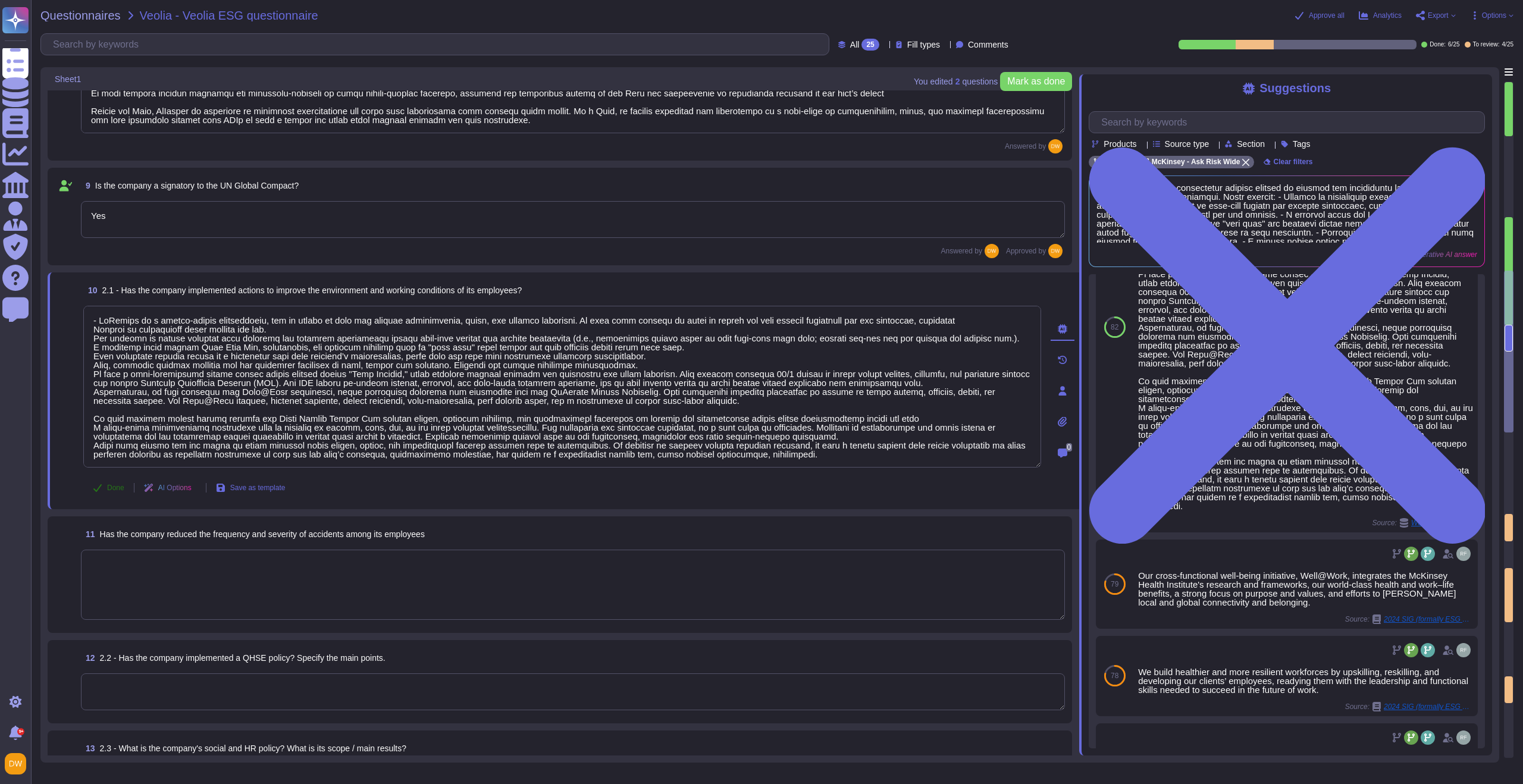
click at [102, 494] on button "Done" at bounding box center [108, 488] width 51 height 24
click at [220, 565] on textarea at bounding box center [573, 584] width 984 height 70
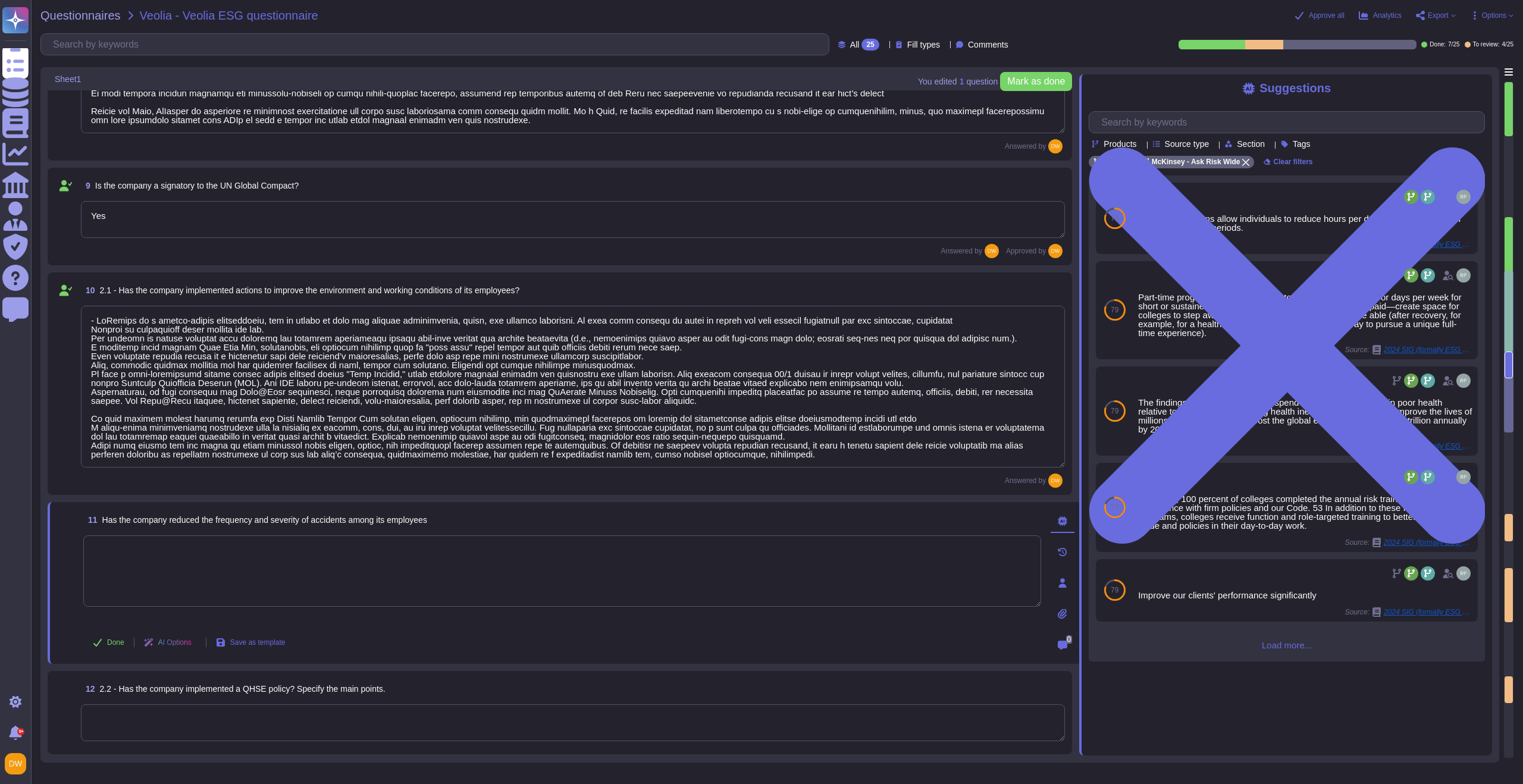
scroll to position [0, 0]
click at [1017, 565] on span "Load more..." at bounding box center [1287, 645] width 396 height 9
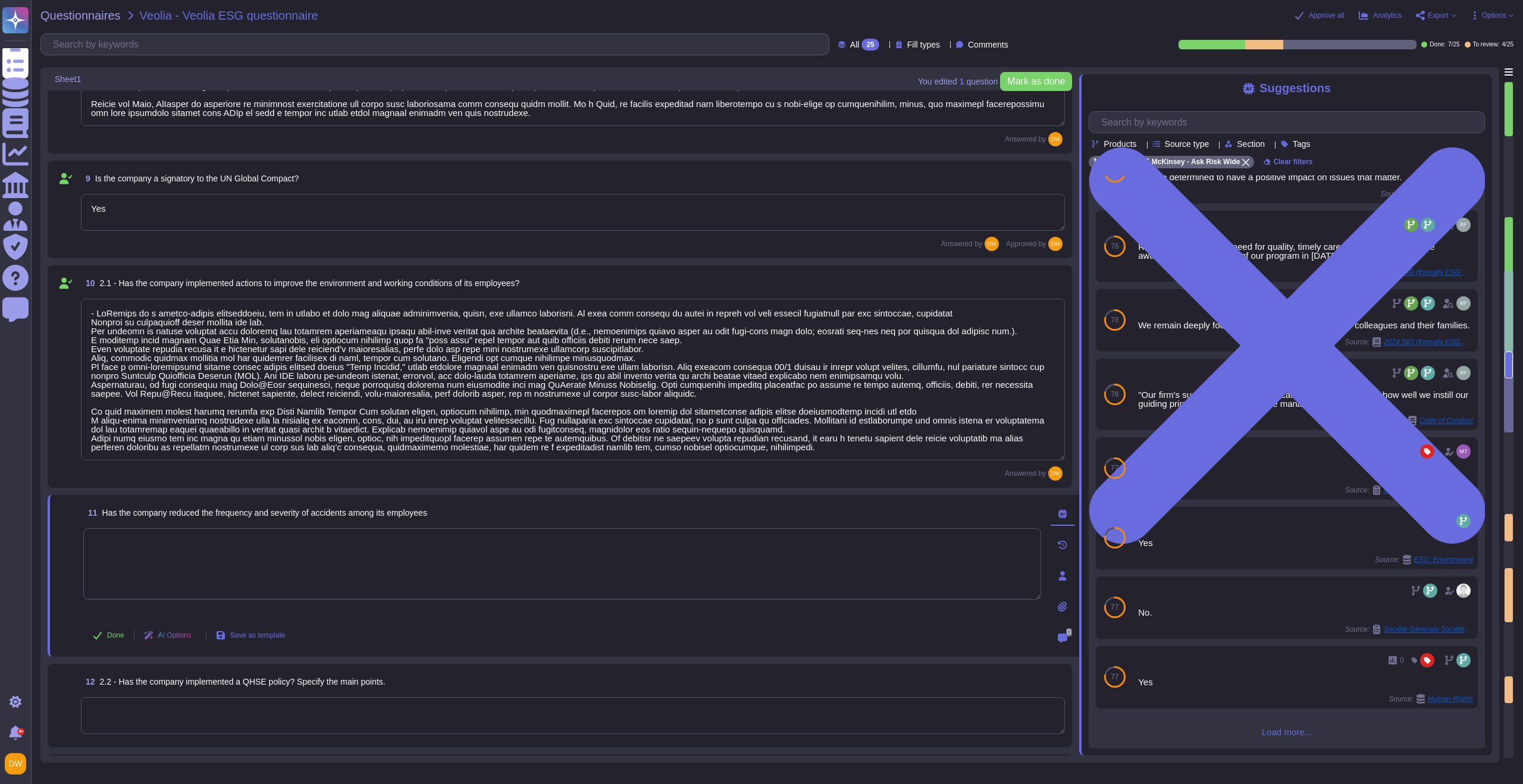
scroll to position [1137, 0]
type textarea "0"
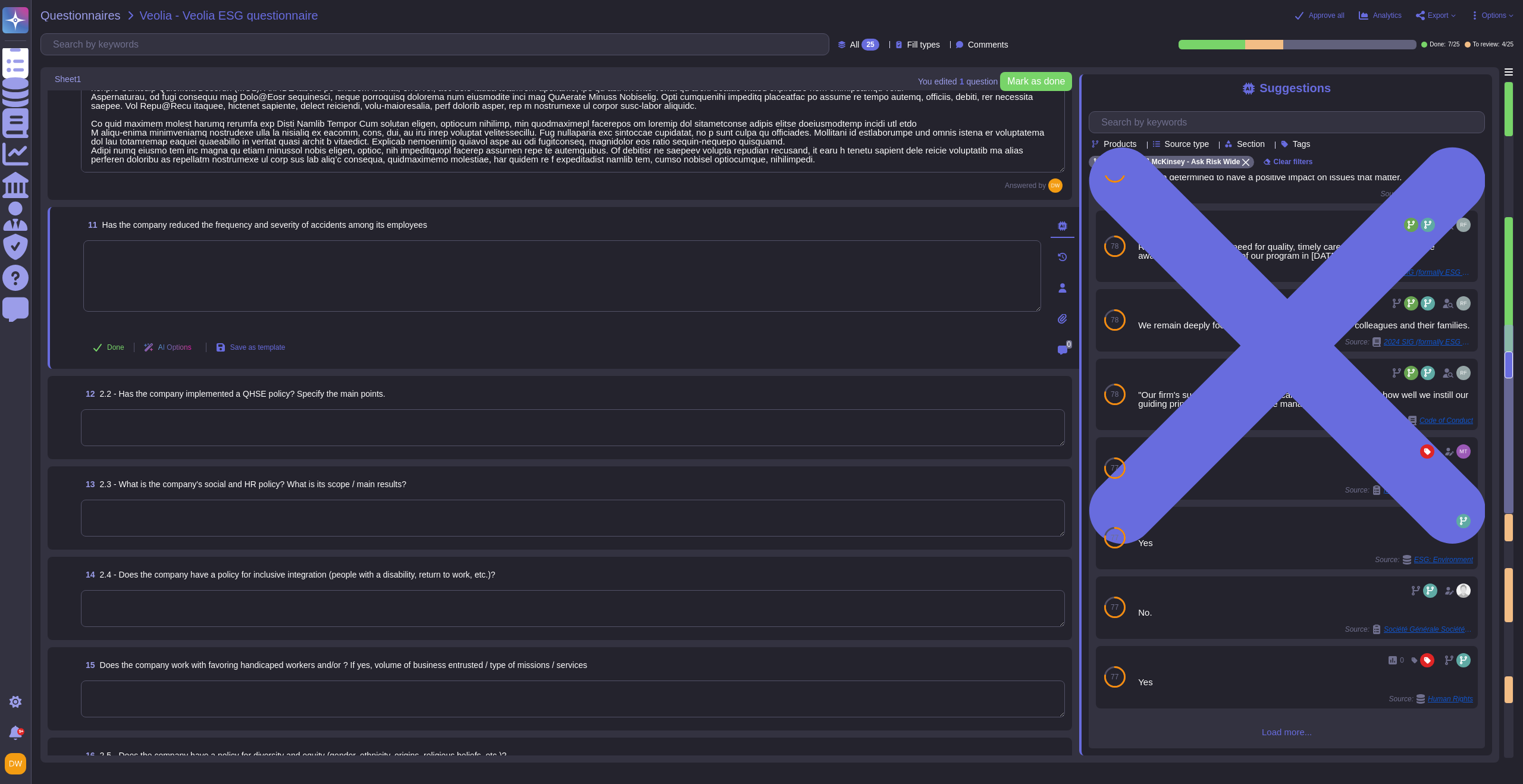
click at [362, 415] on textarea at bounding box center [573, 427] width 984 height 37
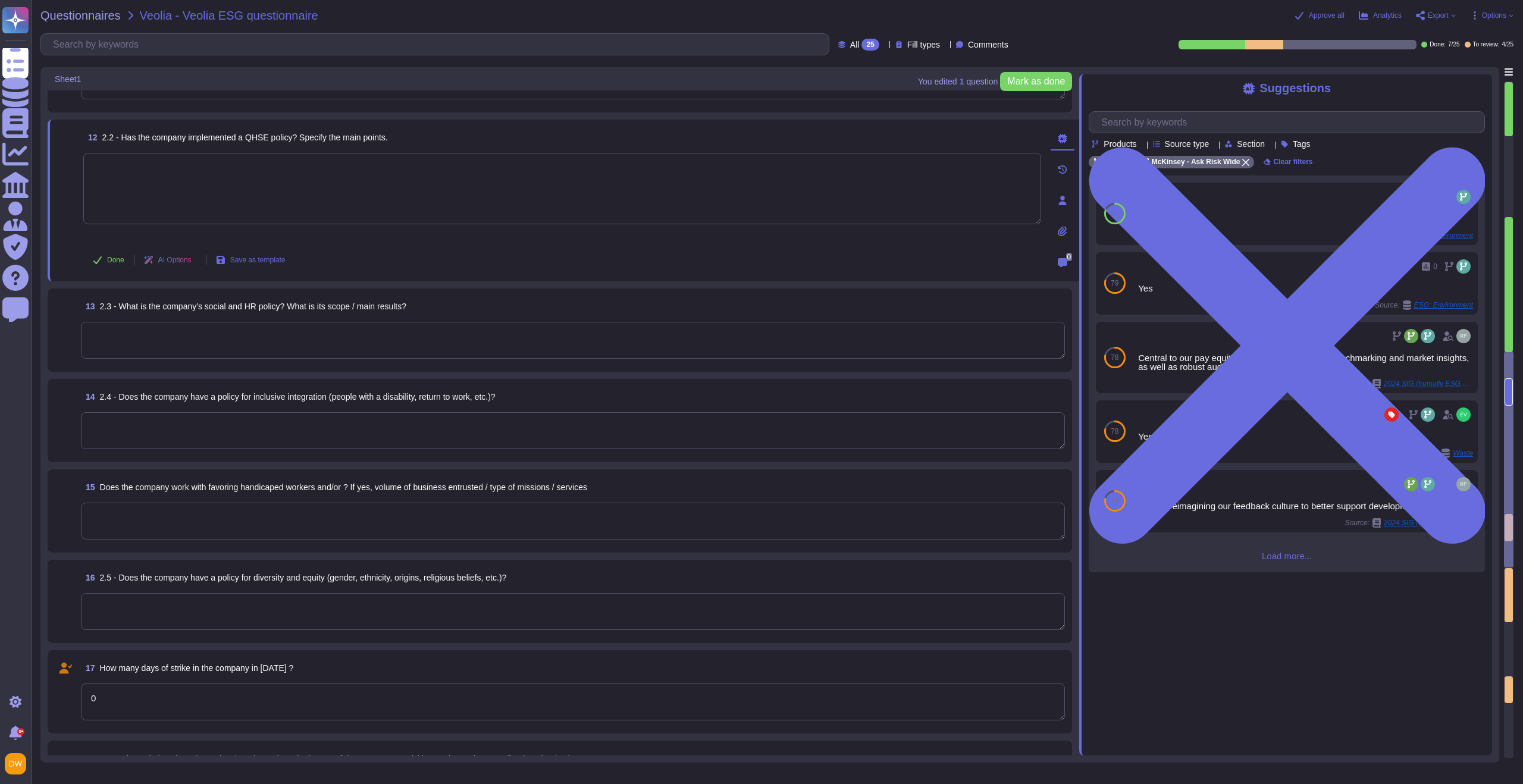
scroll to position [1337, 0]
click at [363, 343] on textarea at bounding box center [573, 337] width 984 height 37
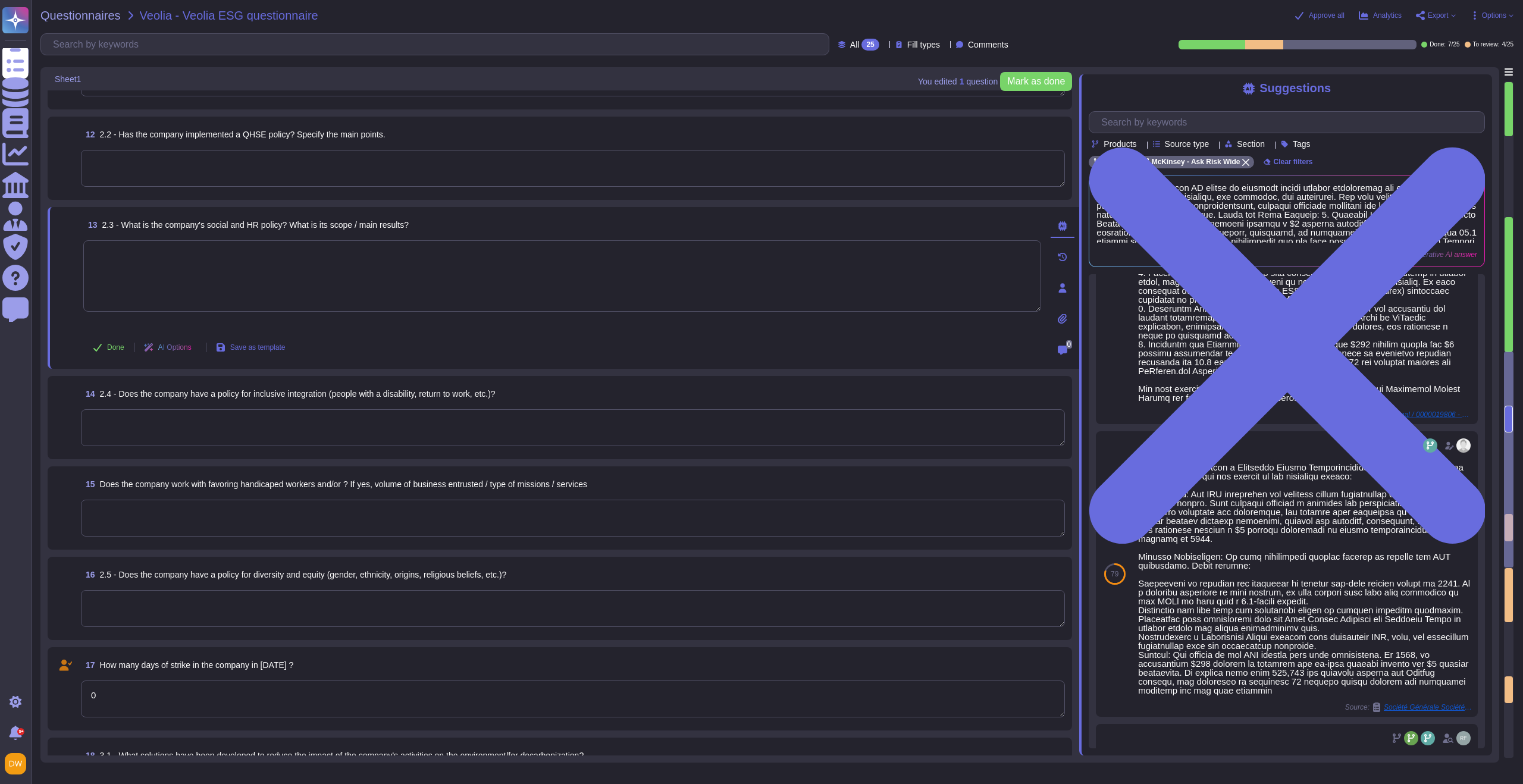
scroll to position [1236, 0]
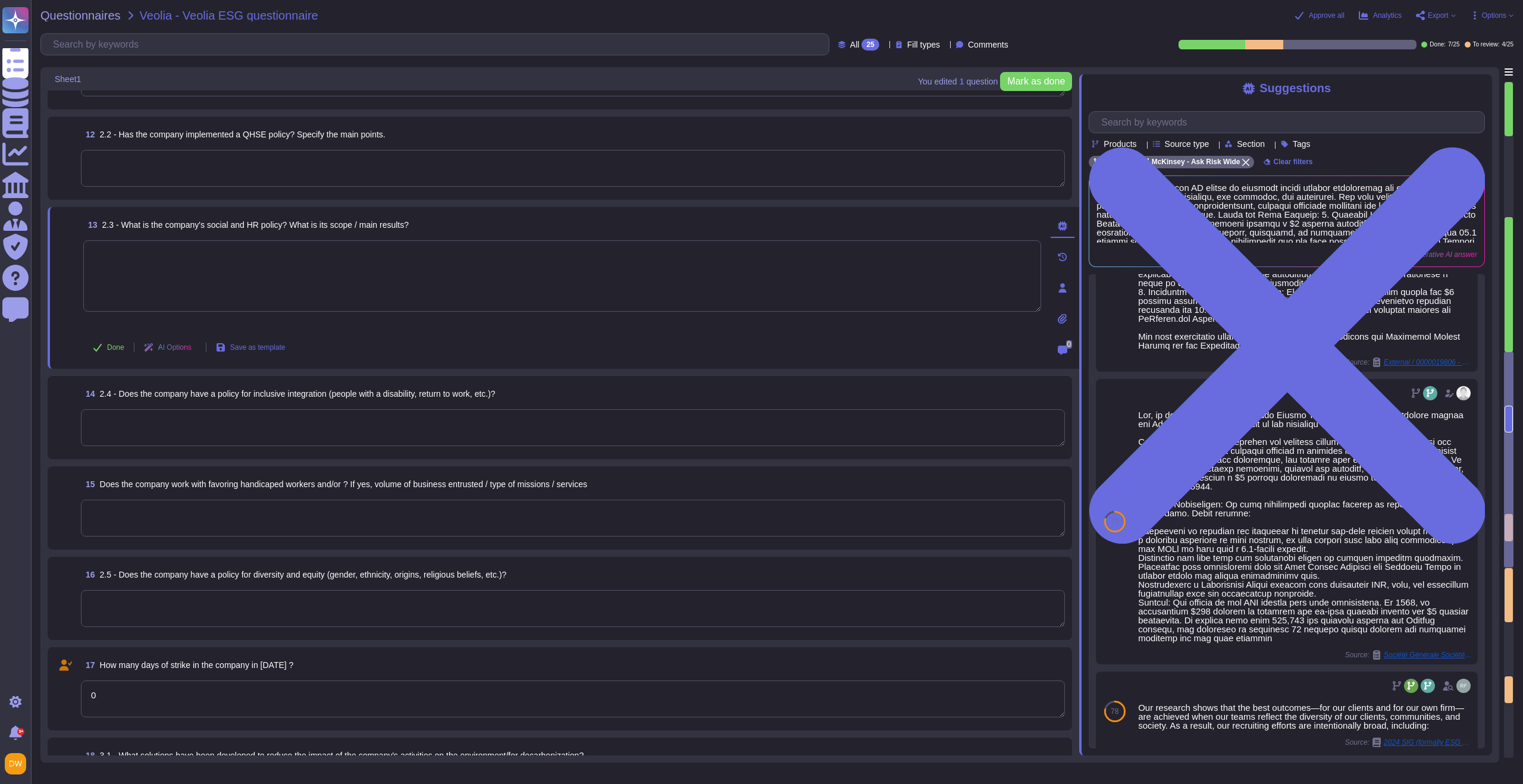
click at [432, 425] on textarea at bounding box center [573, 427] width 984 height 37
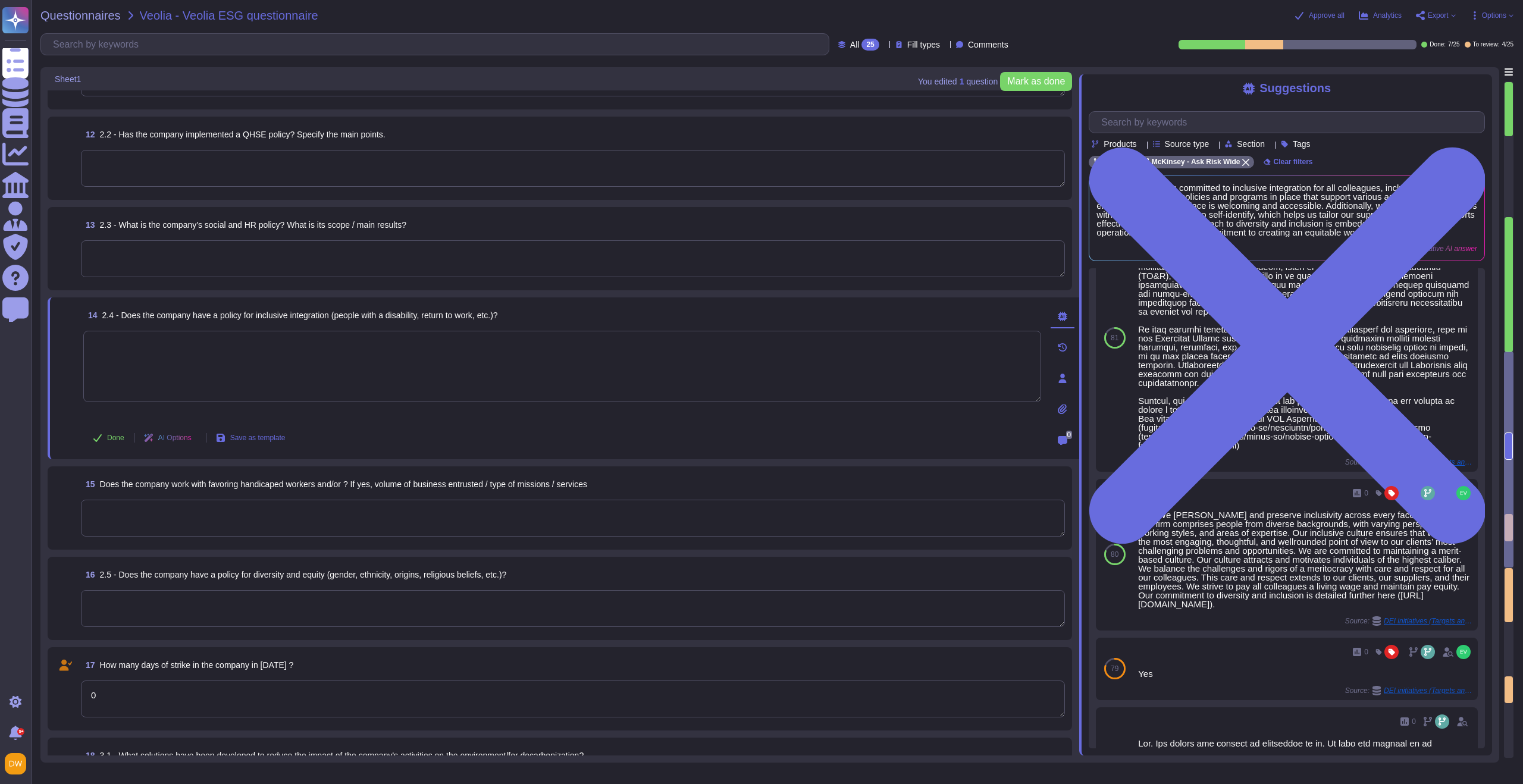
scroll to position [58, 0]
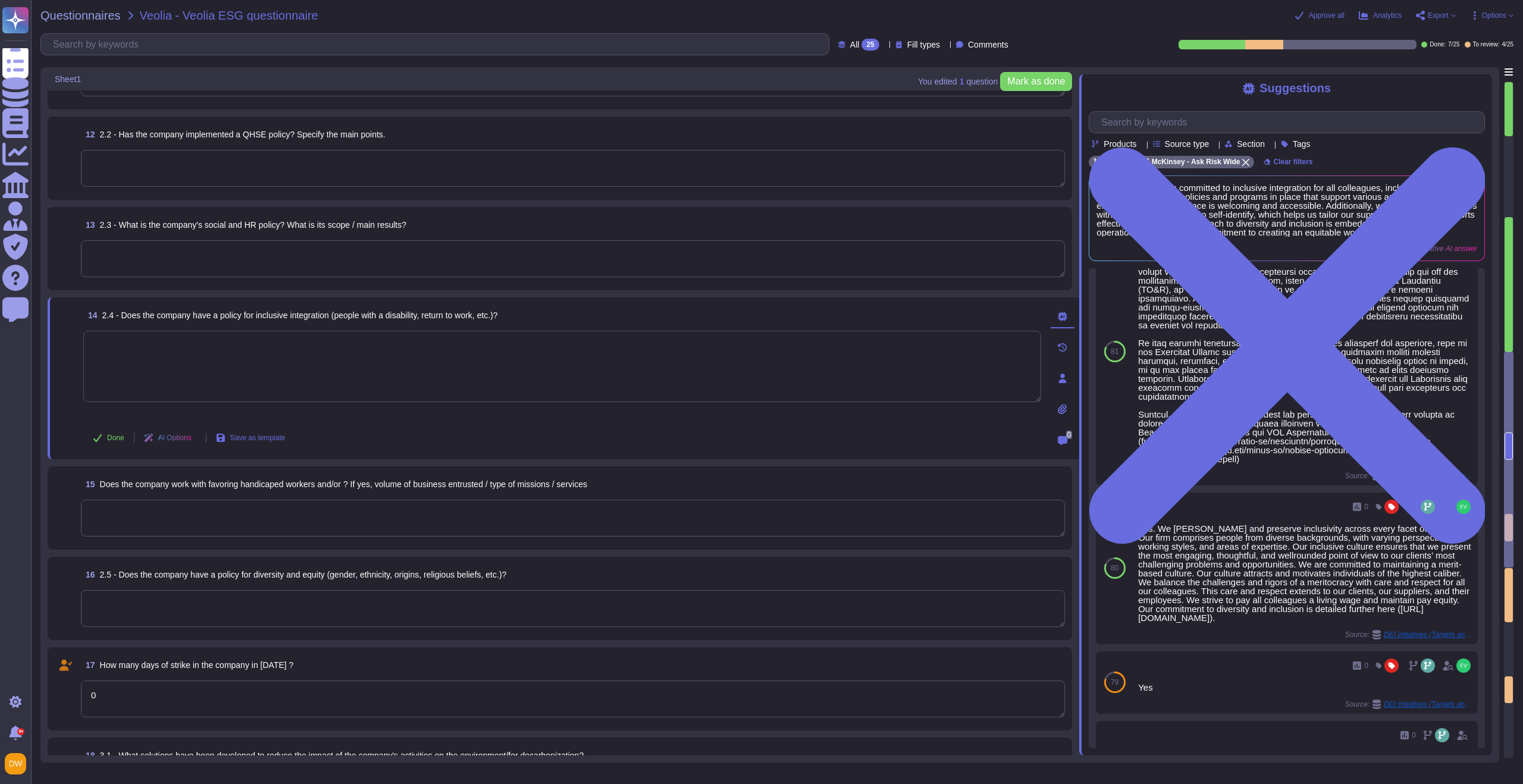
click at [296, 365] on textarea at bounding box center [562, 366] width 958 height 71
type textarea "Yes"
click at [117, 432] on button "Done" at bounding box center [108, 438] width 51 height 24
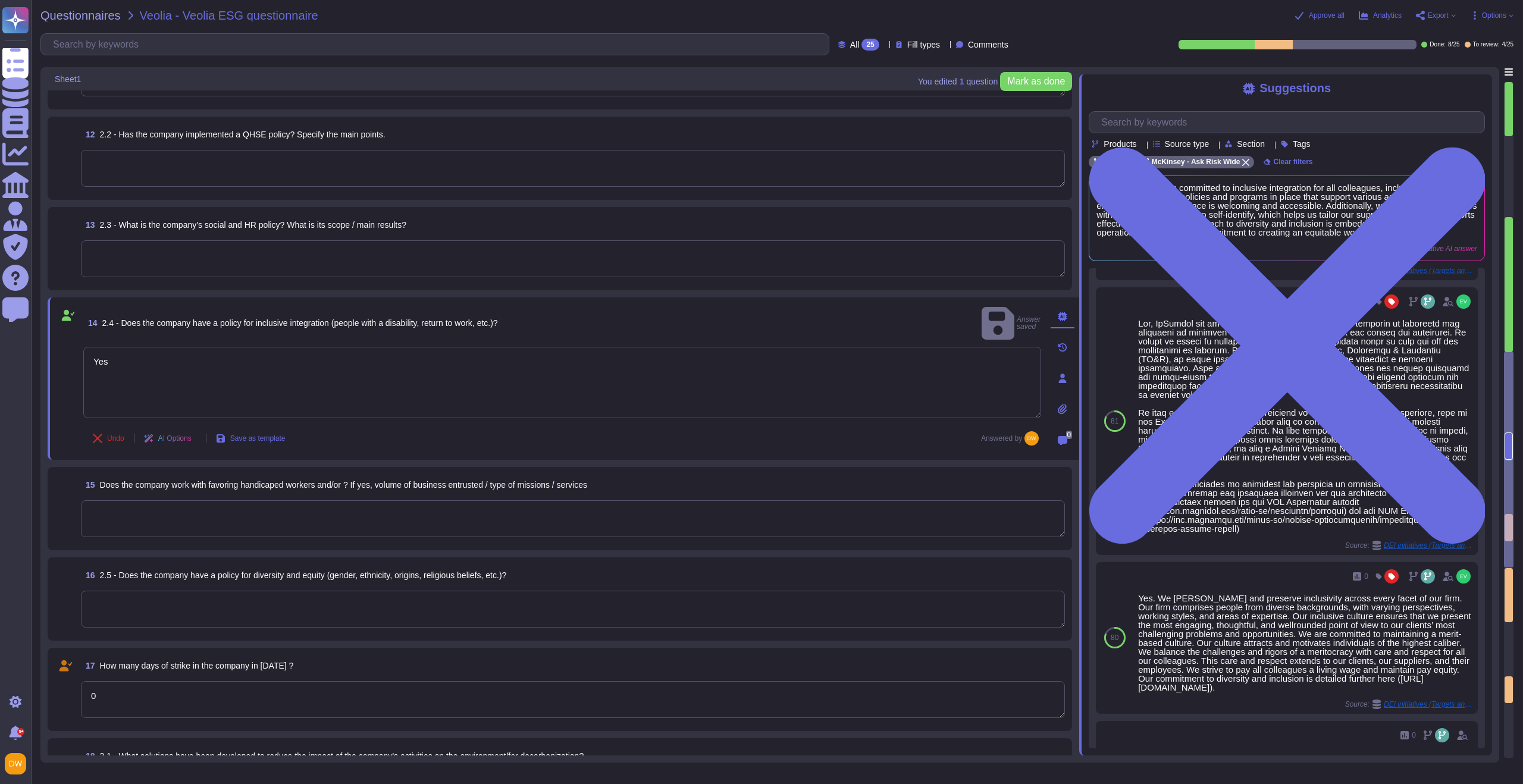
click at [169, 514] on textarea at bounding box center [573, 519] width 984 height 37
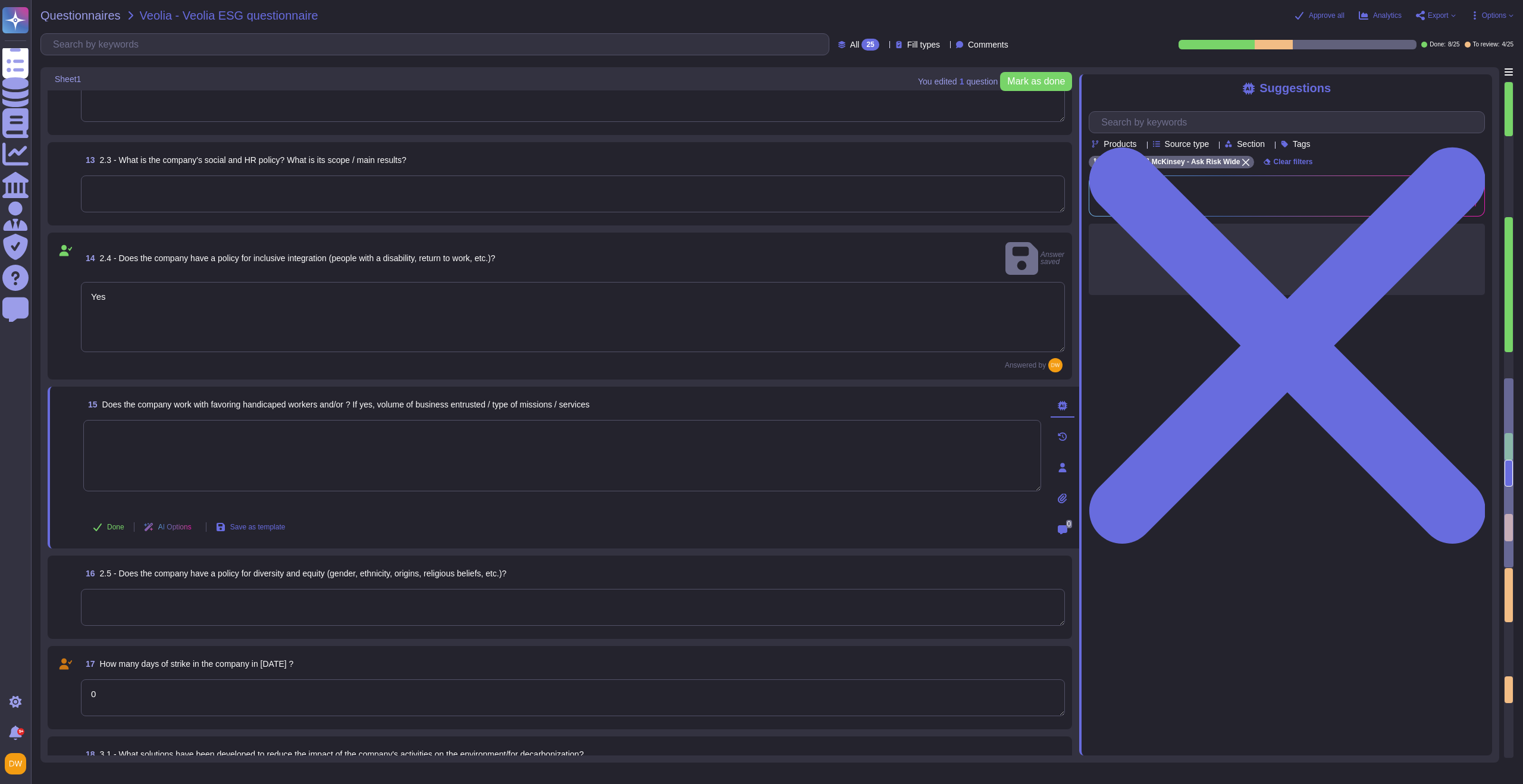
scroll to position [1411, 0]
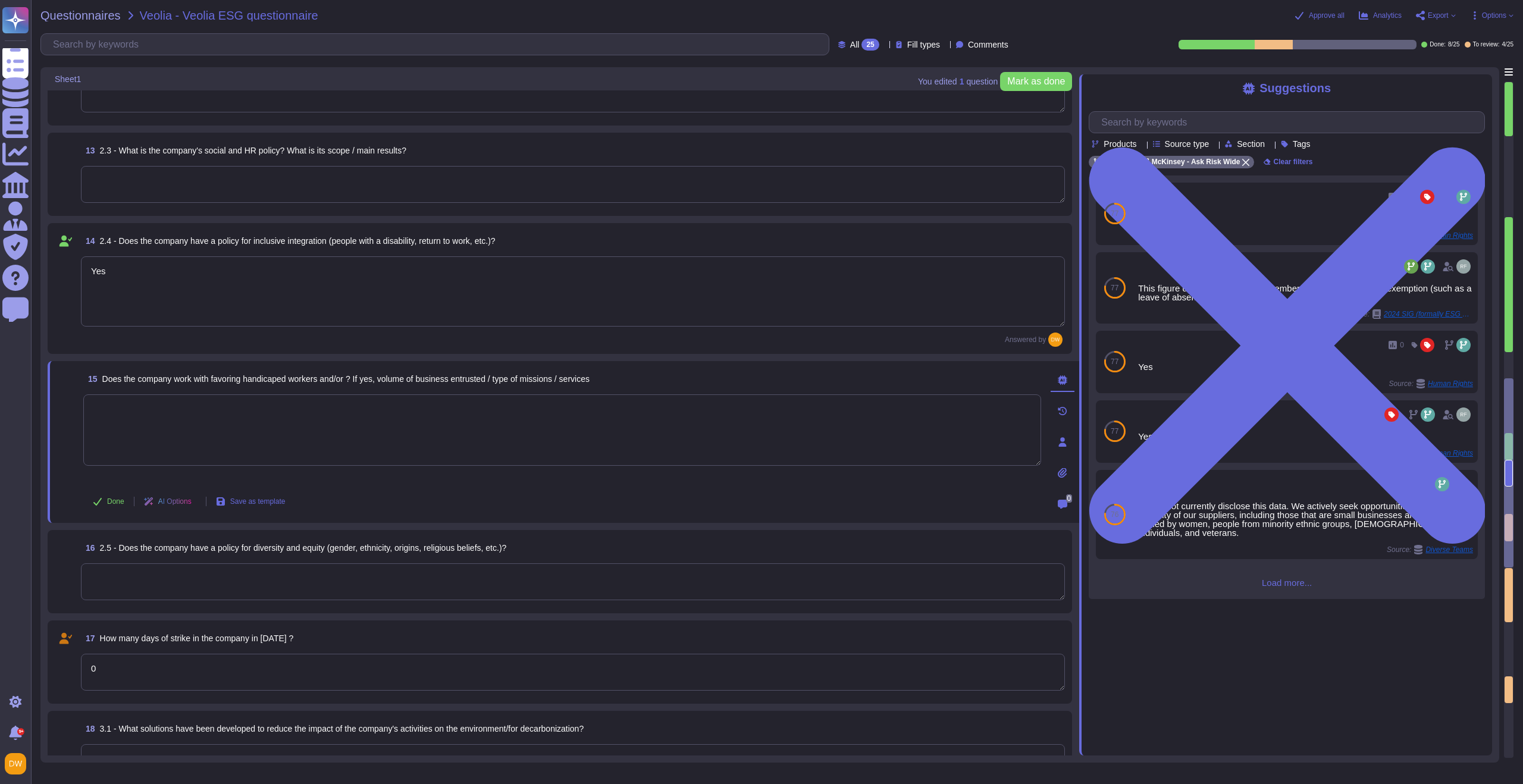
click at [1017, 565] on span "Load more..." at bounding box center [1287, 583] width 396 height 9
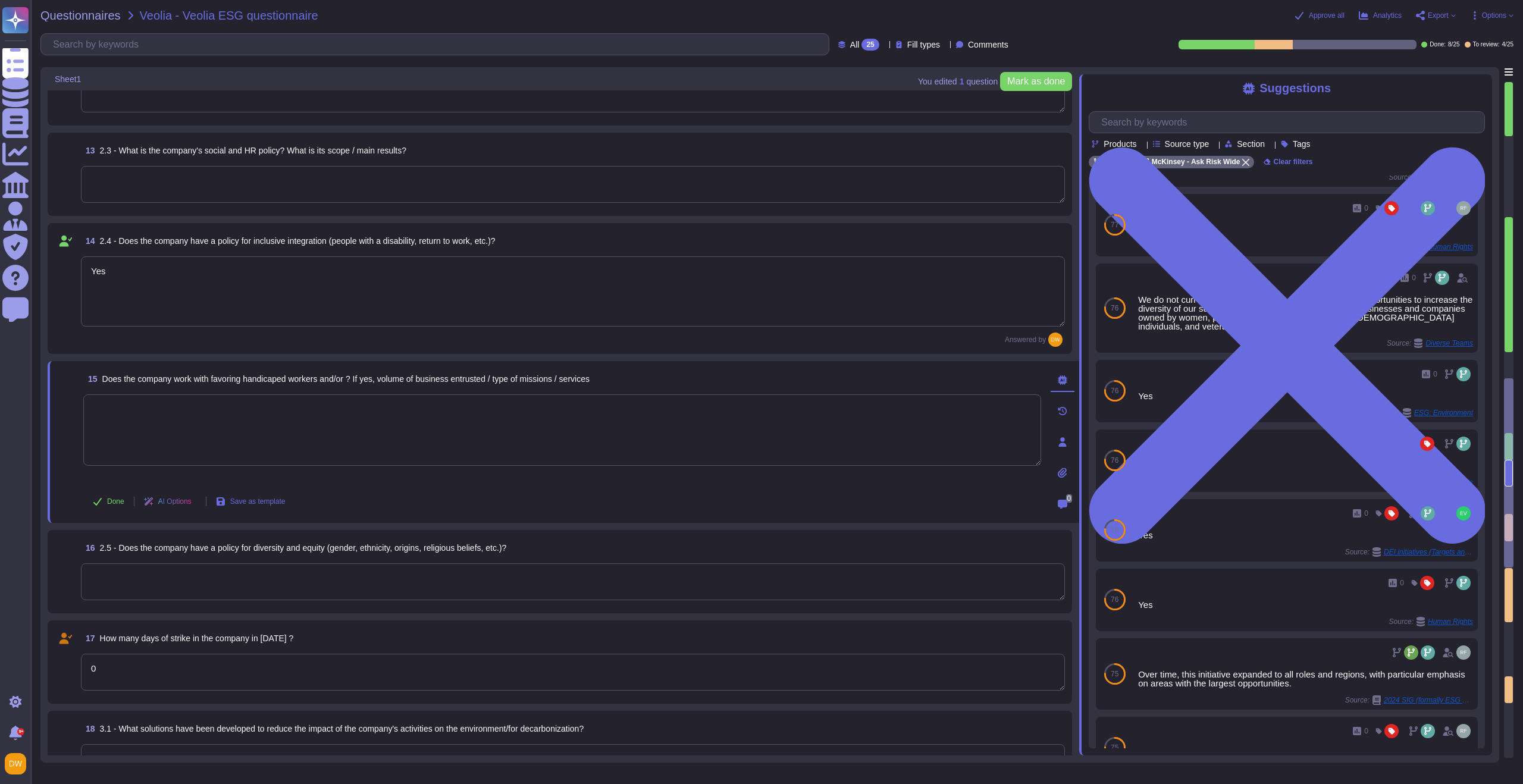
scroll to position [206, 0]
click at [281, 436] on textarea at bounding box center [562, 430] width 958 height 71
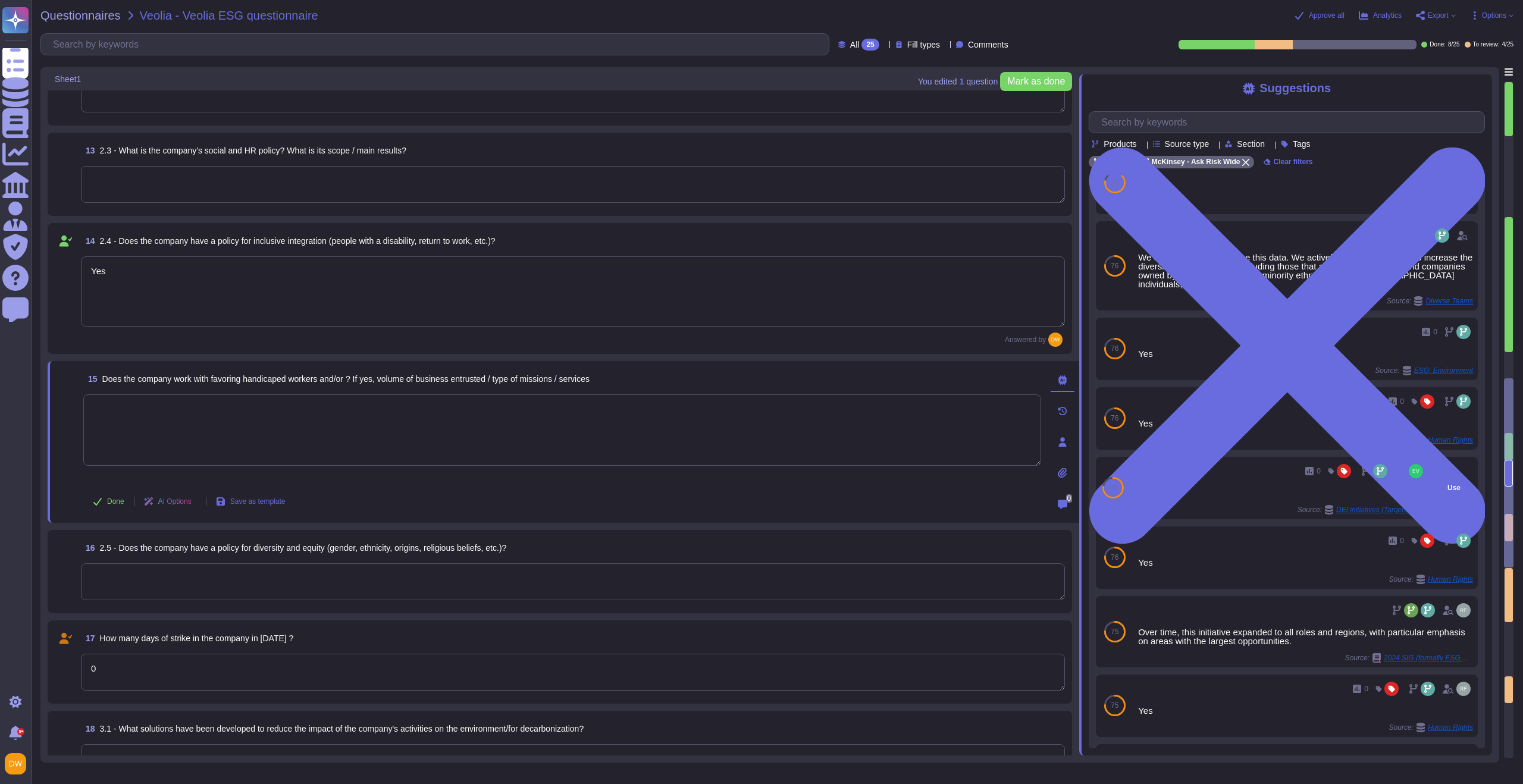
scroll to position [265, 0]
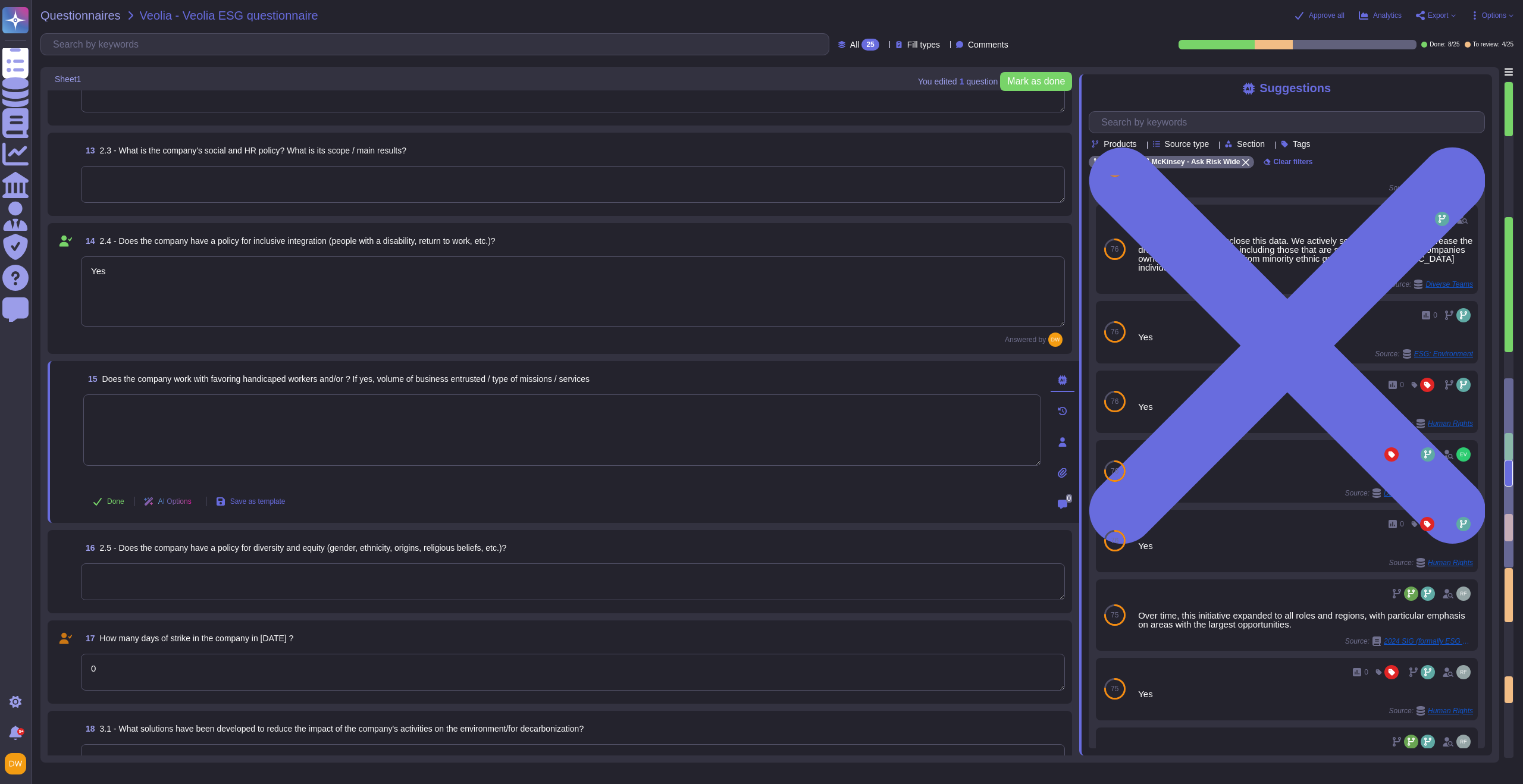
click at [325, 565] on textarea at bounding box center [573, 582] width 984 height 37
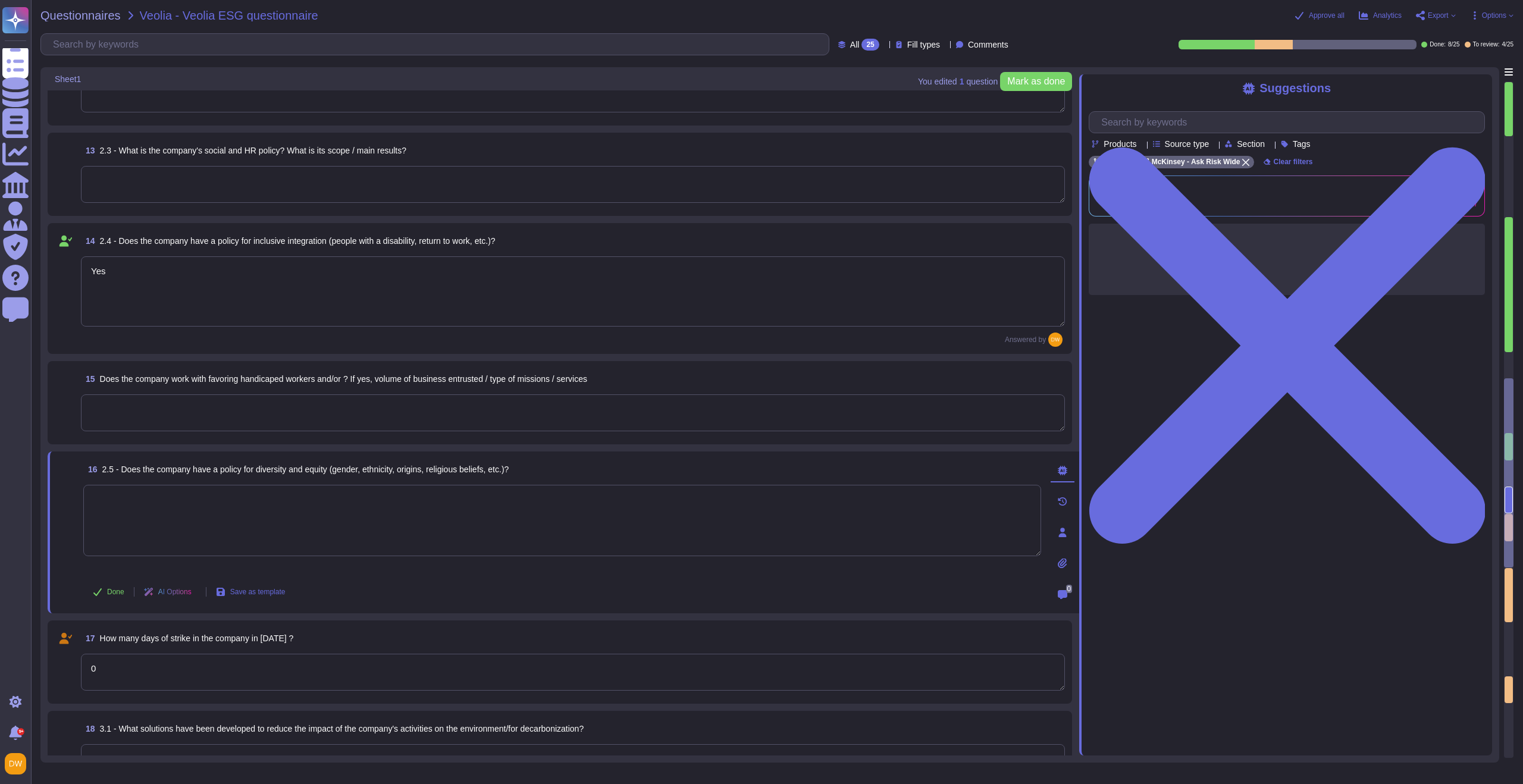
scroll to position [0, 0]
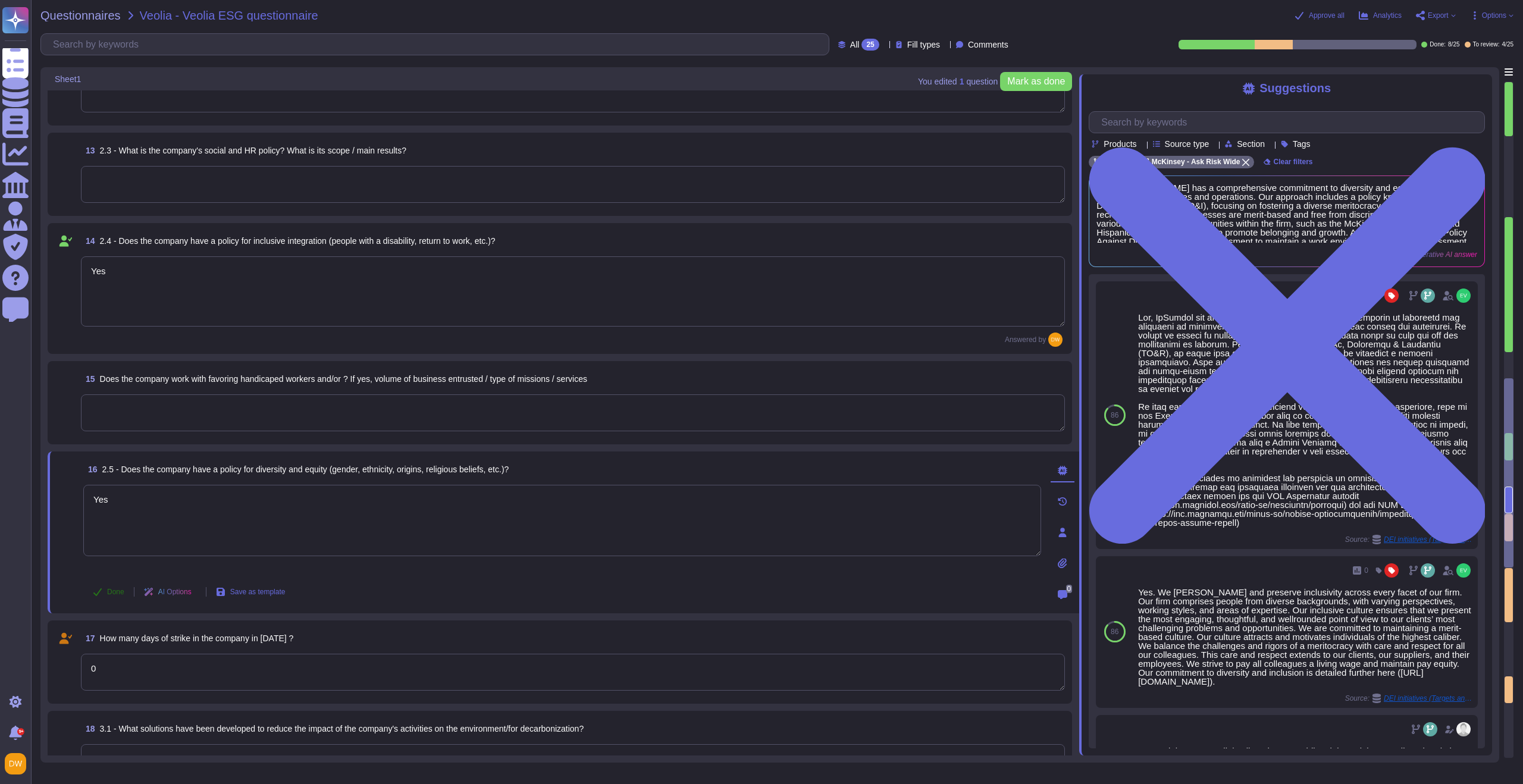
type textarea "Yes"
click at [110, 565] on button "Done" at bounding box center [108, 592] width 51 height 24
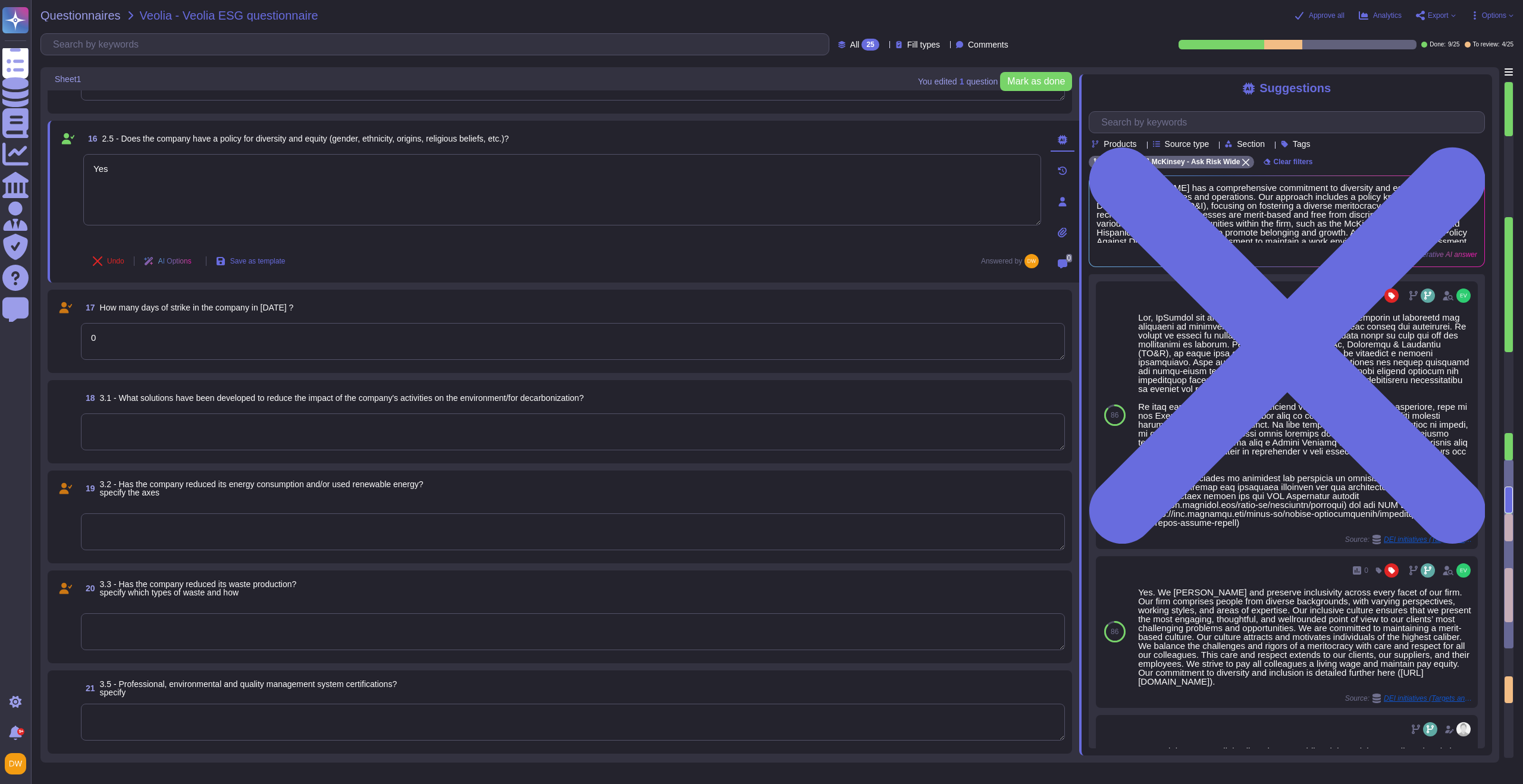
scroll to position [1734, 0]
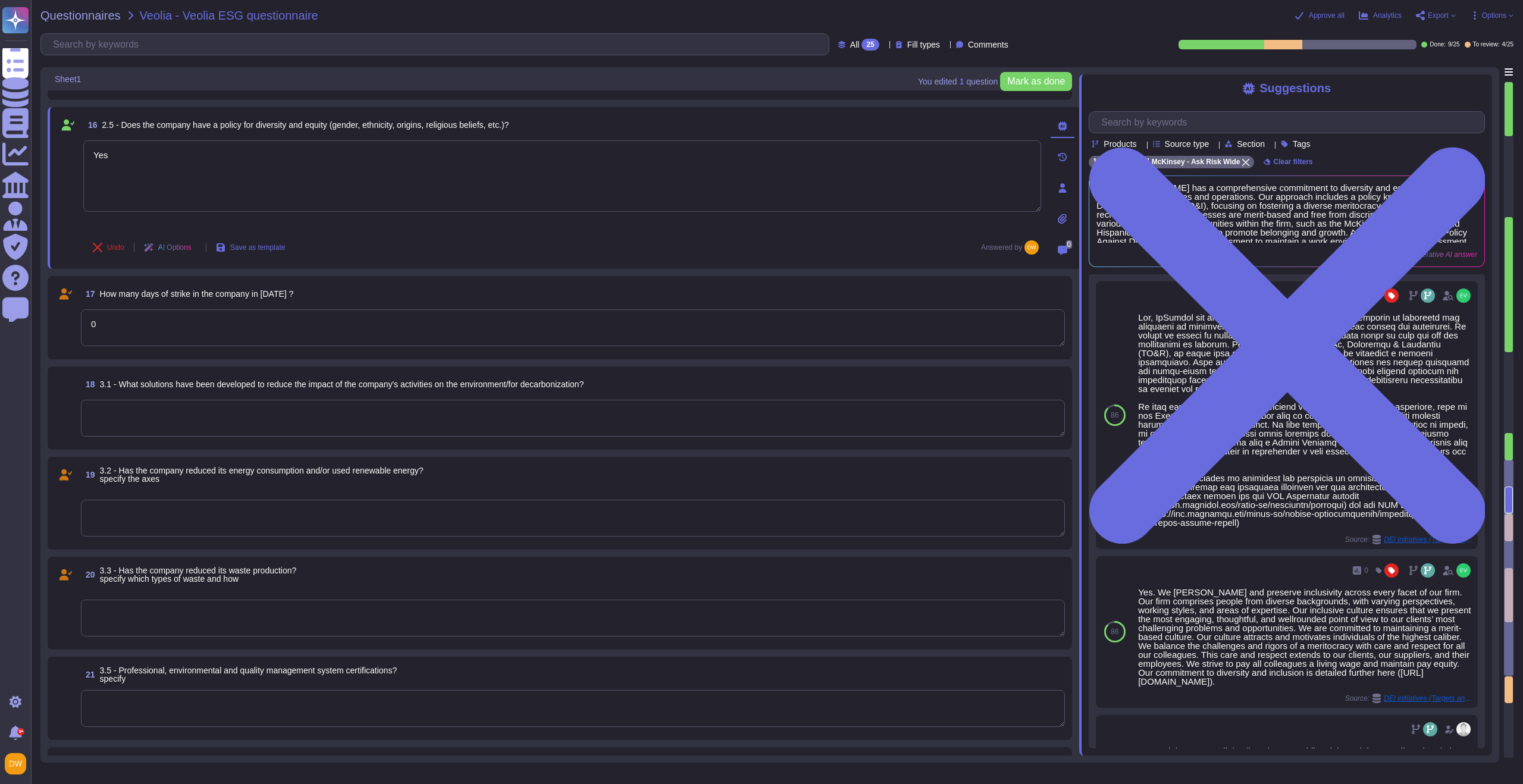
click at [281, 331] on textarea "0" at bounding box center [573, 327] width 984 height 37
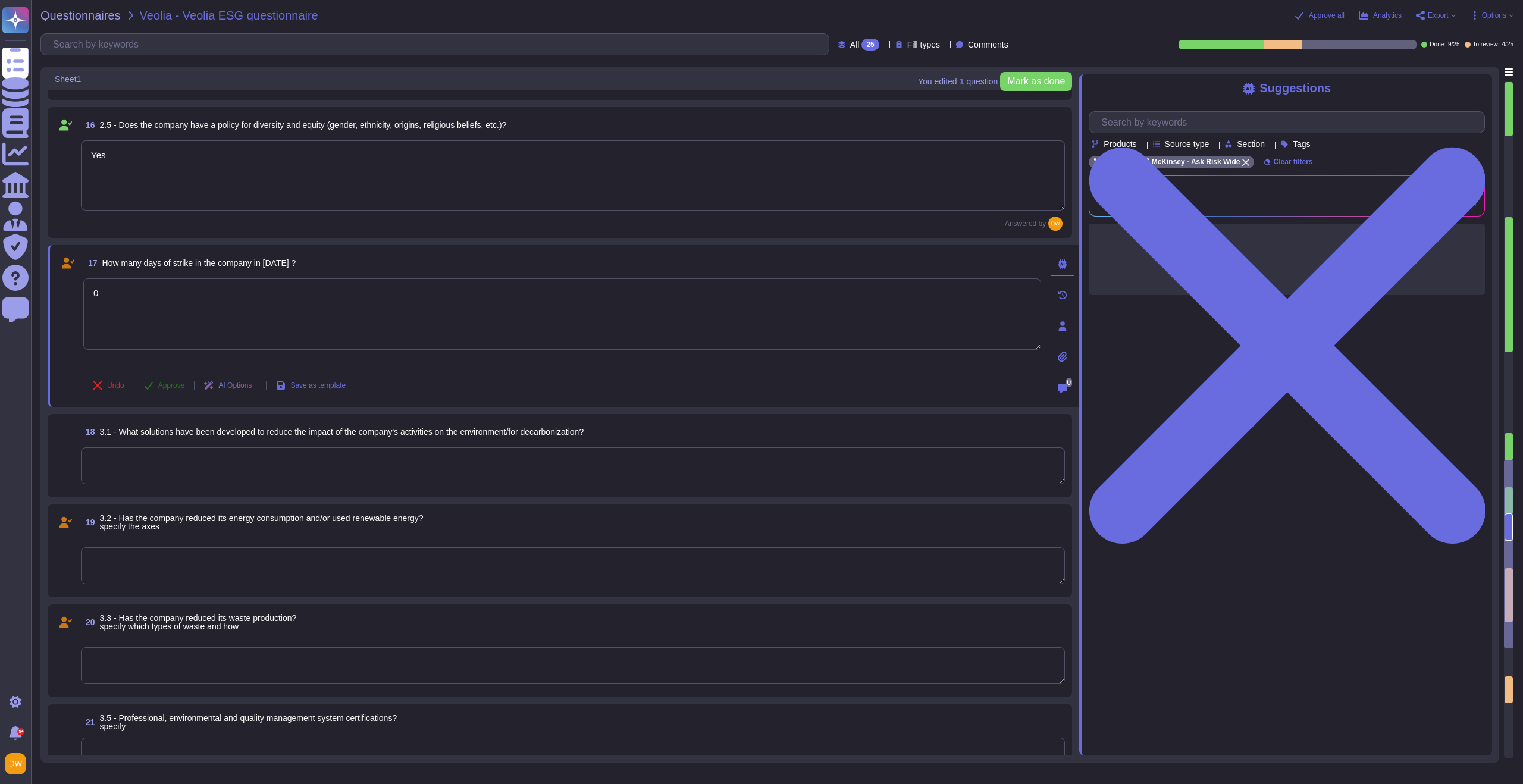
click at [175, 391] on button "Approve" at bounding box center [164, 385] width 60 height 24
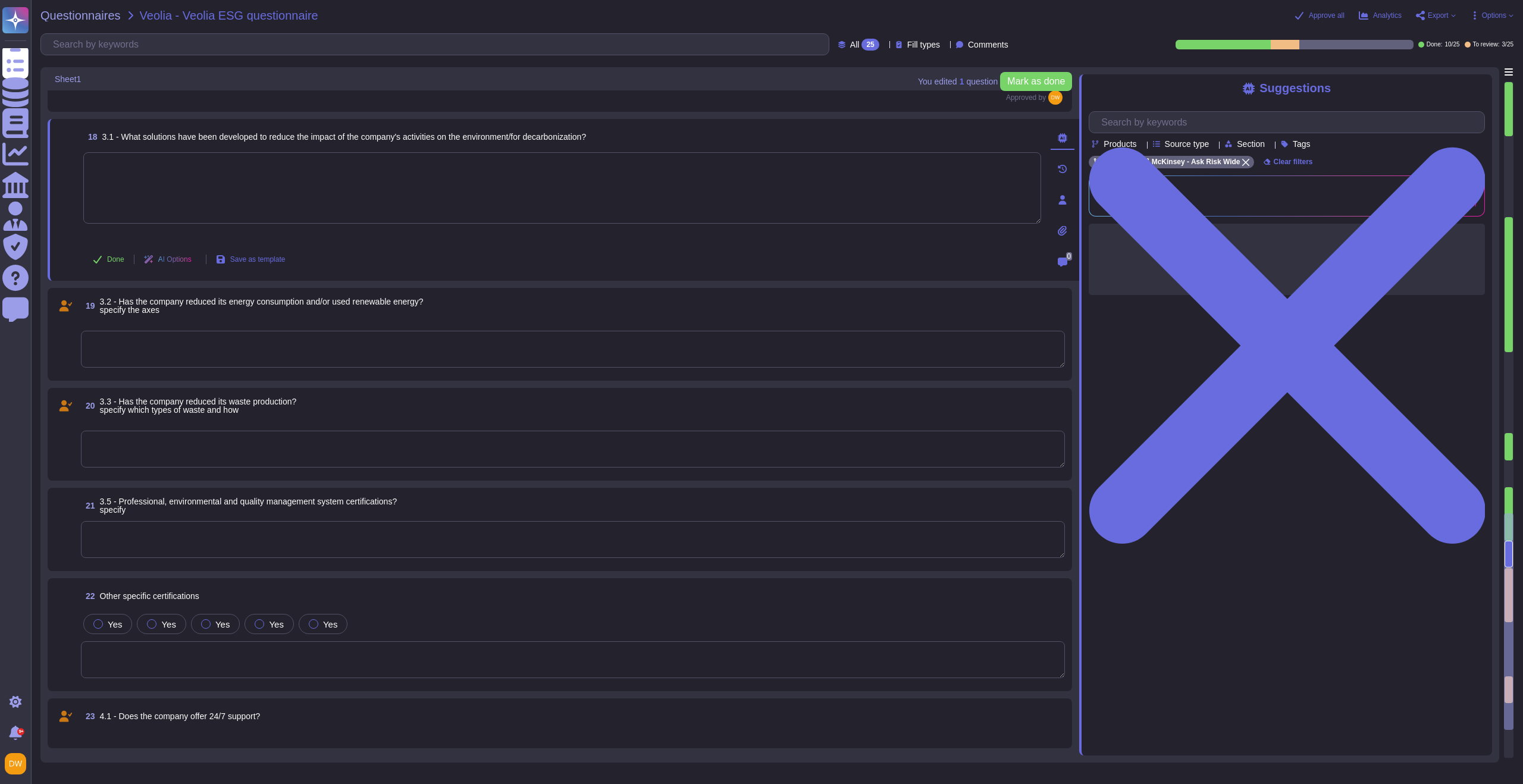
scroll to position [1958, 0]
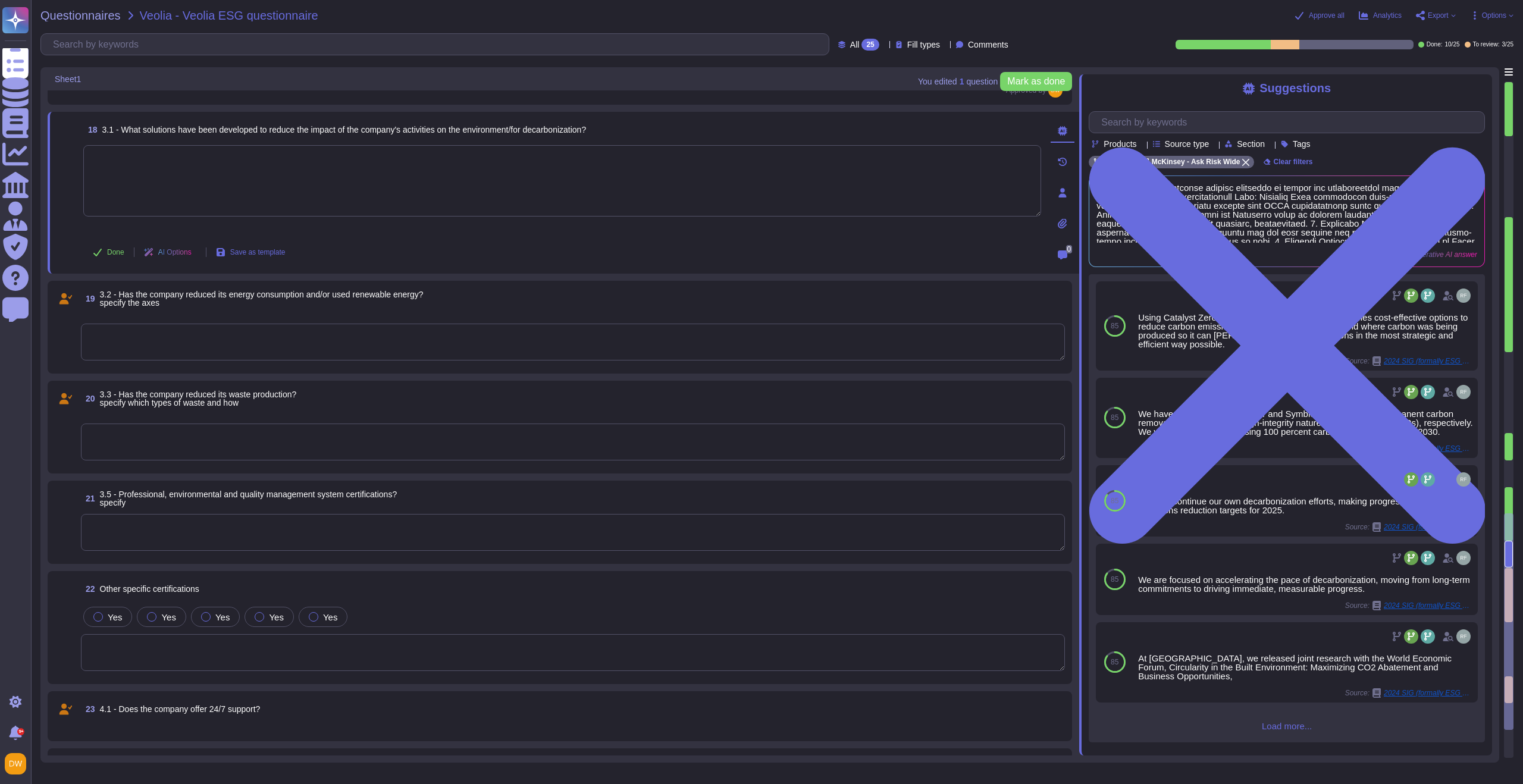
click at [295, 334] on textarea at bounding box center [573, 342] width 984 height 37
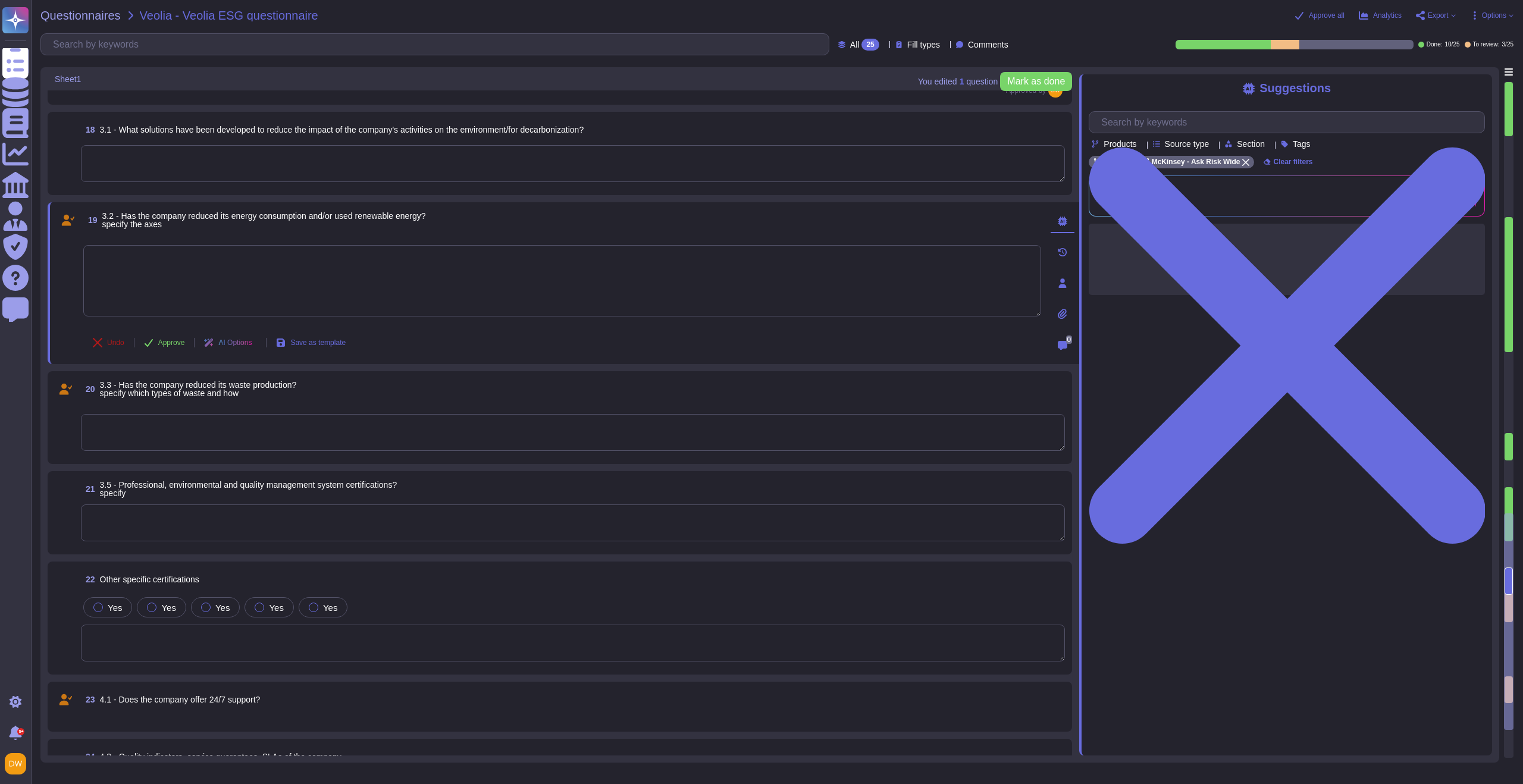
click at [117, 345] on span "Undo" at bounding box center [116, 343] width 17 height 7
click at [116, 436] on textarea at bounding box center [573, 432] width 984 height 37
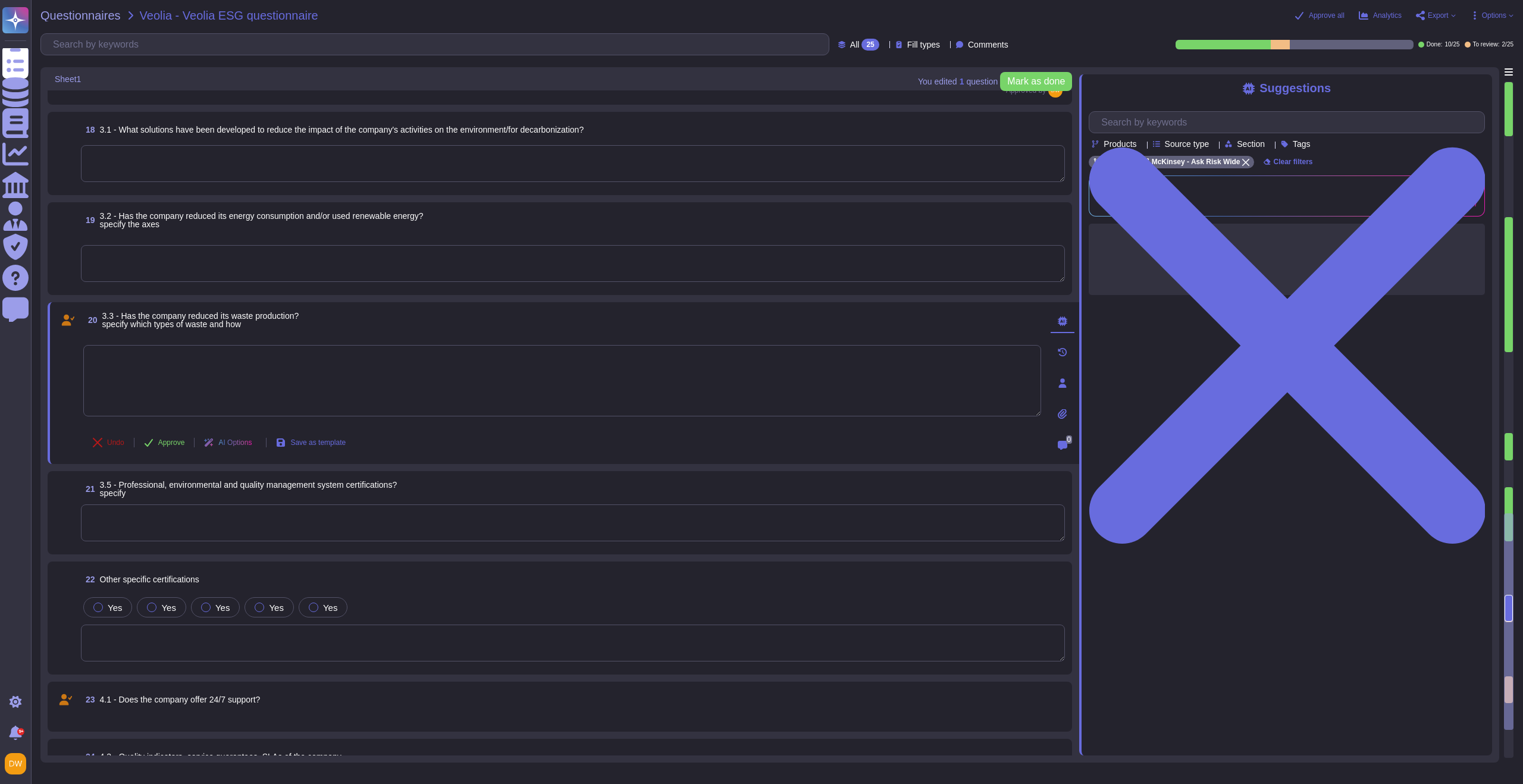
click at [109, 443] on span "Undo" at bounding box center [116, 443] width 17 height 7
click at [249, 565] on div "23 4.1 - Does the company offer 24/7 support?" at bounding box center [560, 707] width 1010 height 36
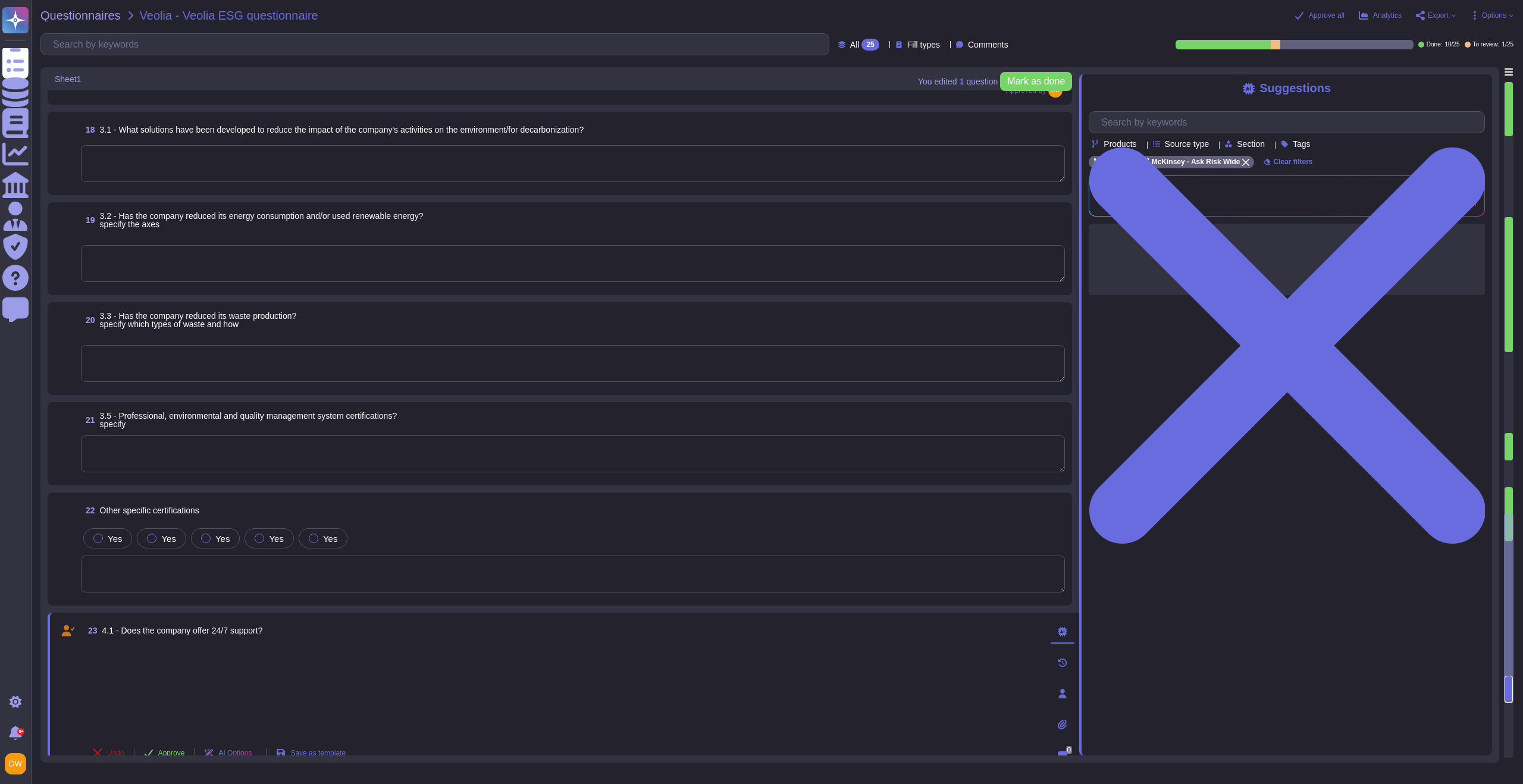
click at [113, 565] on button "Undo" at bounding box center [108, 753] width 51 height 24
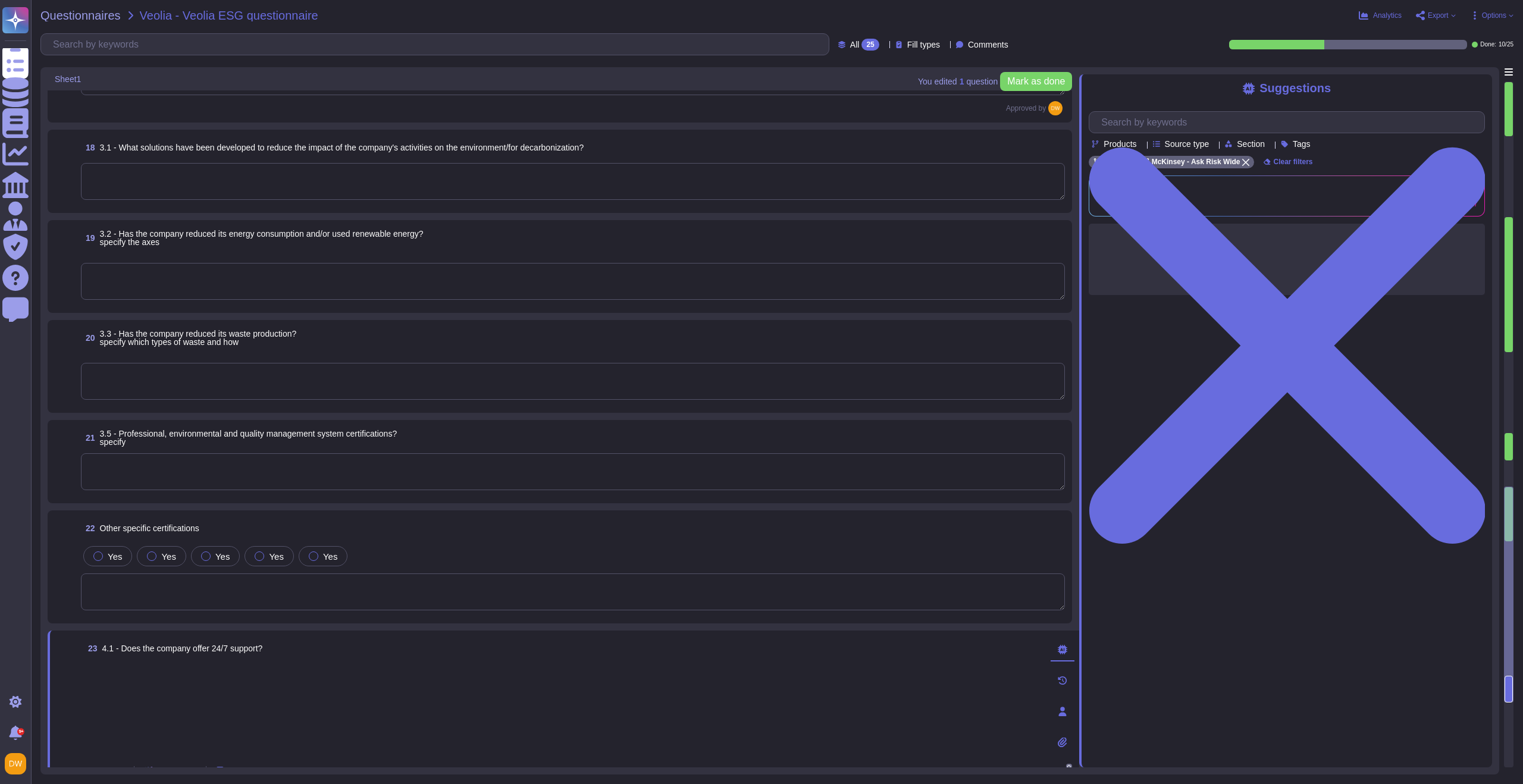
type textarea "Yes"
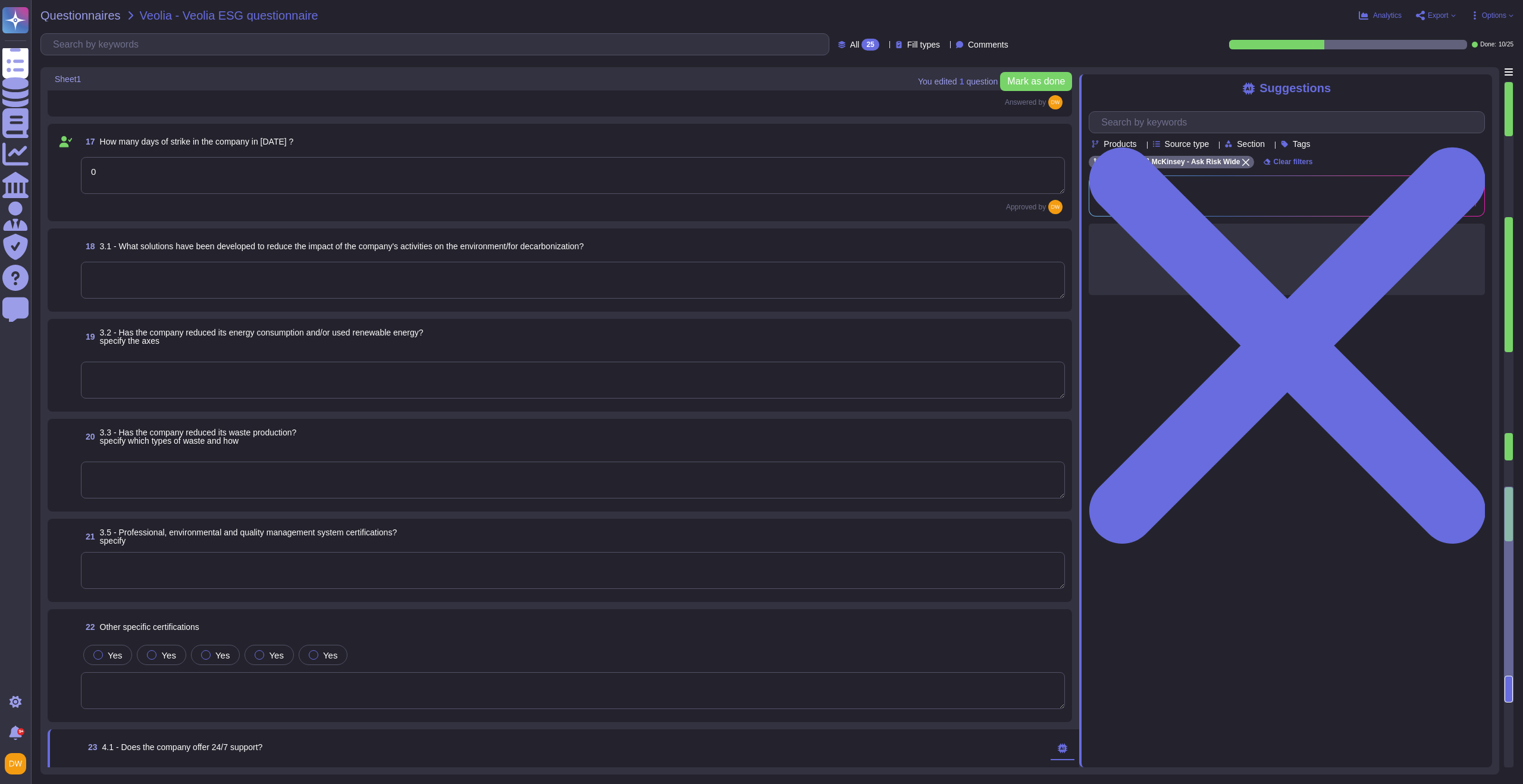
scroll to position [1810, 0]
click at [164, 293] on textarea at bounding box center [573, 285] width 984 height 37
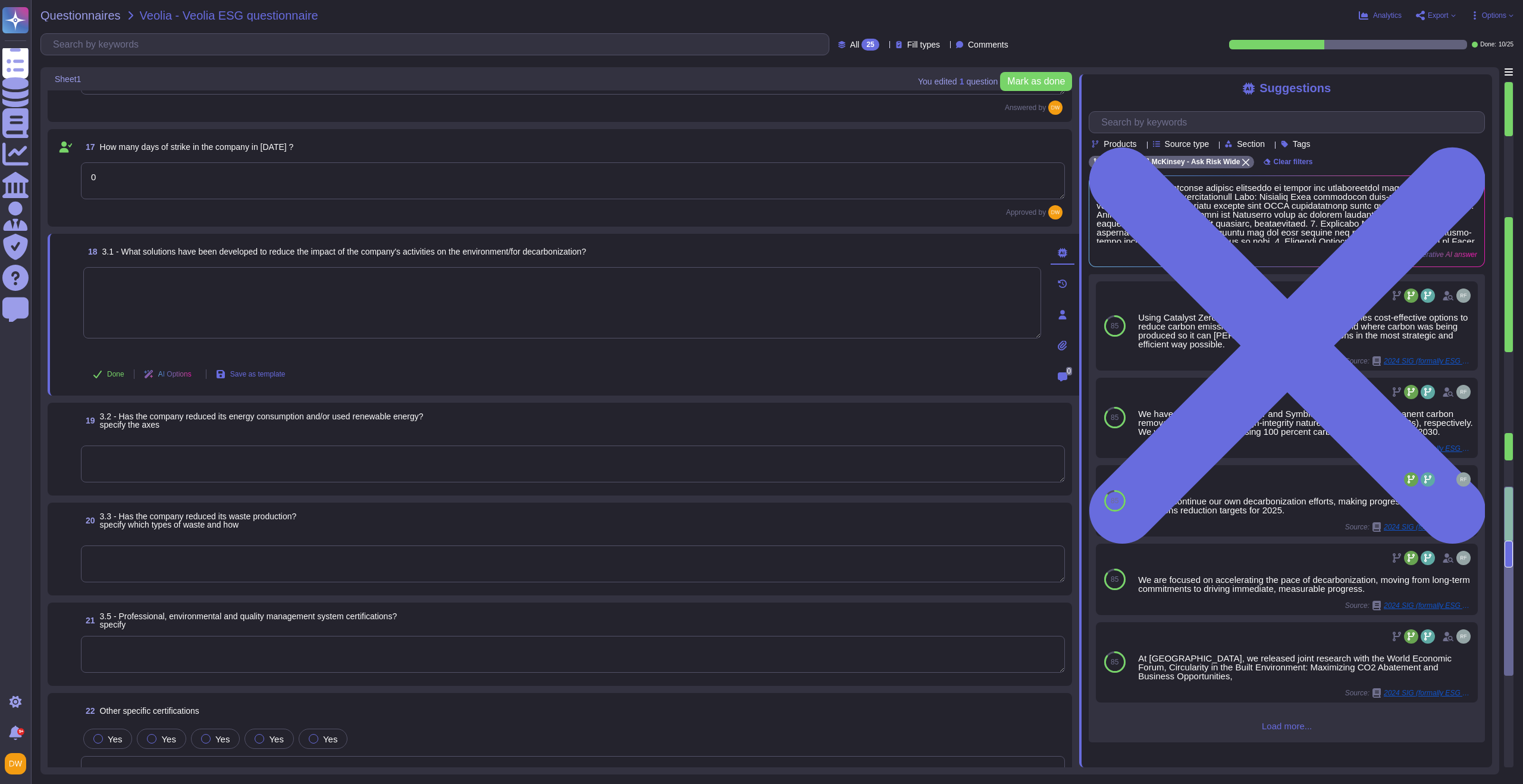
click at [365, 318] on textarea at bounding box center [562, 303] width 958 height 71
